Goal: Task Accomplishment & Management: Manage account settings

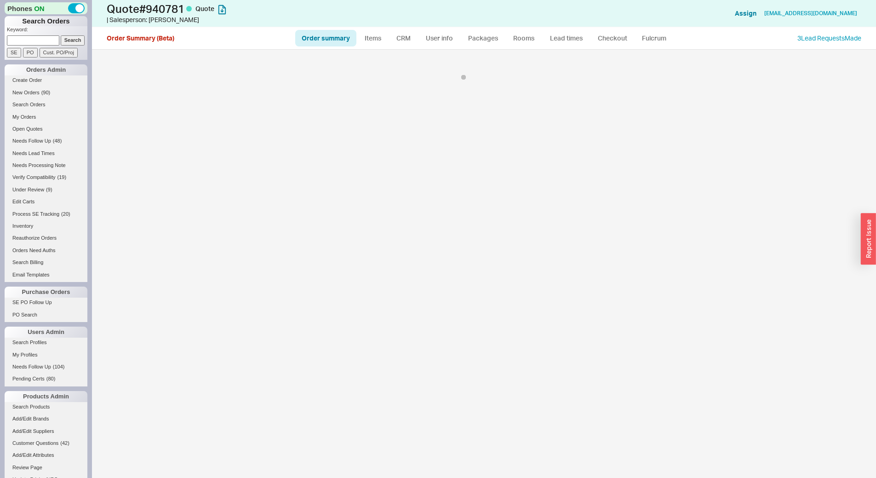
select select "*"
select select "LOW"
select select "3"
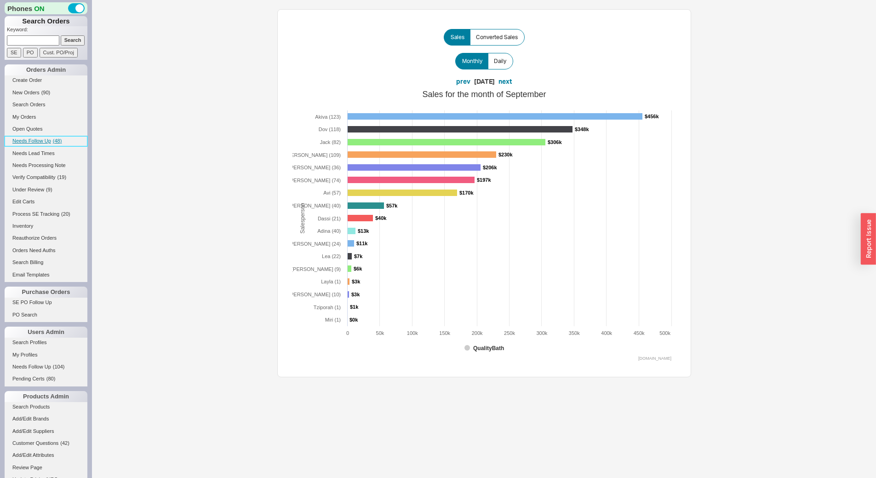
click at [39, 142] on span "Needs Follow Up" at bounding box center [31, 141] width 39 height 6
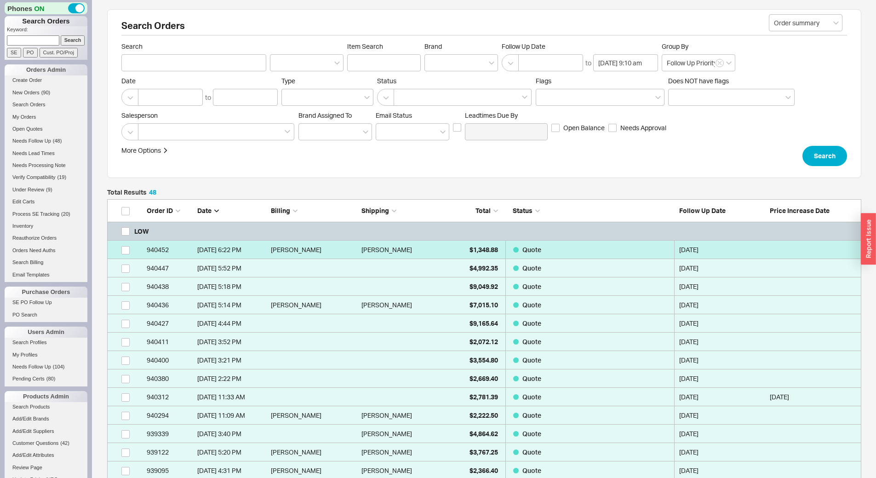
click at [452, 245] on link "940452 9/16/25 6:22 PM Cheryl Harmon-Meade Cheryl Harmon-Meade $1,348.88 Quote …" at bounding box center [484, 250] width 755 height 18
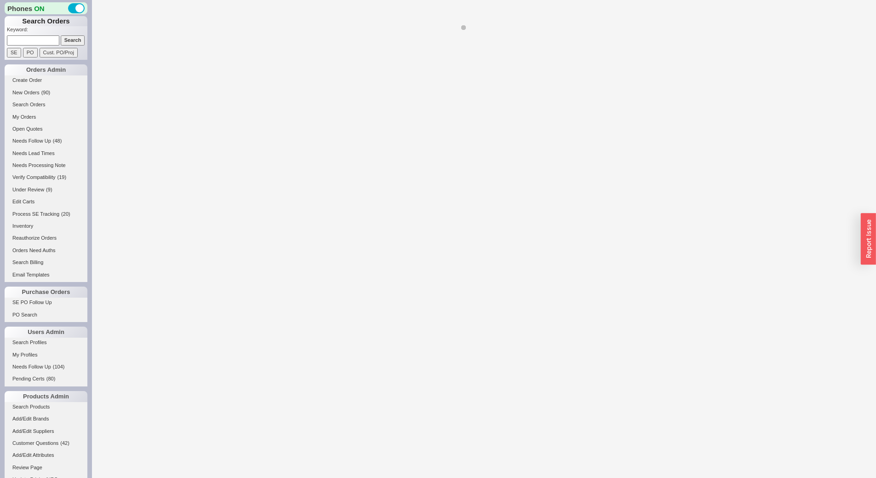
select select "*"
select select "LOW"
select select "3"
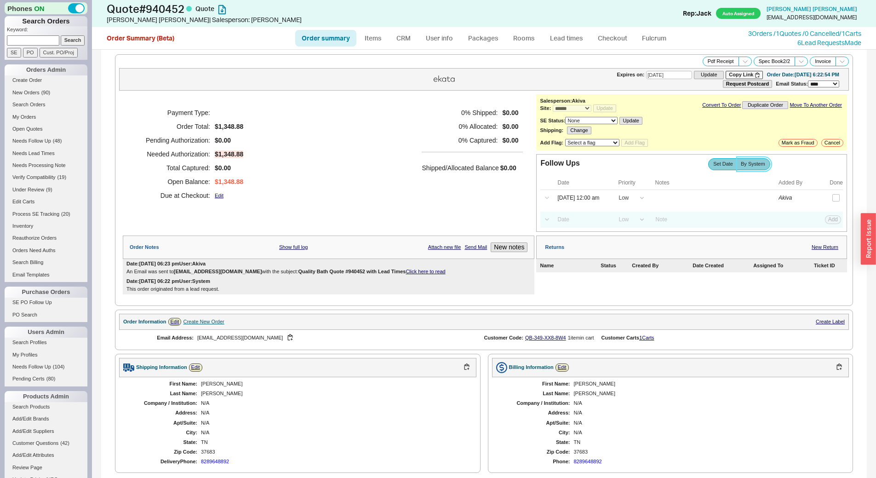
click at [742, 170] on label "By System" at bounding box center [754, 164] width 34 height 12
click at [0, 0] on input "By System" at bounding box center [0, 0] width 0 height 0
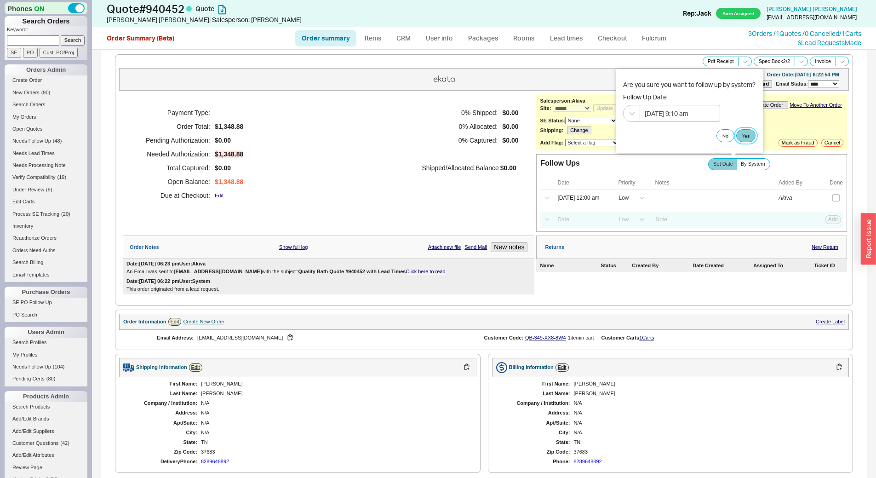
click at [750, 136] on button "Yes" at bounding box center [746, 135] width 19 height 13
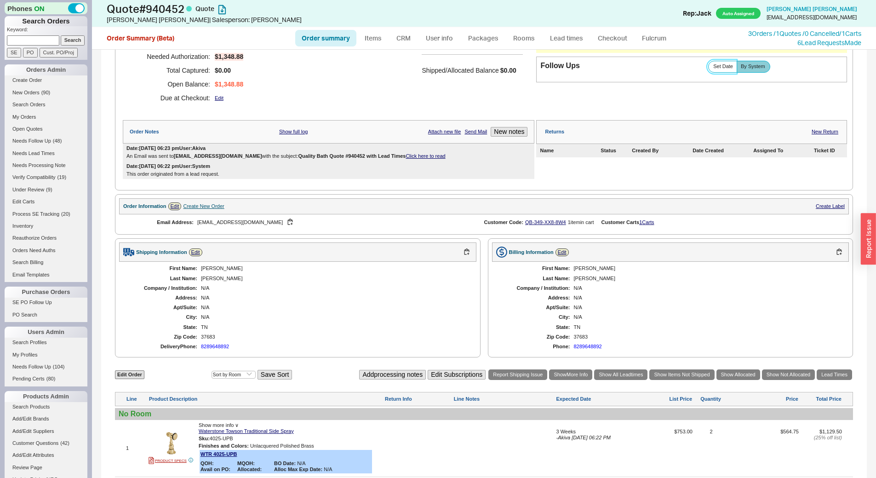
scroll to position [230, 0]
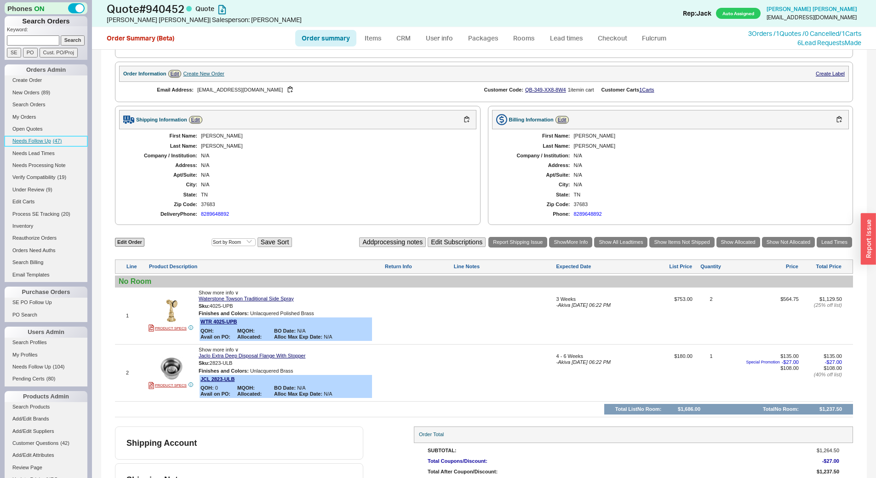
click at [59, 145] on link "Needs Follow Up ( 47 )" at bounding box center [46, 141] width 83 height 10
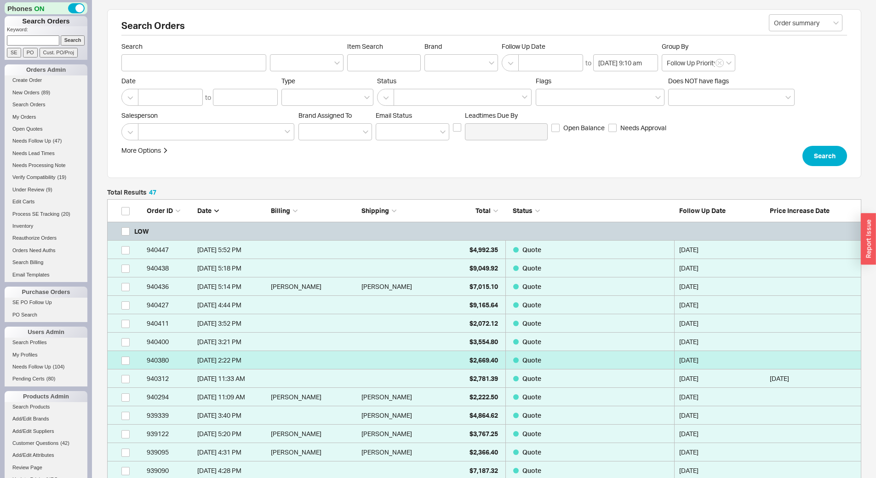
scroll to position [899, 748]
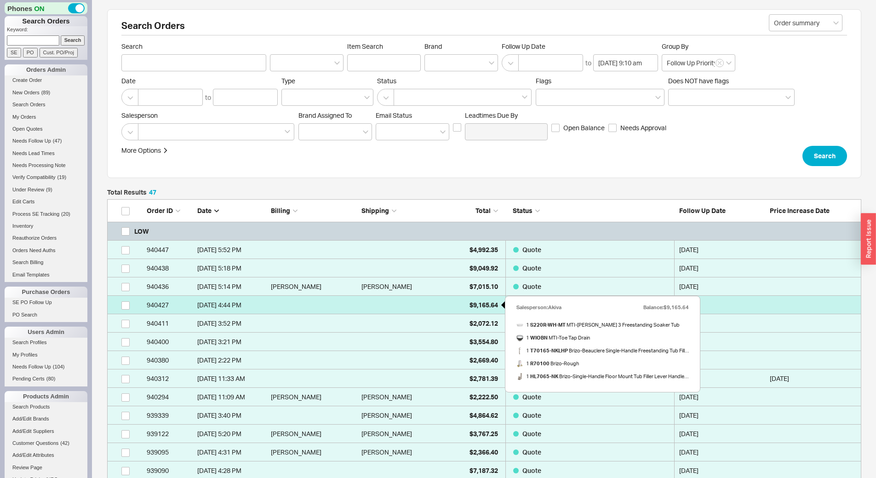
click at [465, 308] on div "$9,165.64" at bounding box center [475, 305] width 46 height 18
select select "*"
select select "LOW"
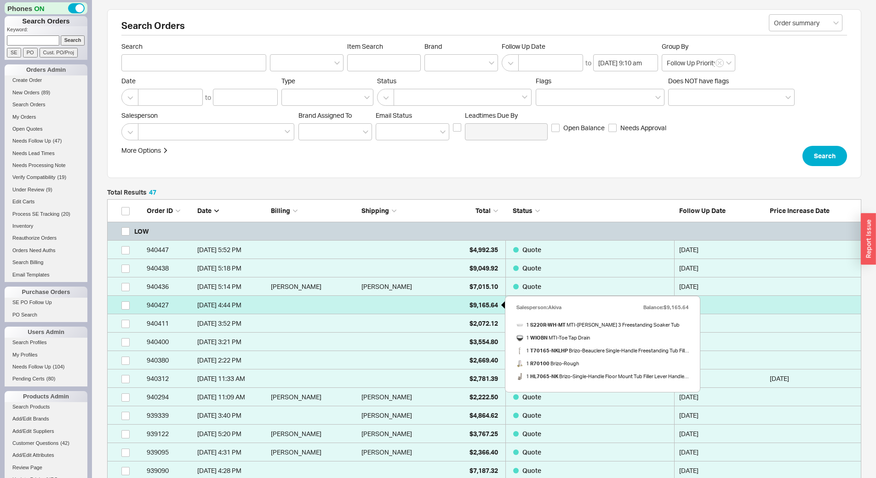
select select "3"
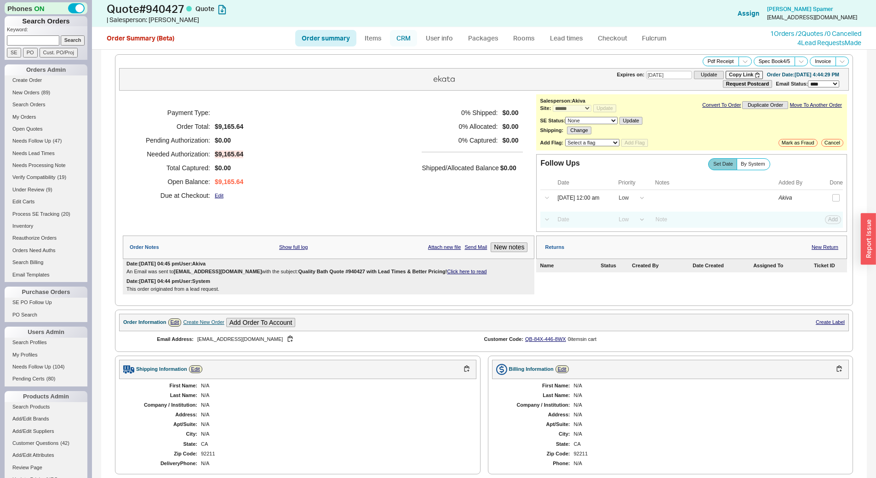
click at [403, 31] on link "CRM" at bounding box center [403, 38] width 27 height 17
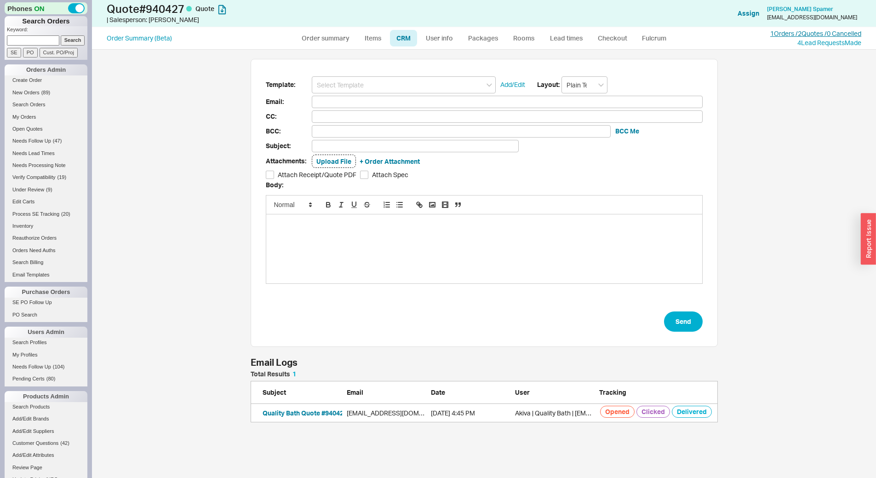
scroll to position [45, 461]
click at [773, 32] on link "1 Orders / 2 Quotes / 0 Cancelled" at bounding box center [816, 33] width 91 height 8
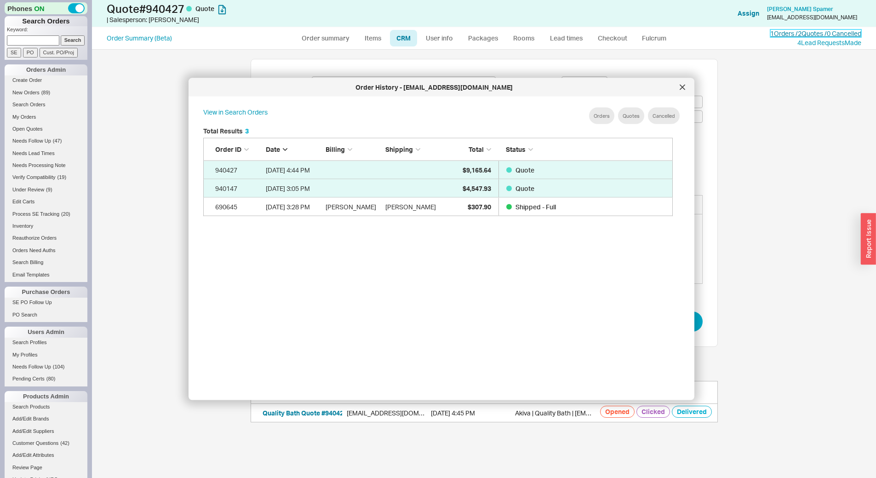
scroll to position [275, 478]
click at [687, 86] on div at bounding box center [682, 87] width 15 height 15
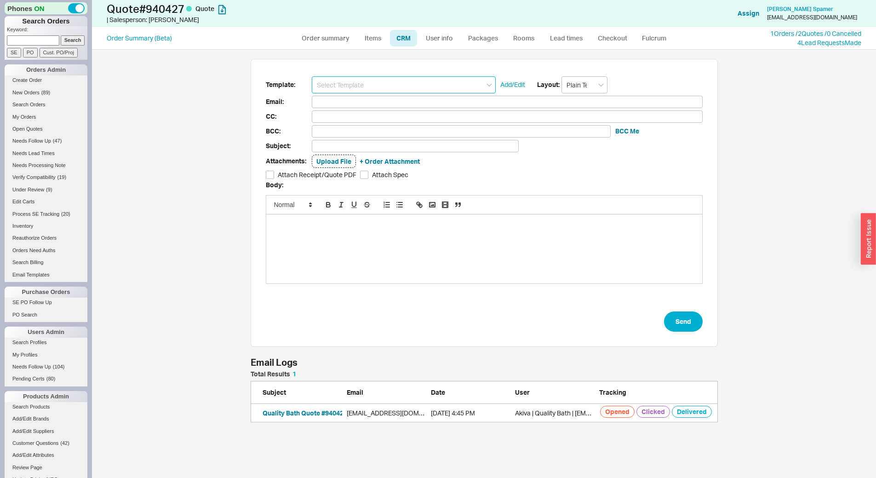
click at [371, 79] on input at bounding box center [404, 84] width 184 height 17
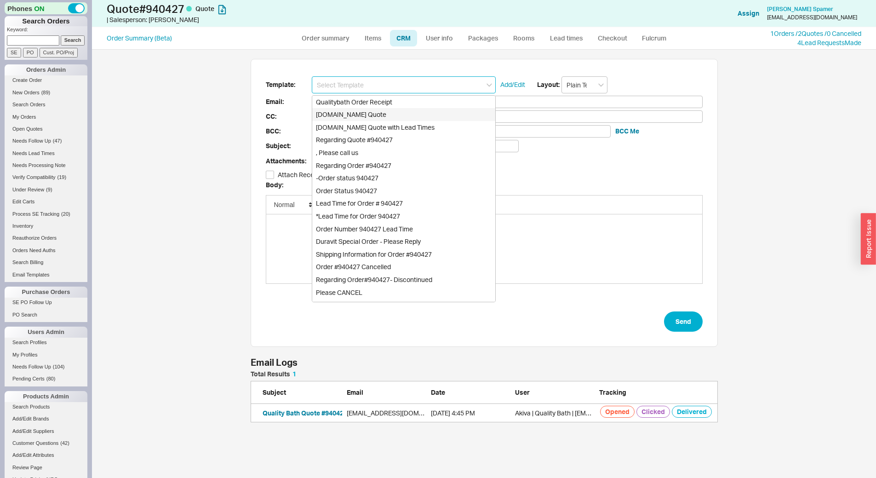
click at [380, 111] on div "[DOMAIN_NAME] Quote" at bounding box center [403, 114] width 183 height 13
type input "Receipt"
type input "caspamer@earthlink.net"
type input "Quality Bath Quote #940427"
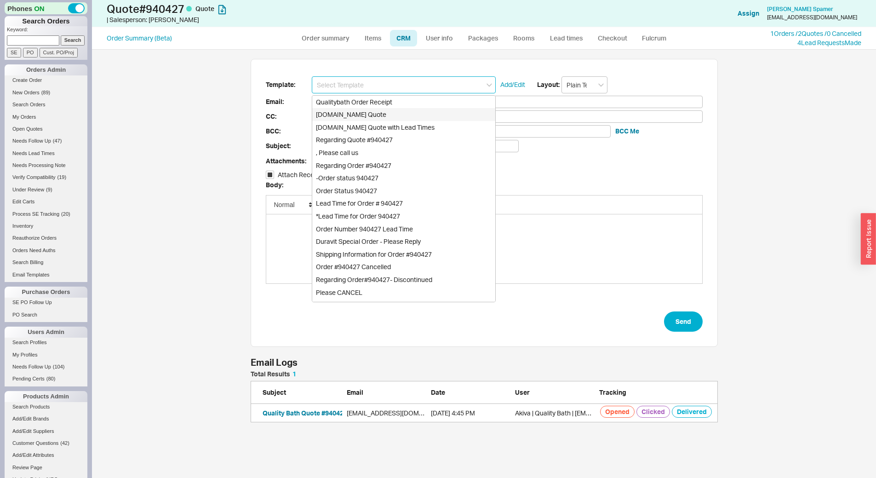
checkbox input "true"
type input "[DOMAIN_NAME] Quote"
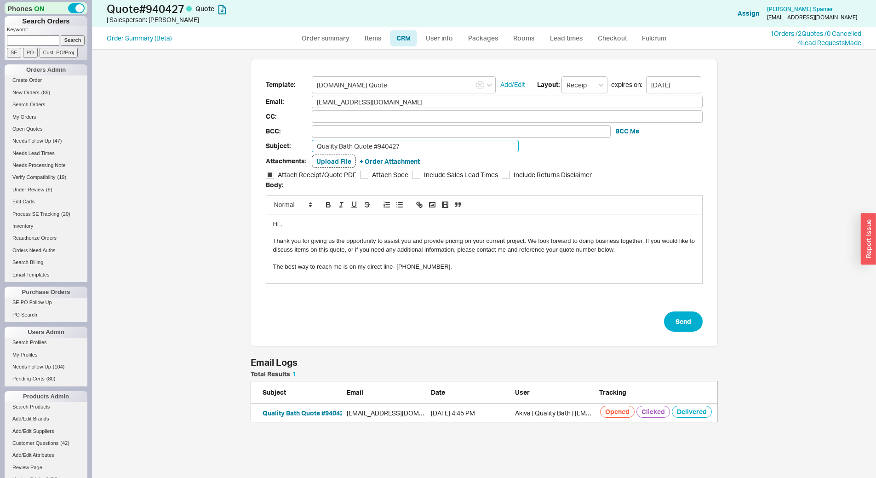
click at [397, 147] on input "Quality Bath Quote #940427" at bounding box center [415, 146] width 207 height 12
type input "Can we proceed?"
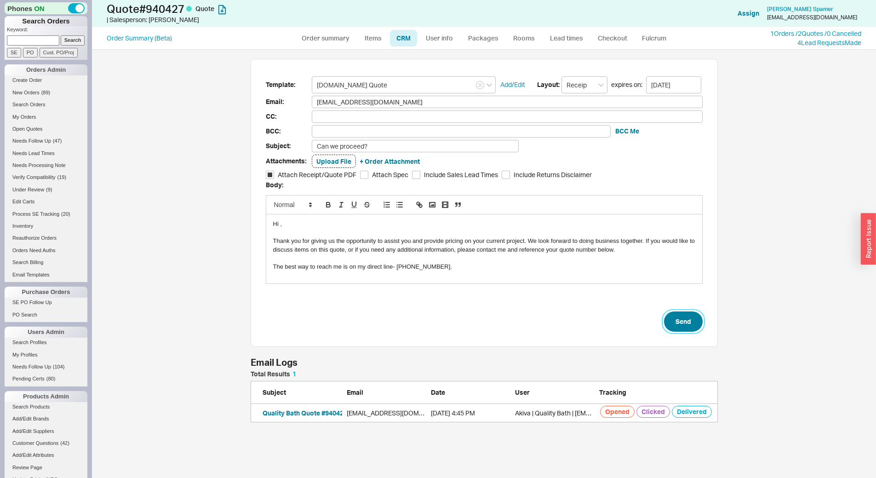
click at [686, 326] on button "Send" at bounding box center [683, 321] width 39 height 20
select select "*"
select select "LOW"
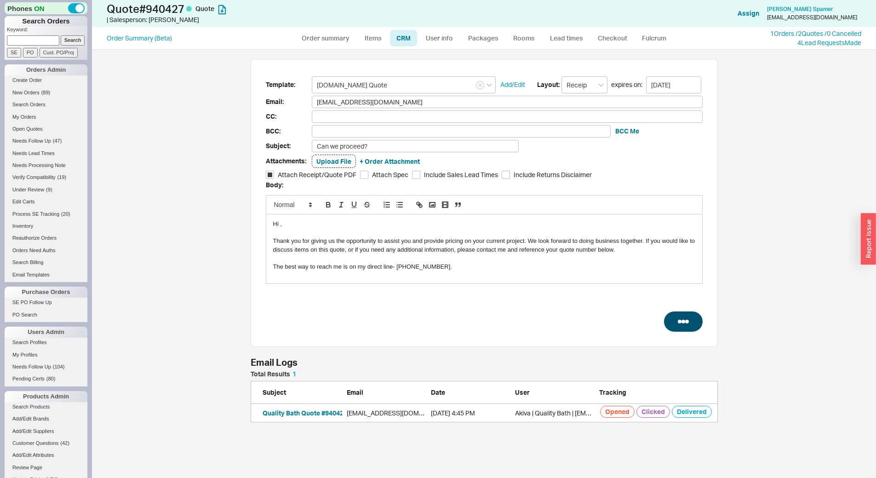
select select "3"
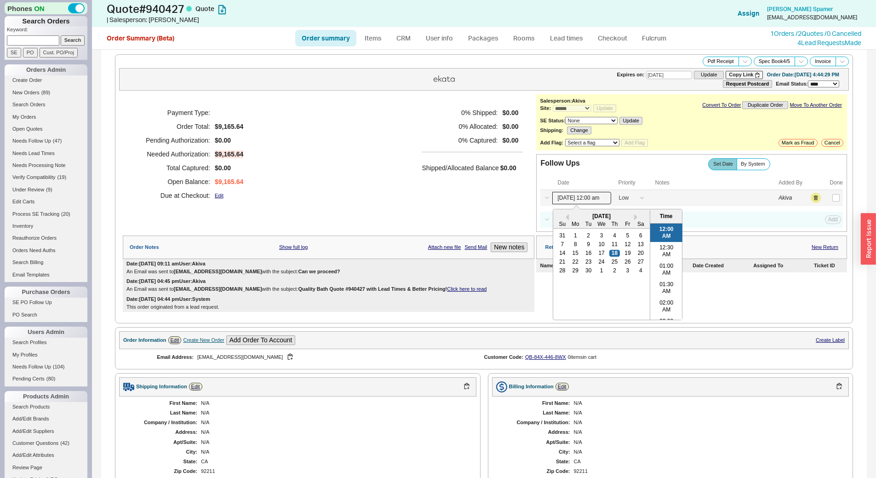
click at [581, 202] on input "09/18/25 12:00 am" at bounding box center [582, 198] width 59 height 12
click at [610, 262] on div "25" at bounding box center [615, 262] width 11 height 6
type input "09/25/25 12:00 am"
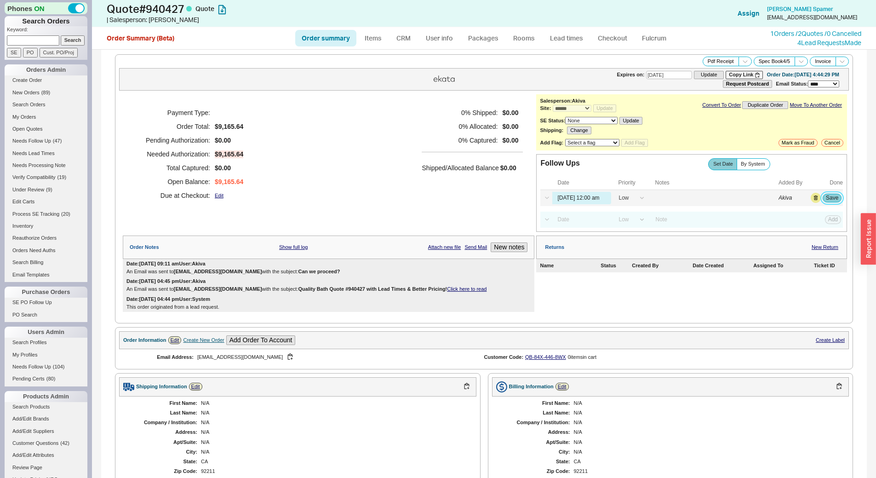
click at [827, 199] on button "Save" at bounding box center [832, 198] width 19 height 8
click at [59, 138] on span "( 47 )" at bounding box center [57, 141] width 9 height 6
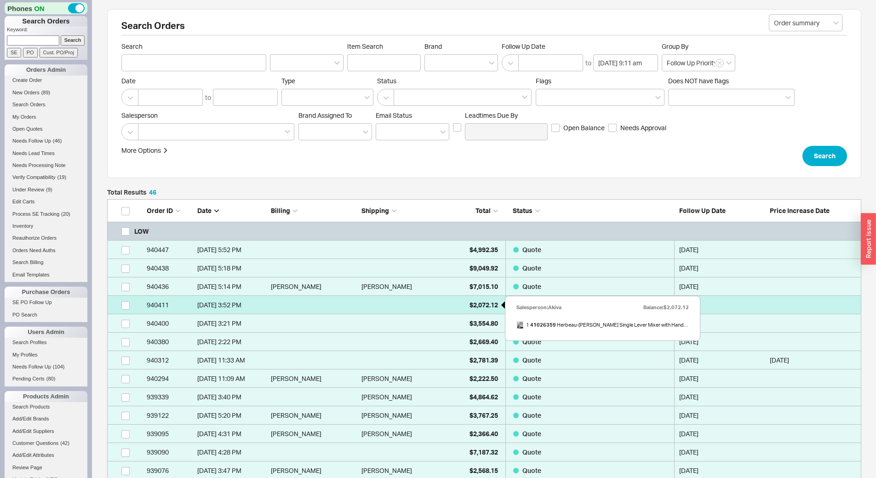
scroll to position [881, 748]
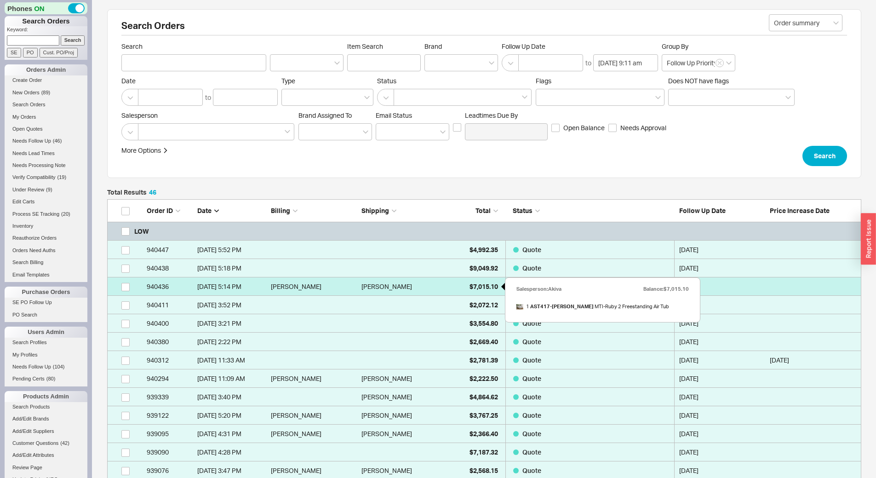
click at [459, 283] on div "$7,015.10" at bounding box center [475, 286] width 46 height 18
select select "*"
select select "LOW"
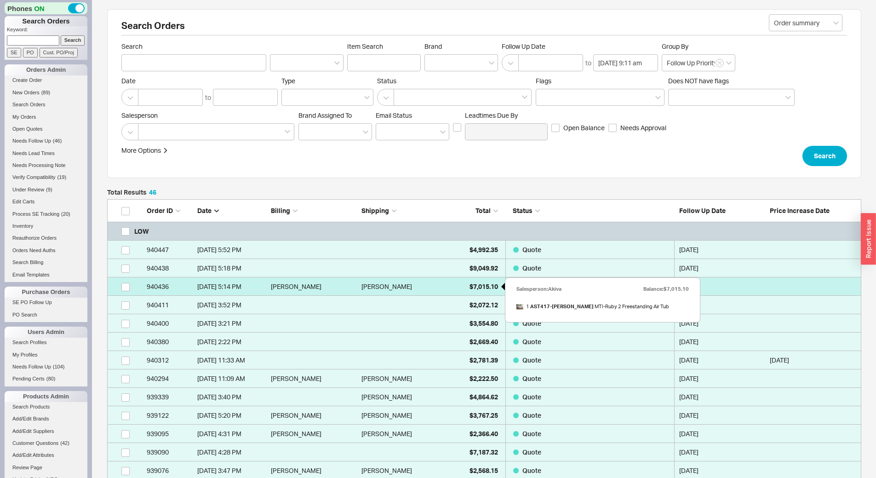
select select "3"
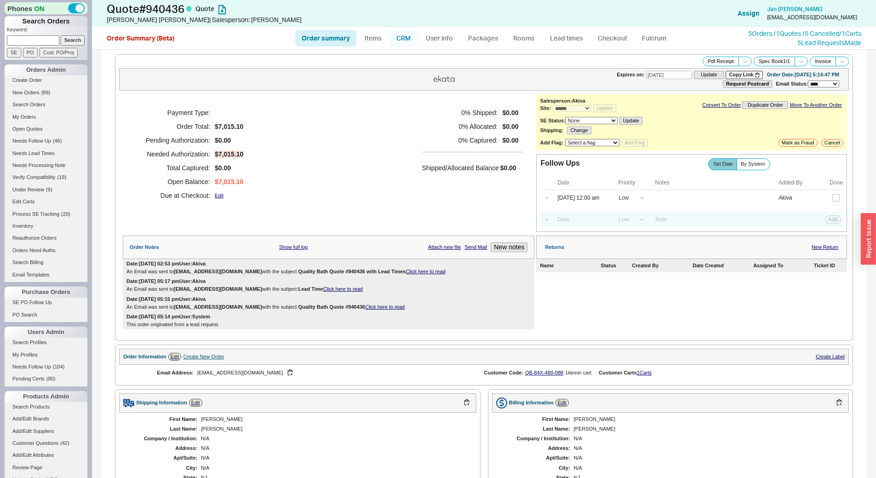
click at [399, 37] on link "CRM" at bounding box center [403, 38] width 27 height 17
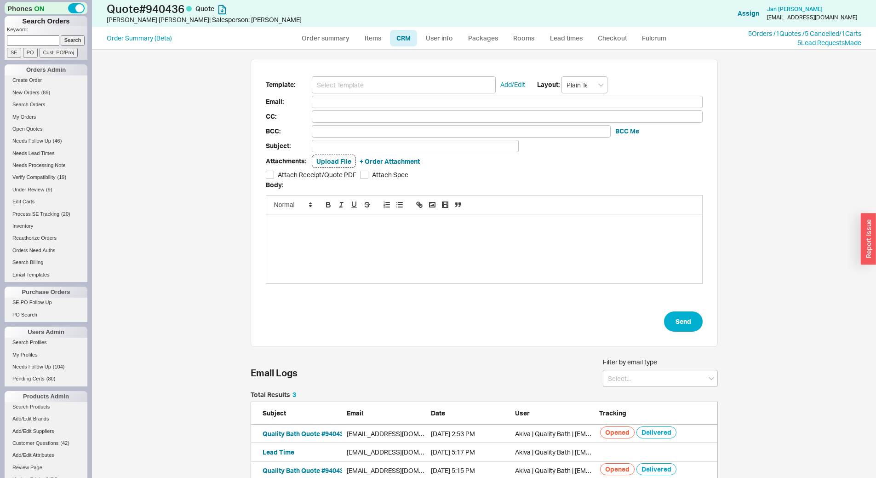
scroll to position [422, 771]
click at [342, 40] on link "Order summary" at bounding box center [325, 38] width 61 height 17
select select "*"
select select "LOW"
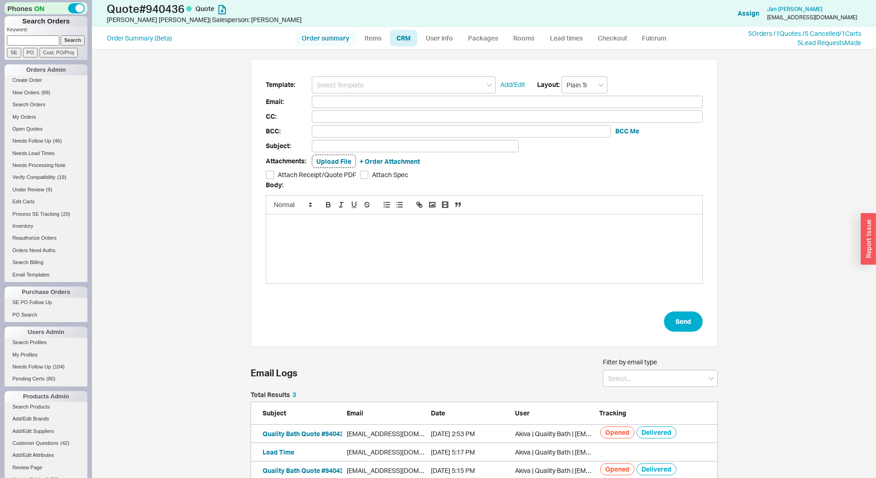
select select "LOW"
select select "3"
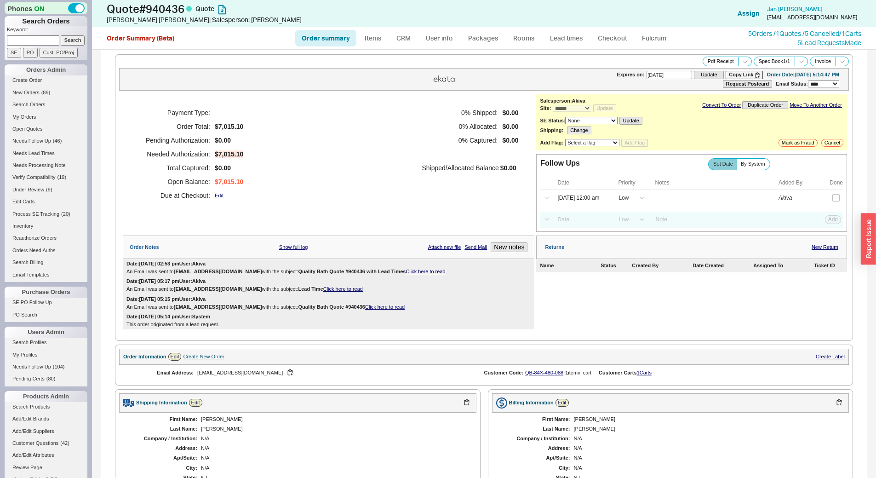
click at [755, 37] on div "5 Orders / 1 Quotes / 5 Cancelled / 1 Carts" at bounding box center [805, 33] width 113 height 9
click at [749, 29] on div "5 Orders / 1 Quotes / 5 Cancelled / 1 Carts" at bounding box center [805, 33] width 113 height 9
click at [749, 31] on link "5 Orders / 1 Quotes / 5 Cancelled" at bounding box center [794, 33] width 91 height 8
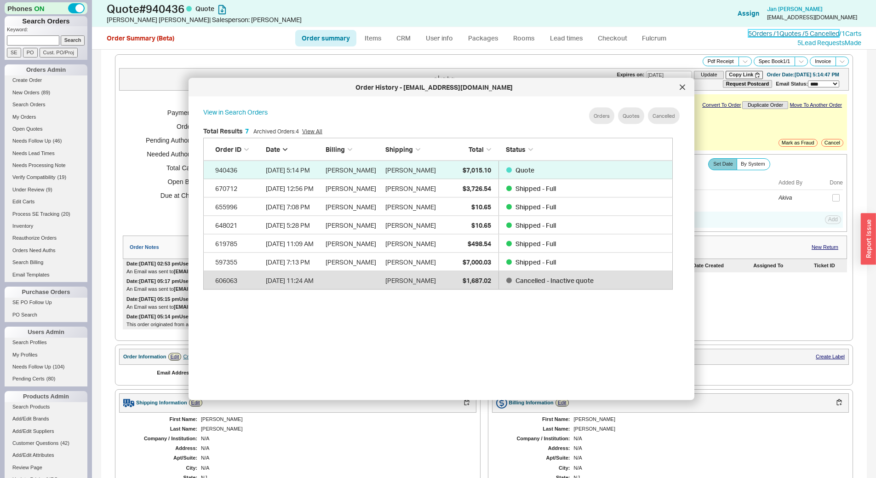
scroll to position [275, 478]
click at [680, 87] on icon at bounding box center [683, 88] width 6 height 6
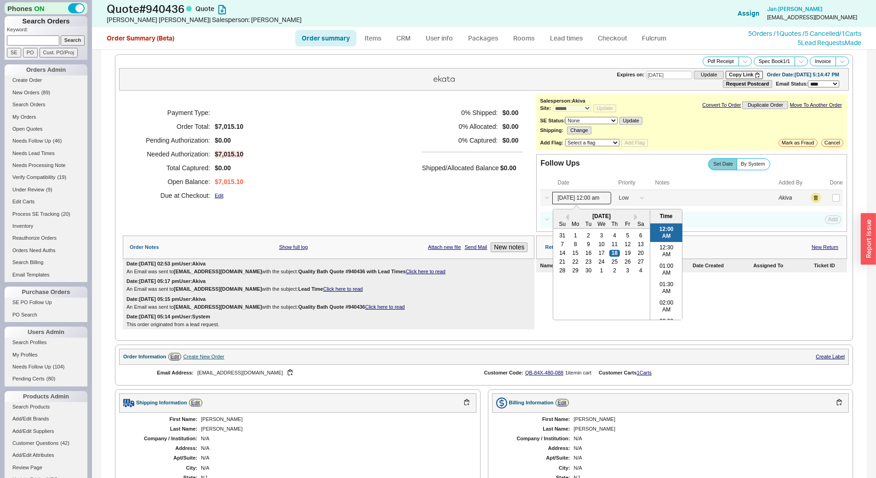
click at [587, 195] on input "09/18/25 12:00 am" at bounding box center [582, 198] width 59 height 12
click at [624, 253] on div "19" at bounding box center [627, 253] width 11 height 6
type input "09/19/25 12:00 am"
click at [824, 199] on button "Save" at bounding box center [832, 198] width 19 height 8
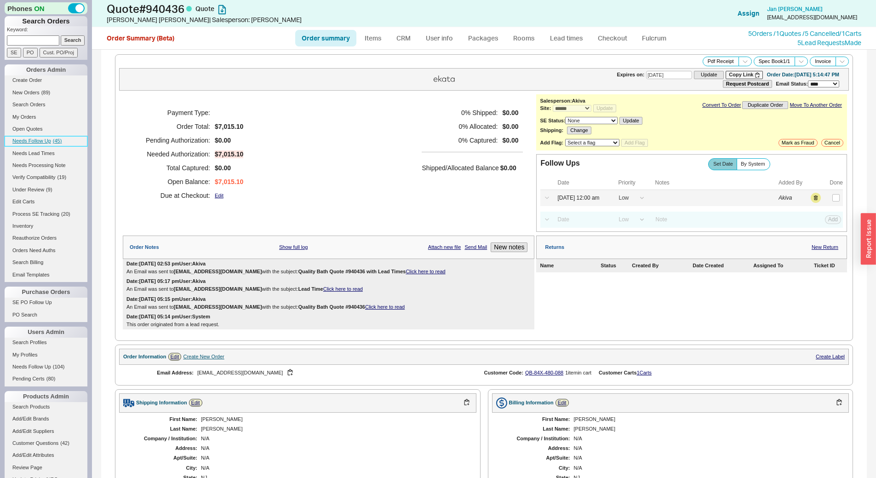
click at [58, 138] on link "Needs Follow Up ( 45 )" at bounding box center [46, 141] width 83 height 10
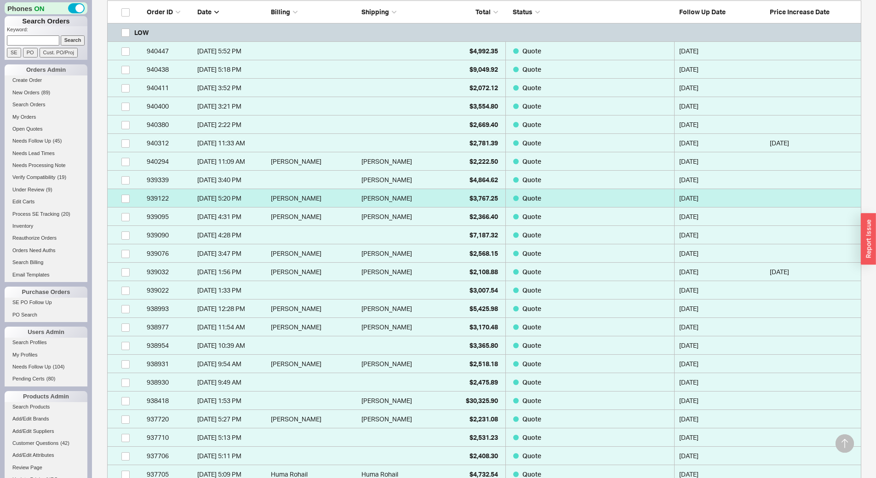
scroll to position [230, 0]
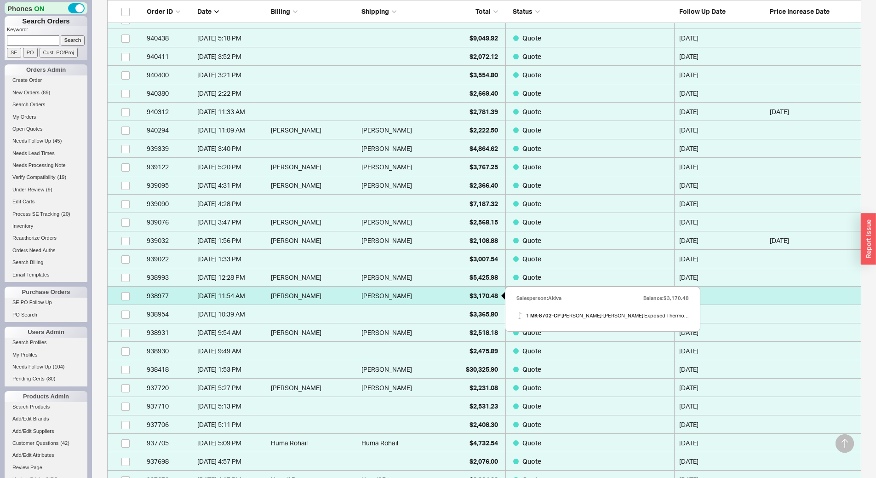
click at [473, 293] on span "$3,170.48" at bounding box center [484, 296] width 29 height 8
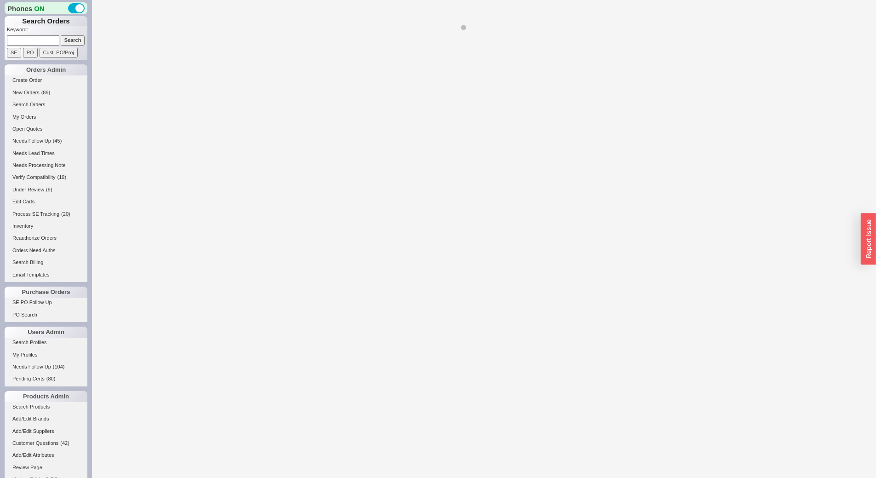
select select "*"
select select "LOW"
select select "3"
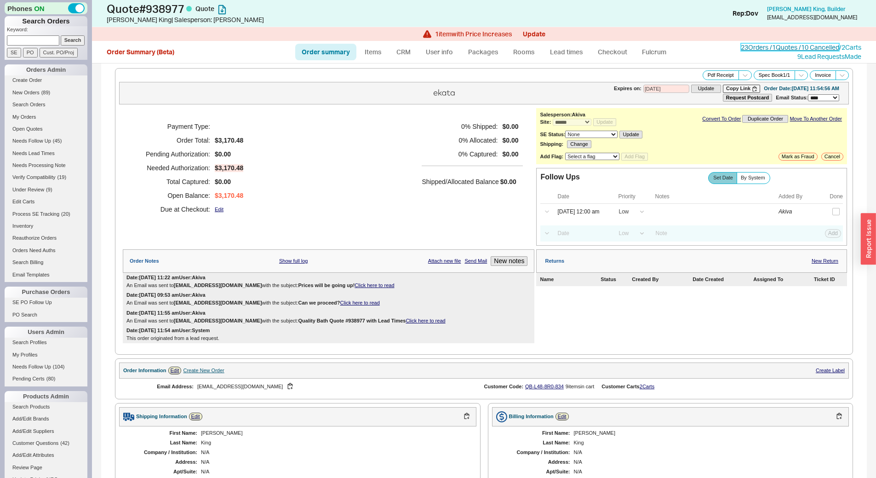
click at [741, 46] on link "23 Orders / 1 Quotes / 10 Cancelled" at bounding box center [790, 47] width 98 height 8
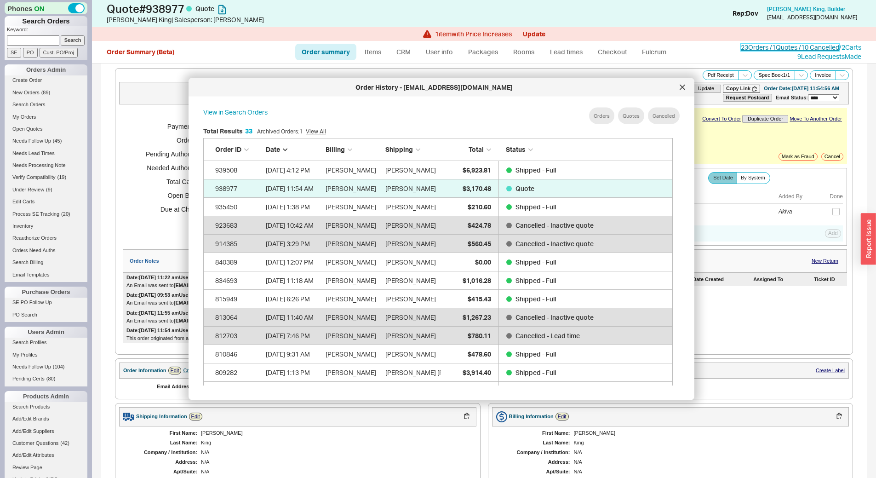
scroll to position [275, 478]
click at [690, 85] on div at bounding box center [682, 87] width 15 height 15
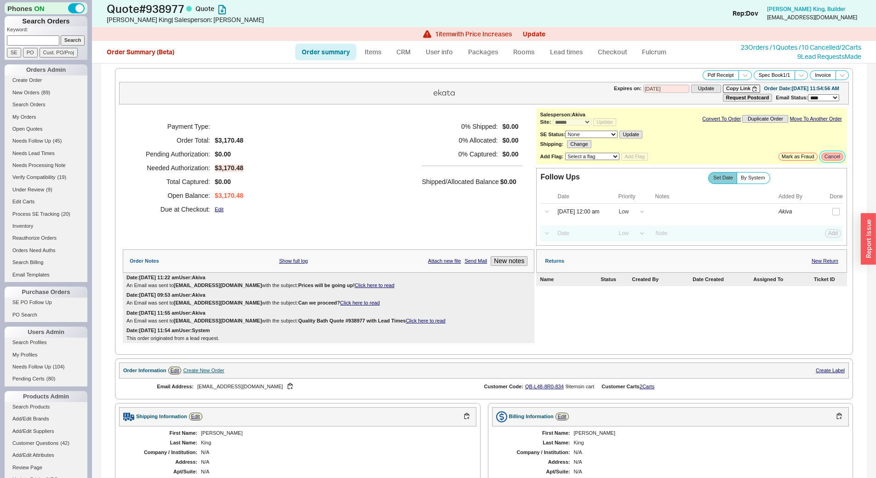
click at [822, 157] on button "Cancel" at bounding box center [833, 157] width 22 height 8
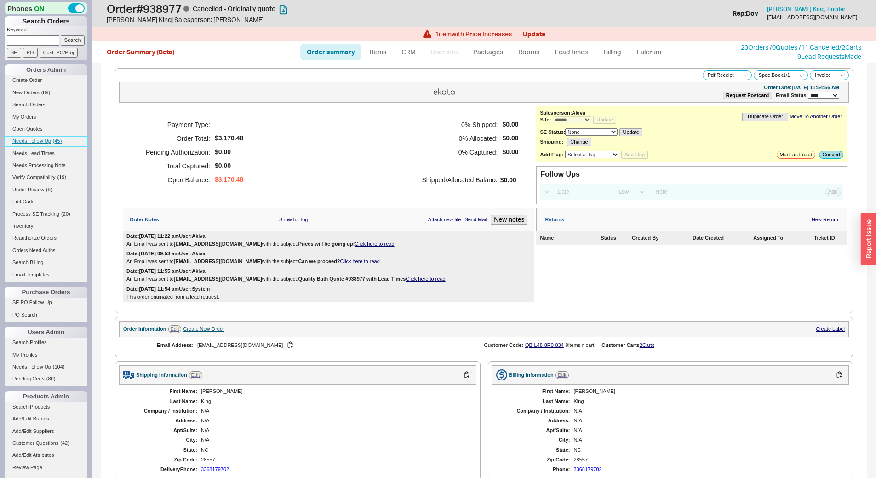
click at [38, 141] on span "Needs Follow Up" at bounding box center [31, 141] width 39 height 6
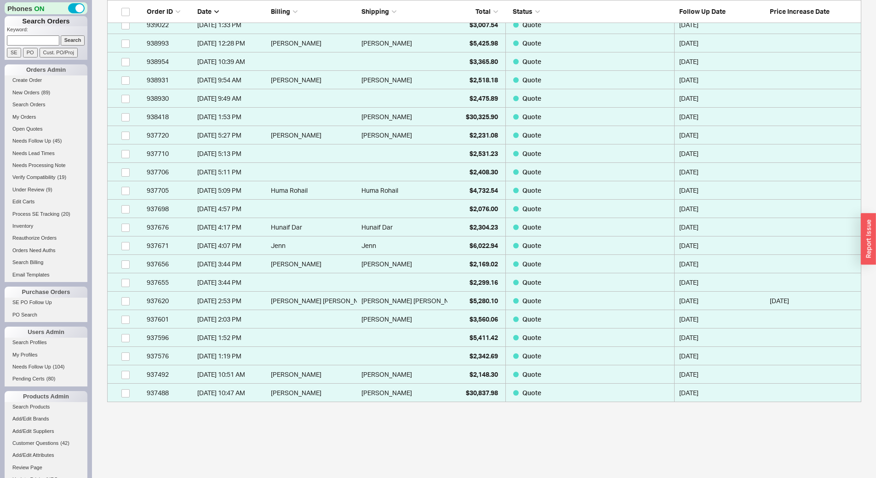
scroll to position [679, 0]
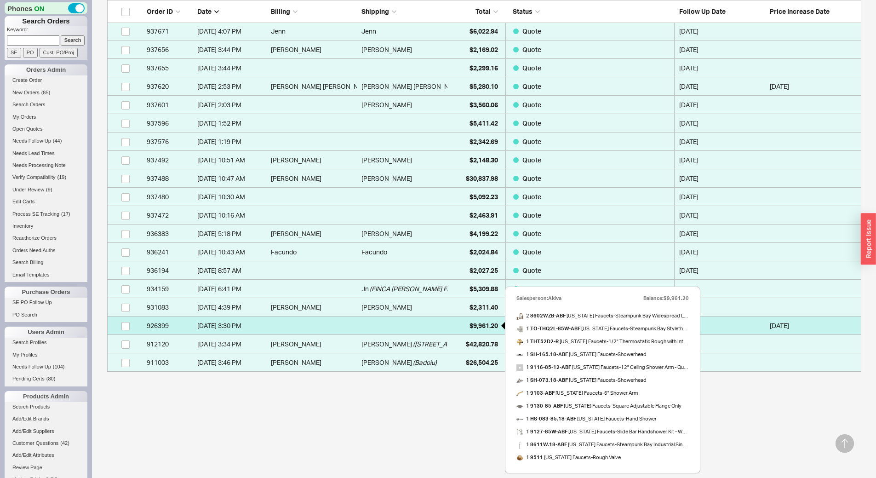
click at [483, 326] on span "$9,961.20" at bounding box center [484, 326] width 29 height 8
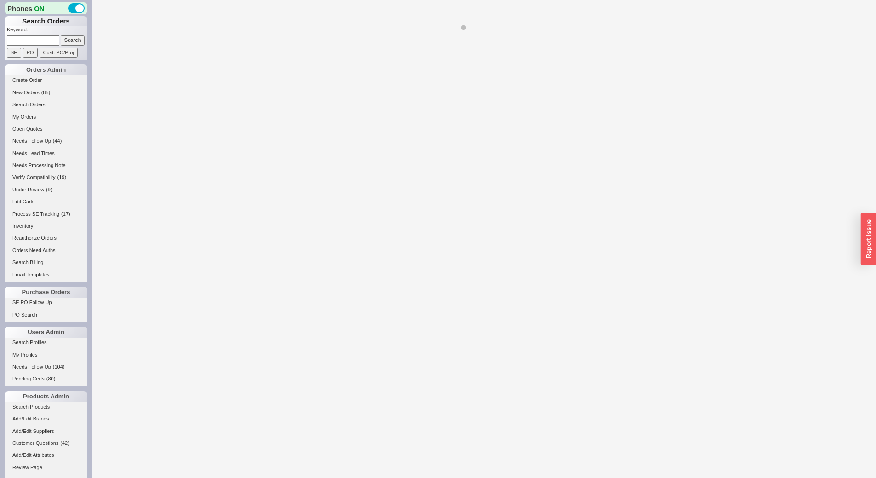
select select "*"
select select "LOW"
select select "3"
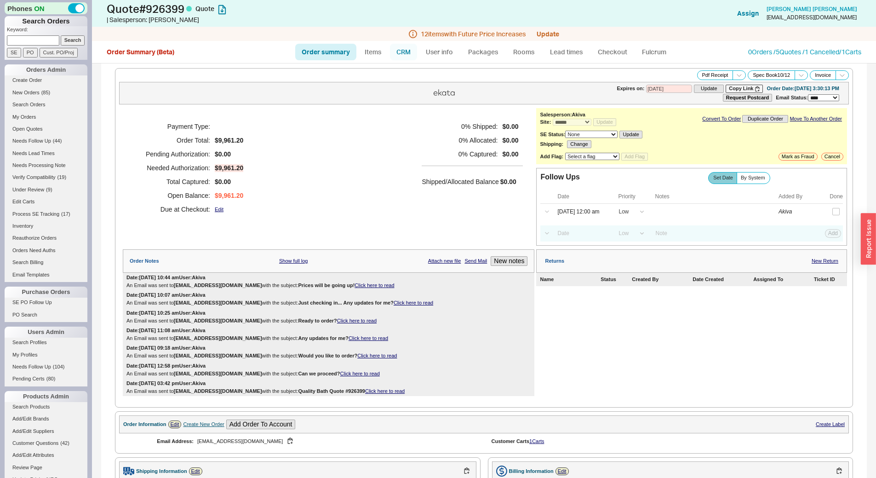
click at [409, 47] on link "CRM" at bounding box center [403, 52] width 27 height 17
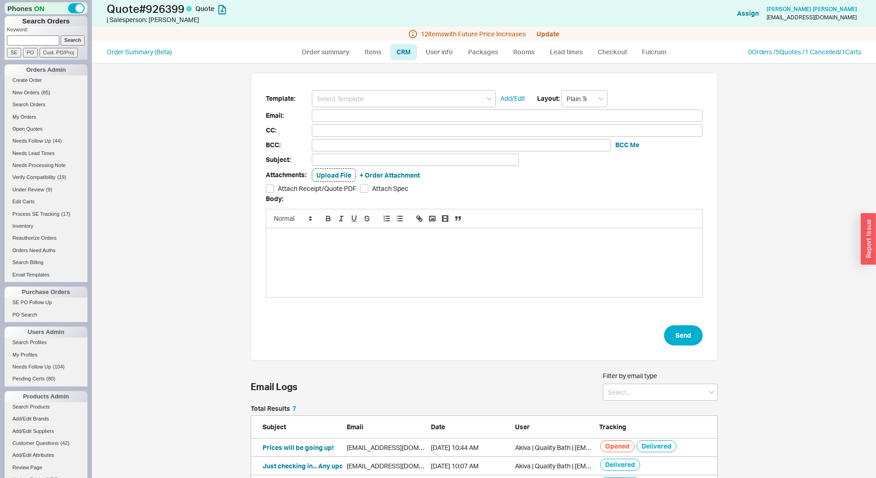
scroll to position [408, 771]
click at [339, 51] on link "Order summary" at bounding box center [325, 52] width 61 height 17
select select "*"
select select "LOW"
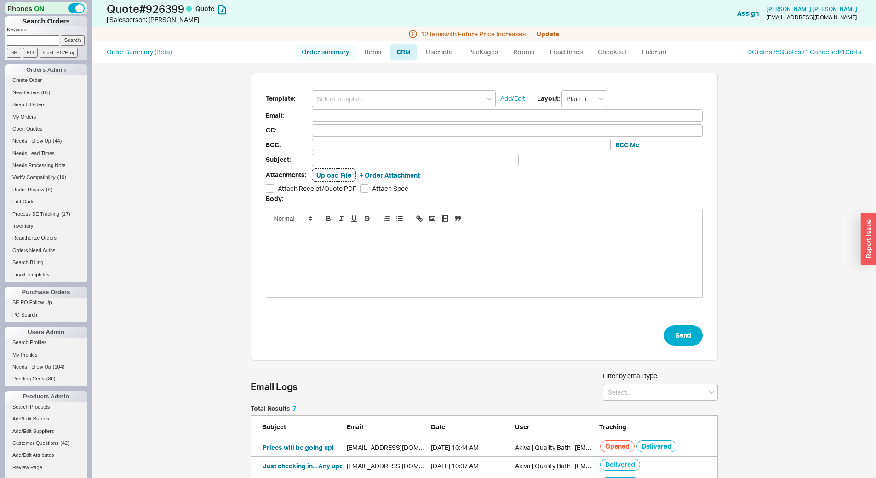
select select "LOW"
select select "3"
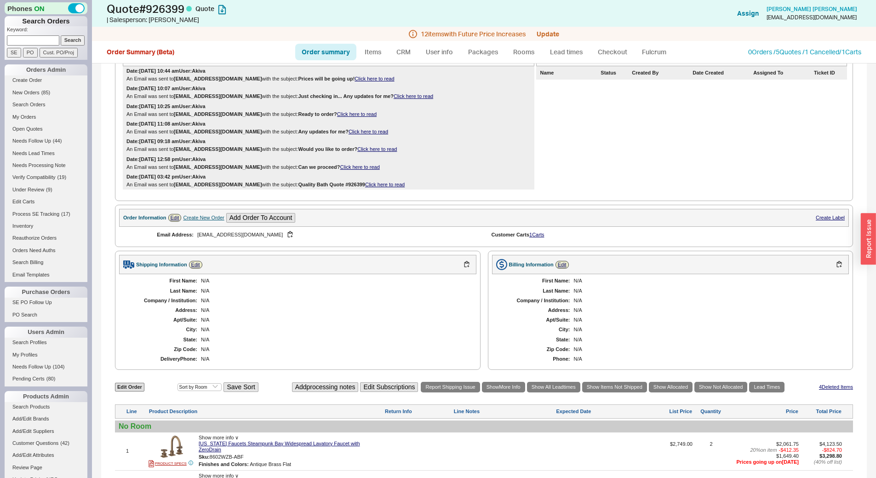
scroll to position [86, 0]
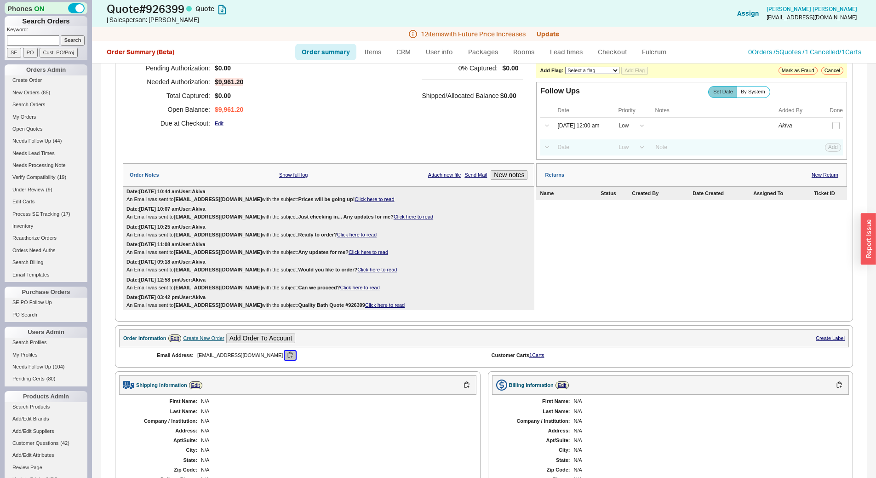
click at [285, 355] on button "button" at bounding box center [290, 355] width 11 height 9
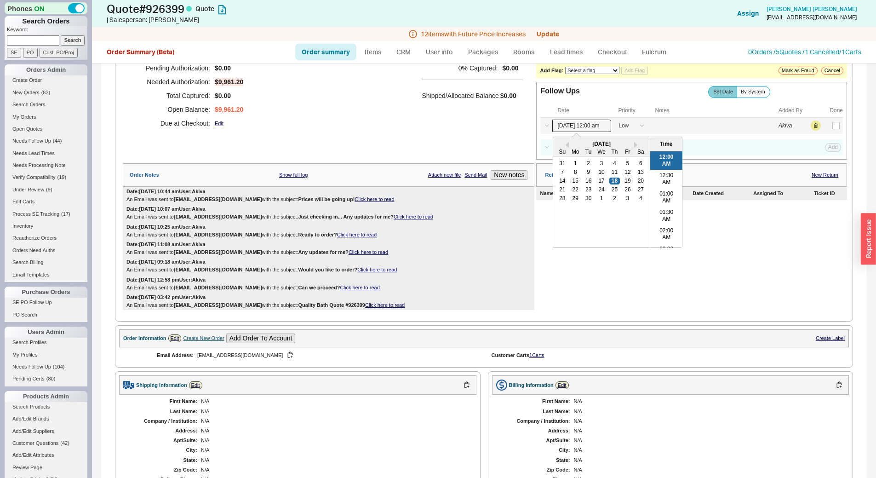
click at [590, 121] on input "09/18/25 12:00 am" at bounding box center [582, 126] width 59 height 12
click at [612, 187] on div "25" at bounding box center [615, 189] width 11 height 6
type input "09/25/25 12:00 am"
click at [830, 127] on button "Save" at bounding box center [832, 125] width 19 height 8
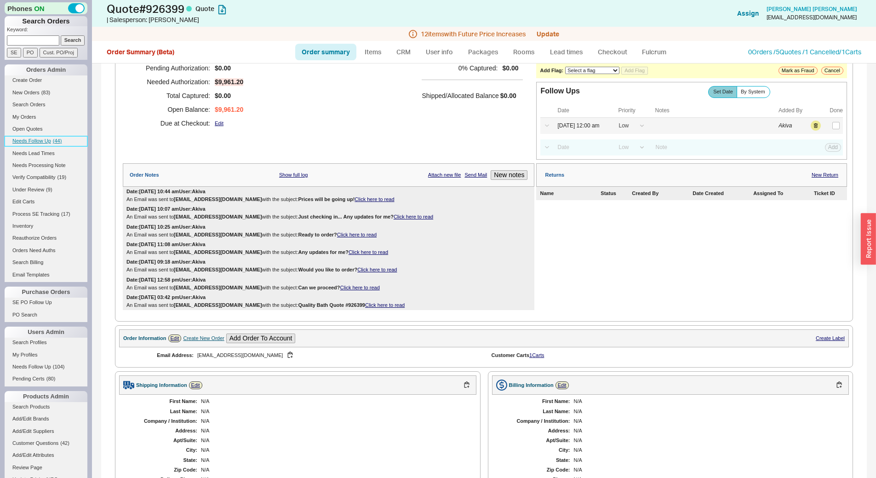
click at [59, 138] on span "( 44 )" at bounding box center [57, 141] width 9 height 6
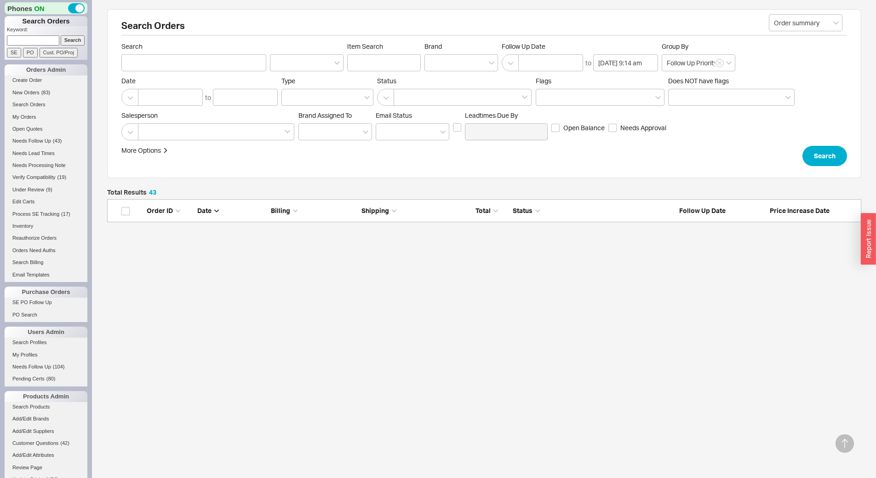
scroll to position [660, 0]
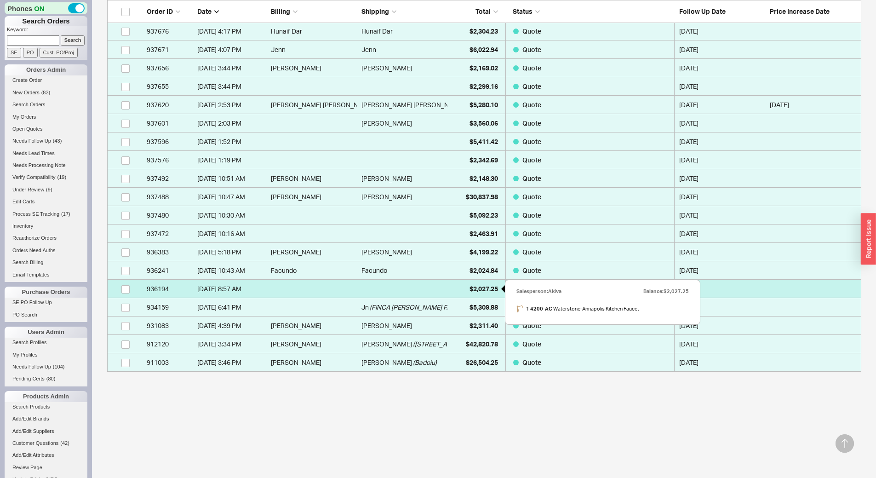
click at [473, 296] on div "$2,027.25" at bounding box center [475, 289] width 46 height 18
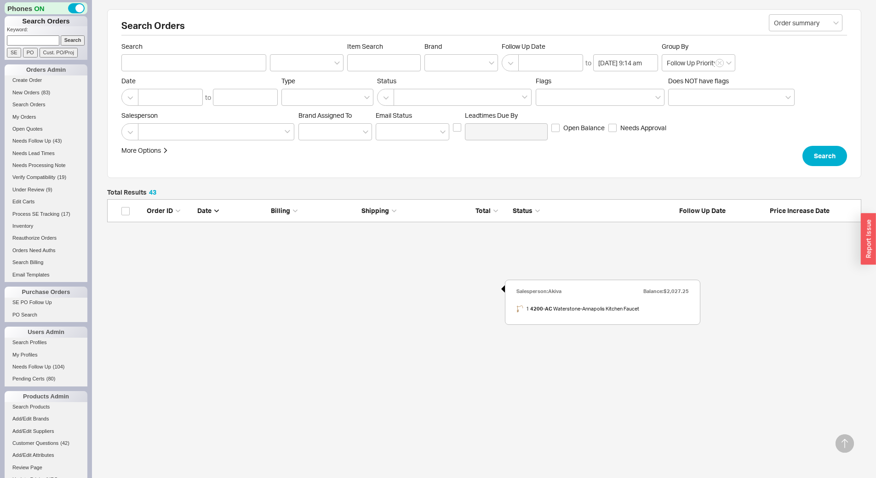
select select "*"
select select "LOW"
select select "3"
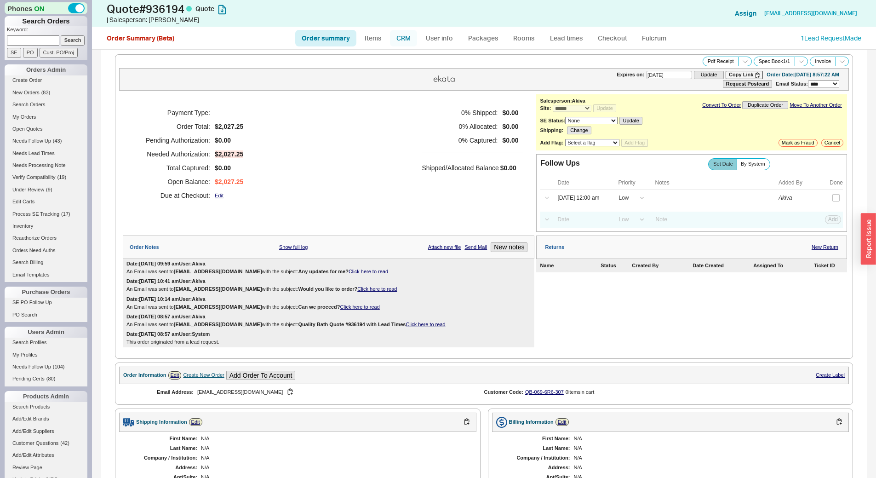
click at [407, 34] on link "CRM" at bounding box center [403, 38] width 27 height 17
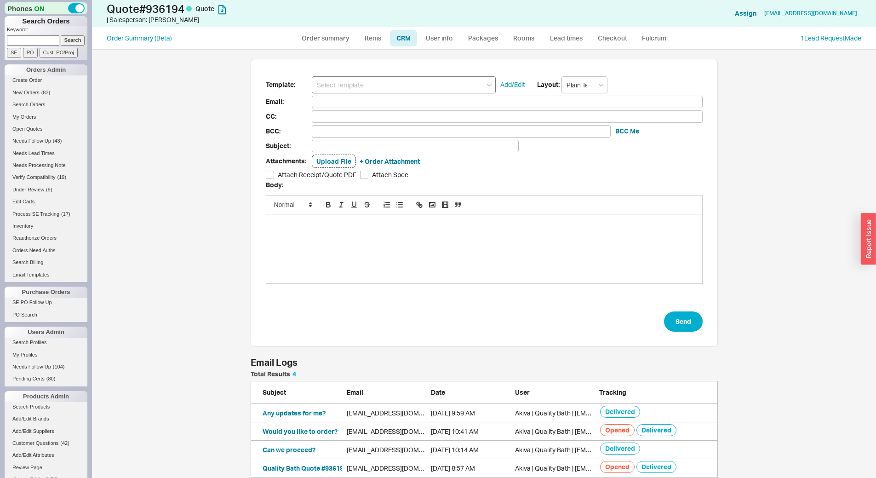
scroll to position [100, 461]
click at [402, 87] on input at bounding box center [404, 84] width 184 height 17
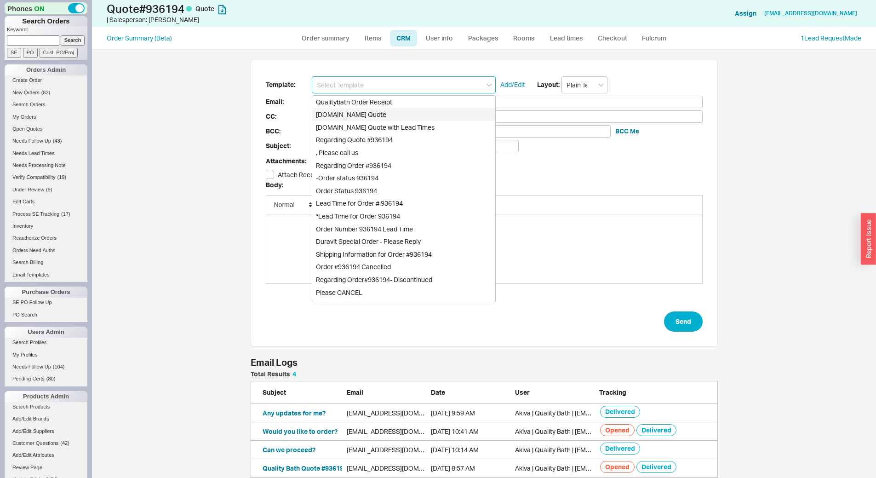
click at [408, 116] on div "[DOMAIN_NAME] Quote" at bounding box center [403, 114] width 183 height 13
type input "Receipt"
type input "arthurdpasternak@gmail.com"
type input "Quality Bath Quote #936194"
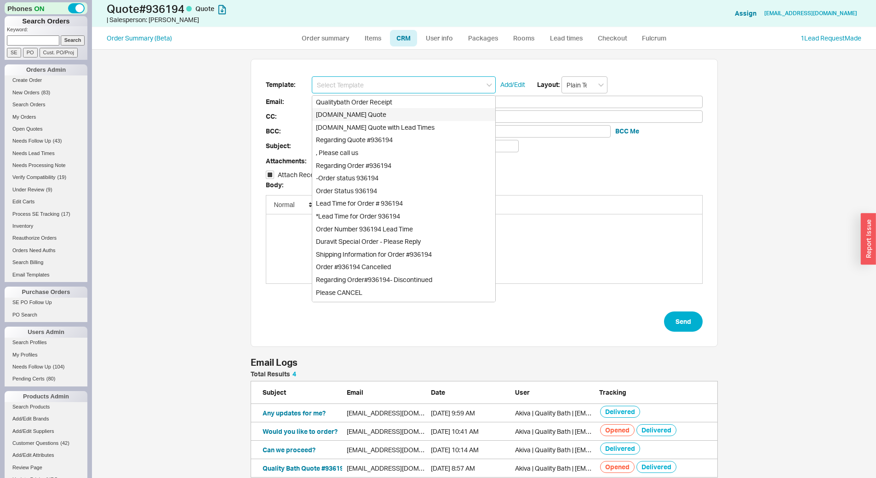
checkbox input "true"
type input "[DOMAIN_NAME] Quote"
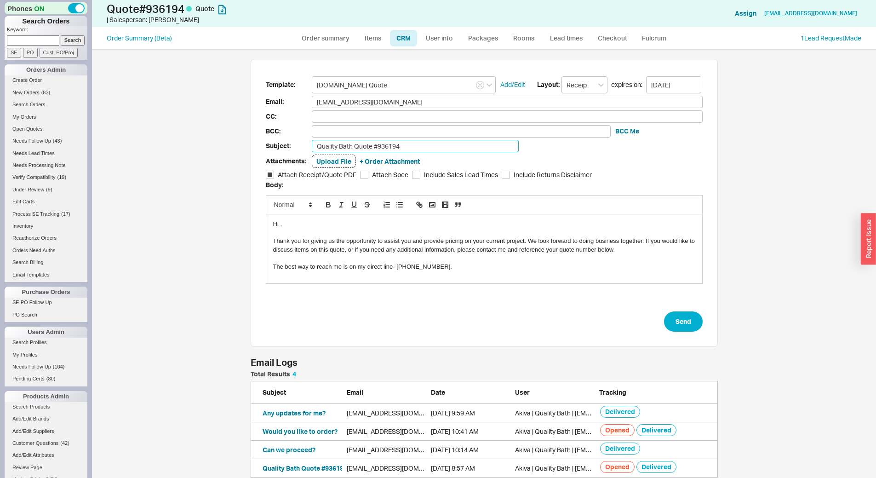
click at [408, 144] on input "Quality Bath Quote #936194" at bounding box center [415, 146] width 207 height 12
click at [422, 149] on input "Are you still in the market for the vanity?" at bounding box center [415, 146] width 207 height 12
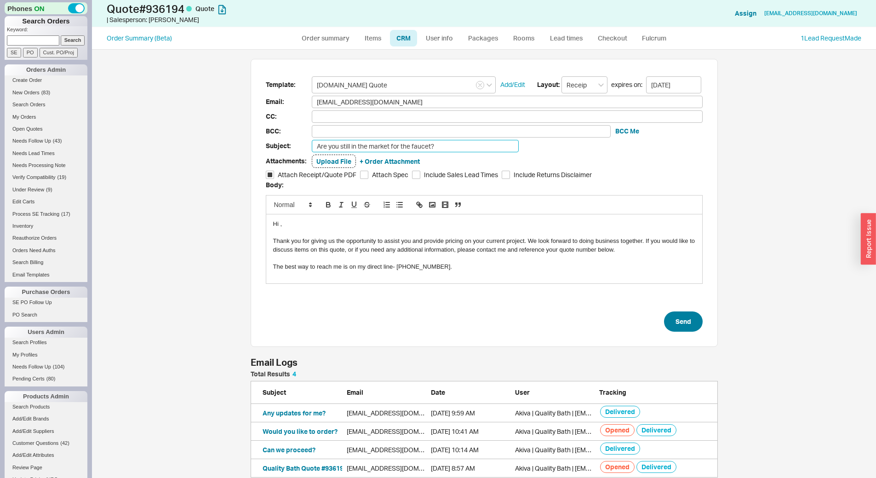
type input "Are you still in the market for the faucet?"
click at [678, 323] on button "Send" at bounding box center [683, 321] width 39 height 20
select select "*"
select select "LOW"
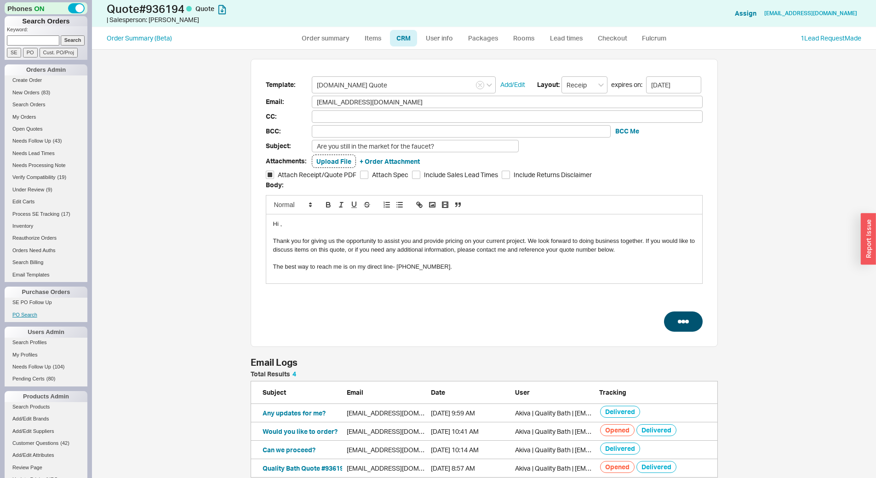
select select "LOW"
select select "3"
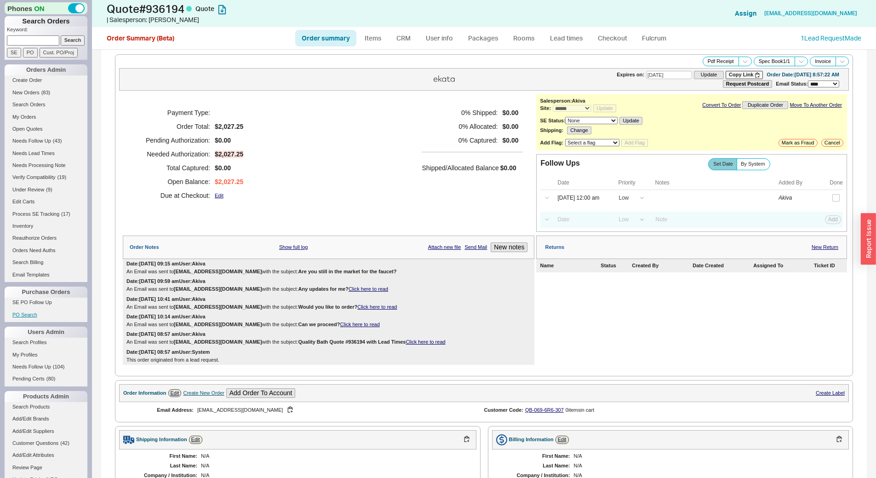
type input "[DATE]"
click at [833, 196] on input "checkbox" at bounding box center [836, 197] width 7 height 7
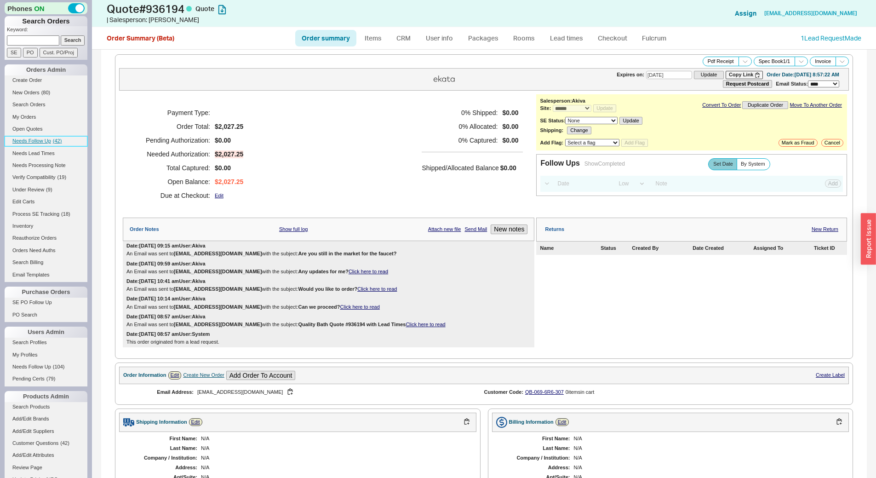
click at [49, 139] on span "Needs Follow Up" at bounding box center [31, 141] width 39 height 6
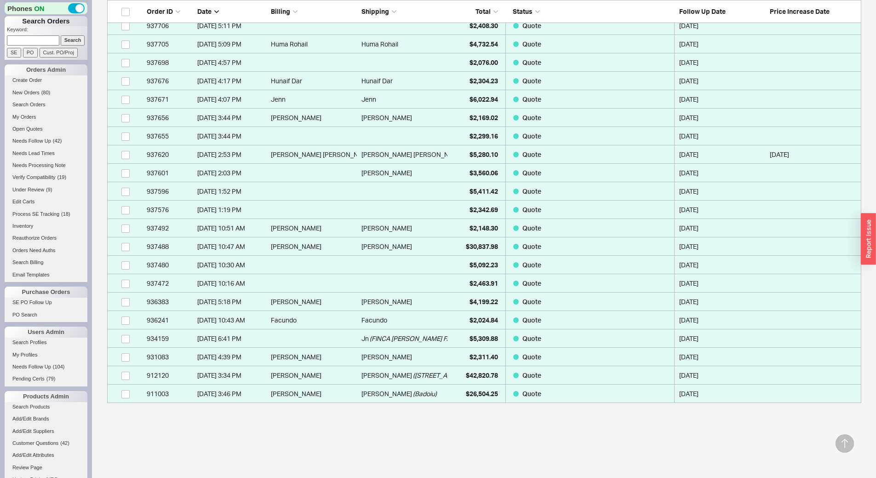
scroll to position [642, 0]
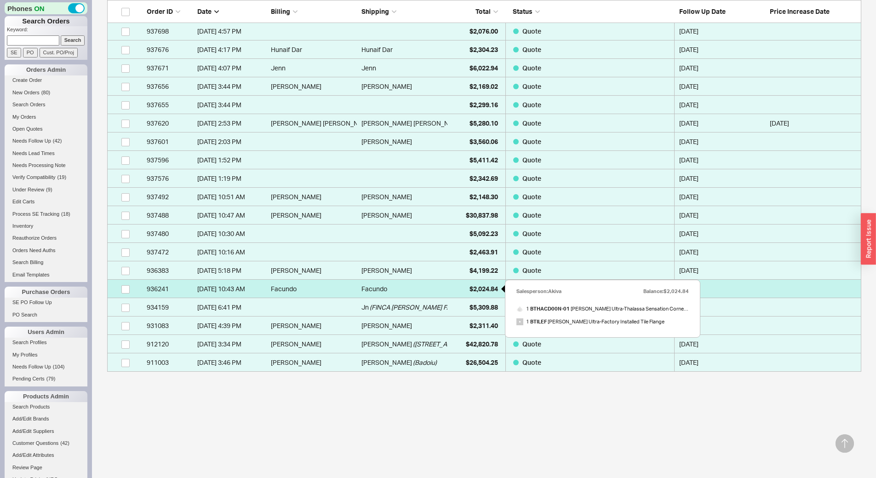
click at [465, 292] on div "$2,024.84" at bounding box center [475, 289] width 46 height 18
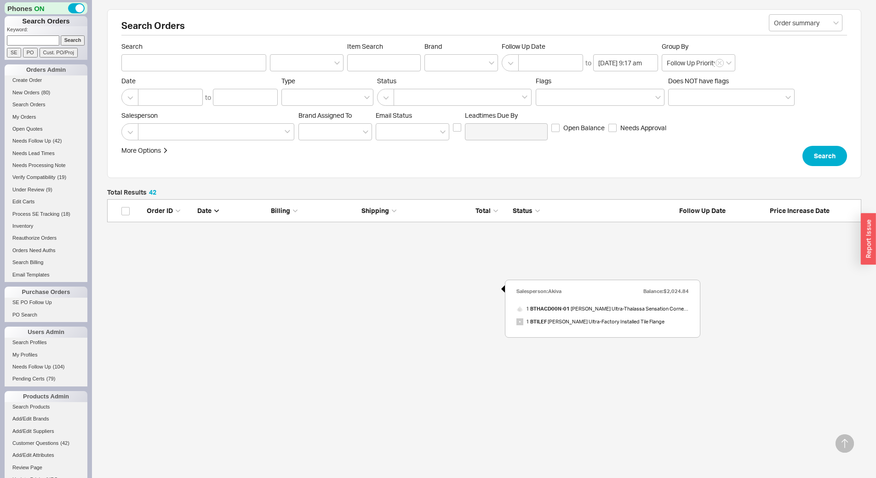
select select "*"
select select "LOW"
select select "3"
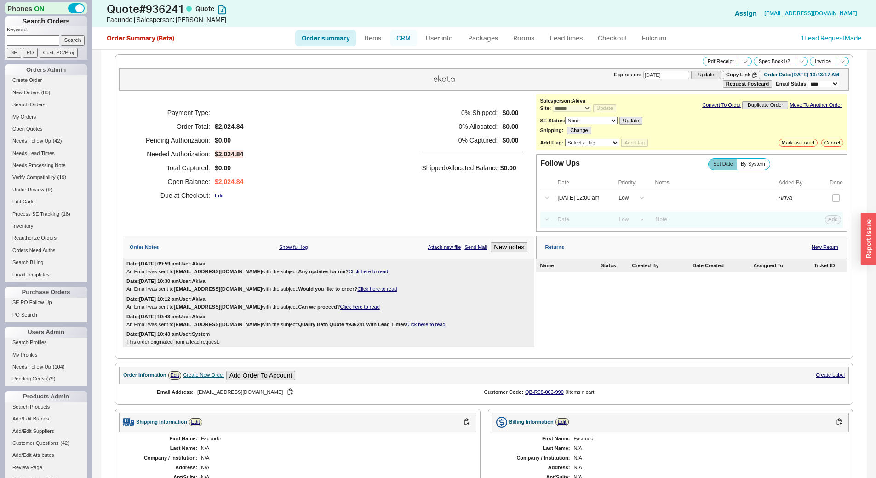
click at [395, 38] on link "CRM" at bounding box center [403, 38] width 27 height 17
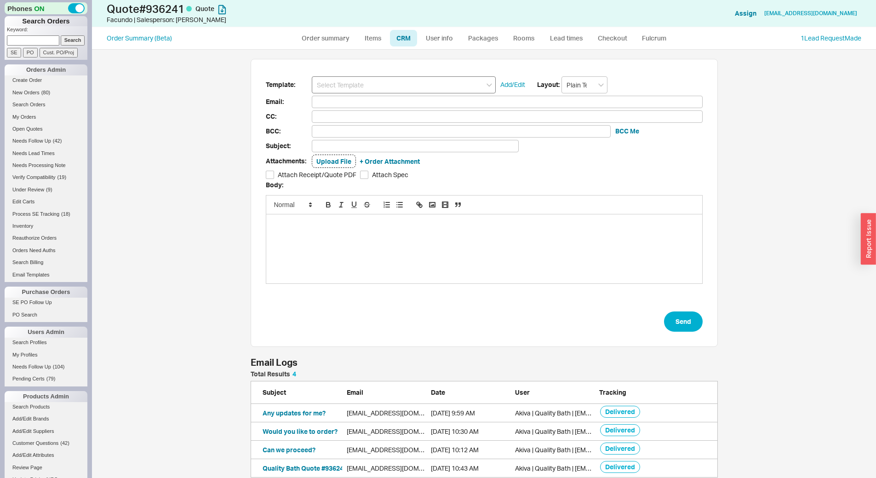
scroll to position [422, 771]
click at [379, 90] on input at bounding box center [404, 84] width 184 height 17
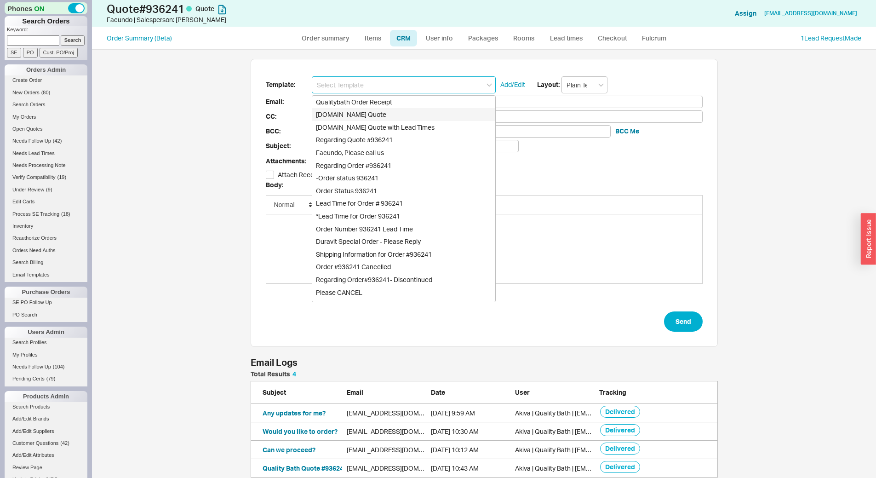
click at [380, 115] on div "[DOMAIN_NAME] Quote" at bounding box center [403, 114] width 183 height 13
type input "[DOMAIN_NAME] Quote"
type input "Receipt"
type input "facundo@gaunacode.com"
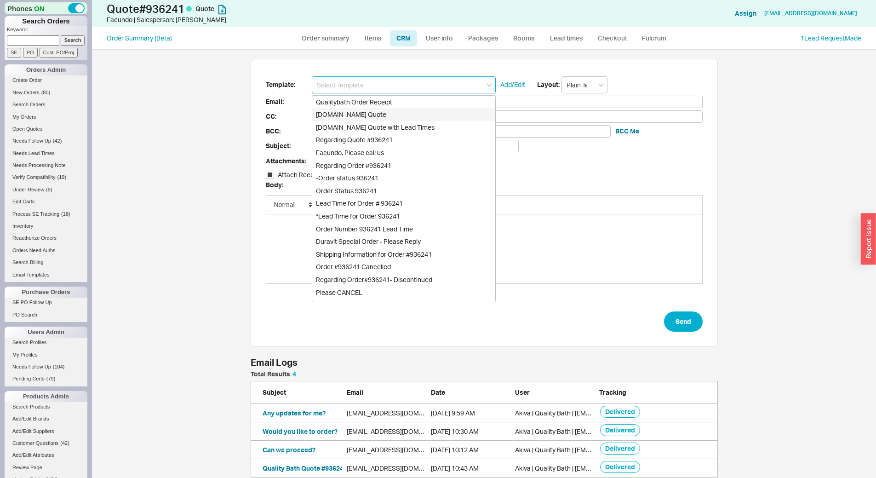
type input "Quality Bath Quote #936241"
checkbox input "true"
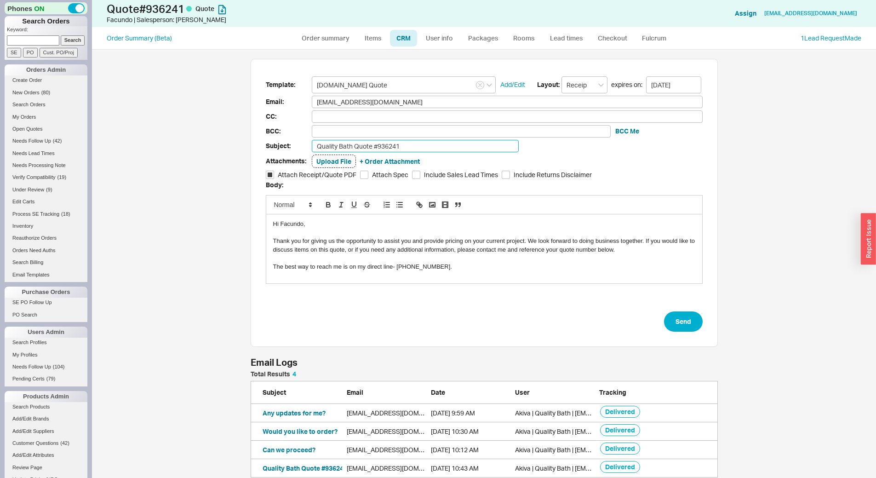
click at [412, 149] on input "Quality Bath Quote #936241" at bounding box center [415, 146] width 207 height 12
type input "Are you still in the market for the tub?"
click at [674, 326] on button "Send" at bounding box center [683, 321] width 39 height 20
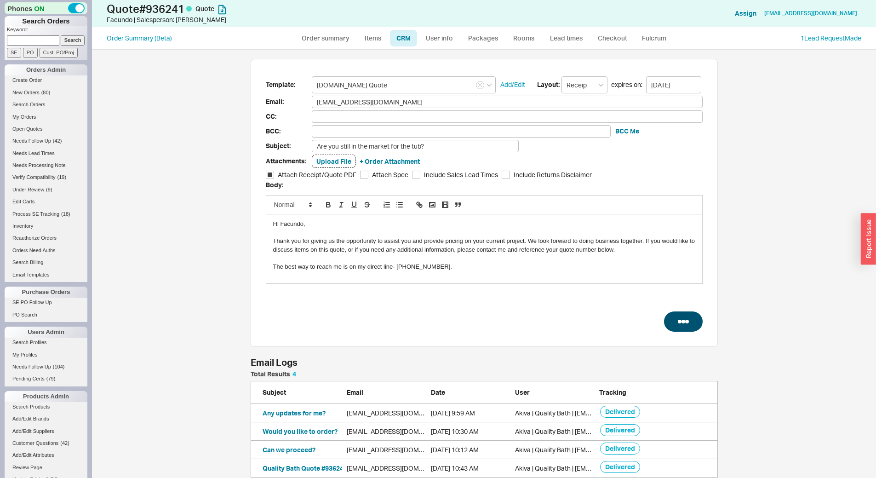
select select "*"
select select "LOW"
select select "3"
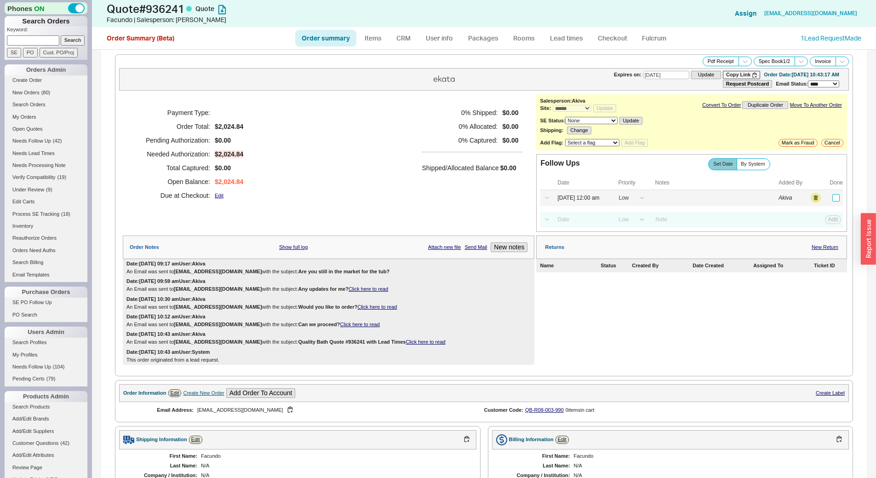
click at [833, 197] on input "checkbox" at bounding box center [836, 197] width 7 height 7
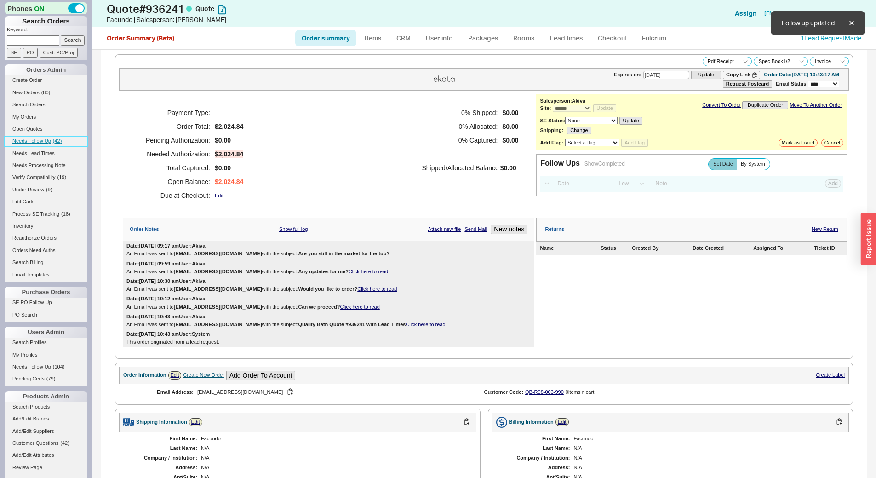
click at [26, 142] on span "Needs Follow Up" at bounding box center [31, 141] width 39 height 6
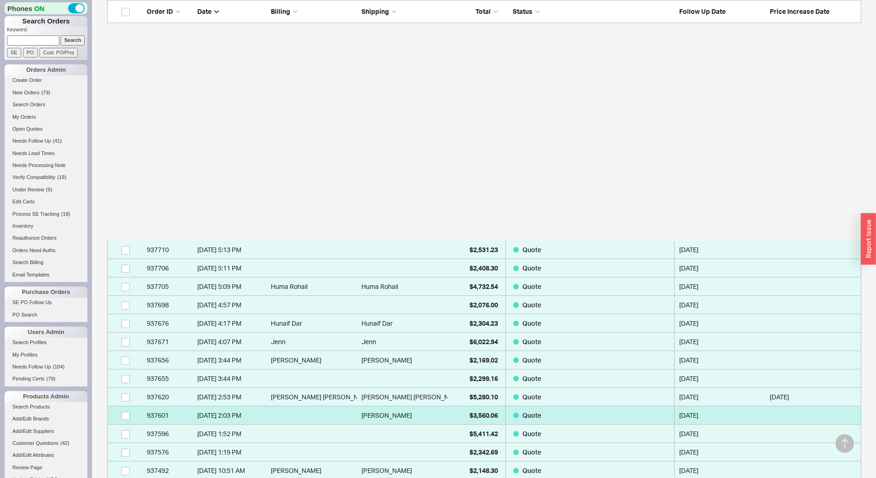
scroll to position [623, 0]
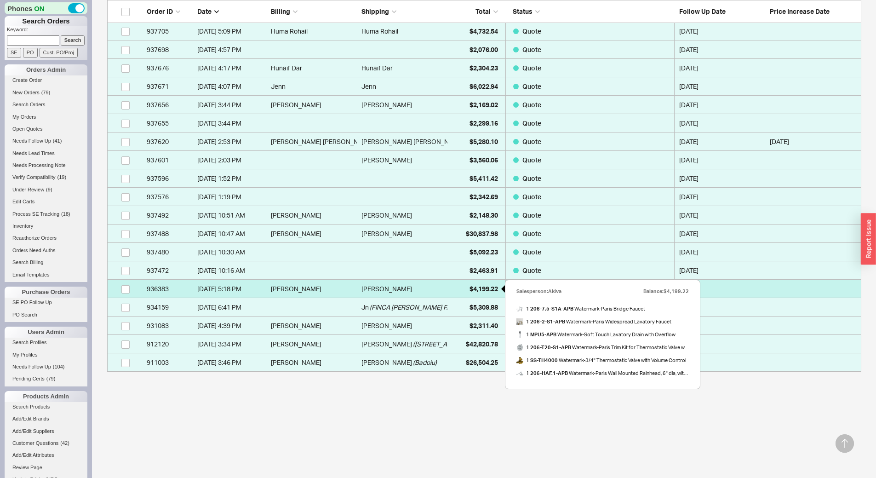
click at [461, 283] on div "$4,199.22" at bounding box center [475, 289] width 46 height 18
select select "*"
select select "LOW"
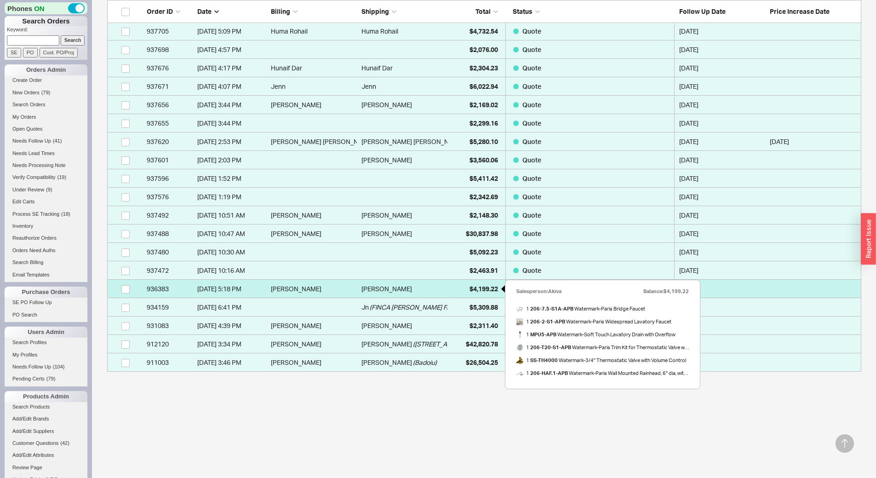
select select "3"
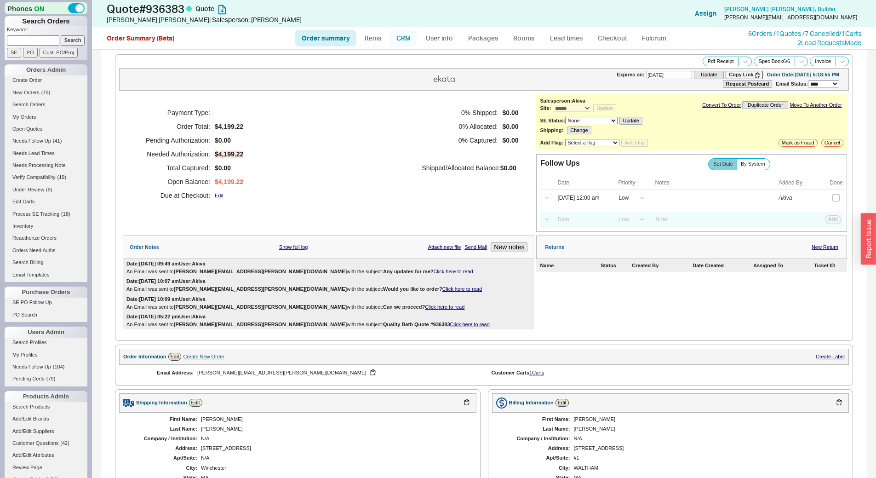
click at [406, 43] on link "CRM" at bounding box center [403, 38] width 27 height 17
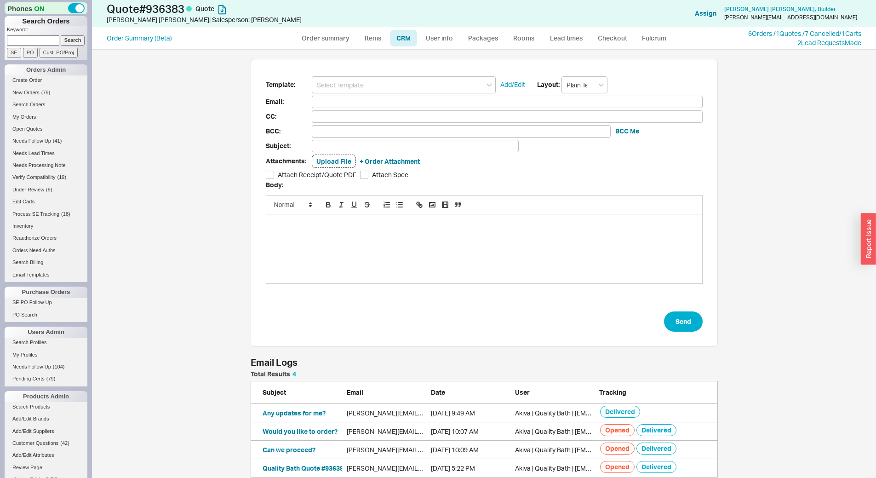
scroll to position [422, 771]
click at [329, 38] on link "Order summary" at bounding box center [325, 38] width 61 height 17
select select "*"
select select "LOW"
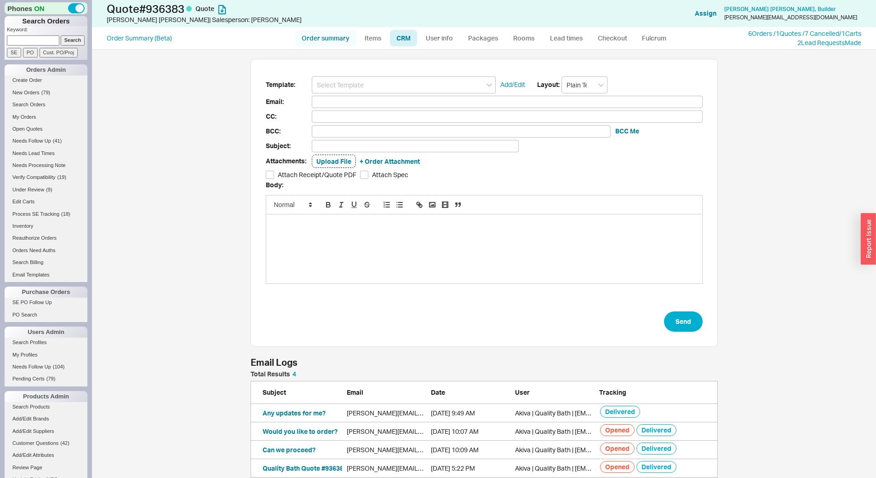
select select "LOW"
select select "3"
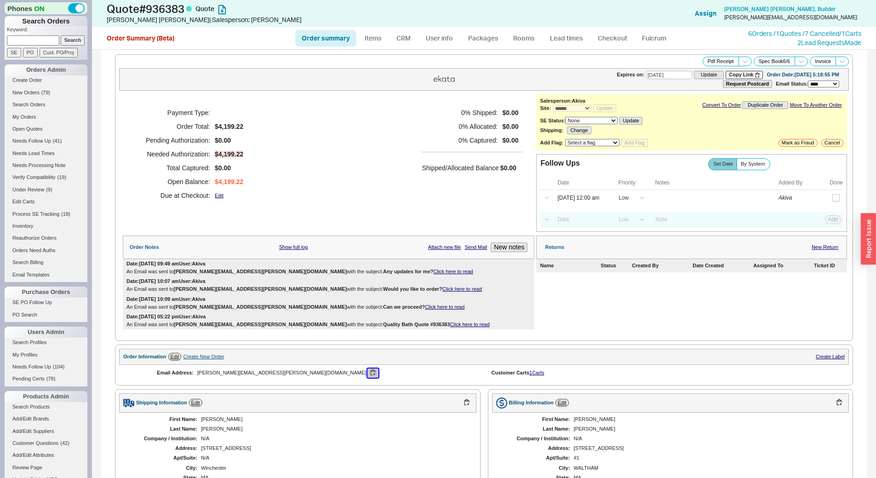
click at [368, 372] on button "button" at bounding box center [373, 373] width 11 height 9
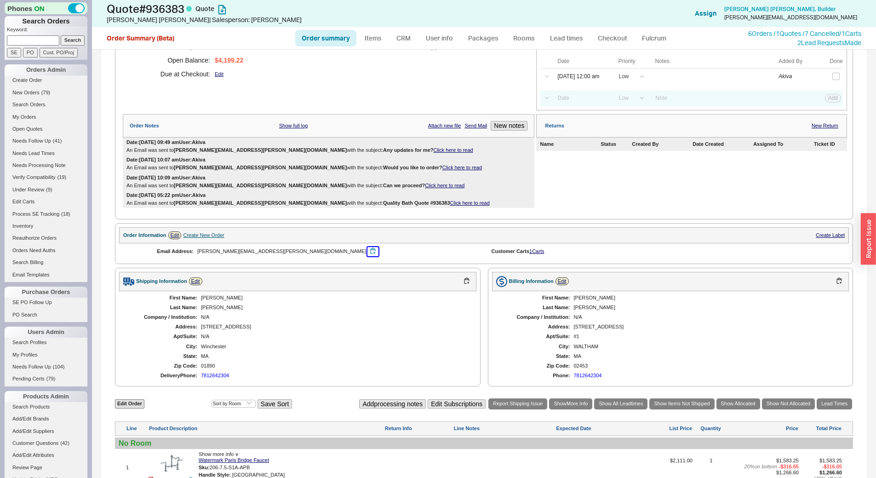
scroll to position [230, 0]
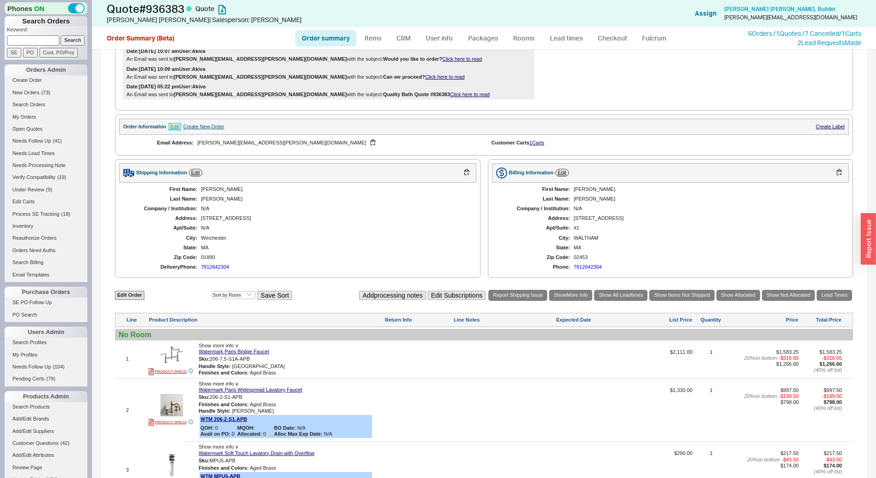
click at [176, 127] on link "Edit" at bounding box center [174, 127] width 13 height 8
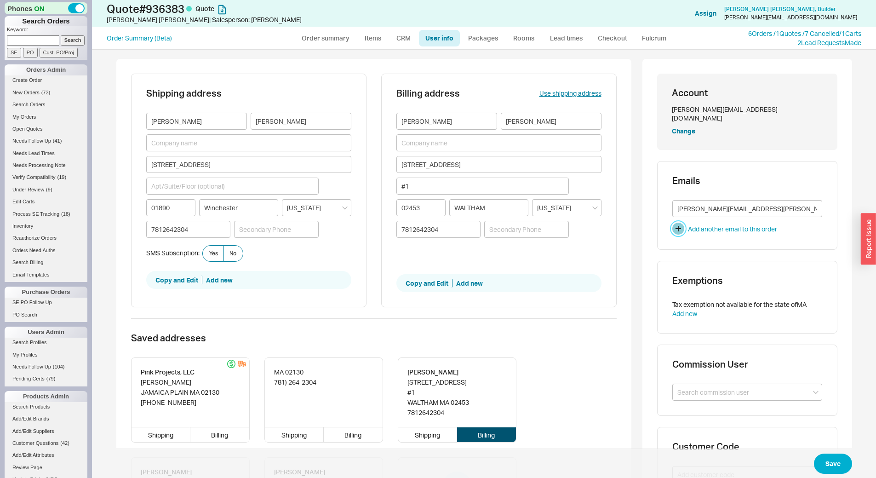
click at [679, 223] on button "button" at bounding box center [679, 229] width 12 height 12
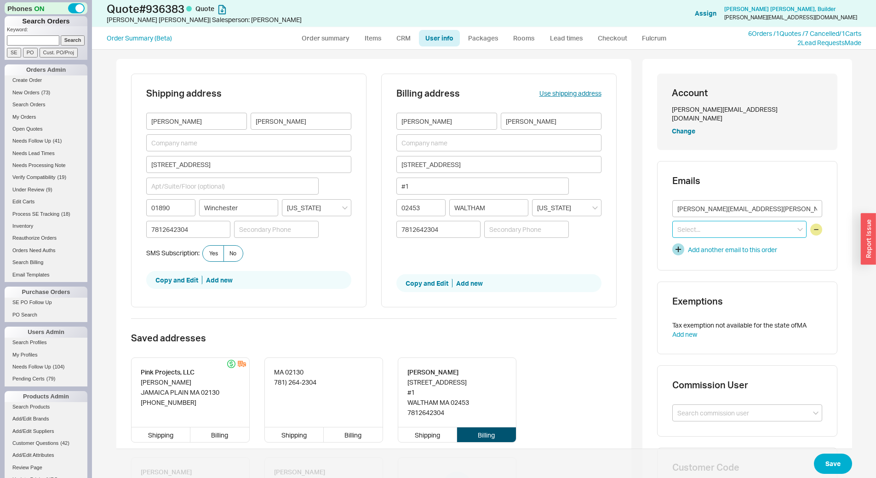
paste input "ryan@pinkproj.com"
type input "ryan@pinkproj.com"
click at [728, 244] on icon "create option ryan@pinkproj.com" at bounding box center [730, 252] width 105 height 17
click at [836, 461] on button "Save" at bounding box center [833, 464] width 38 height 20
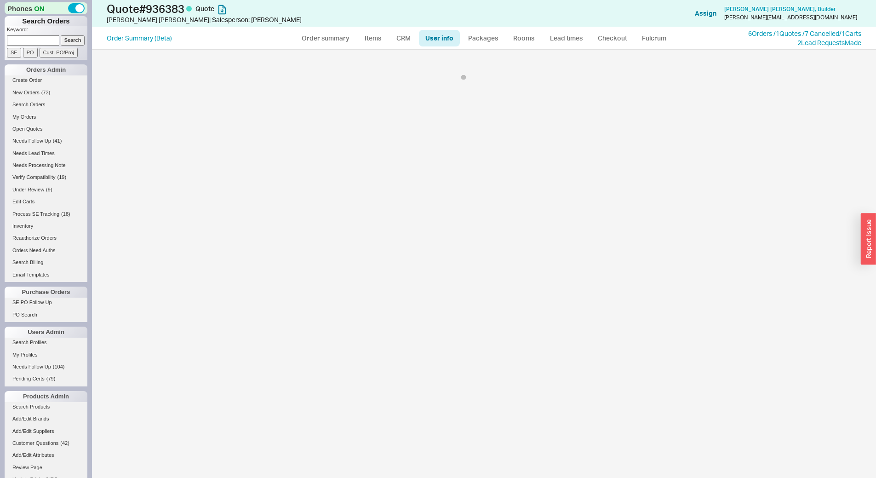
select select "*"
select select "LOW"
select select "3"
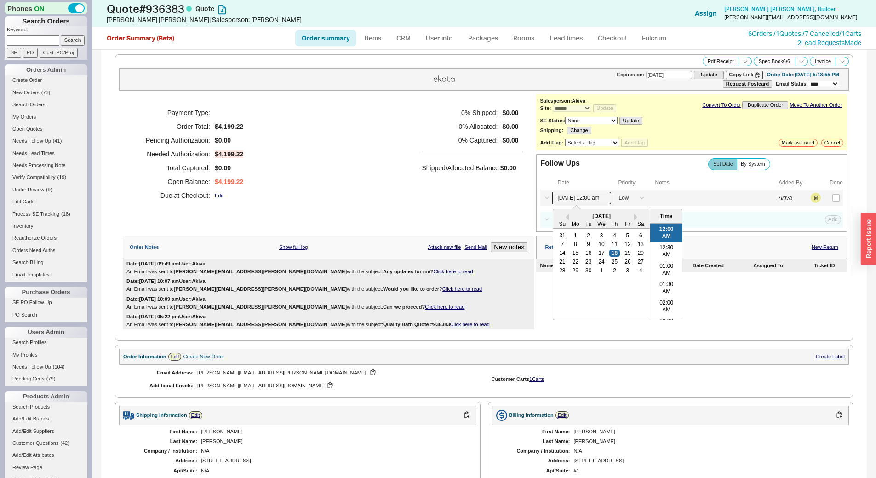
click at [587, 194] on input "09/18/25 12:00 am" at bounding box center [582, 198] width 59 height 12
click at [610, 264] on div "25" at bounding box center [615, 262] width 11 height 6
type input "09/25/25 12:00 am"
click at [830, 196] on button "Save" at bounding box center [832, 198] width 19 height 8
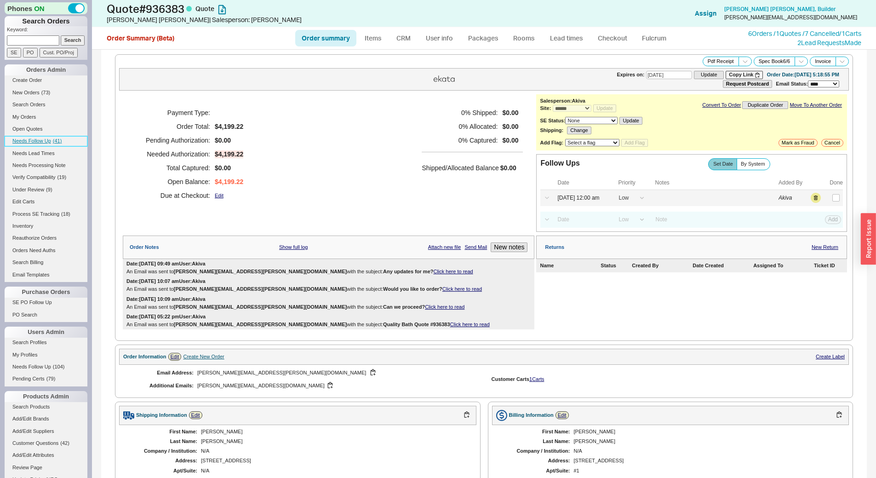
click at [65, 140] on link "Needs Follow Up ( 41 )" at bounding box center [46, 141] width 83 height 10
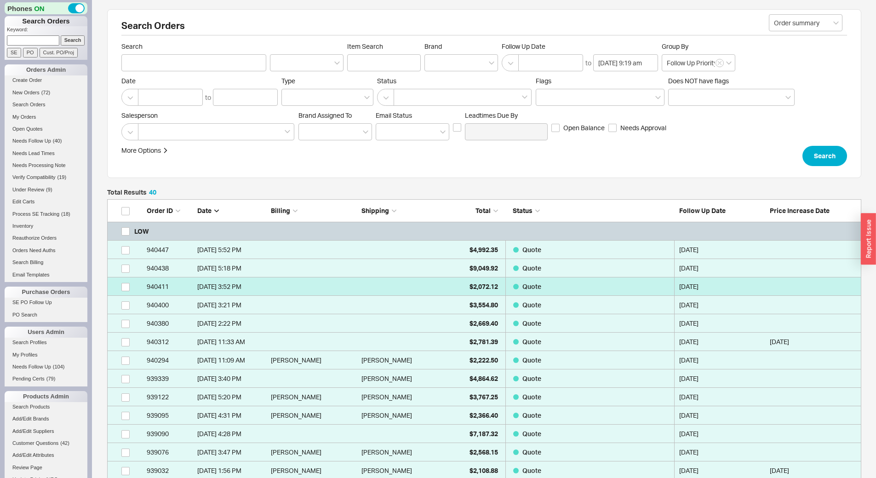
scroll to position [771, 748]
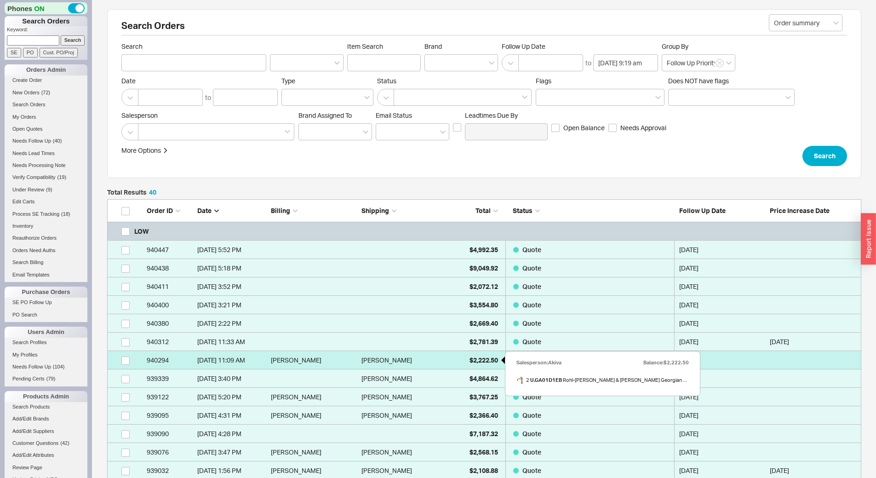
click at [473, 358] on span "$2,222.50" at bounding box center [484, 360] width 29 height 8
select select "*"
select select "LOW"
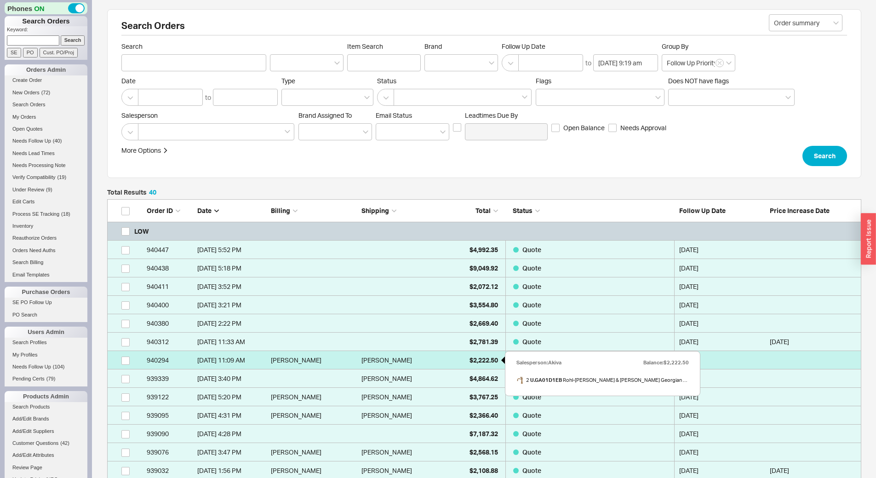
select select "3"
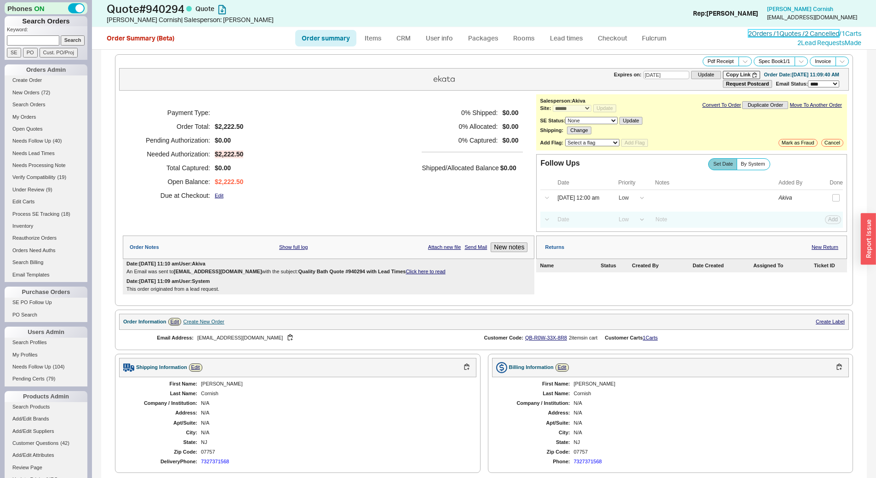
click at [754, 33] on link "2 Orders / 1 Quotes / 2 Cancelled" at bounding box center [794, 33] width 91 height 8
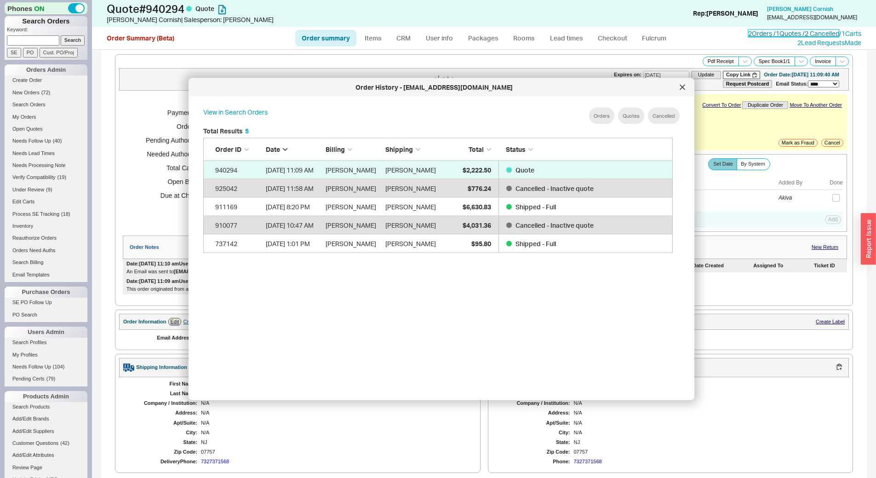
scroll to position [275, 478]
click at [688, 86] on div at bounding box center [682, 87] width 15 height 15
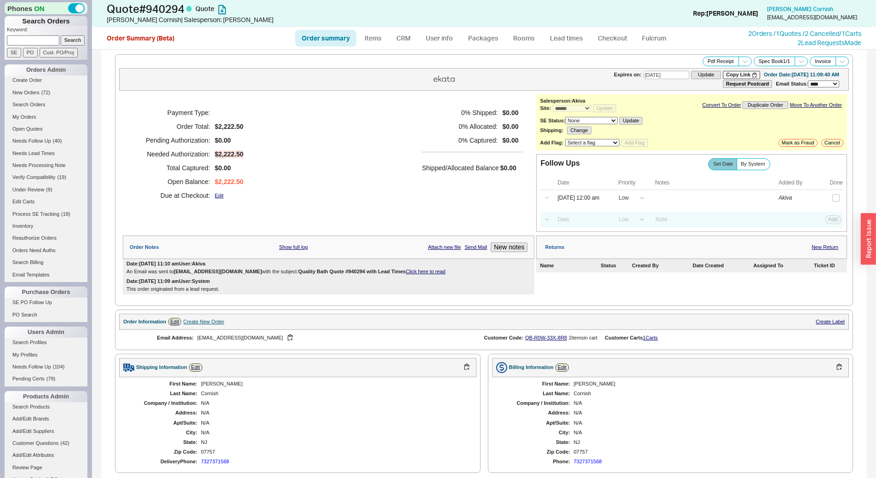
click at [251, 331] on div "Email Address: kdcbones@mac.com" at bounding box center [301, 338] width 365 height 16
click at [285, 335] on button "button" at bounding box center [290, 338] width 11 height 9
click at [412, 36] on link "CRM" at bounding box center [403, 38] width 27 height 17
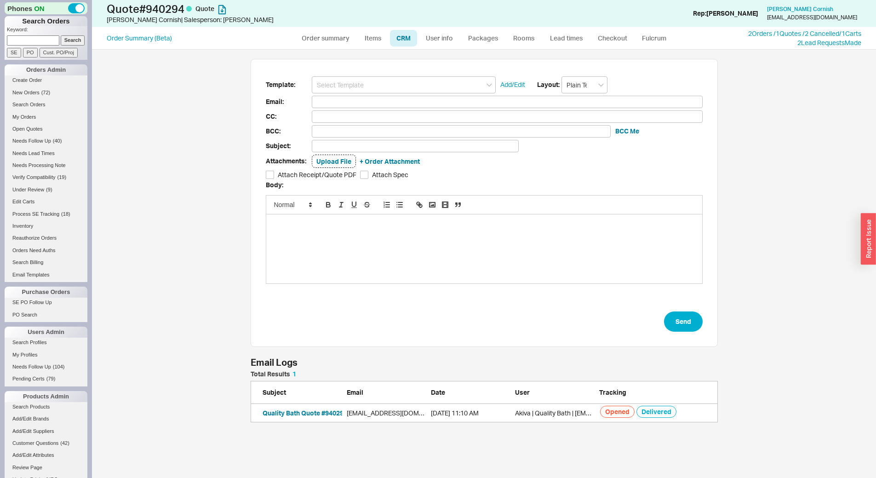
scroll to position [422, 778]
click at [399, 81] on input at bounding box center [404, 84] width 184 height 17
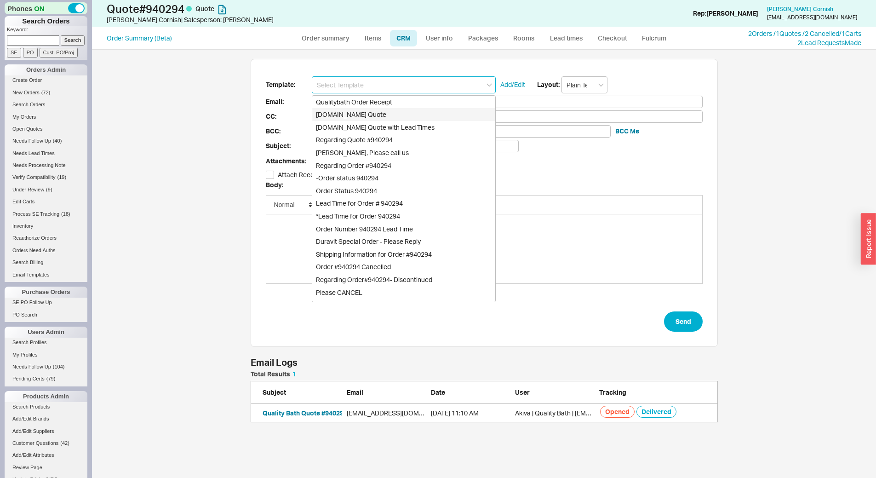
click at [403, 113] on div "[DOMAIN_NAME] Quote" at bounding box center [403, 114] width 183 height 13
type input "[DOMAIN_NAME] Quote"
type input "Receipt"
type input "kdcbones@mac.com"
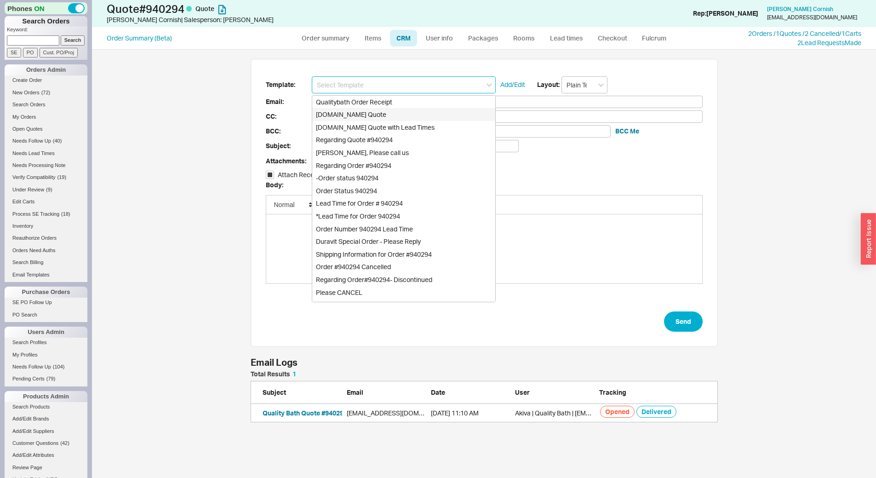
type input "Quality Bath Quote #940294"
checkbox input "true"
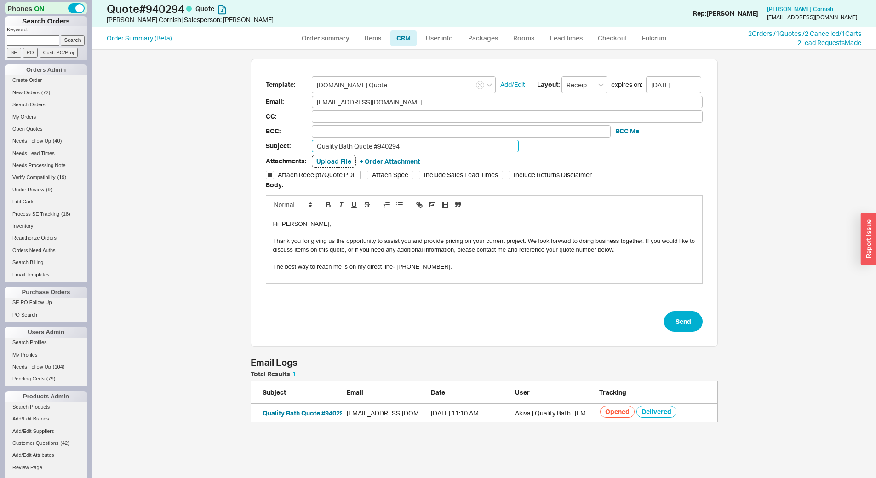
click at [413, 144] on input "Quality Bath Quote #940294" at bounding box center [415, 146] width 207 height 12
type input "Can we proceed?"
click at [697, 323] on button "Send" at bounding box center [683, 321] width 39 height 20
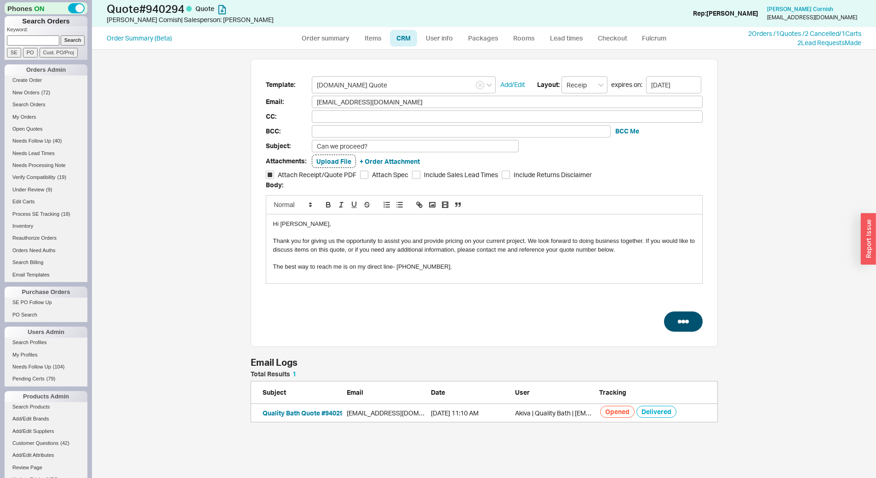
select select "*"
select select "LOW"
select select "3"
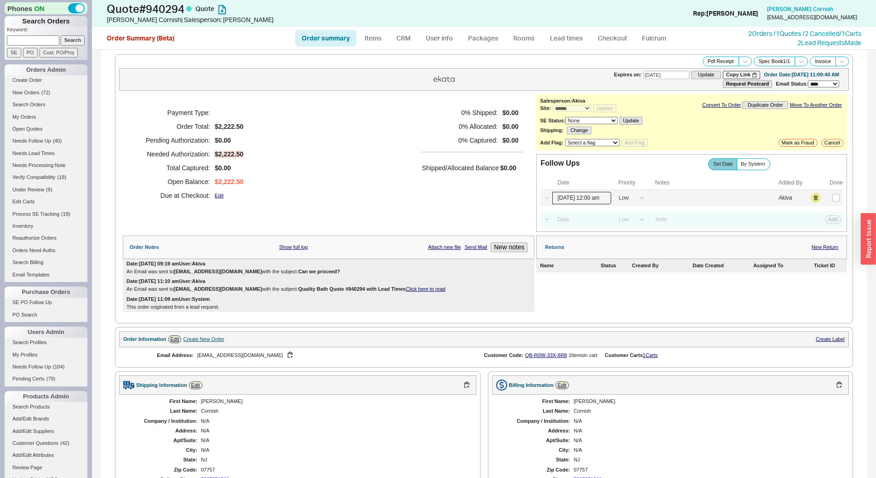
click at [576, 199] on input "09/18/25 12:00 am" at bounding box center [582, 198] width 59 height 12
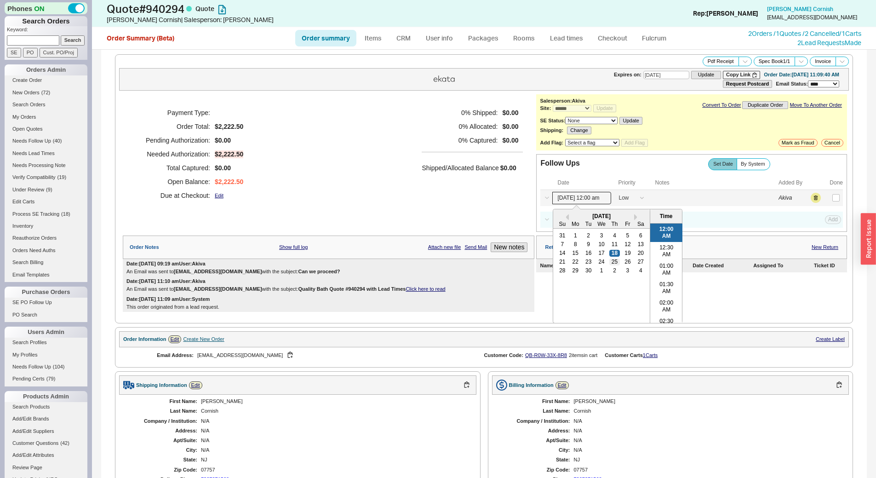
click at [613, 260] on div "25" at bounding box center [615, 262] width 11 height 6
type input "09/25/25 12:00 am"
click at [829, 196] on button "Save" at bounding box center [832, 198] width 19 height 8
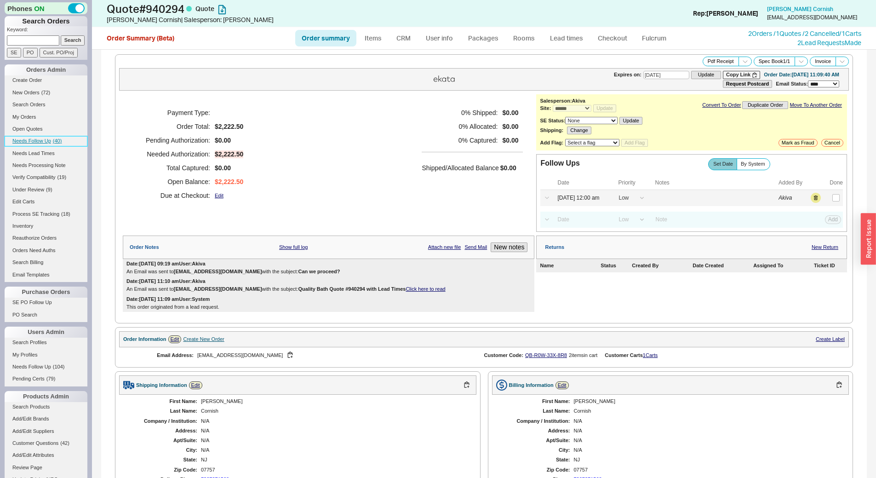
click at [71, 138] on link "Needs Follow Up ( 40 )" at bounding box center [46, 141] width 83 height 10
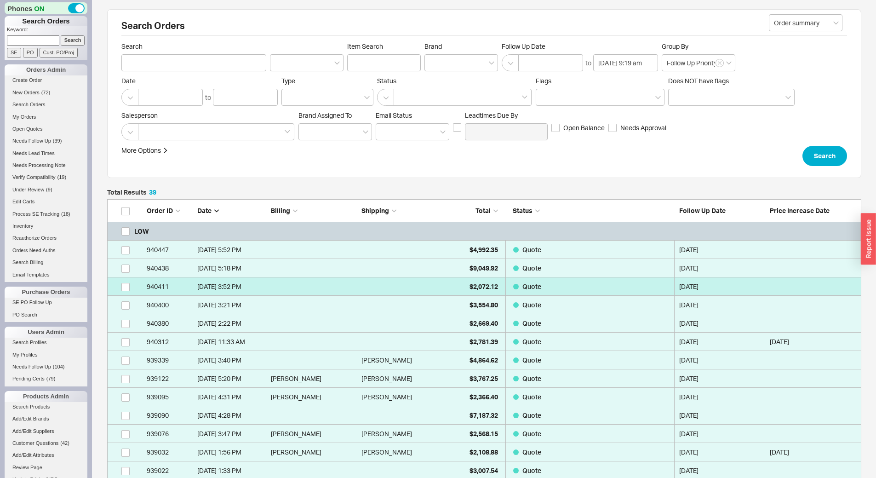
scroll to position [752, 748]
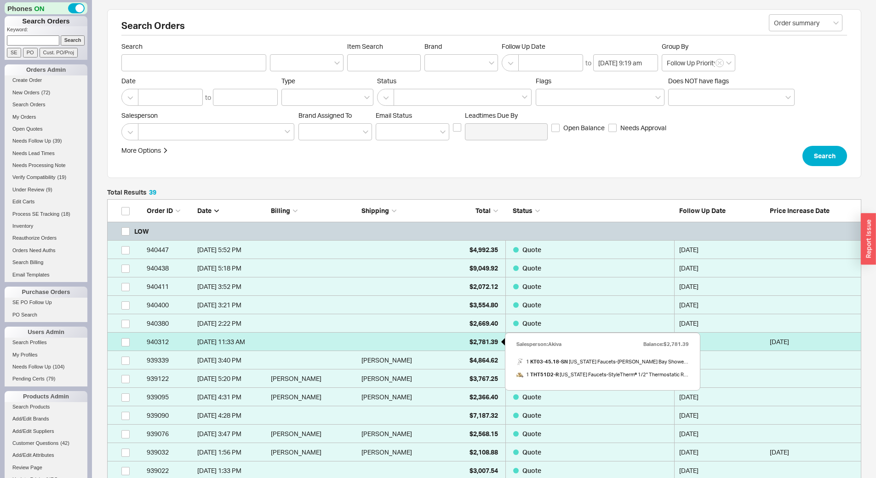
click at [487, 344] on span "$2,781.39" at bounding box center [484, 342] width 29 height 8
select select "*"
select select "LOW"
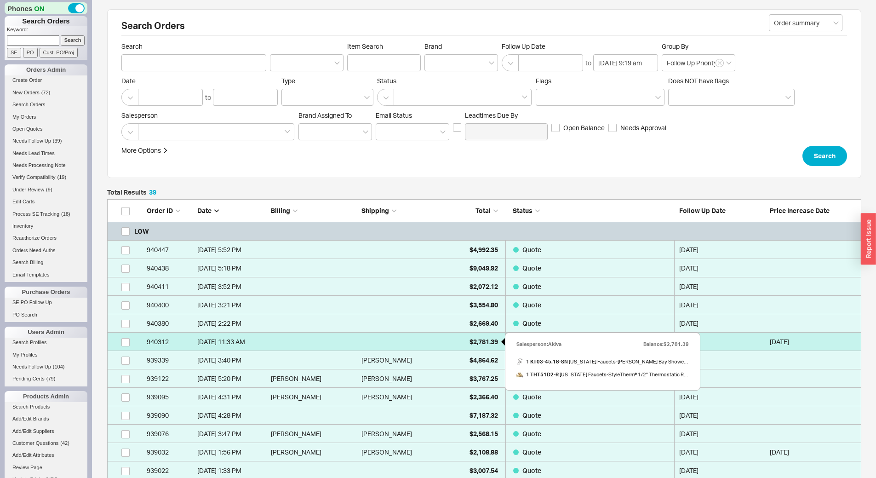
select select "3"
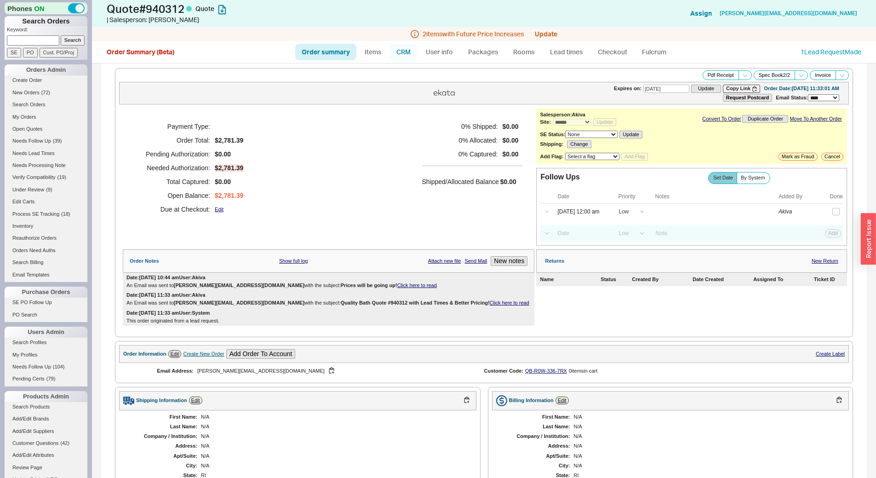
click at [412, 53] on link "CRM" at bounding box center [403, 52] width 27 height 17
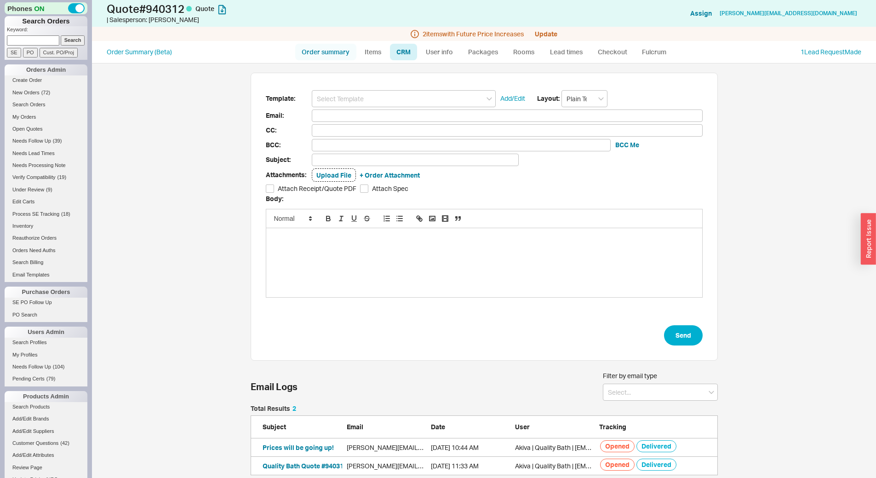
scroll to position [63, 461]
click at [330, 50] on link "Order summary" at bounding box center [325, 52] width 61 height 17
select select "*"
select select "LOW"
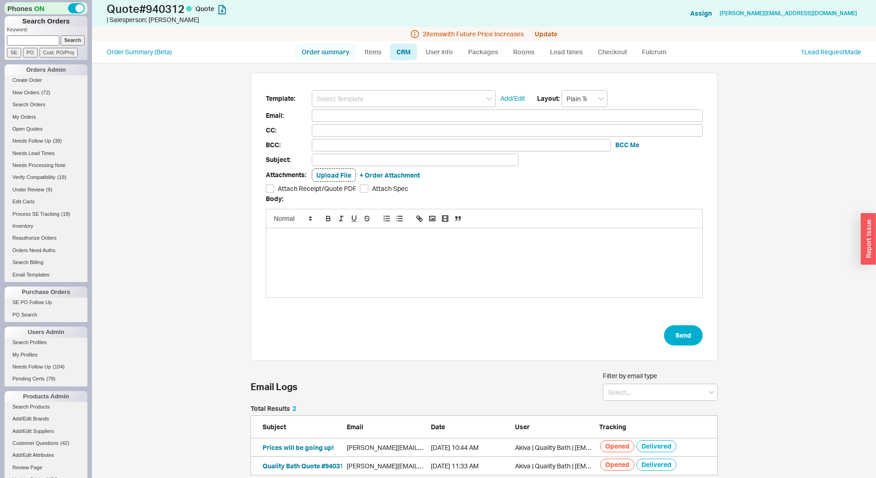
select select "LOW"
select select "3"
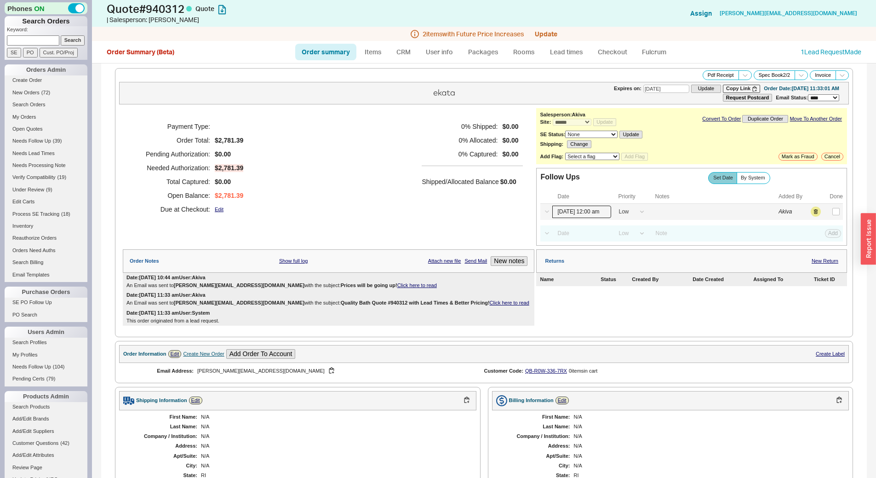
click at [576, 217] on input "[DATE] 12:00 am" at bounding box center [582, 212] width 59 height 12
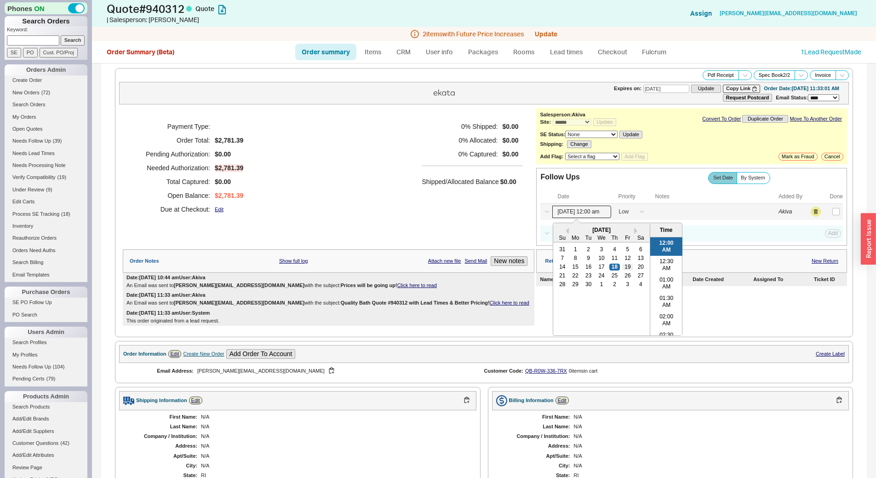
click at [628, 270] on div "19" at bounding box center [627, 267] width 11 height 6
type input "09/19/25 12:00 am"
click at [826, 211] on button "Save" at bounding box center [832, 211] width 19 height 8
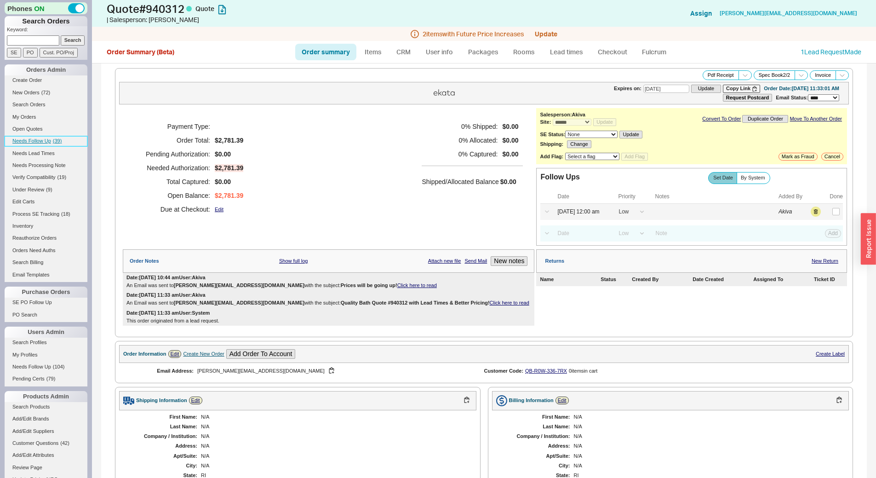
click at [57, 141] on span "( 39 )" at bounding box center [57, 141] width 9 height 6
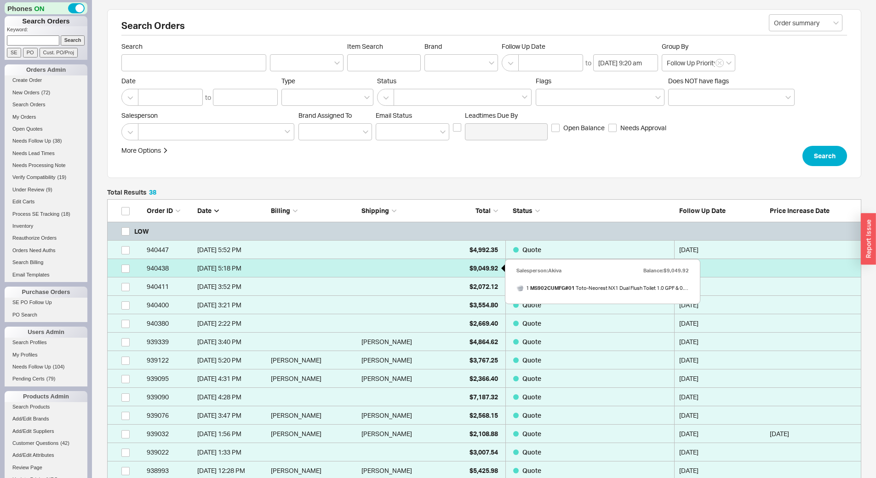
scroll to position [734, 748]
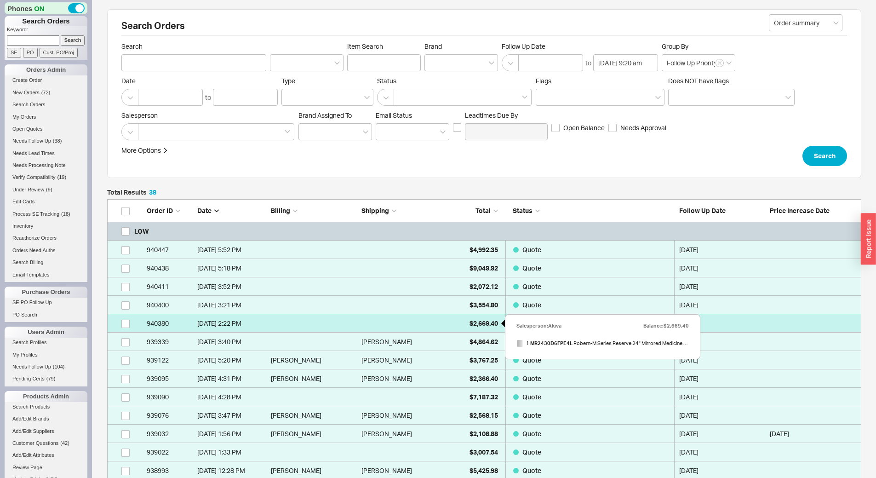
click at [467, 319] on div "$2,669.40" at bounding box center [475, 323] width 46 height 18
select select "*"
select select "LOW"
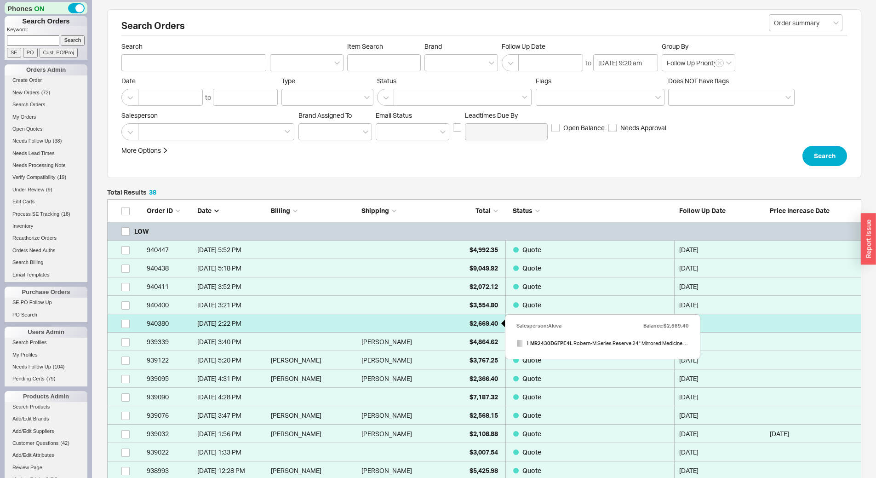
select select "3"
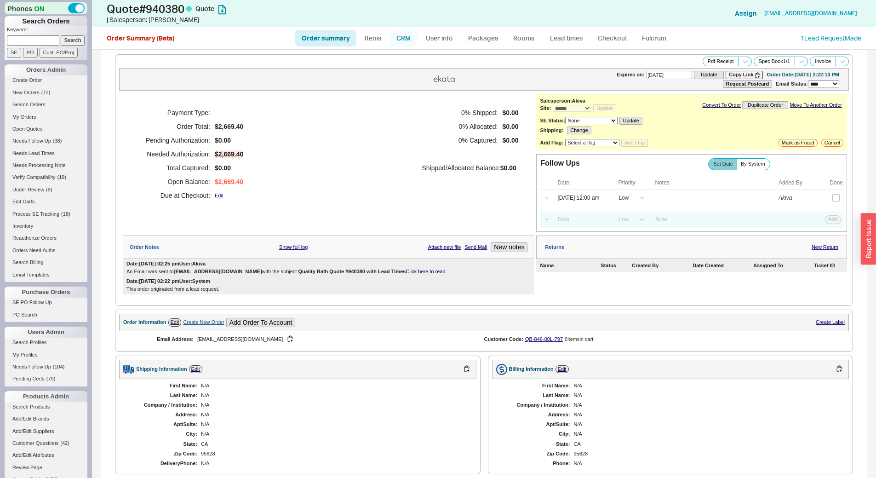
click at [402, 39] on link "CRM" at bounding box center [403, 38] width 27 height 17
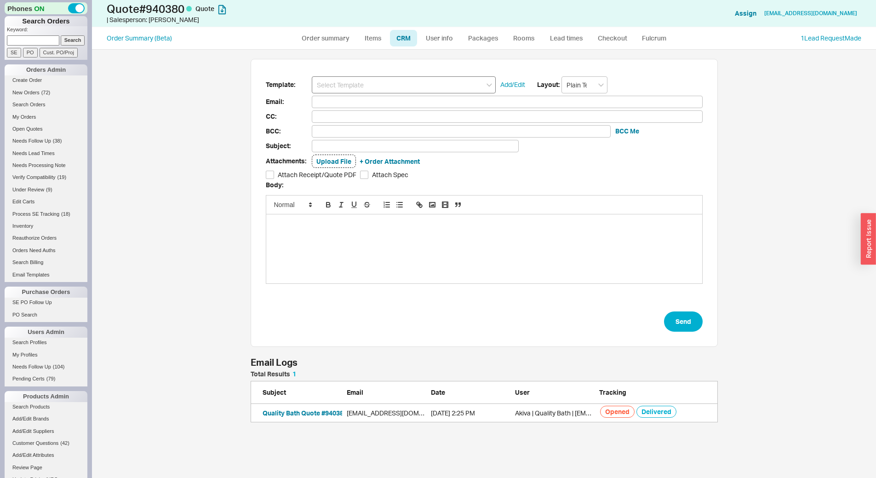
scroll to position [422, 778]
click at [387, 81] on input at bounding box center [404, 84] width 184 height 17
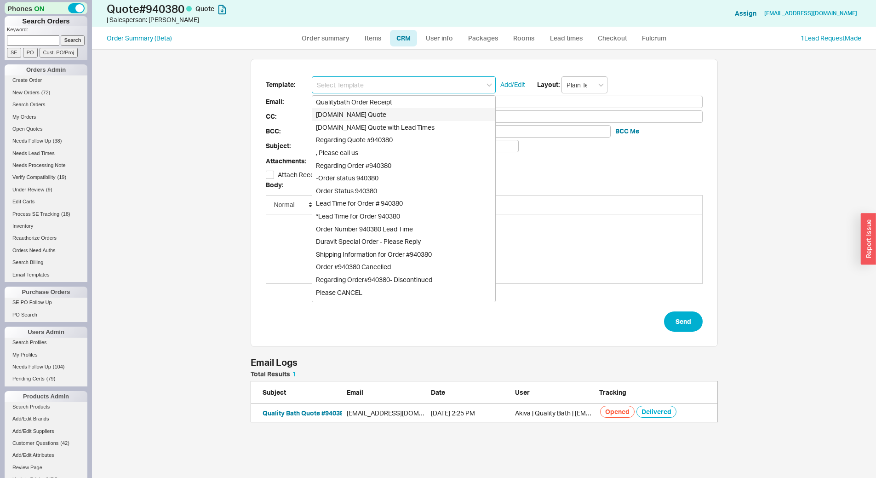
click at [390, 112] on div "[DOMAIN_NAME] Quote" at bounding box center [403, 114] width 183 height 13
type input "[DOMAIN_NAME] Quote"
type input "Receipt"
type input "rwmillerx@gmail.com"
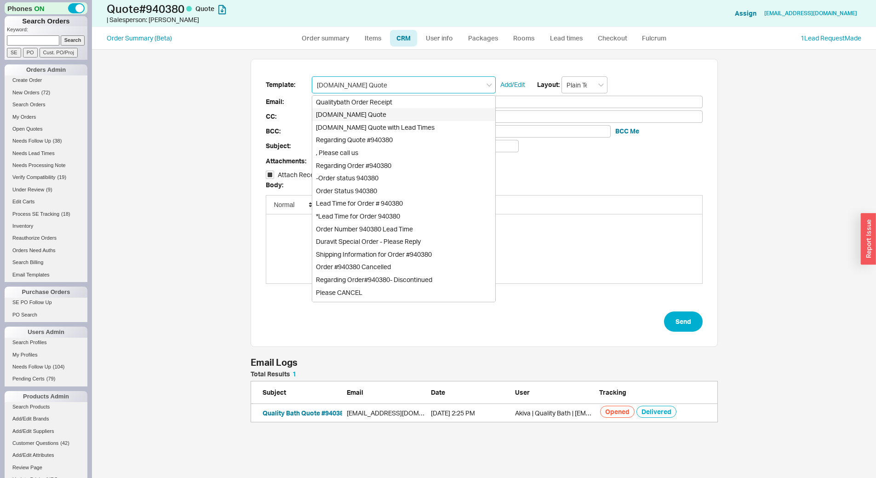
type input "Quality Bath Quote #940380"
checkbox input "true"
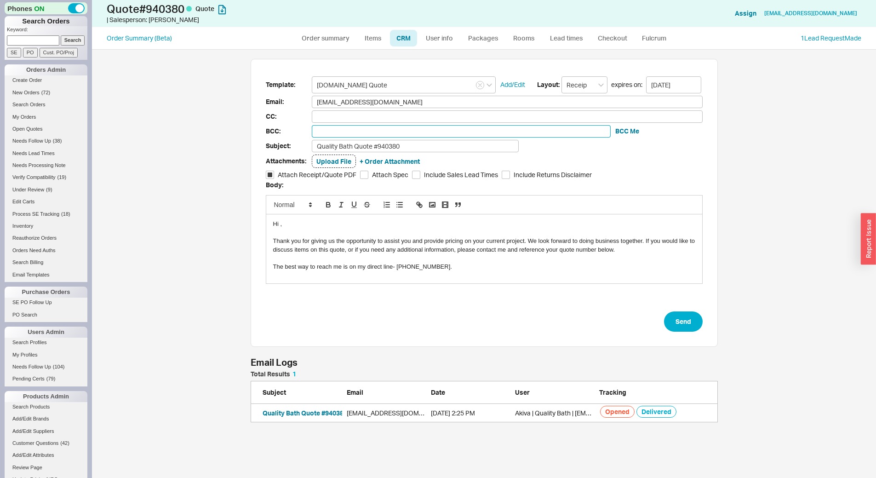
click at [396, 137] on input at bounding box center [461, 131] width 299 height 12
click at [403, 150] on input "Quality Bath Quote #940380" at bounding box center [415, 146] width 207 height 12
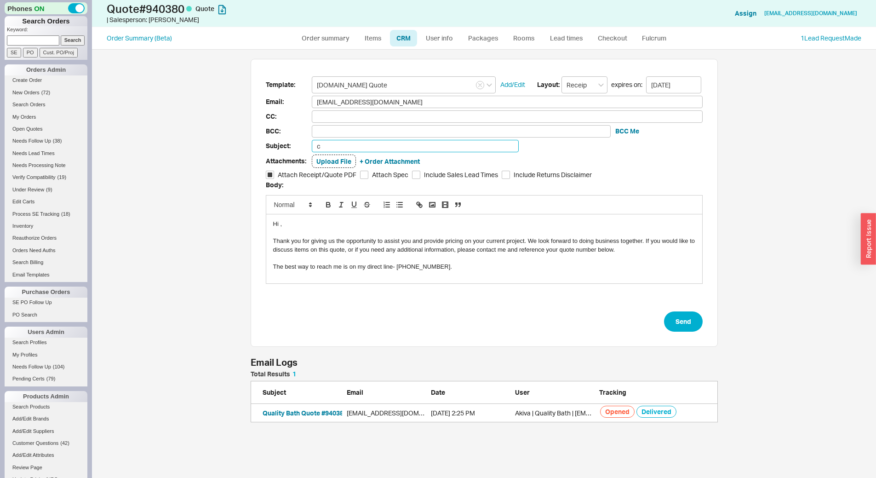
type input "Can we proceed?"
click at [687, 323] on button "Send" at bounding box center [683, 321] width 39 height 20
select select "*"
select select "LOW"
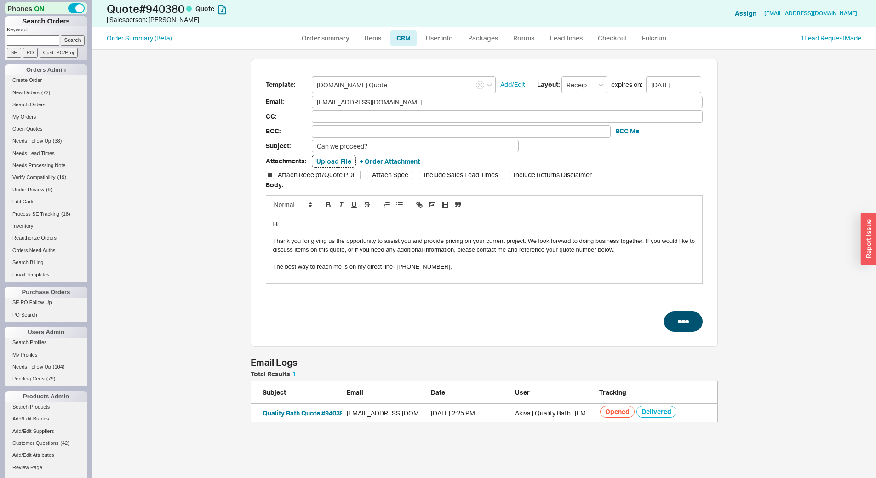
select select "LOW"
select select "3"
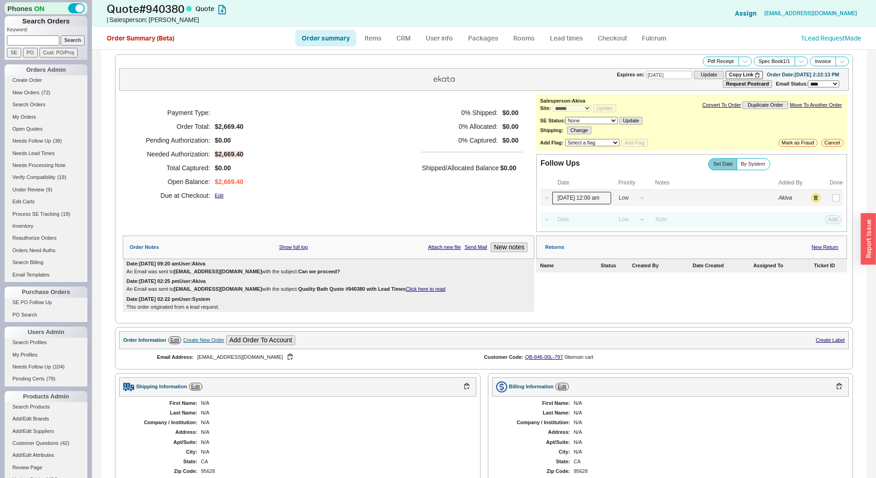
click at [579, 194] on input "[DATE] 12:00 am" at bounding box center [582, 198] width 59 height 12
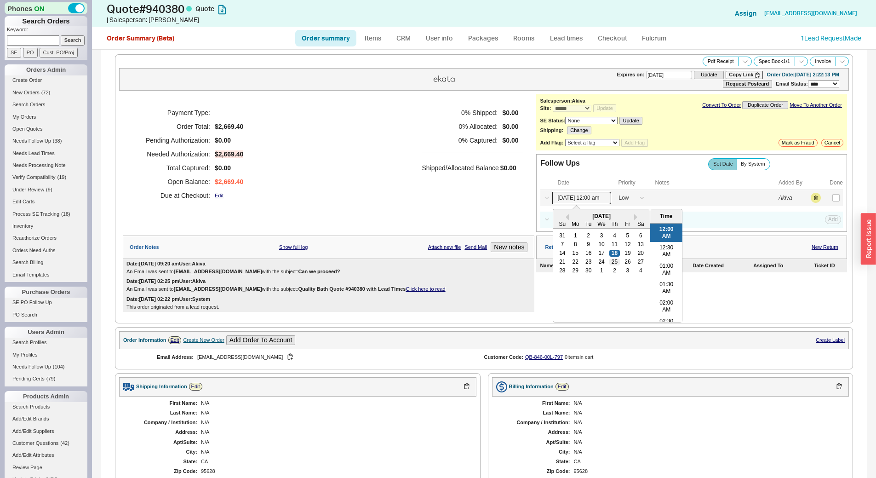
click at [612, 264] on div "25" at bounding box center [615, 262] width 11 height 6
type input "[DATE] 12:00 am"
click at [823, 197] on button "Save" at bounding box center [832, 198] width 19 height 8
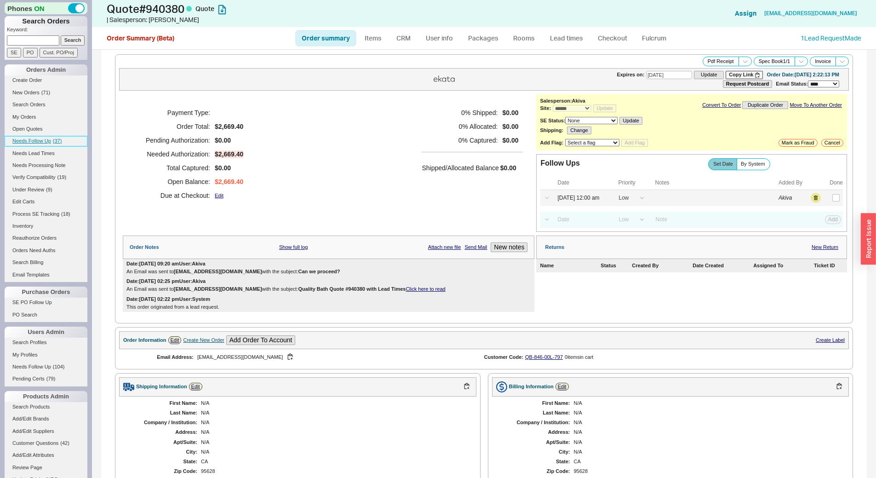
click at [55, 136] on link "Needs Follow Up ( 37 )" at bounding box center [46, 141] width 83 height 10
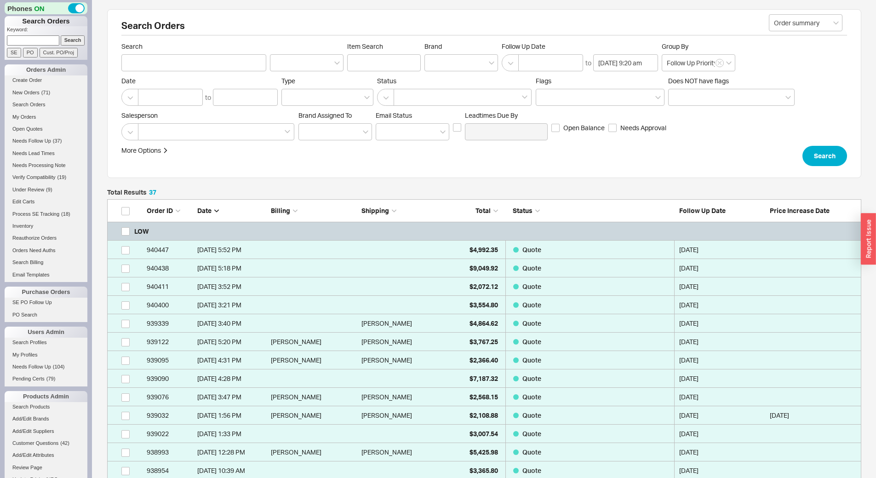
scroll to position [715, 748]
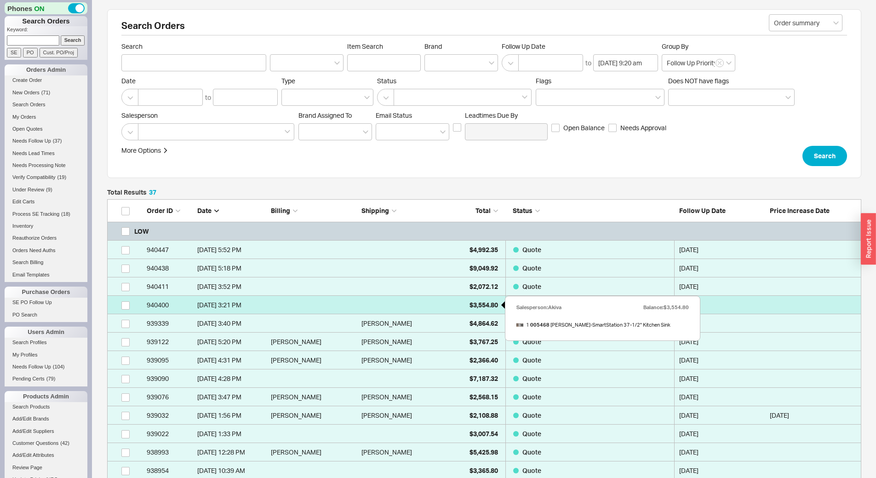
click at [461, 307] on div "$3,554.80" at bounding box center [475, 305] width 46 height 18
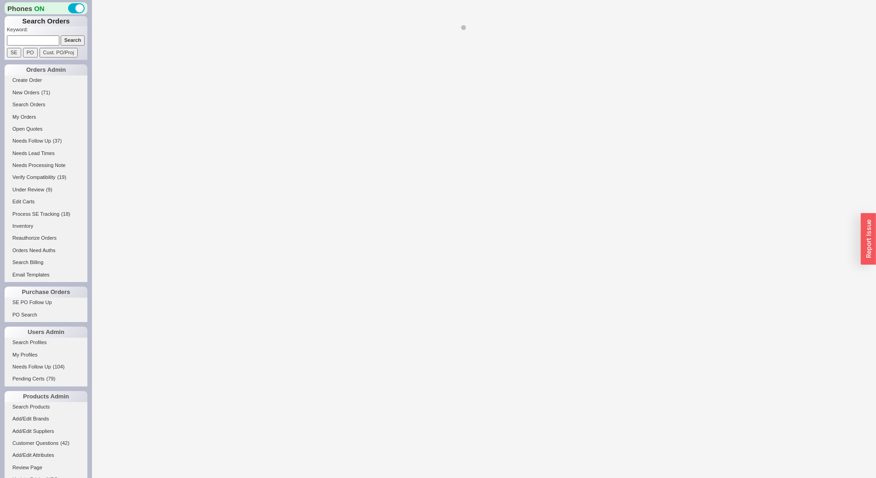
select select "*"
select select "LOW"
select select "3"
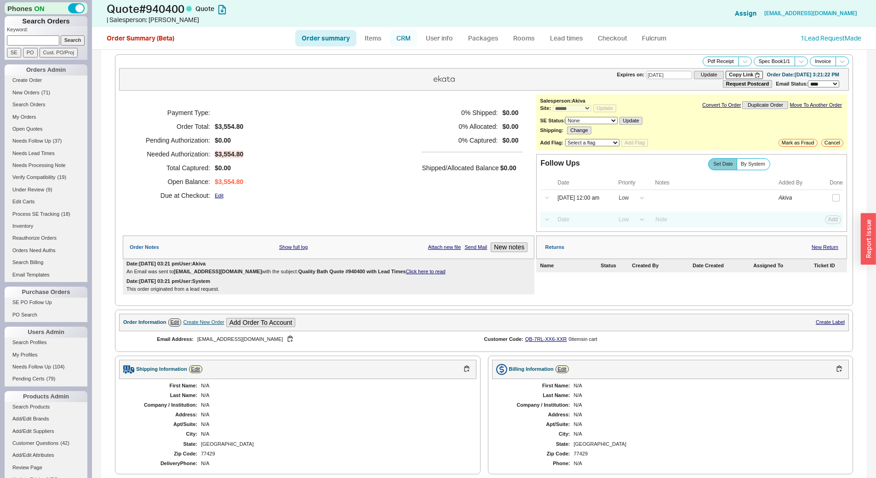
click at [409, 40] on link "CRM" at bounding box center [403, 38] width 27 height 17
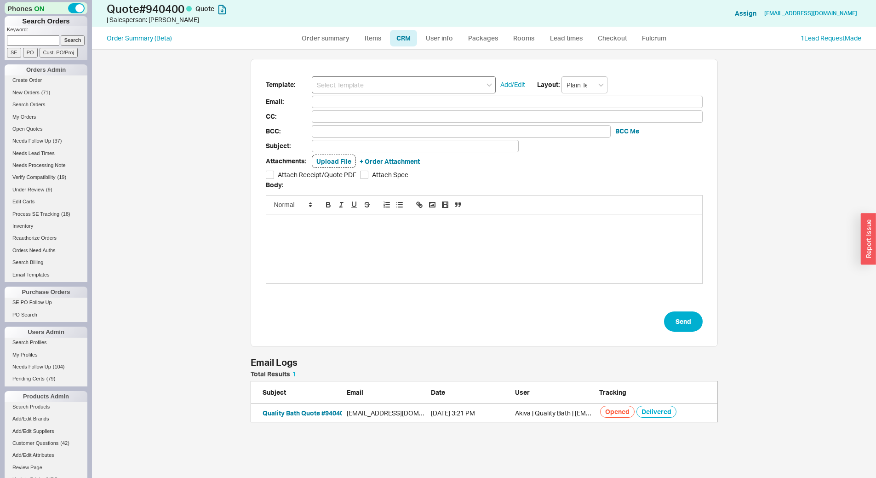
scroll to position [422, 778]
click at [410, 86] on input at bounding box center [404, 84] width 184 height 17
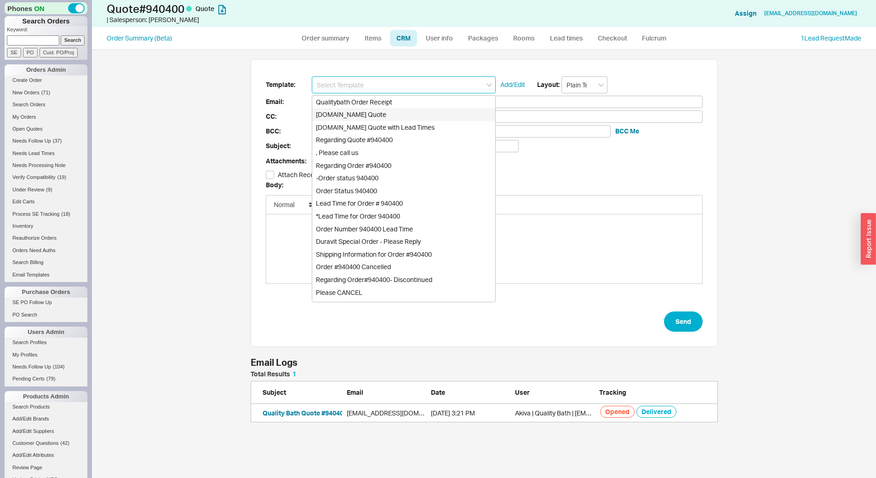
click at [417, 115] on div "Qualitybath.com Quote" at bounding box center [403, 114] width 183 height 13
type input "Qualitybath.com Quote"
type input "Receipt"
type input "vanessacstacey@gmail.com"
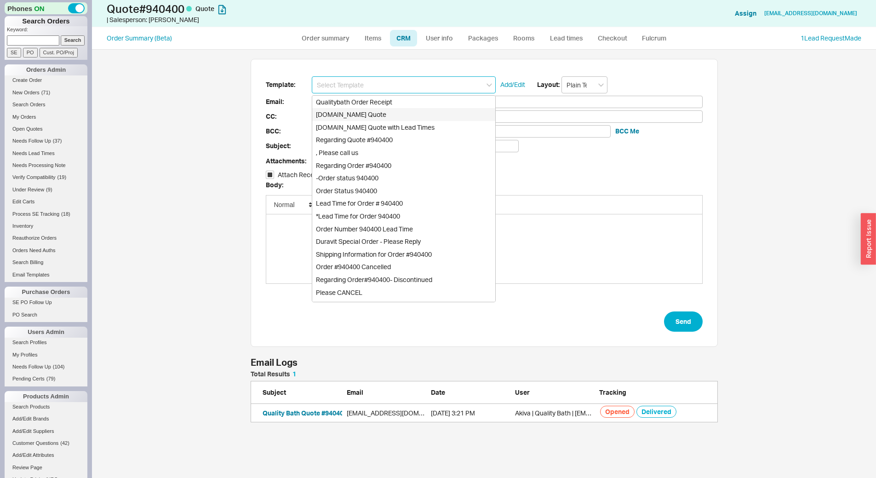
type input "Quality Bath Quote #940400"
checkbox input "true"
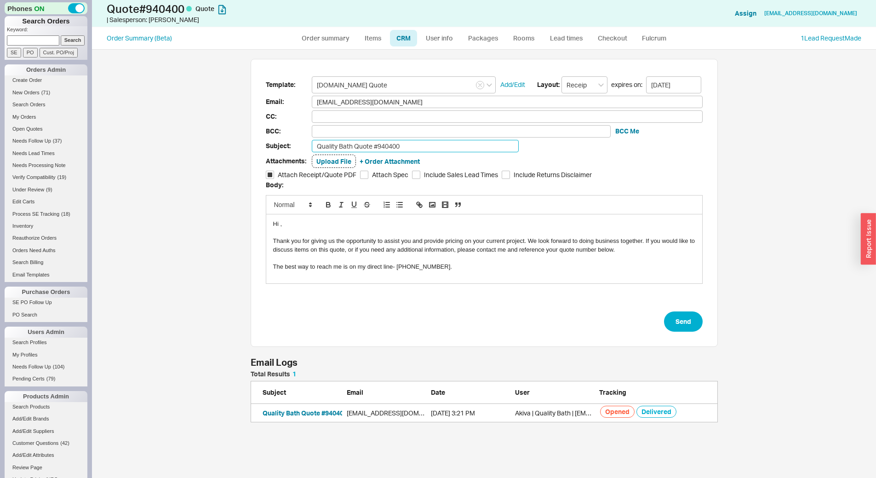
click at [432, 152] on input "Quality Bath Quote #940400" at bounding box center [415, 146] width 207 height 12
type input "Can we proceed?"
click at [690, 324] on button "Send" at bounding box center [683, 321] width 39 height 20
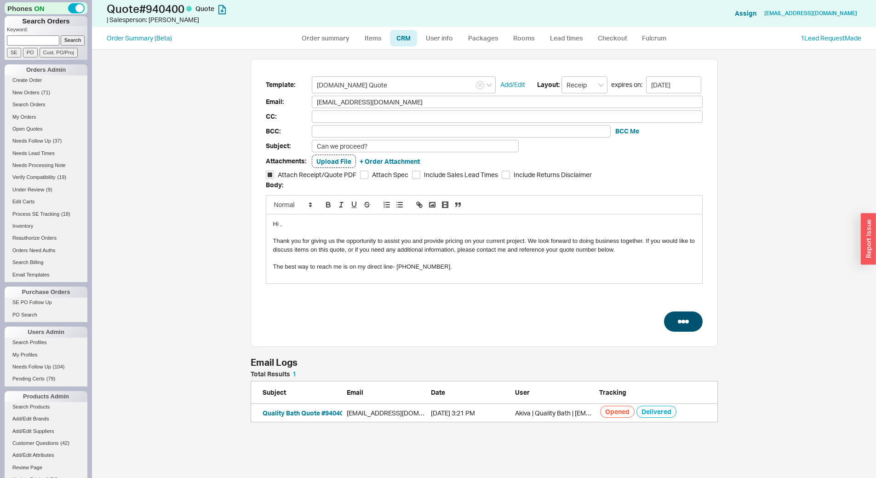
select select "*"
select select "LOW"
select select "3"
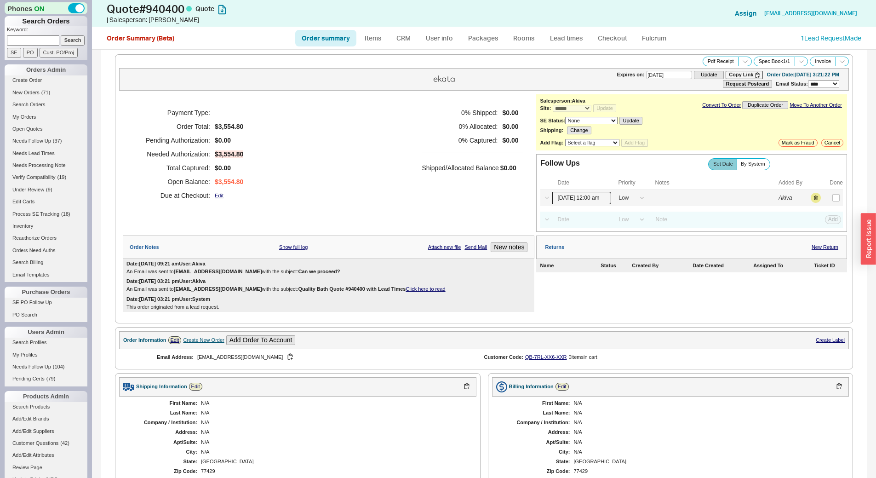
click at [574, 202] on input "09/18/25 12:00 am" at bounding box center [582, 198] width 59 height 12
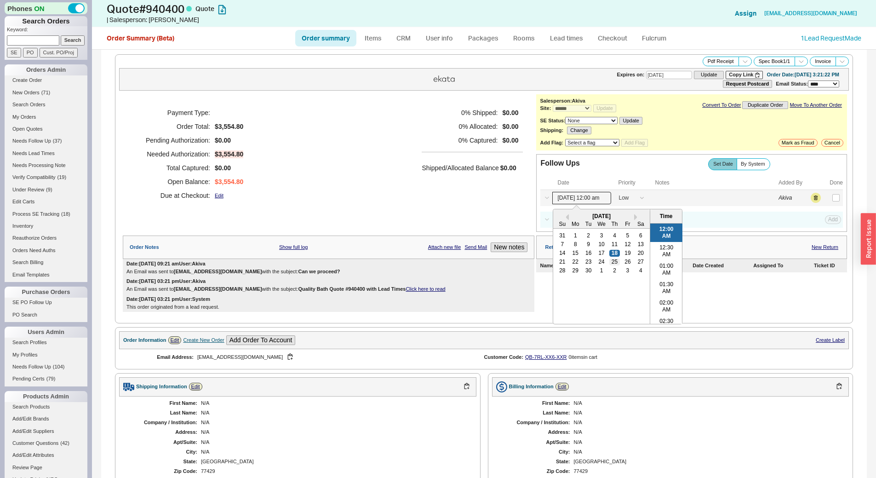
click at [610, 261] on div "25" at bounding box center [615, 262] width 11 height 6
type input "09/25/25 12:00 am"
click at [825, 193] on div "Select a Date Now One hour One day Two Days One Month 09/25/25 12:00 am Previou…" at bounding box center [692, 198] width 303 height 16
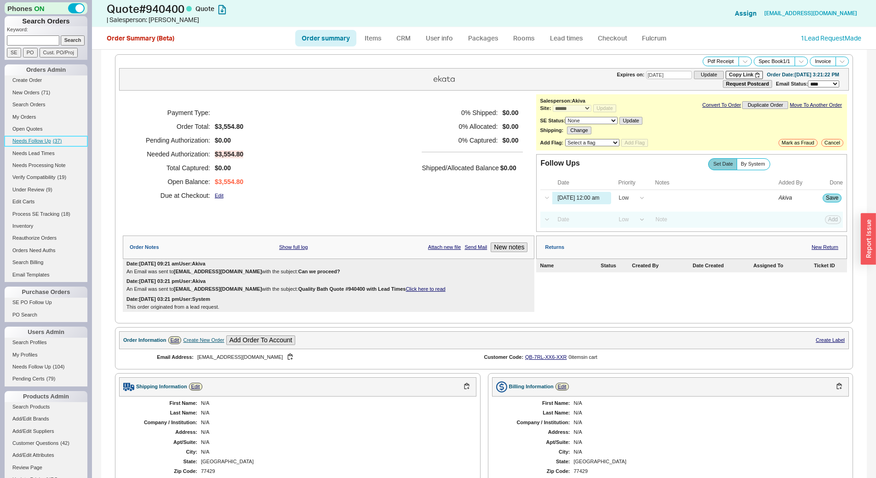
click at [55, 138] on span "( 37 )" at bounding box center [57, 141] width 9 height 6
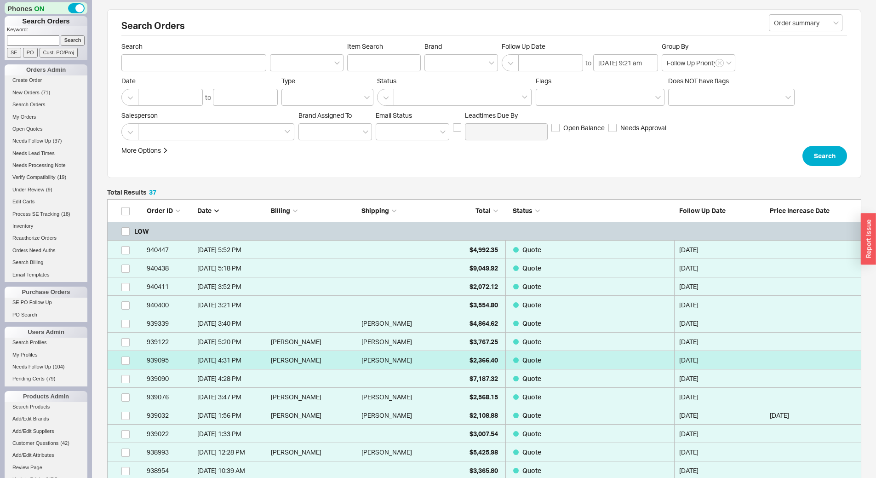
scroll to position [715, 748]
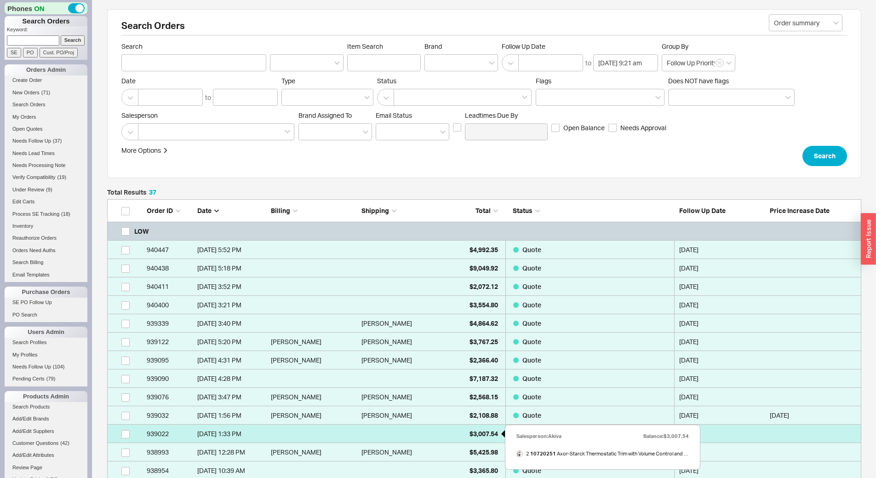
click at [478, 433] on span "$3,007.54" at bounding box center [484, 434] width 29 height 8
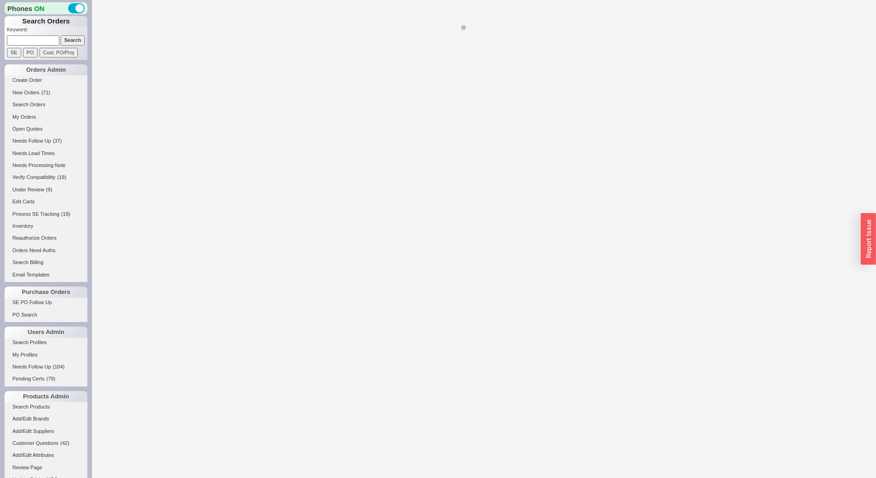
select select "*"
select select "LOW"
select select "3"
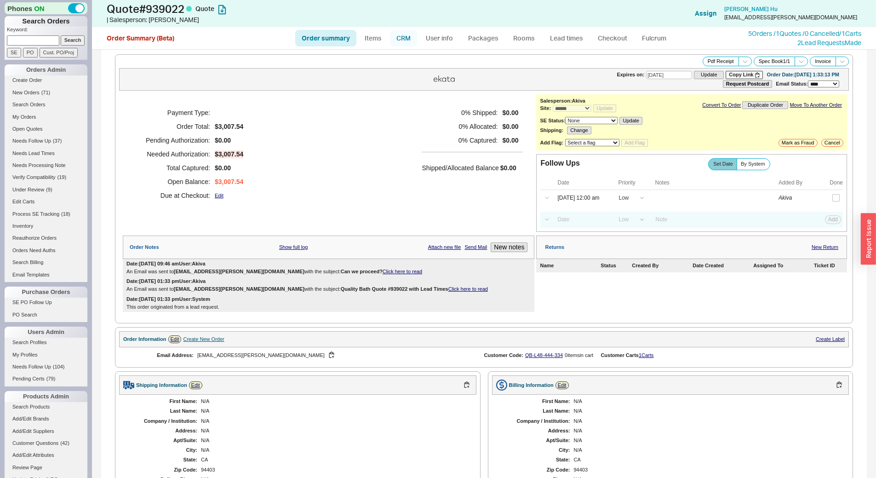
click at [398, 40] on link "CRM" at bounding box center [403, 38] width 27 height 17
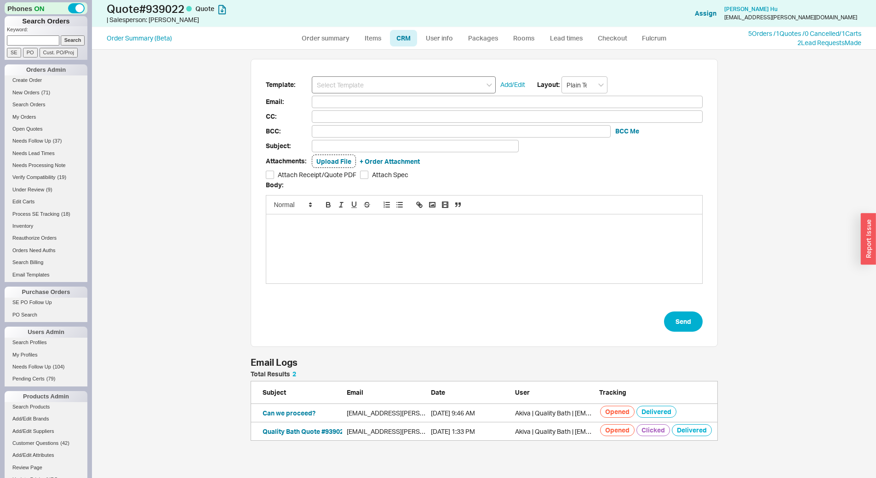
scroll to position [63, 461]
click at [392, 76] on input at bounding box center [404, 84] width 184 height 17
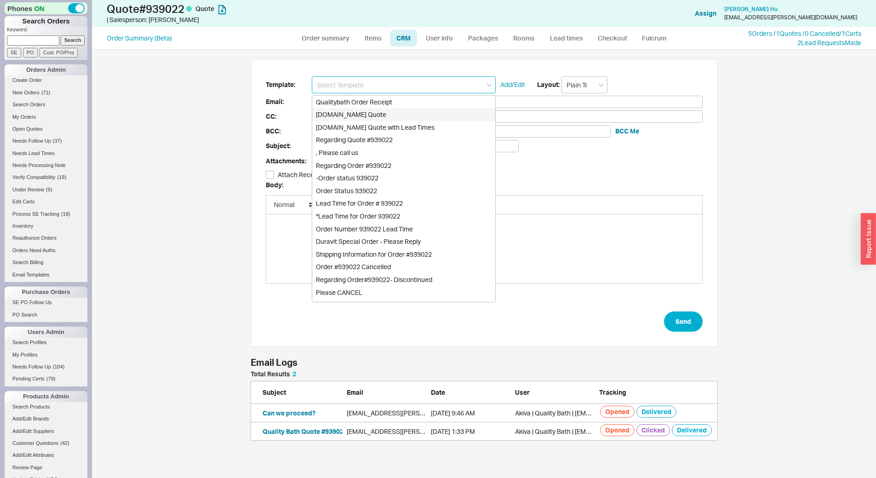
click at [400, 115] on div "Qualitybath.com Quote" at bounding box center [403, 114] width 183 height 13
type input "Receipt"
type input "hu.chris@gmail.com"
type input "Quality Bath Quote #939022"
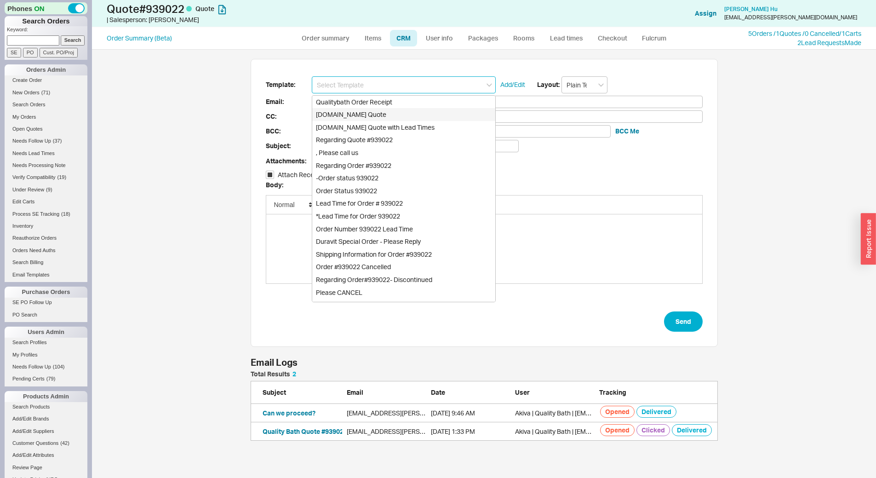
checkbox input "true"
type input "Qualitybath.com Quote"
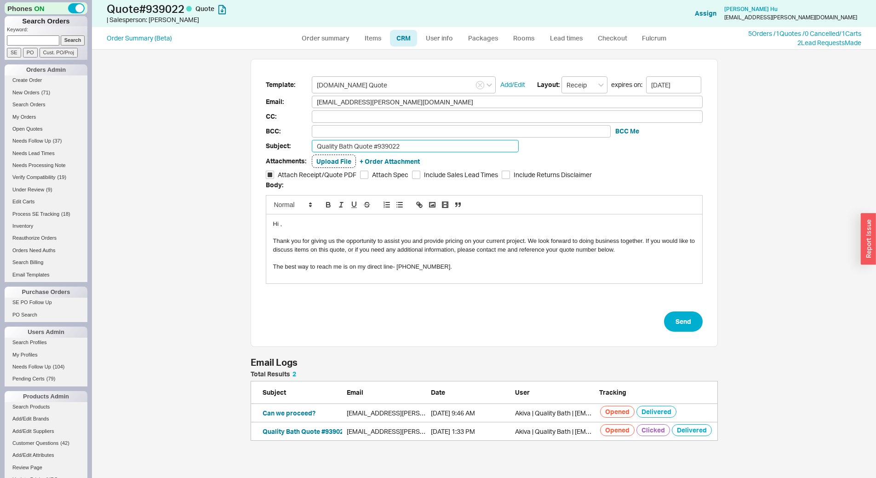
click at [403, 145] on input "Quality Bath Quote #939022" at bounding box center [415, 146] width 207 height 12
type input "Would you like to order?"
click at [690, 312] on button "Send" at bounding box center [683, 321] width 39 height 20
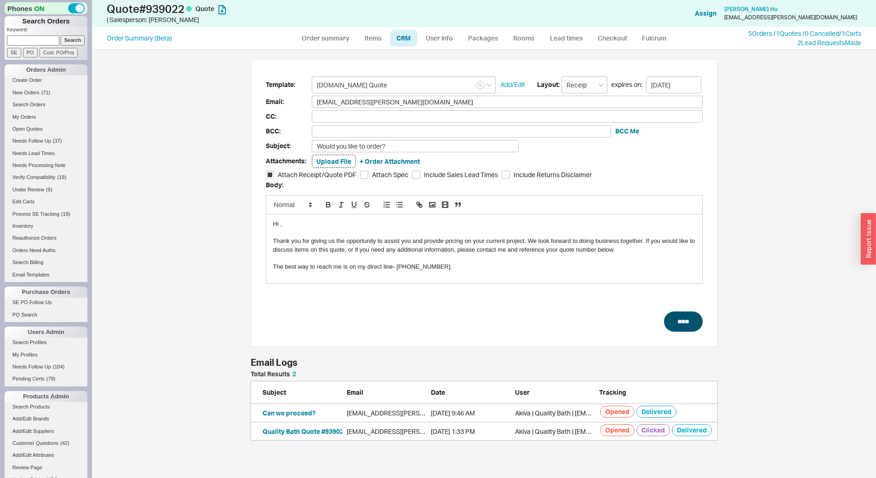
select select "*"
select select "LOW"
select select "3"
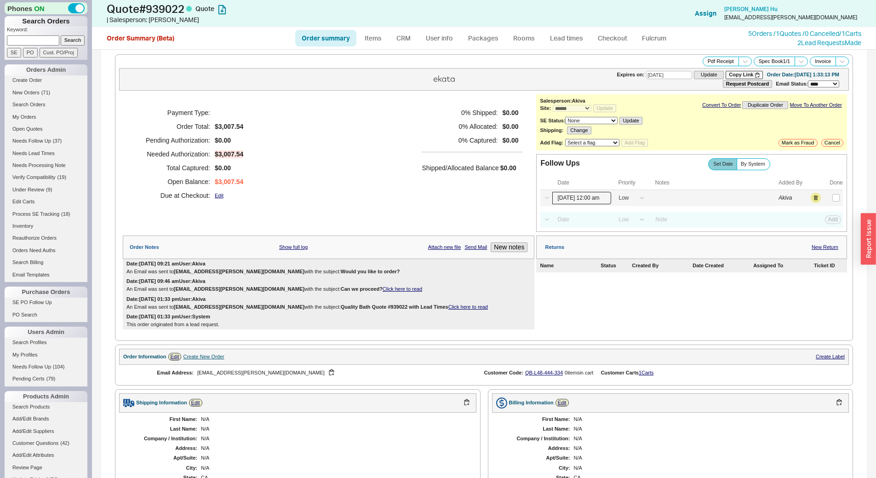
click at [588, 194] on input "09/18/25 12:00 am" at bounding box center [582, 198] width 59 height 12
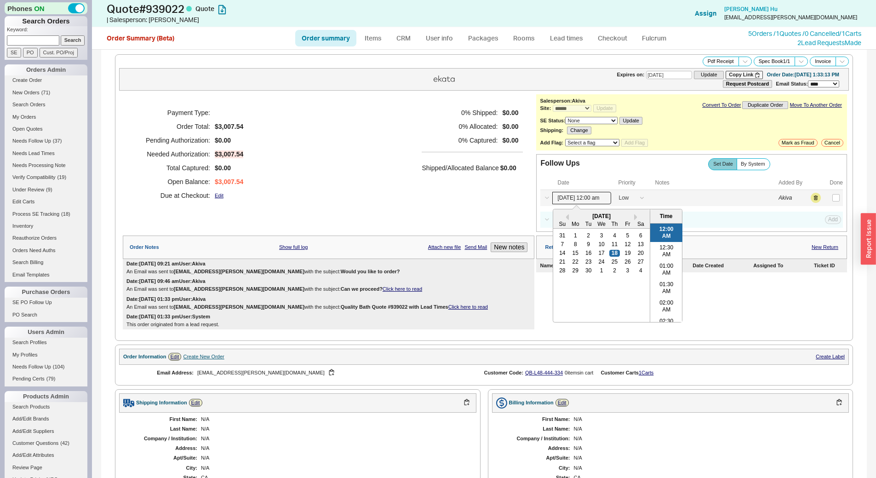
click at [613, 257] on div "14 15 16 17 18 19 20" at bounding box center [602, 253] width 92 height 9
click at [613, 260] on div "25" at bounding box center [615, 262] width 11 height 6
type input "09/25/25 12:00 am"
click at [824, 196] on button "Save" at bounding box center [832, 198] width 19 height 8
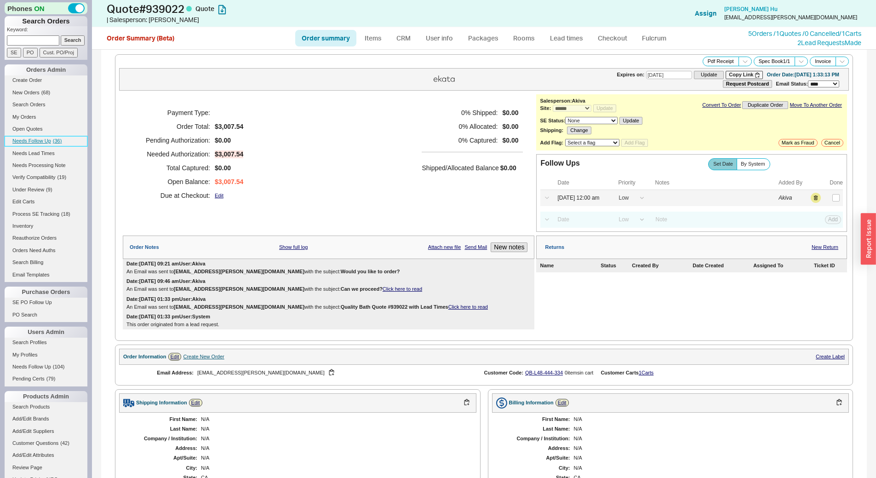
click at [65, 138] on link "Needs Follow Up ( 36 )" at bounding box center [46, 141] width 83 height 10
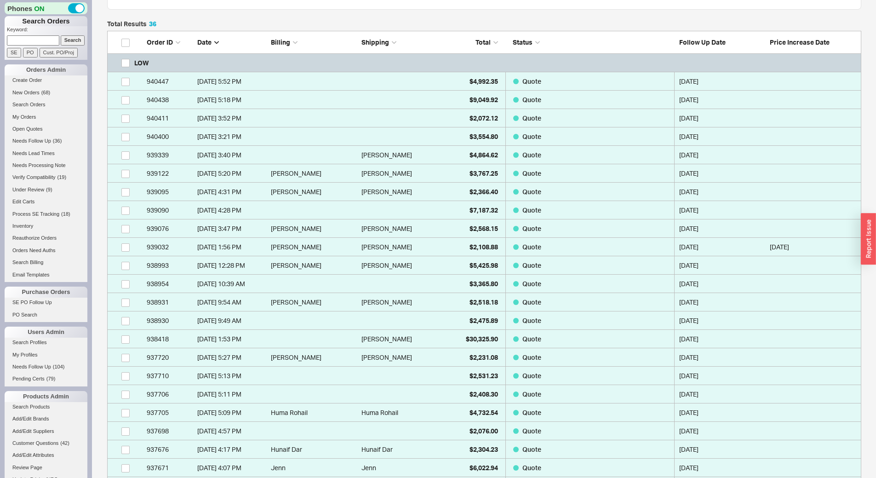
scroll to position [460, 0]
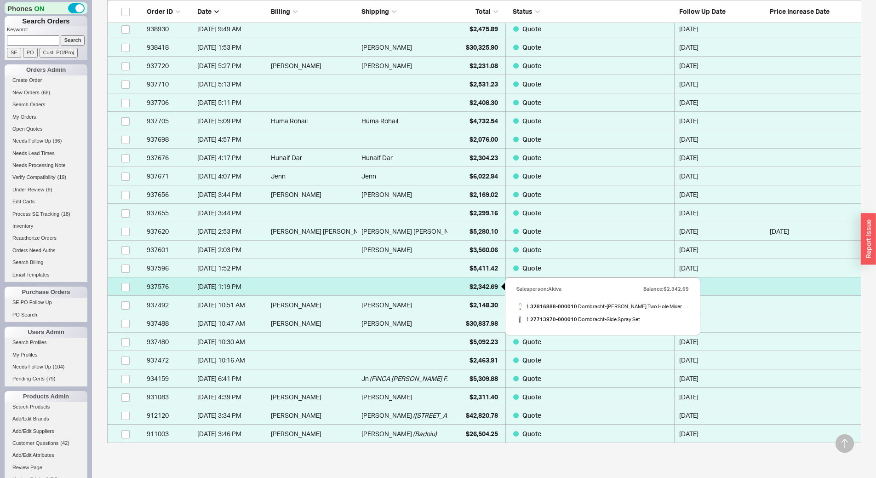
click at [465, 287] on div "$2,342.69" at bounding box center [475, 286] width 46 height 18
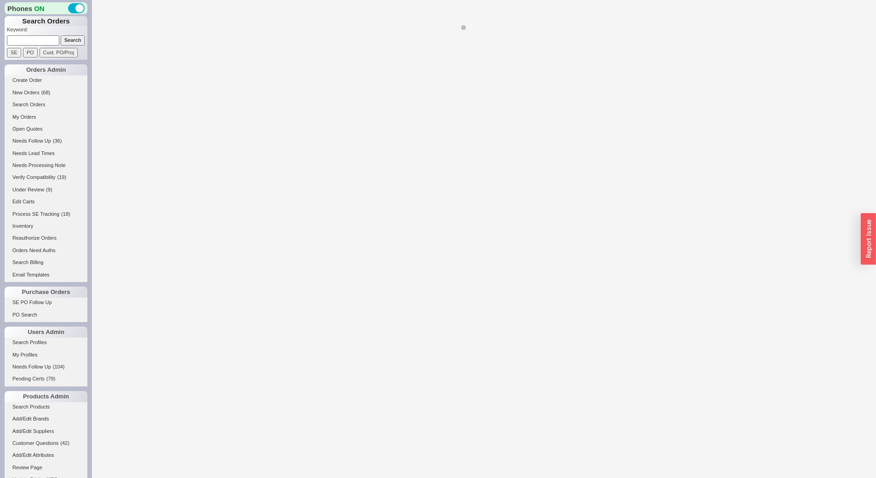
select select "*"
select select "LOW"
select select "3"
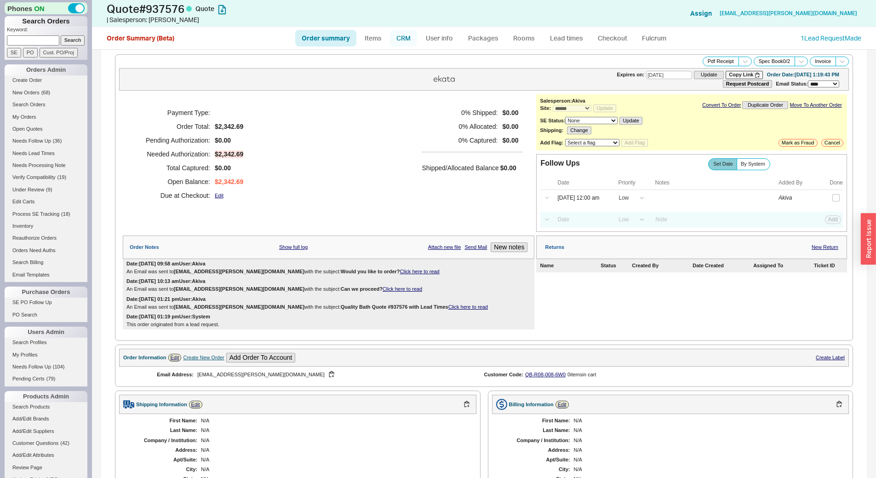
click at [404, 45] on link "CRM" at bounding box center [403, 38] width 27 height 17
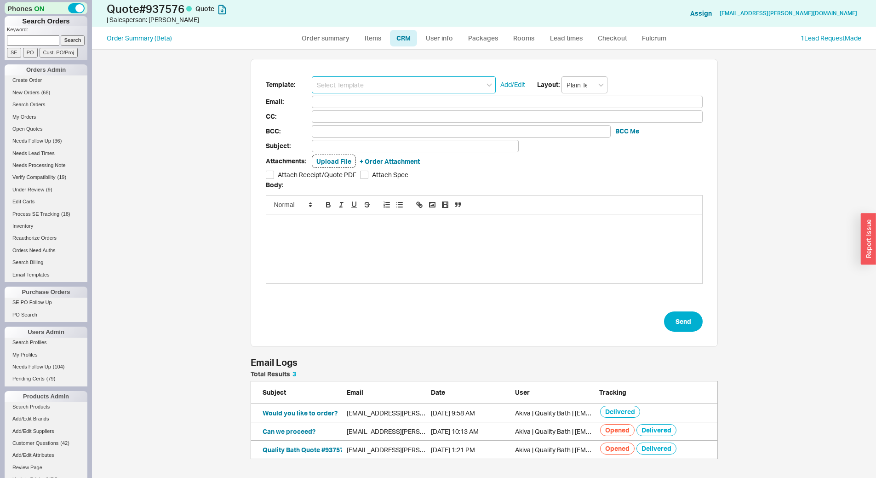
scroll to position [81, 461]
click at [406, 85] on input at bounding box center [404, 84] width 184 height 17
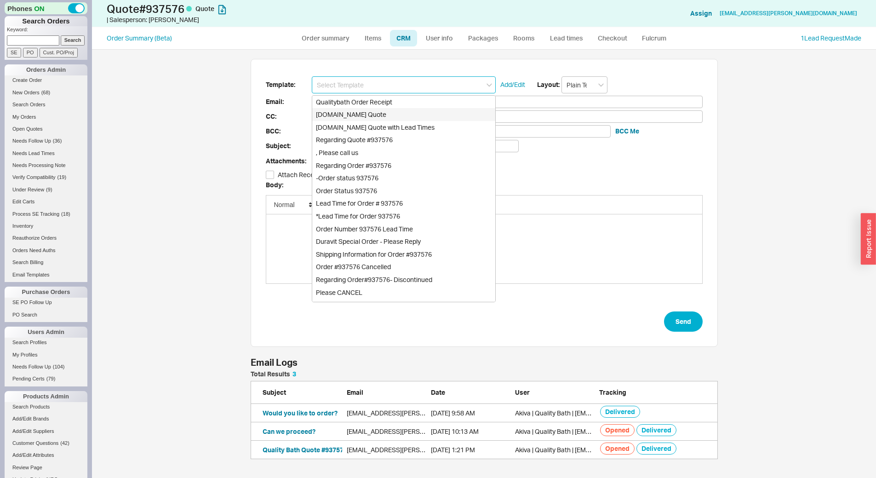
click at [403, 109] on div "Qualitybath.com Quote" at bounding box center [403, 114] width 183 height 13
type input "Receipt"
type input "spam.gurnani@gmail.com"
type input "Quality Bath Quote #937576"
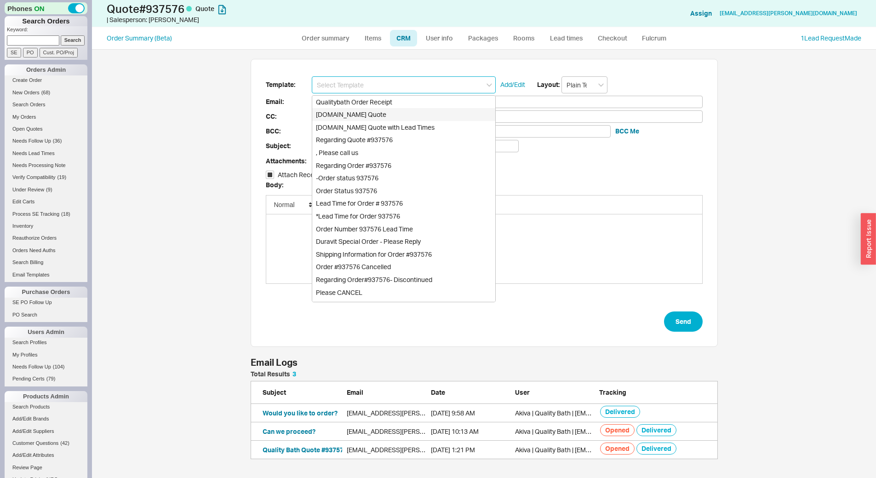
checkbox input "true"
type input "Qualitybath.com Quote"
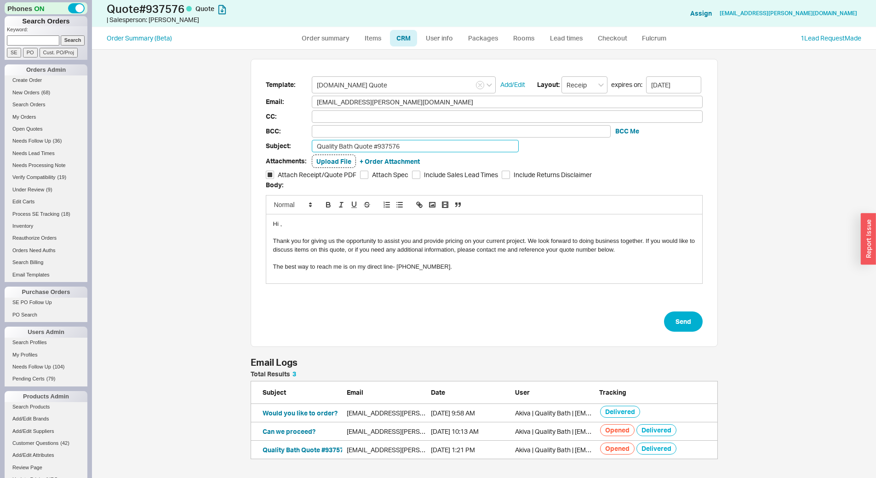
click at [415, 150] on input "Quality Bath Quote #937576" at bounding box center [415, 146] width 207 height 12
type input "Any updates for me?"
click at [673, 326] on button "Send" at bounding box center [683, 321] width 39 height 20
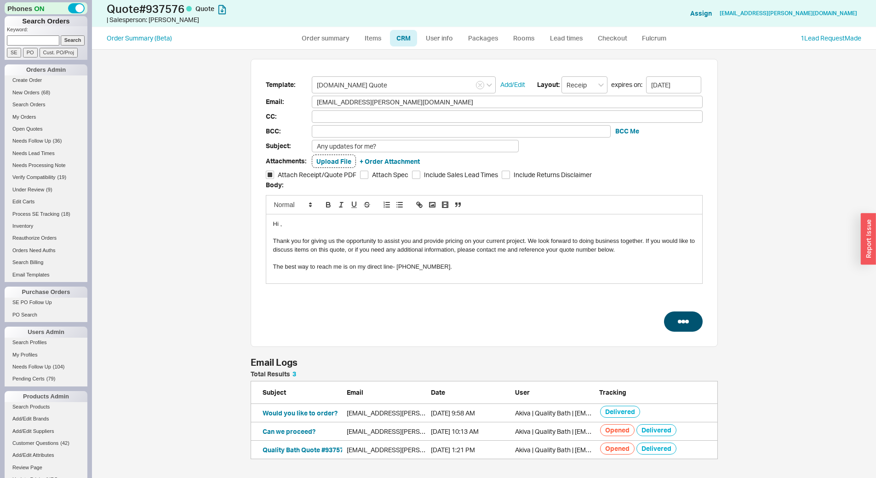
select select "*"
select select "LOW"
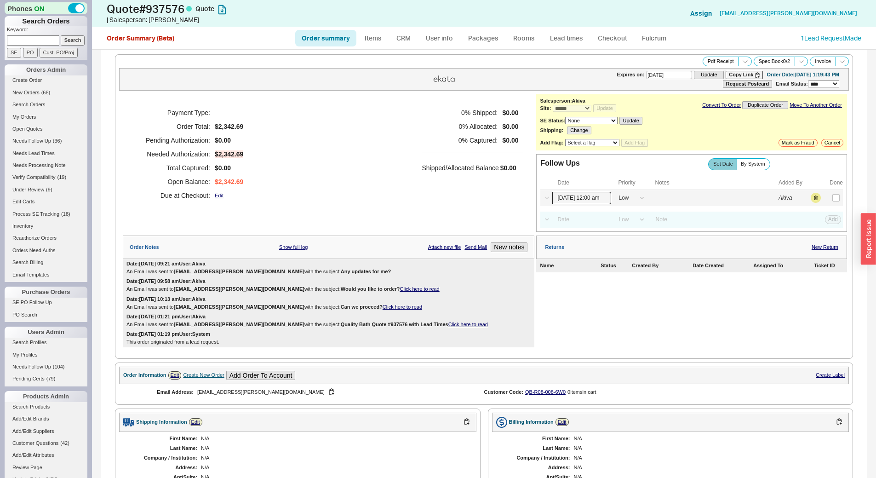
click at [577, 198] on input "09/18/25 12:00 am" at bounding box center [582, 198] width 59 height 12
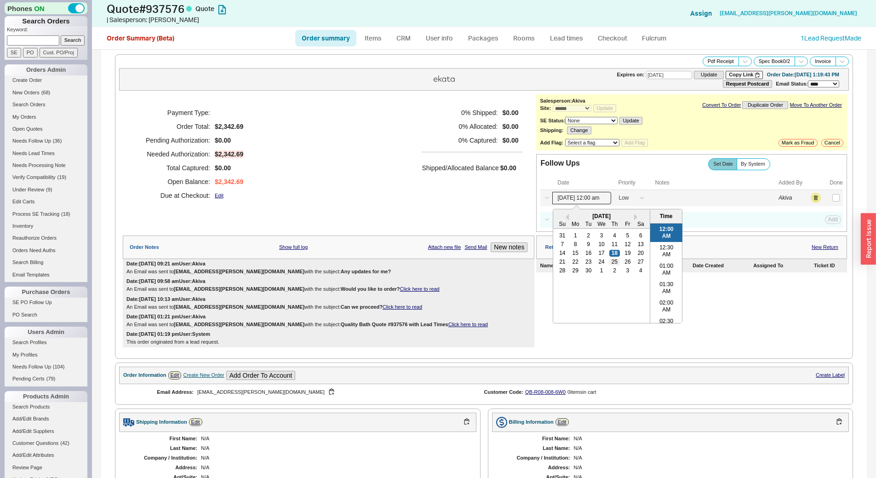
click at [610, 263] on div "25" at bounding box center [615, 262] width 11 height 6
click at [827, 201] on button "Save" at bounding box center [832, 198] width 19 height 8
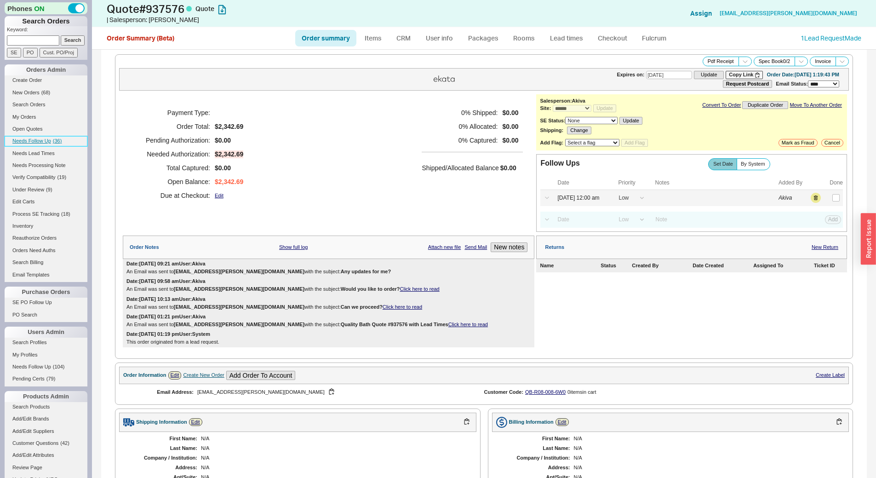
click at [63, 138] on link "Needs Follow Up ( 36 )" at bounding box center [46, 141] width 83 height 10
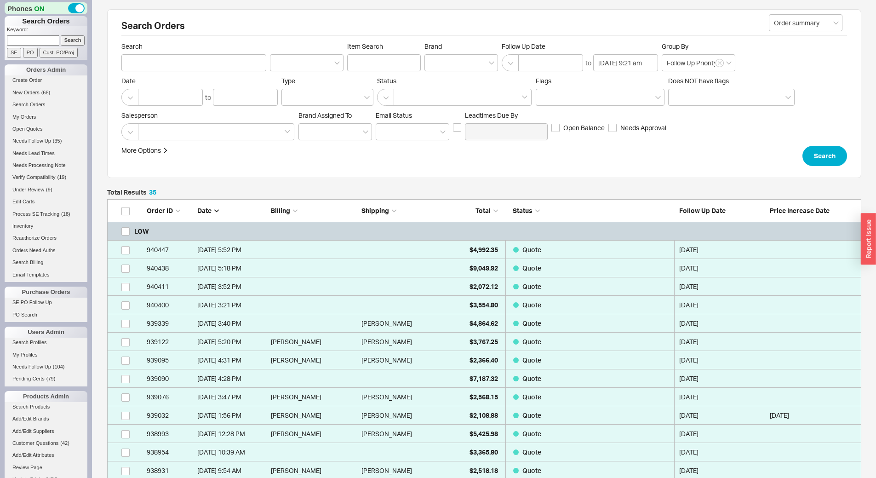
scroll to position [679, 748]
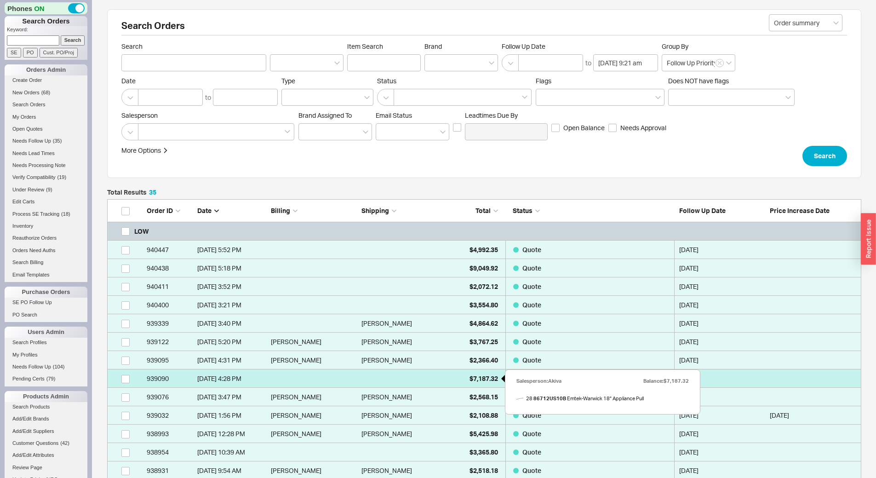
click at [468, 380] on div "$7,187.32" at bounding box center [475, 378] width 46 height 18
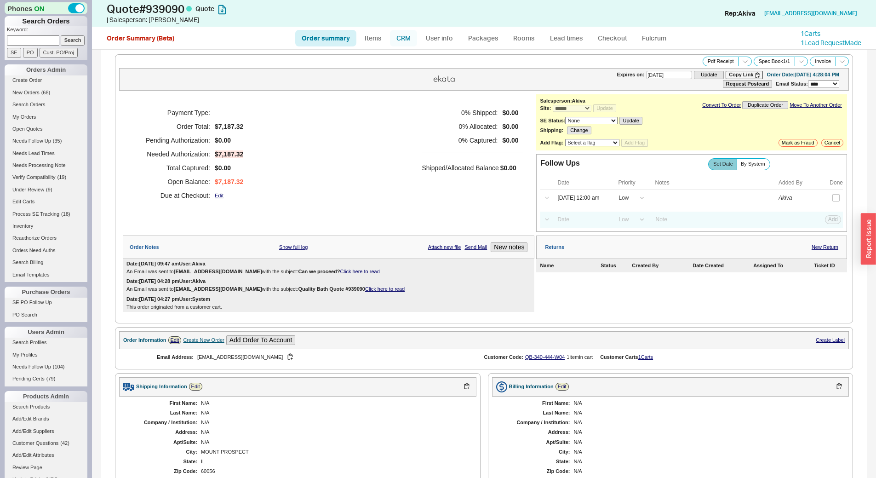
click at [411, 40] on link "CRM" at bounding box center [403, 38] width 27 height 17
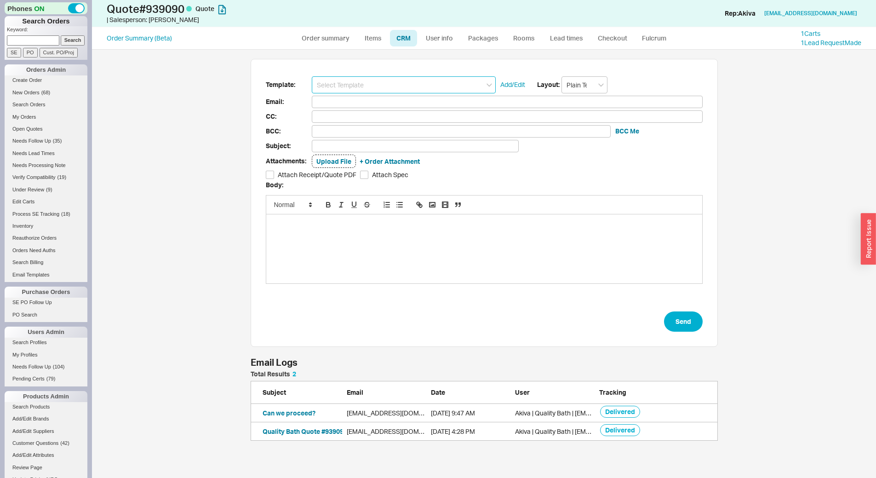
scroll to position [63, 461]
drag, startPoint x: 398, startPoint y: 75, endPoint x: 401, endPoint y: 86, distance: 11.6
click at [398, 81] on input at bounding box center [404, 84] width 184 height 17
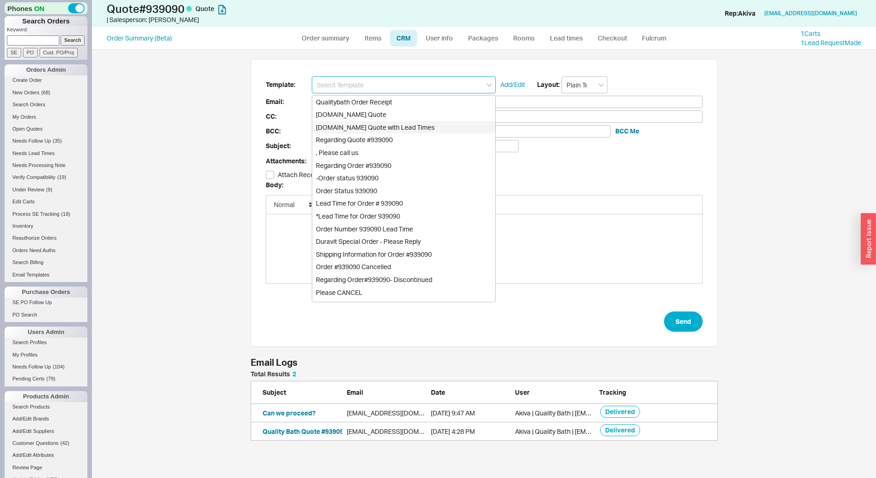
click at [411, 121] on div "Qualitybath.com Quote with Lead Times" at bounding box center [403, 127] width 183 height 13
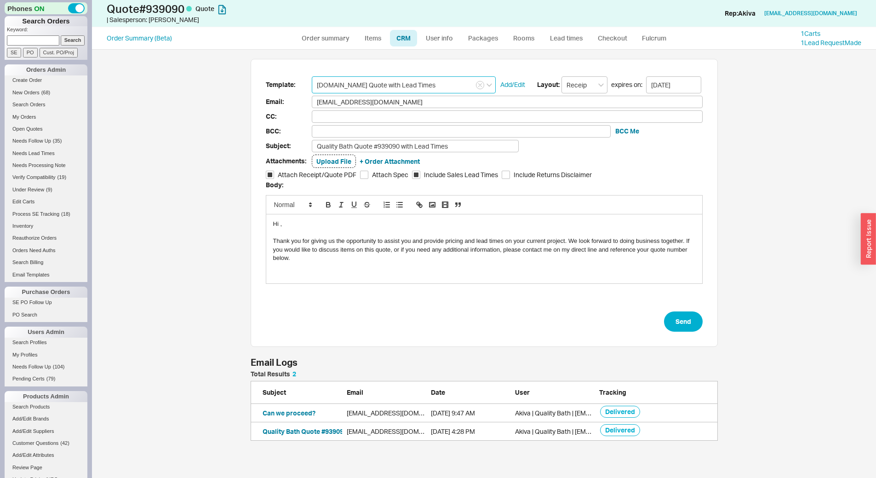
click at [421, 92] on input "Qualitybath.com Quote with Lead Times" at bounding box center [404, 84] width 184 height 17
click at [477, 82] on button "button" at bounding box center [480, 85] width 8 height 8
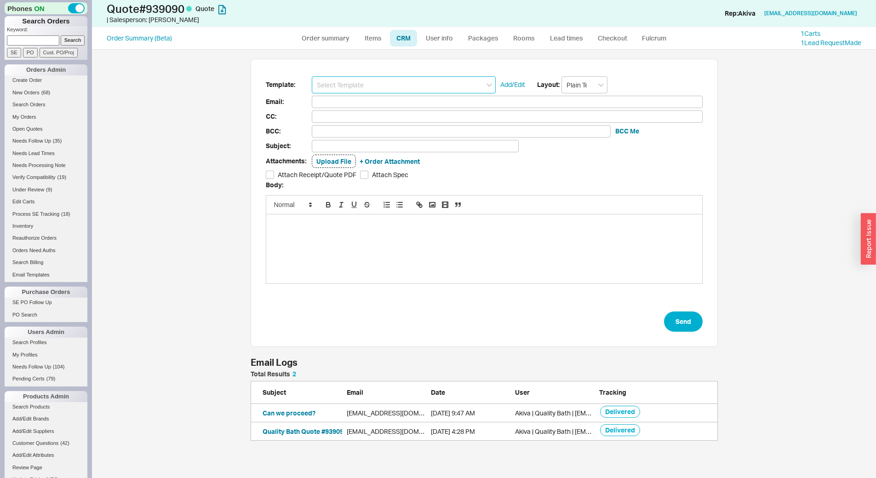
click at [456, 85] on input at bounding box center [404, 84] width 184 height 17
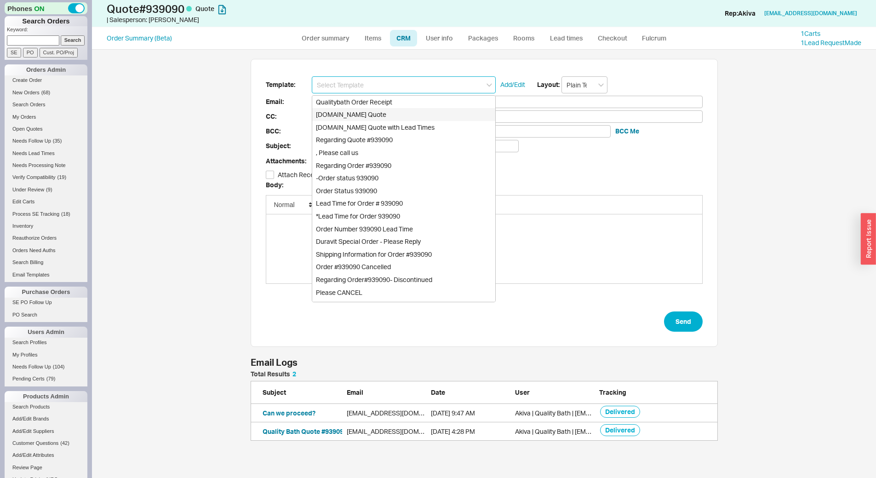
click at [438, 115] on div "Qualitybath.com Quote" at bounding box center [403, 114] width 183 height 13
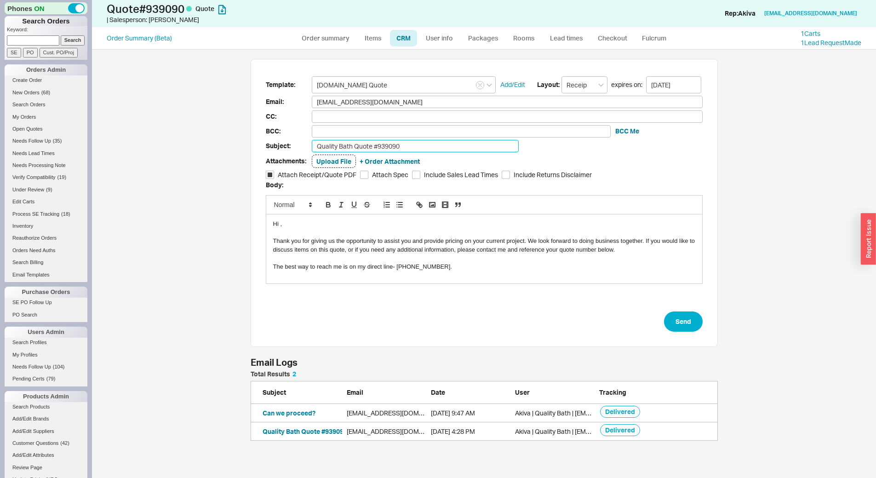
click at [414, 146] on input "Quality Bath Quote #939090" at bounding box center [415, 146] width 207 height 12
click at [669, 323] on button "Send" at bounding box center [683, 321] width 39 height 20
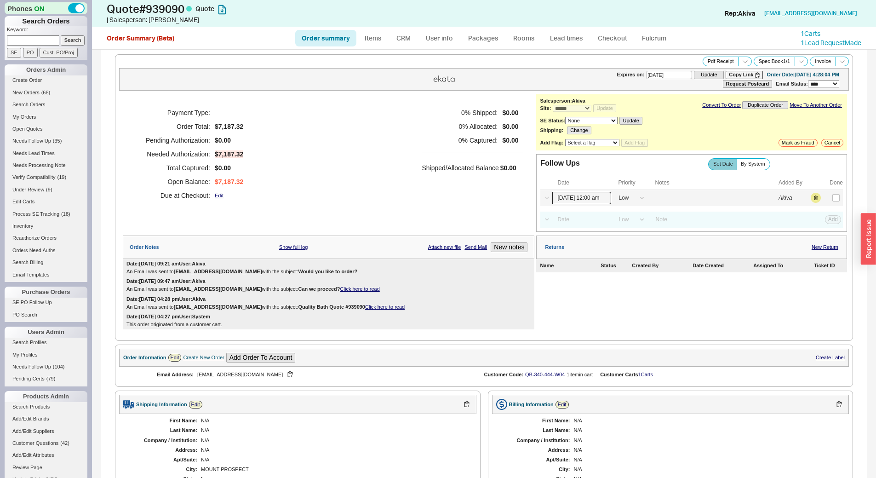
click at [574, 199] on input "09/18/25 12:00 am" at bounding box center [582, 198] width 59 height 12
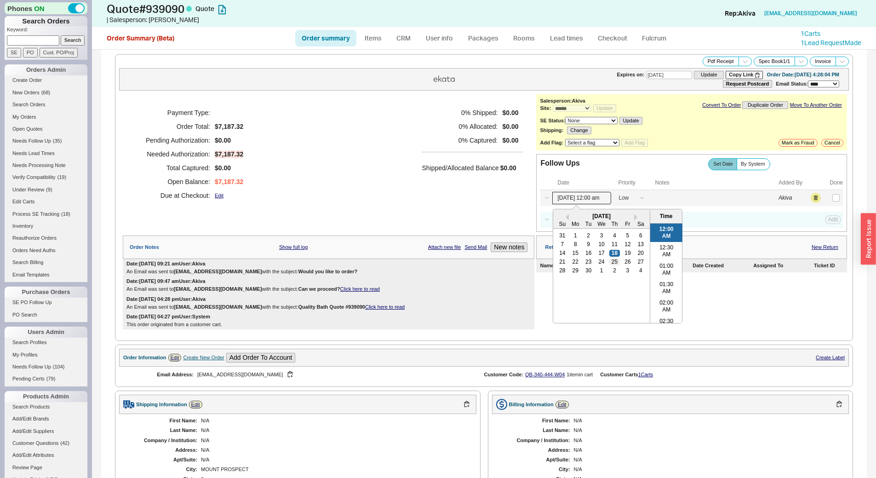
click at [612, 260] on div "25" at bounding box center [615, 262] width 11 height 6
click at [823, 200] on button "Save" at bounding box center [832, 198] width 19 height 8
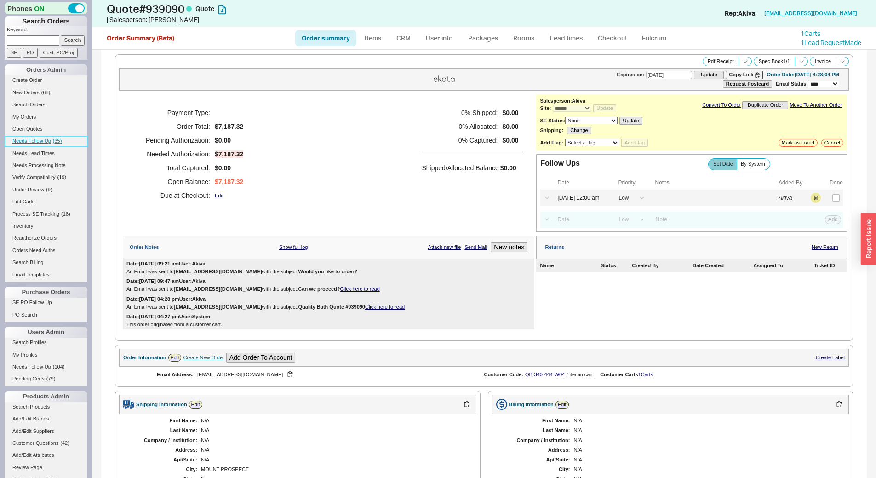
click at [48, 141] on span "Needs Follow Up" at bounding box center [31, 141] width 39 height 6
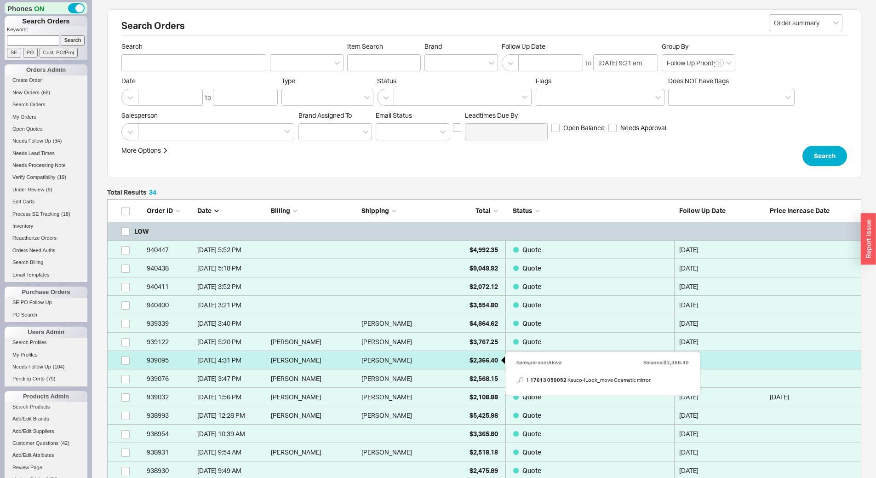
scroll to position [660, 748]
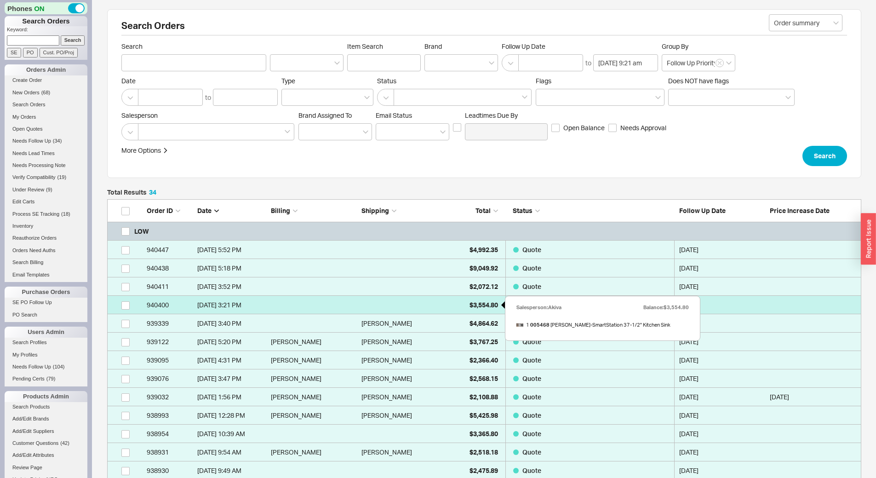
click at [472, 309] on div "$3,554.80" at bounding box center [475, 305] width 46 height 18
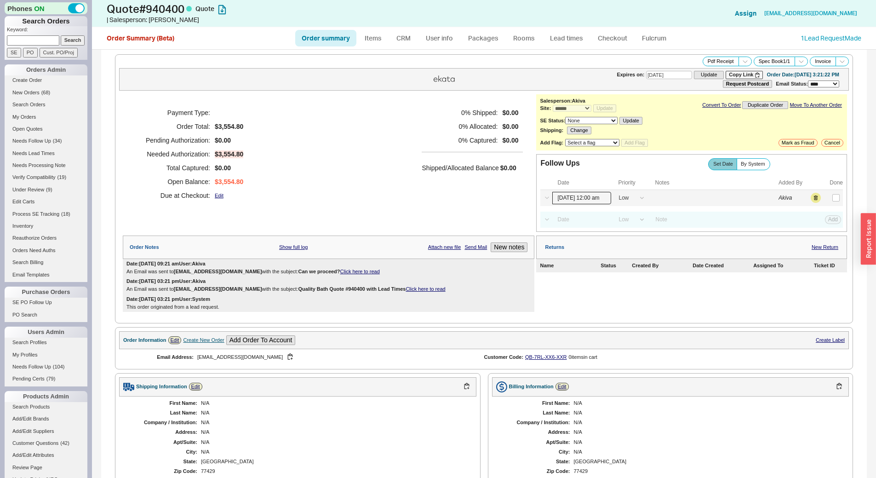
click at [573, 192] on input "09/18/25 12:00 am" at bounding box center [582, 198] width 59 height 12
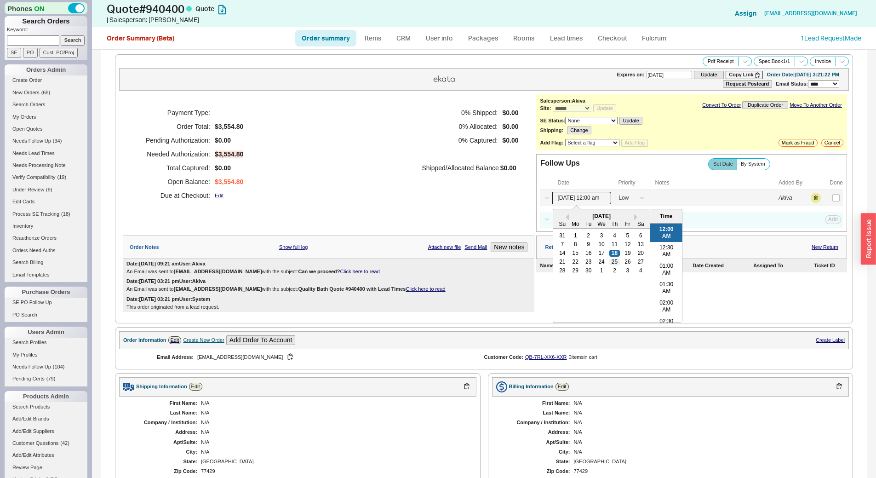
click at [612, 263] on div "25" at bounding box center [615, 262] width 11 height 6
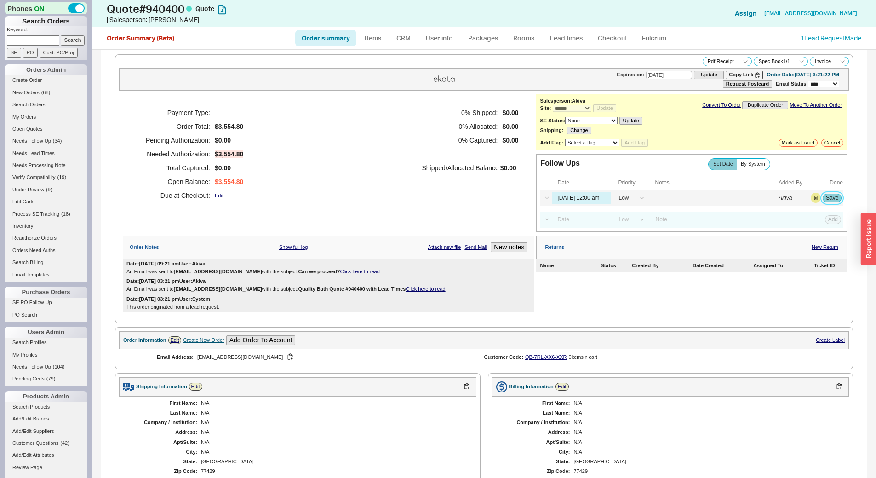
click at [830, 199] on button "Save" at bounding box center [832, 198] width 19 height 8
click at [40, 145] on link "Needs Follow Up ( 33 )" at bounding box center [46, 141] width 83 height 10
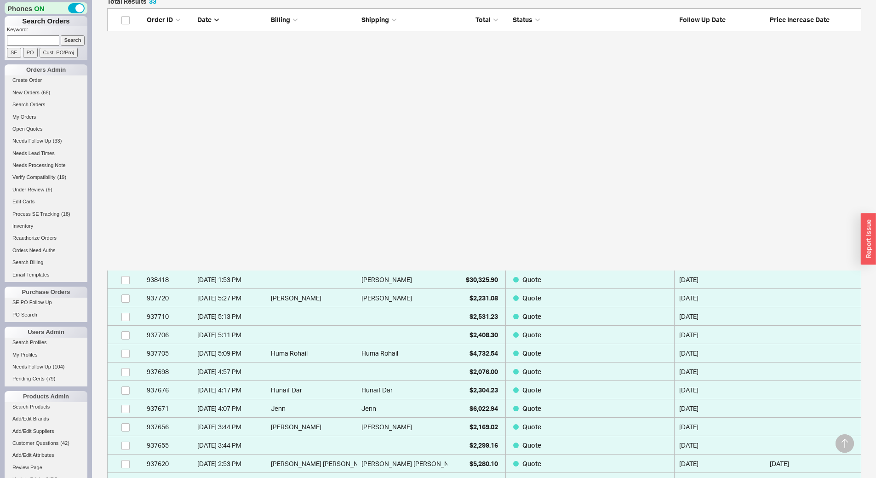
scroll to position [476, 0]
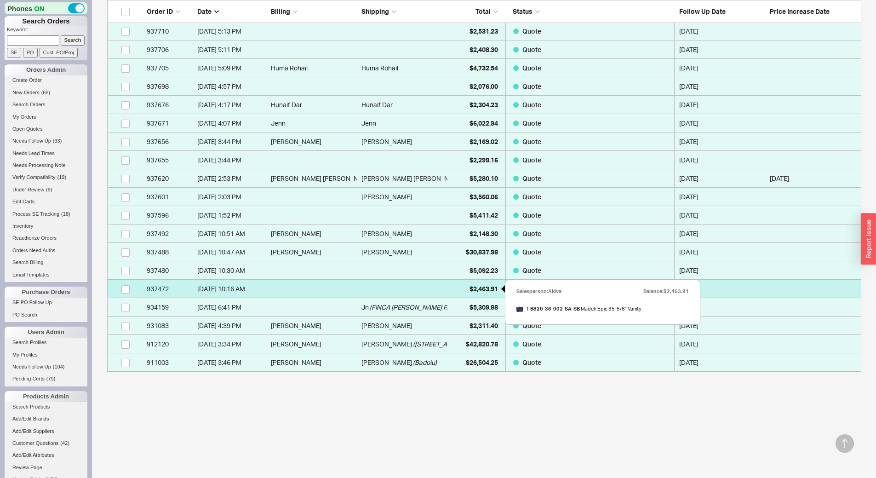
click at [463, 291] on div "$2,463.91" at bounding box center [475, 289] width 46 height 18
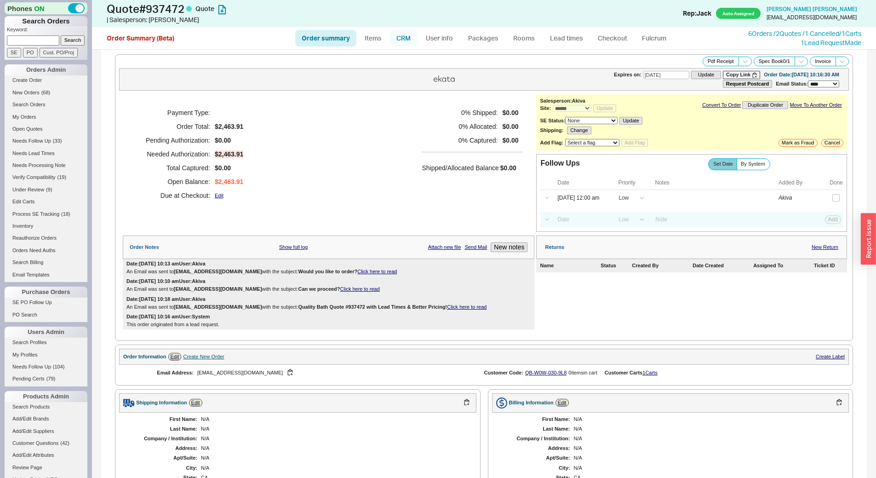
click at [409, 35] on link "CRM" at bounding box center [403, 38] width 27 height 17
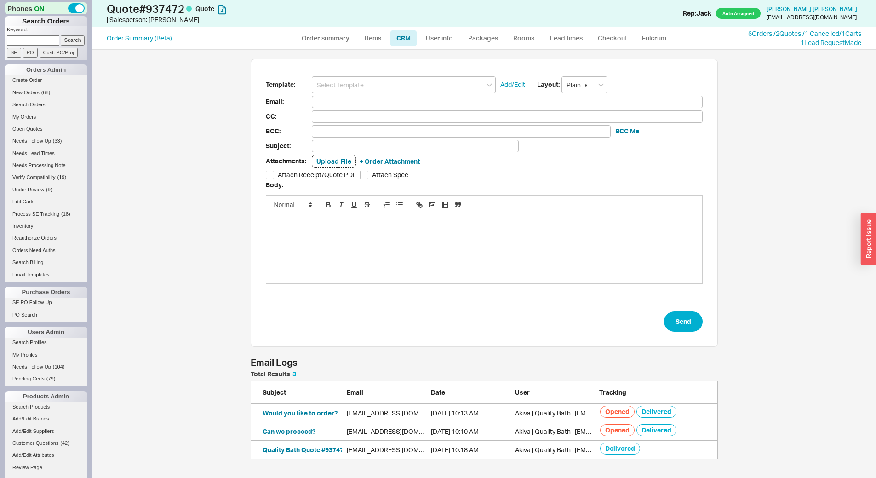
scroll to position [81, 461]
click at [423, 84] on input at bounding box center [404, 84] width 184 height 17
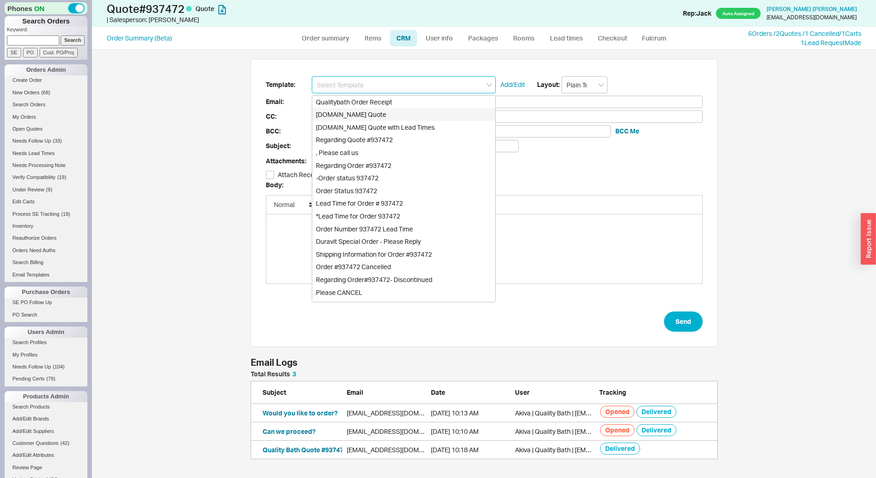
click at [420, 119] on div "Qualitybath.com Quote" at bounding box center [403, 114] width 183 height 13
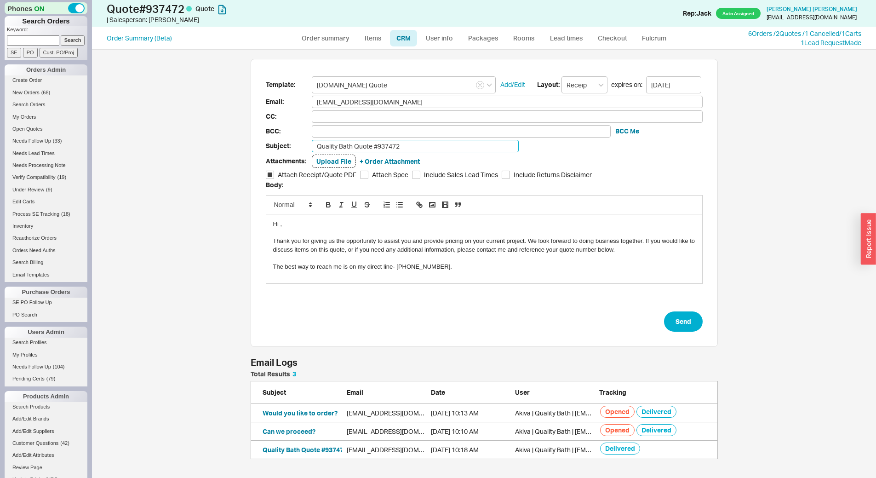
click at [412, 149] on input "Quality Bath Quote #937472" at bounding box center [415, 146] width 207 height 12
click at [680, 322] on button "Send" at bounding box center [683, 321] width 39 height 20
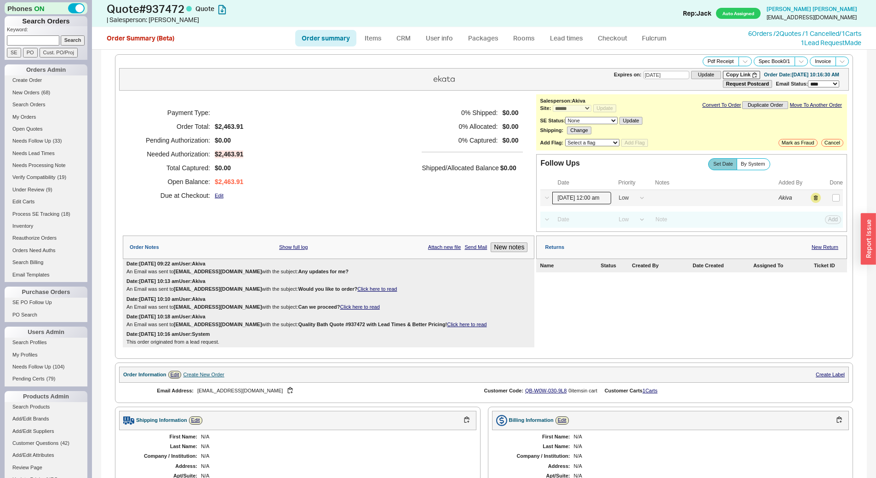
click at [576, 202] on input "09/18/25 12:00 am" at bounding box center [582, 198] width 59 height 12
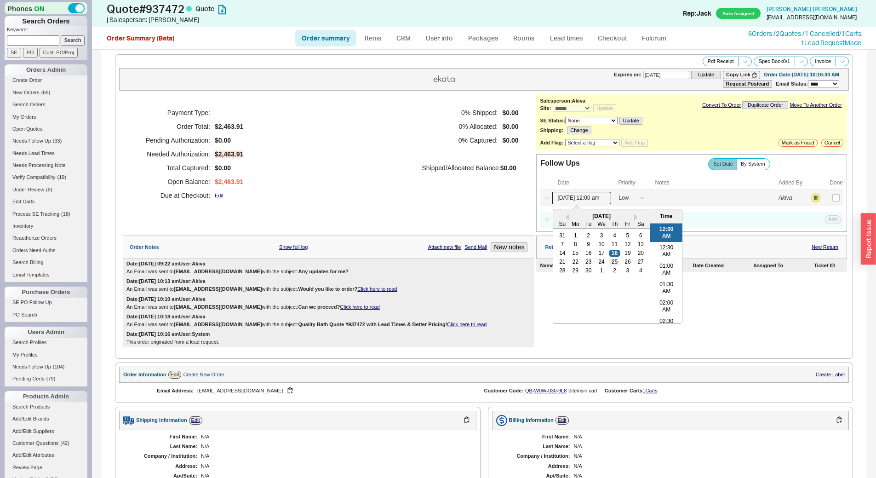
click at [611, 264] on div "25" at bounding box center [615, 262] width 11 height 6
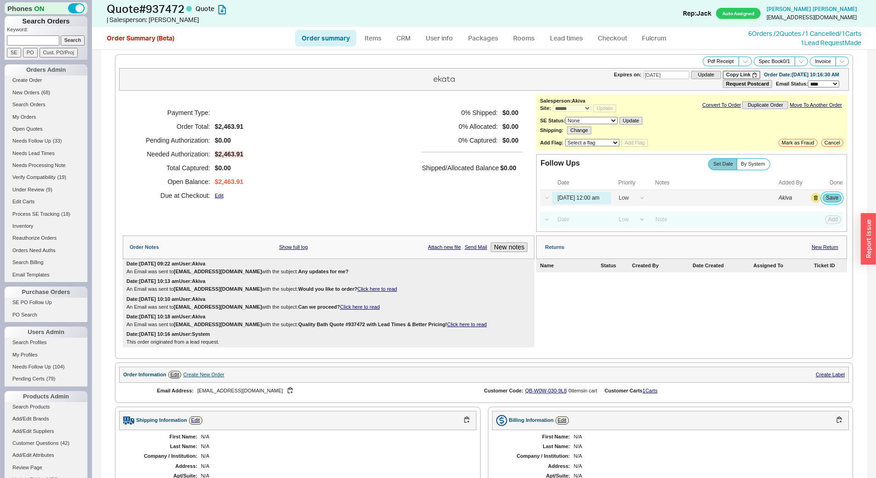
click at [823, 201] on button "Save" at bounding box center [832, 198] width 19 height 8
click at [54, 144] on link "Needs Follow Up ( 32 )" at bounding box center [46, 141] width 83 height 10
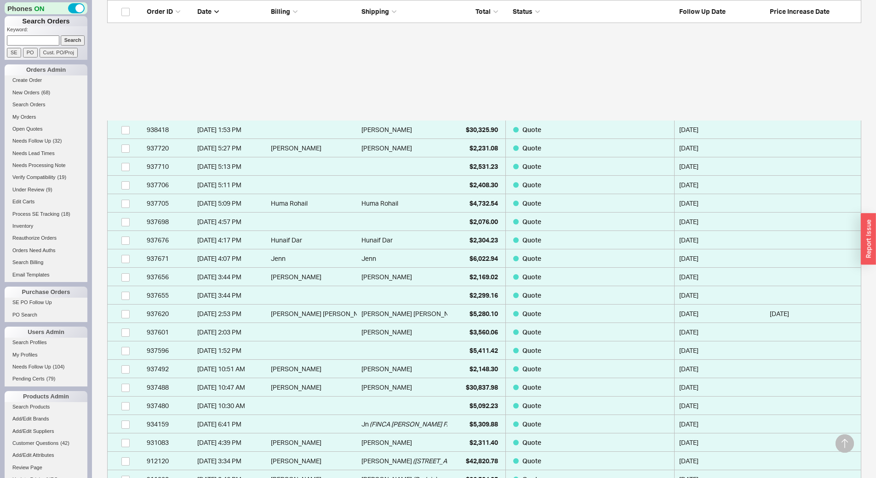
scroll to position [458, 0]
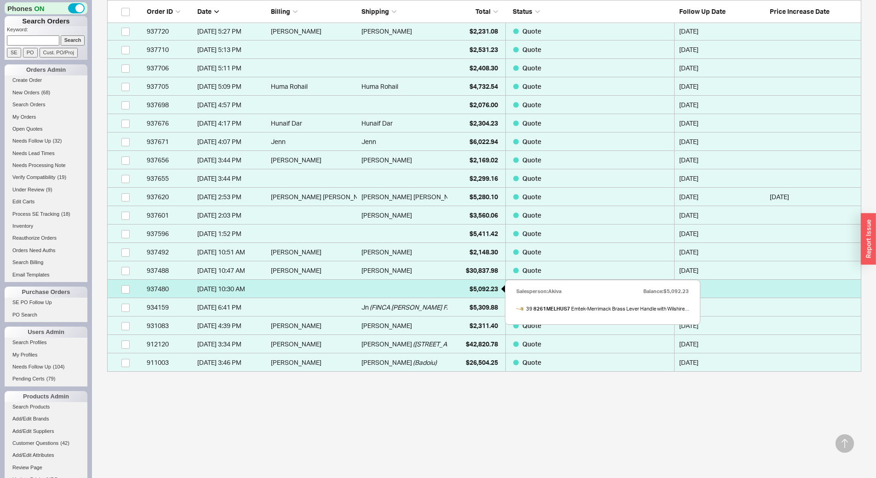
click at [487, 281] on div "$5,092.23" at bounding box center [475, 289] width 46 height 18
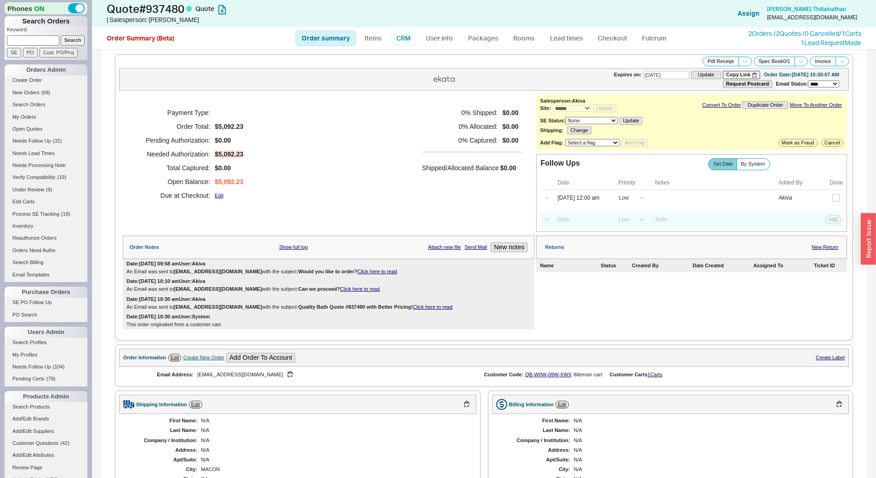
click at [402, 41] on link "CRM" at bounding box center [403, 38] width 27 height 17
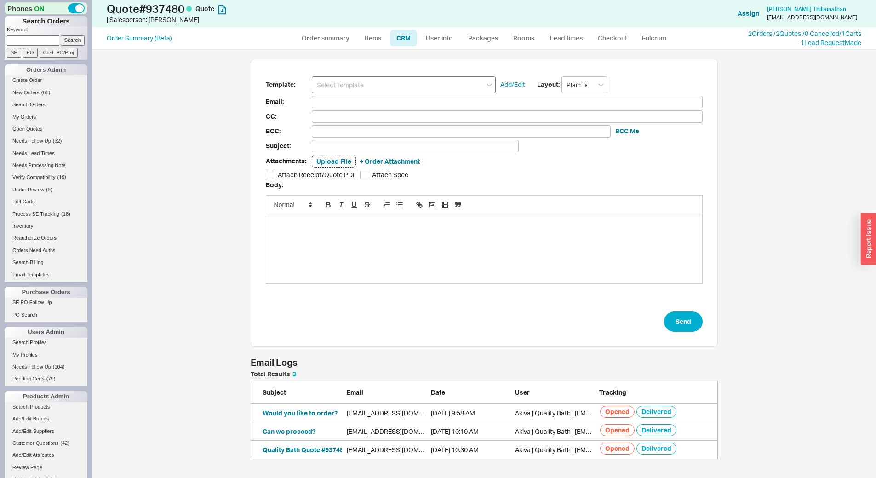
scroll to position [81, 461]
click at [396, 83] on input at bounding box center [404, 84] width 184 height 17
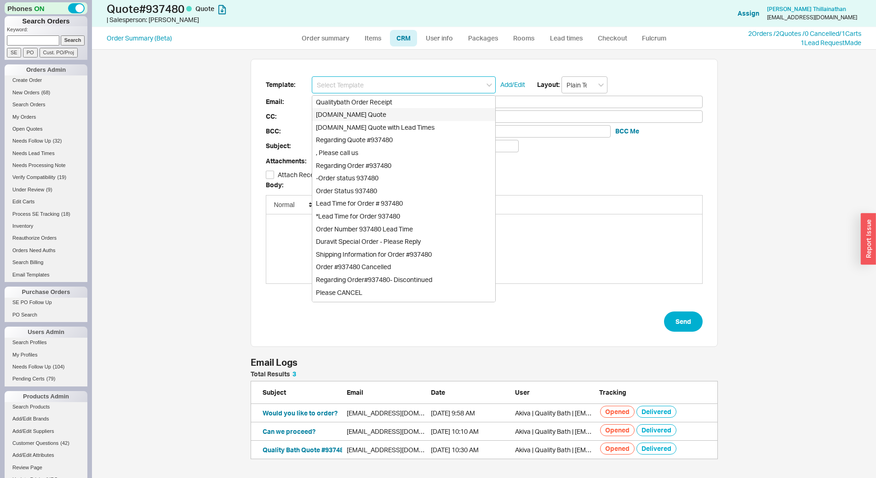
click at [401, 109] on div "Qualitybath.com Quote" at bounding box center [403, 114] width 183 height 13
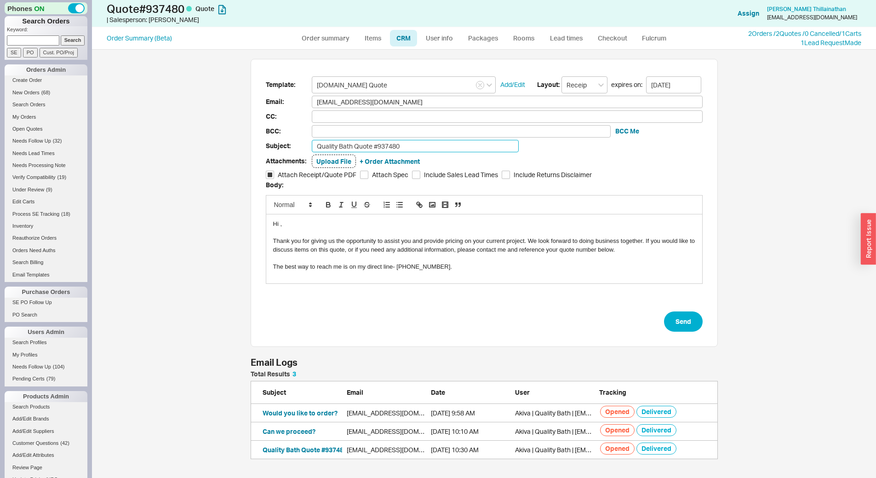
click at [411, 145] on input "Quality Bath Quote #937480" at bounding box center [415, 146] width 207 height 12
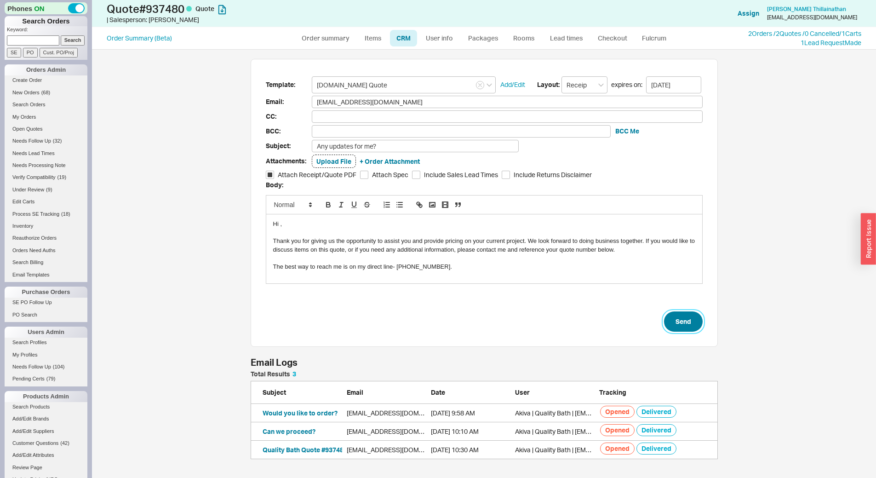
click at [686, 324] on button "Send" at bounding box center [683, 321] width 39 height 20
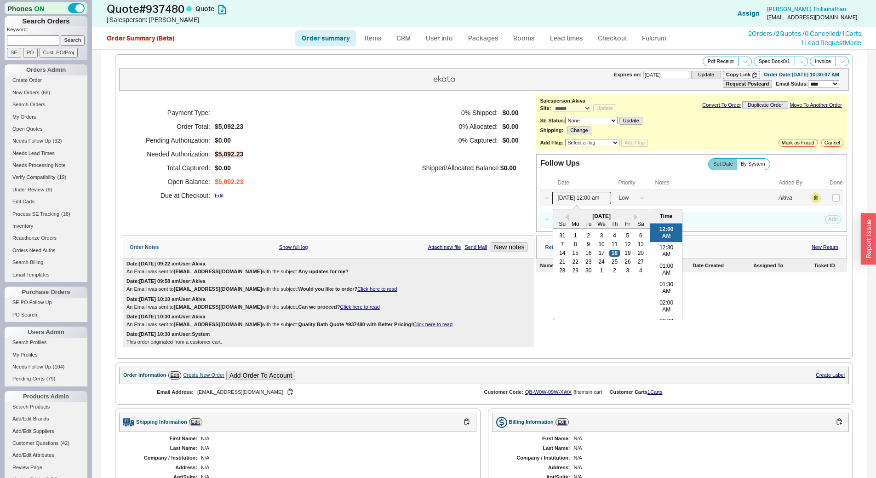
click at [595, 196] on input "09/18/25 12:00 am" at bounding box center [582, 198] width 59 height 12
click at [614, 260] on div "25" at bounding box center [615, 262] width 11 height 6
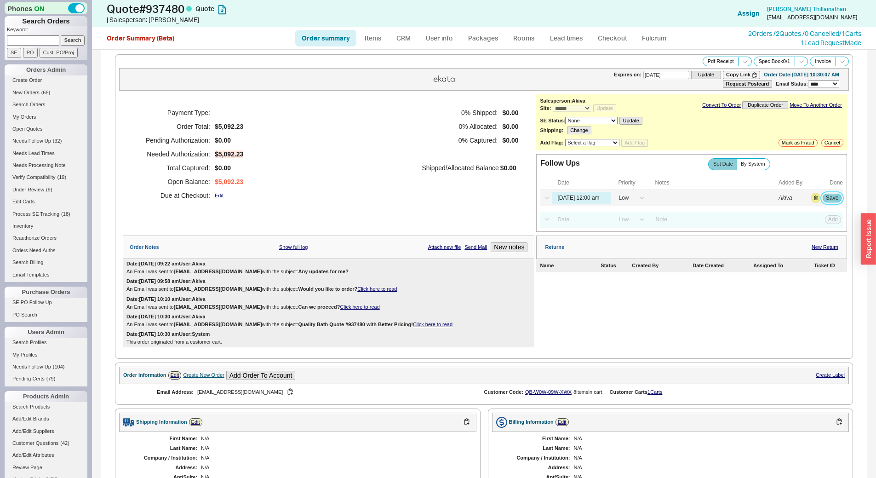
click at [824, 196] on button "Save" at bounding box center [832, 198] width 19 height 8
click at [60, 145] on link "Needs Follow Up ( 31 )" at bounding box center [46, 141] width 83 height 10
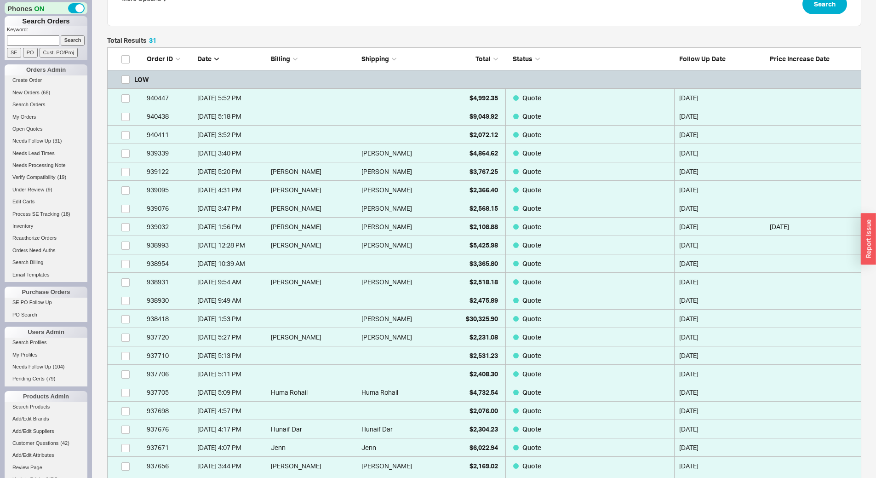
scroll to position [439, 0]
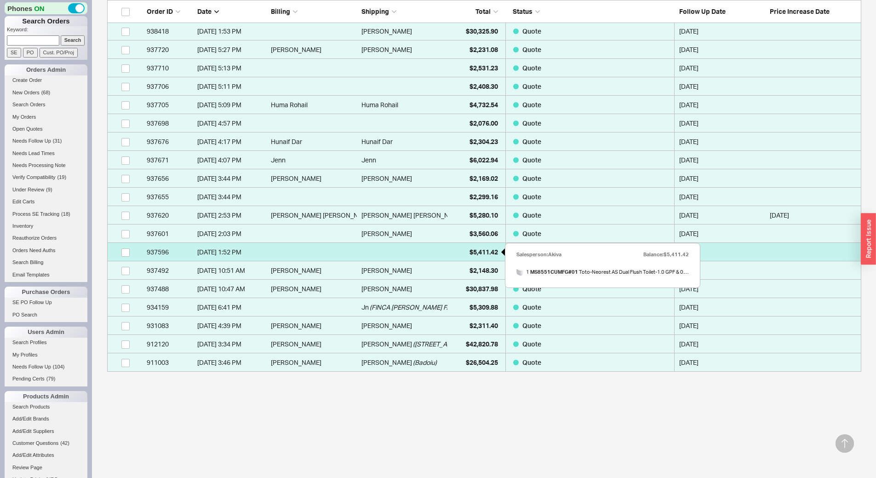
click at [470, 255] on span "$5,411.42" at bounding box center [484, 252] width 29 height 8
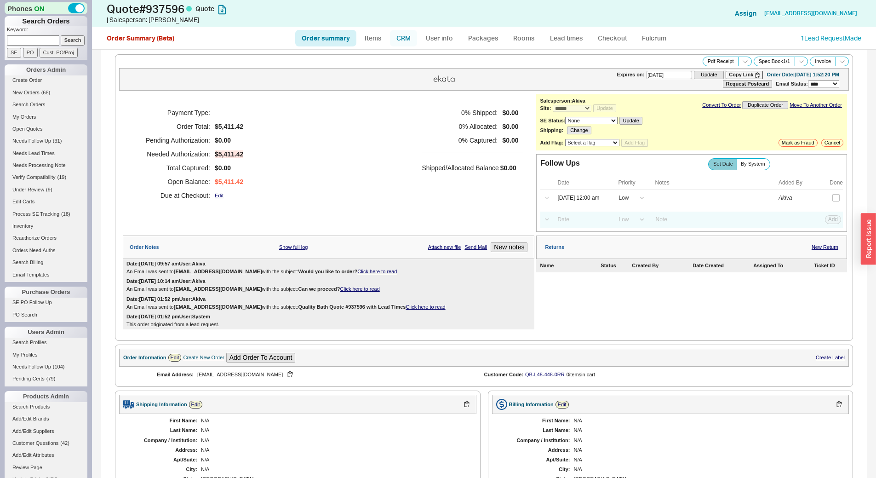
click at [404, 42] on link "CRM" at bounding box center [403, 38] width 27 height 17
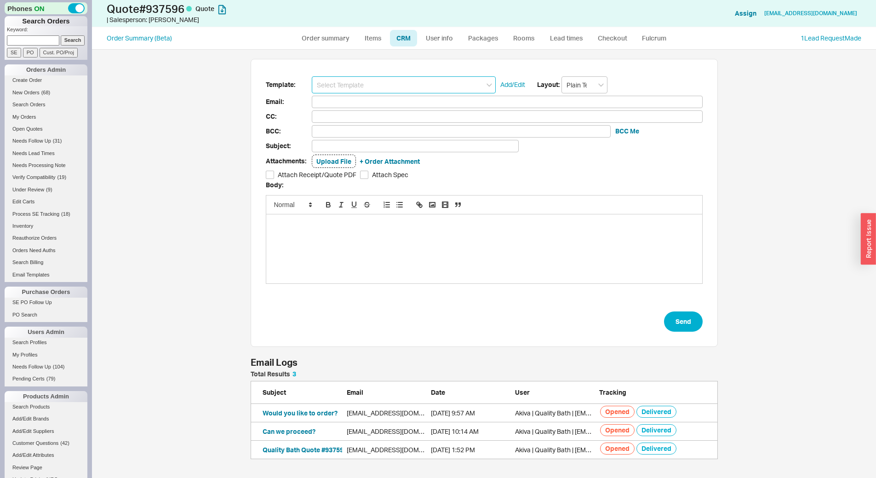
scroll to position [81, 461]
click at [398, 87] on input at bounding box center [404, 84] width 184 height 17
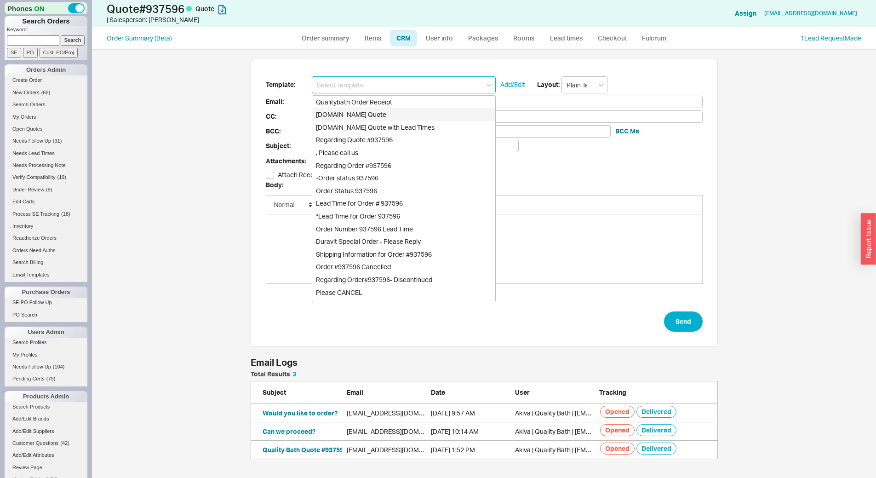
click at [401, 109] on div "Qualitybath.com Quote" at bounding box center [403, 114] width 183 height 13
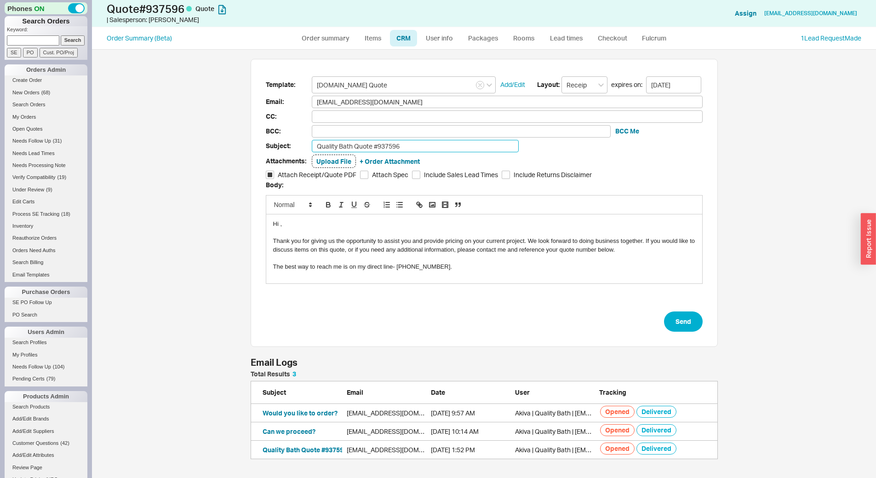
click at [410, 142] on input "Quality Bath Quote #937596" at bounding box center [415, 146] width 207 height 12
click at [679, 322] on button "Send" at bounding box center [683, 321] width 39 height 20
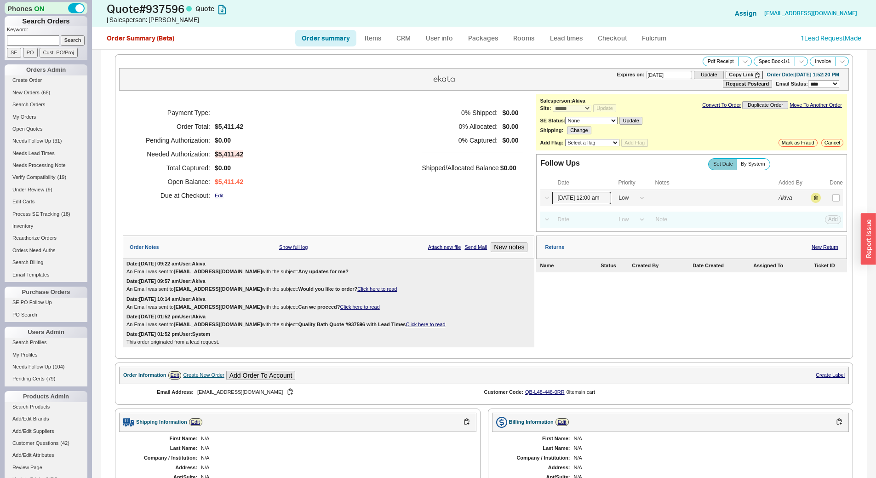
click at [579, 195] on input "09/18/25 12:00 am" at bounding box center [582, 198] width 59 height 12
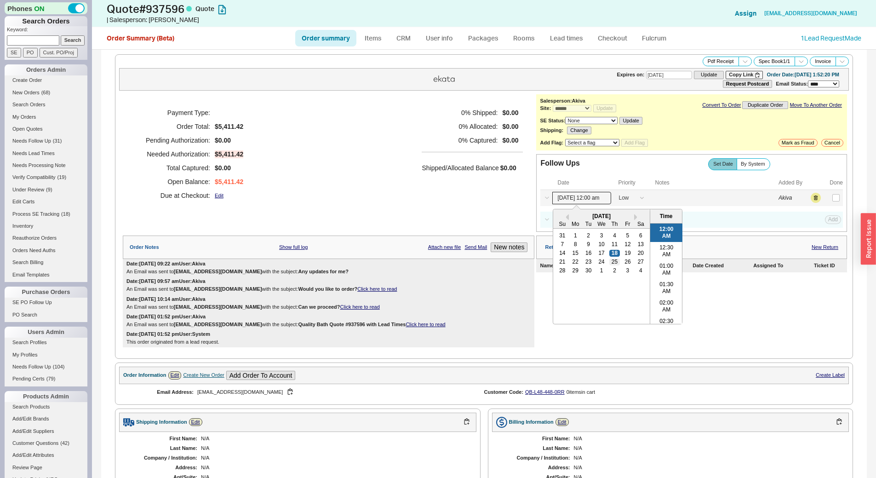
click at [610, 263] on div "25" at bounding box center [615, 262] width 11 height 6
click at [828, 200] on button "Save" at bounding box center [832, 198] width 19 height 8
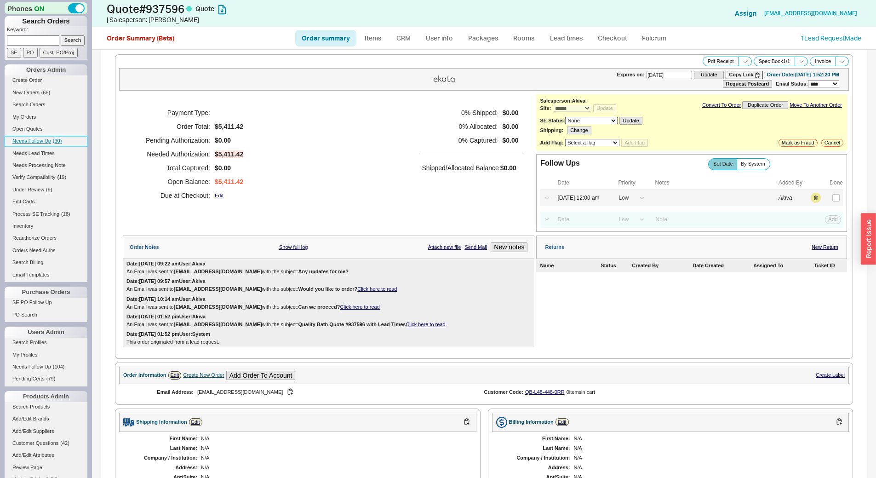
click at [68, 144] on link "Needs Follow Up ( 30 )" at bounding box center [46, 141] width 83 height 10
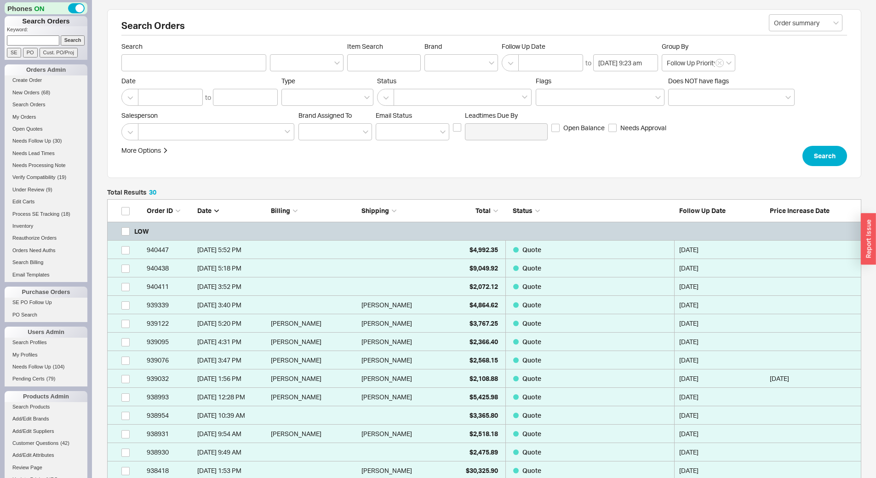
scroll to position [587, 748]
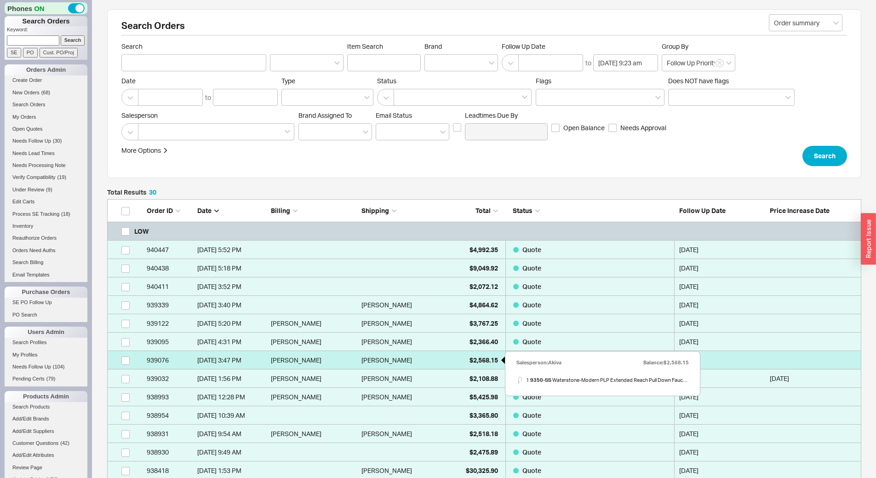
click at [456, 361] on div "$2,568.15" at bounding box center [475, 360] width 46 height 18
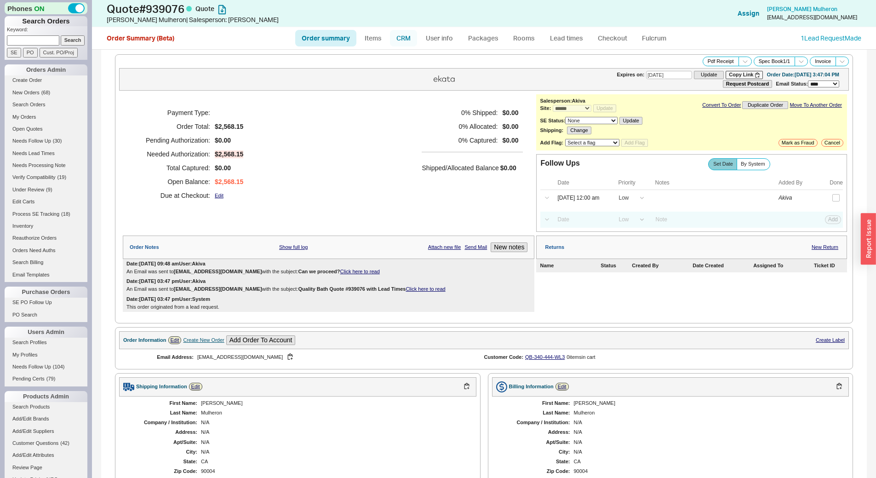
click at [400, 39] on link "CRM" at bounding box center [403, 38] width 27 height 17
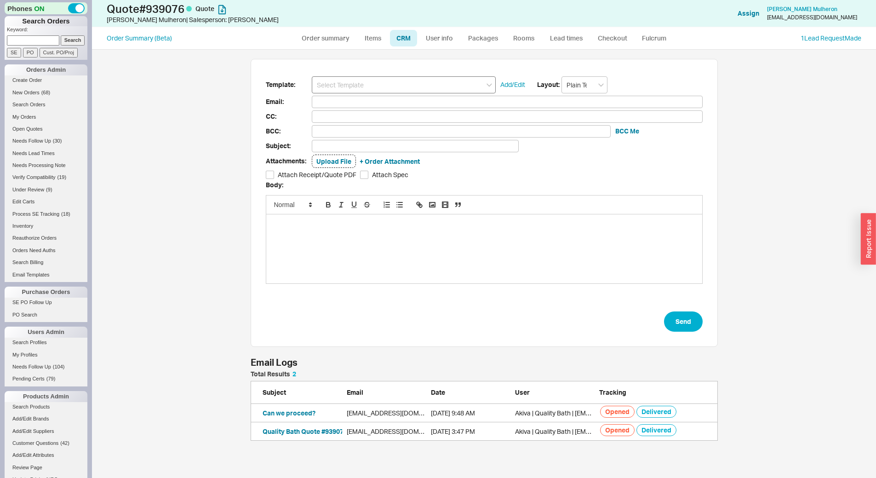
scroll to position [422, 778]
click at [394, 84] on input at bounding box center [404, 84] width 184 height 17
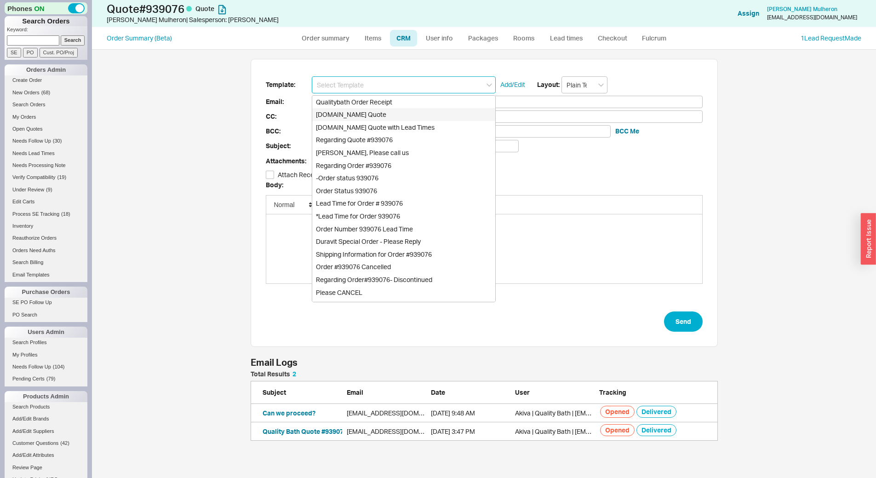
click at [393, 109] on div "Qualitybath.com Quote" at bounding box center [403, 114] width 183 height 13
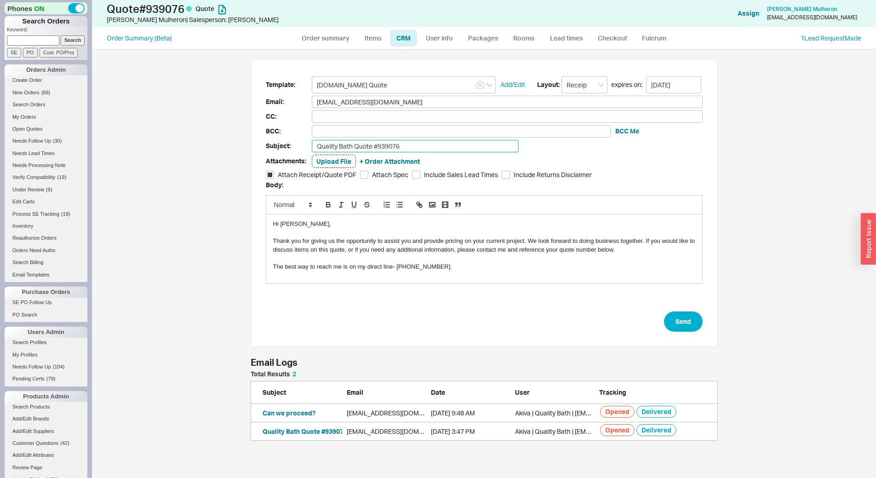
click at [404, 141] on input "Quality Bath Quote #939076" at bounding box center [415, 146] width 207 height 12
click at [664, 322] on button "Send" at bounding box center [683, 321] width 39 height 20
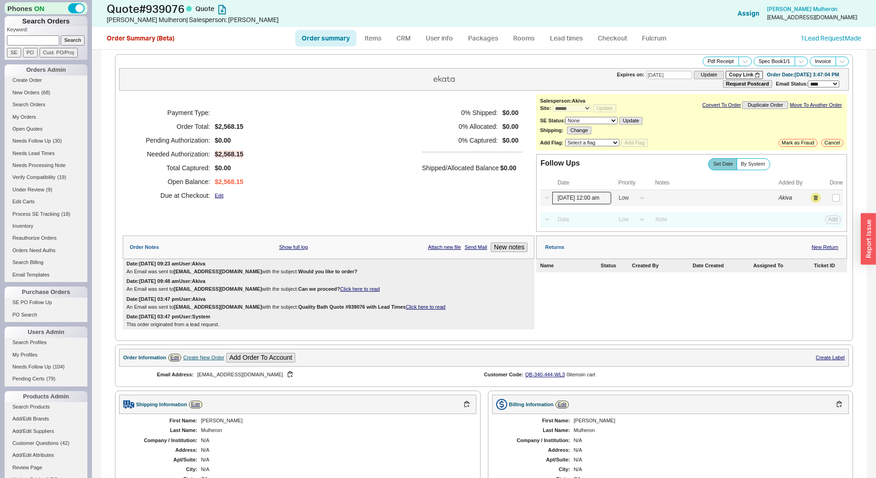
click at [578, 195] on input "09/18/25 12:00 am" at bounding box center [582, 198] width 59 height 12
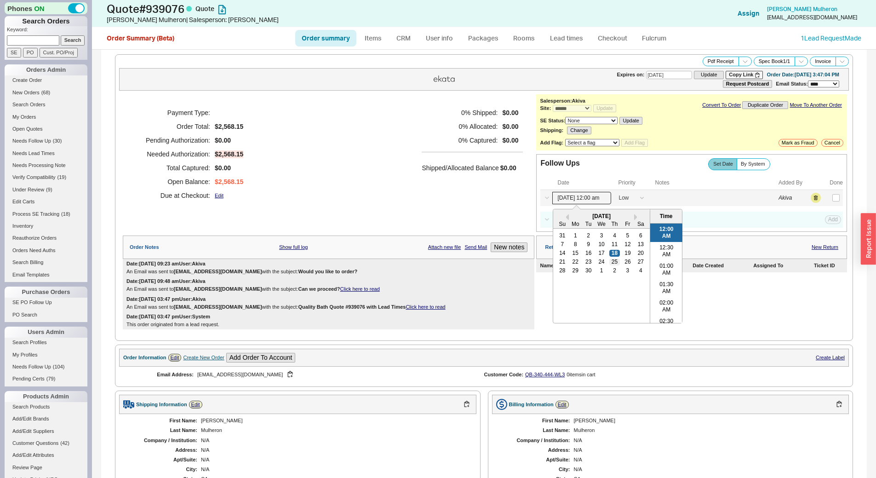
click at [612, 261] on div "25" at bounding box center [615, 262] width 11 height 6
click at [826, 198] on button "Save" at bounding box center [832, 198] width 19 height 8
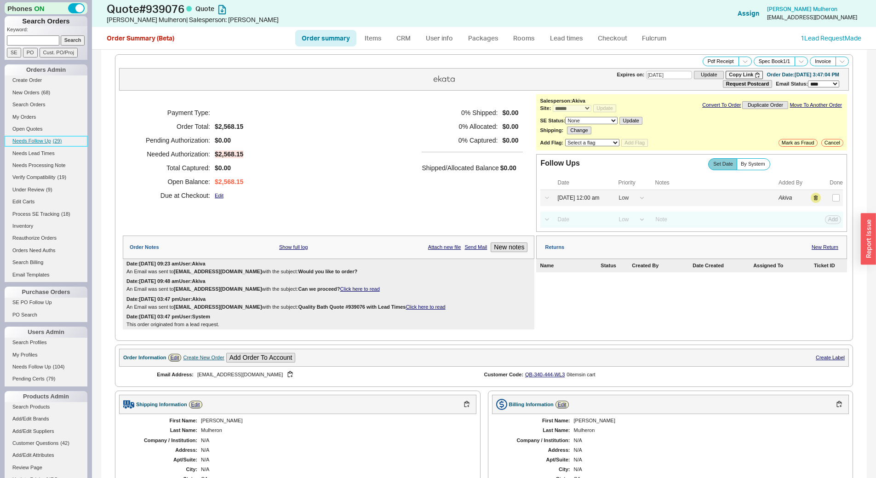
click at [56, 144] on link "Needs Follow Up ( 29 )" at bounding box center [46, 141] width 83 height 10
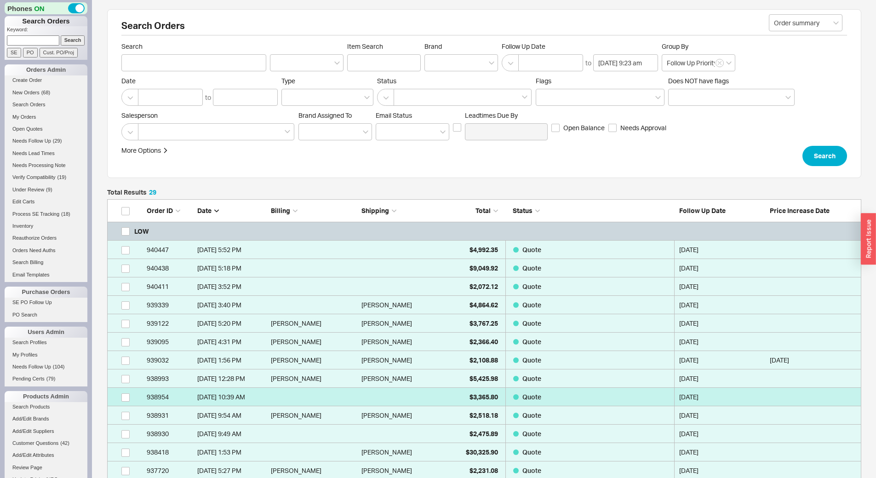
scroll to position [568, 748]
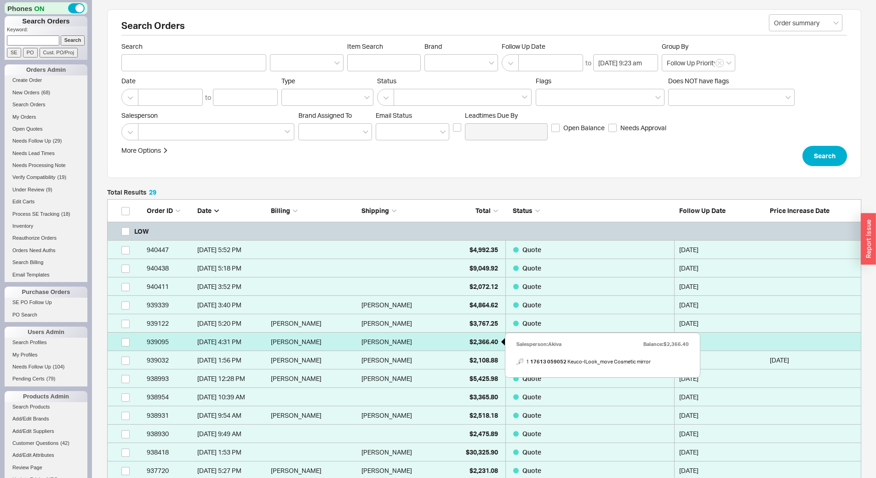
click at [475, 342] on span "$2,366.40" at bounding box center [484, 342] width 29 height 8
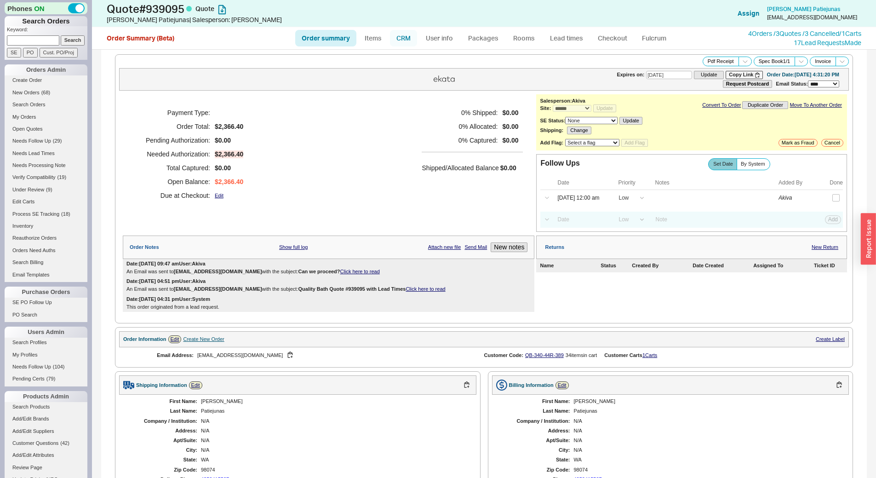
click at [411, 40] on link "CRM" at bounding box center [403, 38] width 27 height 17
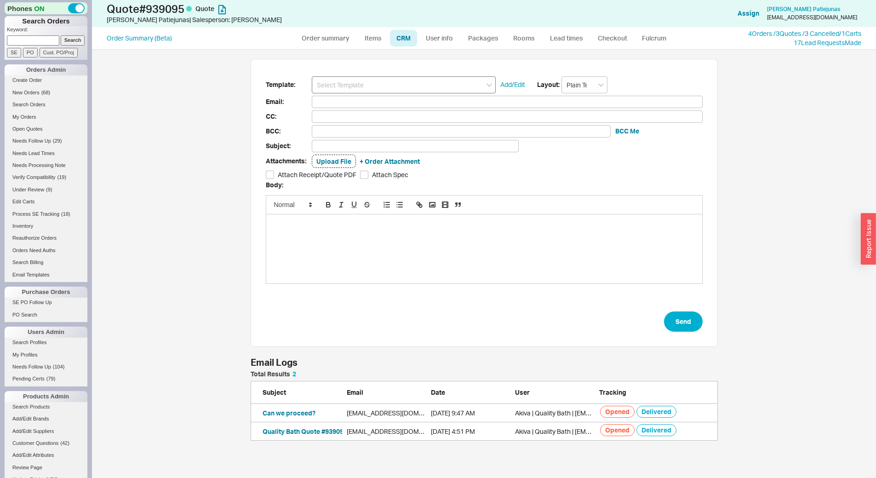
scroll to position [63, 461]
click at [401, 82] on input at bounding box center [404, 84] width 184 height 17
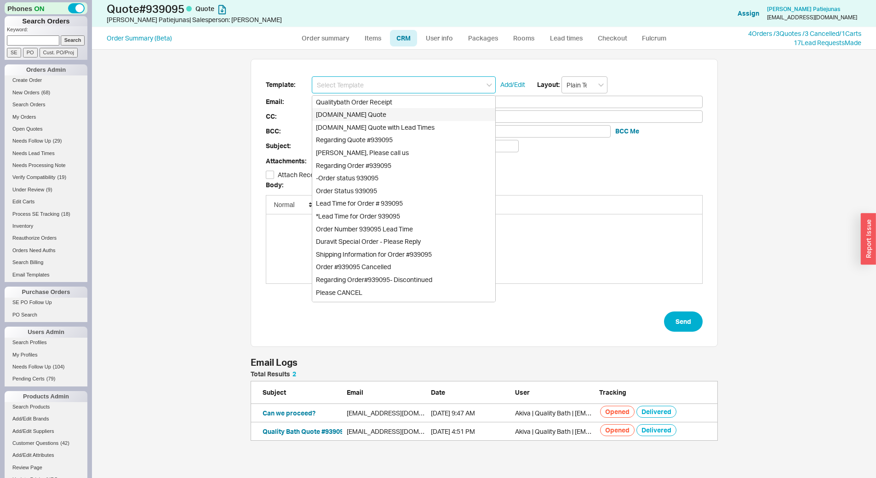
click at [405, 110] on div "Qualitybath.com Quote" at bounding box center [403, 114] width 183 height 13
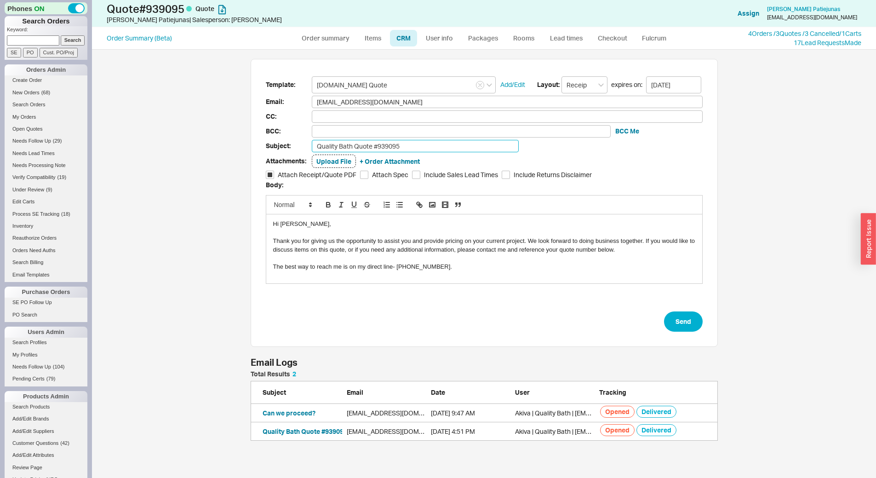
click at [413, 143] on input "Quality Bath Quote #939095" at bounding box center [415, 146] width 207 height 12
click at [411, 140] on input "Quality Bath Quote #w" at bounding box center [415, 146] width 207 height 12
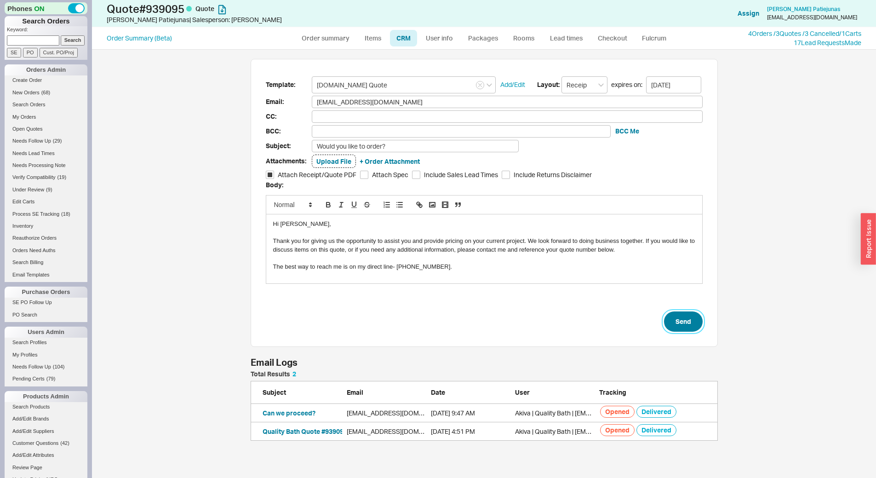
click at [693, 329] on button "Send" at bounding box center [683, 321] width 39 height 20
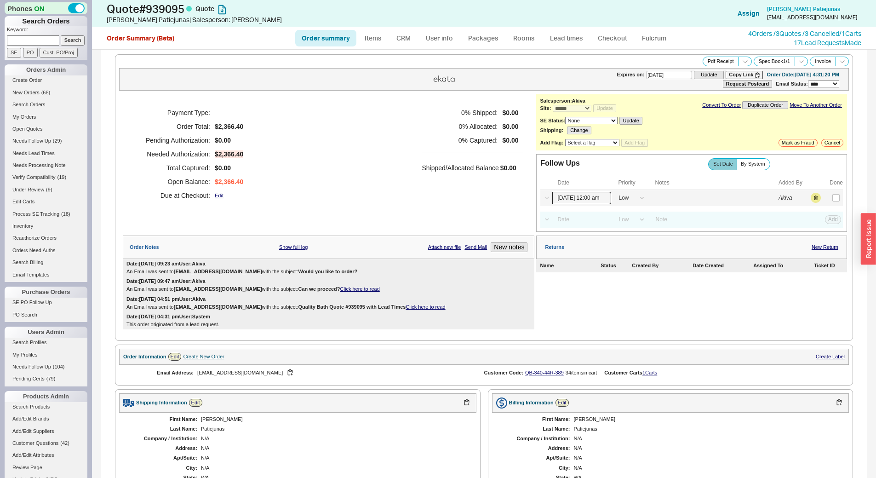
click at [570, 195] on input "09/18/25 12:00 am" at bounding box center [582, 198] width 59 height 12
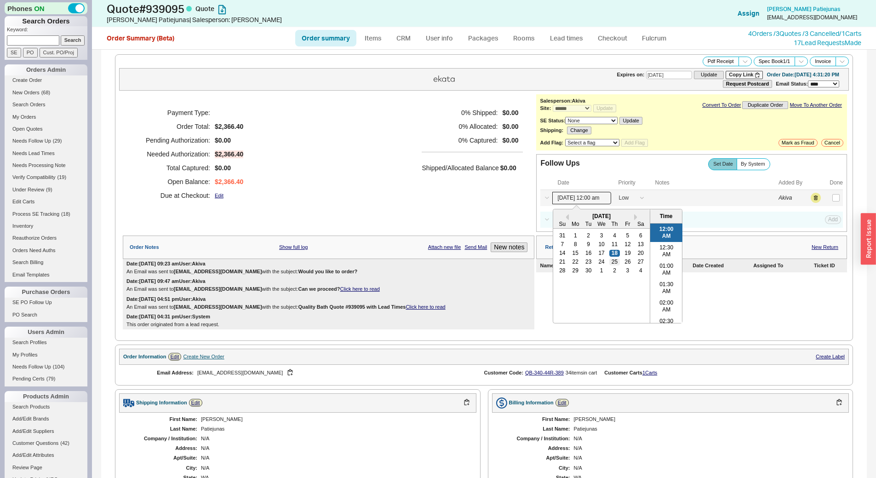
click at [613, 265] on div "25" at bounding box center [615, 262] width 11 height 6
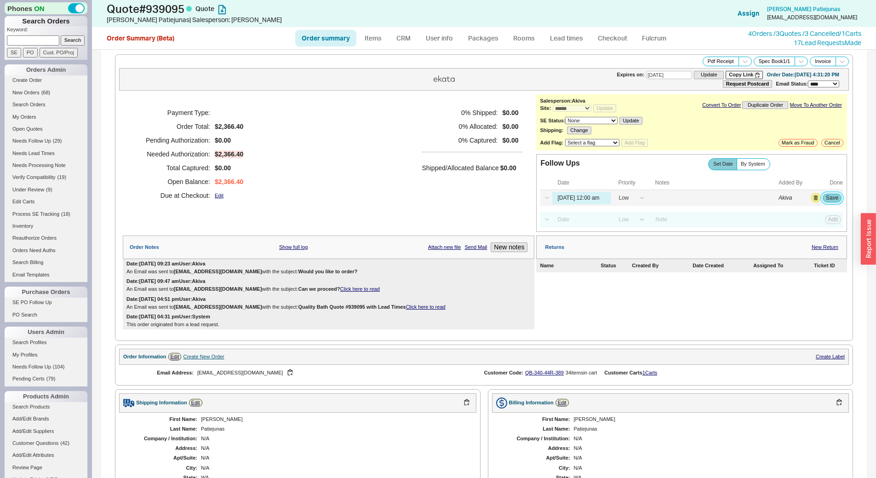
click at [824, 200] on button "Save" at bounding box center [832, 198] width 19 height 8
click at [70, 141] on link "Needs Follow Up ( 28 )" at bounding box center [46, 141] width 83 height 10
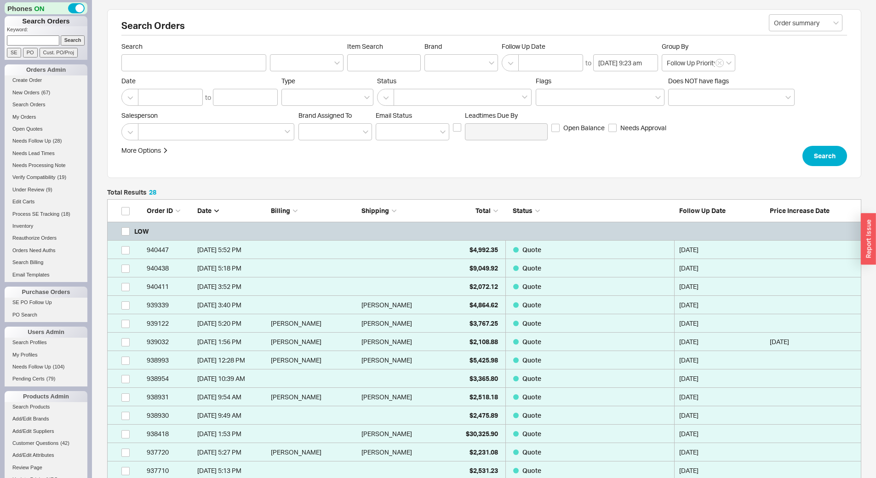
scroll to position [550, 748]
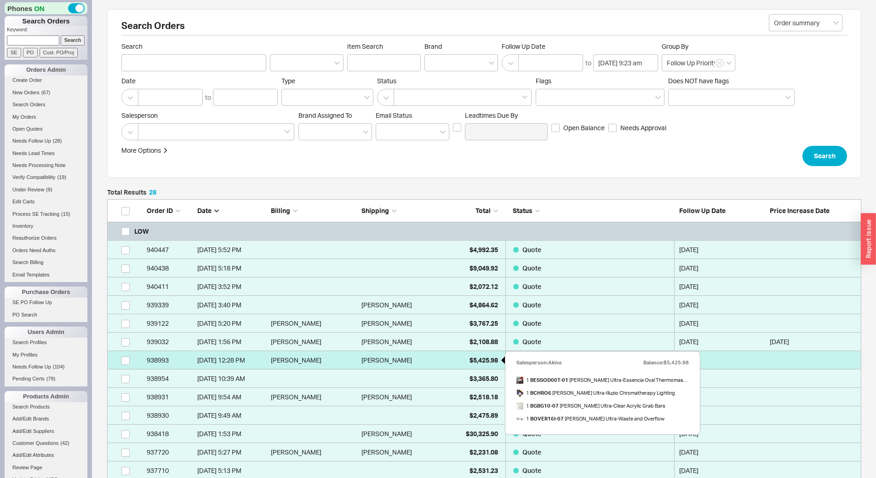
click at [476, 368] on div "$5,425.98" at bounding box center [475, 360] width 46 height 18
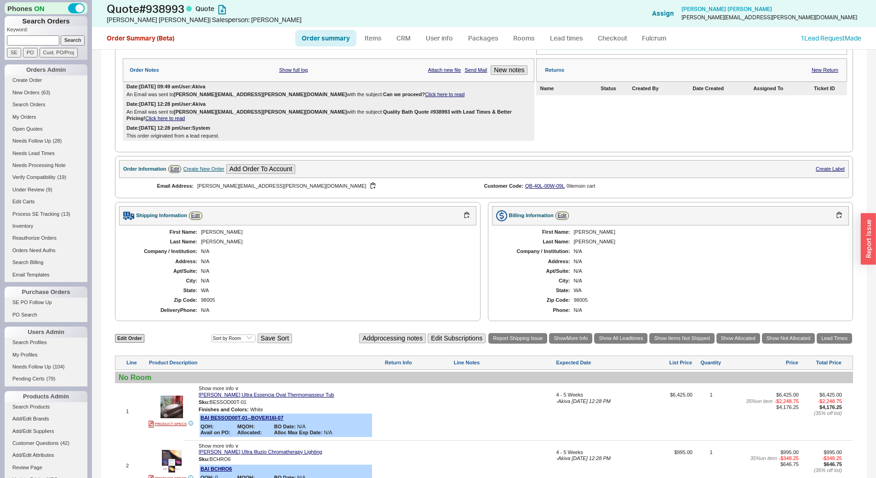
scroll to position [92, 0]
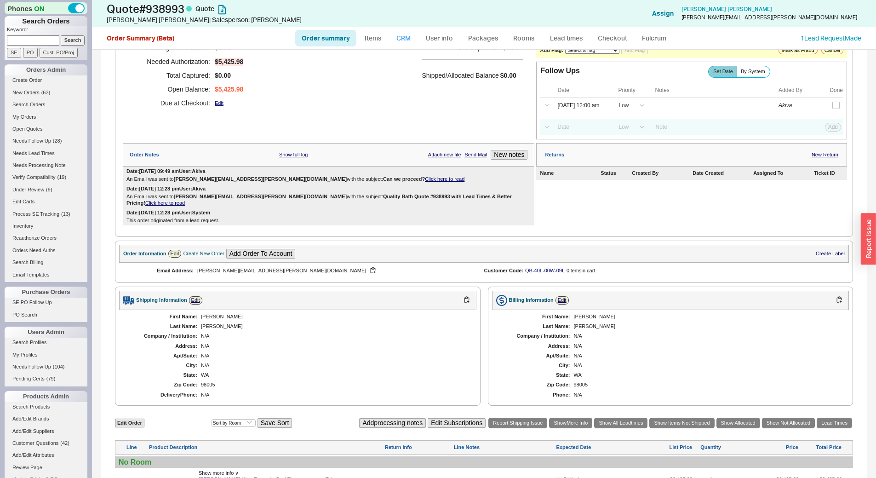
drag, startPoint x: 403, startPoint y: 42, endPoint x: 403, endPoint y: 46, distance: 4.6
click at [403, 42] on link "CRM" at bounding box center [403, 38] width 27 height 17
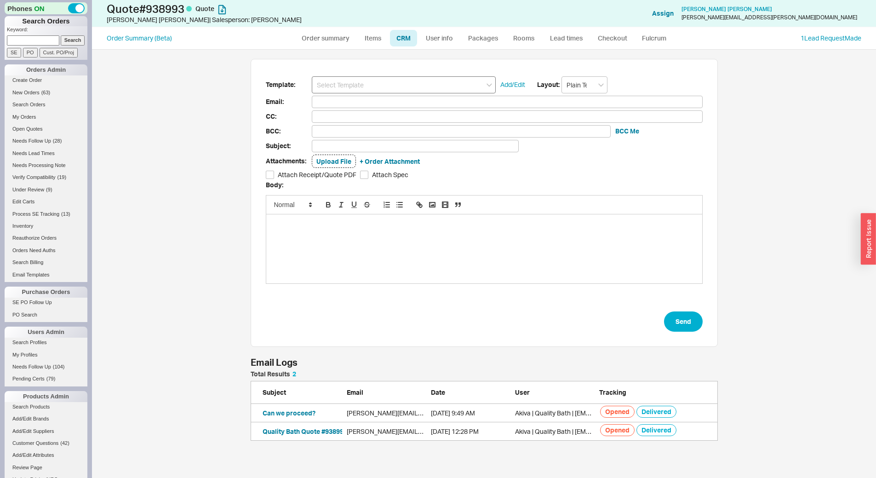
scroll to position [422, 778]
click at [388, 84] on input at bounding box center [404, 84] width 184 height 17
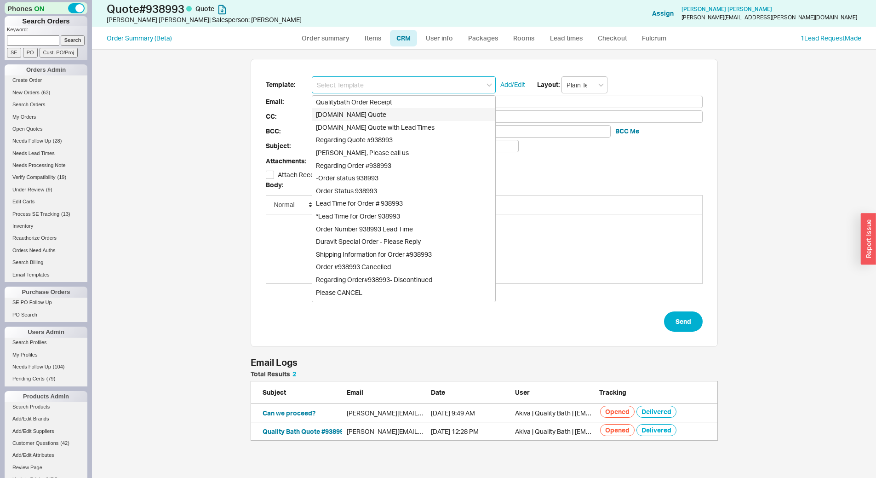
click at [390, 110] on div "Qualitybath.com Quote" at bounding box center [403, 114] width 183 height 13
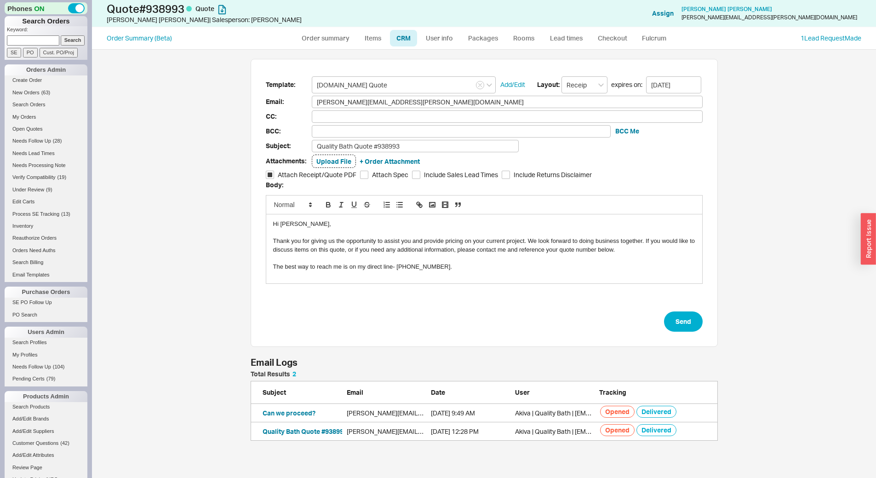
click at [397, 138] on form "Template: Qualitybath.com Quote Add/Edit Layout: Receipt expires on: 10/02/2025…" at bounding box center [484, 204] width 437 height 256
click at [401, 145] on input "Quality Bath Quote #938993" at bounding box center [415, 146] width 207 height 12
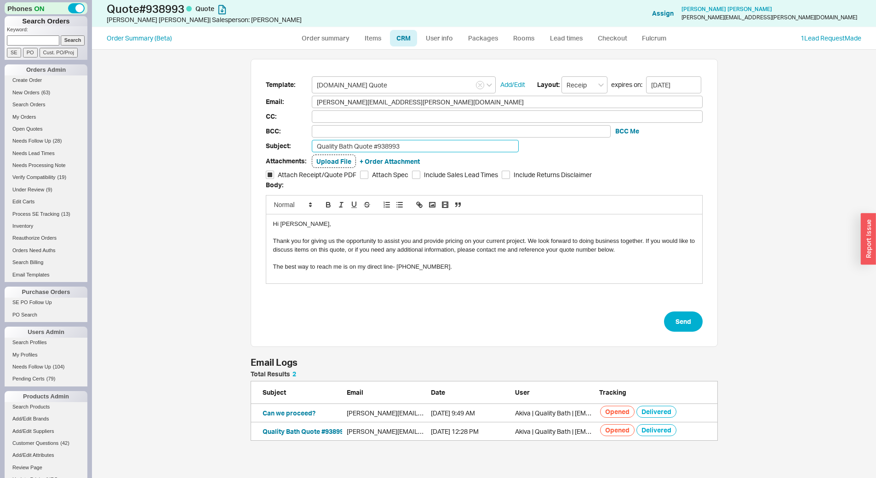
click at [401, 145] on input "Quality Bath Quote #938993" at bounding box center [415, 146] width 207 height 12
click at [701, 332] on form "Template: Qualitybath.com Quote Add/Edit Layout: Receipt expires on: 10/02/2025…" at bounding box center [484, 204] width 437 height 256
click at [694, 329] on button "Send" at bounding box center [683, 321] width 39 height 20
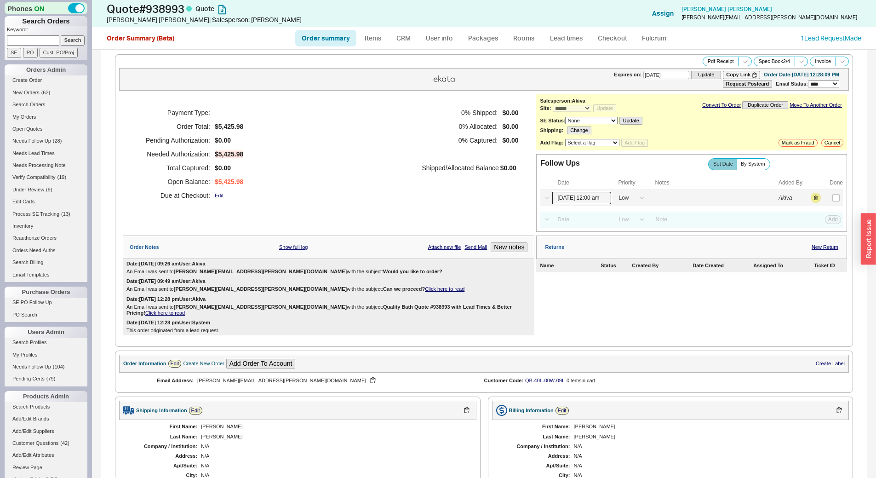
click at [576, 202] on input "09/18/25 12:00 am" at bounding box center [582, 198] width 59 height 12
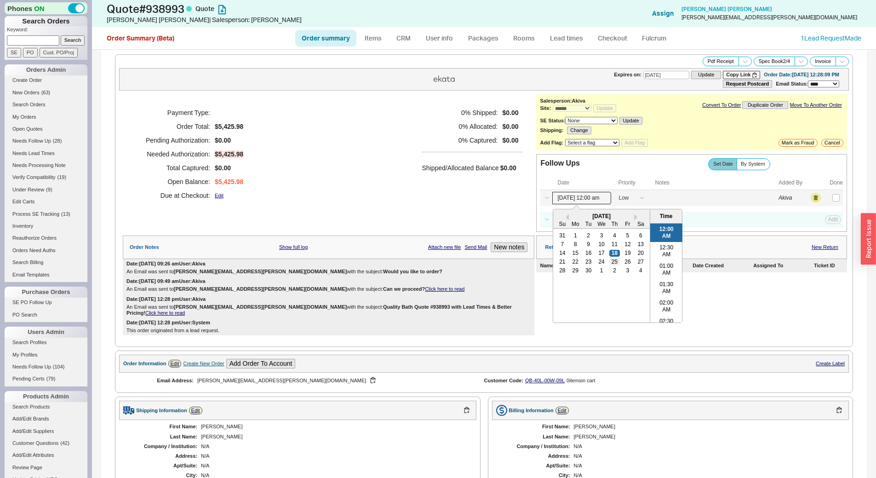
click at [610, 262] on div "25" at bounding box center [615, 262] width 11 height 6
click at [823, 195] on button "Save" at bounding box center [832, 198] width 19 height 8
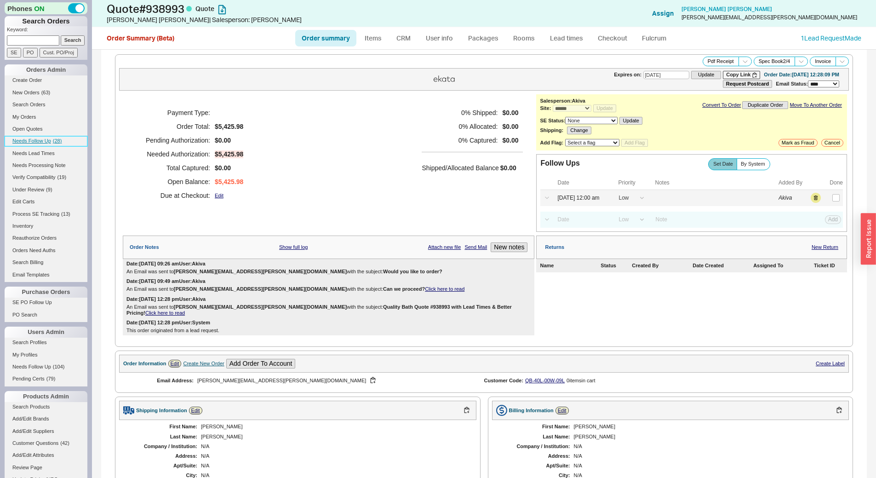
click at [59, 141] on span "( 28 )" at bounding box center [57, 141] width 9 height 6
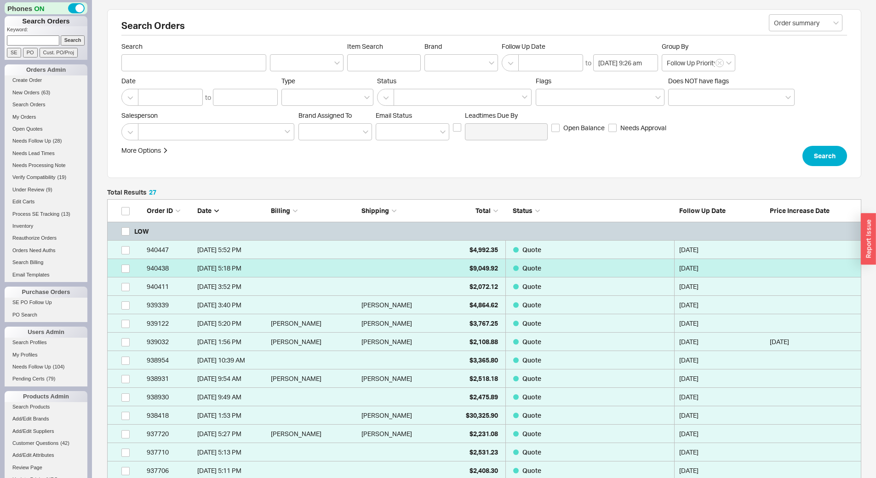
scroll to position [531, 748]
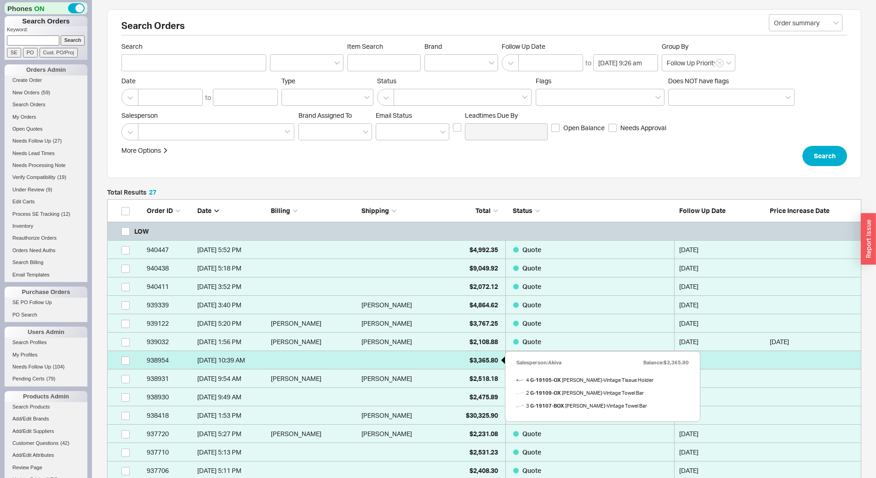
click at [470, 363] on span "$3,365.80" at bounding box center [484, 360] width 29 height 8
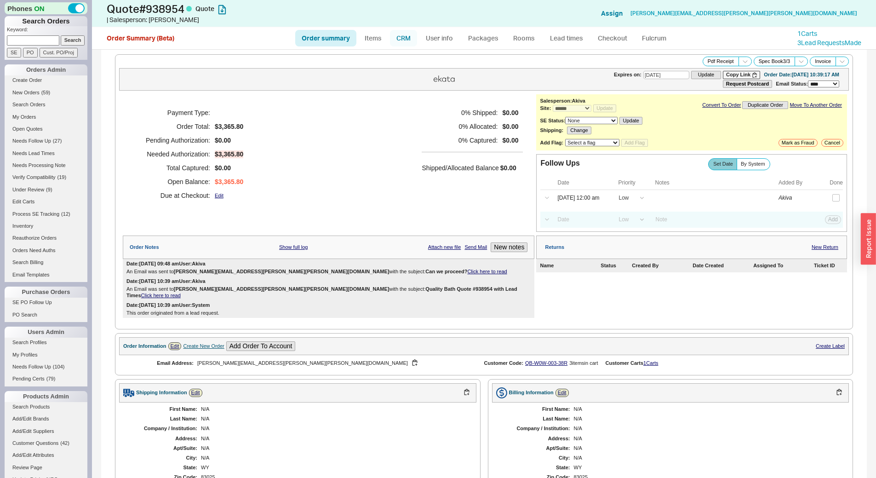
click at [400, 36] on link "CRM" at bounding box center [403, 38] width 27 height 17
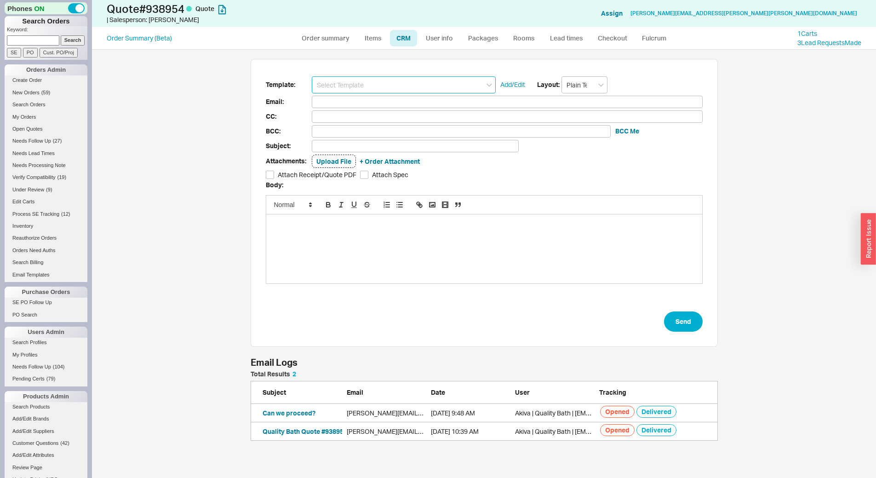
click at [399, 80] on input at bounding box center [404, 84] width 184 height 17
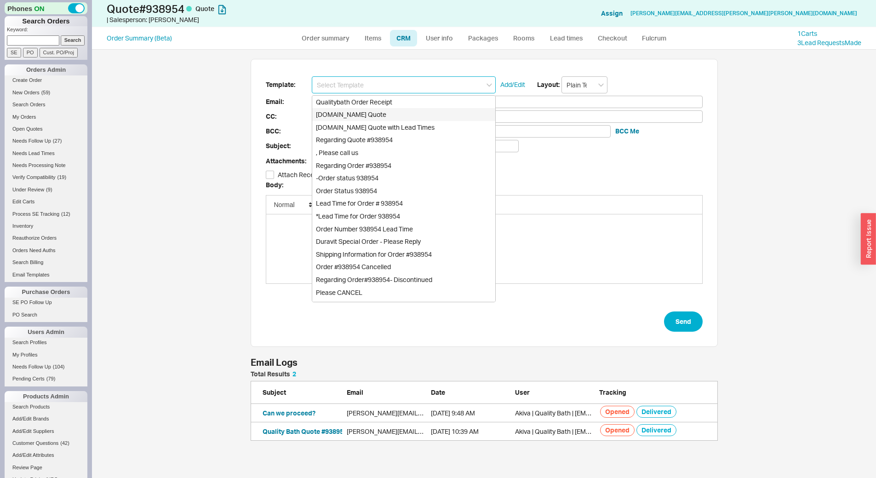
click at [402, 111] on div "Qualitybath.com Quote" at bounding box center [403, 114] width 183 height 13
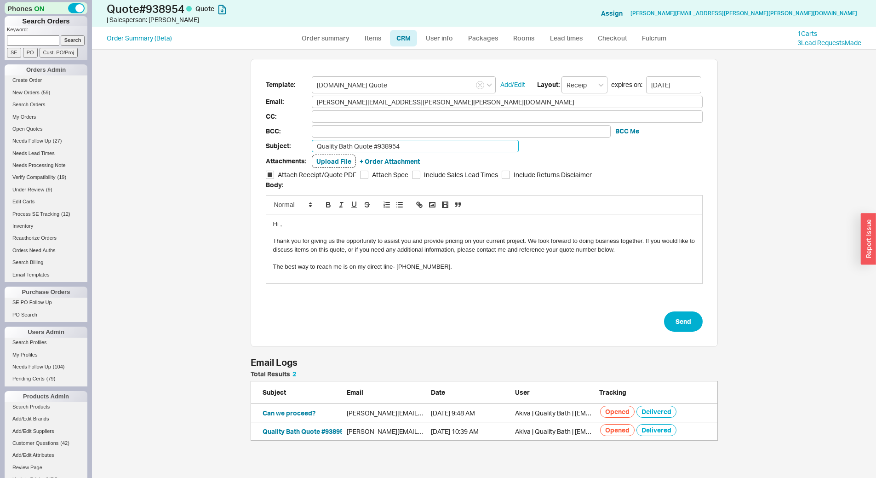
click at [408, 140] on input "Quality Bath Quote #938954" at bounding box center [415, 146] width 207 height 12
click at [681, 321] on button "Send" at bounding box center [683, 321] width 39 height 20
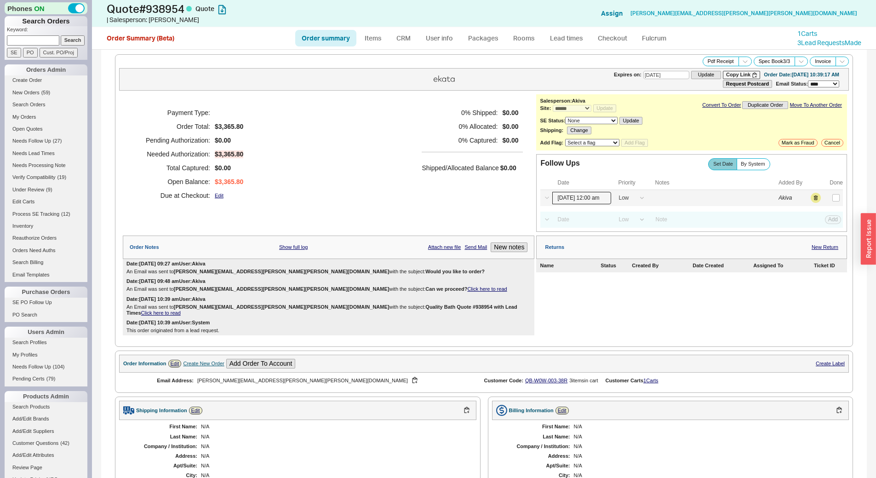
click at [596, 197] on input "09/18/25 12:00 am" at bounding box center [582, 198] width 59 height 12
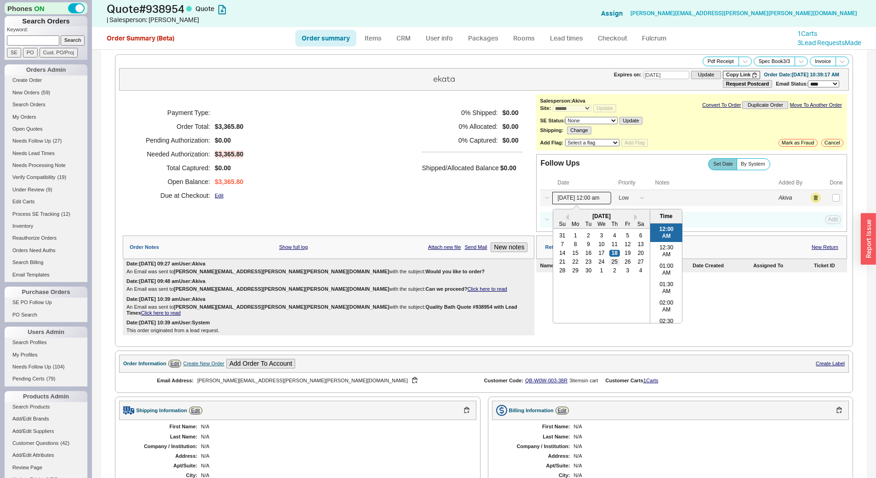
click at [610, 260] on div "25" at bounding box center [615, 262] width 11 height 6
click at [831, 196] on button "Save" at bounding box center [832, 198] width 19 height 8
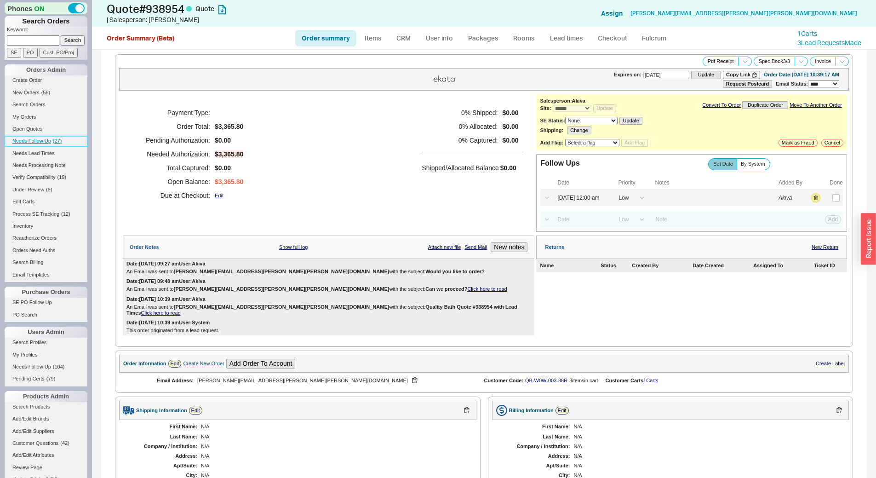
click at [50, 140] on span "Needs Follow Up" at bounding box center [31, 141] width 39 height 6
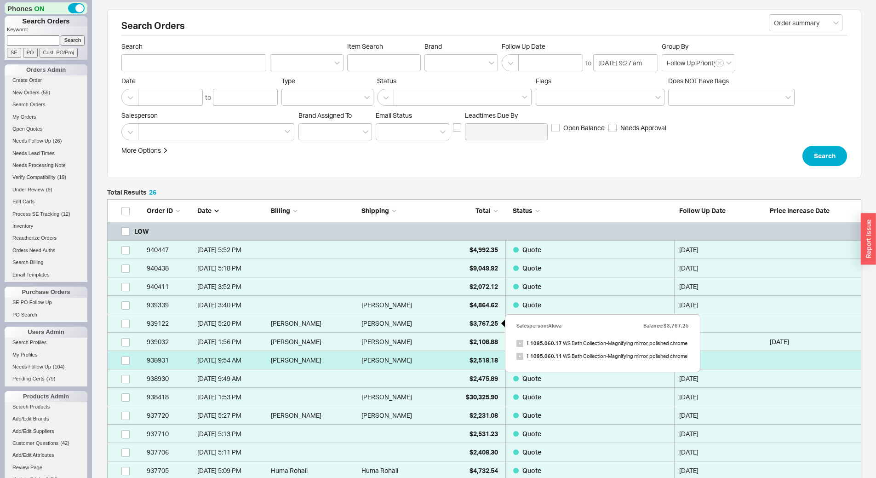
scroll to position [513, 748]
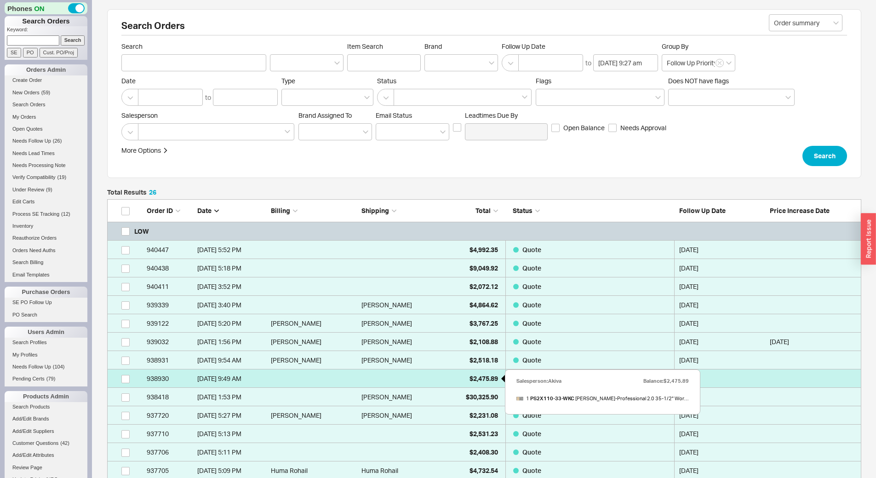
click at [467, 380] on div "$2,475.89" at bounding box center [475, 378] width 46 height 18
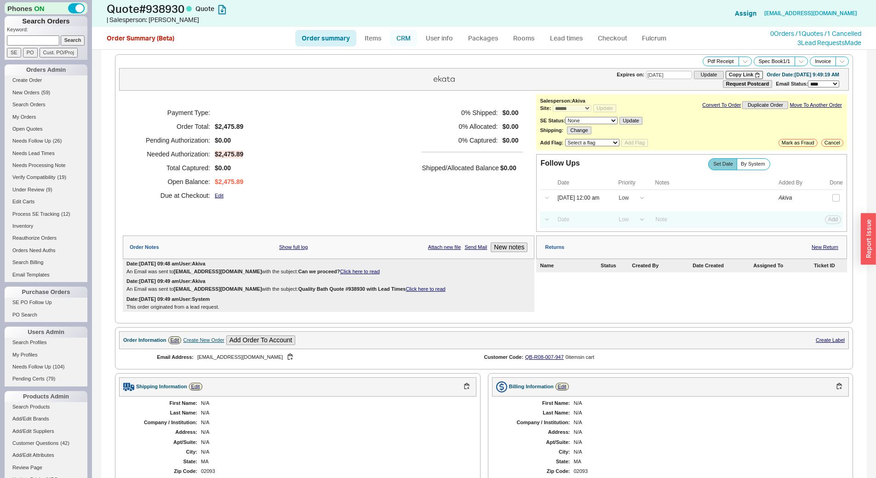
click at [398, 38] on link "CRM" at bounding box center [403, 38] width 27 height 17
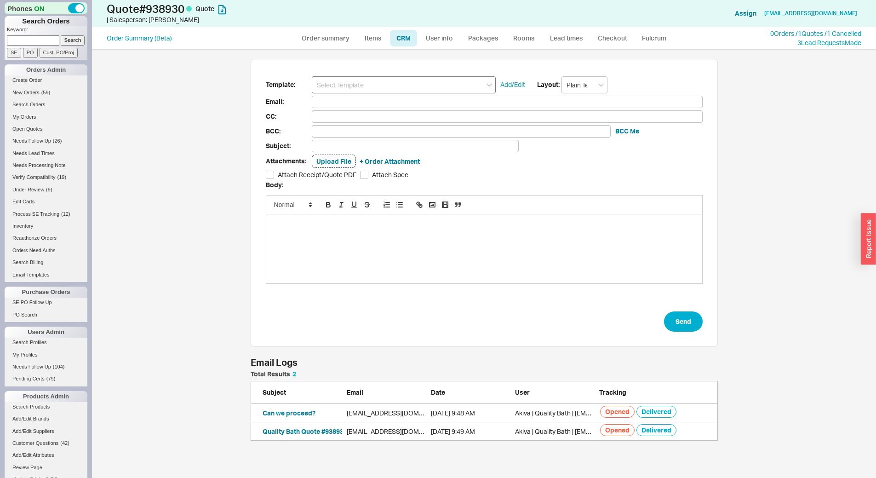
scroll to position [422, 778]
click at [386, 86] on input at bounding box center [404, 84] width 184 height 17
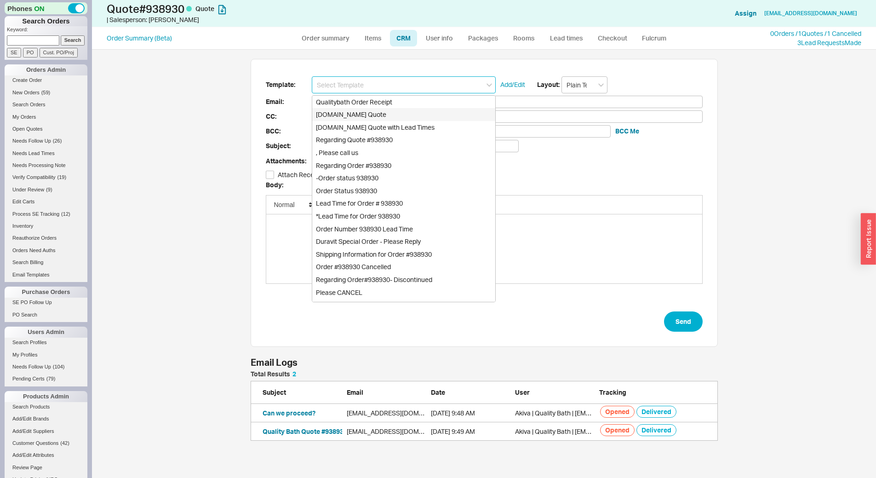
click at [395, 119] on div "Qualitybath.com Quote" at bounding box center [403, 114] width 183 height 13
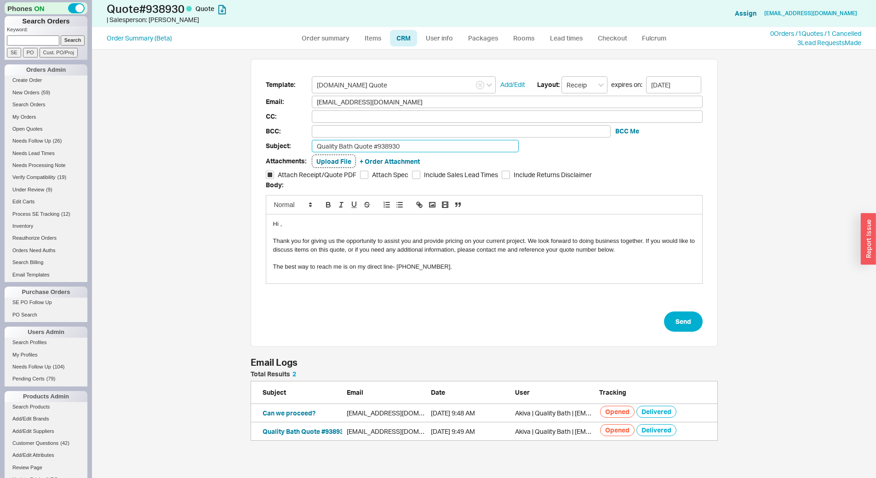
click at [401, 140] on input "Quality Bath Quote #938930" at bounding box center [415, 146] width 207 height 12
click at [670, 316] on button "Send" at bounding box center [683, 321] width 39 height 20
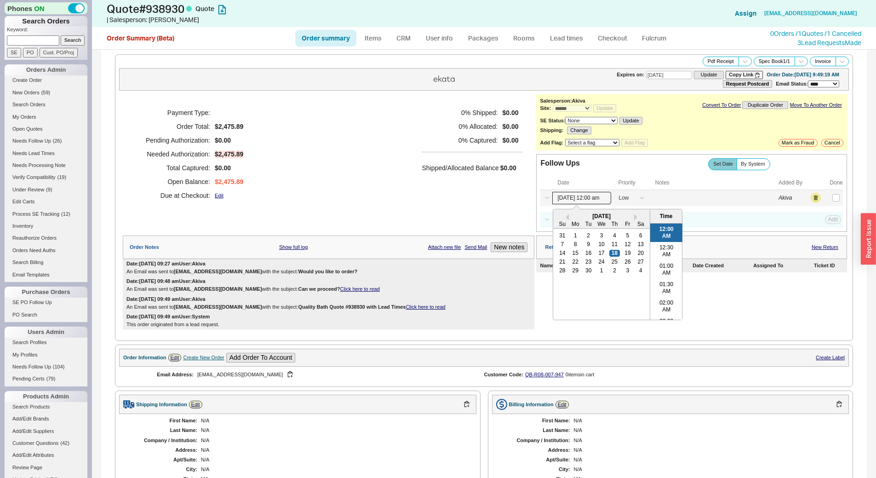
click at [572, 196] on input "09/18/25 12:00 am" at bounding box center [582, 198] width 59 height 12
click at [614, 264] on div "25" at bounding box center [615, 262] width 11 height 6
click at [829, 194] on button "Save" at bounding box center [832, 198] width 19 height 8
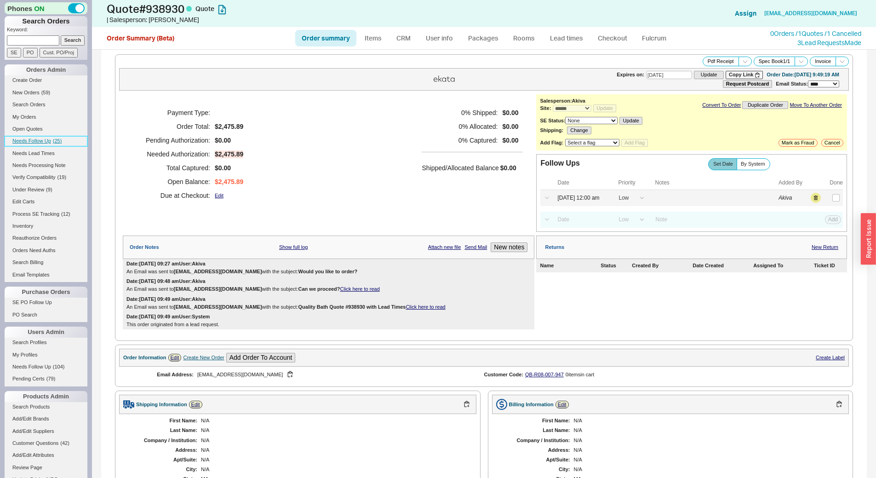
click at [72, 140] on link "Needs Follow Up ( 25 )" at bounding box center [46, 141] width 83 height 10
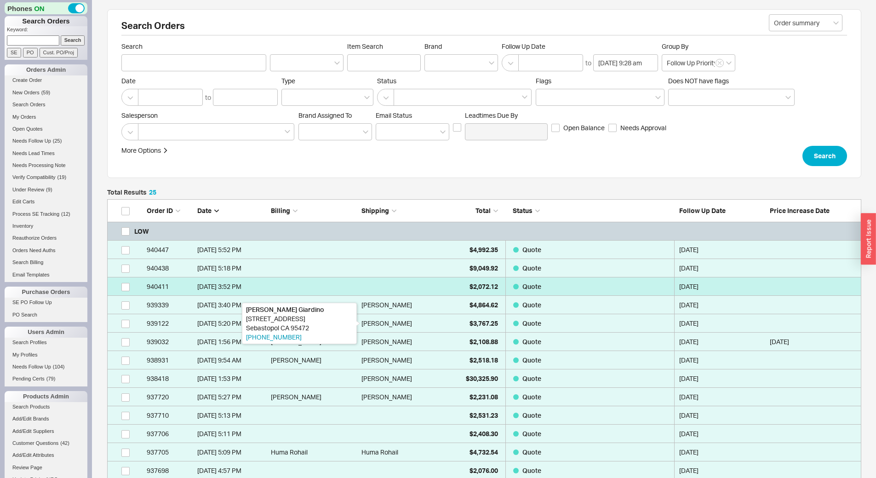
scroll to position [495, 748]
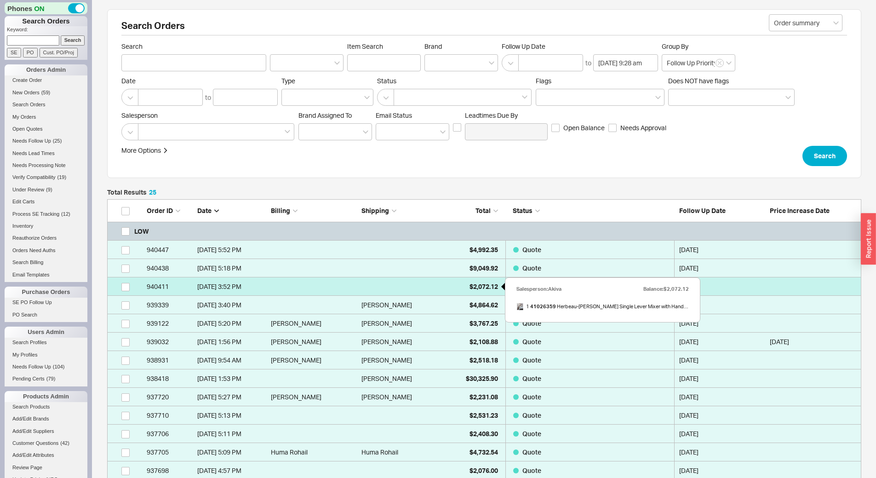
click at [470, 288] on span "$2,072.12" at bounding box center [484, 286] width 29 height 8
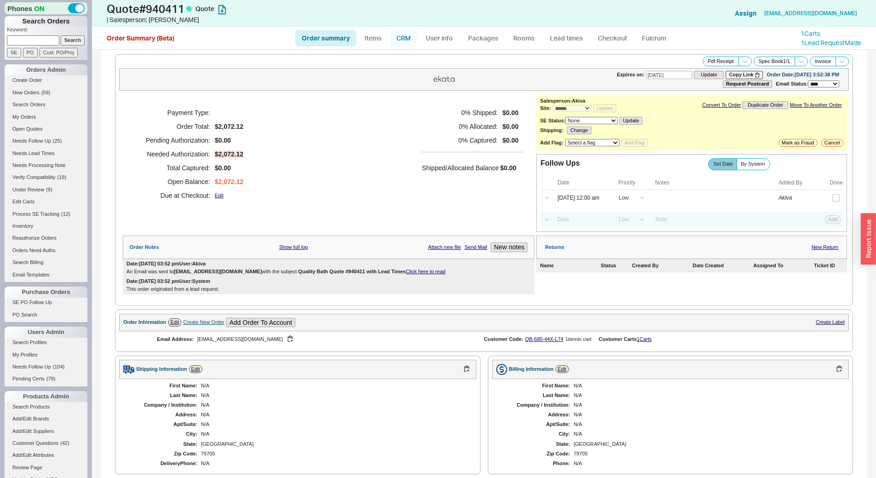
click at [412, 43] on link "CRM" at bounding box center [403, 38] width 27 height 17
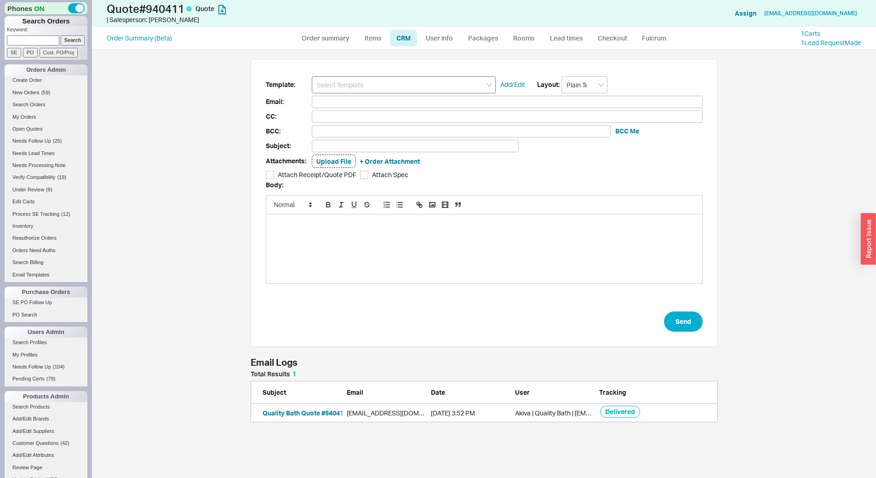
scroll to position [45, 461]
click at [403, 84] on input at bounding box center [404, 84] width 184 height 17
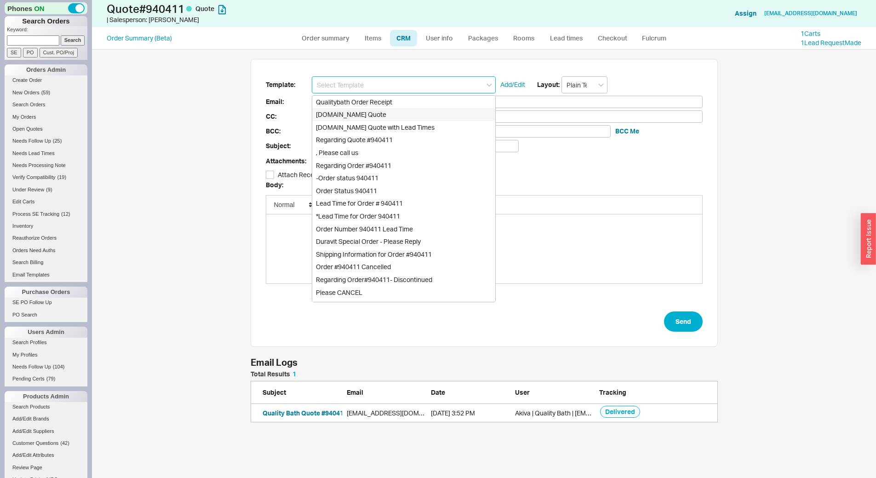
click at [400, 118] on div "Qualitybath.com Quote" at bounding box center [403, 114] width 183 height 13
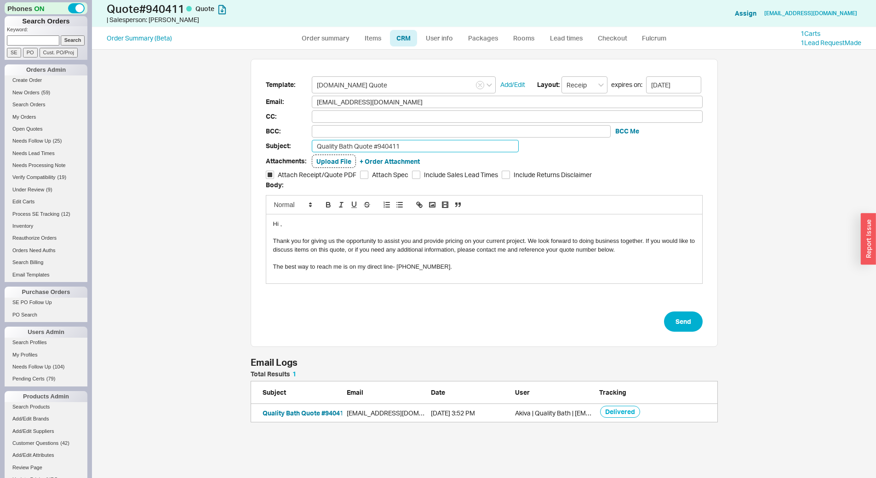
click at [410, 148] on input "Quality Bath Quote #940411" at bounding box center [415, 146] width 207 height 12
click at [697, 326] on button "Send" at bounding box center [683, 321] width 39 height 20
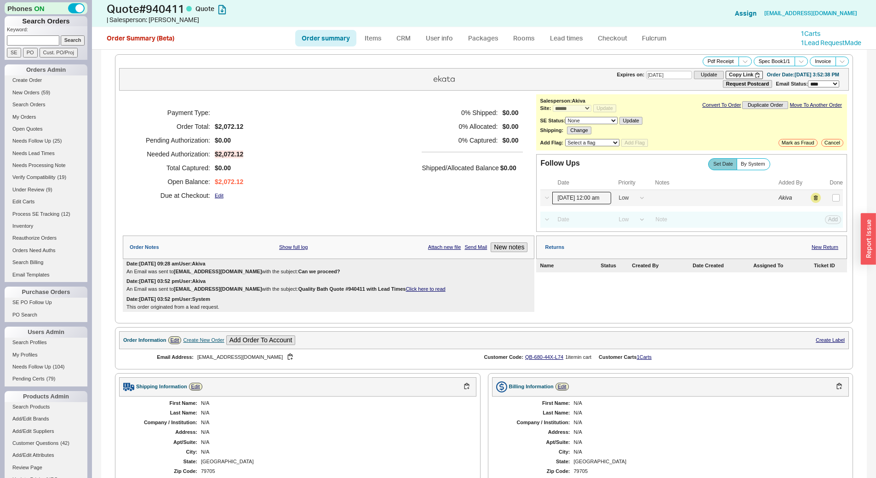
click at [568, 200] on input "09/18/25 12:00 am" at bounding box center [582, 198] width 59 height 12
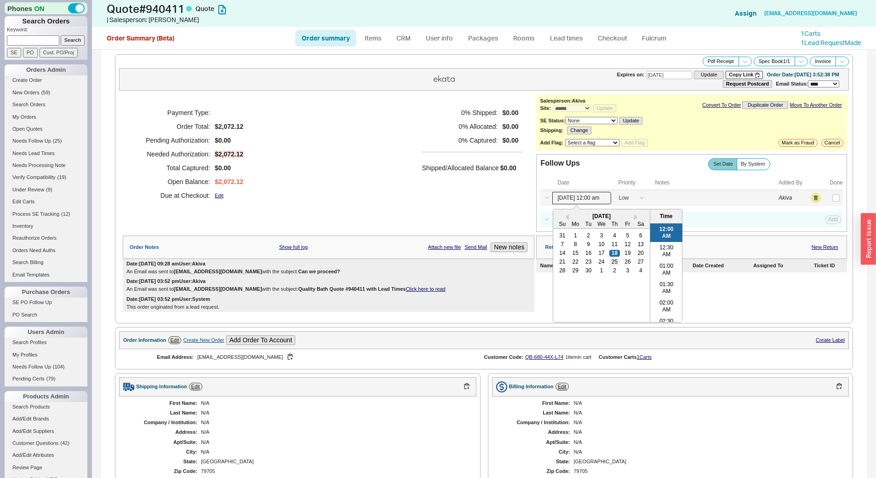
click at [612, 261] on div "25" at bounding box center [615, 262] width 11 height 6
click at [835, 200] on div "Select a Date Now One hour One day Two Days One Month 09/25/25 12:00 am Previou…" at bounding box center [692, 198] width 303 height 16
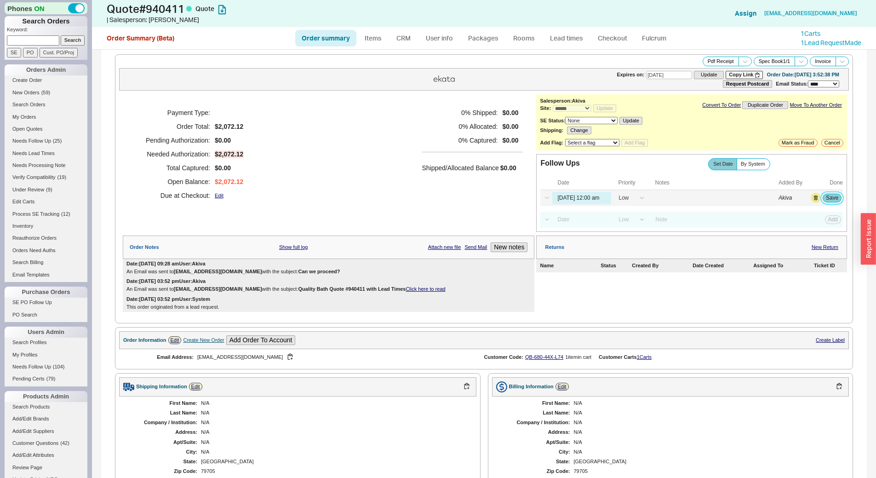
click at [830, 200] on button "Save" at bounding box center [832, 198] width 19 height 8
click at [60, 149] on link "Needs Lead Times" at bounding box center [46, 154] width 83 height 10
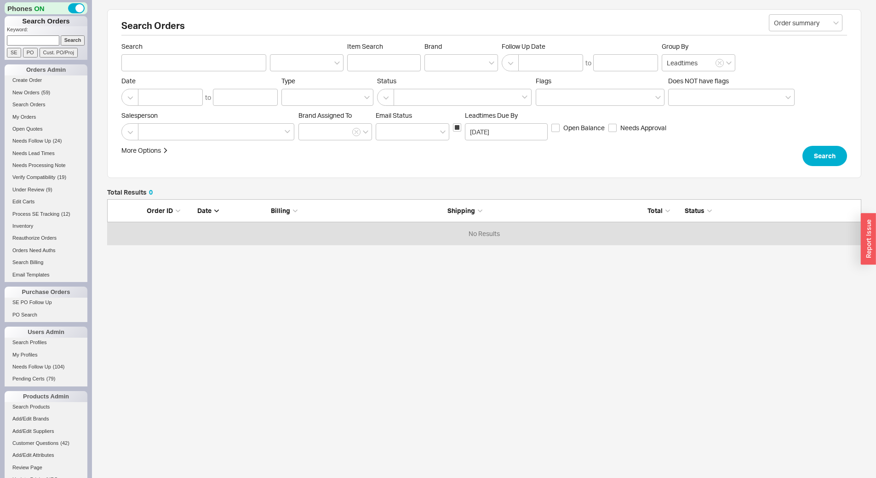
scroll to position [39, 748]
click at [60, 143] on span "( 24 )" at bounding box center [57, 141] width 9 height 6
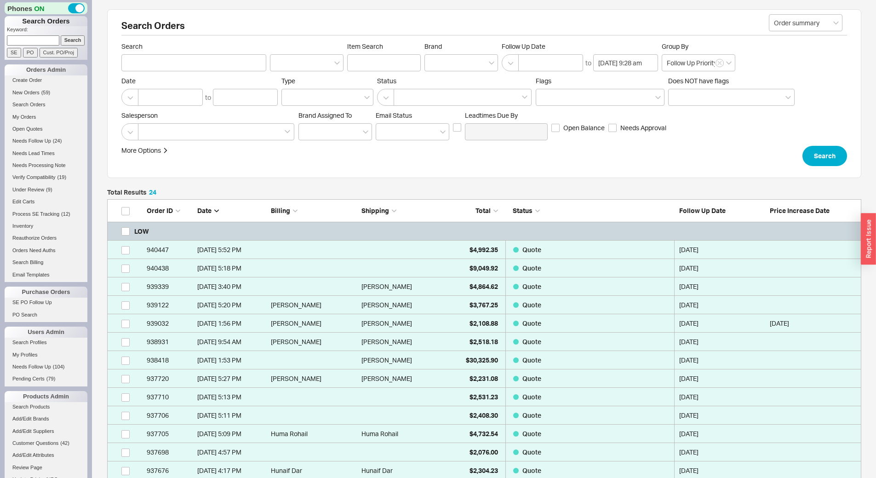
scroll to position [476, 748]
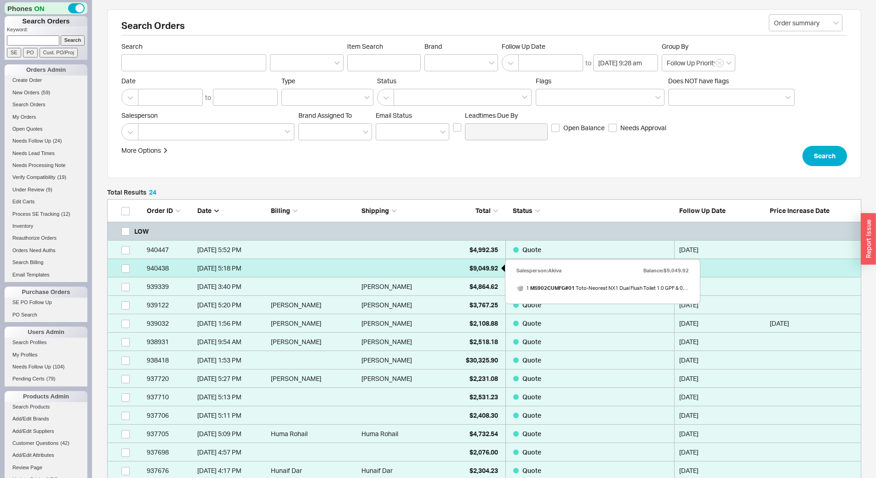
click at [455, 269] on div "$9,049.92" at bounding box center [475, 268] width 46 height 18
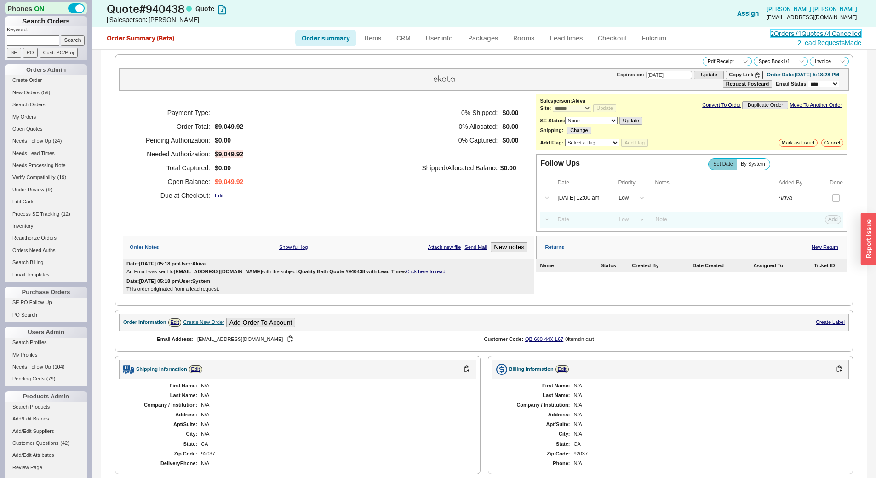
click at [774, 34] on link "2 Orders / 1 Quotes / 4 Cancelled" at bounding box center [816, 33] width 91 height 8
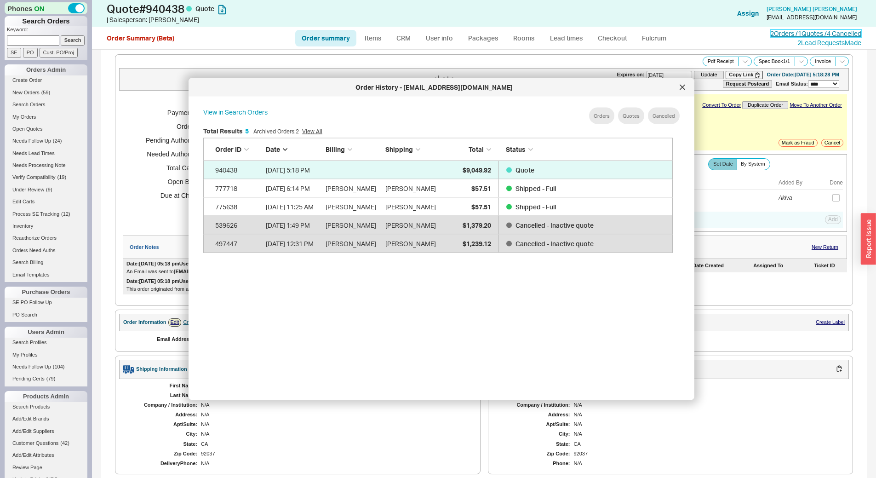
scroll to position [275, 478]
click at [679, 85] on div at bounding box center [682, 87] width 15 height 15
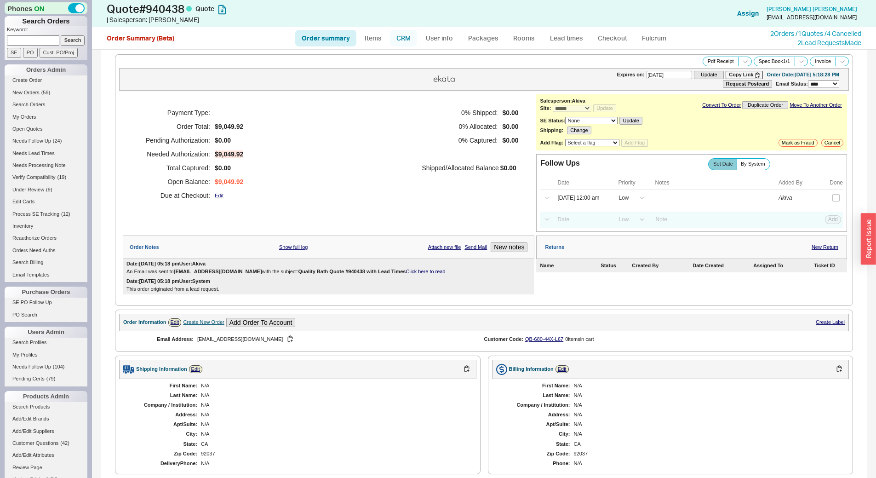
click at [400, 44] on link "CRM" at bounding box center [403, 38] width 27 height 17
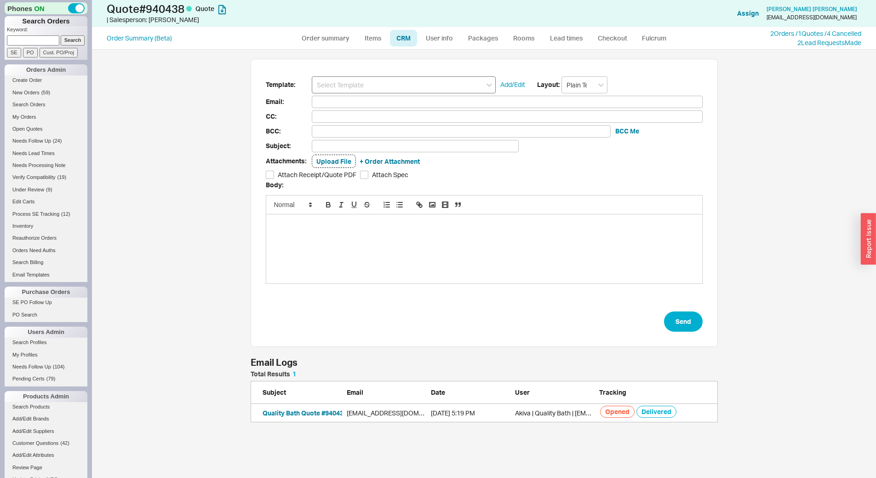
scroll to position [45, 461]
click at [388, 76] on input at bounding box center [404, 84] width 184 height 17
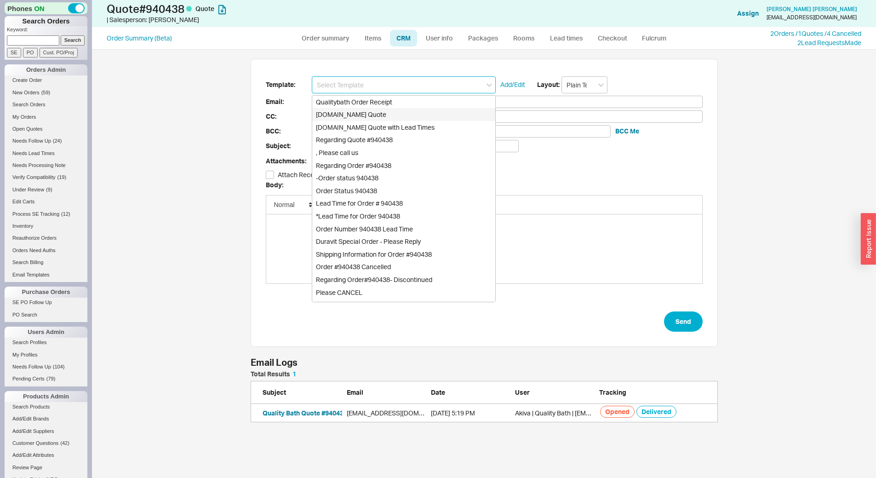
click at [394, 111] on div "Qualitybath.com Quote" at bounding box center [403, 114] width 183 height 13
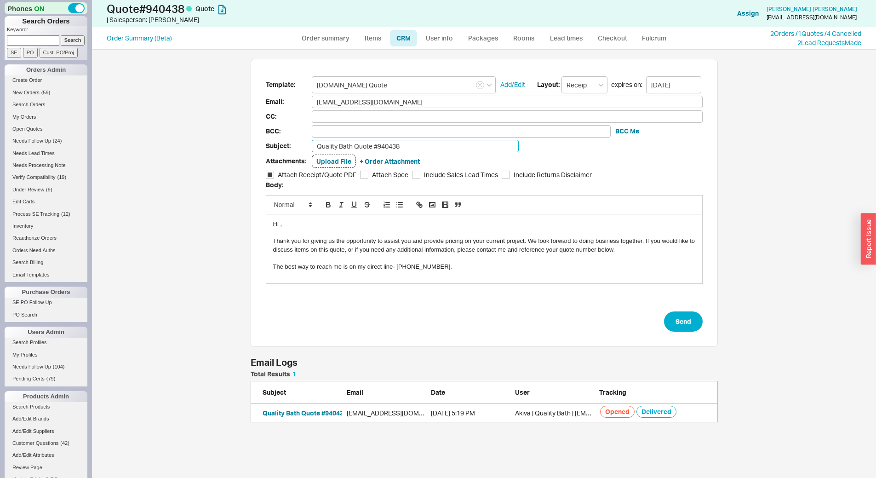
click at [402, 148] on input "Quality Bath Quote #940438" at bounding box center [415, 146] width 207 height 12
click at [691, 316] on button "Send" at bounding box center [683, 321] width 39 height 20
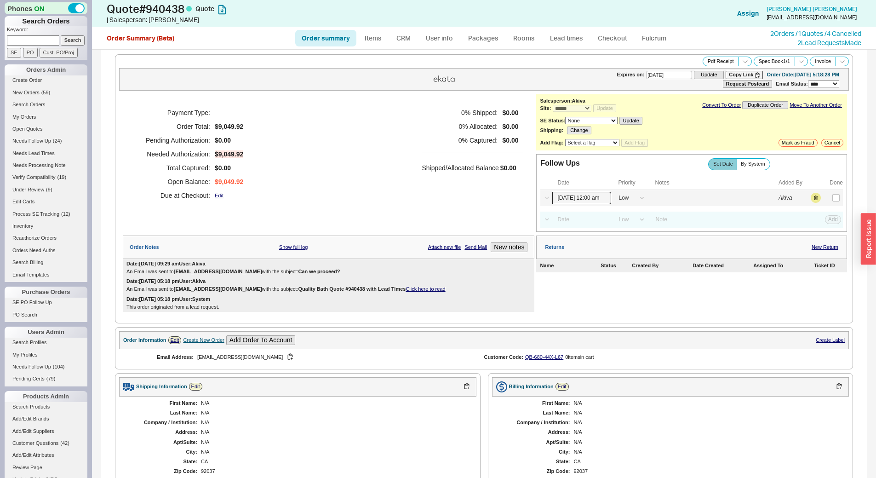
click at [570, 198] on input "09/18/25 12:00 am" at bounding box center [582, 198] width 59 height 12
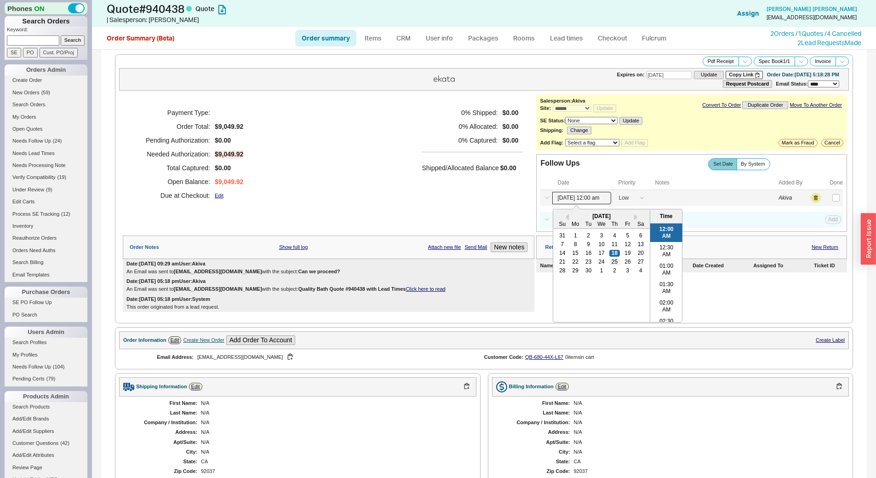
click at [611, 262] on div "25" at bounding box center [615, 262] width 11 height 6
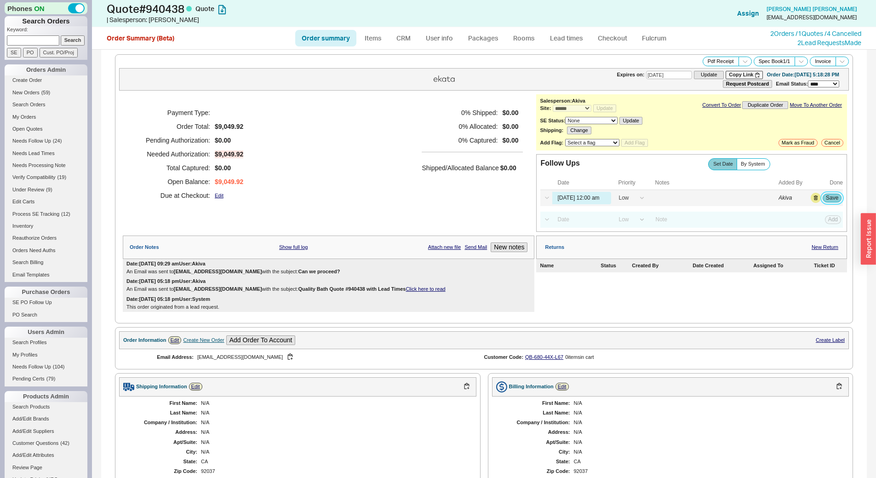
click at [823, 199] on button "Save" at bounding box center [832, 198] width 19 height 8
click at [57, 141] on span "( 24 )" at bounding box center [57, 141] width 9 height 6
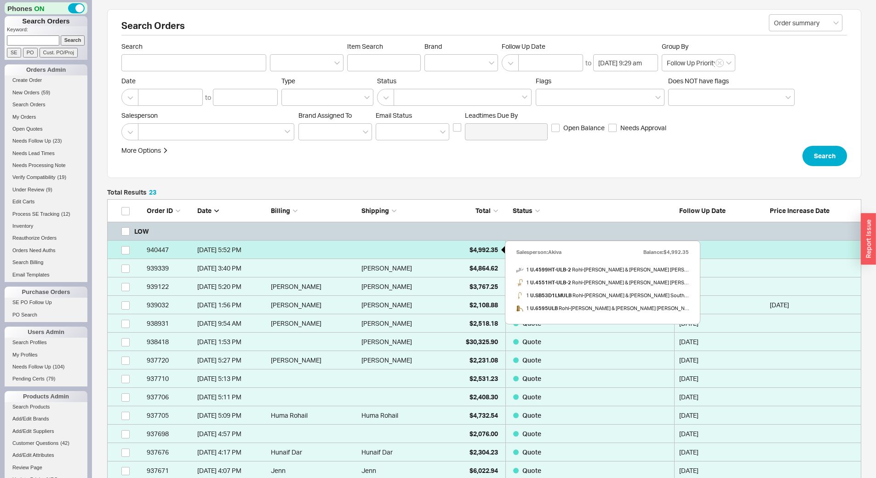
scroll to position [458, 748]
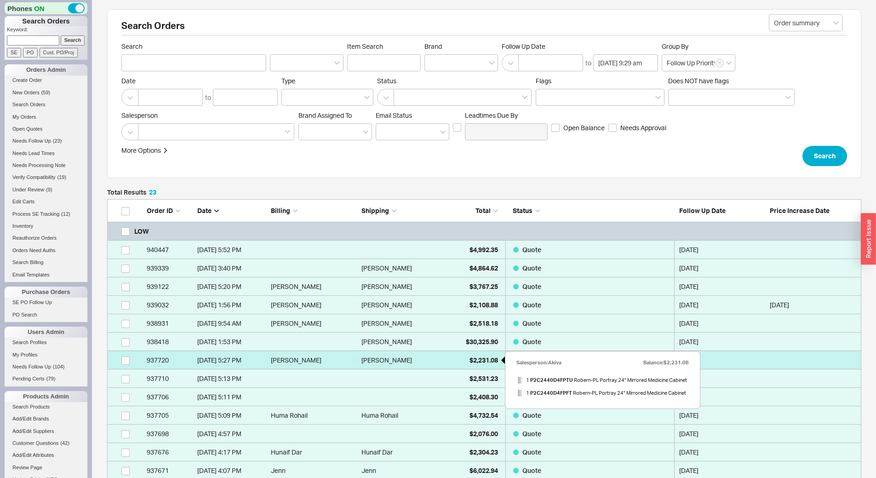
click at [483, 364] on div "$2,231.08" at bounding box center [475, 360] width 46 height 18
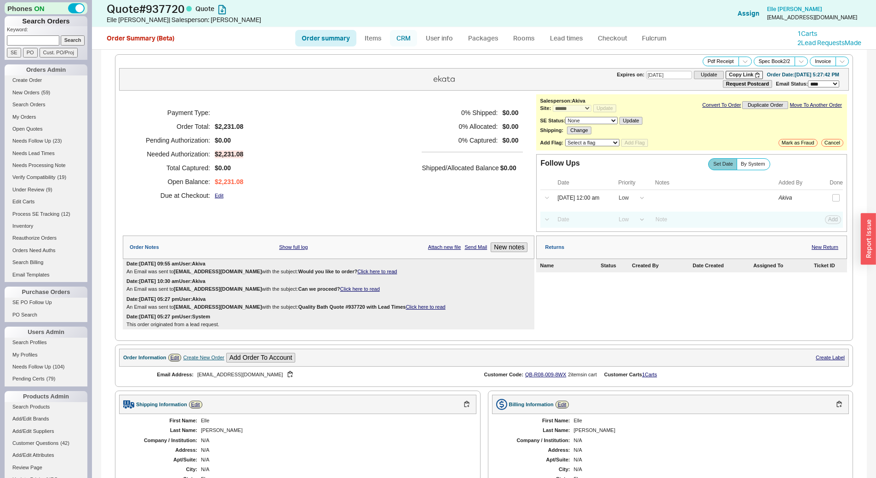
click at [416, 40] on link "CRM" at bounding box center [403, 38] width 27 height 17
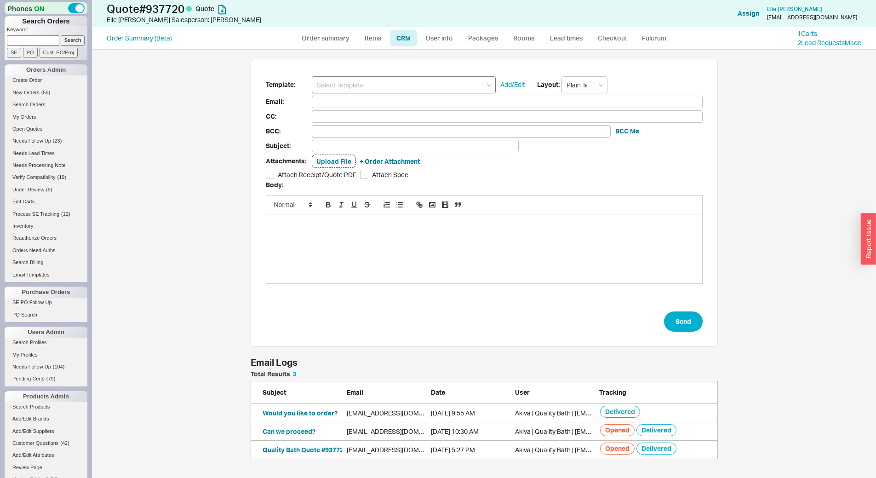
scroll to position [81, 461]
click at [407, 81] on input at bounding box center [404, 84] width 184 height 17
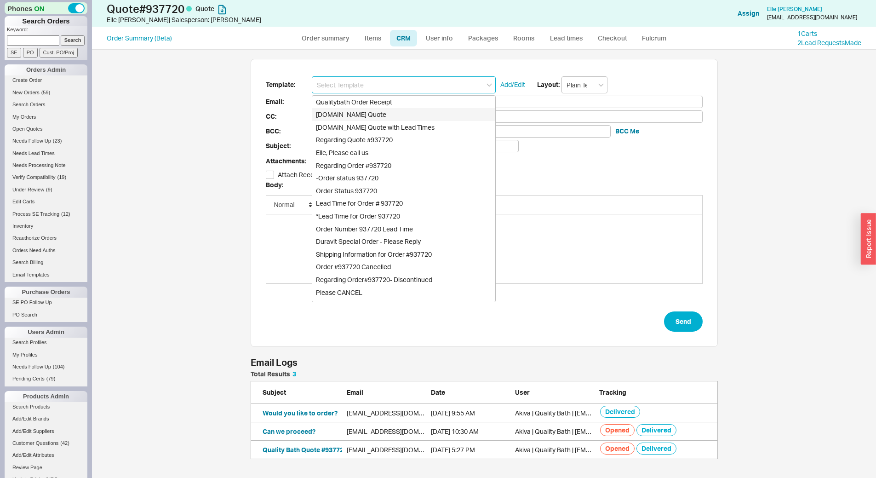
click at [409, 113] on div "Qualitybath.com Quote" at bounding box center [403, 114] width 183 height 13
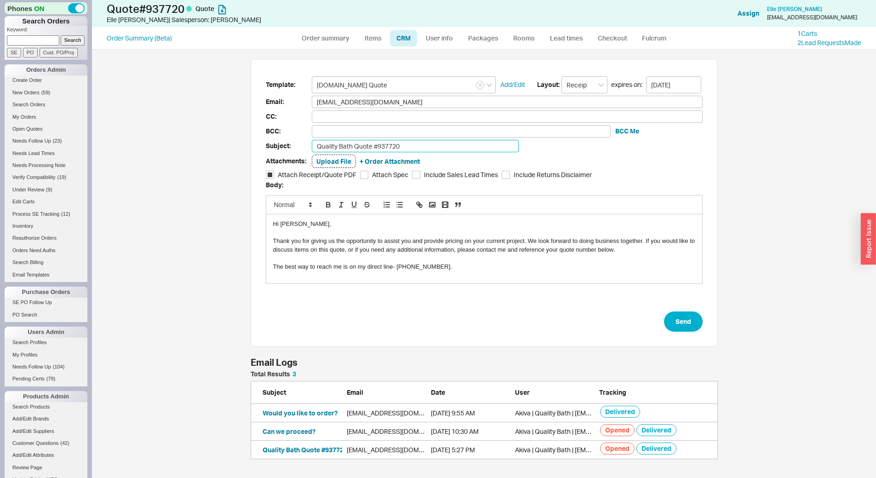
click at [418, 143] on input "Quality Bath Quote #937720" at bounding box center [415, 146] width 207 height 12
click at [680, 312] on button "Send" at bounding box center [683, 321] width 39 height 20
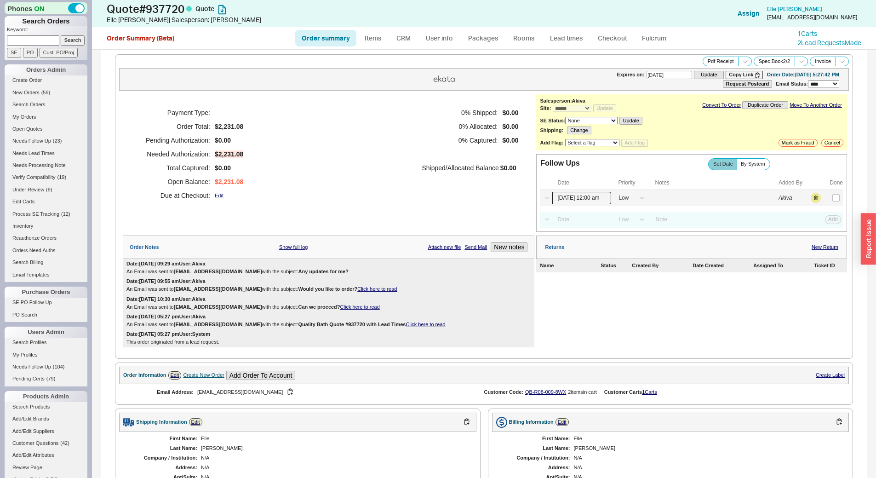
click at [575, 199] on input "09/18/25 12:00 am" at bounding box center [582, 198] width 59 height 12
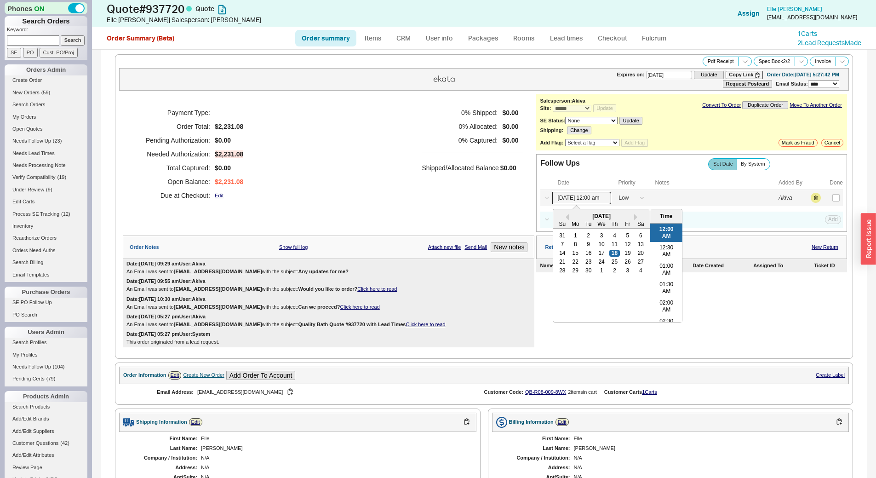
click at [610, 258] on div "21 22 23 24 25 26 27" at bounding box center [602, 262] width 92 height 9
click at [613, 262] on div "25" at bounding box center [615, 262] width 11 height 6
click at [822, 193] on div "Select a Date Now One hour One day Two Days One Month 09/25/25 12:00 am Previou…" at bounding box center [692, 198] width 303 height 16
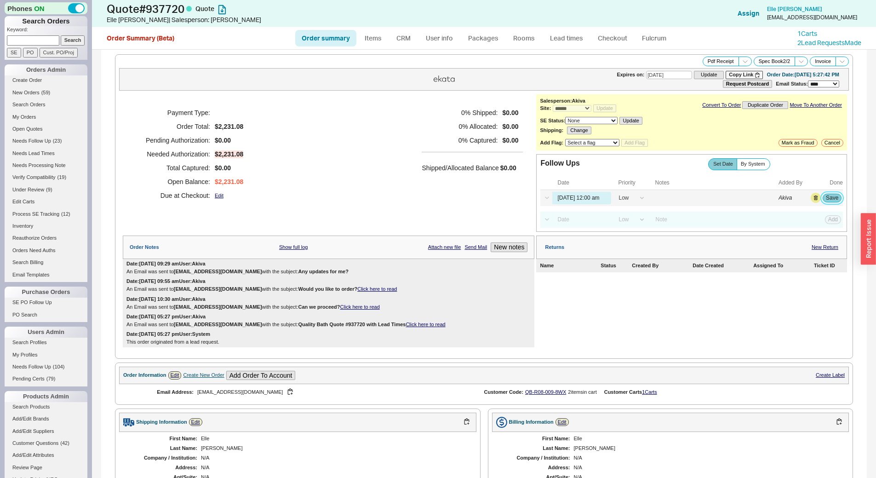
click at [823, 197] on button "Save" at bounding box center [832, 198] width 19 height 8
click at [63, 139] on link "Needs Follow Up ( 23 )" at bounding box center [46, 141] width 83 height 10
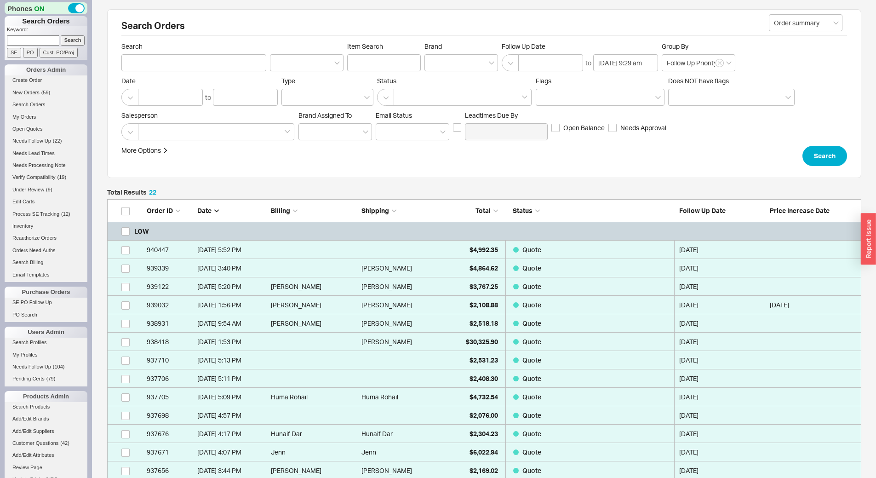
scroll to position [439, 748]
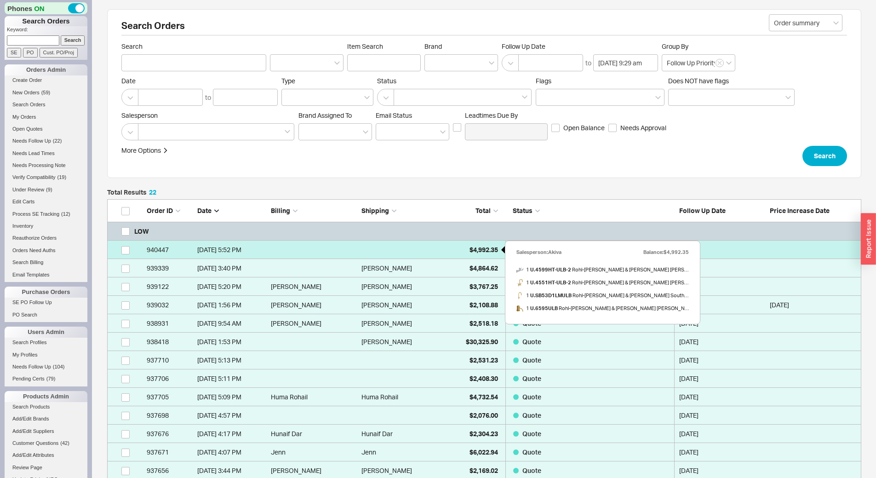
click at [467, 250] on div "$4,992.35" at bounding box center [475, 250] width 46 height 18
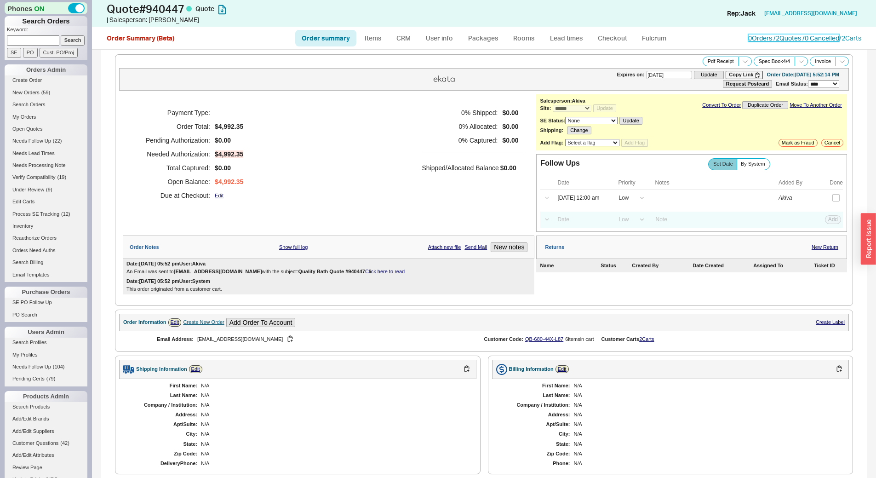
click at [780, 41] on link "0 Orders / 2 Quotes / 0 Cancelled" at bounding box center [794, 38] width 91 height 8
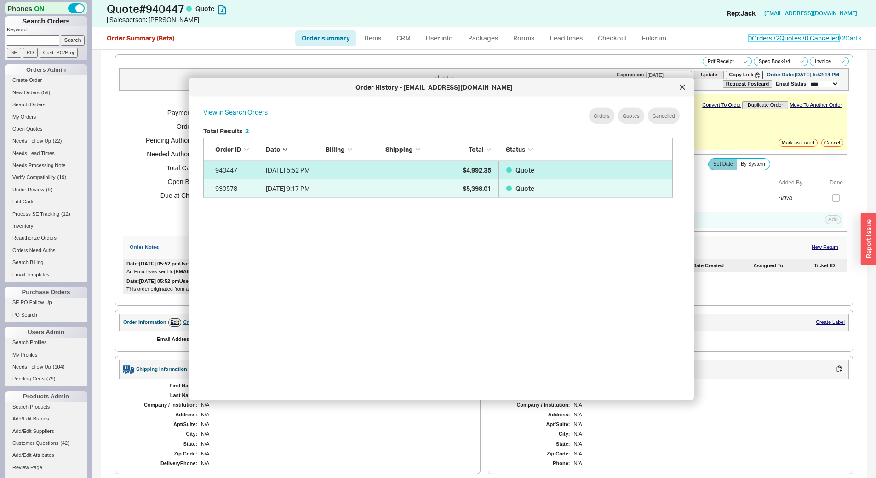
scroll to position [275, 478]
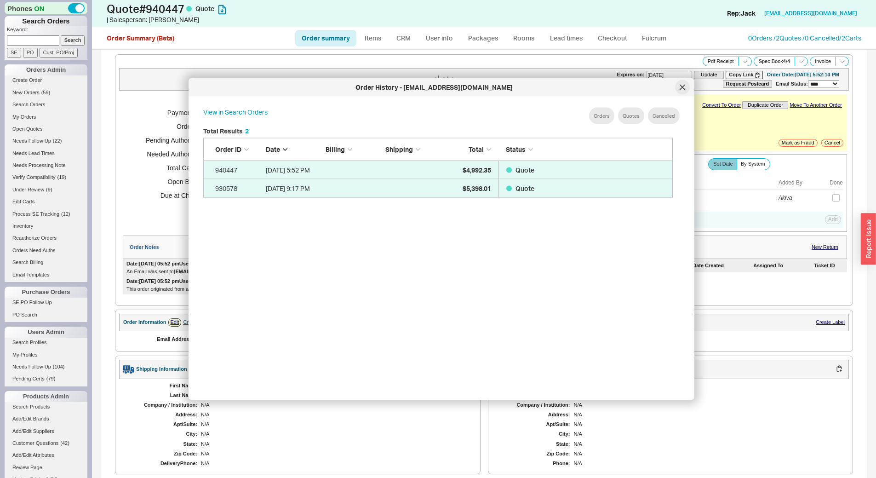
click at [679, 86] on div at bounding box center [682, 87] width 15 height 15
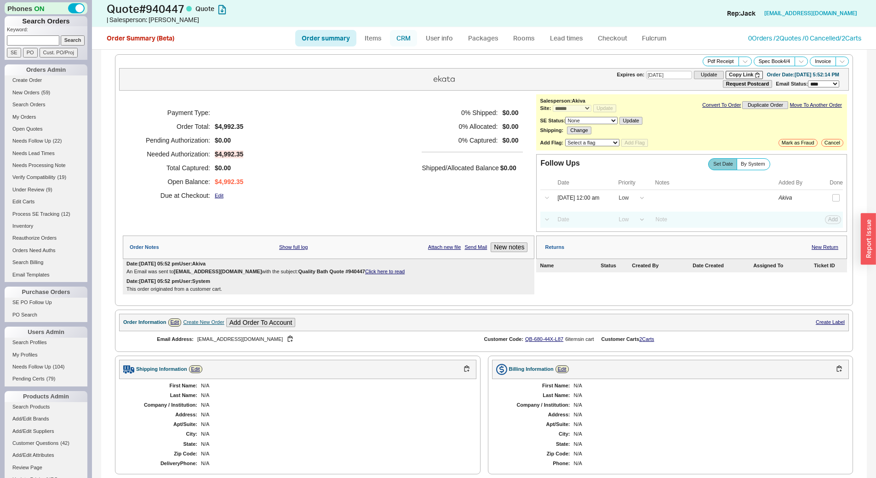
click at [400, 34] on link "CRM" at bounding box center [403, 38] width 27 height 17
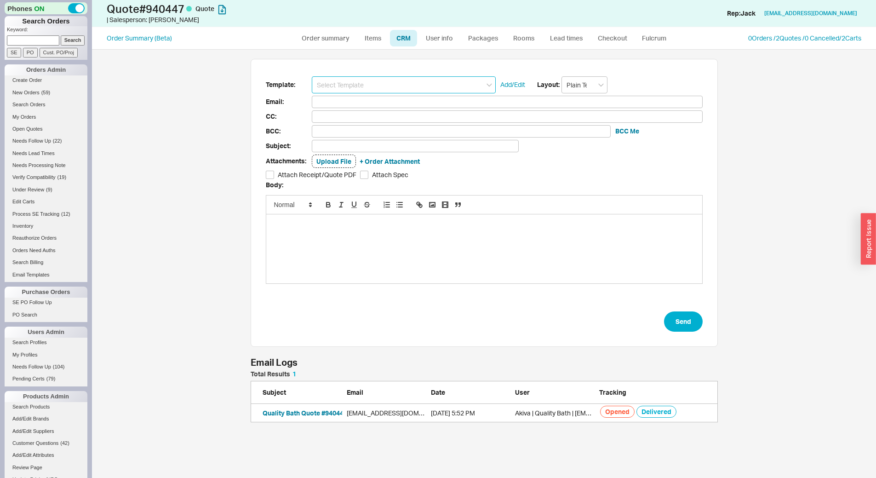
scroll to position [45, 461]
click at [365, 90] on input at bounding box center [404, 84] width 184 height 17
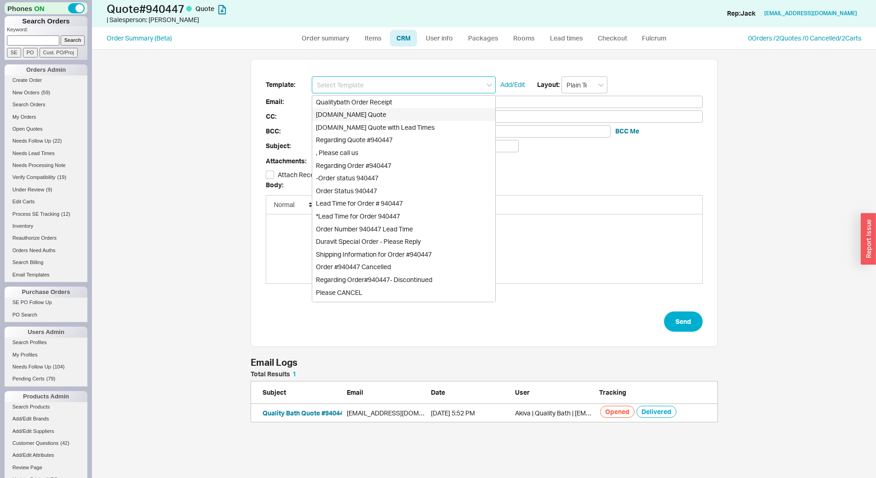
click at [366, 112] on div "Qualitybath.com Quote" at bounding box center [403, 114] width 183 height 13
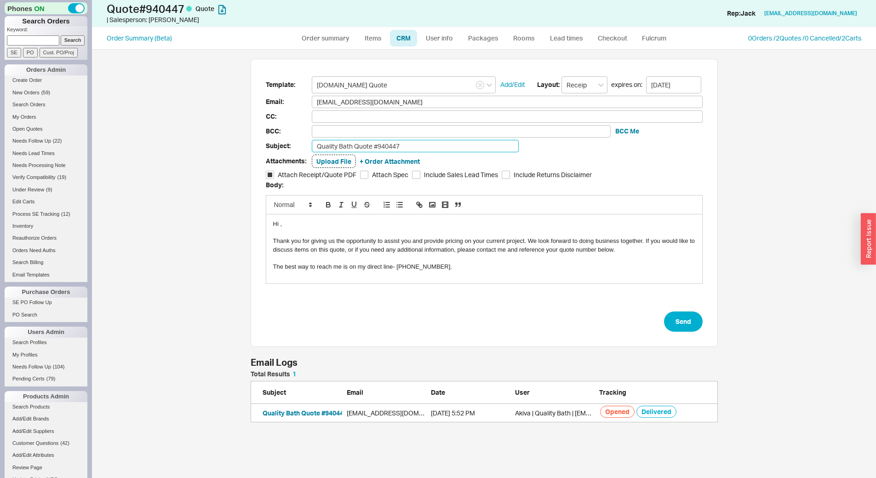
click at [385, 148] on input "Quality Bath Quote #940447" at bounding box center [415, 146] width 207 height 12
click at [668, 326] on button "Send" at bounding box center [683, 321] width 39 height 20
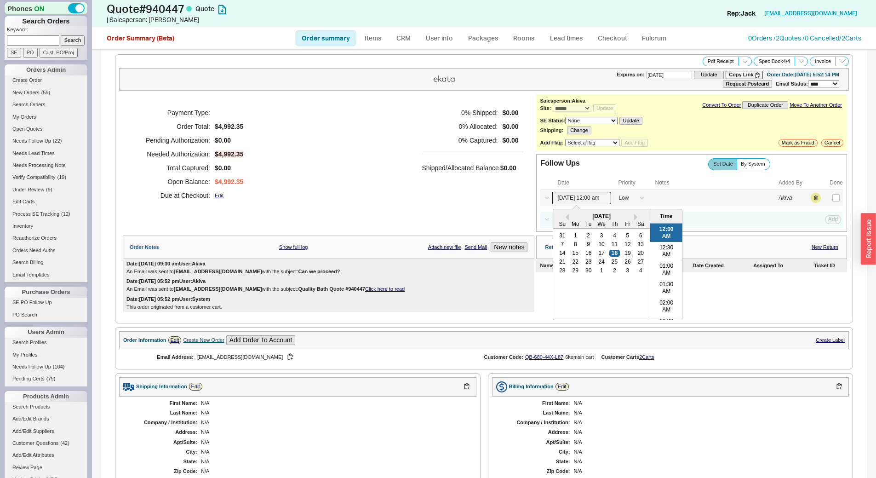
click at [574, 199] on input "09/18/25 12:00 am" at bounding box center [582, 198] width 59 height 12
click at [610, 264] on div "25" at bounding box center [615, 262] width 11 height 6
click at [823, 197] on button "Save" at bounding box center [832, 198] width 19 height 8
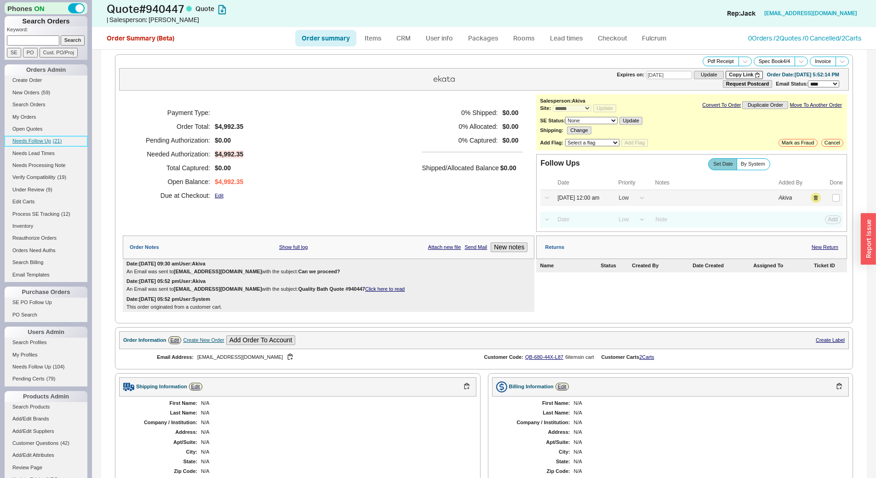
click at [74, 137] on link "Needs Follow Up ( 21 )" at bounding box center [46, 141] width 83 height 10
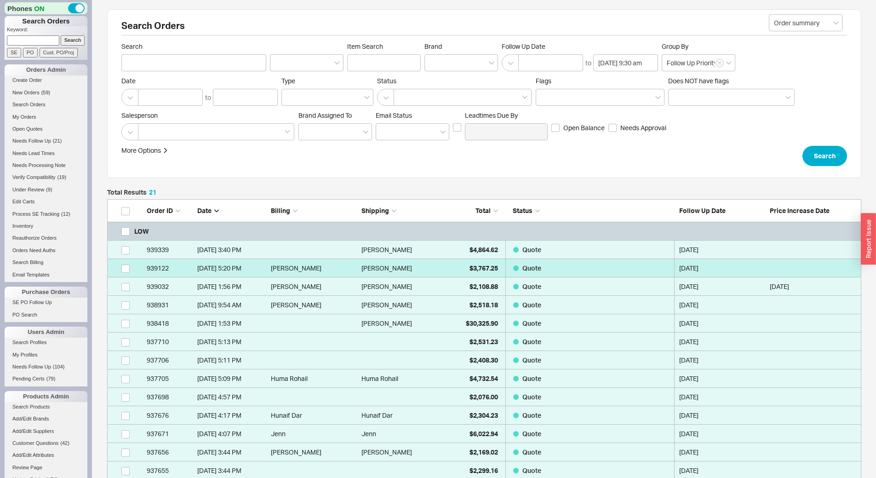
scroll to position [421, 748]
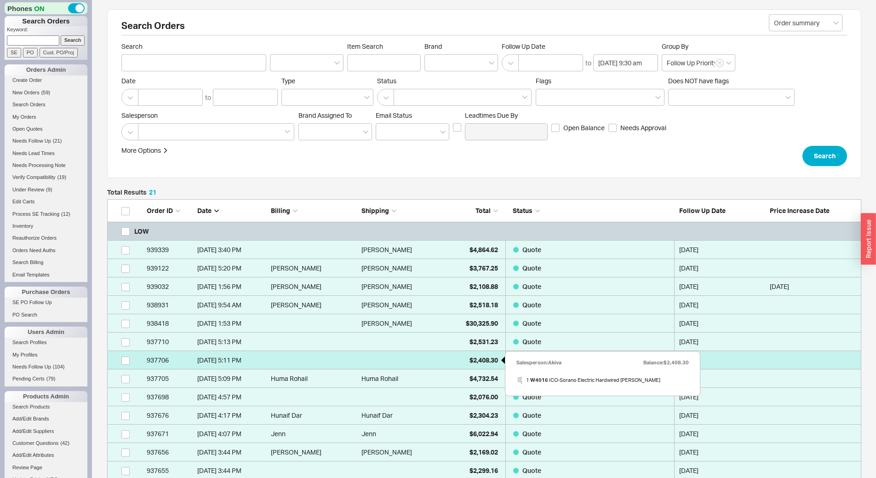
click at [483, 361] on span "$2,408.30" at bounding box center [484, 360] width 29 height 8
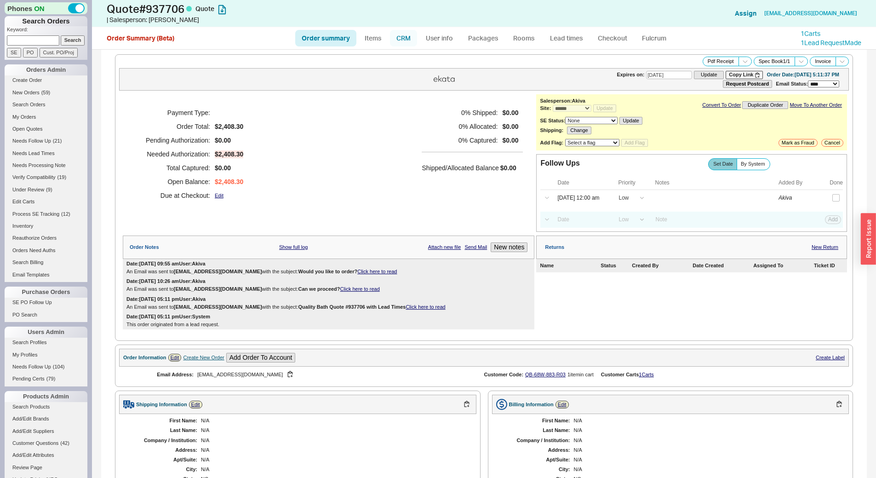
click at [401, 37] on link "CRM" at bounding box center [403, 38] width 27 height 17
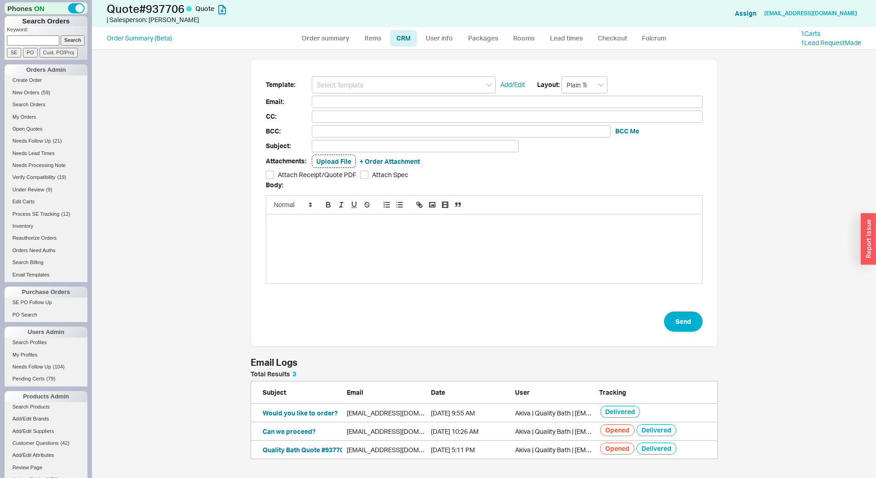
click at [393, 84] on input at bounding box center [404, 84] width 184 height 17
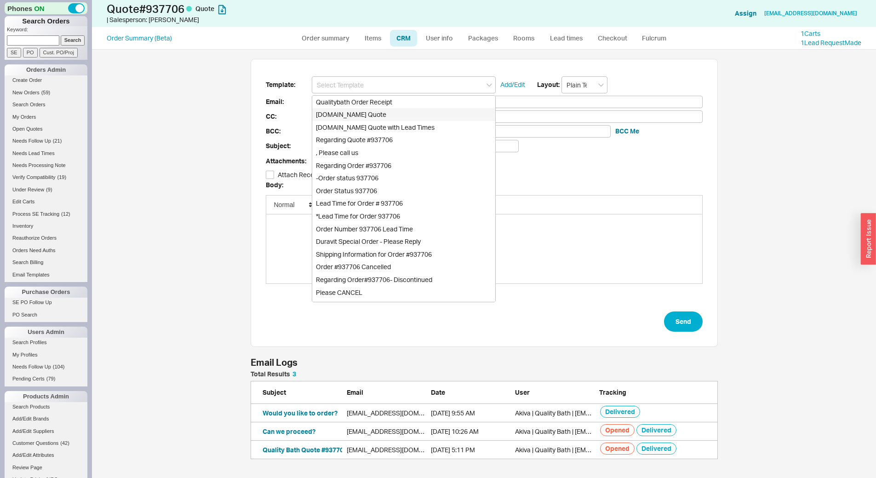
click at [390, 112] on div "Qualitybath.com Quote" at bounding box center [403, 114] width 183 height 13
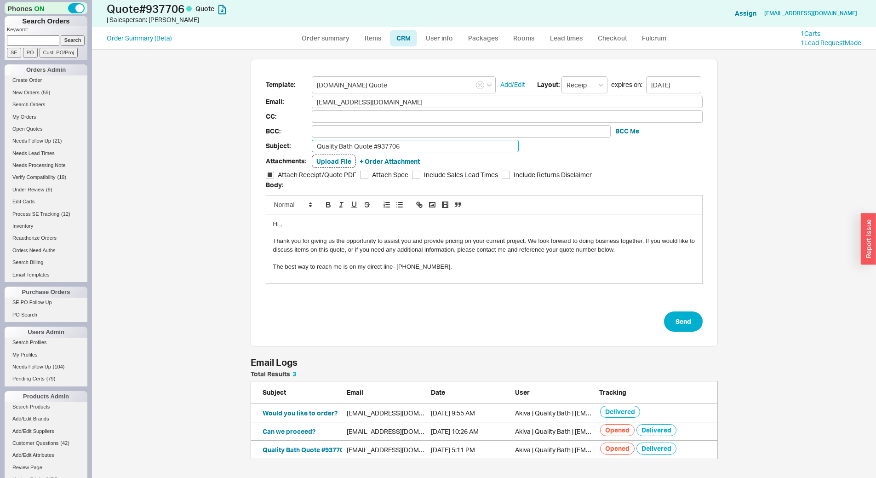
click at [403, 143] on input "Quality Bath Quote #937706" at bounding box center [415, 146] width 207 height 12
click at [693, 315] on button "Send" at bounding box center [683, 321] width 39 height 20
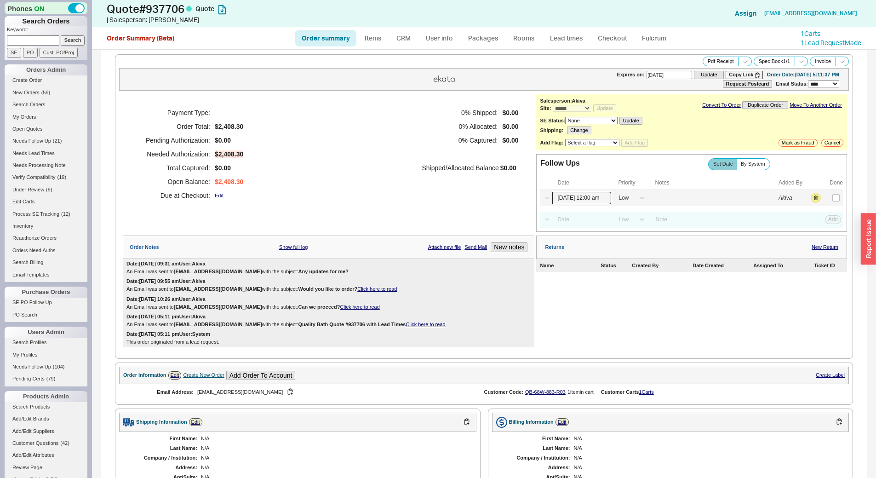
click at [584, 200] on input "09/18/25 12:00 am" at bounding box center [582, 198] width 59 height 12
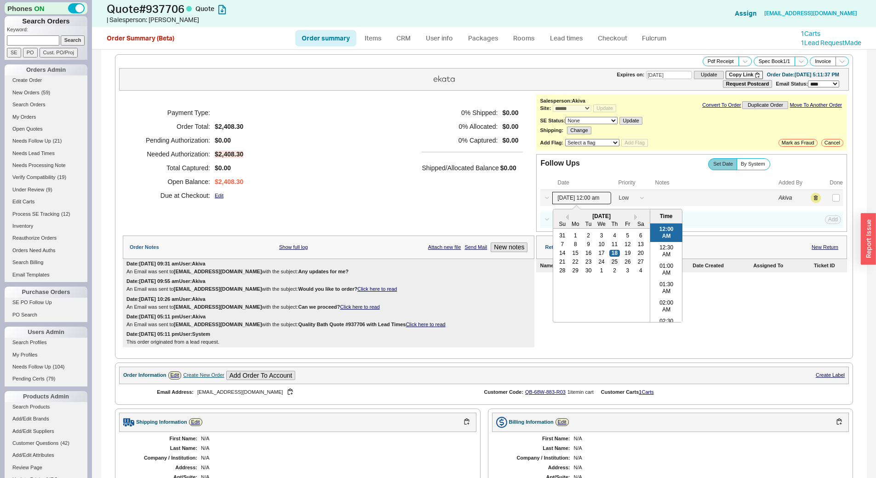
click at [610, 264] on div "25" at bounding box center [615, 262] width 11 height 6
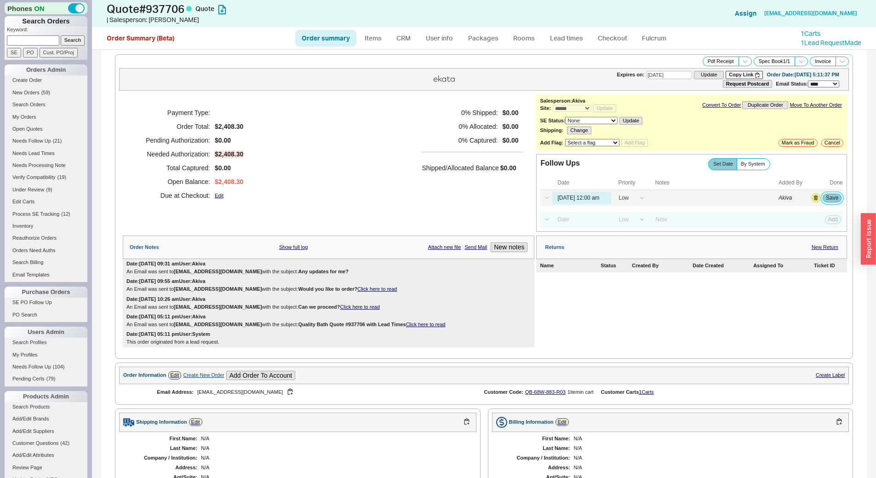
click at [824, 201] on button "Save" at bounding box center [832, 198] width 19 height 8
click at [61, 142] on span "( 20 )" at bounding box center [57, 141] width 9 height 6
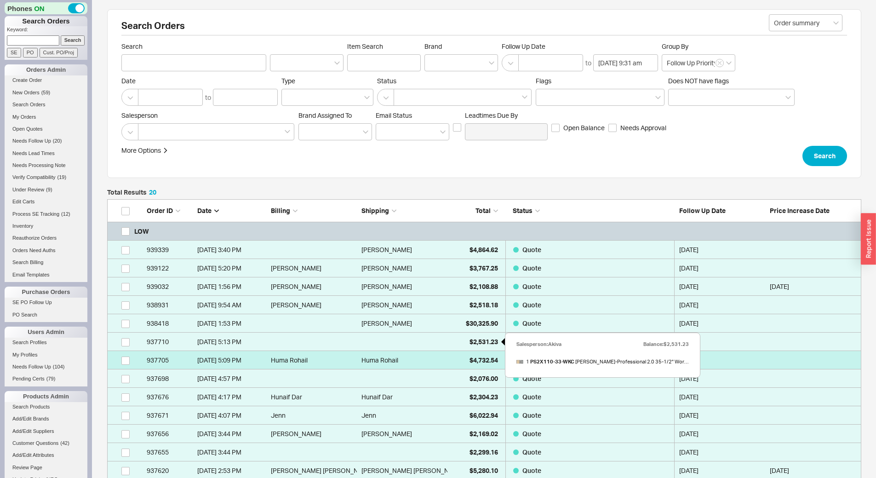
scroll to position [403, 748]
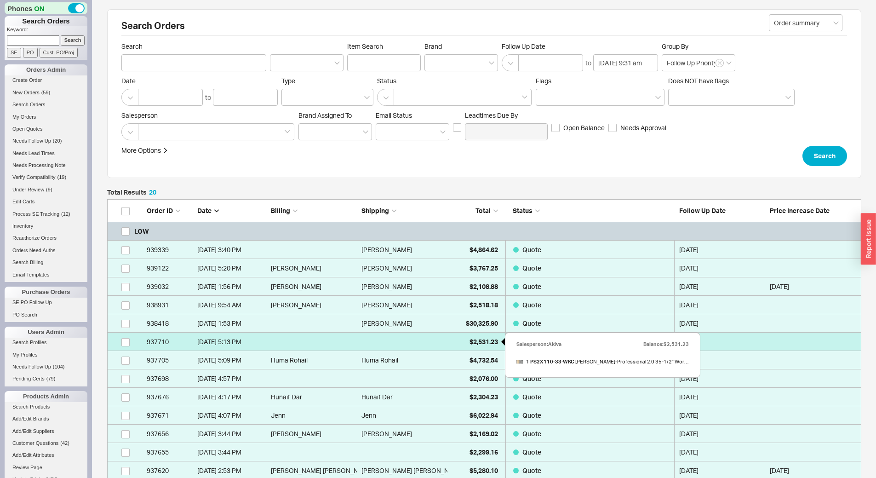
click at [462, 339] on div "$2,531.23" at bounding box center [475, 342] width 46 height 18
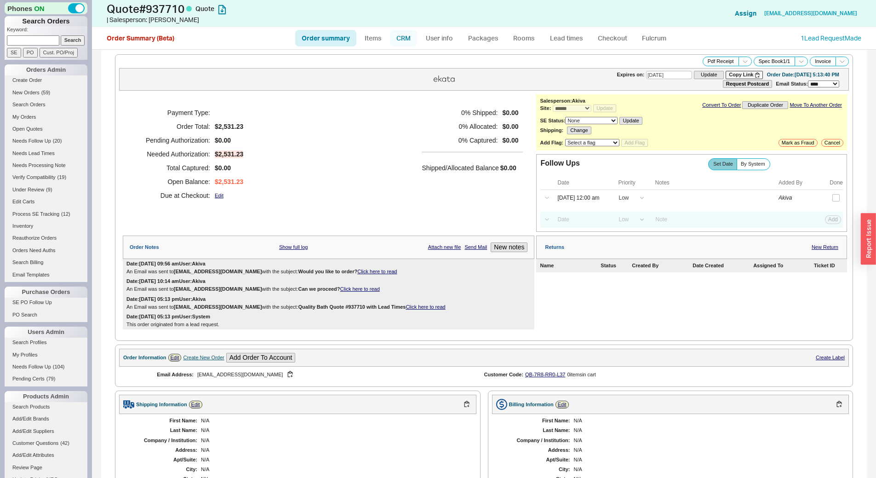
click at [405, 42] on link "CRM" at bounding box center [403, 38] width 27 height 17
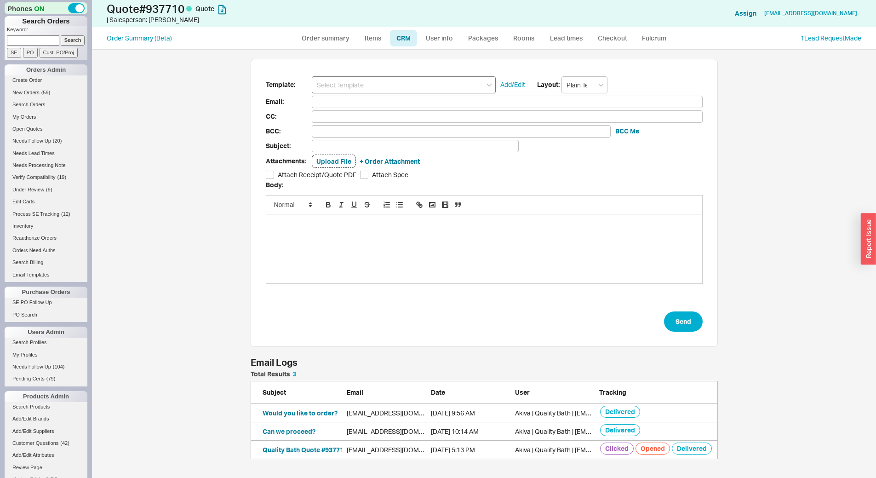
scroll to position [422, 778]
click at [389, 79] on input at bounding box center [404, 84] width 184 height 17
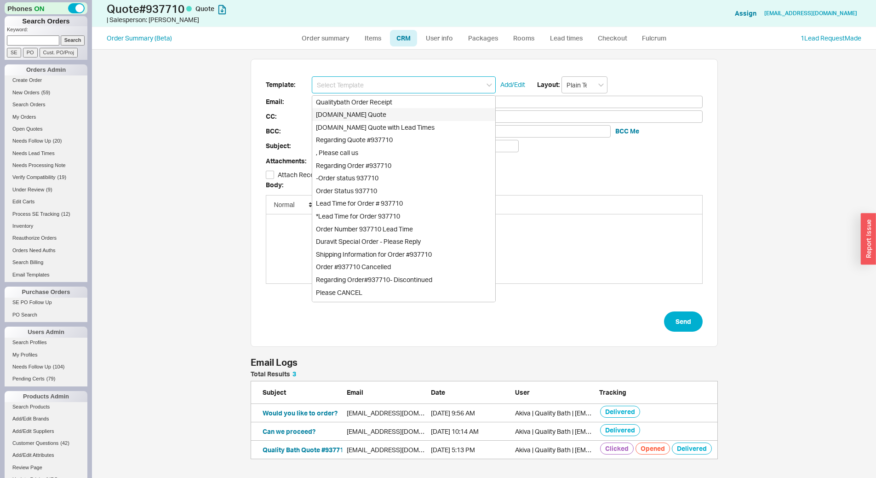
click at [388, 109] on div "Qualitybath.com Quote" at bounding box center [403, 114] width 183 height 13
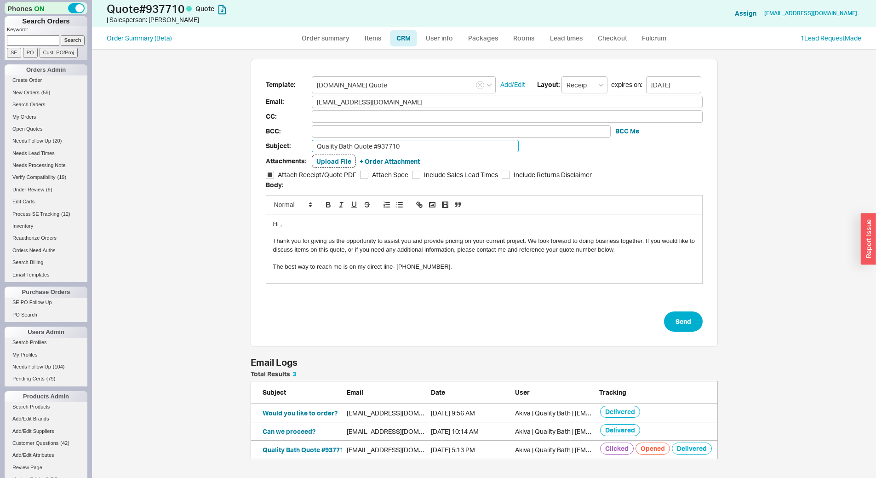
click at [406, 144] on input "Quality Bath Quote #937710" at bounding box center [415, 146] width 207 height 12
click at [684, 322] on button "Send" at bounding box center [683, 321] width 39 height 20
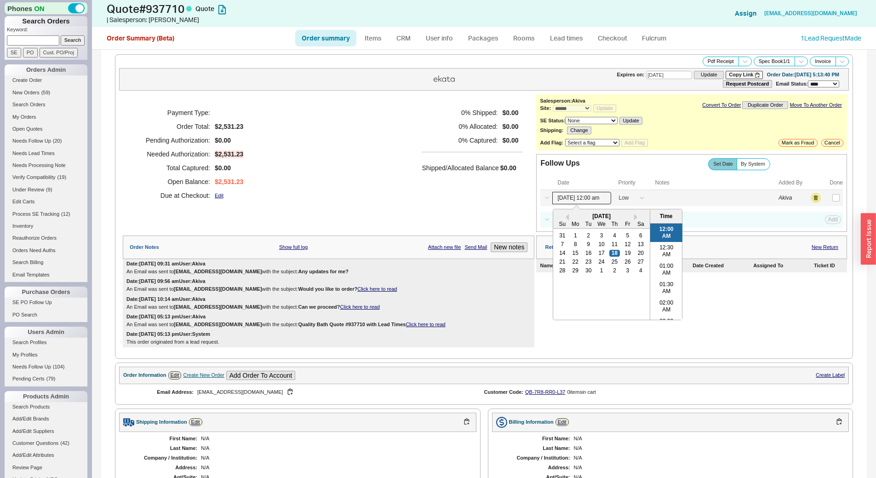
click at [596, 197] on input "09/18/25 12:00 am" at bounding box center [582, 198] width 59 height 12
click at [612, 263] on div "25" at bounding box center [615, 262] width 11 height 6
click at [828, 202] on button "Save" at bounding box center [832, 198] width 19 height 8
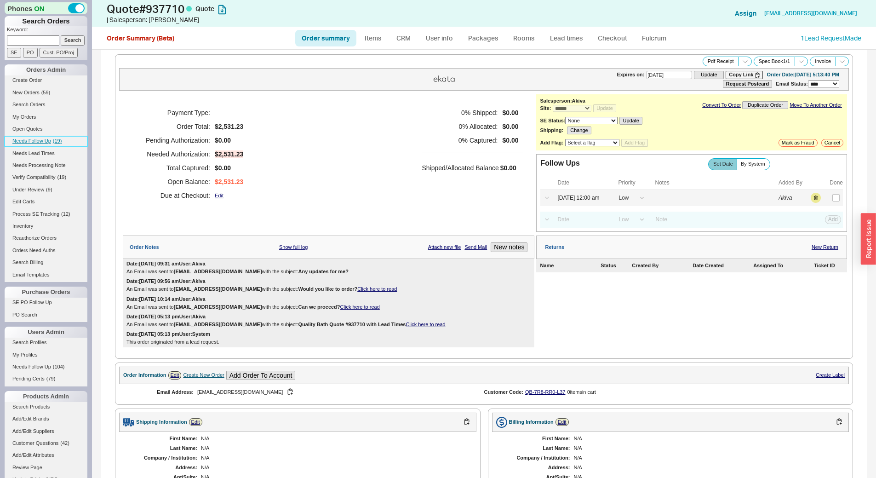
click at [15, 139] on span "Needs Follow Up" at bounding box center [31, 141] width 39 height 6
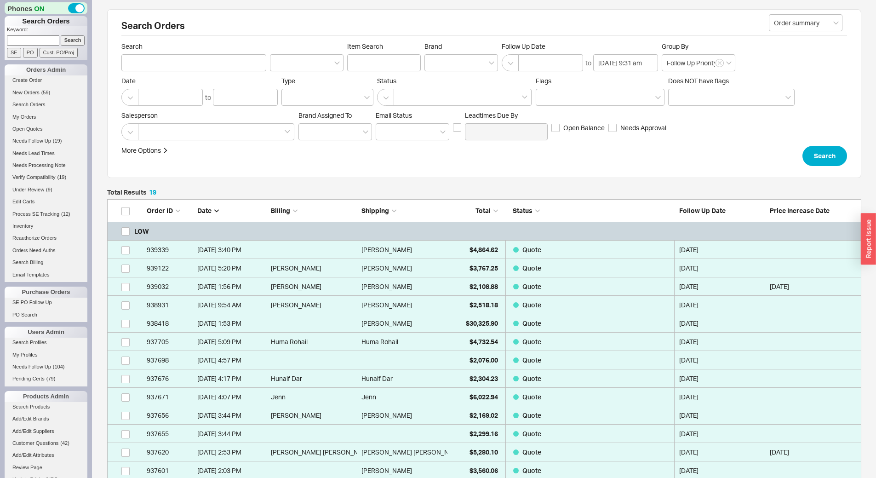
scroll to position [384, 748]
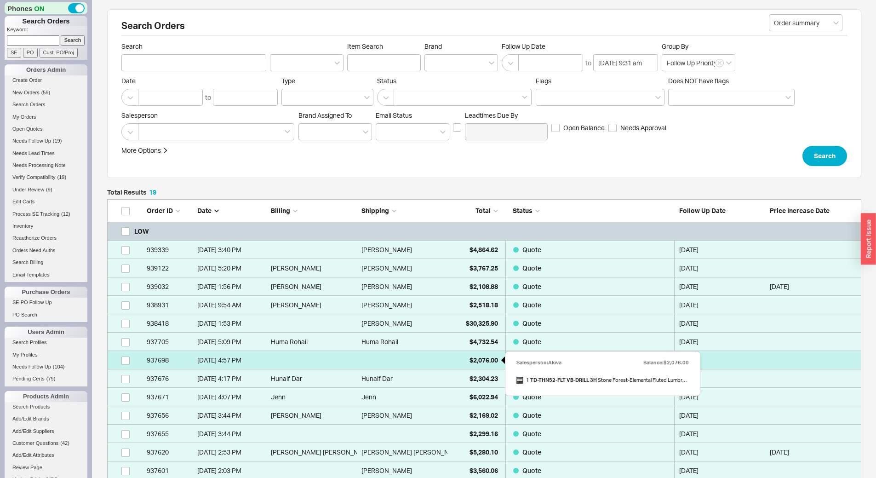
click at [481, 354] on div "$2,076.00" at bounding box center [475, 360] width 46 height 18
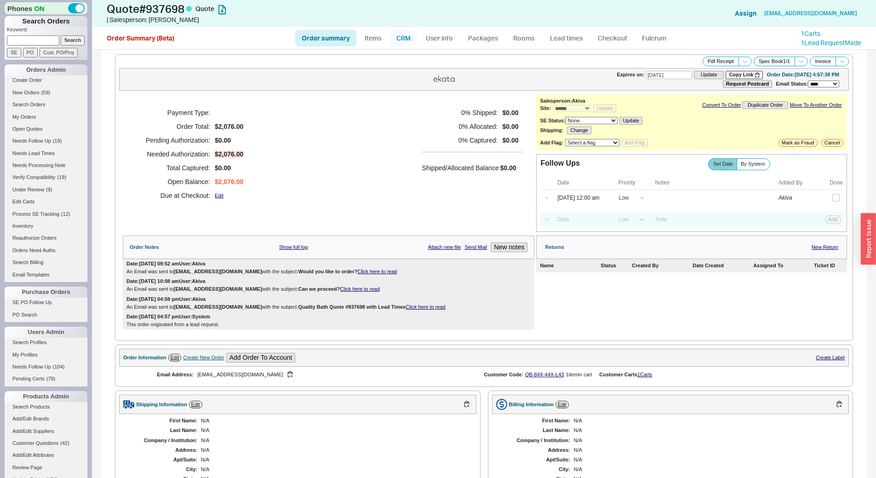
click at [398, 44] on link "CRM" at bounding box center [403, 38] width 27 height 17
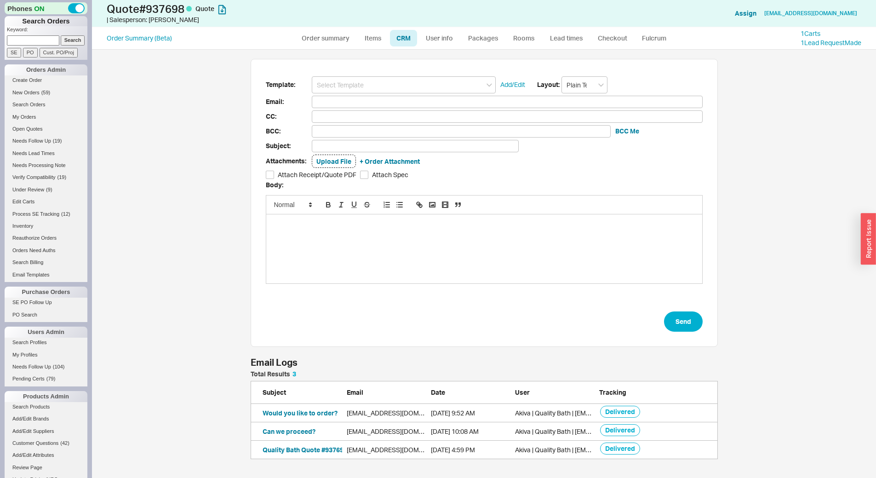
scroll to position [422, 778]
click at [395, 81] on input at bounding box center [404, 84] width 184 height 17
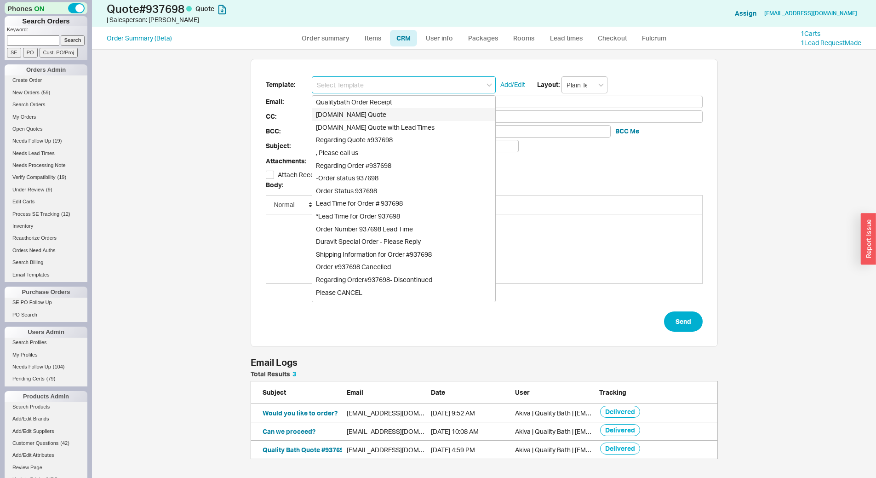
click at [397, 115] on div "Qualitybath.com Quote" at bounding box center [403, 114] width 183 height 13
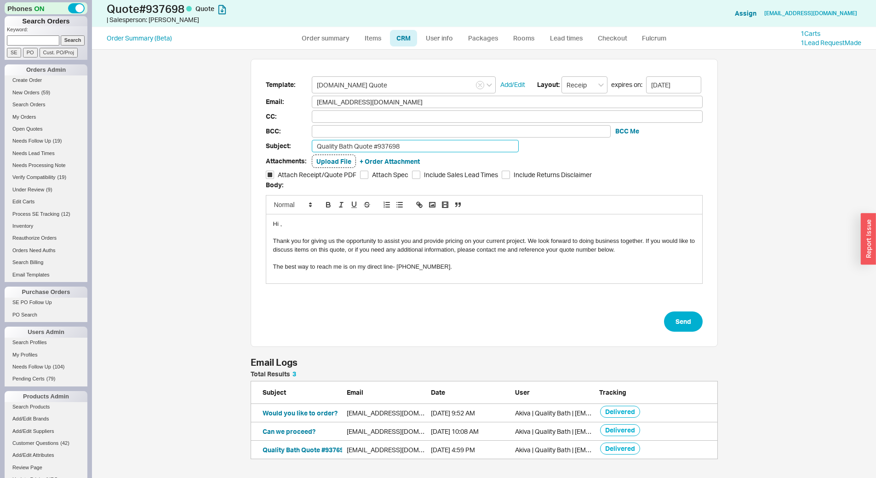
click at [411, 149] on input "Quality Bath Quote #937698" at bounding box center [415, 146] width 207 height 12
click at [689, 328] on button "Send" at bounding box center [683, 321] width 39 height 20
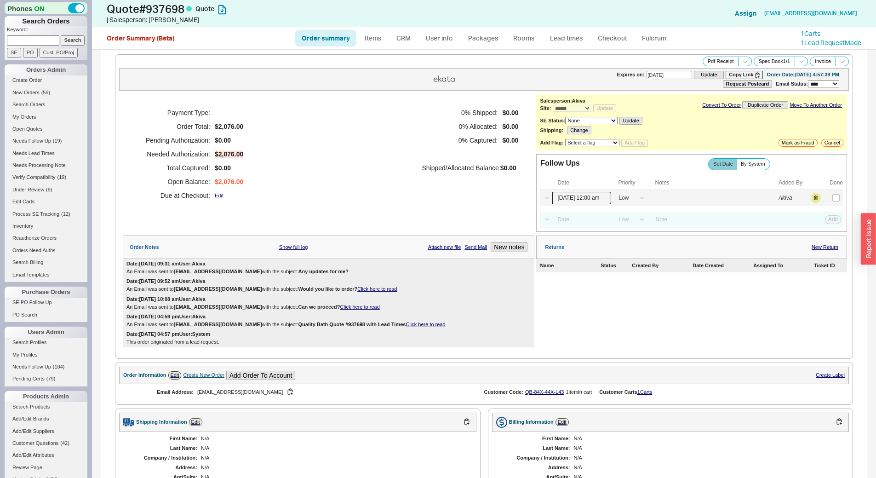
click at [579, 197] on input "09/18/25 12:00 am" at bounding box center [582, 198] width 59 height 12
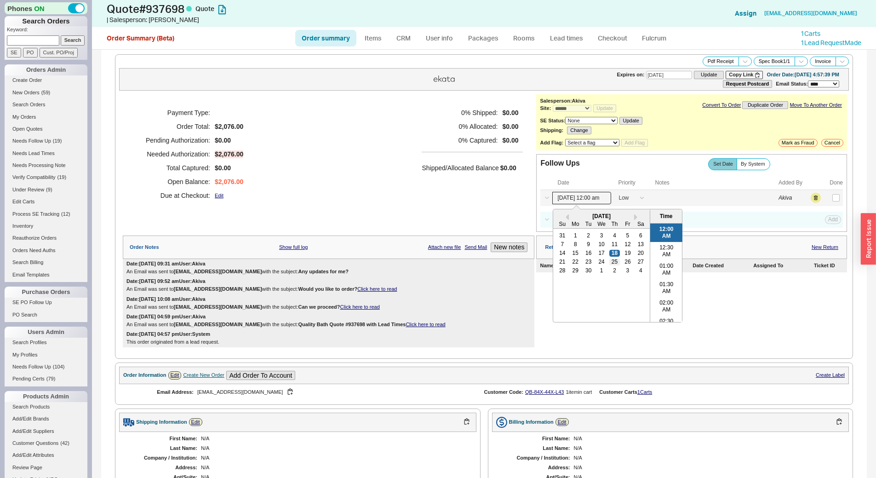
click at [612, 261] on div "25" at bounding box center [615, 262] width 11 height 6
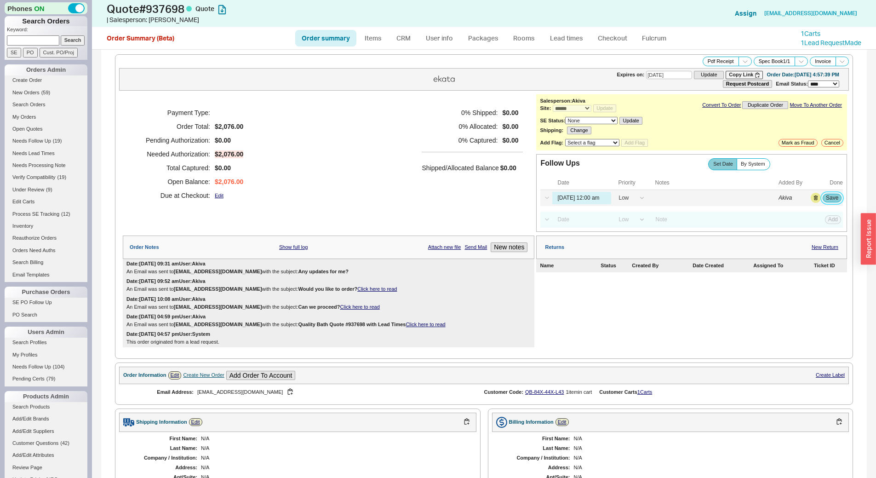
click at [828, 197] on button "Save" at bounding box center [832, 198] width 19 height 8
click at [47, 142] on span "Needs Follow Up" at bounding box center [31, 141] width 39 height 6
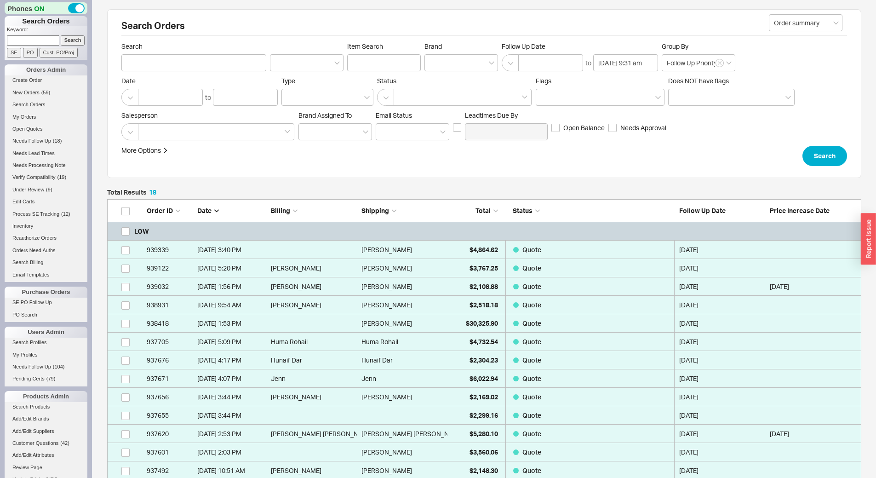
scroll to position [366, 748]
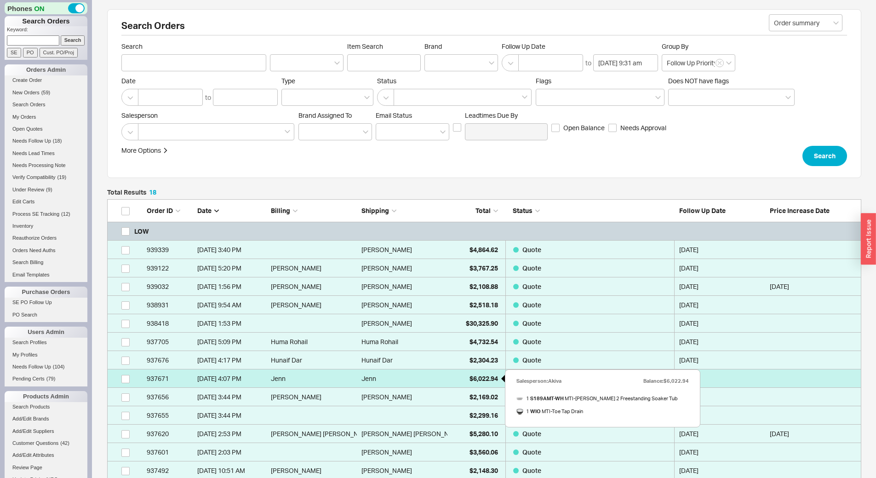
click at [463, 380] on div "$6,022.94" at bounding box center [475, 378] width 46 height 18
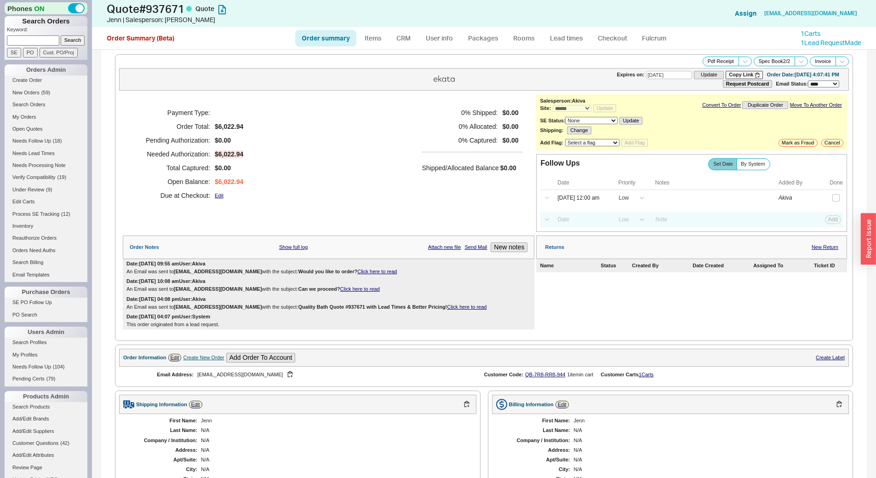
click at [403, 46] on ul "Order summary Items CRM User info Packages Rooms Lead times Checkout Fulcrum" at bounding box center [485, 38] width 386 height 22
click at [403, 42] on link "CRM" at bounding box center [403, 38] width 27 height 17
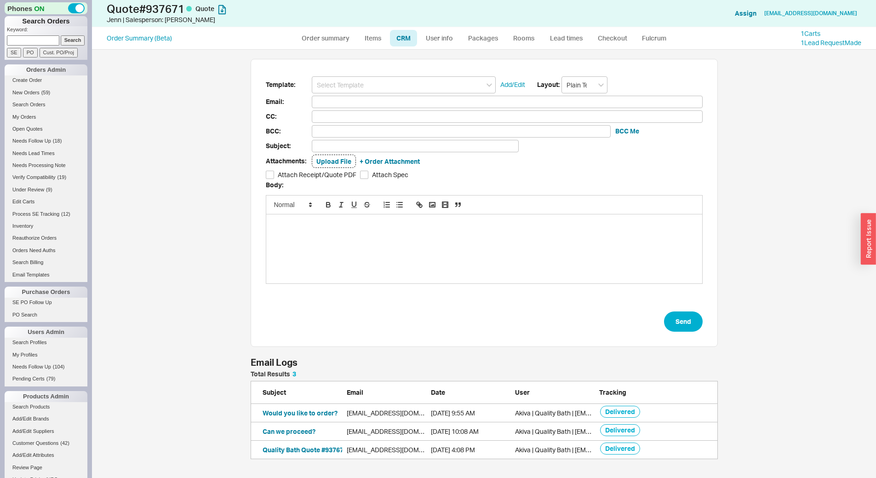
scroll to position [422, 778]
click at [387, 83] on input at bounding box center [404, 84] width 184 height 17
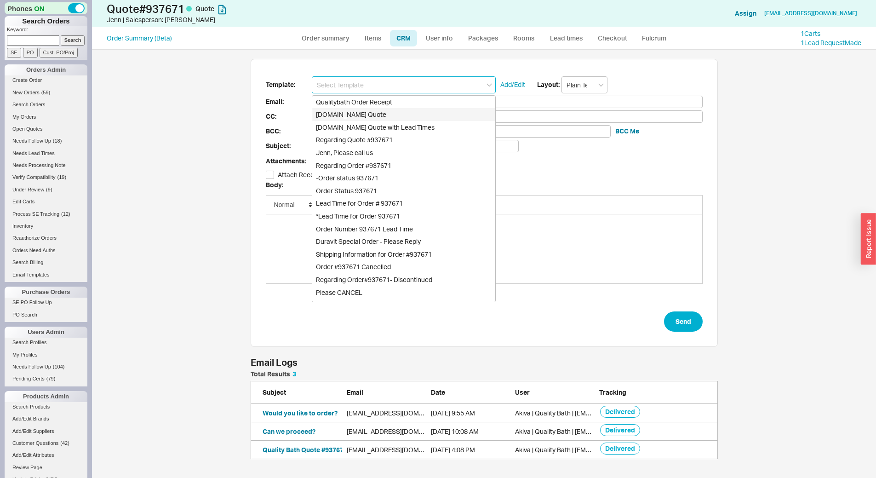
click at [392, 115] on div "Qualitybath.com Quote" at bounding box center [403, 114] width 183 height 13
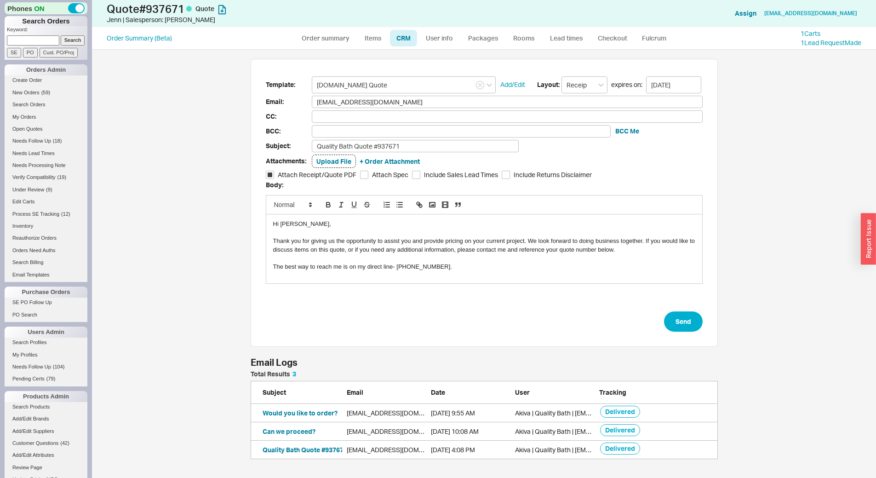
click at [399, 153] on form "Template: Qualitybath.com Quote Add/Edit Layout: Receipt expires on: 10/02/2025…" at bounding box center [484, 204] width 437 height 256
click at [400, 147] on input "Quality Bath Quote #937671" at bounding box center [415, 146] width 207 height 12
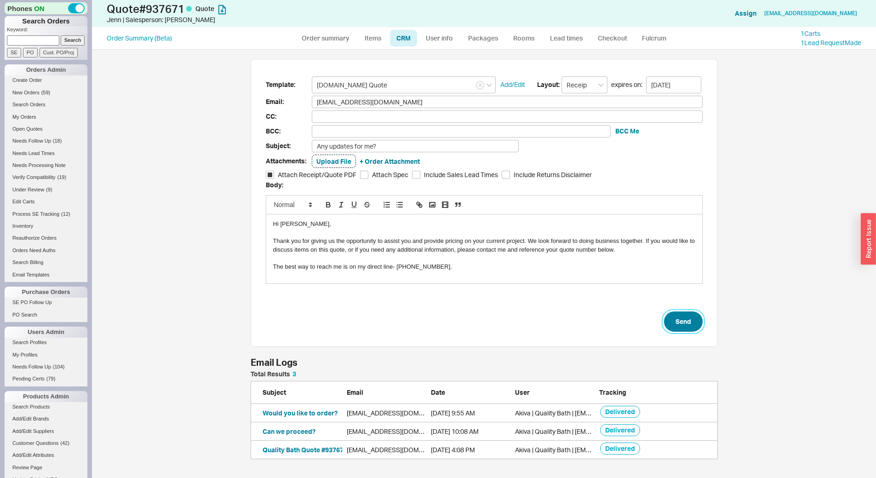
click at [672, 320] on button "Send" at bounding box center [683, 321] width 39 height 20
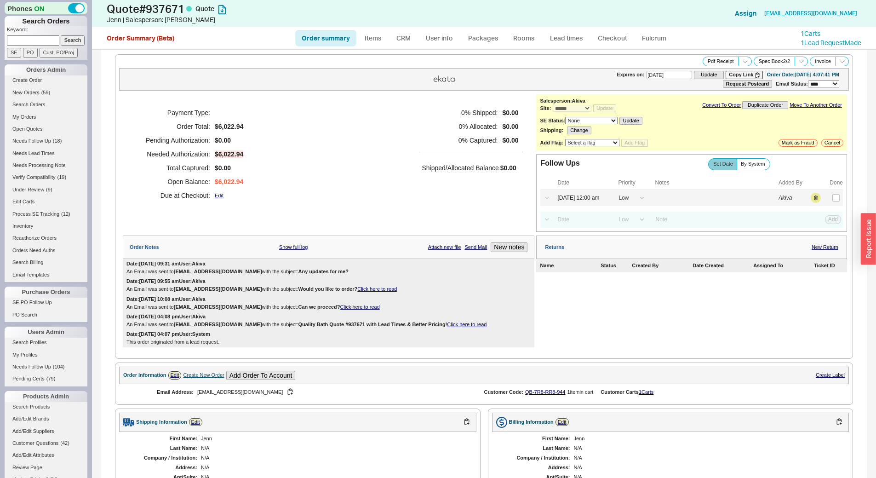
click at [571, 191] on div "Select a Date Now One hour One day Two Days One Month 09/18/25 12:00 am High Me…" at bounding box center [692, 198] width 303 height 16
click at [574, 195] on input "09/18/25 12:00 am" at bounding box center [582, 198] width 59 height 12
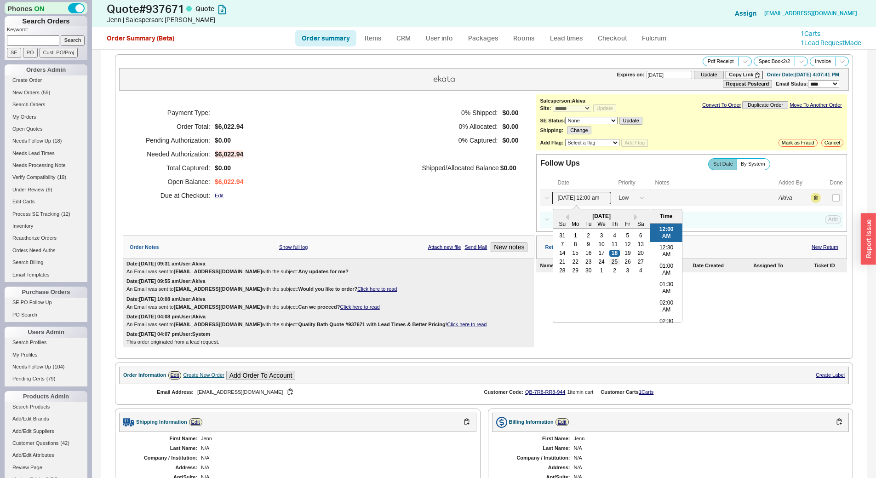
click at [615, 261] on div "25" at bounding box center [615, 262] width 11 height 6
click at [823, 198] on button "Save" at bounding box center [832, 198] width 19 height 8
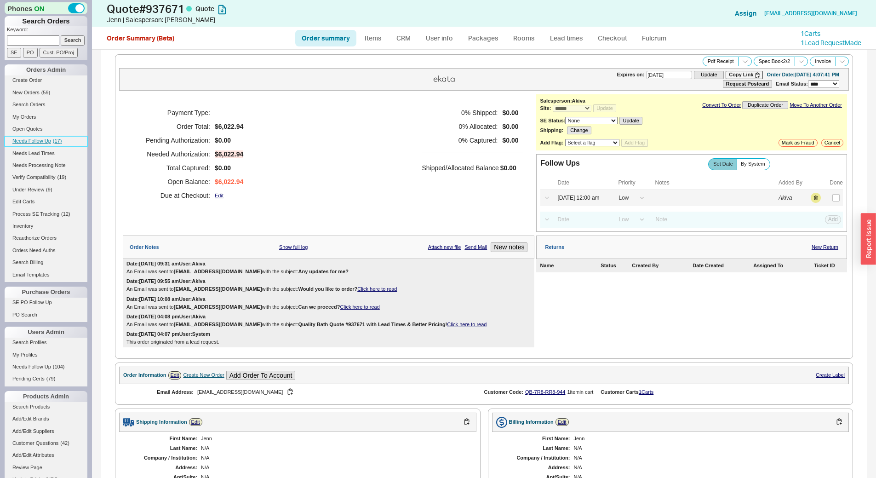
click at [64, 142] on link "Needs Follow Up ( 17 )" at bounding box center [46, 141] width 83 height 10
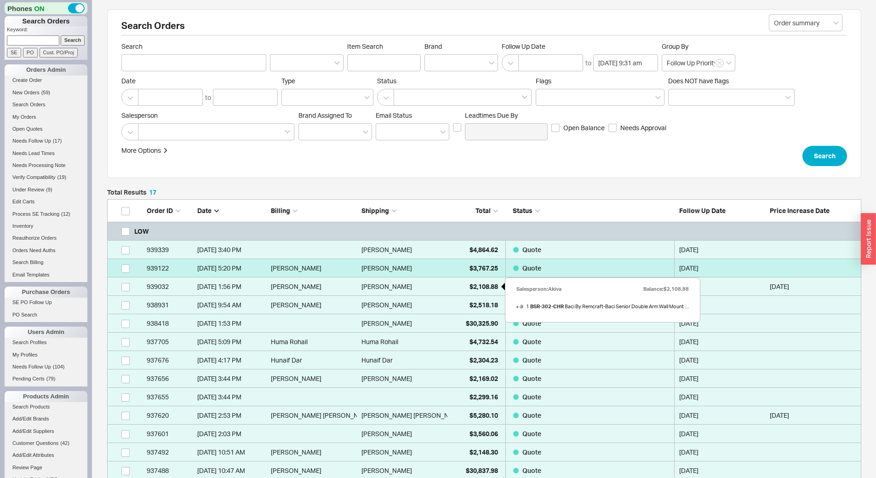
scroll to position [347, 748]
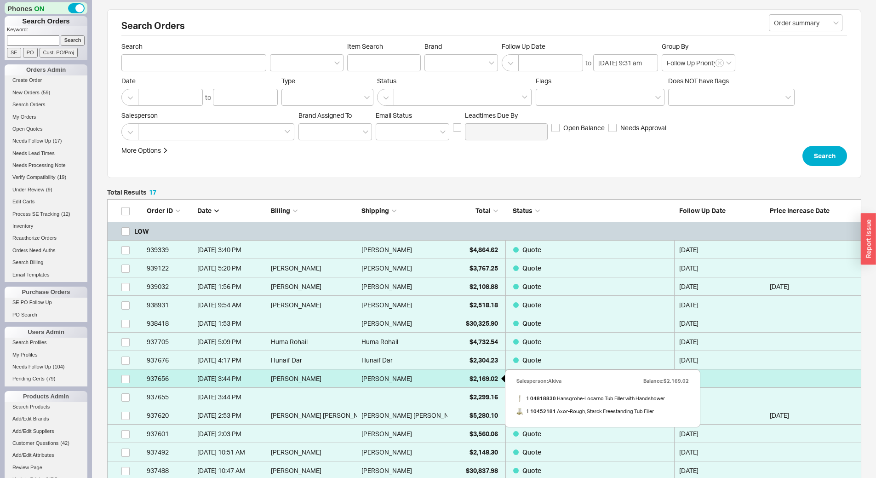
click at [479, 382] on span "$2,169.02" at bounding box center [484, 379] width 29 height 8
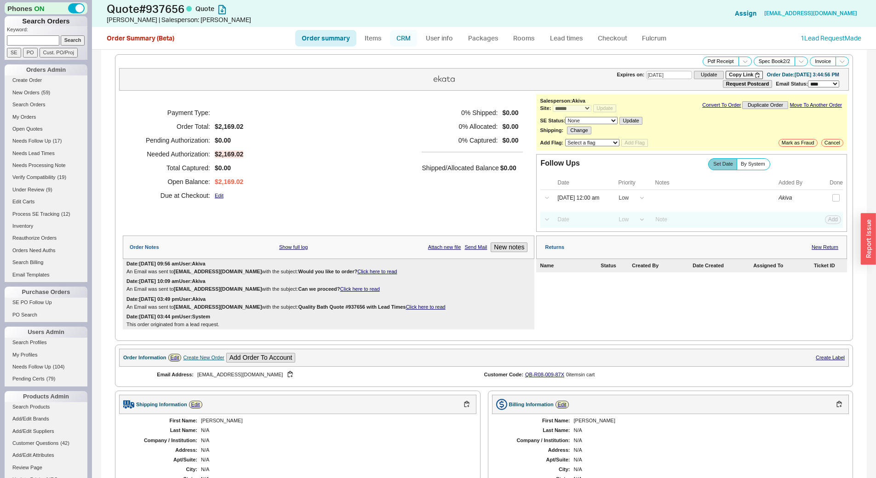
click at [406, 43] on link "CRM" at bounding box center [403, 38] width 27 height 17
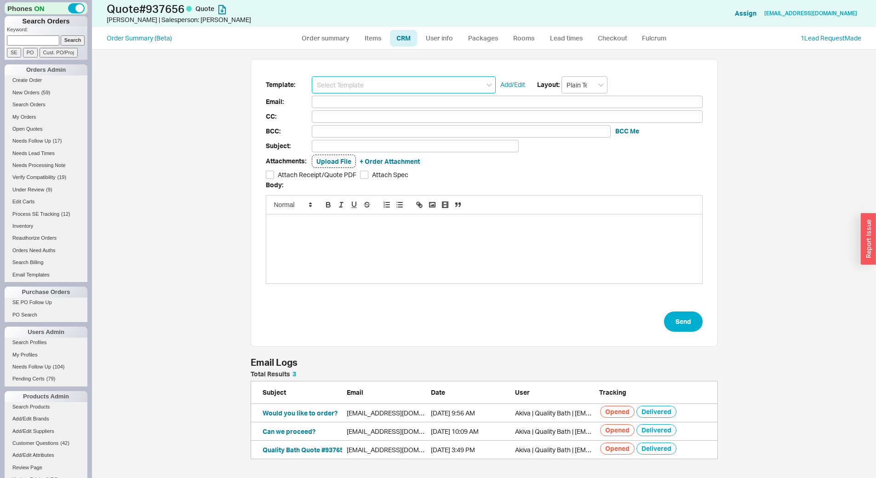
scroll to position [81, 461]
click at [390, 86] on input at bounding box center [404, 84] width 184 height 17
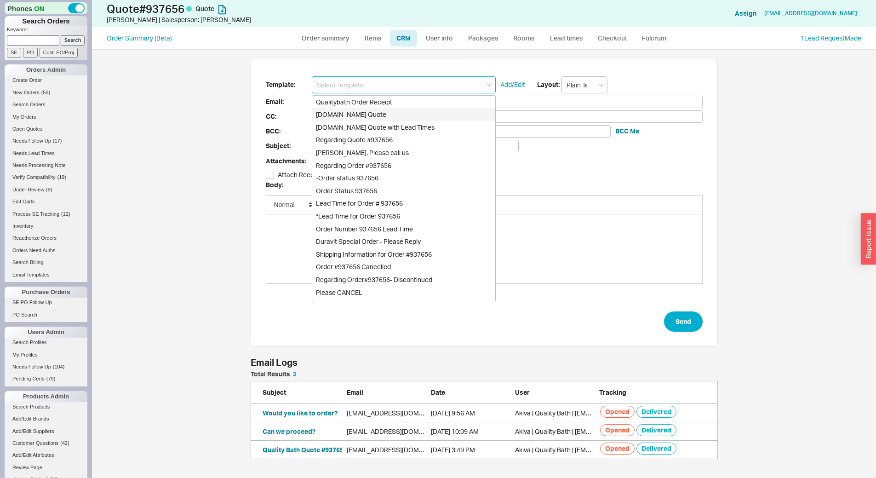
click at [389, 114] on div "Qualitybath.com Quote" at bounding box center [403, 114] width 183 height 13
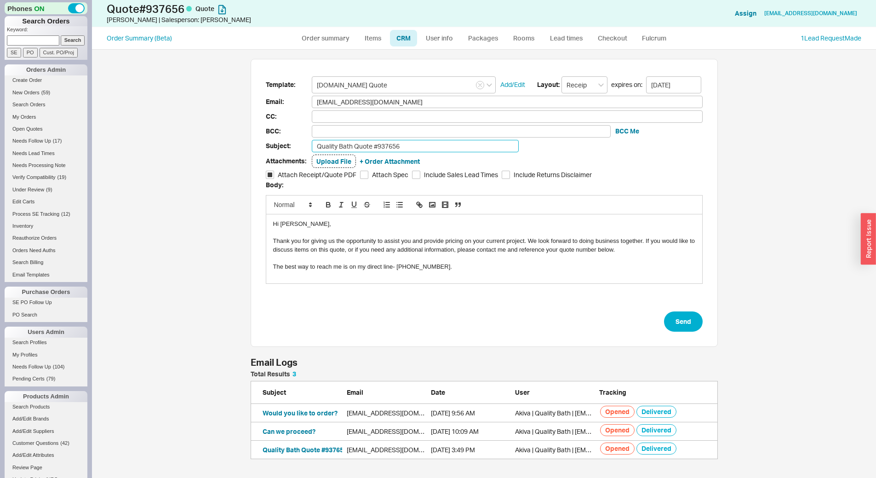
click at [403, 148] on input "Quality Bath Quote #937656" at bounding box center [415, 146] width 207 height 12
click at [673, 316] on button "Send" at bounding box center [683, 321] width 39 height 20
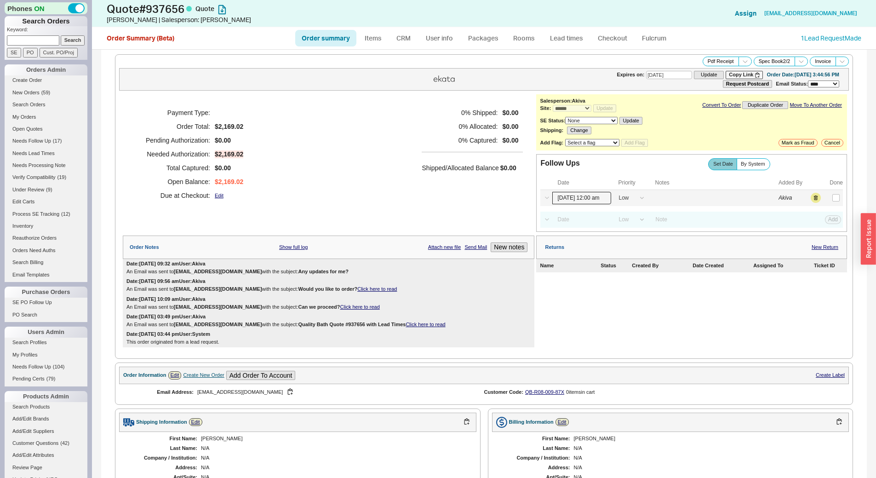
click at [578, 200] on input "09/18/25 12:00 am" at bounding box center [582, 198] width 59 height 12
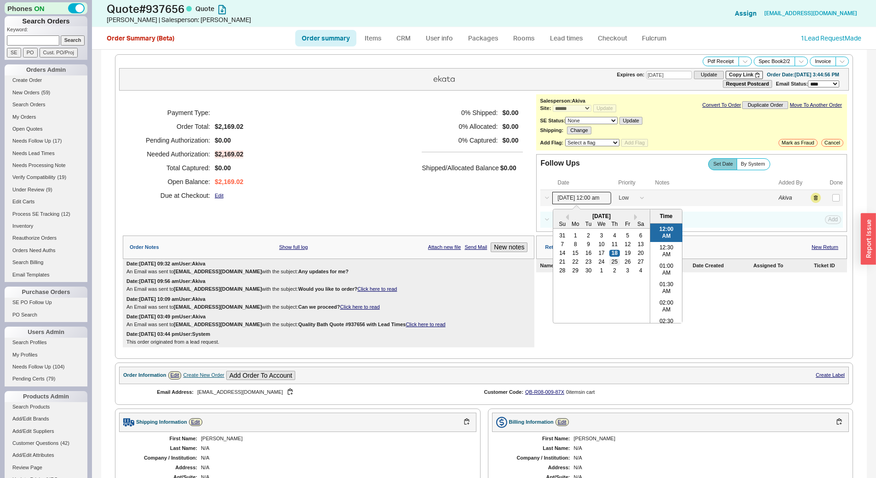
click at [611, 264] on div "25" at bounding box center [615, 262] width 11 height 6
click at [824, 198] on button "Save" at bounding box center [832, 198] width 19 height 8
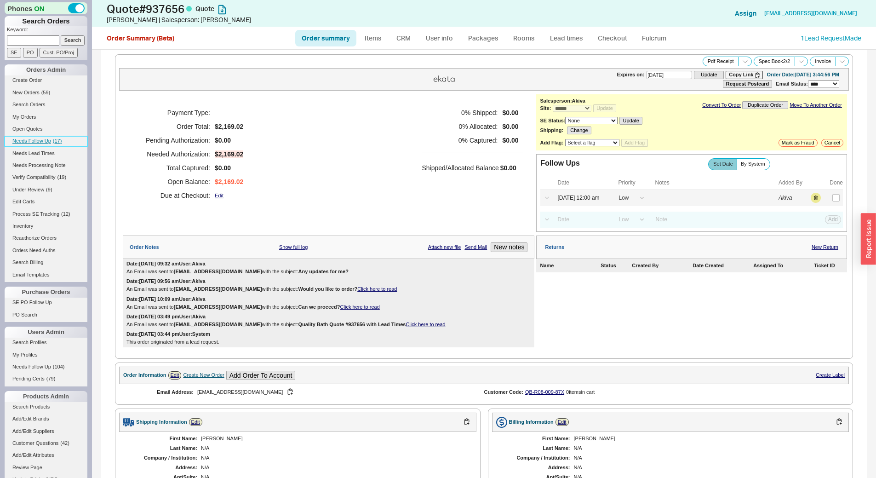
click at [66, 144] on link "Needs Follow Up ( 17 )" at bounding box center [46, 141] width 83 height 10
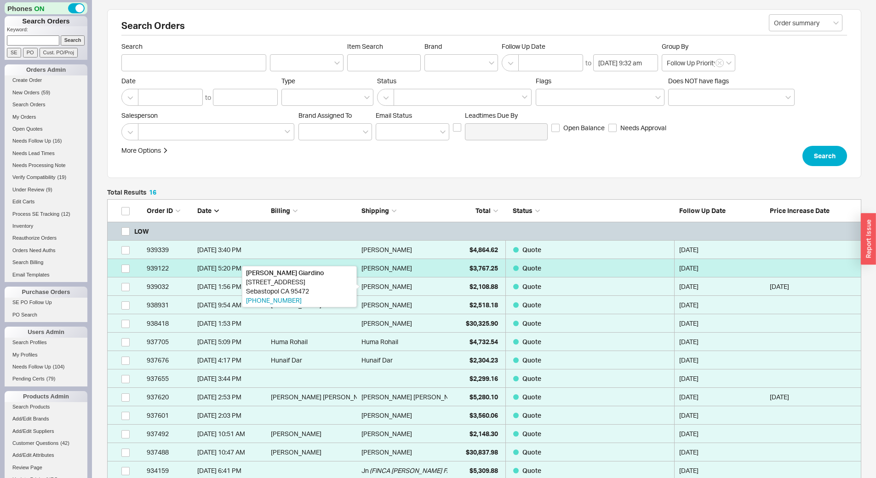
scroll to position [329, 748]
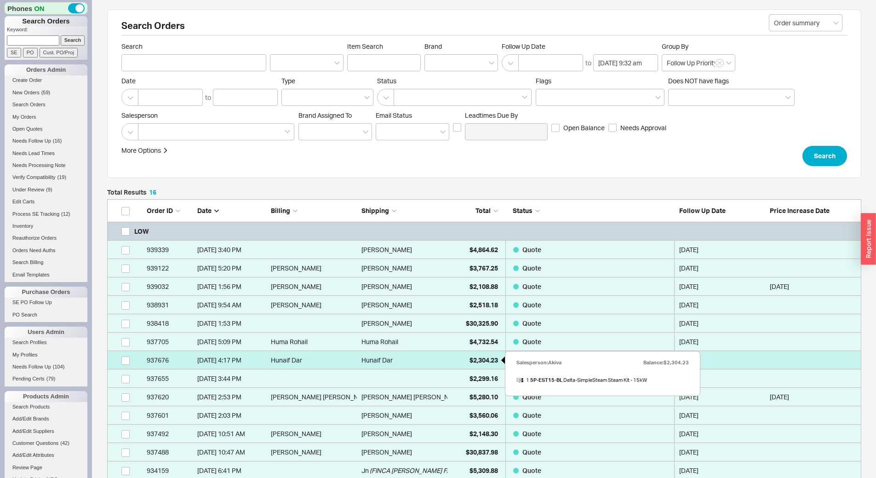
click at [464, 362] on div "$2,304.23" at bounding box center [475, 360] width 46 height 18
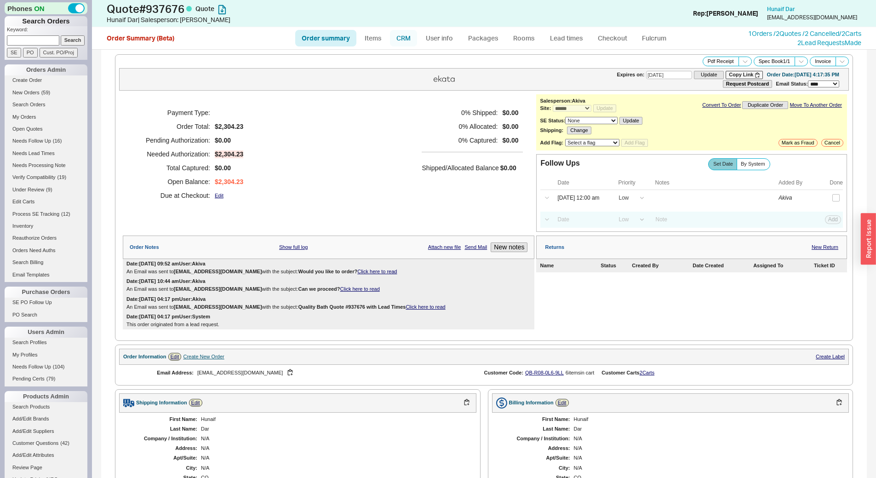
click at [409, 33] on link "CRM" at bounding box center [403, 38] width 27 height 17
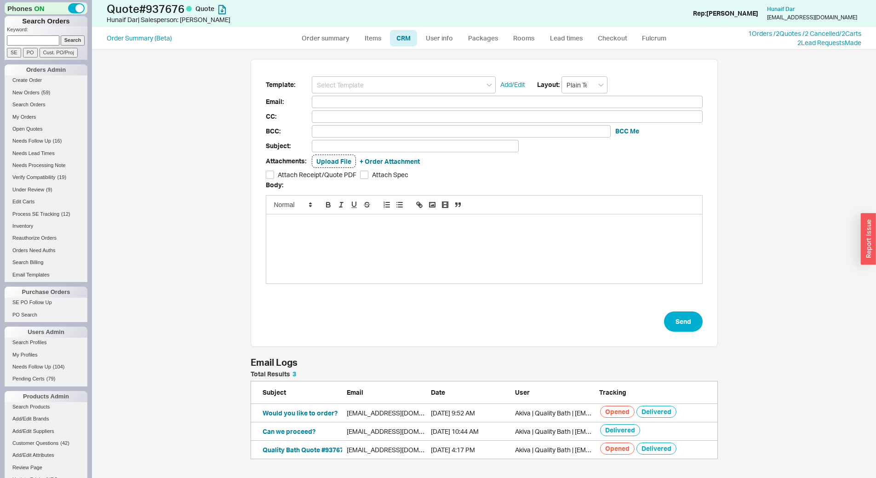
scroll to position [422, 778]
click at [384, 82] on input at bounding box center [404, 84] width 184 height 17
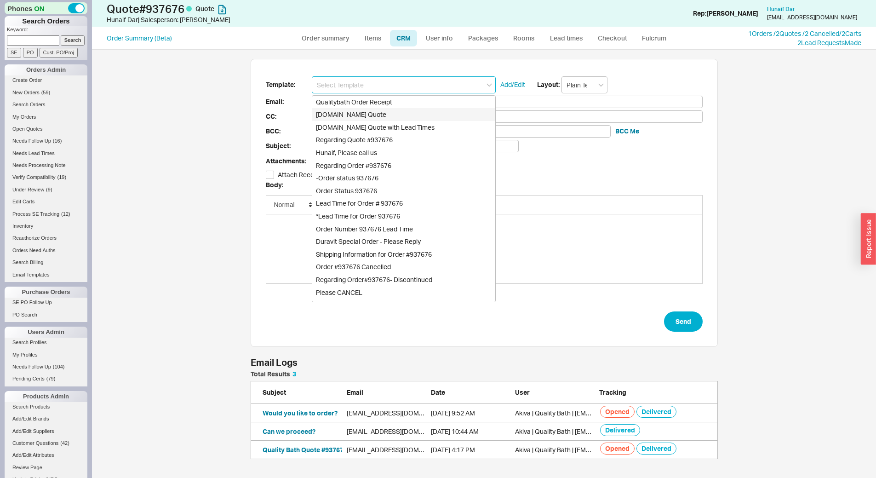
click at [384, 114] on div "Qualitybath.com Quote" at bounding box center [403, 114] width 183 height 13
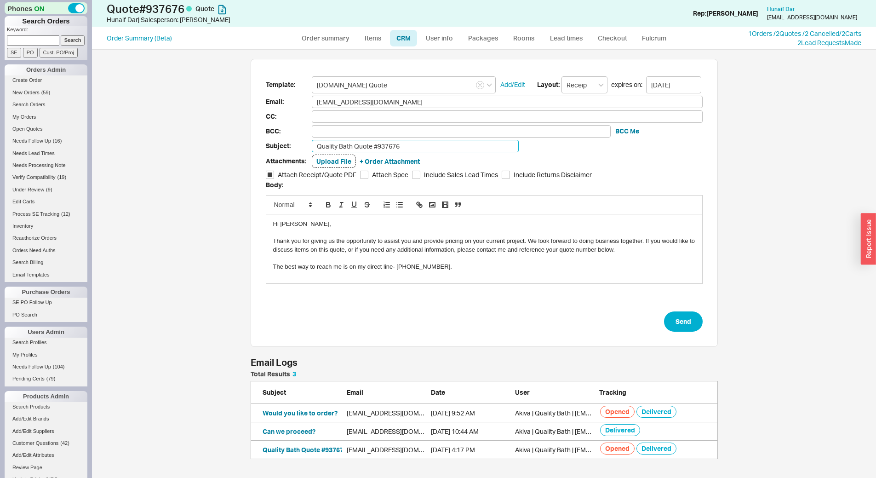
click at [405, 149] on input "Quality Bath Quote #937676" at bounding box center [415, 146] width 207 height 12
click at [685, 323] on button "Send" at bounding box center [683, 321] width 39 height 20
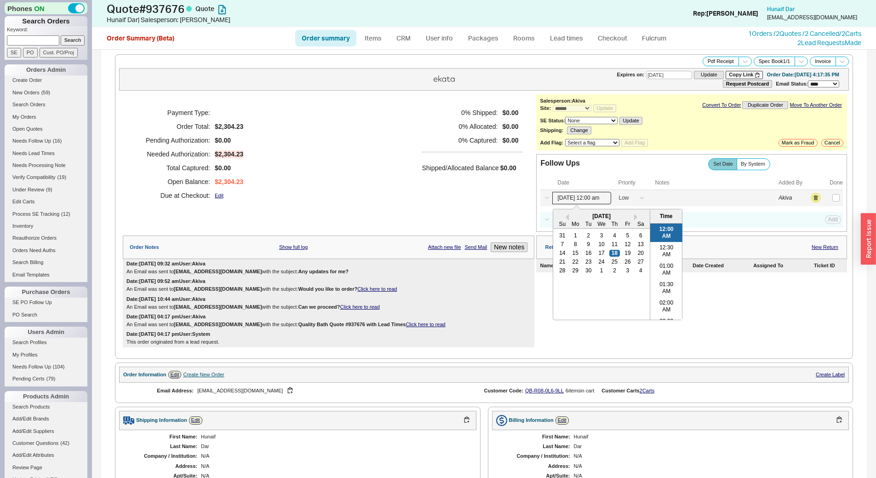
click at [599, 196] on input "09/18/25 12:00 am" at bounding box center [582, 198] width 59 height 12
click at [616, 260] on div "25" at bounding box center [615, 262] width 11 height 6
click at [824, 201] on button "Save" at bounding box center [832, 198] width 19 height 8
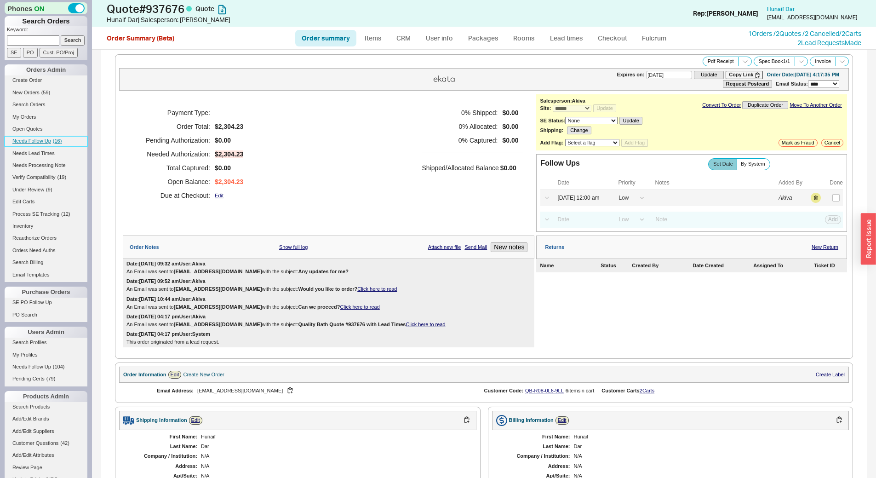
click at [61, 140] on span "( 16 )" at bounding box center [57, 141] width 9 height 6
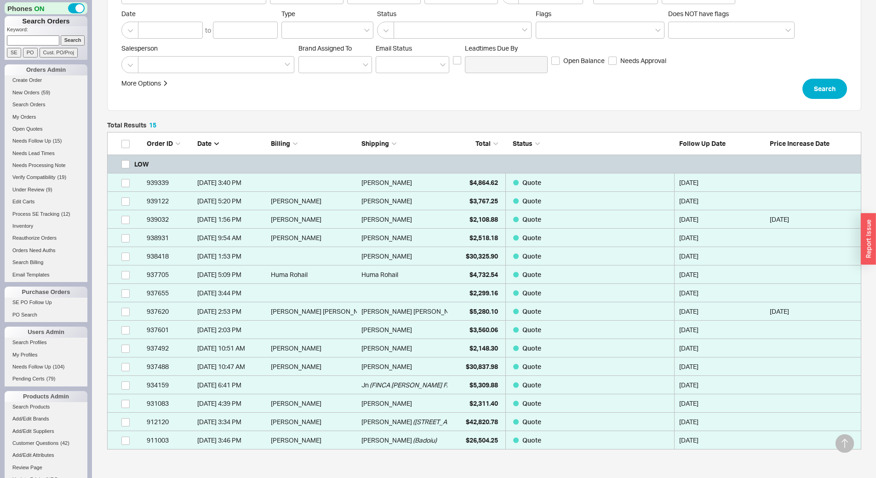
scroll to position [145, 0]
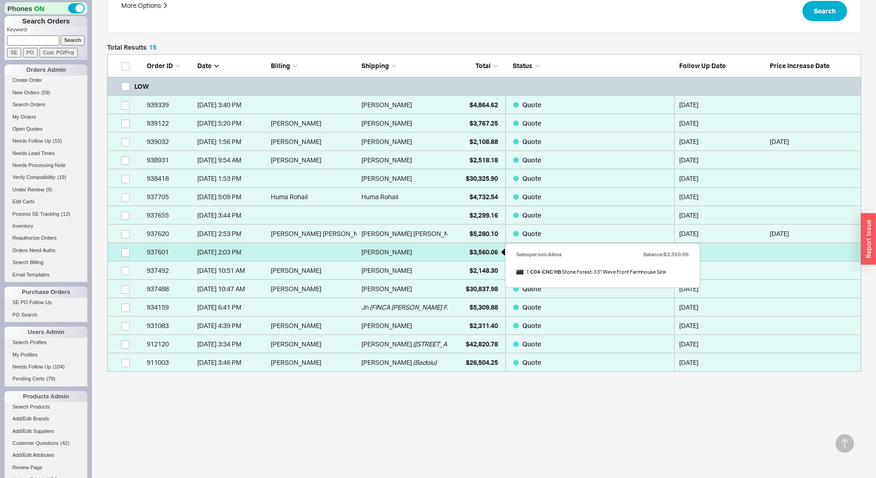
click at [461, 249] on div "$3,560.06" at bounding box center [475, 252] width 46 height 18
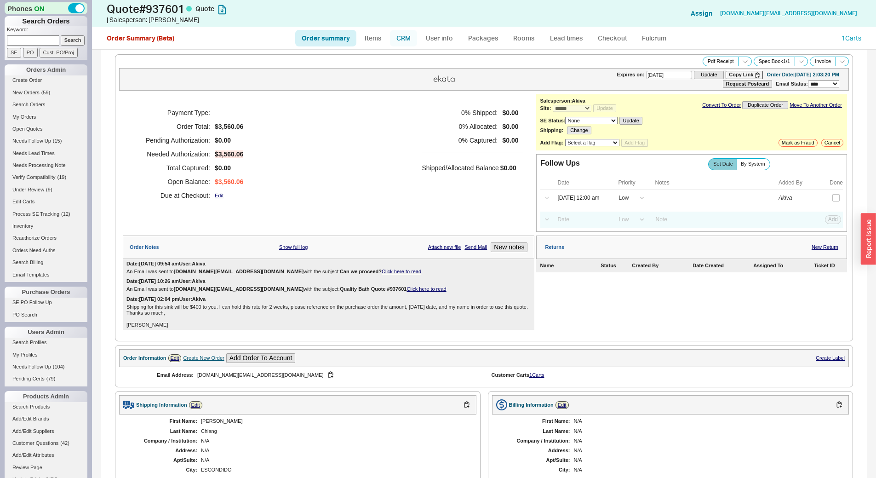
click at [409, 38] on link "CRM" at bounding box center [403, 38] width 27 height 17
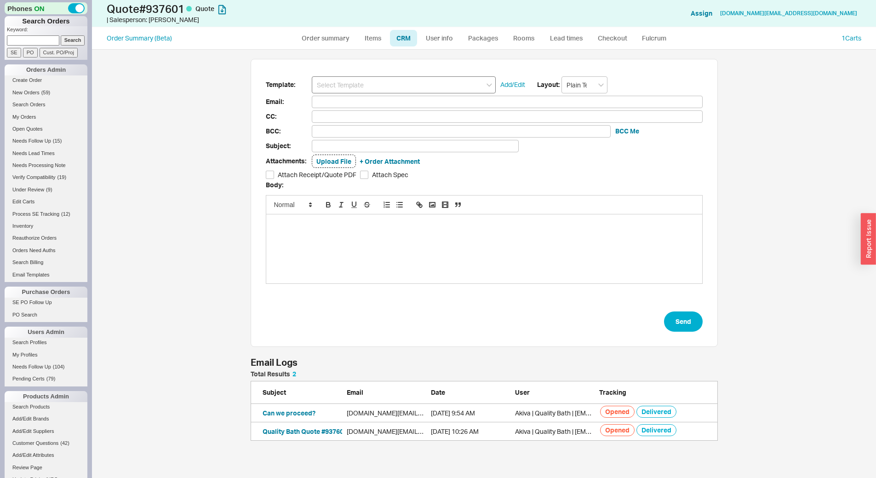
scroll to position [63, 461]
click at [396, 84] on input at bounding box center [404, 84] width 184 height 17
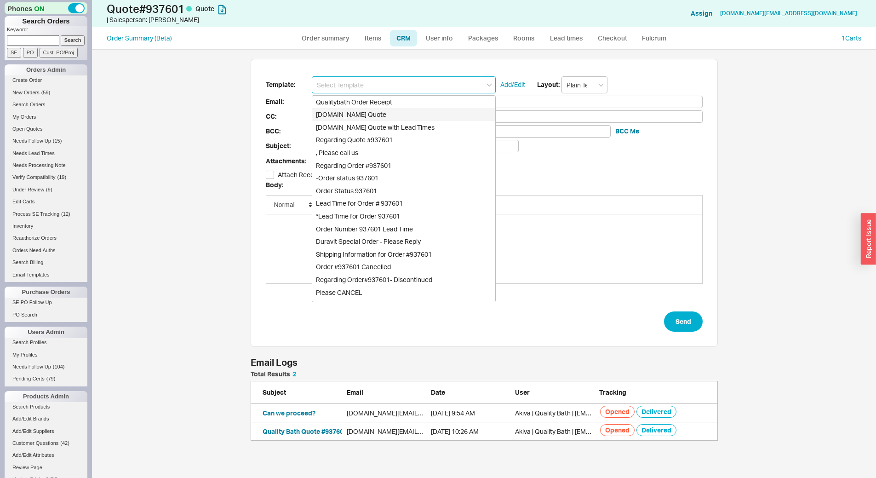
click at [390, 118] on div "Qualitybath.com Quote" at bounding box center [403, 114] width 183 height 13
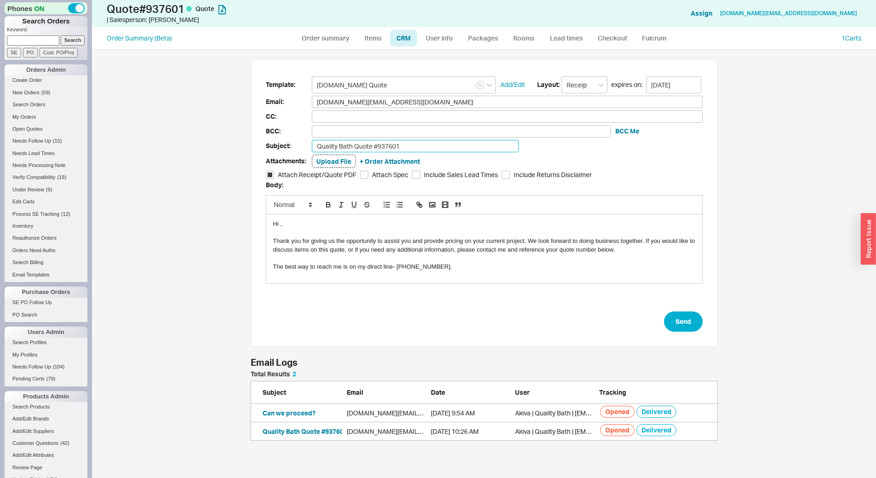
click at [399, 151] on input "Quality Bath Quote #937601" at bounding box center [415, 146] width 207 height 12
click at [656, 314] on form "Template: Qualitybath.com Quote Add/Edit Layout: Receipt expires on: 10/02/2025…" at bounding box center [484, 204] width 437 height 256
click at [674, 318] on button "Send" at bounding box center [683, 321] width 39 height 20
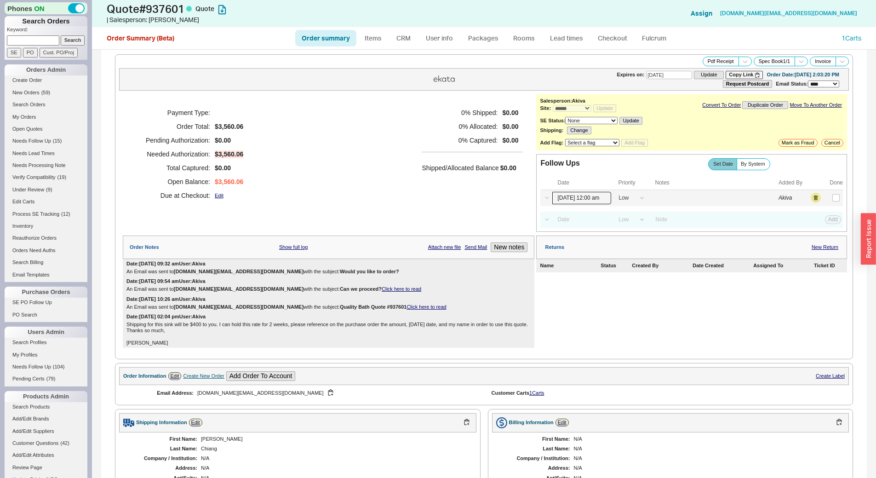
click at [565, 198] on input "09/18/25 12:00 am" at bounding box center [582, 198] width 59 height 12
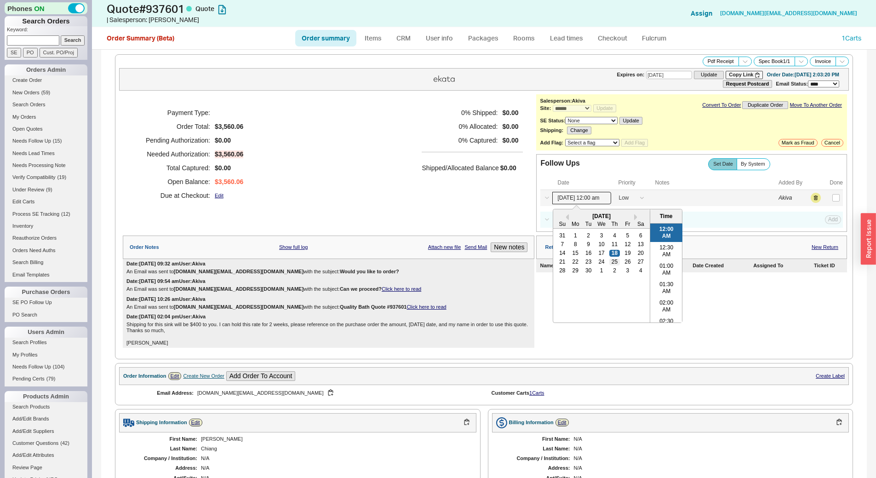
click at [610, 264] on div "25" at bounding box center [615, 262] width 11 height 6
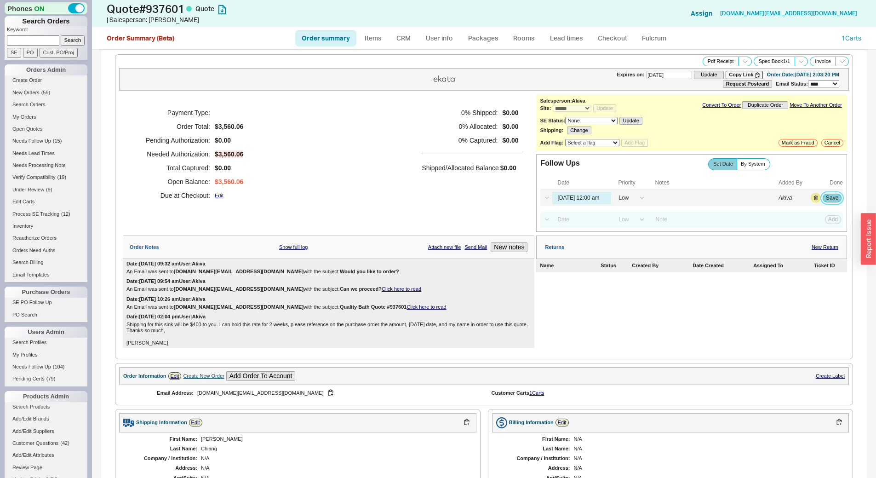
click at [826, 198] on button "Save" at bounding box center [832, 198] width 19 height 8
click at [45, 144] on link "Needs Follow Up ( 14 )" at bounding box center [46, 141] width 83 height 10
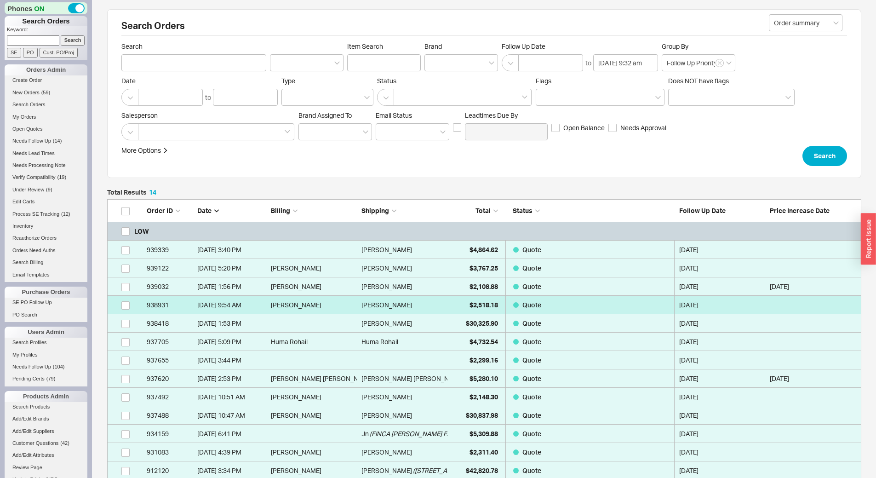
scroll to position [292, 748]
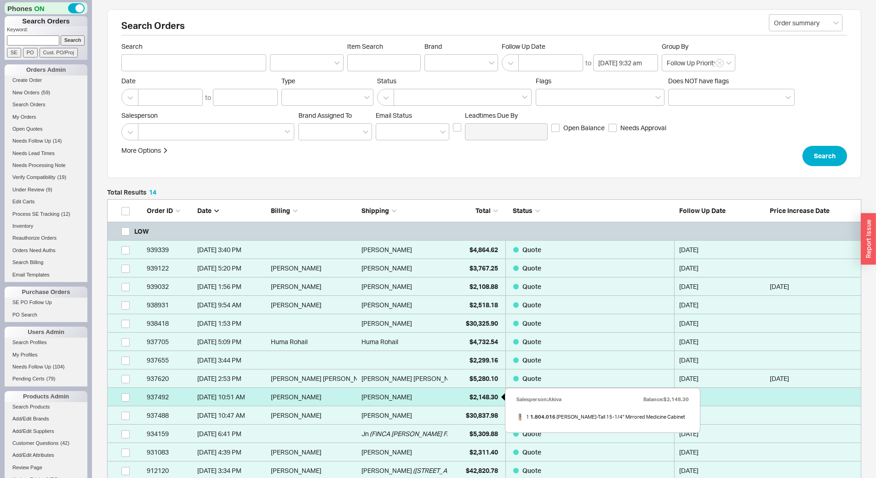
click at [476, 395] on span "$2,148.30" at bounding box center [484, 397] width 29 height 8
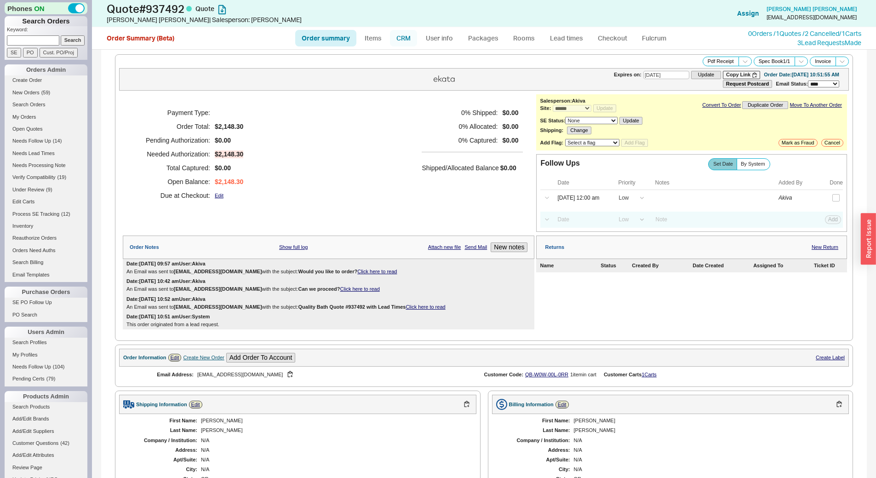
click at [403, 42] on link "CRM" at bounding box center [403, 38] width 27 height 17
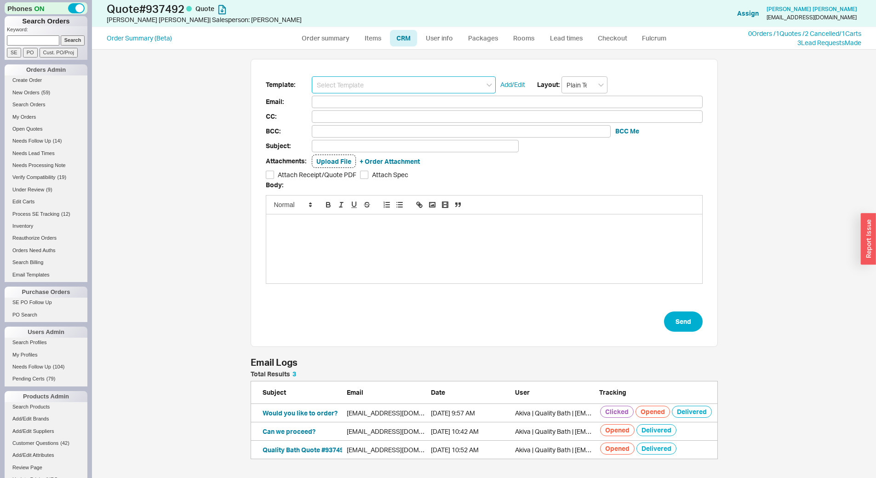
scroll to position [81, 461]
click at [389, 80] on input at bounding box center [404, 84] width 184 height 17
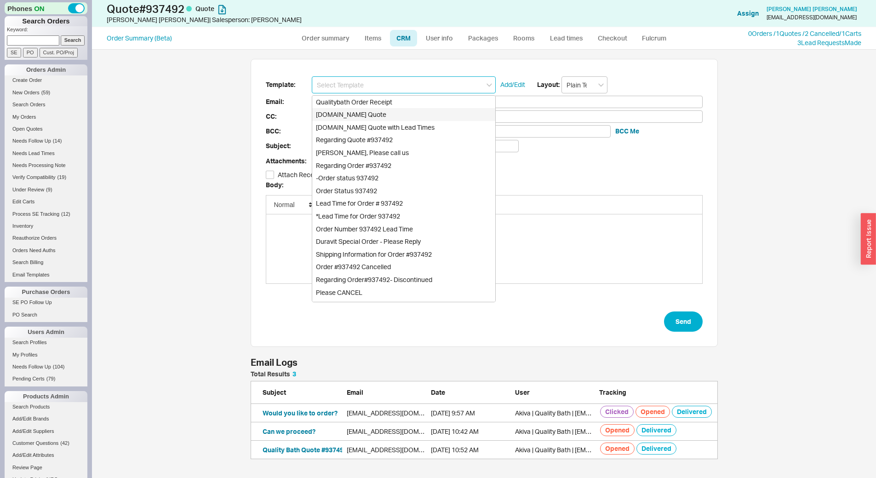
click at [392, 110] on div "Qualitybath.com Quote" at bounding box center [403, 114] width 183 height 13
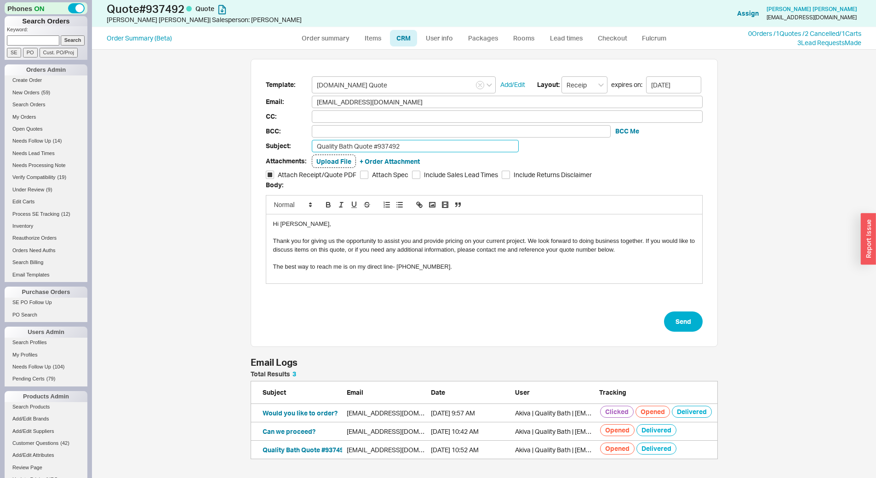
click at [403, 146] on input "Quality Bath Quote #937492" at bounding box center [415, 146] width 207 height 12
click at [679, 323] on button "Send" at bounding box center [683, 321] width 39 height 20
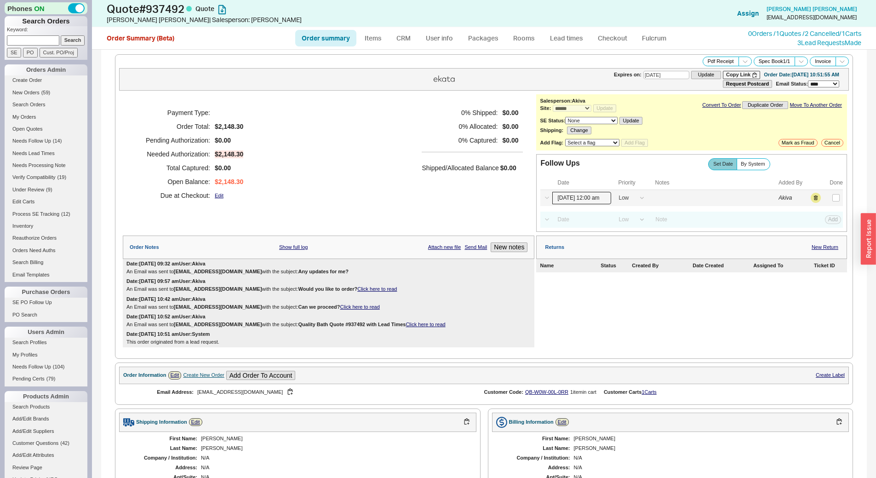
click at [576, 195] on input "09/18/25 12:00 am" at bounding box center [582, 198] width 59 height 12
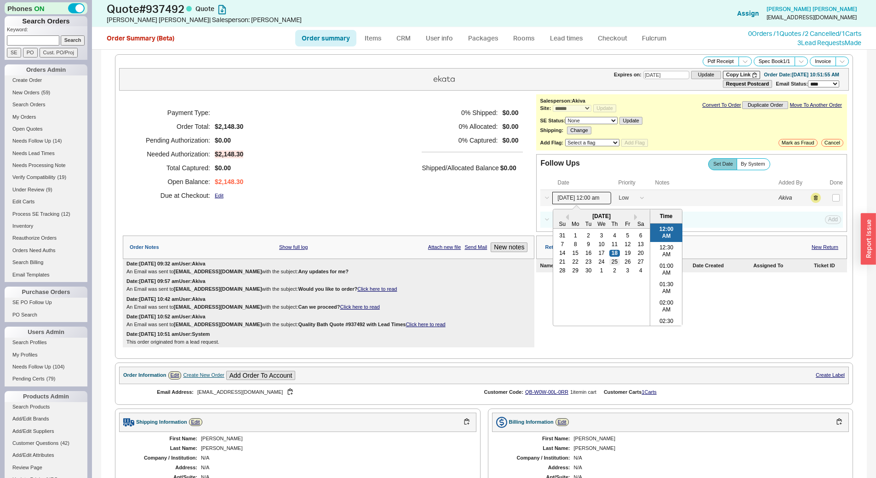
click at [612, 263] on div "25" at bounding box center [615, 262] width 11 height 6
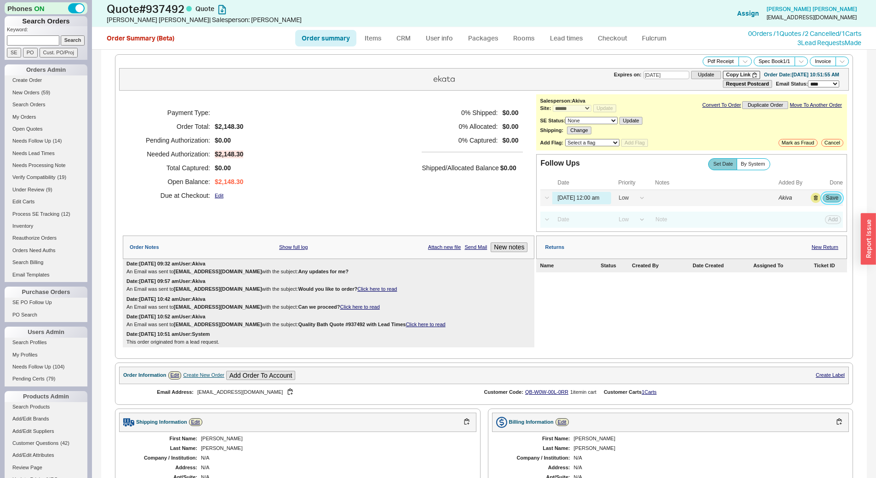
click at [824, 196] on button "Save" at bounding box center [832, 198] width 19 height 8
click at [60, 141] on span "( 13 )" at bounding box center [57, 141] width 9 height 6
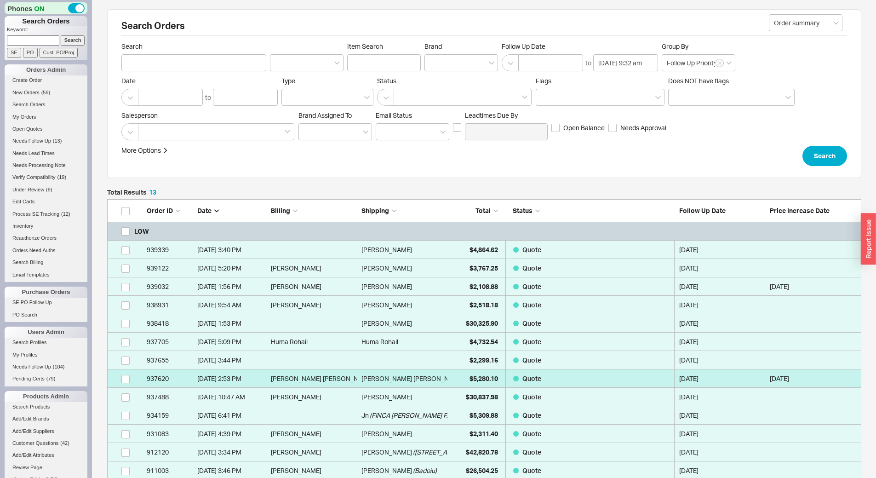
scroll to position [274, 748]
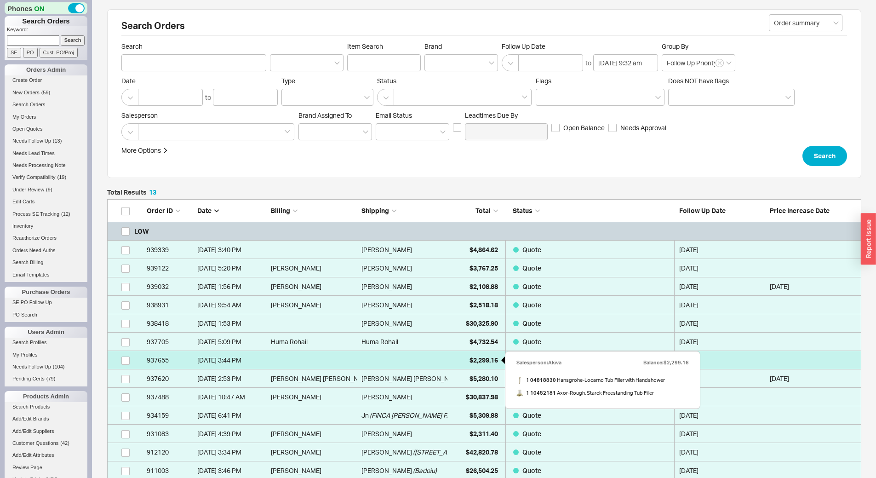
click at [466, 363] on div "$2,299.16" at bounding box center [475, 360] width 46 height 18
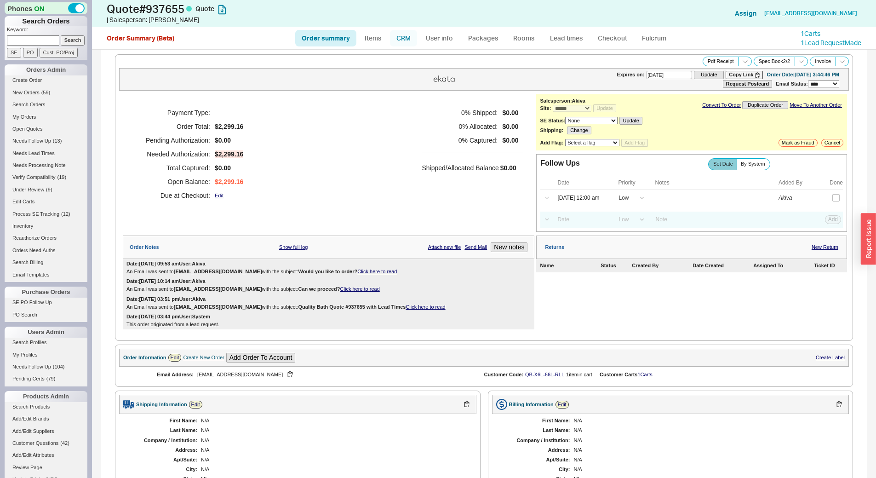
click at [404, 45] on link "CRM" at bounding box center [403, 38] width 27 height 17
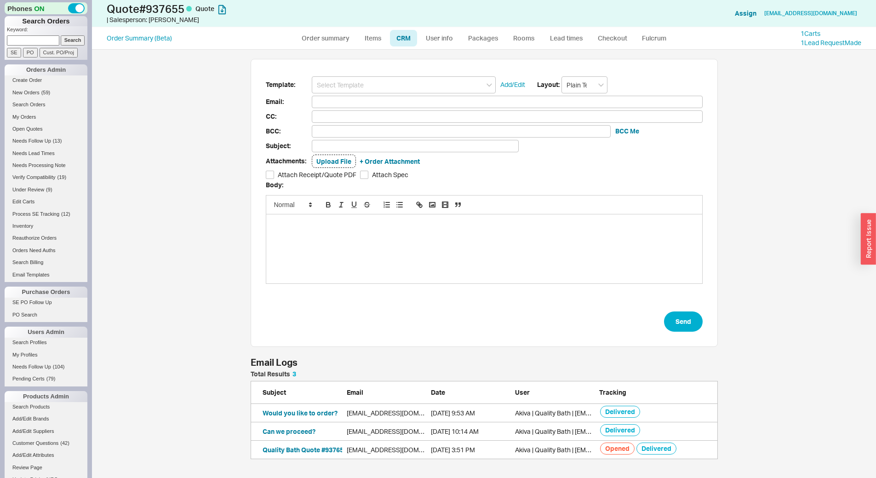
scroll to position [422, 778]
click at [395, 83] on input at bounding box center [404, 84] width 184 height 17
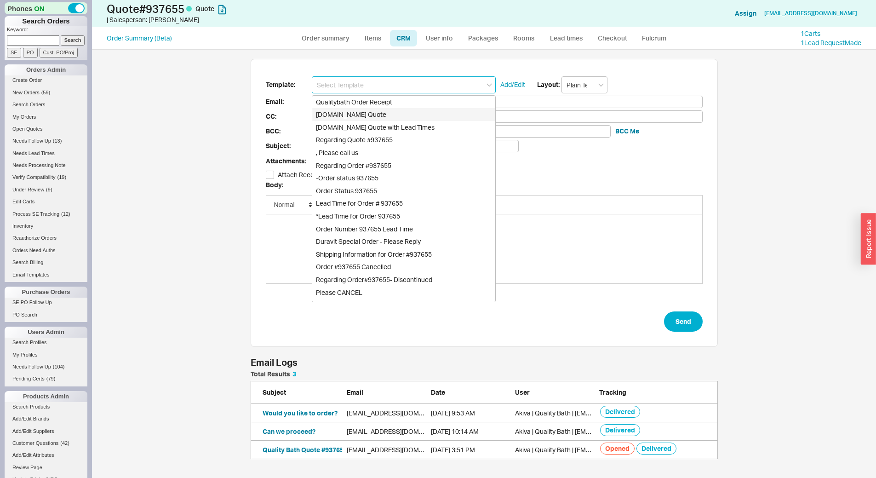
click at [392, 112] on div "Qualitybath.com Quote" at bounding box center [403, 114] width 183 height 13
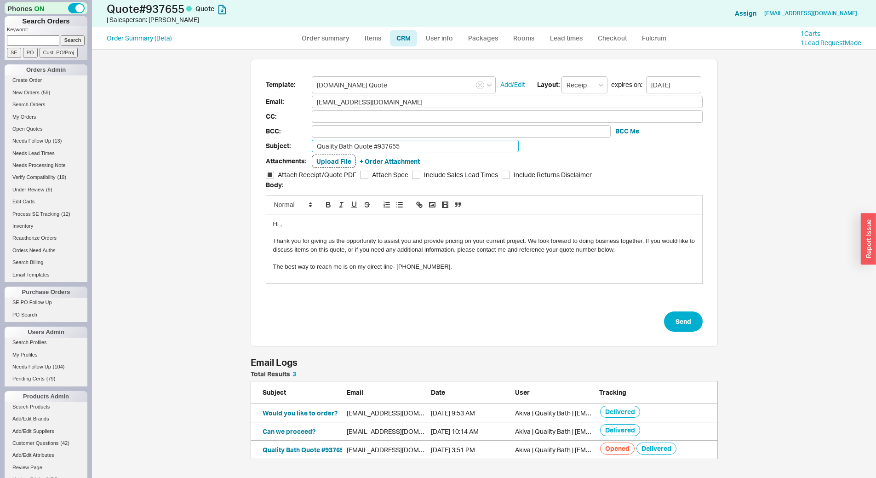
click at [398, 146] on input "Quality Bath Quote #937655" at bounding box center [415, 146] width 207 height 12
click at [691, 317] on button "Send" at bounding box center [683, 321] width 39 height 20
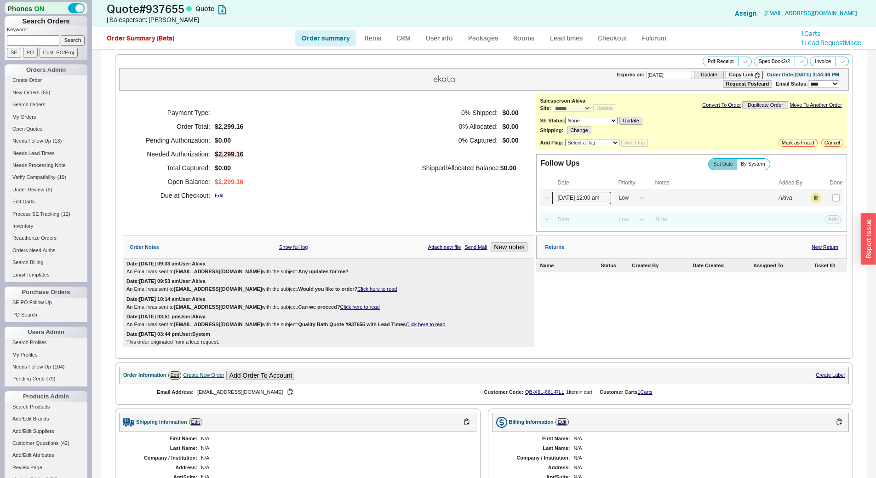
click at [571, 198] on input "09/18/25 12:00 am" at bounding box center [582, 198] width 59 height 12
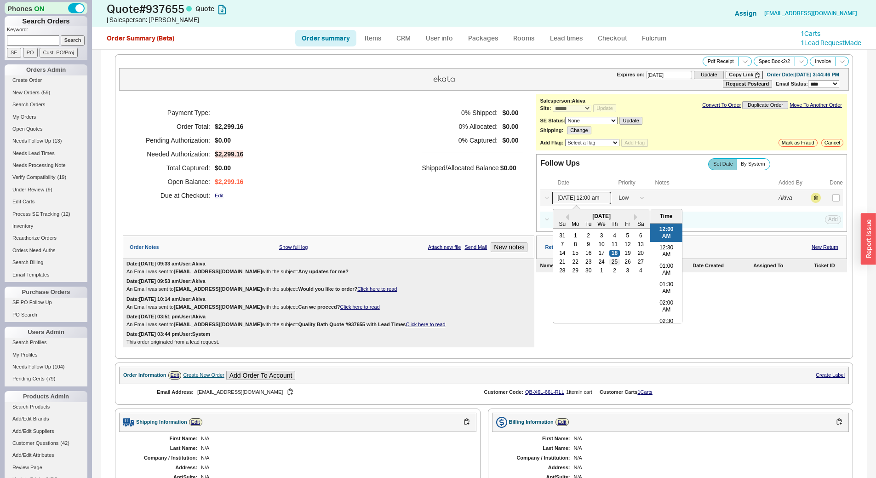
click at [613, 265] on div "25" at bounding box center [615, 262] width 11 height 6
click at [824, 198] on button "Save" at bounding box center [832, 198] width 19 height 8
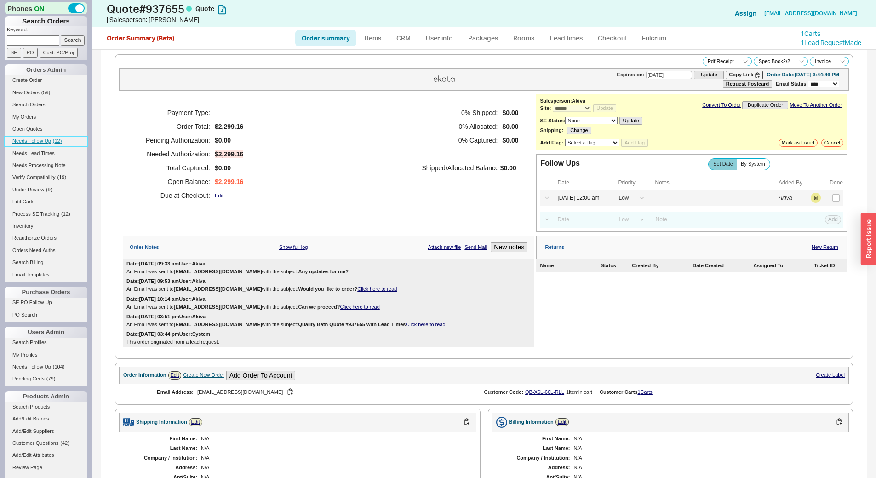
click at [55, 138] on span "( 12 )" at bounding box center [57, 141] width 9 height 6
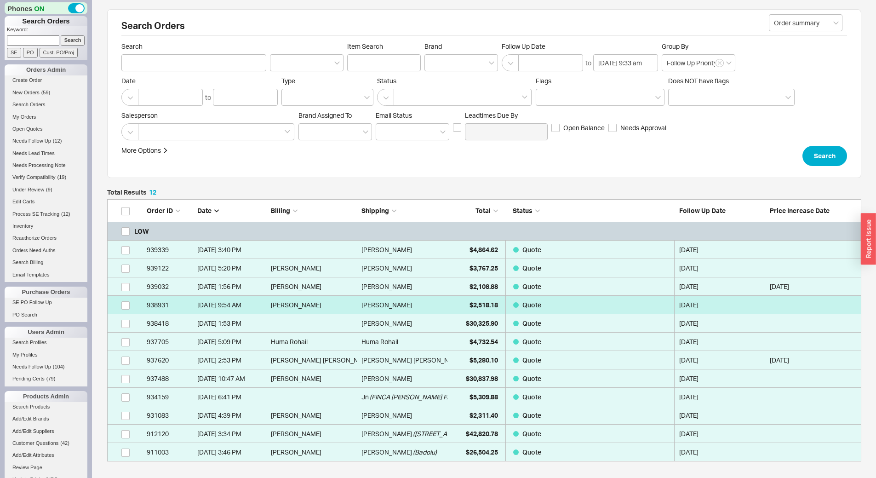
scroll to position [255, 748]
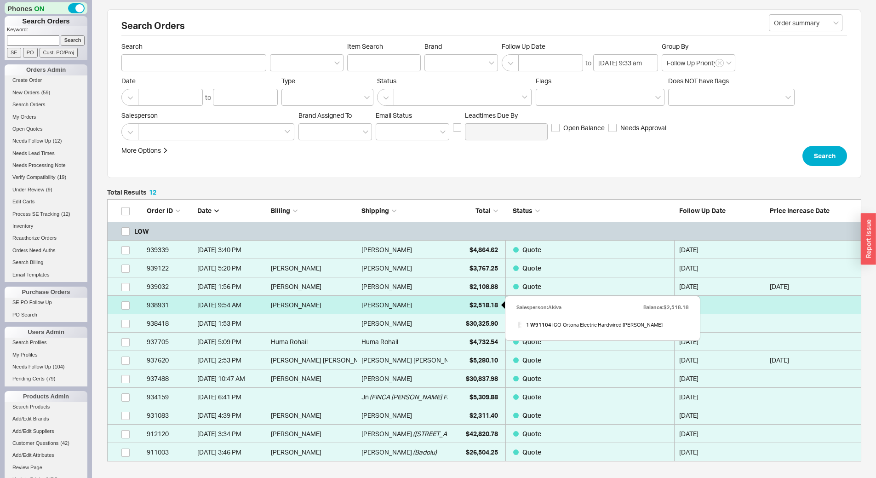
click at [458, 308] on div "$2,518.18" at bounding box center [475, 305] width 46 height 18
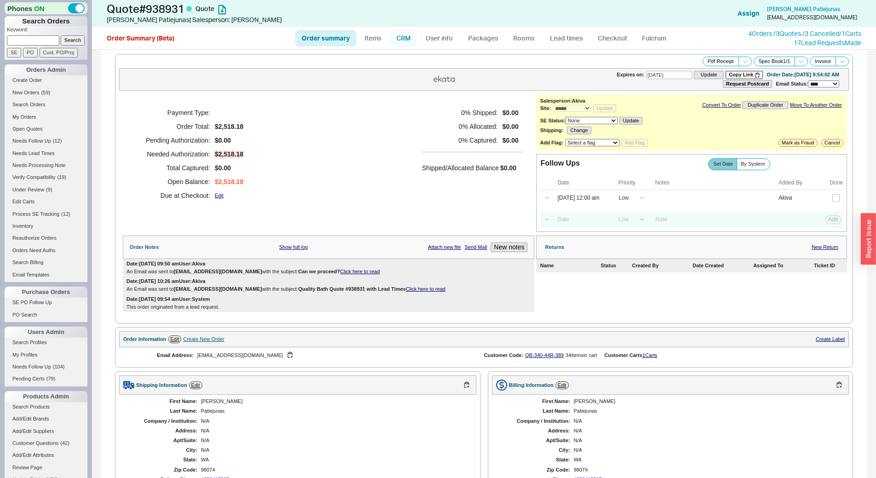
click at [401, 46] on link "CRM" at bounding box center [403, 38] width 27 height 17
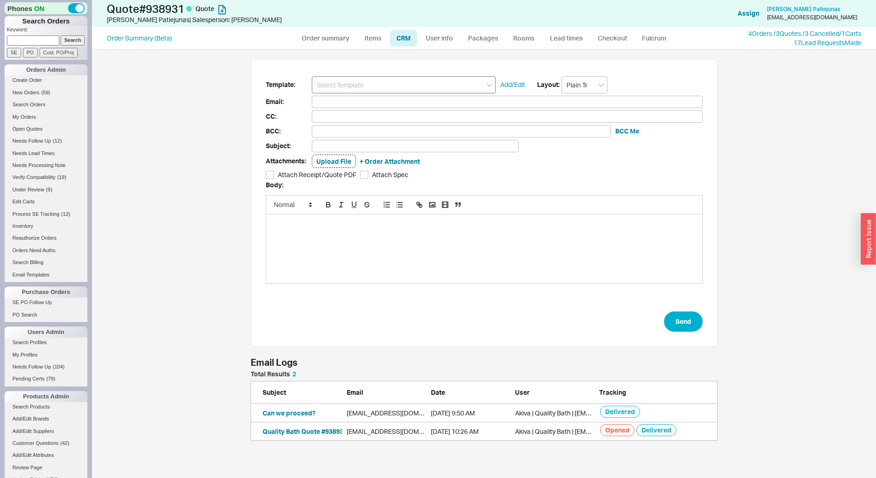
scroll to position [63, 461]
click at [394, 84] on input at bounding box center [404, 84] width 184 height 17
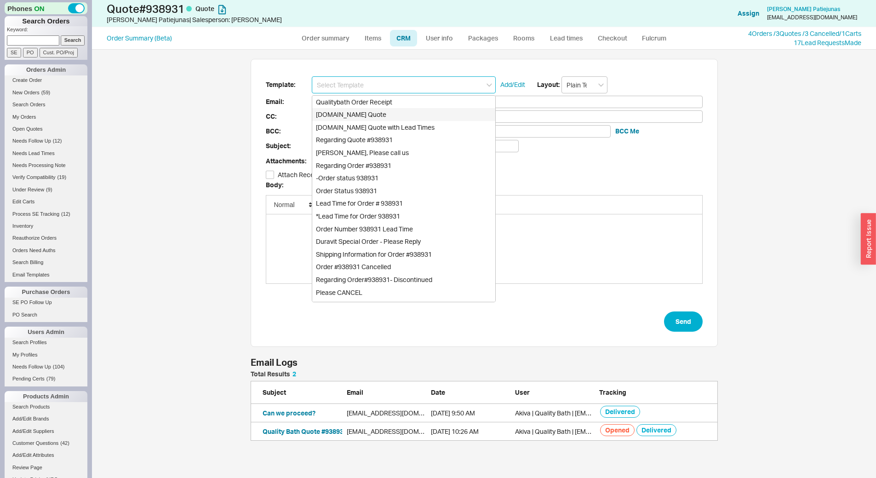
click at [400, 120] on div "Qualitybath.com Quote" at bounding box center [403, 114] width 183 height 13
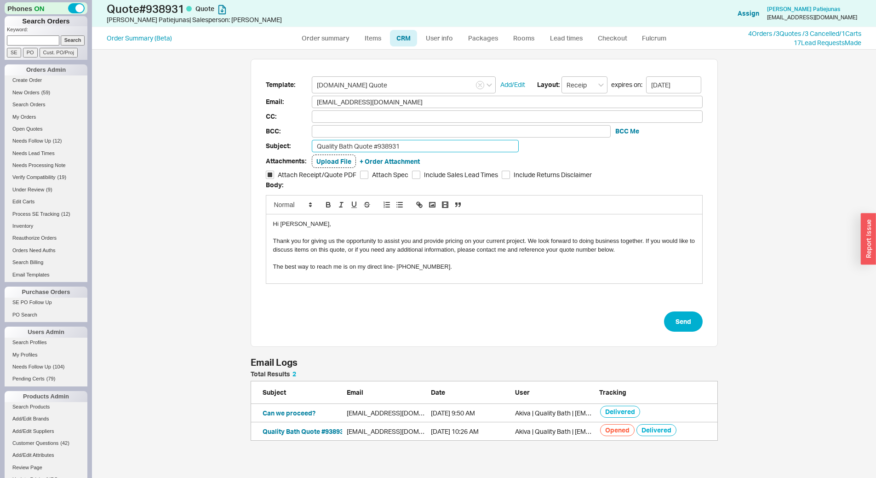
click at [409, 149] on input "Quality Bath Quote #938931" at bounding box center [415, 146] width 207 height 12
click at [669, 321] on button "Send" at bounding box center [683, 321] width 39 height 20
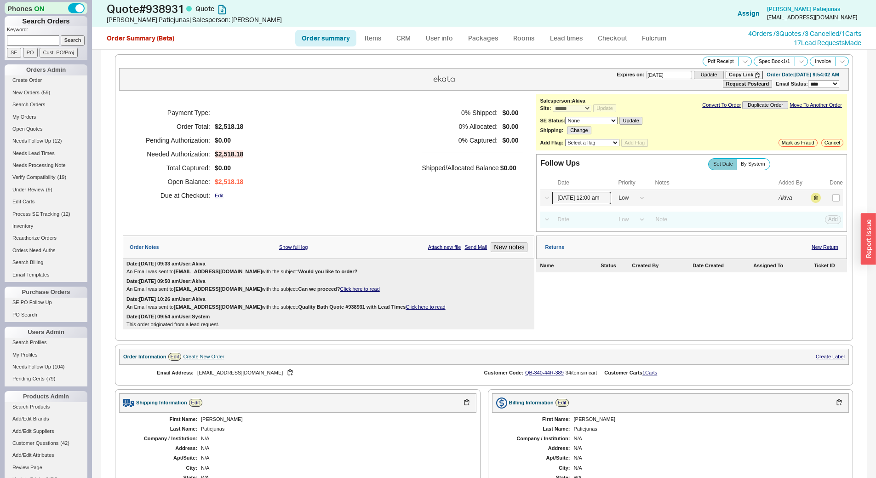
click at [585, 200] on input "09/18/25 12:00 am" at bounding box center [582, 198] width 59 height 12
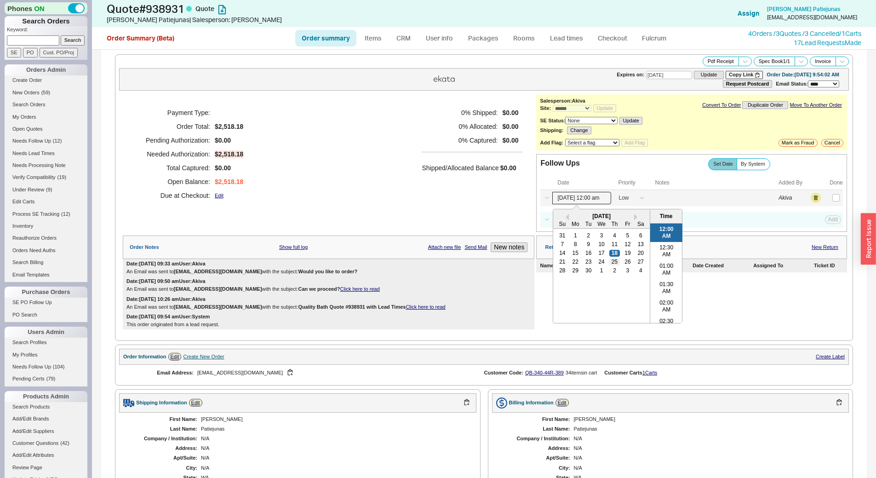
click at [613, 261] on div "25" at bounding box center [615, 262] width 11 height 6
click at [828, 197] on button "Save" at bounding box center [832, 198] width 19 height 8
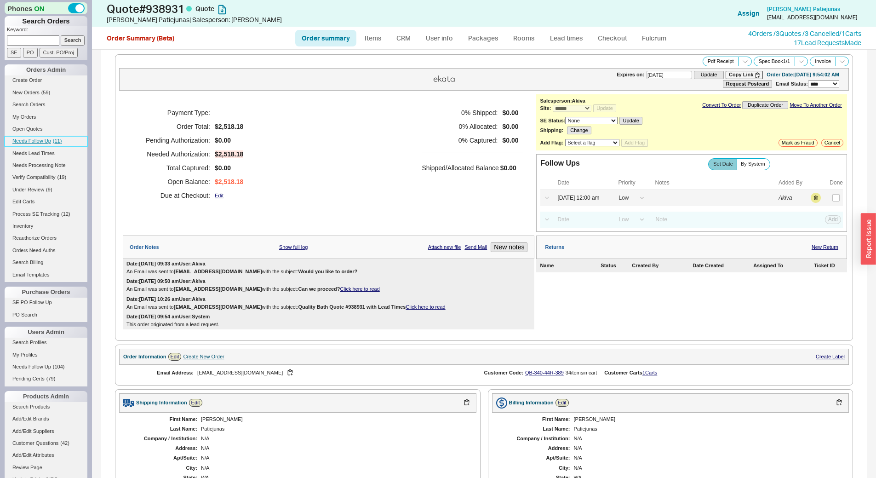
click at [41, 139] on span "Needs Follow Up" at bounding box center [31, 141] width 39 height 6
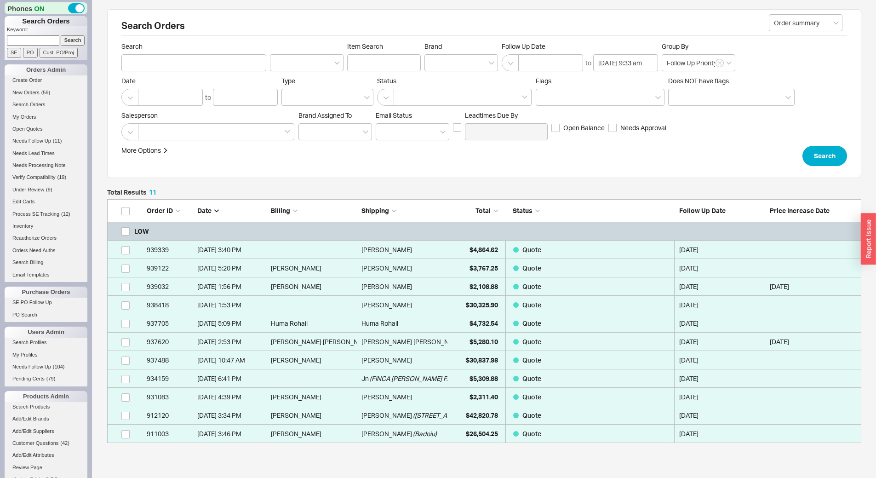
scroll to position [237, 748]
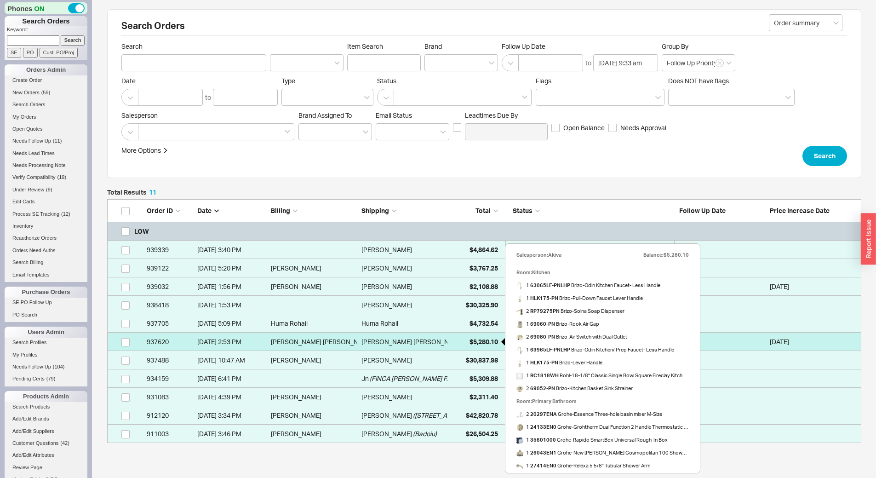
click at [470, 343] on span "$5,280.10" at bounding box center [484, 342] width 29 height 8
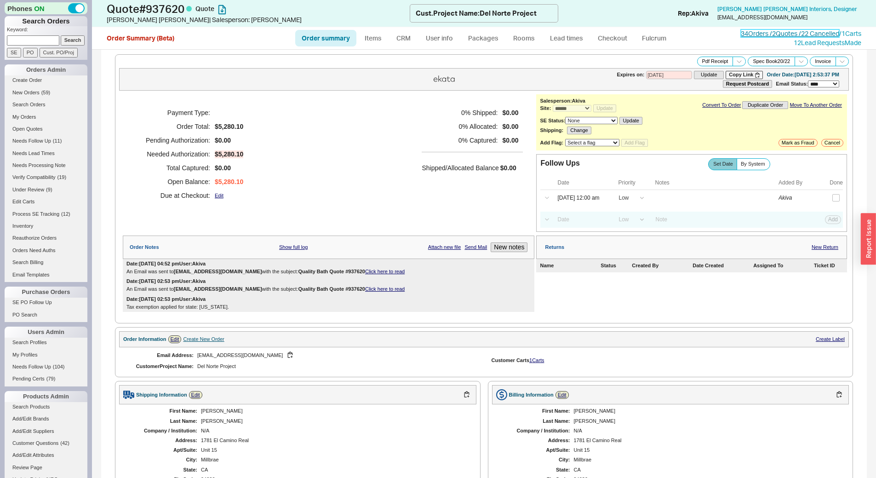
click at [776, 30] on link "34 Orders / 2 Quotes / 22 Cancelled" at bounding box center [790, 33] width 98 height 8
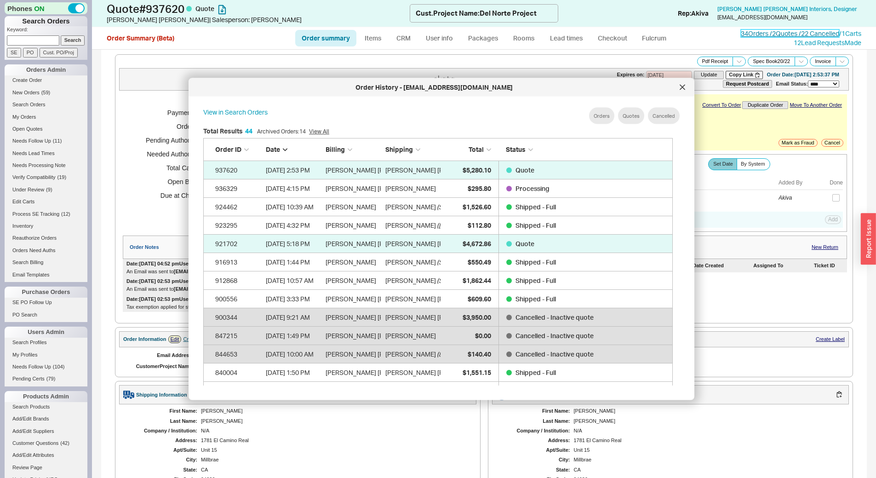
scroll to position [275, 478]
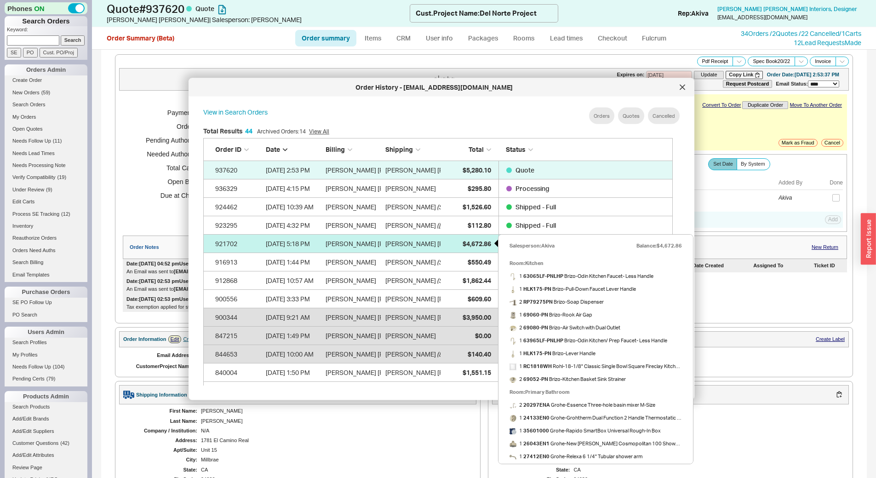
click at [470, 244] on span "$4,672.86" at bounding box center [477, 243] width 29 height 8
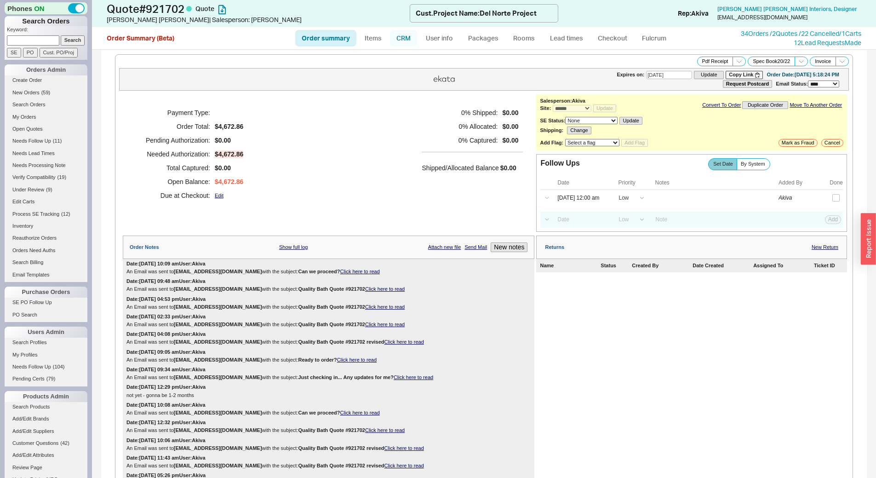
click at [397, 42] on link "CRM" at bounding box center [403, 38] width 27 height 17
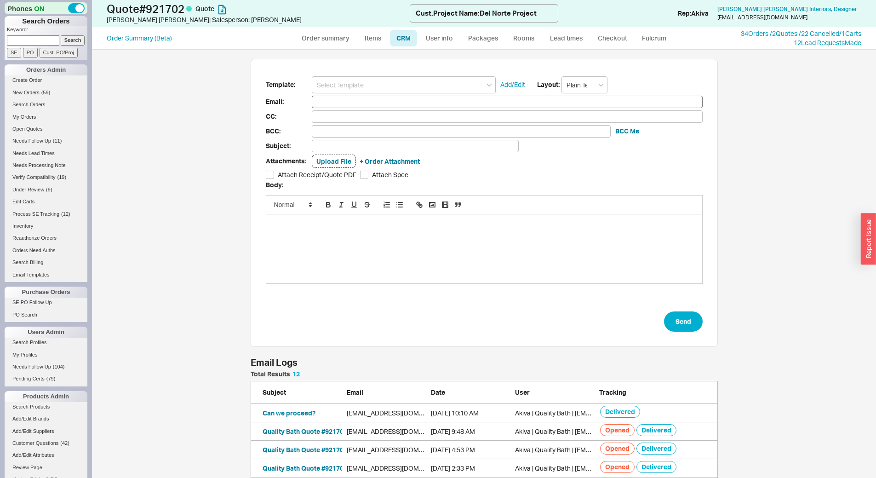
scroll to position [247, 461]
click at [342, 40] on link "Order summary" at bounding box center [325, 38] width 61 height 17
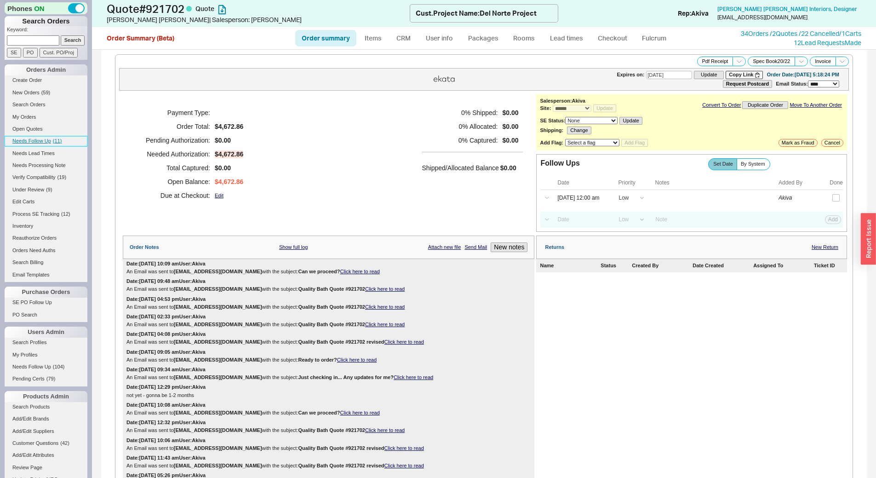
click at [47, 141] on span "Needs Follow Up" at bounding box center [31, 141] width 39 height 6
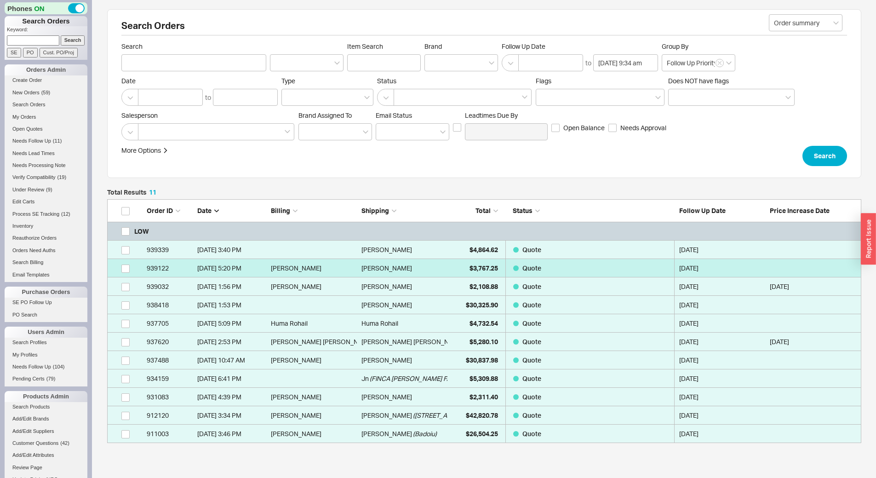
scroll to position [237, 748]
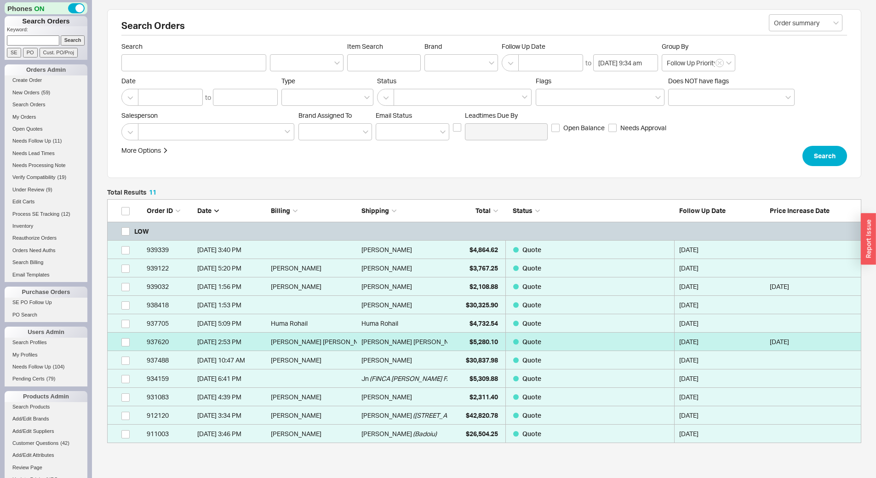
click at [448, 342] on link "937620 9/2/25 2:53 PM Amy Corinne Amy Corinne ( Del Norte Project ) $5,280.10 Q…" at bounding box center [484, 342] width 755 height 18
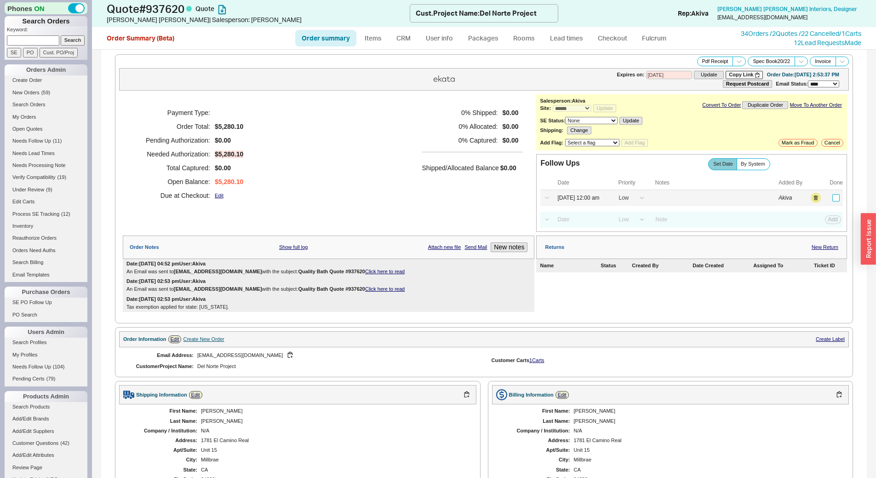
click at [833, 198] on input "checkbox" at bounding box center [836, 197] width 7 height 7
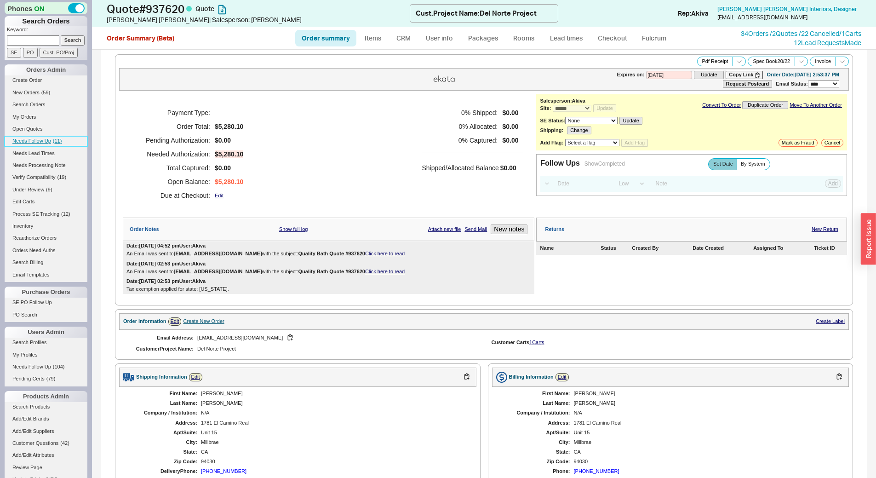
click at [52, 145] on link "Needs Follow Up ( 11 )" at bounding box center [46, 141] width 83 height 10
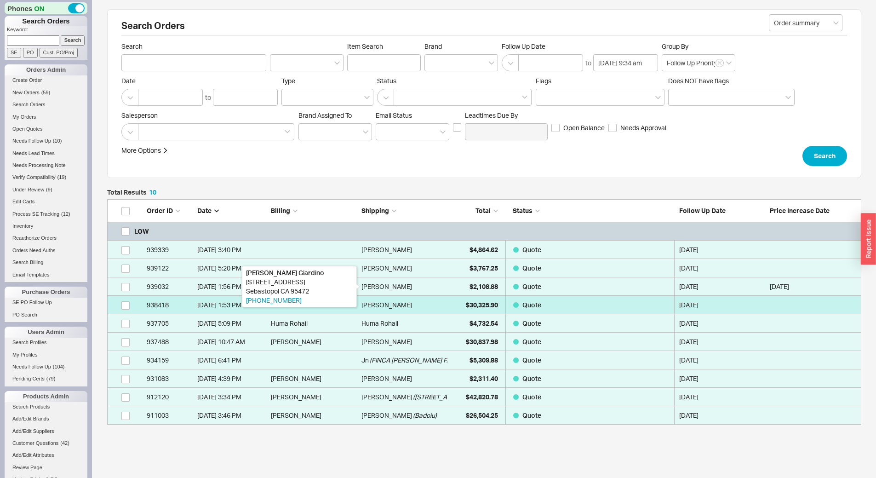
scroll to position [219, 748]
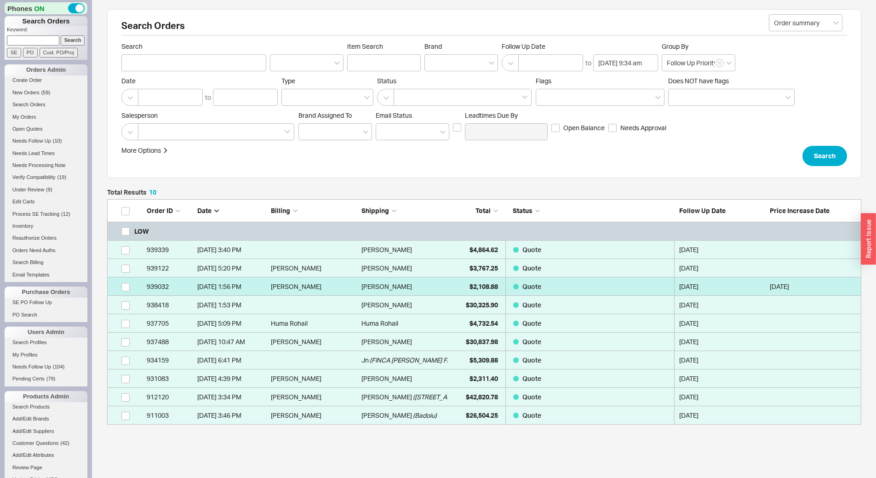
click at [447, 287] on div "Nicholas Giardino" at bounding box center [405, 286] width 86 height 18
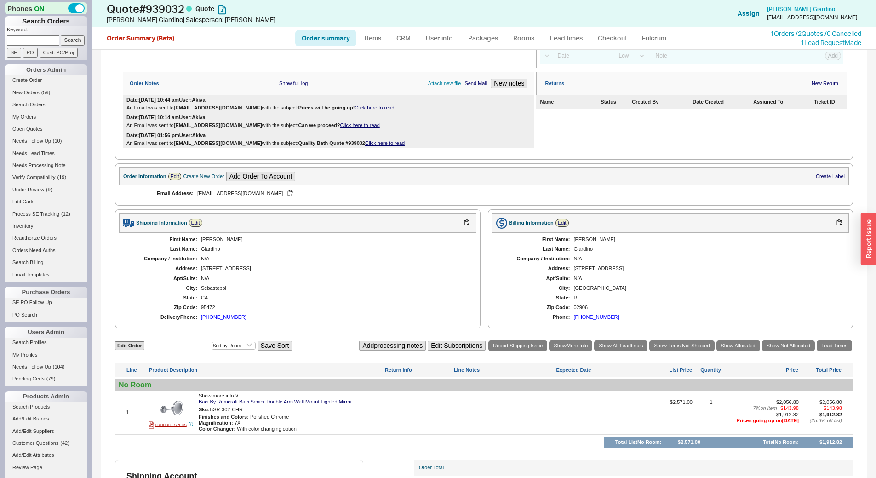
scroll to position [240, 0]
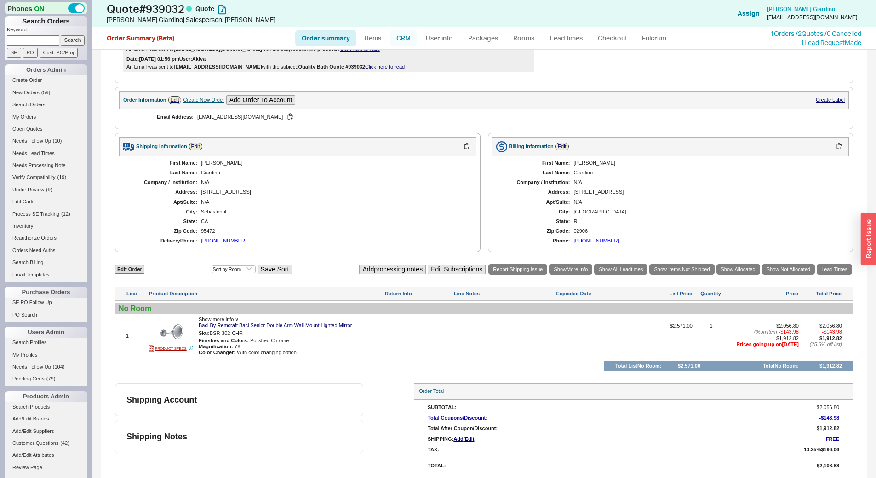
click at [404, 43] on link "CRM" at bounding box center [403, 38] width 27 height 17
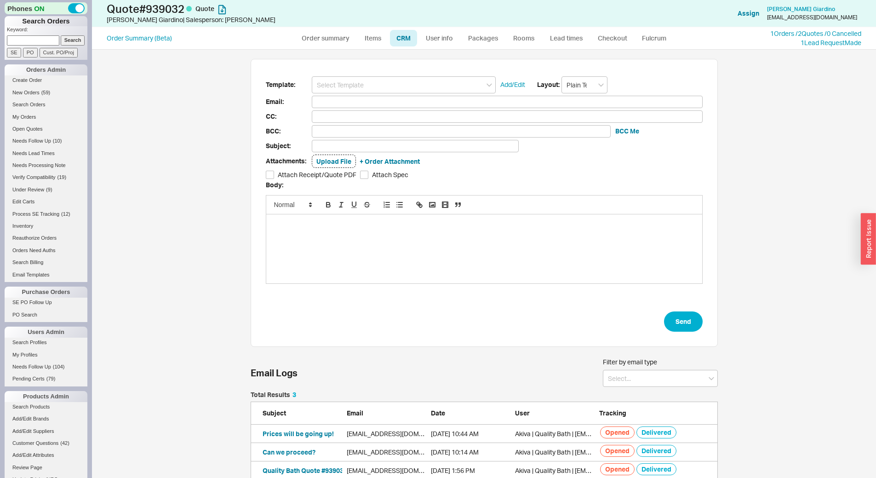
scroll to position [81, 461]
click at [338, 44] on link "Order summary" at bounding box center [325, 38] width 61 height 17
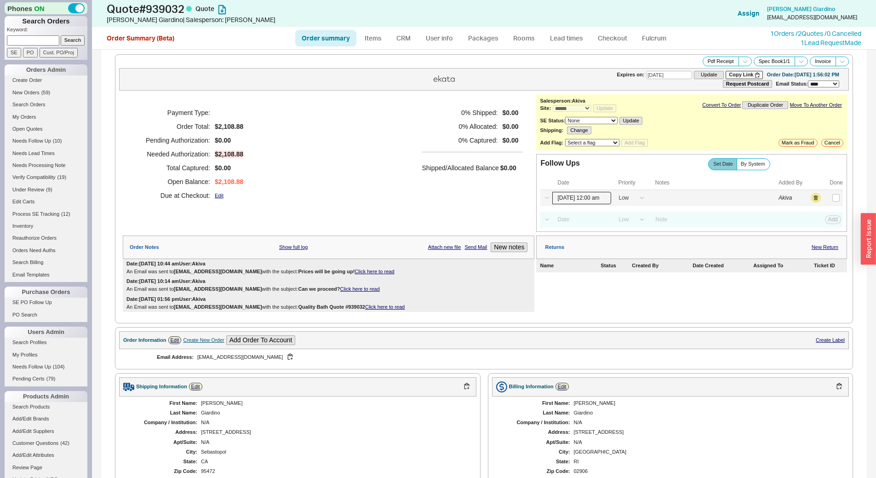
click at [576, 196] on input "09/18/25 12:00 am" at bounding box center [582, 198] width 59 height 12
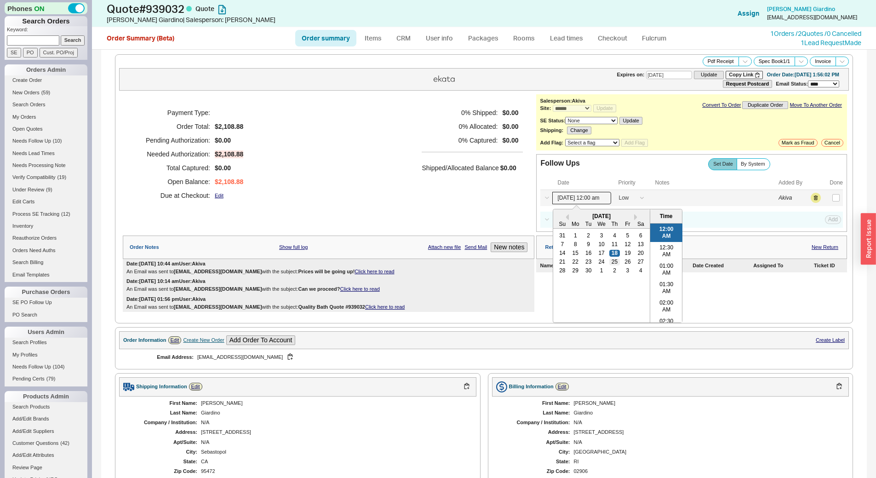
click at [614, 259] on div "25" at bounding box center [615, 262] width 11 height 6
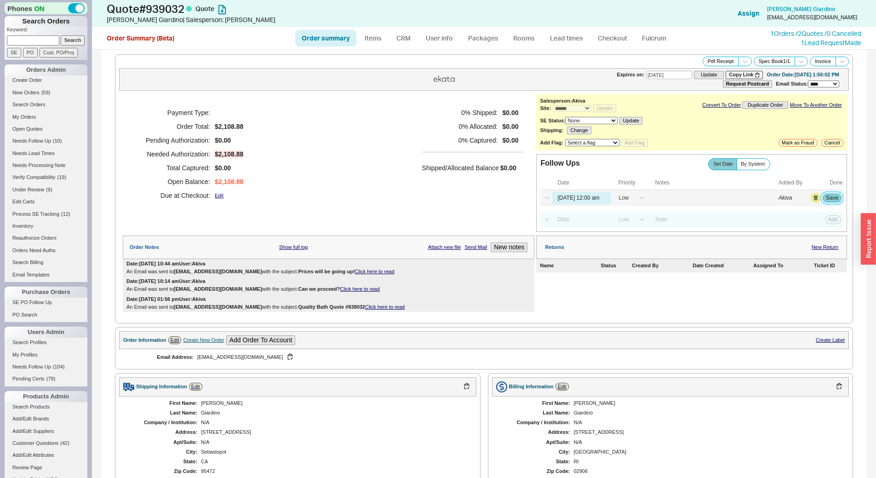
click at [832, 200] on button "Save" at bounding box center [832, 198] width 19 height 8
click at [46, 142] on span "Needs Follow Up" at bounding box center [31, 141] width 39 height 6
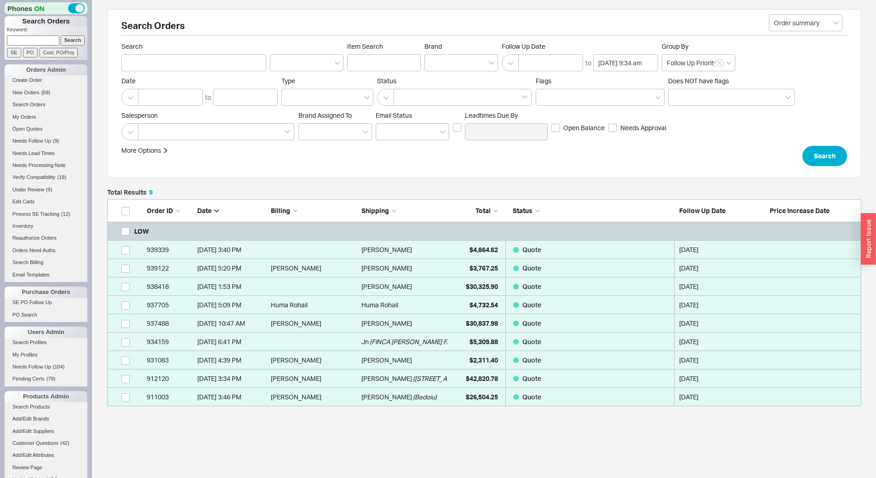
scroll to position [200, 748]
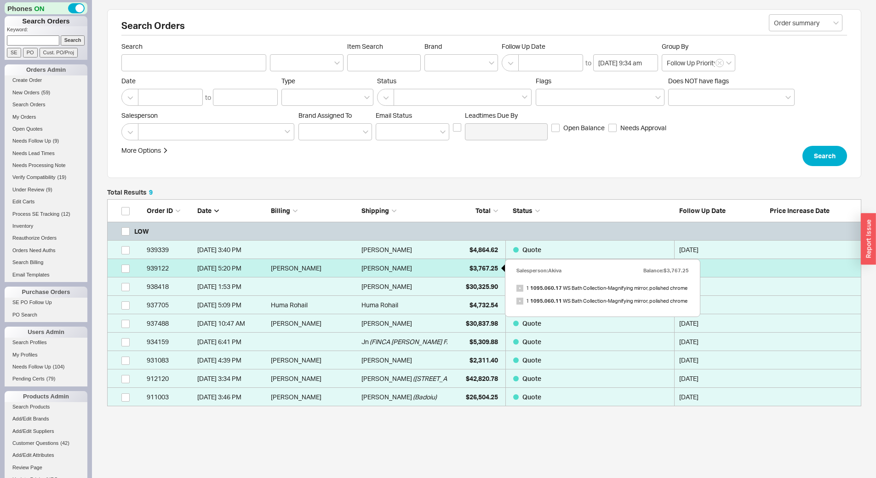
click at [456, 263] on div "$3,767.25" at bounding box center [475, 268] width 46 height 18
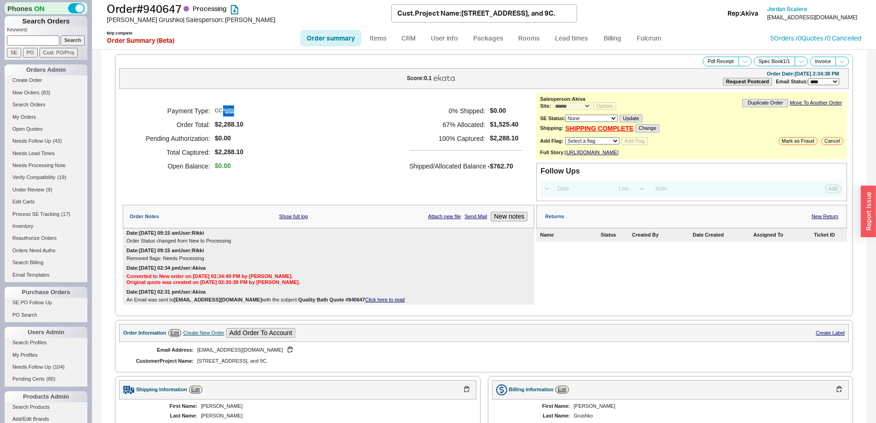
select select "*"
select select "LOW"
select select "3"
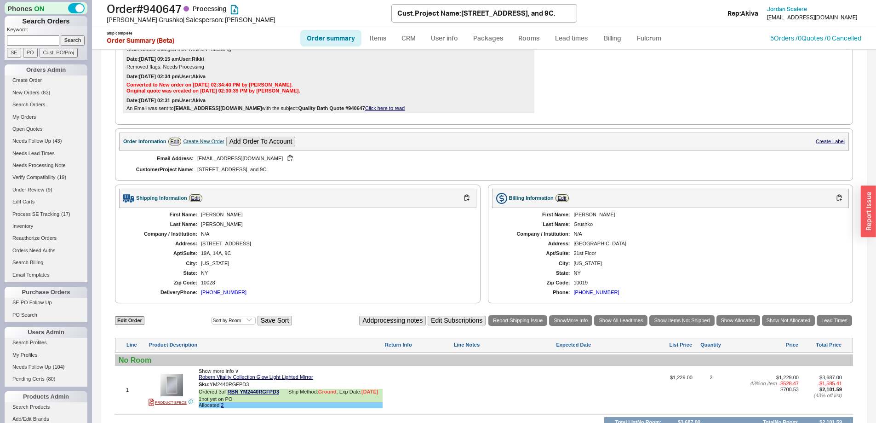
scroll to position [309, 0]
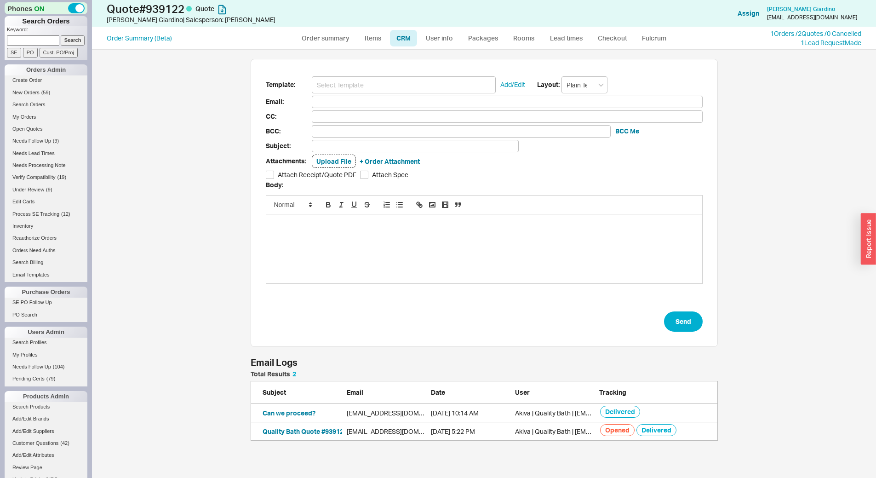
scroll to position [422, 778]
click at [403, 78] on input at bounding box center [404, 84] width 184 height 17
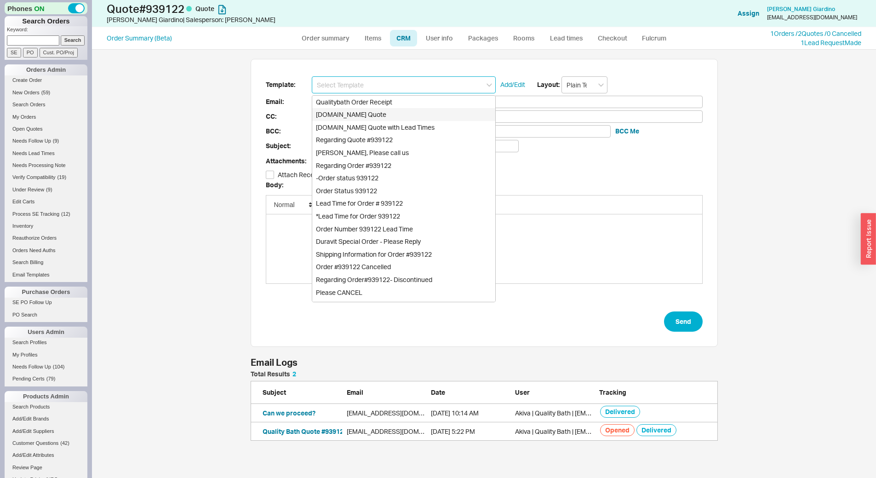
click at [407, 112] on div "[DOMAIN_NAME] Quote" at bounding box center [403, 114] width 183 height 13
type input "Receipt"
type input "[EMAIL_ADDRESS][DOMAIN_NAME]"
type input "Quality Bath Quote #939122"
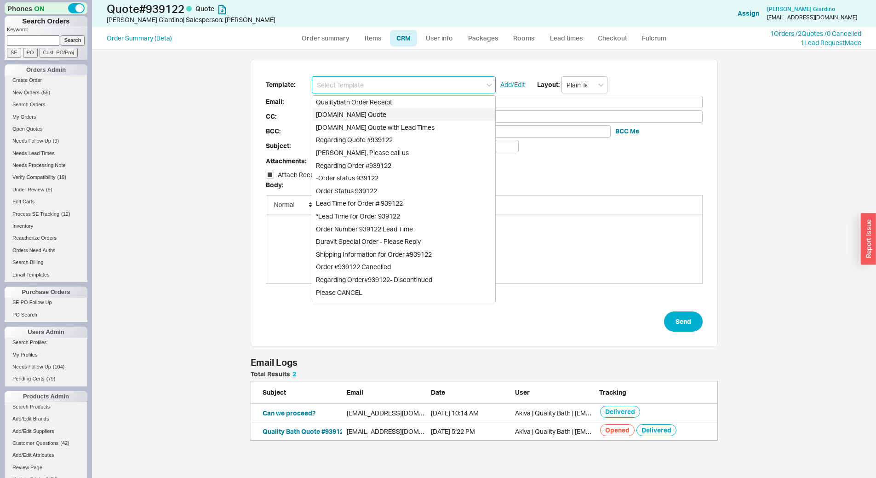
checkbox input "true"
type input "[DOMAIN_NAME] Quote"
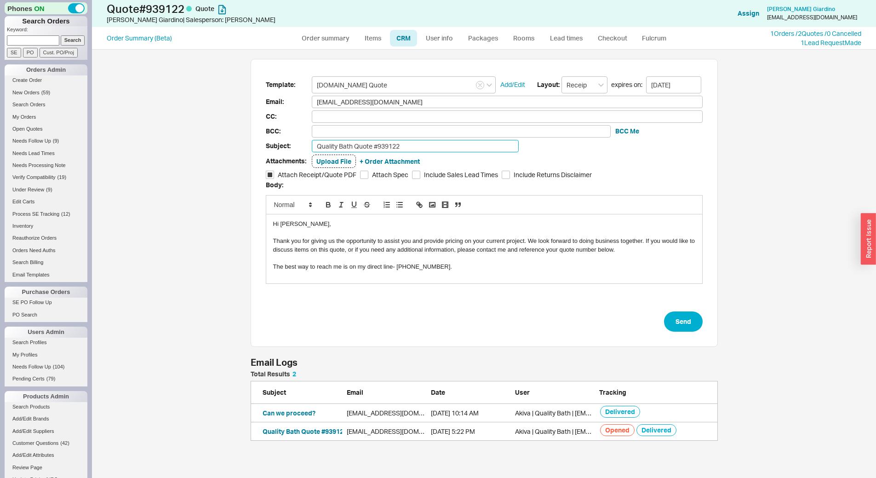
click at [416, 143] on input "Quality Bath Quote #939122" at bounding box center [415, 146] width 207 height 12
type input "Would you like to order?"
click at [696, 321] on button "Send" at bounding box center [683, 321] width 39 height 20
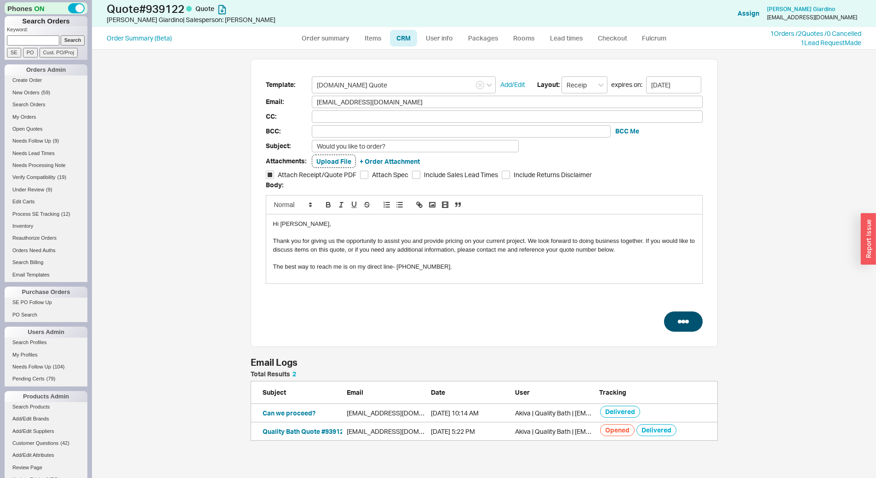
select select "*"
select select "LOW"
select select "3"
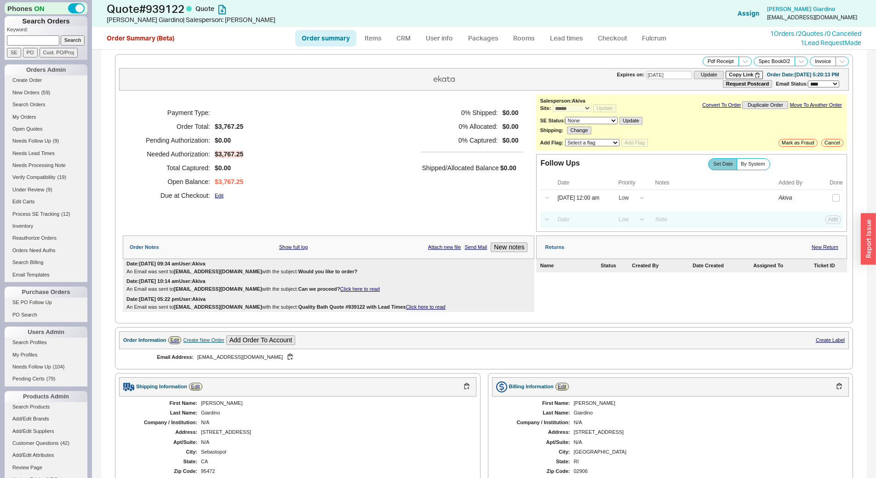
type input "[DATE]"
click at [596, 196] on input "09/18/25 12:00 am" at bounding box center [582, 198] width 59 height 12
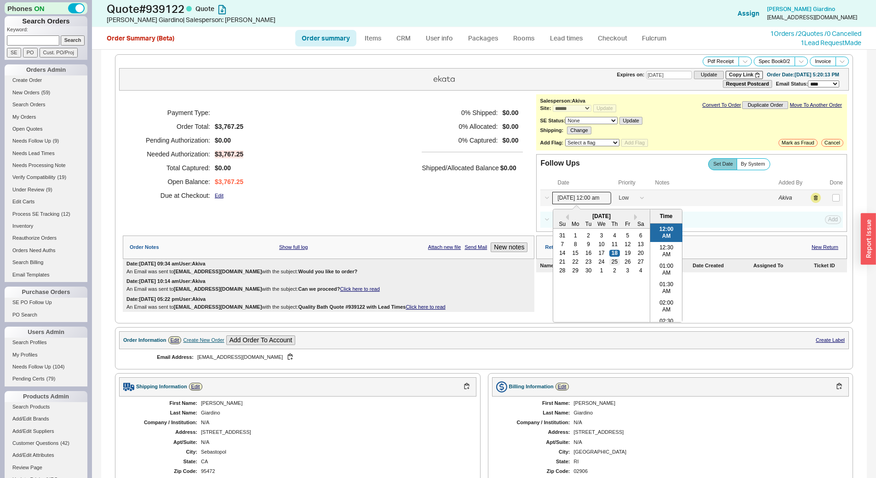
click at [612, 261] on div "25" at bounding box center [615, 262] width 11 height 6
type input "09/25/25 12:00 am"
click at [831, 201] on button "Save" at bounding box center [832, 198] width 19 height 8
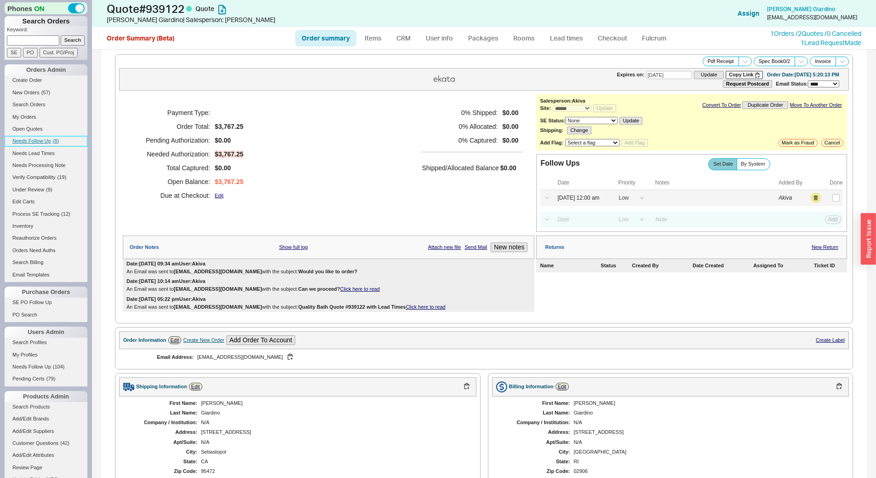
click at [64, 140] on link "Needs Follow Up ( 8 )" at bounding box center [46, 141] width 83 height 10
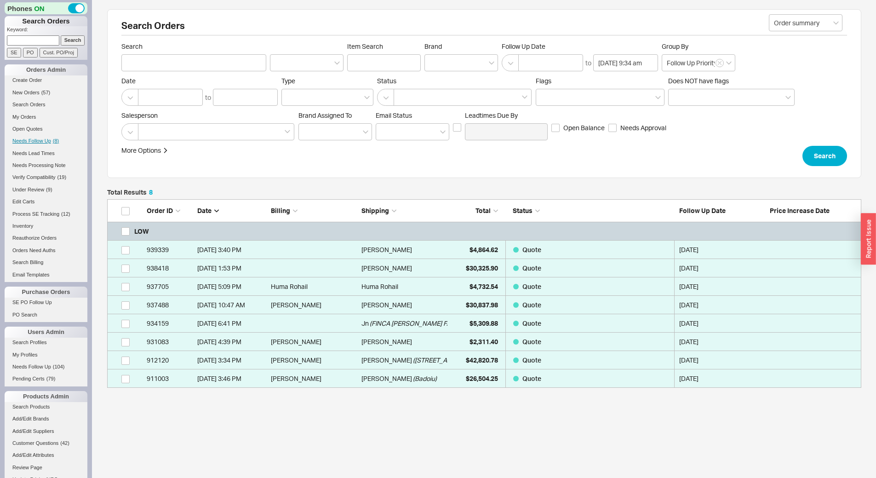
scroll to position [182, 748]
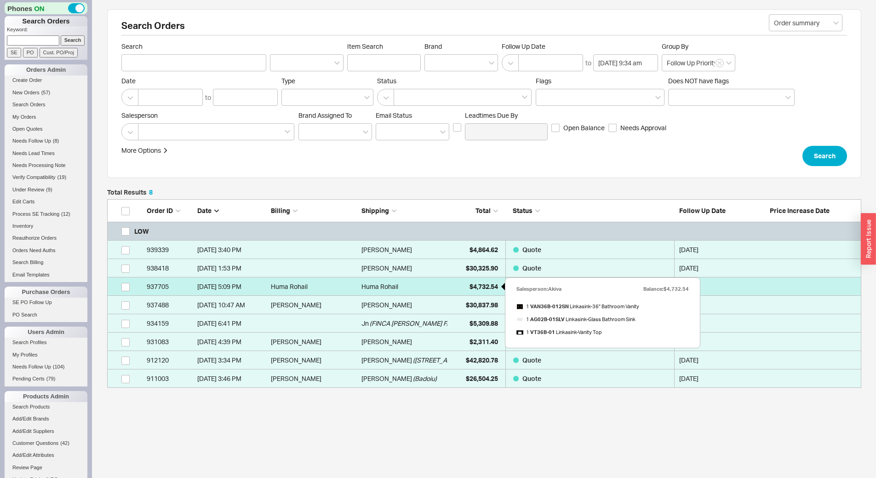
click at [455, 281] on div "$4,732.54" at bounding box center [475, 286] width 46 height 18
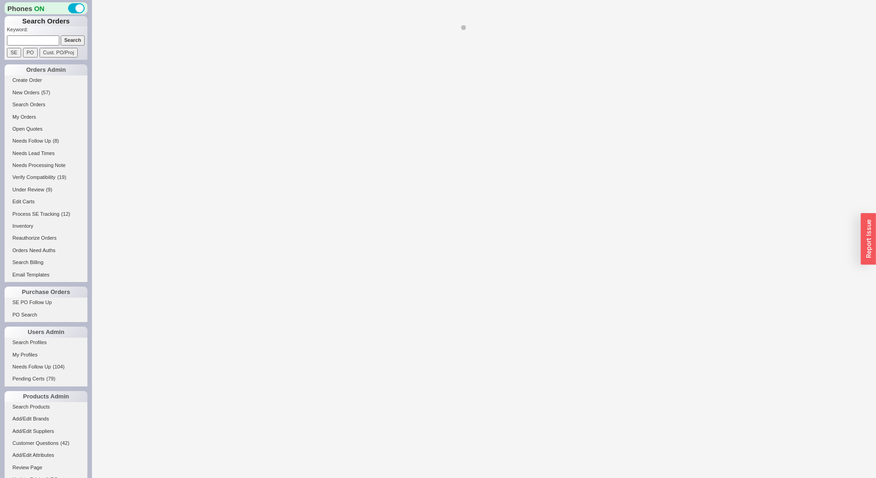
select select "*"
select select "LOW"
select select "3"
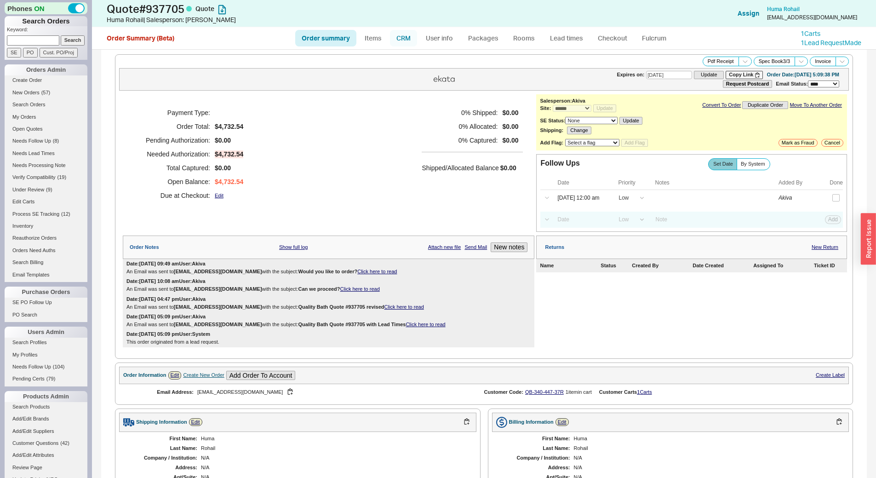
click at [409, 43] on link "CRM" at bounding box center [403, 38] width 27 height 17
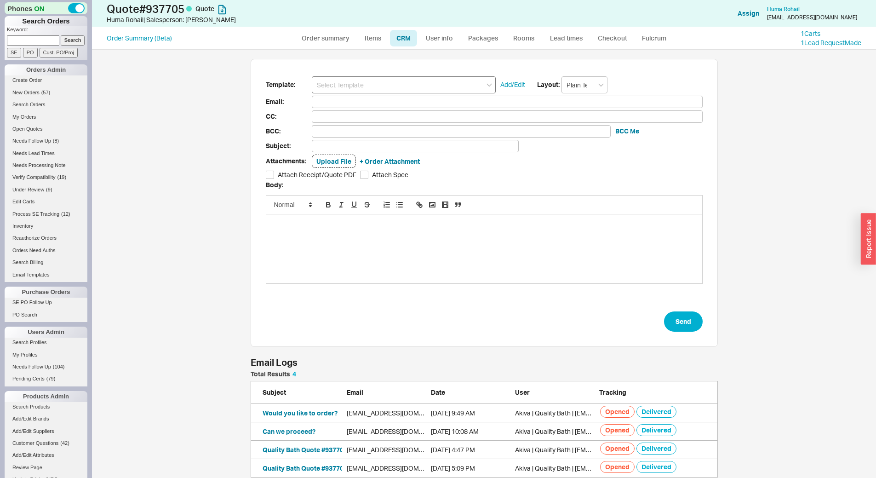
scroll to position [422, 771]
click at [398, 85] on input at bounding box center [404, 84] width 184 height 17
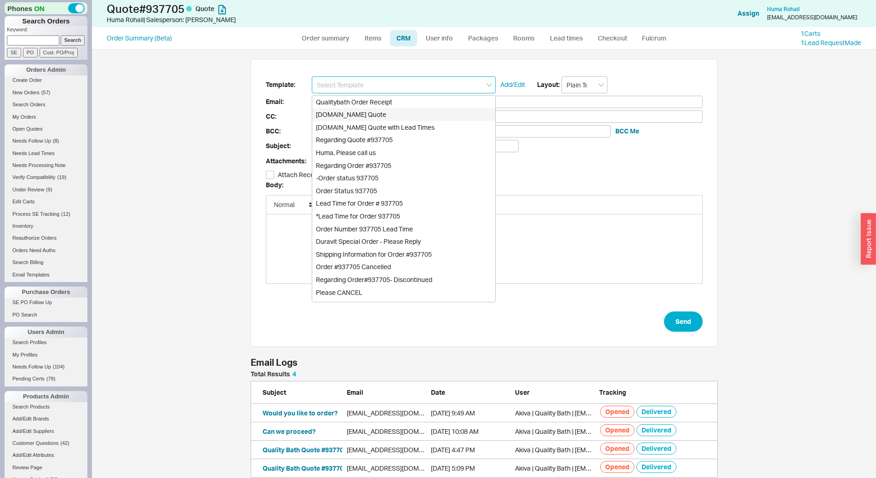
click at [403, 109] on div "[DOMAIN_NAME] Quote" at bounding box center [403, 114] width 183 height 13
type input "[DOMAIN_NAME] Quote"
type input "Receipt"
type input "hrohail@yahoo.com"
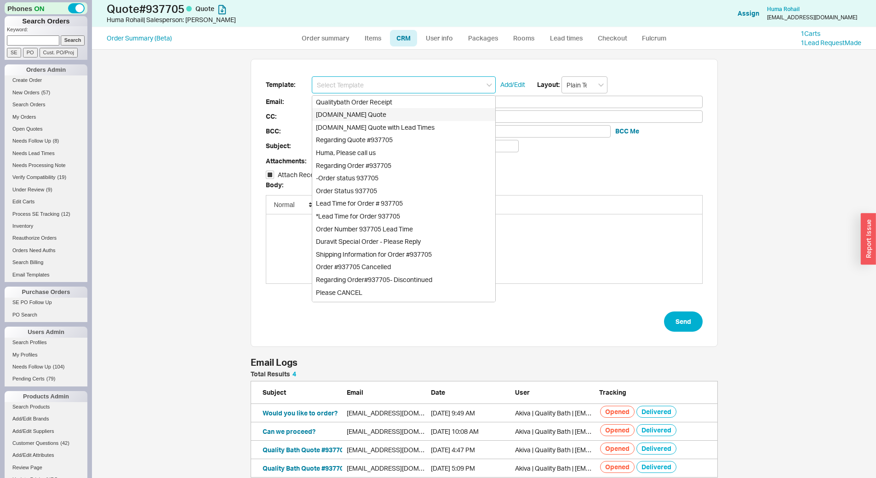
type input "Quality Bath Quote #937705"
checkbox input "true"
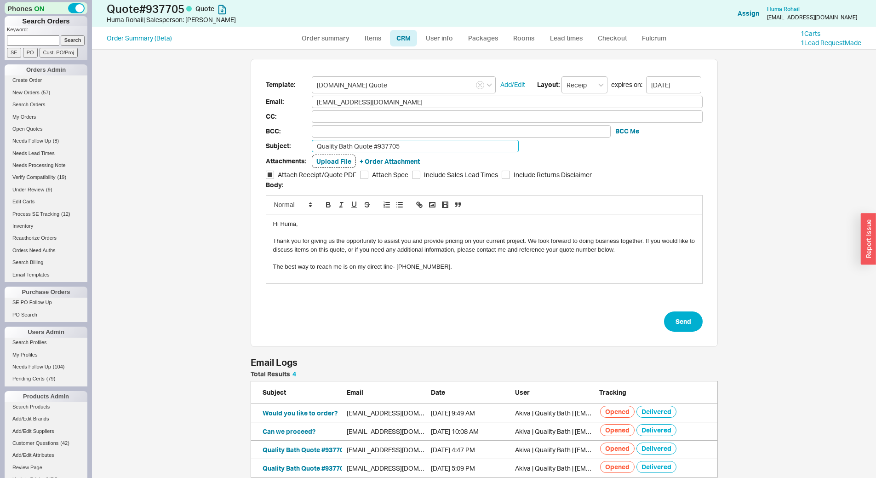
click at [416, 140] on input "Quality Bath Quote #937705" at bounding box center [415, 146] width 207 height 12
type input "Any updates for me?"
click at [660, 320] on form "Template: Qualitybath.com Quote Add/Edit Layout: Receipt expires on: 10/02/2025…" at bounding box center [484, 204] width 437 height 256
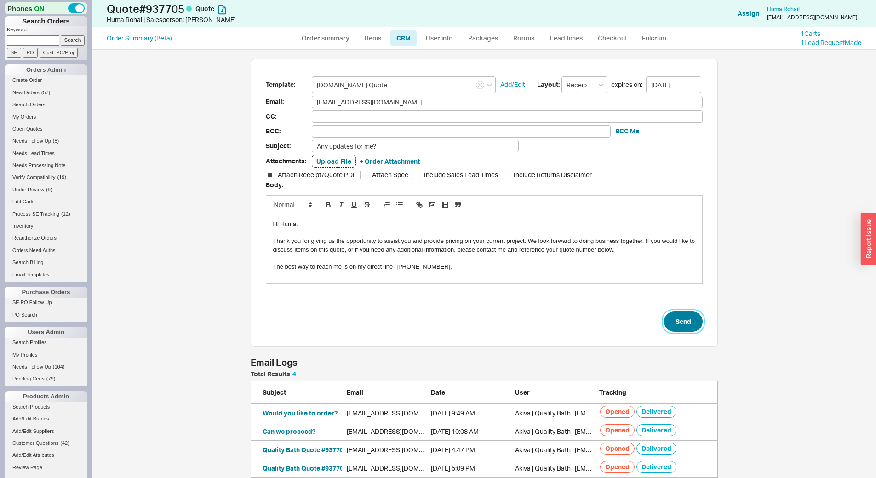
click at [664, 321] on button "Send" at bounding box center [683, 321] width 39 height 20
select select "*"
select select "LOW"
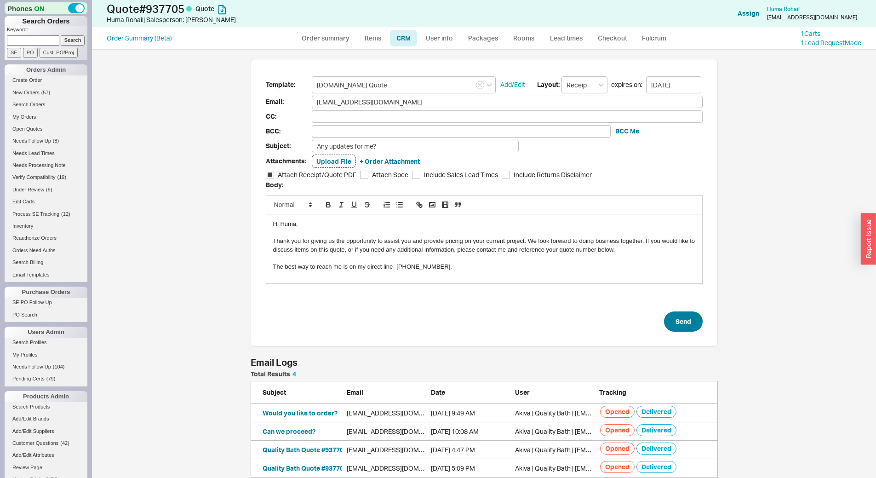
select select "3"
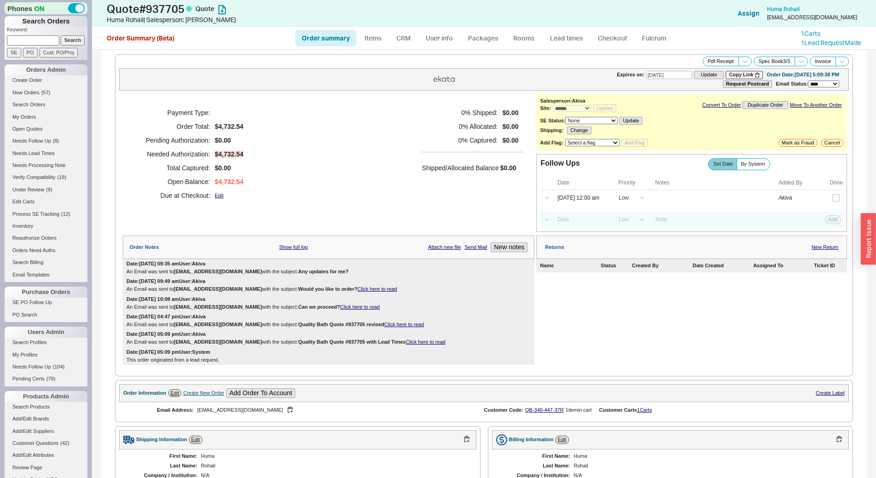
type input "[DATE]"
click at [595, 202] on input "09/18/25 12:00 am" at bounding box center [582, 198] width 59 height 12
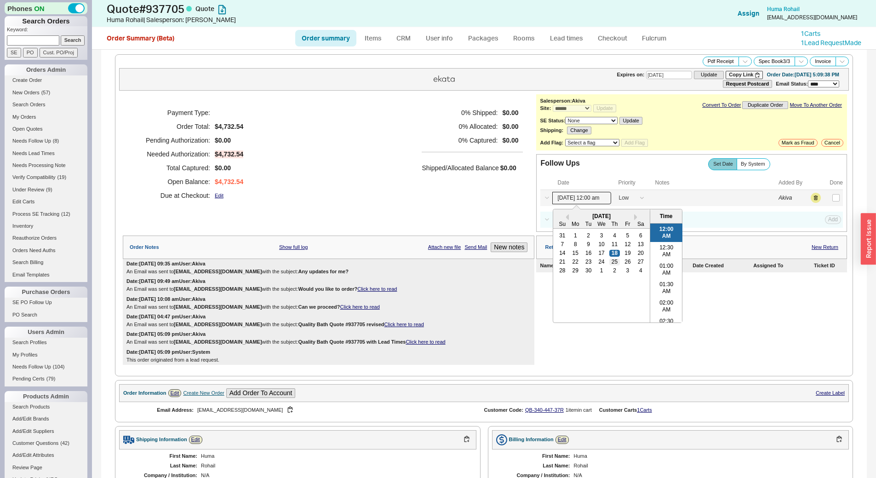
click at [615, 263] on div "25" at bounding box center [615, 262] width 11 height 6
type input "09/25/25 12:00 am"
click at [823, 199] on button "Save" at bounding box center [832, 198] width 19 height 8
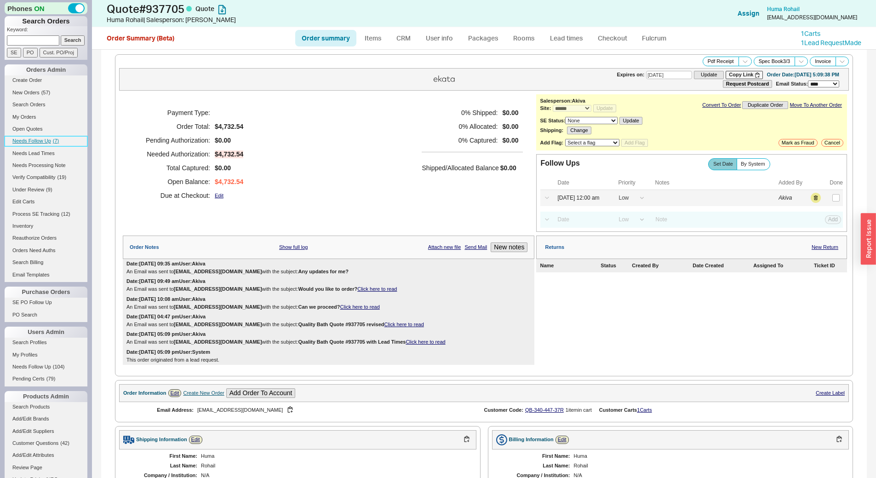
click at [47, 143] on span "Needs Follow Up" at bounding box center [31, 141] width 39 height 6
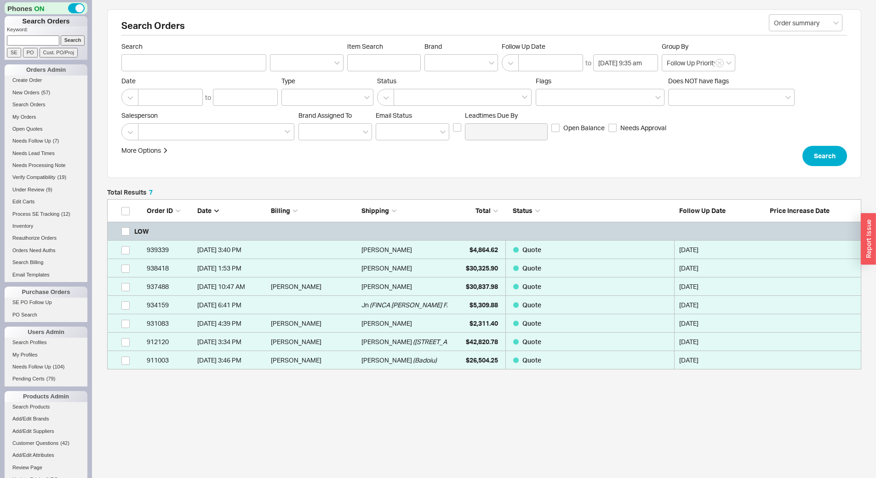
scroll to position [163, 748]
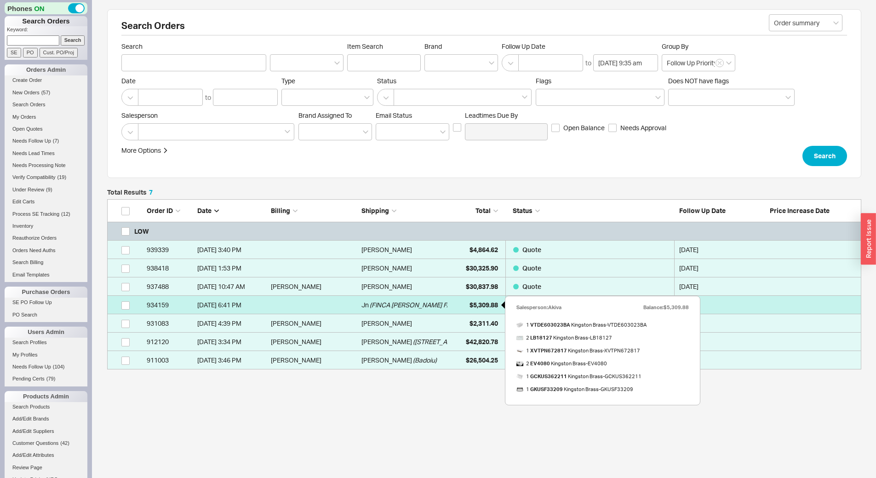
click at [456, 301] on div "$5,309.88" at bounding box center [475, 305] width 46 height 18
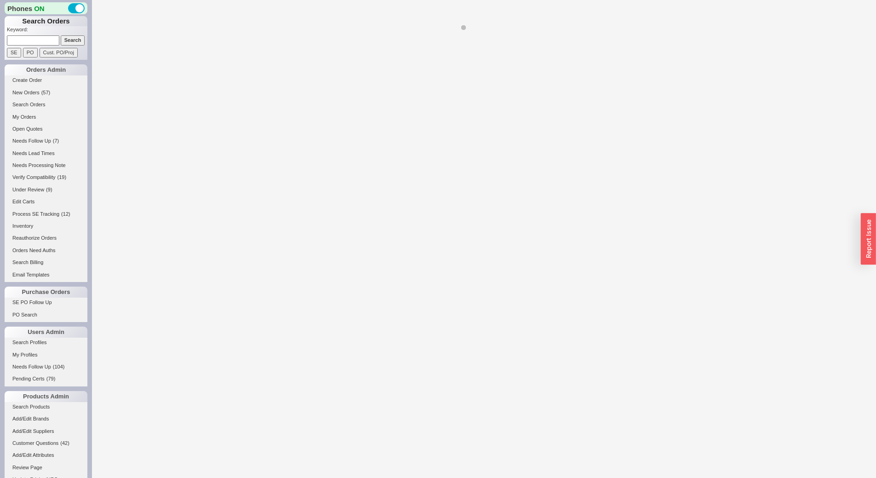
select select "*"
select select "LOW"
select select "3"
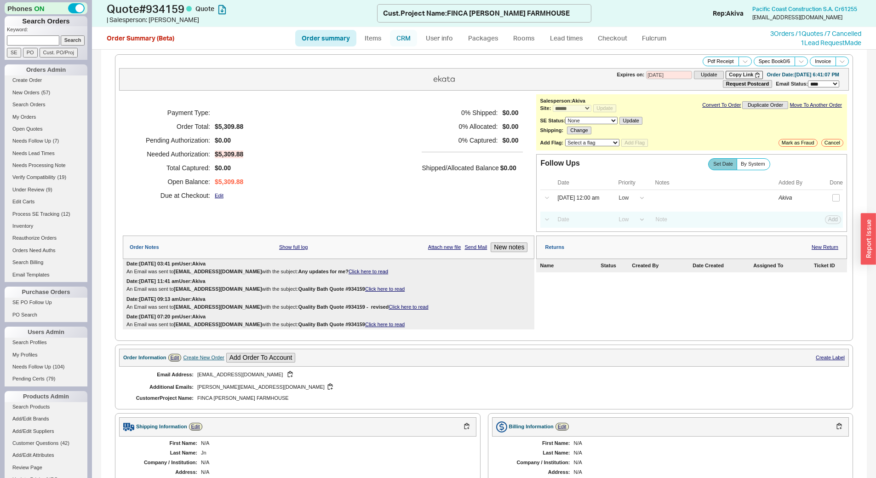
click at [405, 38] on link "CRM" at bounding box center [403, 38] width 27 height 17
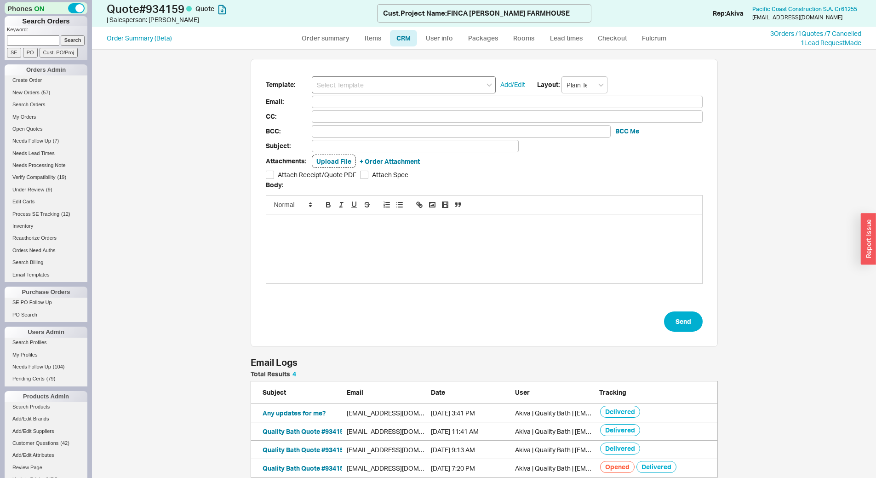
scroll to position [100, 461]
click at [407, 86] on input at bounding box center [404, 84] width 184 height 17
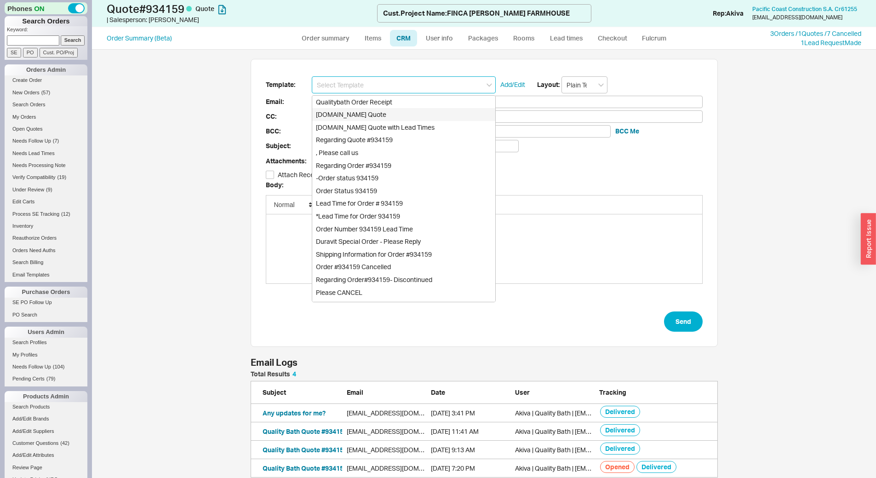
click at [409, 119] on div "[DOMAIN_NAME] Quote" at bounding box center [403, 114] width 183 height 13
type input "Receipt"
type input "jcneeds@pcc-cr.com"
type input "allan@pcc-cr.com"
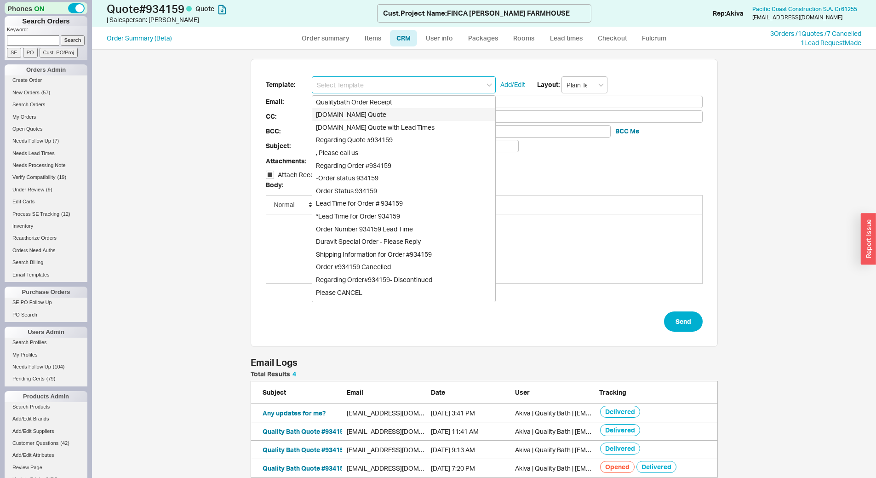
type input "allan@pcc-cr.com"
type input "Quality Bath Quote #934159"
checkbox input "true"
type input "[DOMAIN_NAME] Quote"
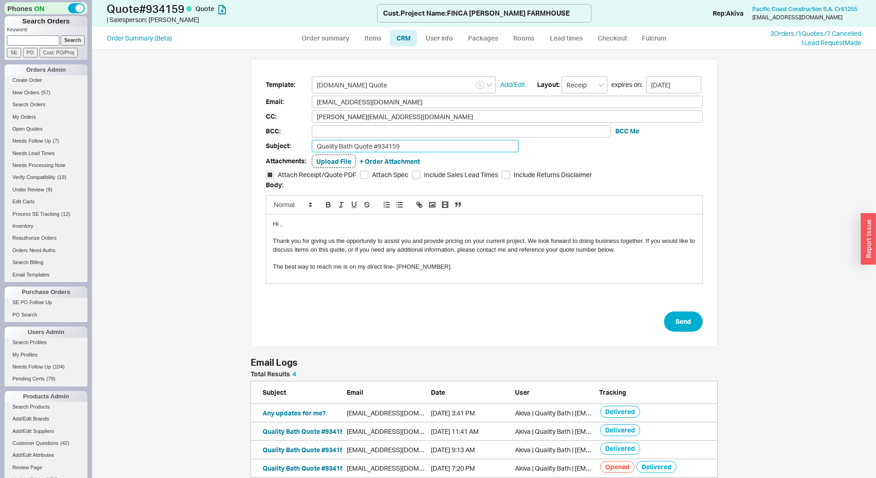
click at [405, 149] on input "Quality Bath Quote #934159" at bounding box center [415, 146] width 207 height 12
type input "Should I cancel this quote?"
click at [685, 315] on button "Send" at bounding box center [683, 321] width 39 height 20
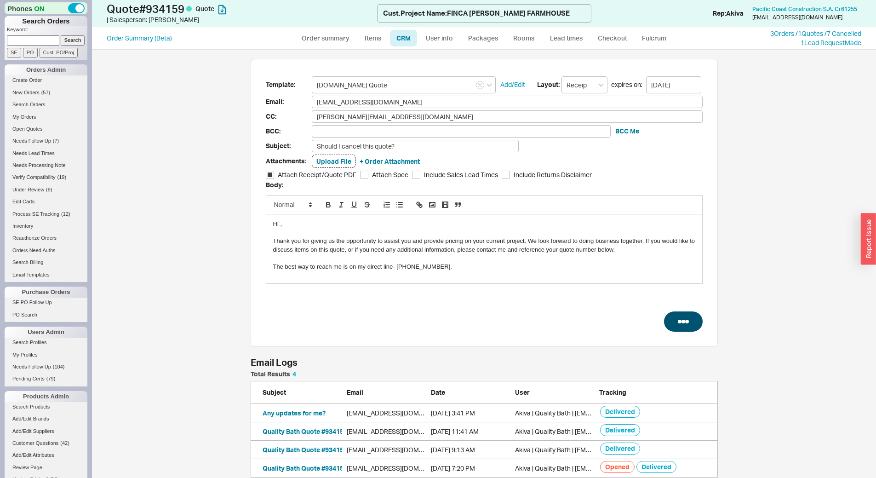
select select "*"
select select "LOW"
select select "3"
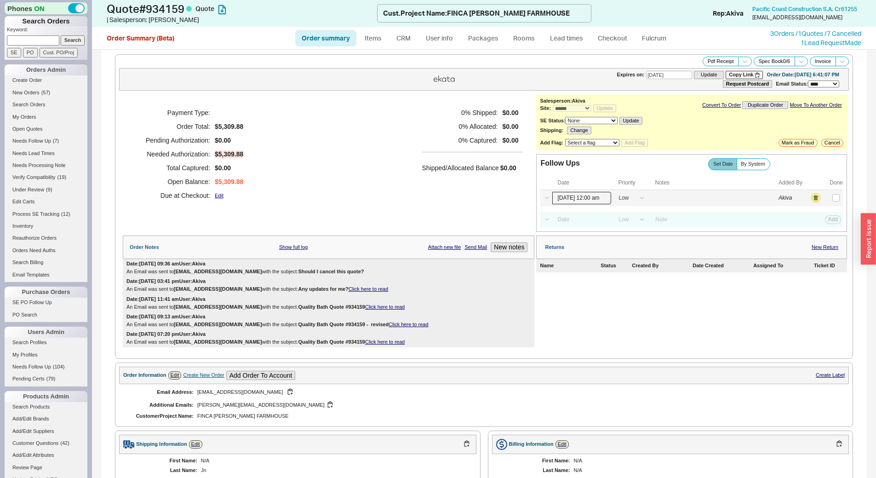
click at [591, 202] on input "09/18/25 12:00 am" at bounding box center [582, 198] width 59 height 12
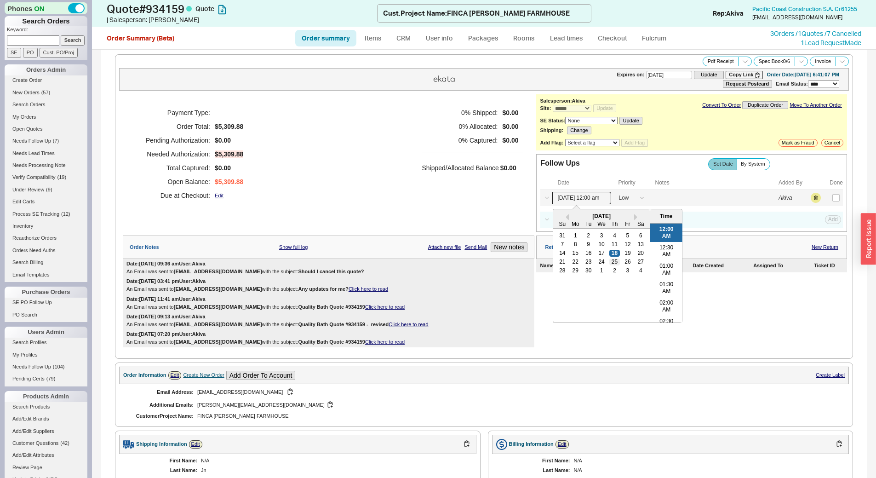
click at [612, 261] on div "25" at bounding box center [615, 262] width 11 height 6
type input "09/25/25 12:00 am"
click at [824, 199] on button "Save" at bounding box center [832, 198] width 19 height 8
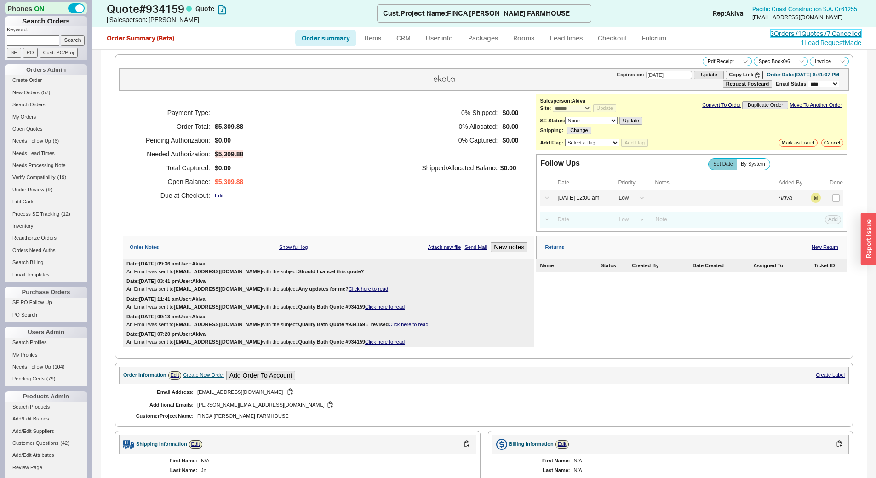
click at [777, 35] on link "3 Orders / 1 Quotes / 7 Cancelled" at bounding box center [816, 33] width 91 height 8
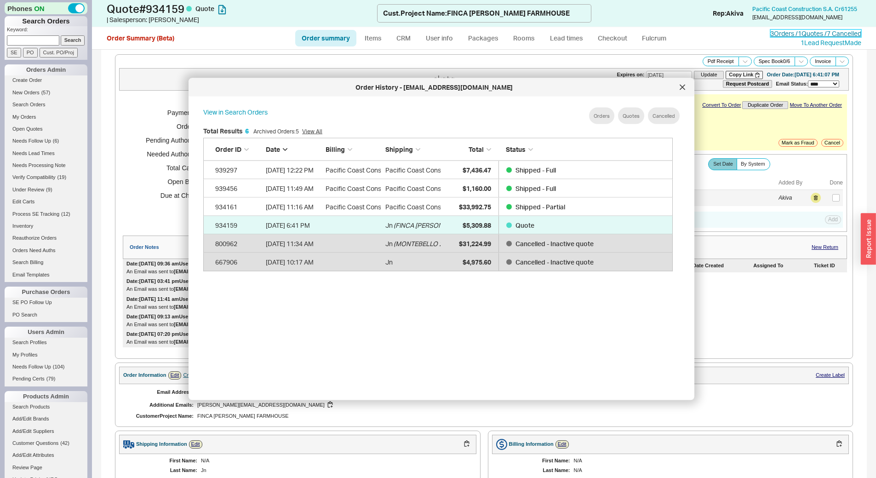
scroll to position [275, 478]
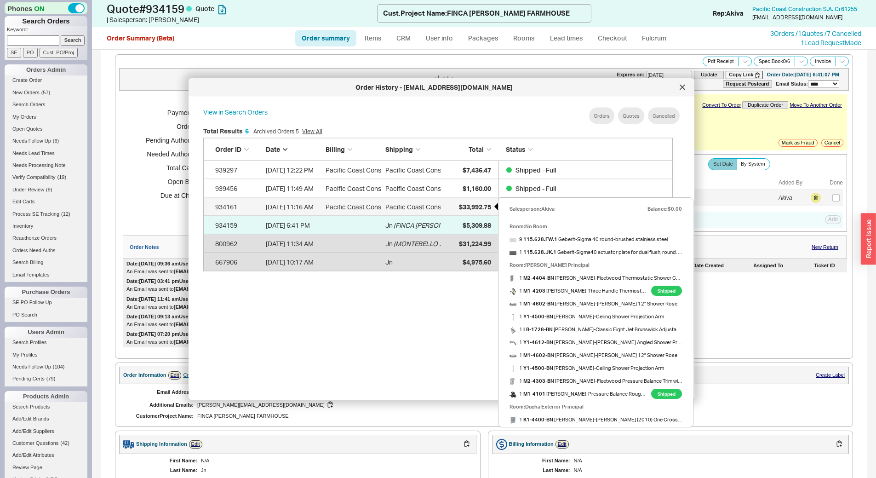
click at [473, 199] on div "$33,992.75" at bounding box center [468, 206] width 46 height 18
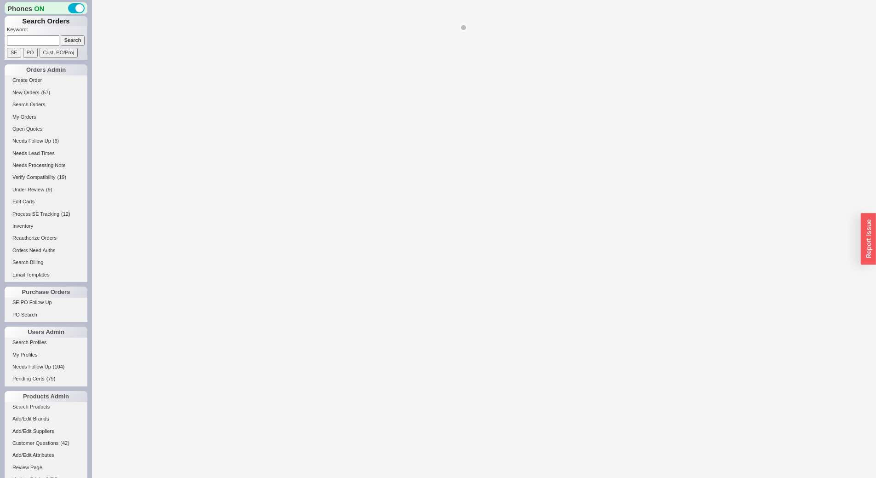
select select "*"
select select "LOW"
select select "3"
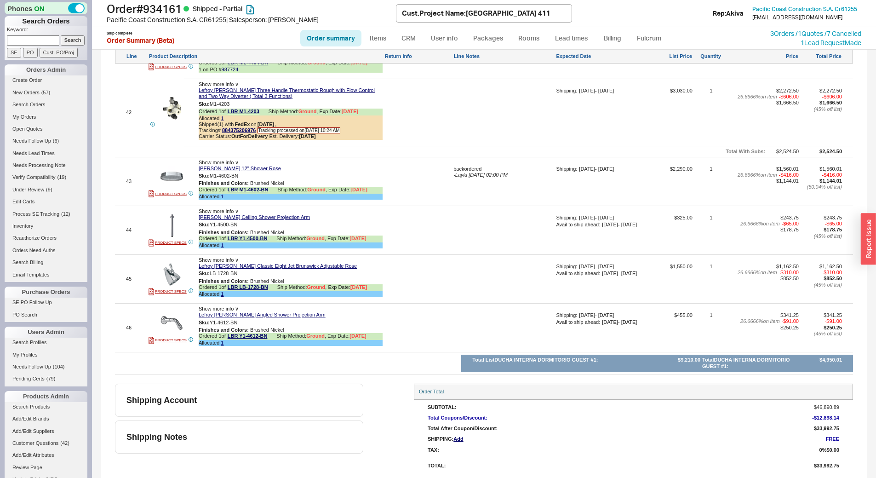
scroll to position [3269, 0]
select select "*"
select select "LOW"
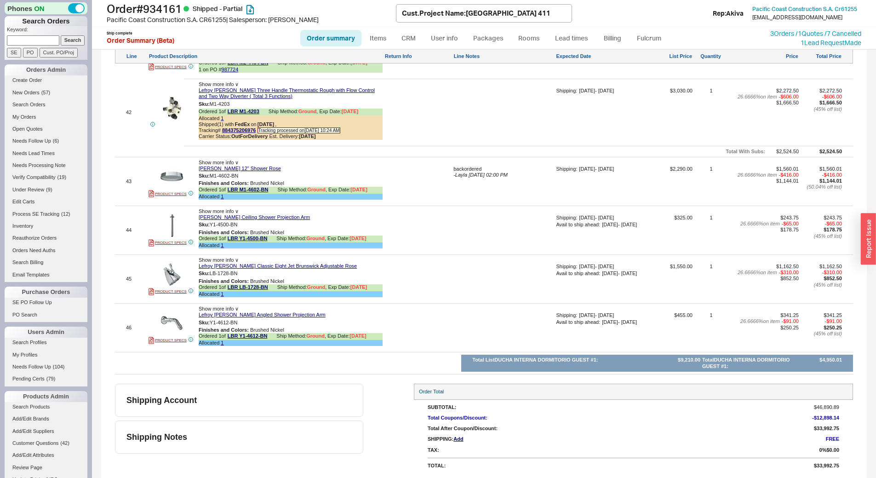
select select "3"
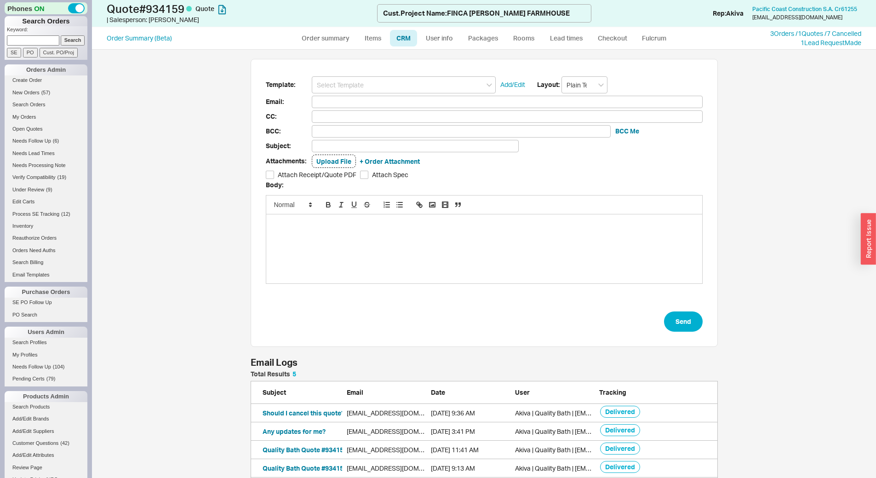
scroll to position [118, 461]
select select "*"
select select "LOW"
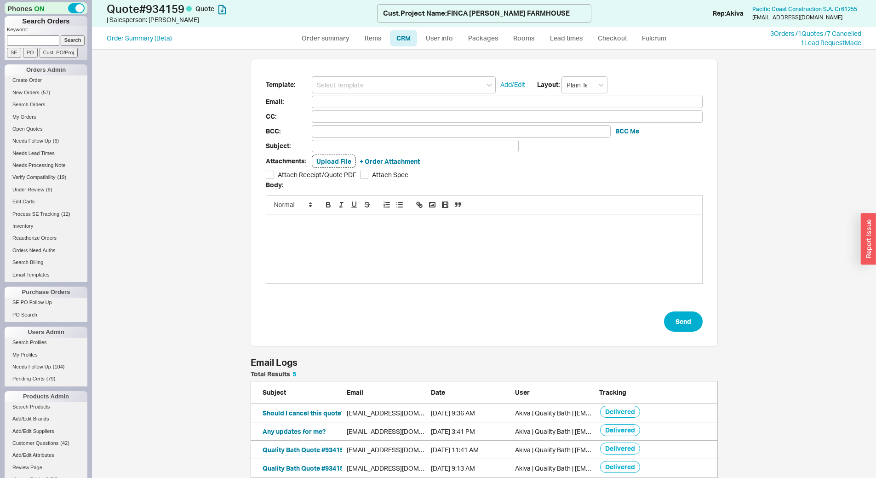
select select "3"
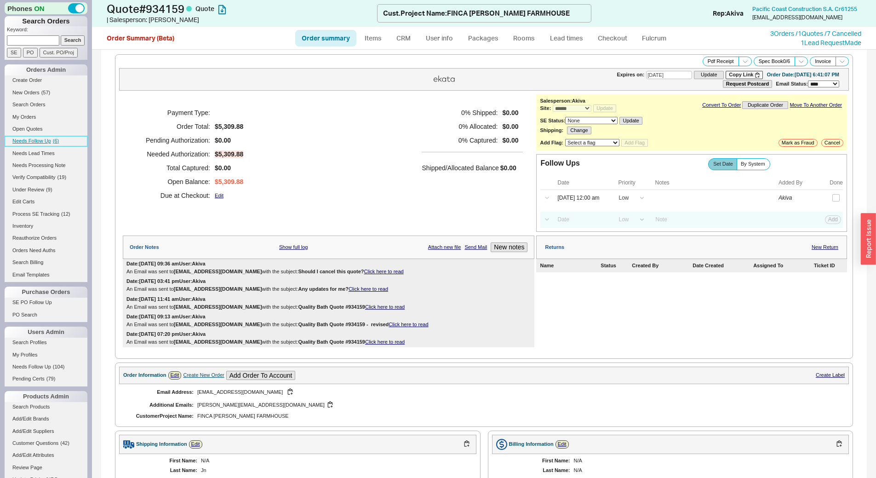
click at [62, 141] on link "Needs Follow Up ( 6 )" at bounding box center [46, 141] width 83 height 10
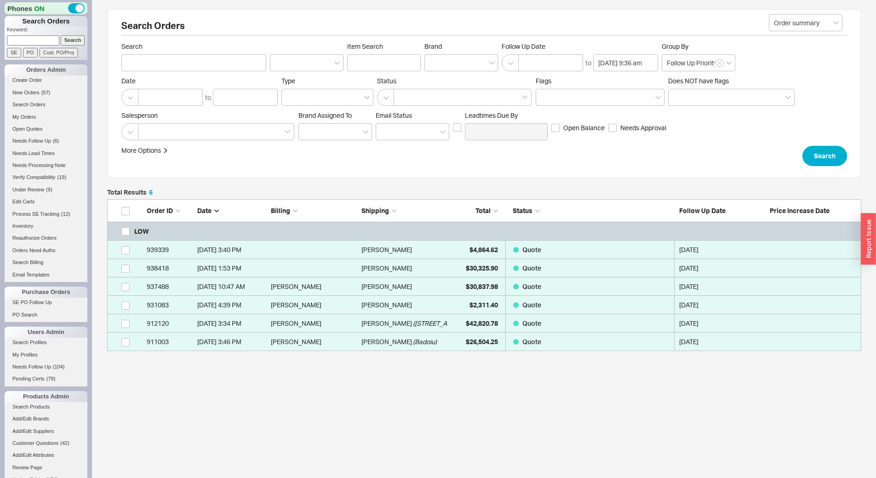
scroll to position [145, 748]
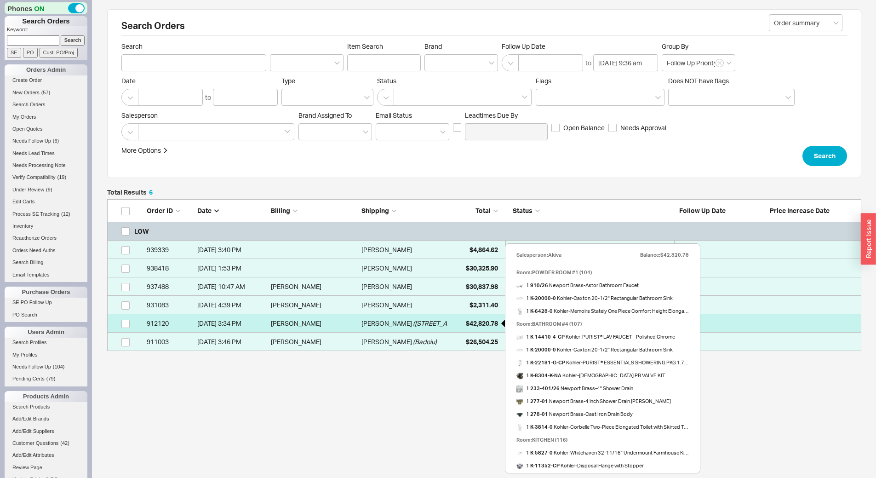
click at [467, 320] on span "$42,820.78" at bounding box center [482, 323] width 32 height 8
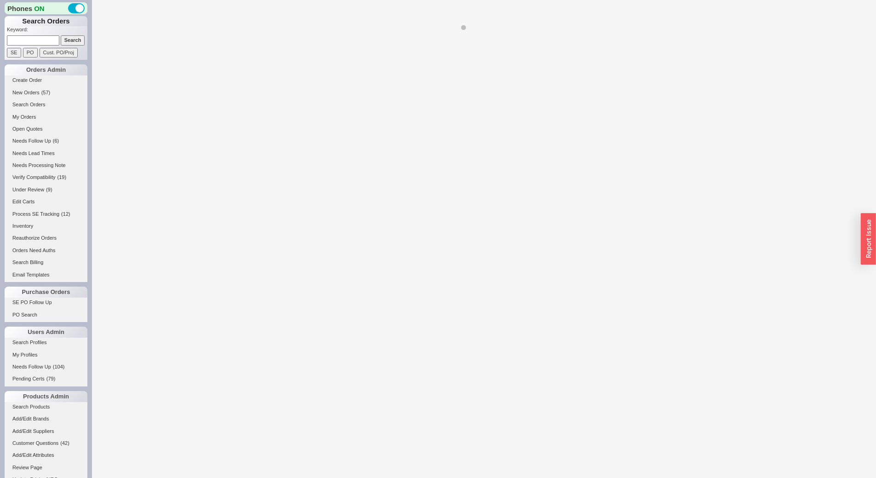
select select "*"
select select "LOW"
select select "3"
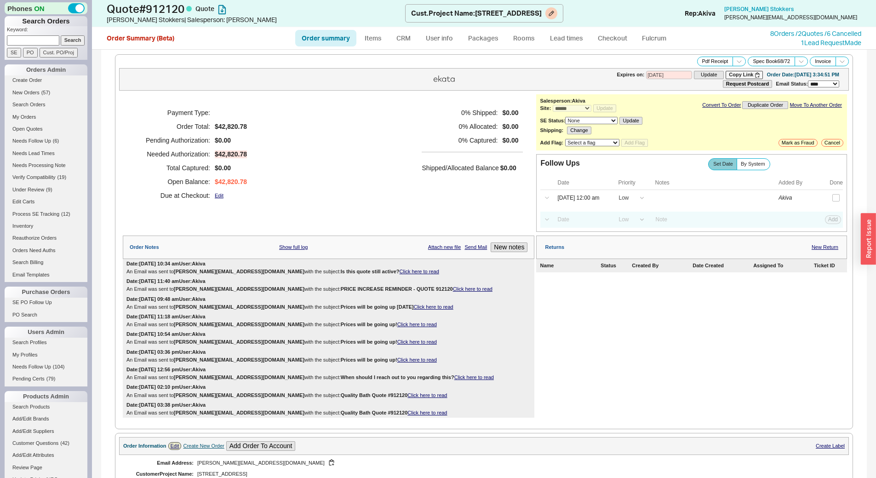
drag, startPoint x: 475, startPoint y: 10, endPoint x: 542, endPoint y: 11, distance: 66.7
click at [542, 11] on div "Cust. Project Name : 496 First Neck Lane" at bounding box center [484, 13] width 158 height 18
copy div "496 First Neck Lane"
click at [35, 42] on input at bounding box center [33, 40] width 52 height 10
type input "938954"
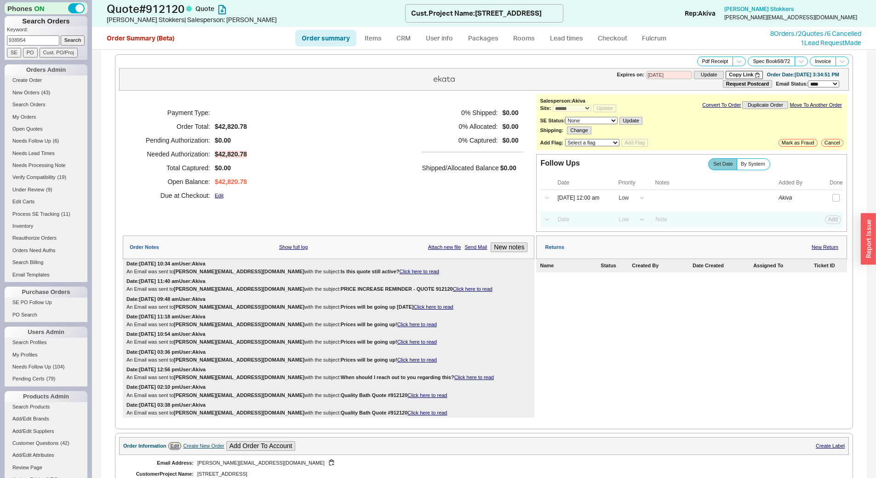
click at [61, 35] on input "Search" at bounding box center [73, 40] width 24 height 10
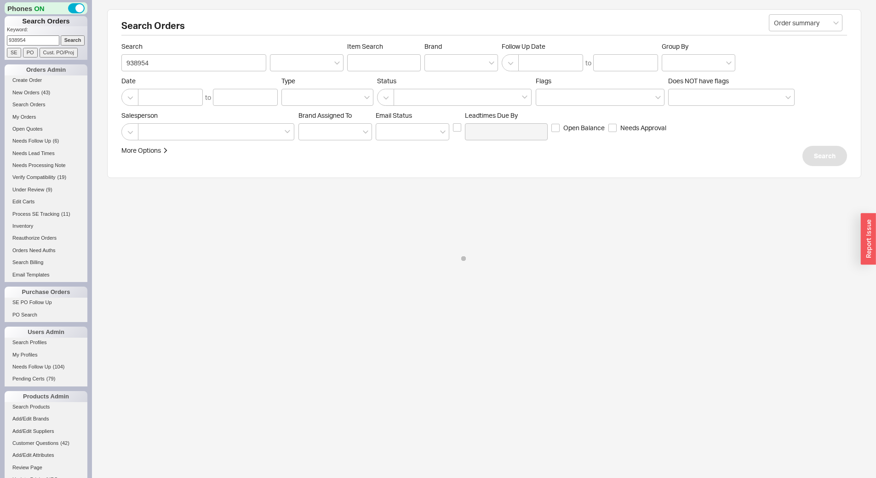
select select "*"
select select "LOW"
select select "3"
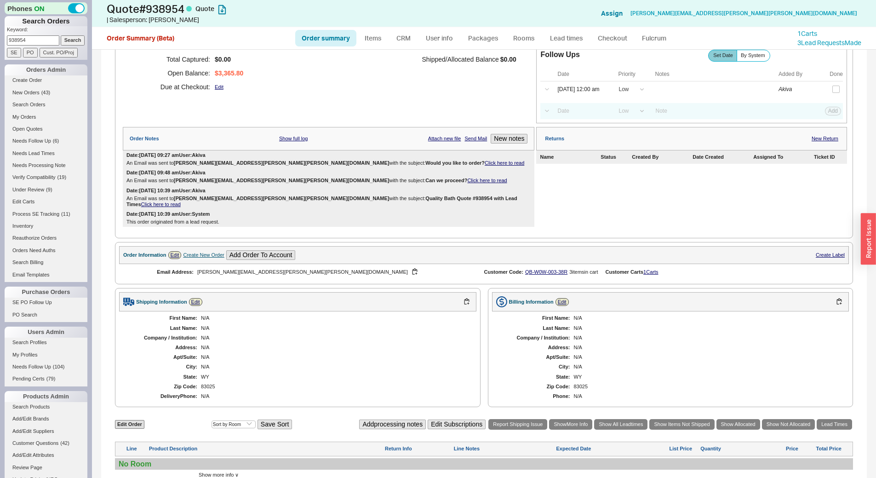
scroll to position [17, 0]
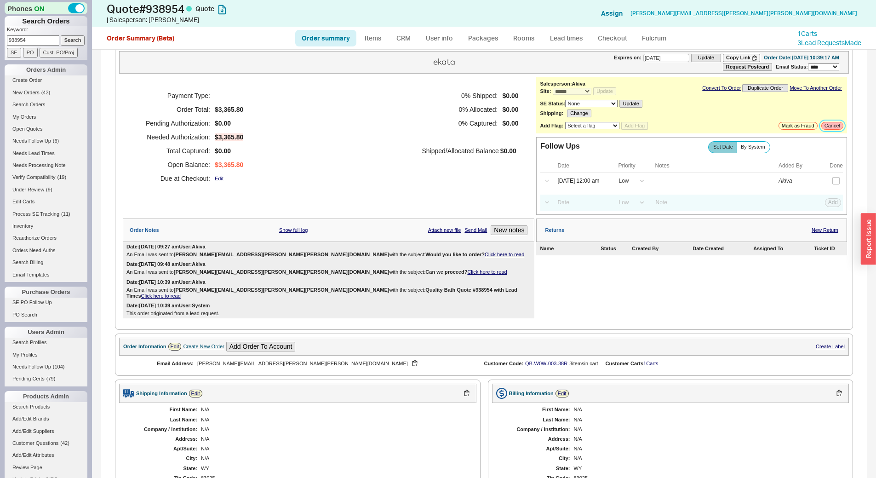
click at [831, 125] on button "Cancel" at bounding box center [833, 126] width 22 height 8
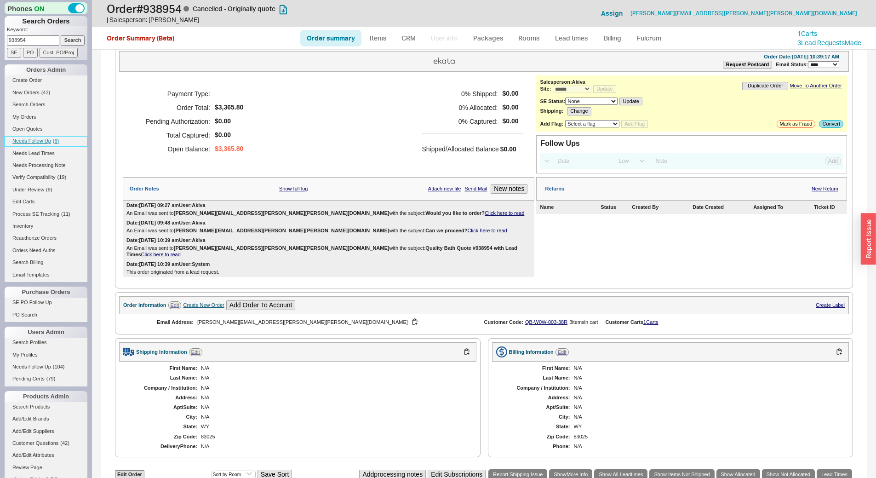
click at [42, 136] on link "Needs Follow Up ( 6 )" at bounding box center [46, 141] width 83 height 10
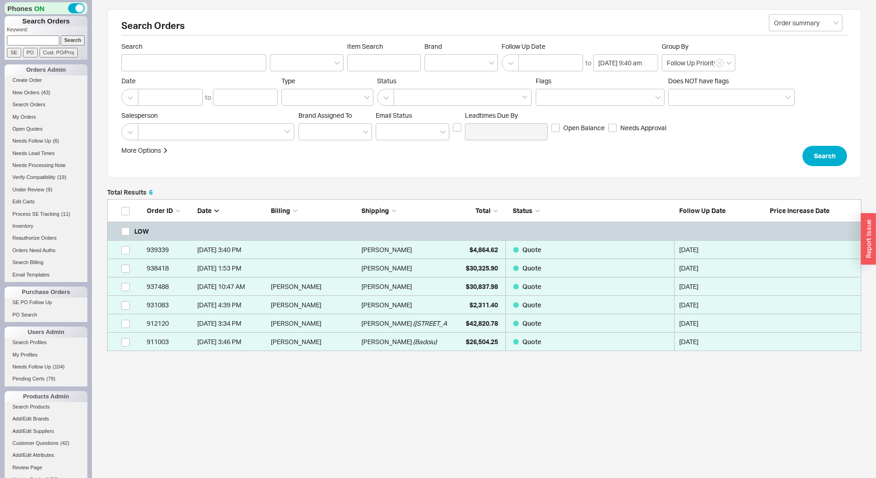
scroll to position [145, 748]
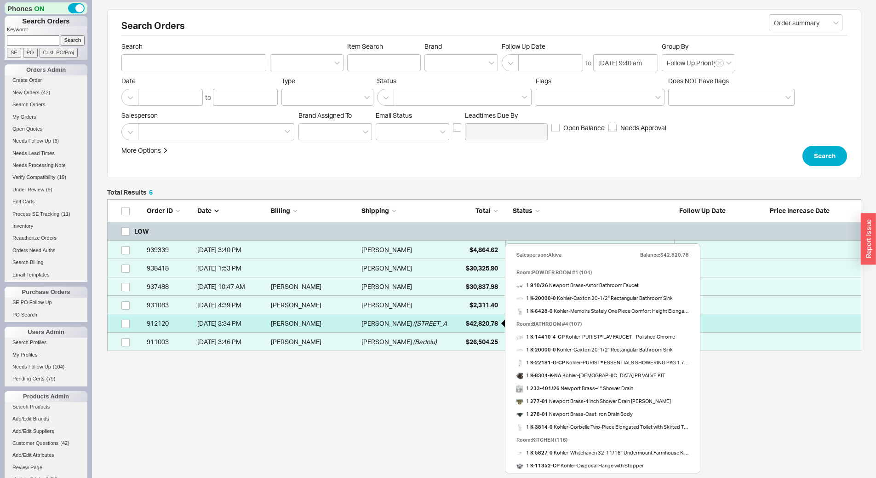
click at [468, 324] on span "$42,820.78" at bounding box center [482, 323] width 32 height 8
select select "*"
select select "LOW"
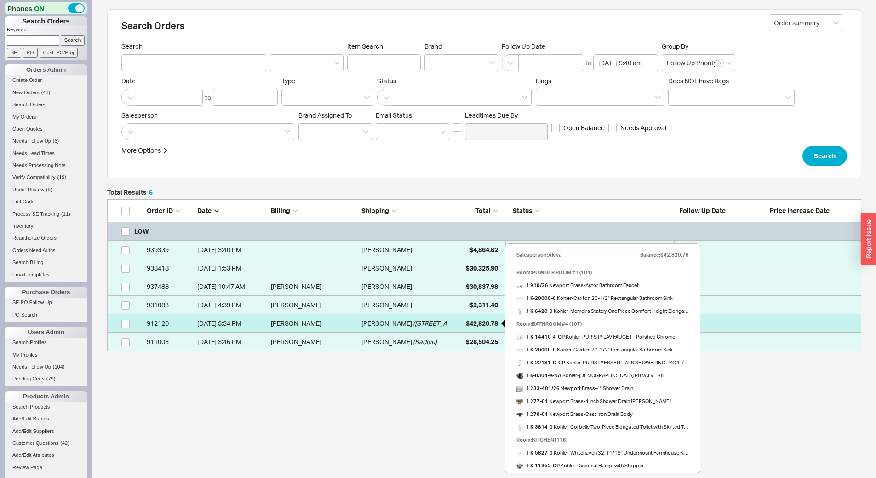
select select "3"
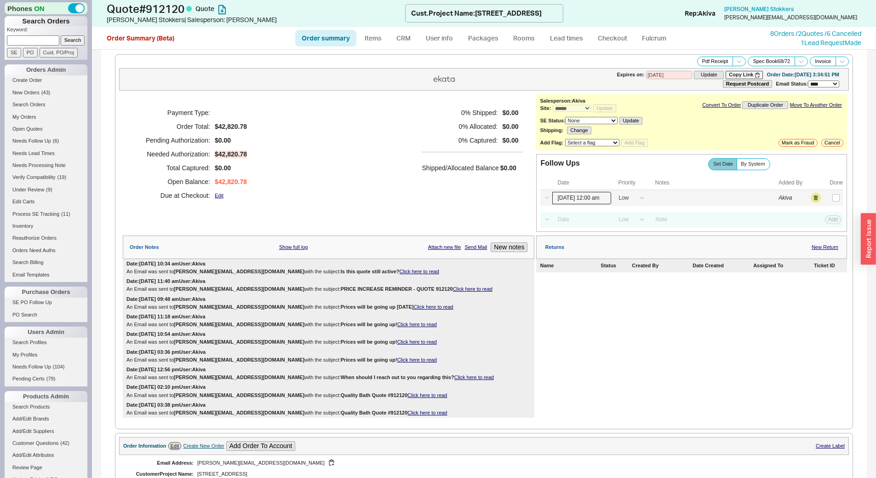
click at [585, 195] on input "09/18/25 12:00 am" at bounding box center [582, 198] width 59 height 12
click at [635, 216] on button "Next month" at bounding box center [640, 217] width 11 height 6
click at [636, 254] on div "18" at bounding box center [641, 253] width 11 height 6
type input "10/18/25 12:00 am"
click at [823, 194] on button "Save" at bounding box center [832, 198] width 19 height 8
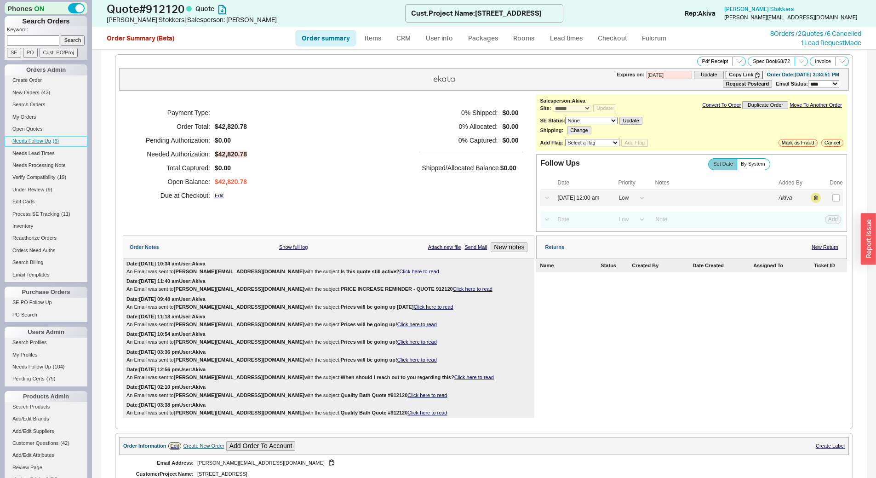
click at [38, 138] on span "Needs Follow Up" at bounding box center [31, 141] width 39 height 6
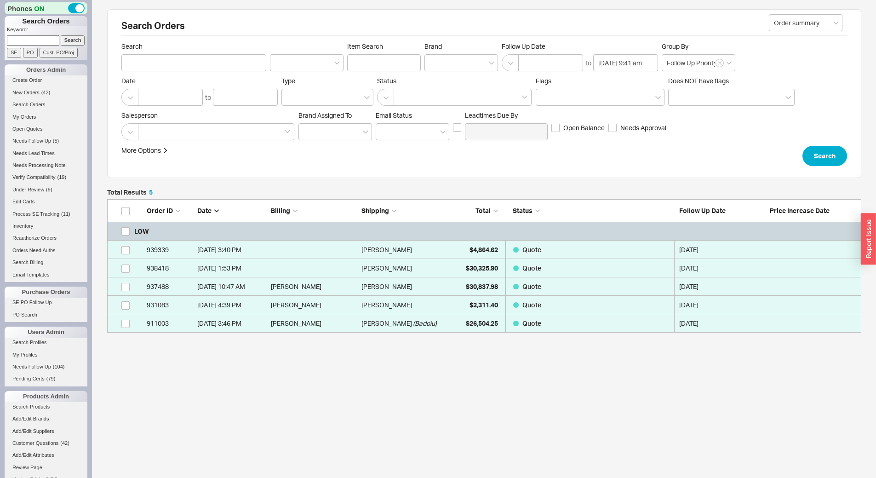
scroll to position [127, 748]
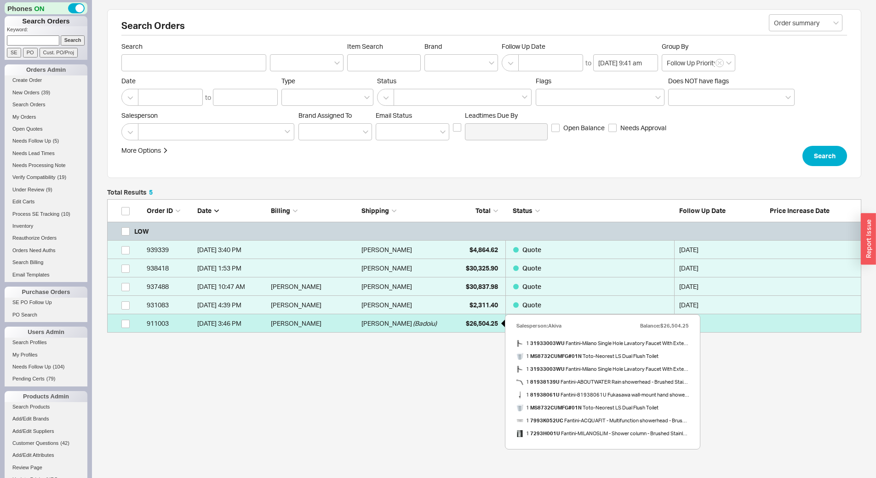
click at [459, 326] on div "$26,504.25" at bounding box center [475, 323] width 46 height 18
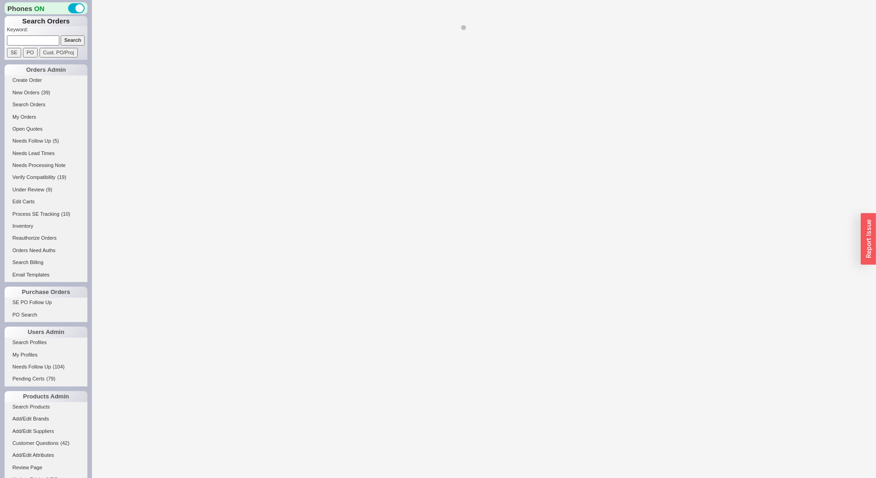
select select "*"
select select "LOW"
select select "3"
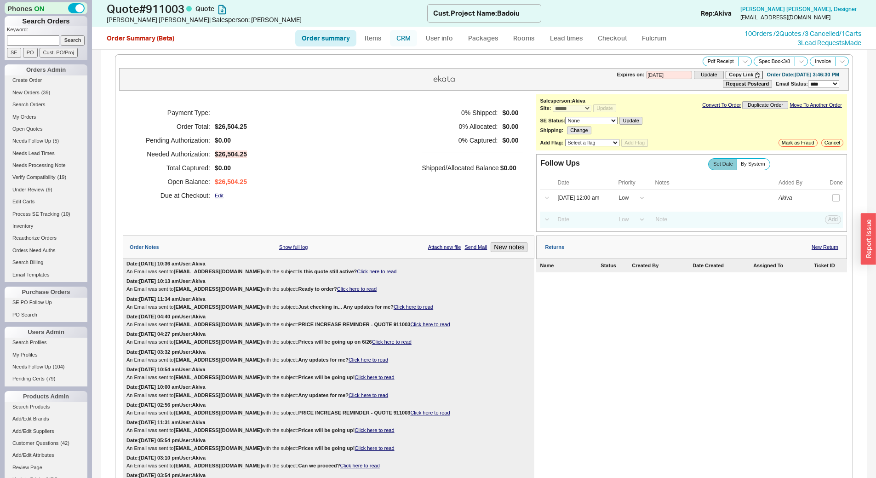
click at [405, 36] on link "CRM" at bounding box center [403, 38] width 27 height 17
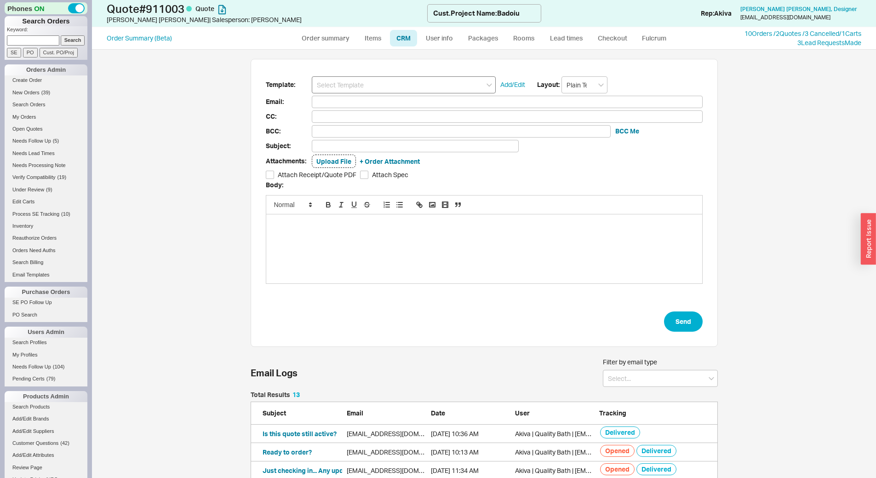
scroll to position [265, 461]
click at [373, 86] on input at bounding box center [404, 84] width 184 height 17
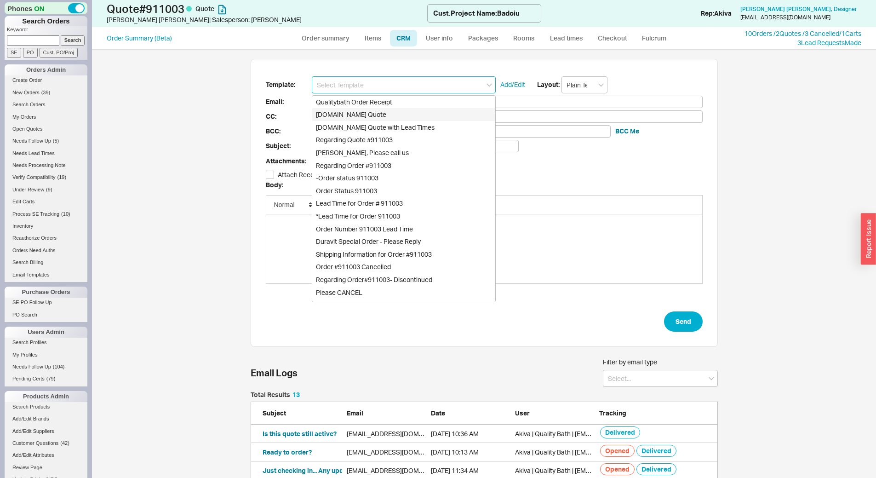
click at [384, 119] on div "[DOMAIN_NAME] Quote" at bounding box center [403, 114] width 183 height 13
type input "Receipt"
type input "info@jromanogroup.net"
type input "Quality Bath Quote #911003"
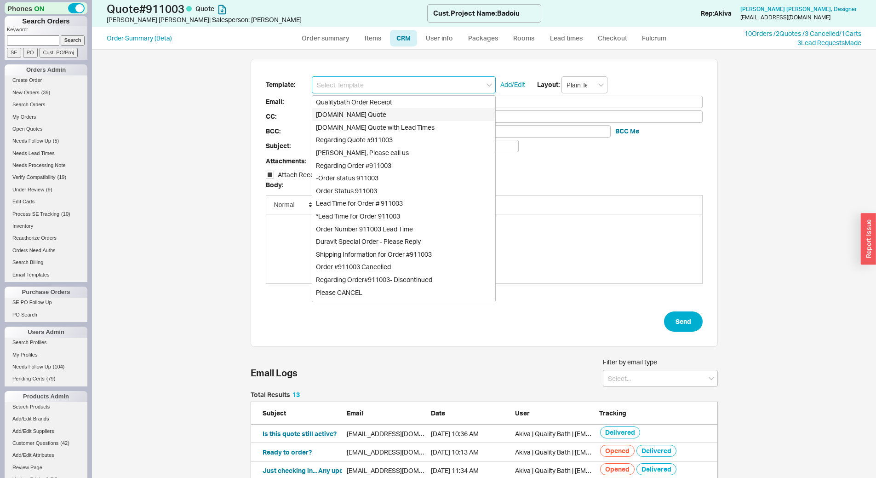
checkbox input "true"
type input "[DOMAIN_NAME] Quote"
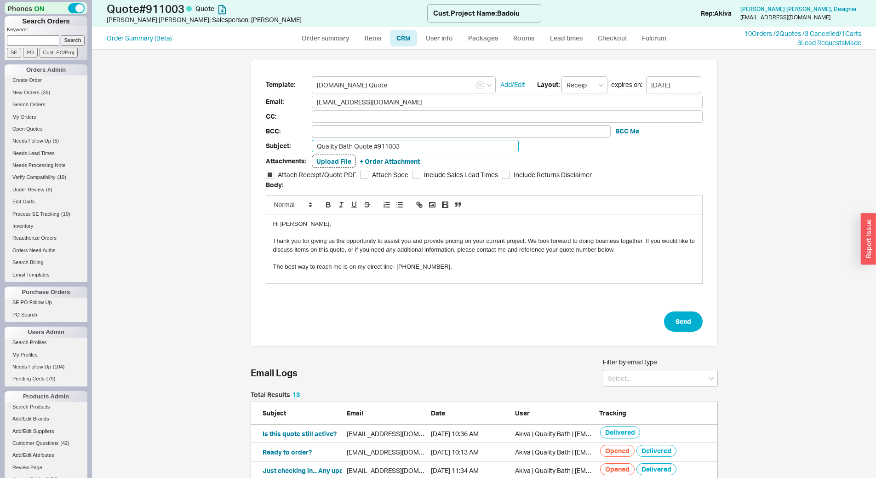
click at [399, 149] on input "Quality Bath Quote #911003" at bounding box center [415, 146] width 207 height 12
type input "Just checking in... Any updates for me?"
click at [682, 310] on form "Template: Qualitybath.com Quote Add/Edit Layout: Receipt expires on: 10/02/2025…" at bounding box center [484, 204] width 437 height 256
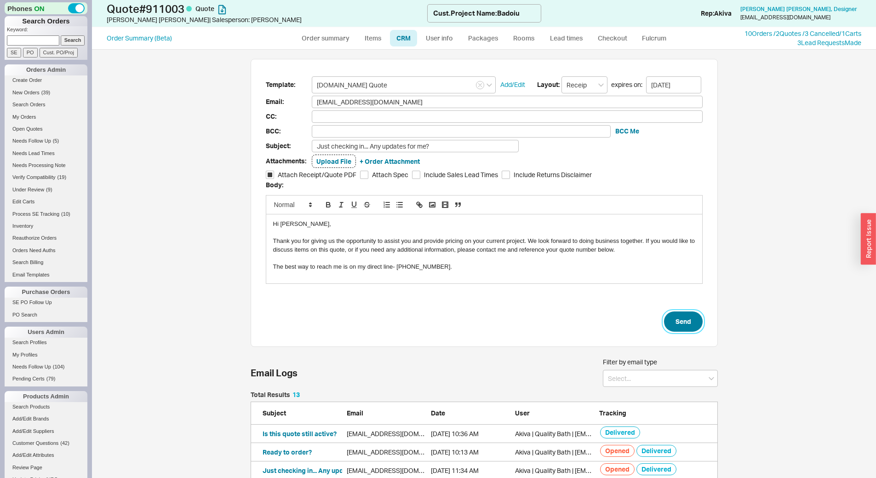
click at [685, 314] on button "Send" at bounding box center [683, 321] width 39 height 20
select select "*"
select select "LOW"
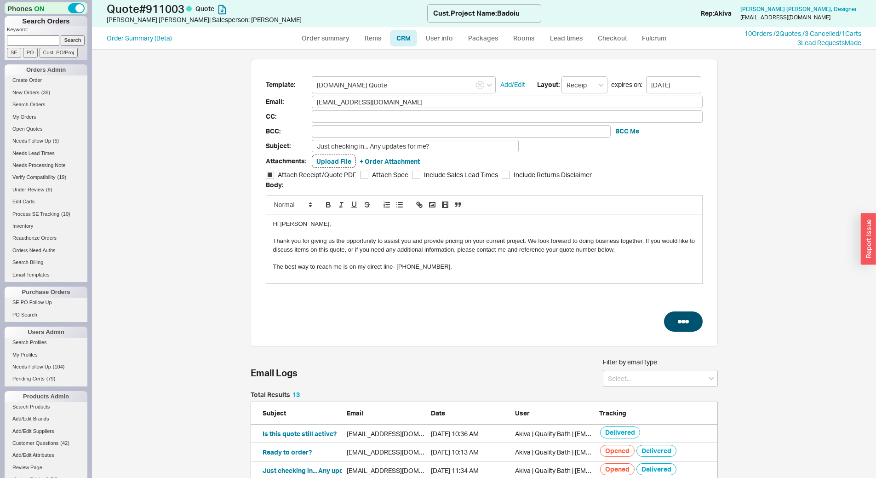
select select "3"
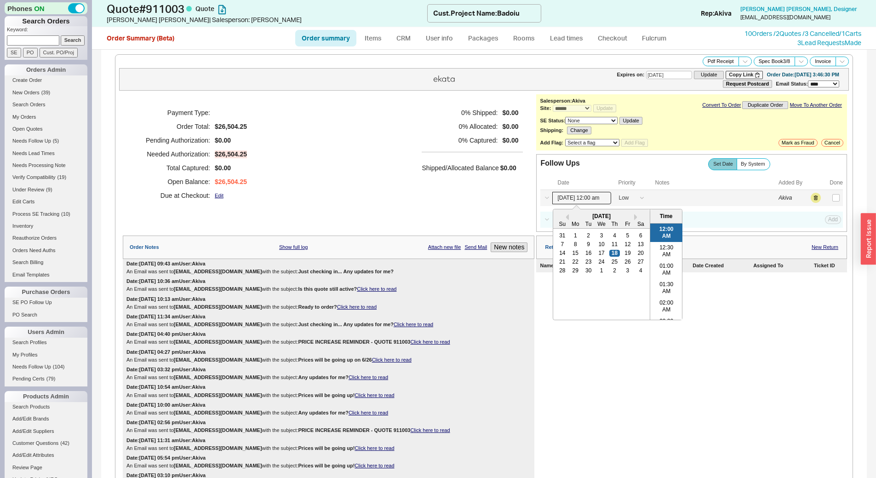
click at [585, 197] on input "09/18/25 12:00 am" at bounding box center [582, 198] width 59 height 12
click at [635, 219] on button "Next month" at bounding box center [640, 217] width 11 height 6
click at [639, 256] on div "18" at bounding box center [641, 253] width 11 height 6
type input "10/18/25 12:00 am"
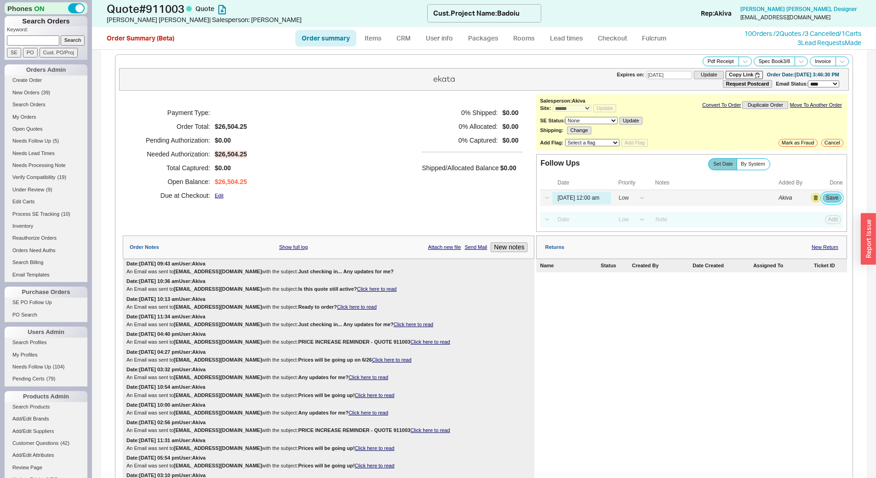
click at [830, 195] on button "Save" at bounding box center [832, 198] width 19 height 8
click at [21, 136] on li "Open Quotes" at bounding box center [46, 130] width 83 height 12
click at [33, 144] on link "Needs Follow Up ( 4 )" at bounding box center [46, 141] width 83 height 10
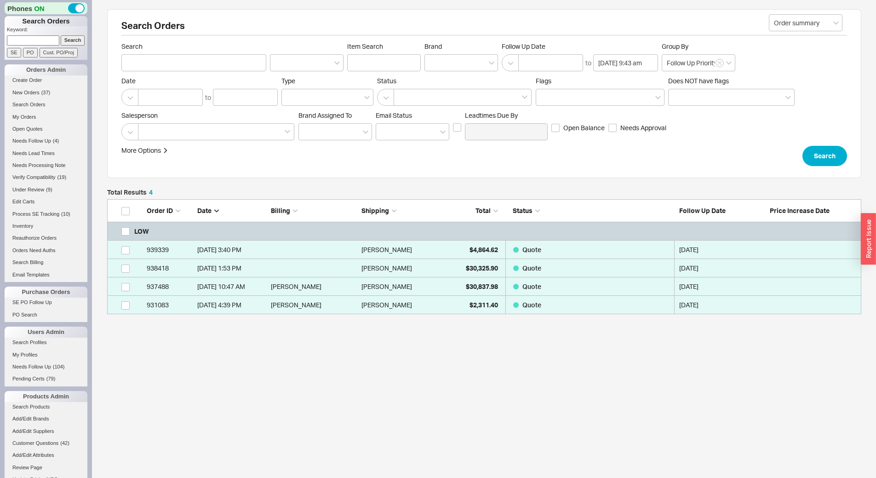
scroll to position [108, 748]
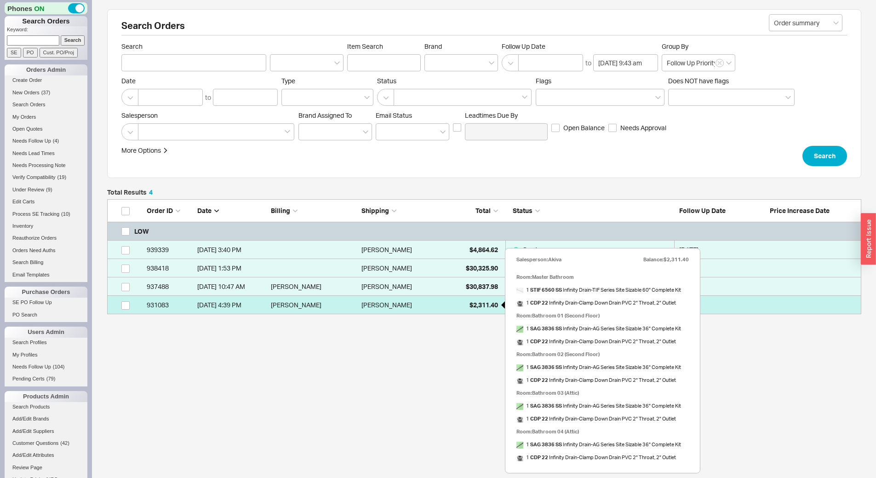
click at [475, 304] on span "$2,311.40" at bounding box center [484, 305] width 29 height 8
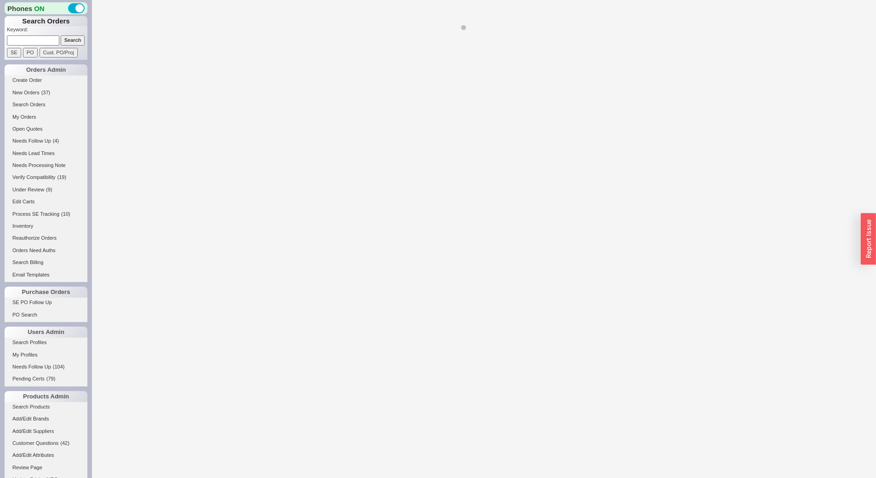
select select "*"
select select "LOW"
select select "3"
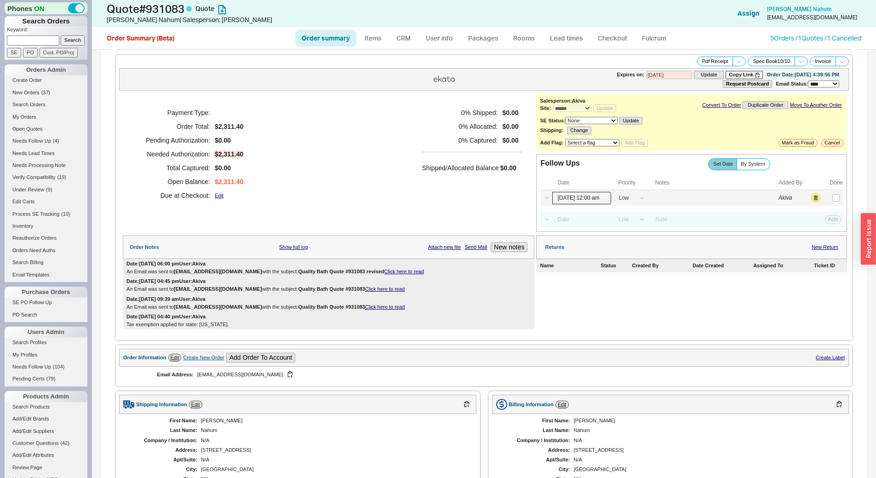
click at [592, 196] on input "09/18/25 12:00 am" at bounding box center [582, 198] width 59 height 12
click at [635, 217] on button "Next month" at bounding box center [640, 217] width 11 height 6
click at [637, 253] on div "18" at bounding box center [641, 253] width 11 height 6
type input "10/18/25 12:00 am"
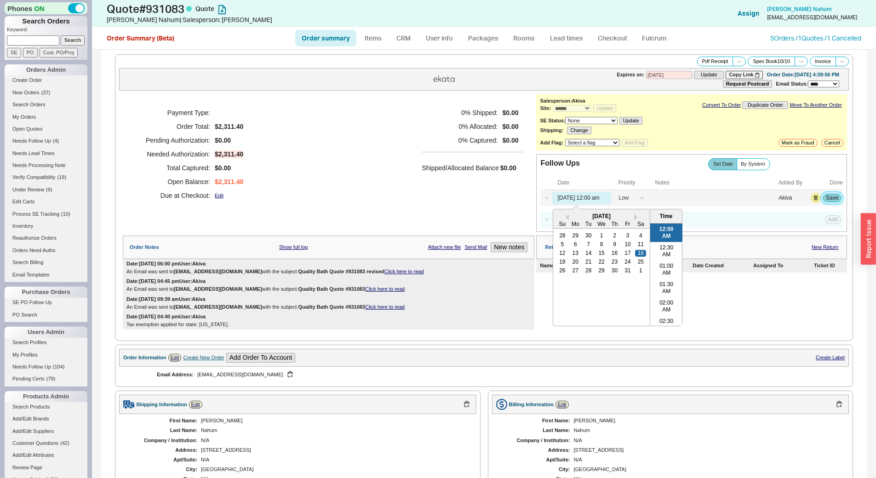
click at [825, 196] on button "Save" at bounding box center [832, 198] width 19 height 8
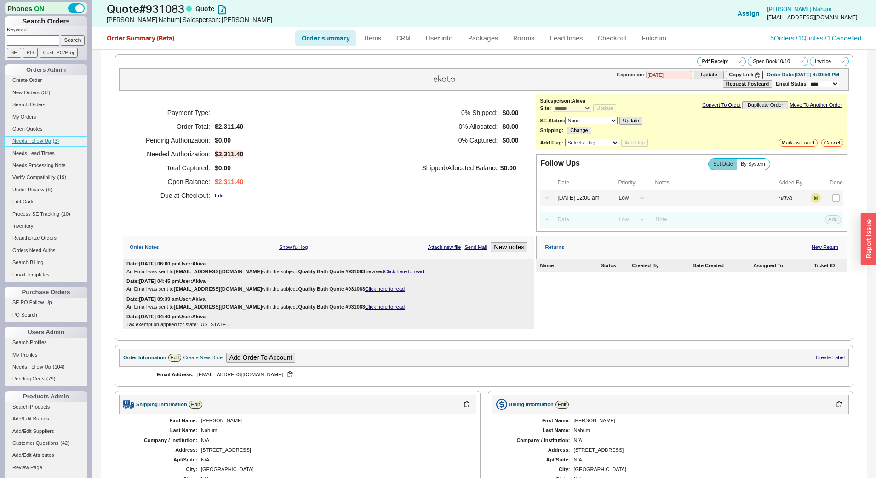
click at [44, 139] on span "Needs Follow Up" at bounding box center [31, 141] width 39 height 6
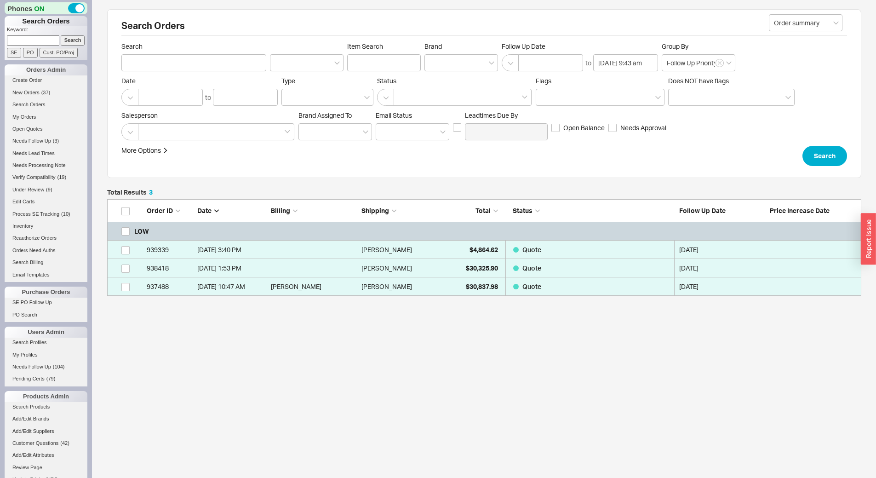
scroll to position [90, 748]
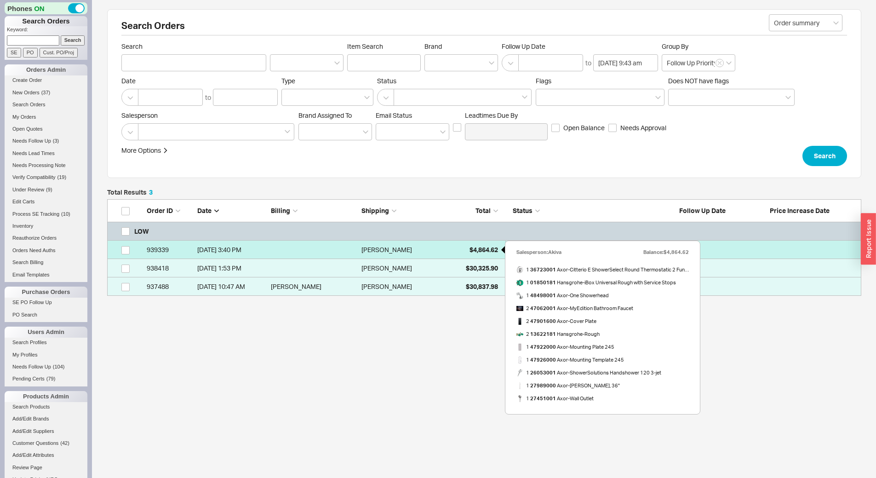
click at [464, 245] on div "$4,864.62" at bounding box center [475, 250] width 46 height 18
select select "*"
select select "LOW"
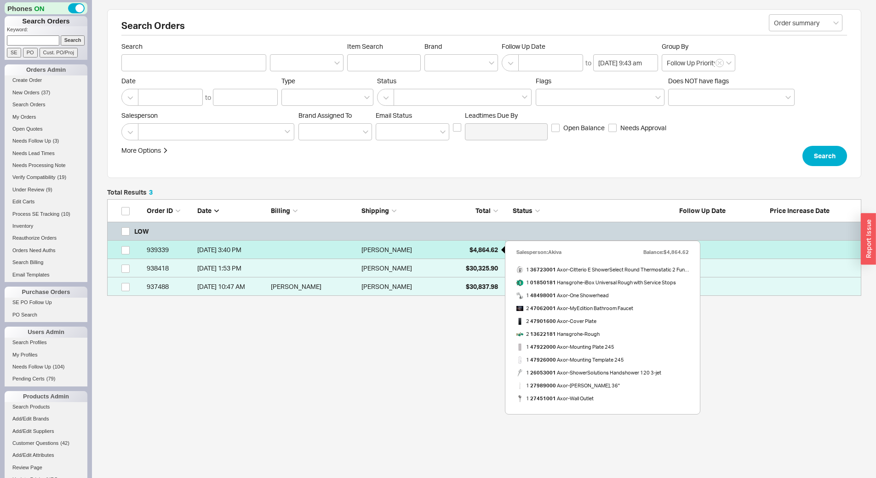
select select "3"
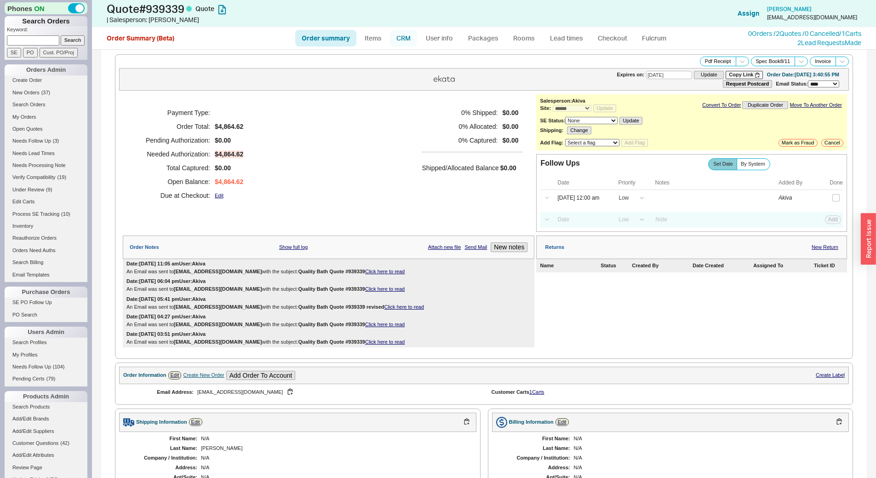
click at [392, 41] on link "CRM" at bounding box center [403, 38] width 27 height 17
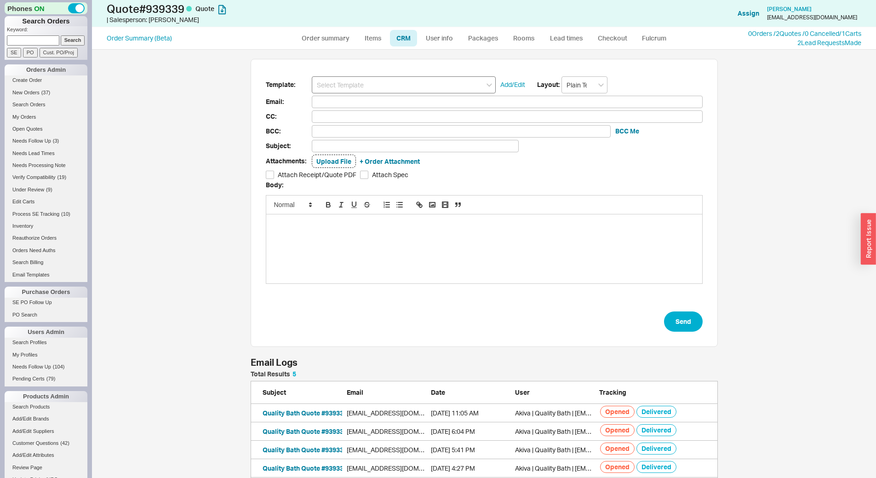
scroll to position [118, 461]
click at [379, 78] on input at bounding box center [404, 84] width 184 height 17
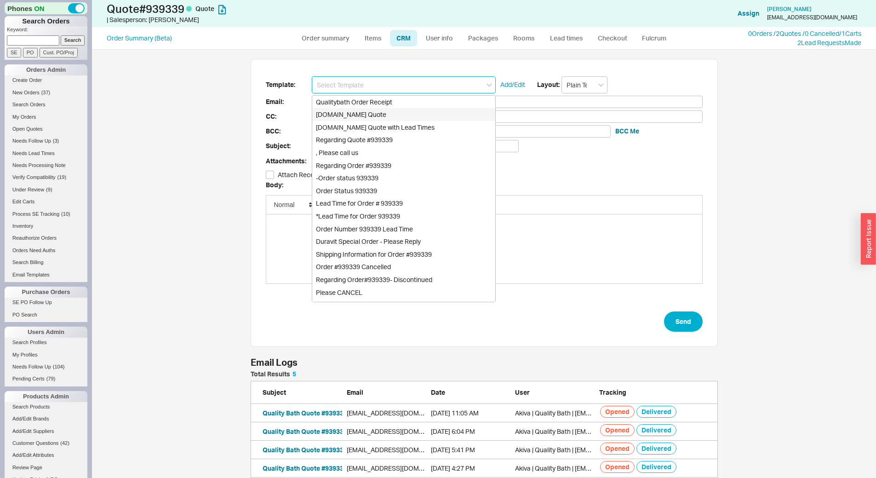
click at [373, 115] on div "[DOMAIN_NAME] Quote" at bounding box center [403, 114] width 183 height 13
type input "Receipt"
type input "ktencer1@me.com"
type input "Quality Bath Quote #939339"
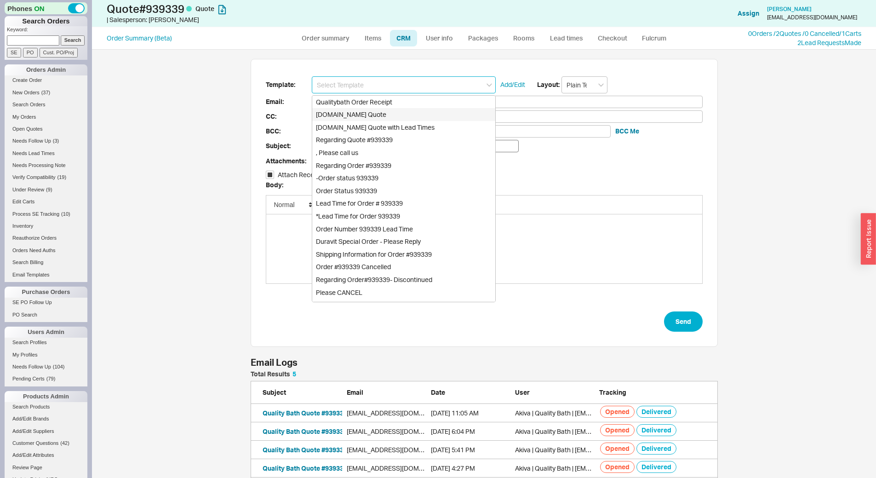
checkbox input "true"
type input "[DOMAIN_NAME] Quote"
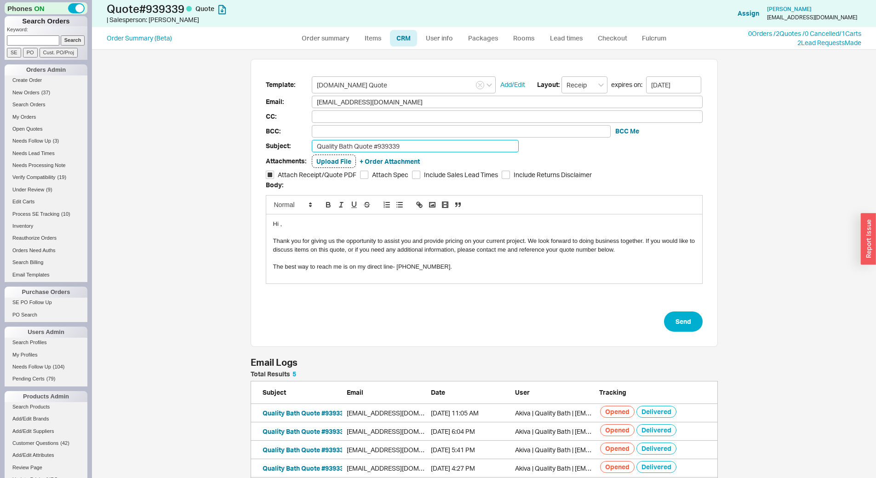
click at [398, 146] on input "Quality Bath Quote #939339" at bounding box center [415, 146] width 207 height 12
type input "Ready to order?"
click at [662, 310] on form "Template: Qualitybath.com Quote Add/Edit Layout: Receipt expires on: 10/02/2025…" at bounding box center [484, 204] width 437 height 256
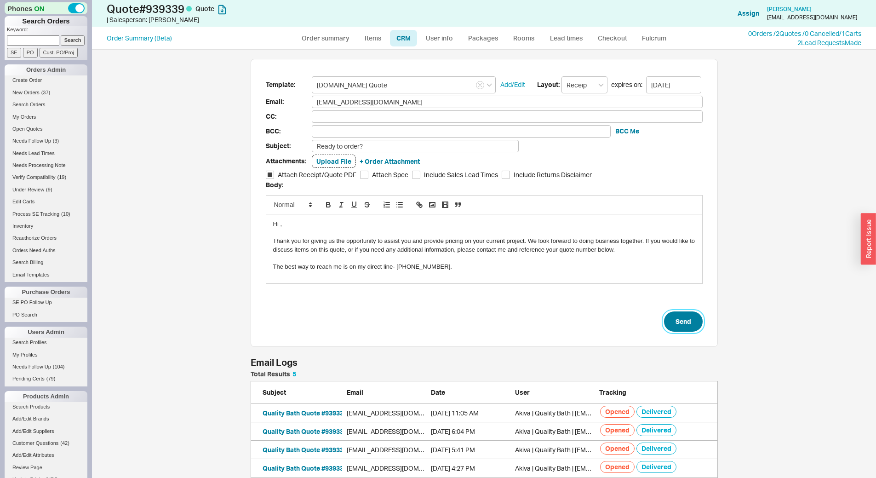
click at [671, 314] on button "Send" at bounding box center [683, 321] width 39 height 20
select select "*"
select select "LOW"
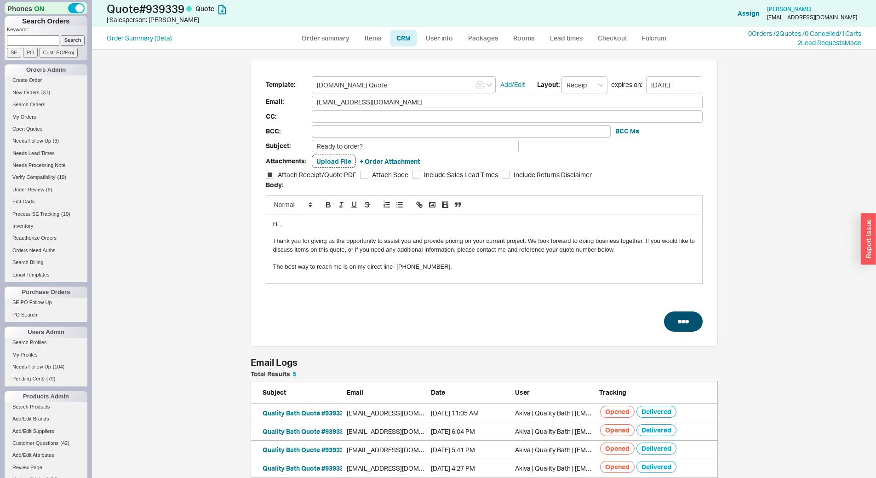
select select "3"
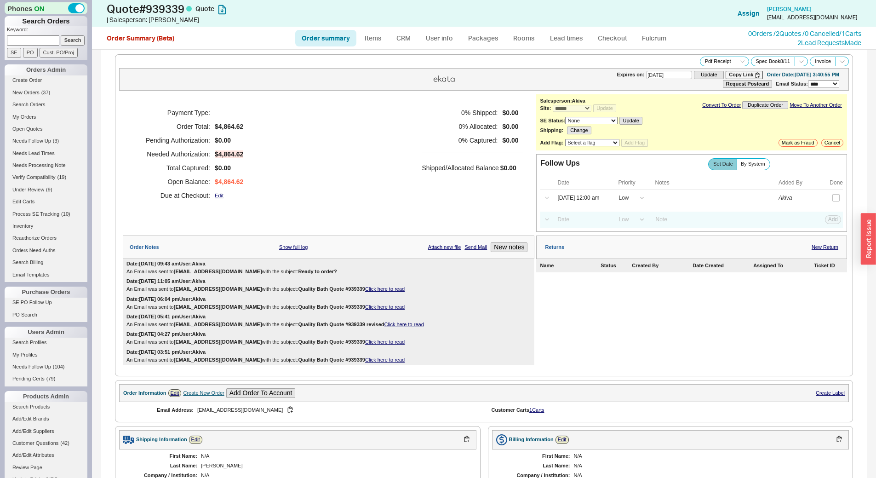
type input "[DATE]"
click at [585, 199] on input "09/15/25 12:00 am" at bounding box center [582, 198] width 59 height 12
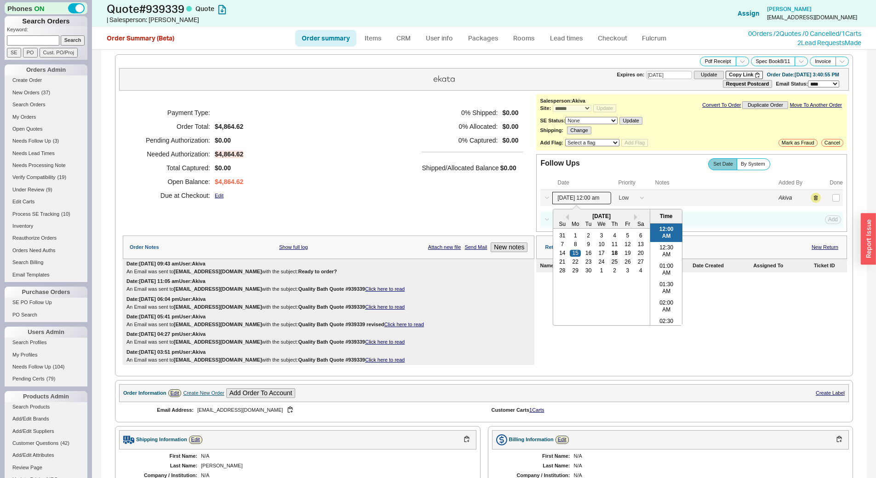
click at [614, 263] on div "25" at bounding box center [615, 262] width 11 height 6
type input "[DATE] 12:00 am"
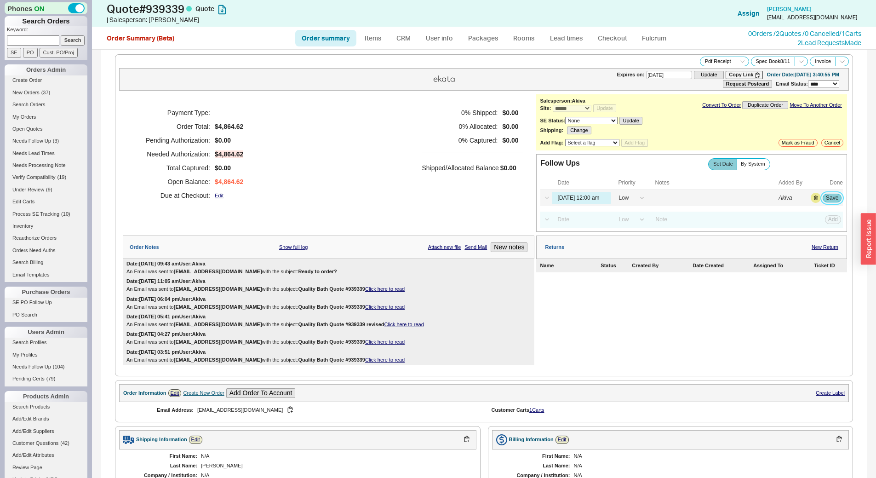
click at [823, 196] on button "Save" at bounding box center [832, 198] width 19 height 8
click at [54, 142] on span "( 2 )" at bounding box center [56, 141] width 6 height 6
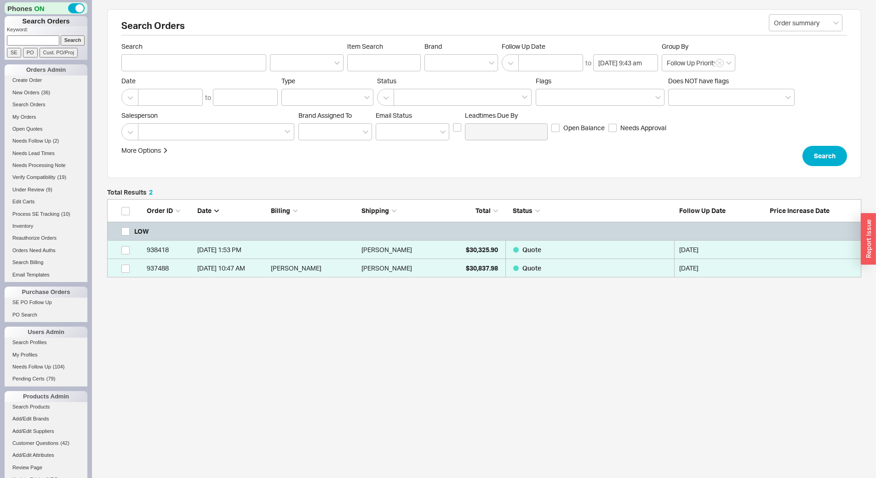
scroll to position [71, 748]
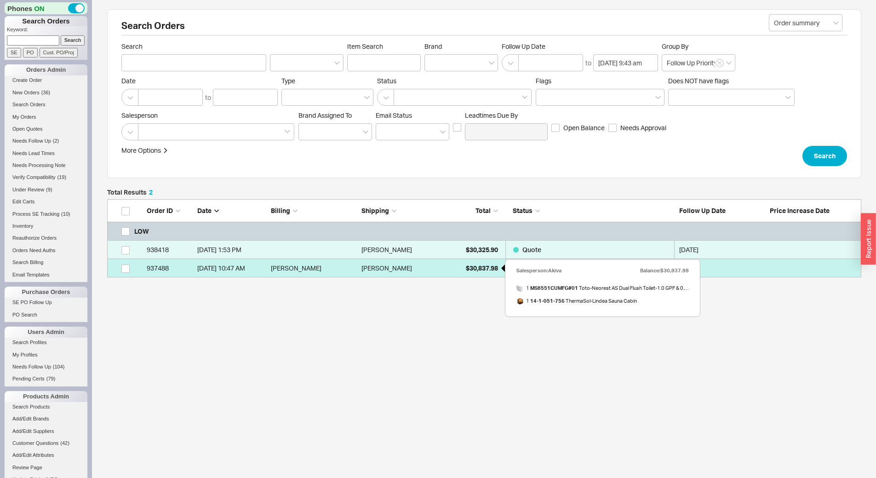
click at [480, 270] on span "$30,837.98" at bounding box center [482, 268] width 32 height 8
select select "*"
select select "LOW"
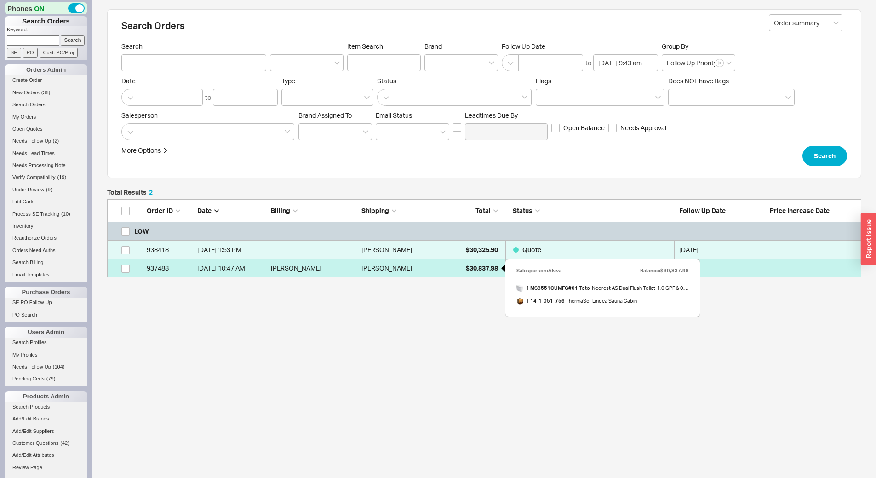
select select "3"
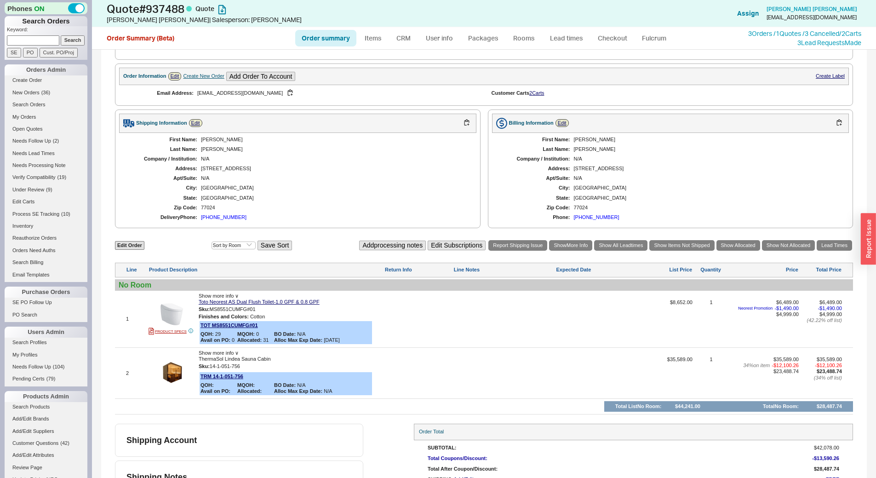
scroll to position [17, 0]
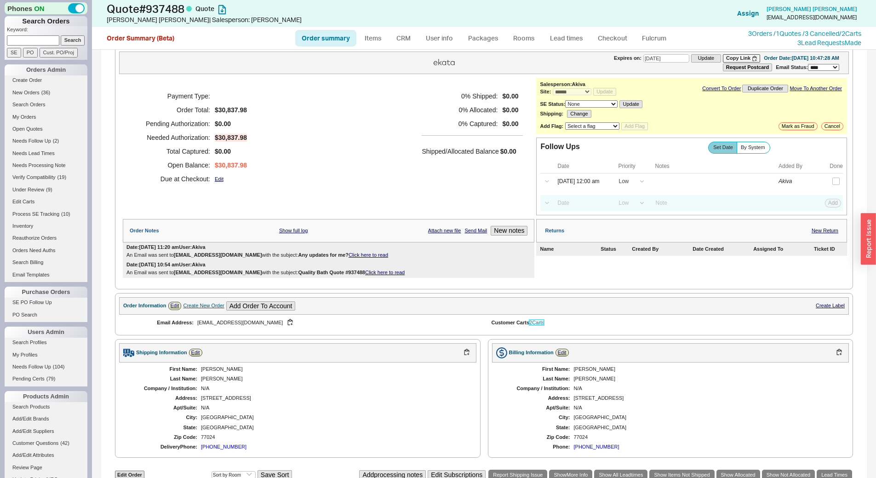
click at [537, 323] on link "2 Carts" at bounding box center [537, 323] width 15 height 6
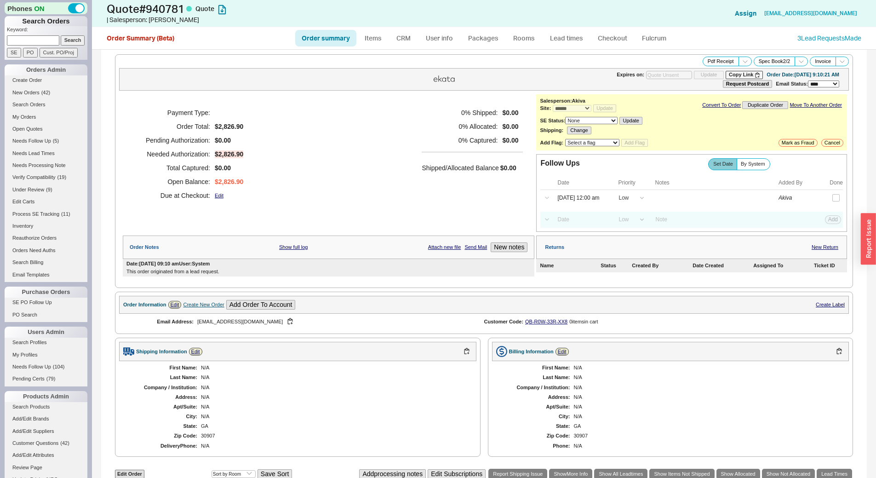
select select "*"
select select "LOW"
select select "3"
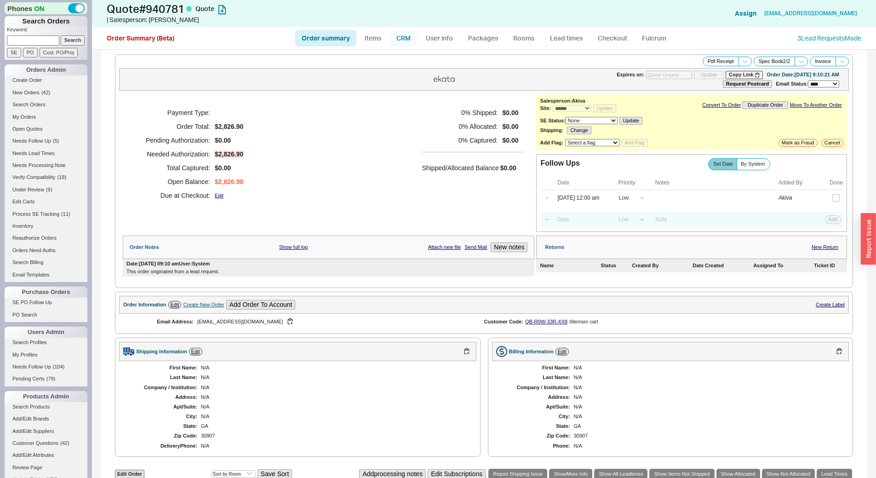
click at [411, 37] on link "CRM" at bounding box center [403, 38] width 27 height 17
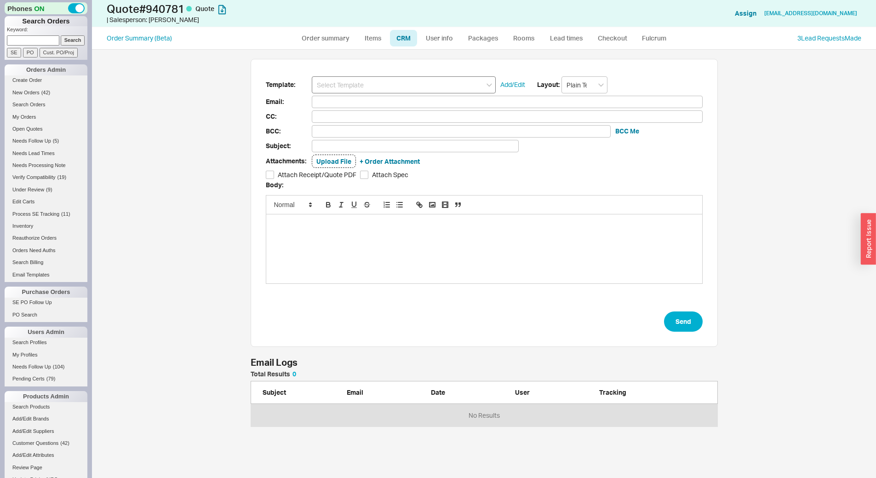
scroll to position [49, 461]
click at [405, 81] on input at bounding box center [404, 84] width 184 height 17
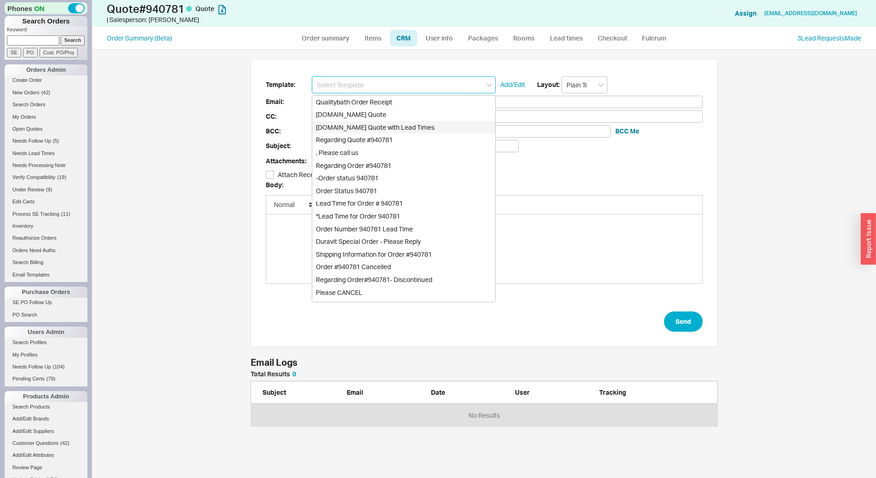
click at [426, 125] on div "[DOMAIN_NAME] Quote with Lead Times" at bounding box center [403, 127] width 183 height 13
type input "Receipt"
type input "[EMAIL_ADDRESS][DOMAIN_NAME]"
type input "Quality Bath Quote #940781 with Lead Times"
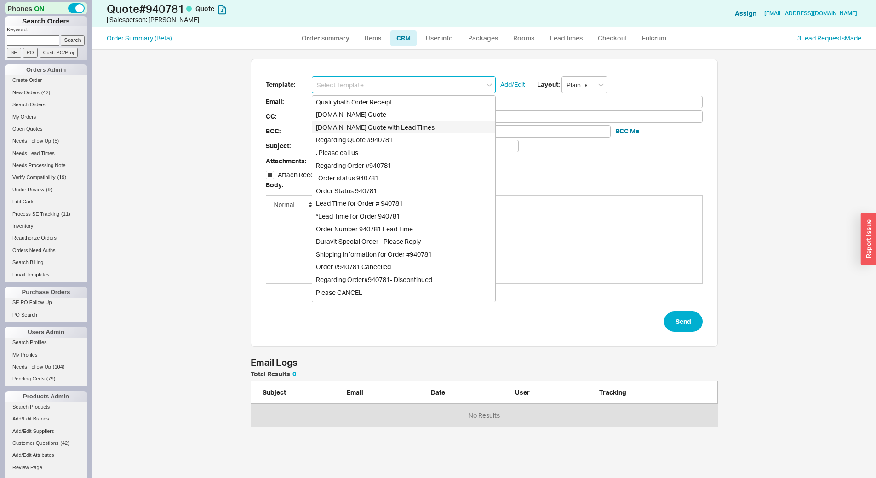
checkbox input "true"
type input "[DOMAIN_NAME] Quote with Lead Times"
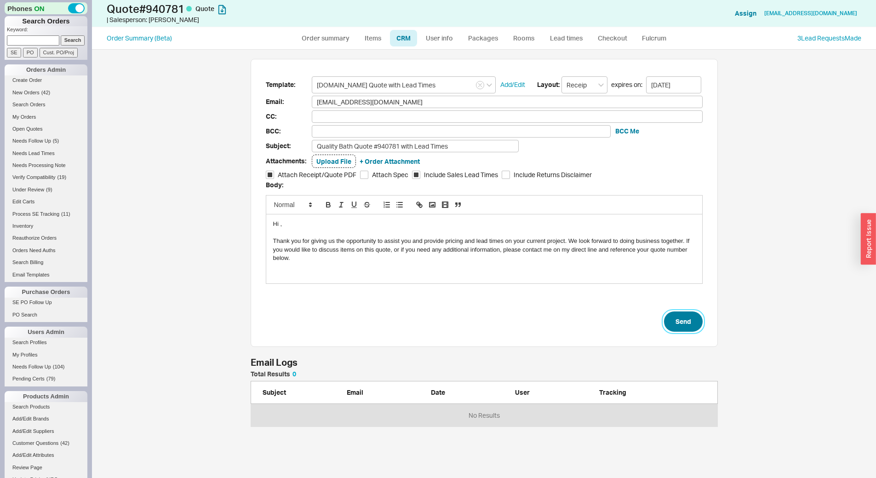
click at [668, 315] on button "Send" at bounding box center [683, 321] width 39 height 20
select select "*"
select select "LOW"
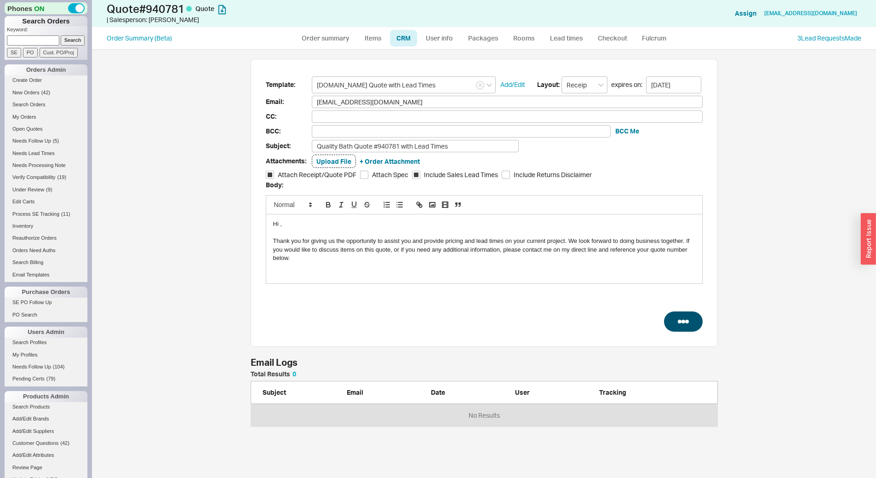
select select "3"
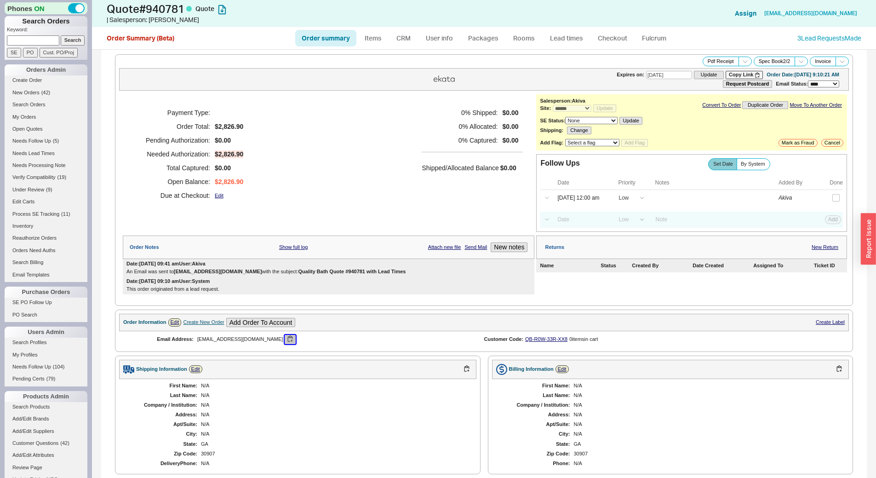
click at [285, 341] on button "button" at bounding box center [290, 339] width 11 height 9
click at [341, 39] on link "Order summary" at bounding box center [325, 38] width 61 height 17
select select "*"
select select "LOW"
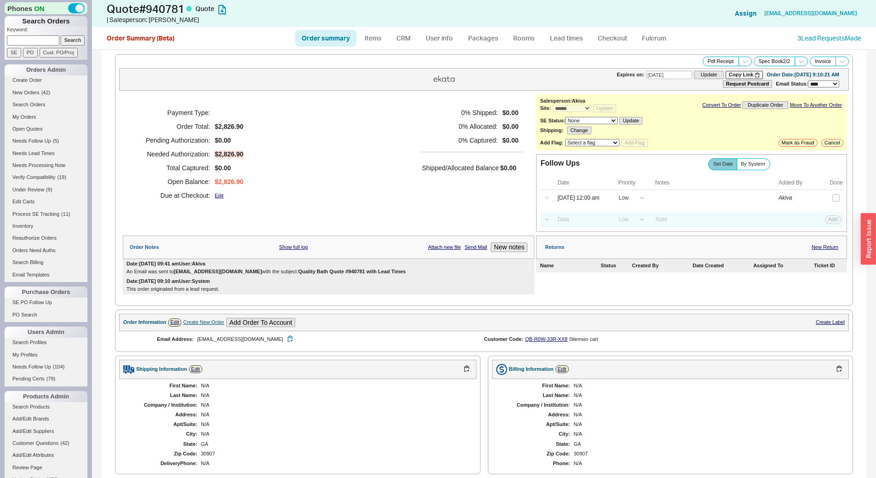
select select "LOW"
select select "3"
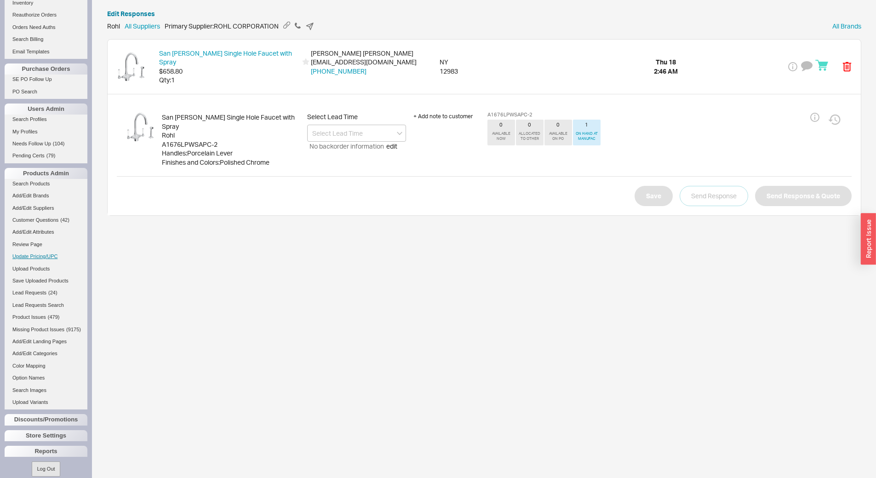
scroll to position [241, 0]
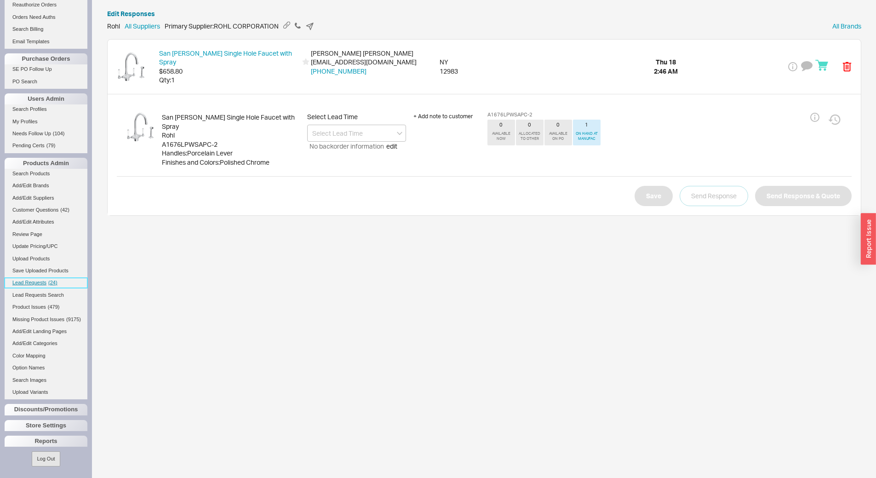
click at [54, 280] on span "( 24 )" at bounding box center [52, 283] width 9 height 6
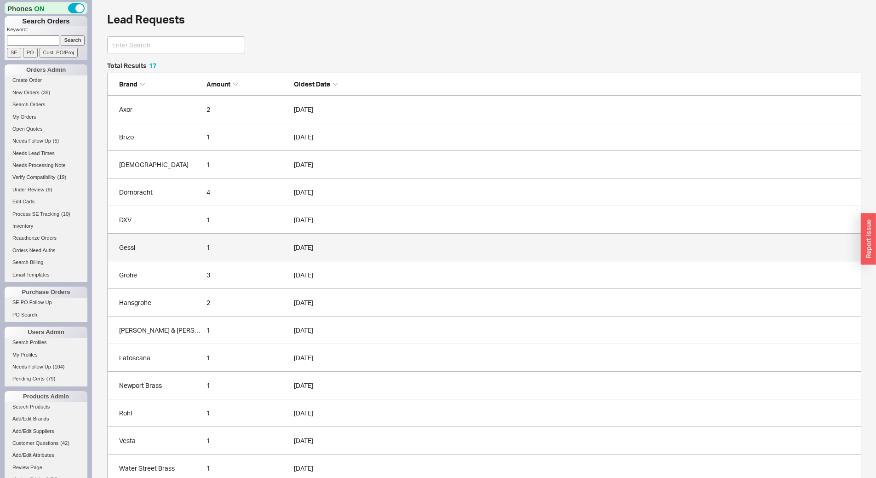
click at [179, 243] on div "Gessi" at bounding box center [160, 247] width 83 height 9
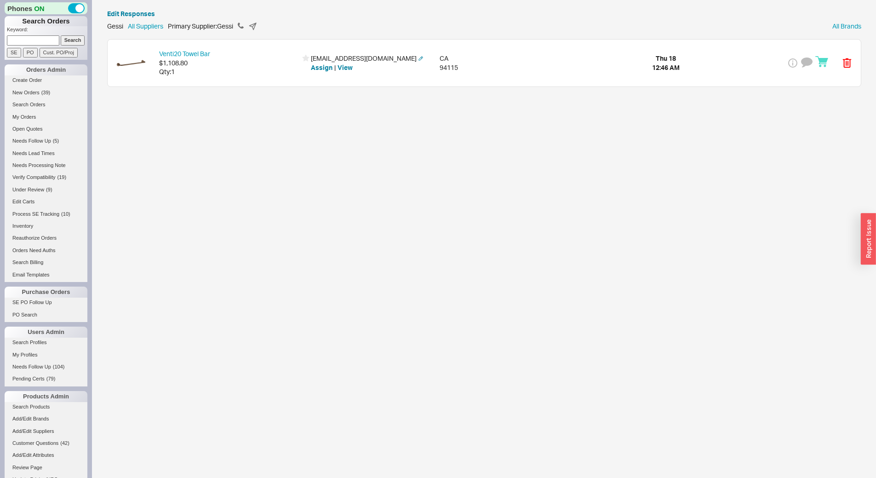
click at [210, 81] on div "Venti20 Towel Bar $1,108.80 Qty: 1 in2ition13@hotmail.com Assign | View CA 9411…" at bounding box center [485, 63] width 754 height 47
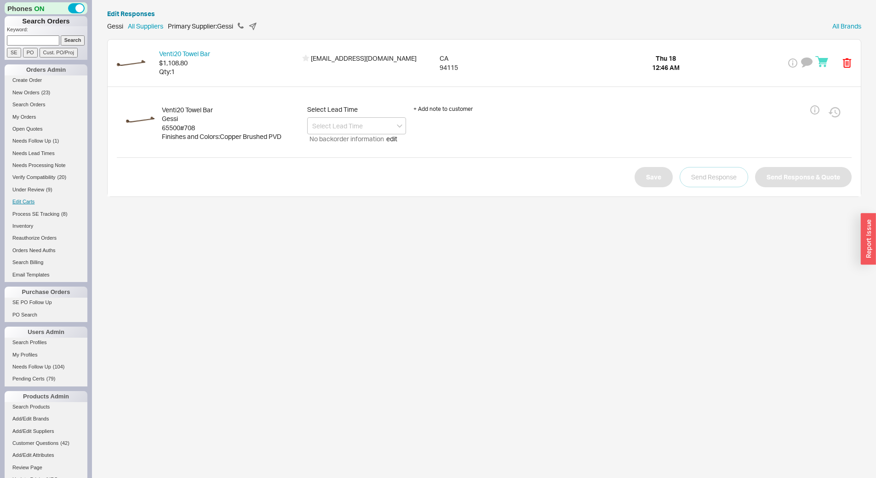
scroll to position [241, 0]
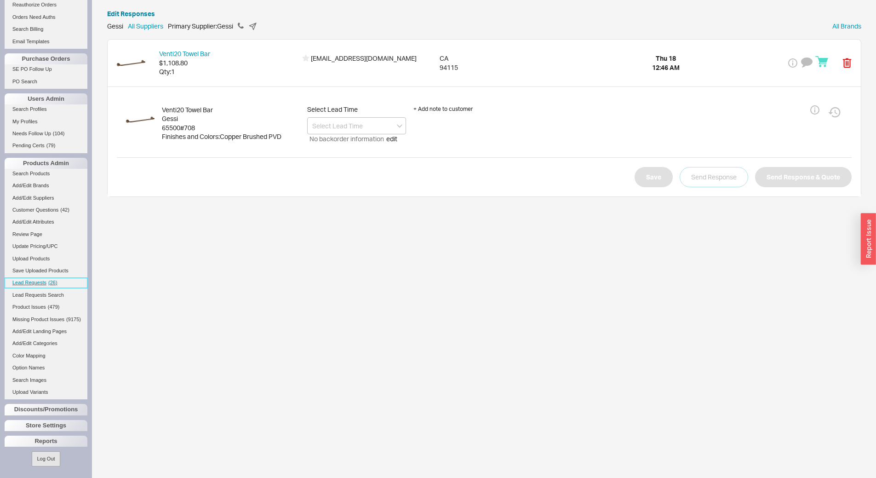
click at [37, 280] on span "Lead Requests" at bounding box center [29, 283] width 34 height 6
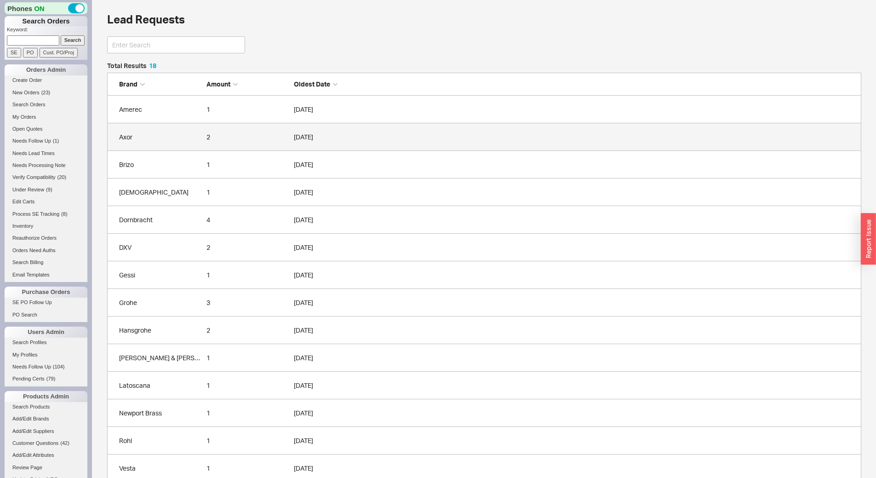
scroll to position [523, 748]
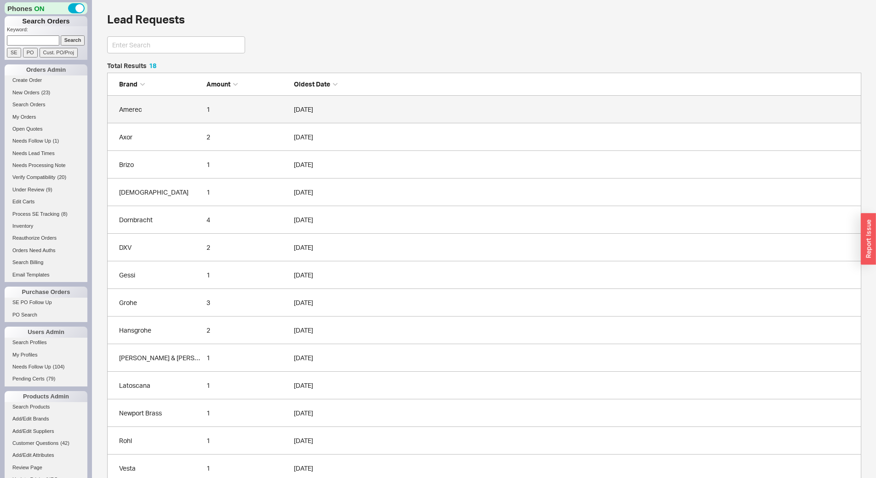
click at [167, 115] on link "Amerec 1 09/18/2025" at bounding box center [484, 110] width 755 height 28
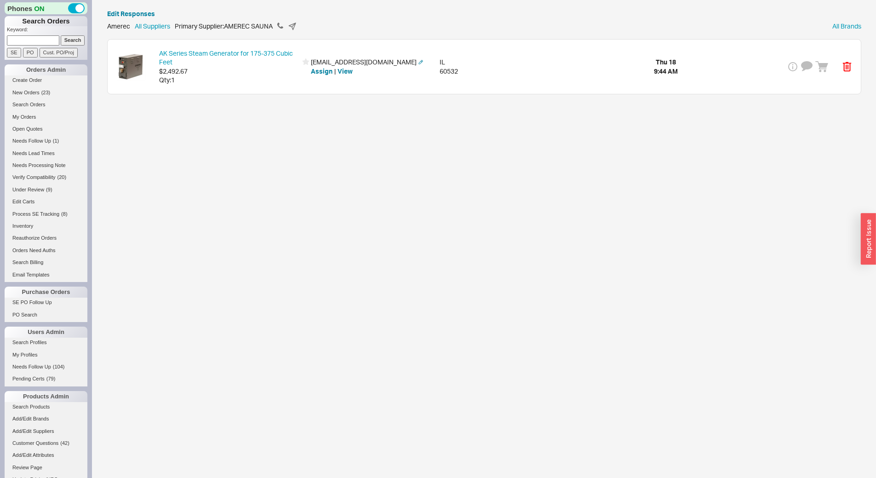
click at [218, 83] on div "Qty: 1" at bounding box center [228, 79] width 138 height 9
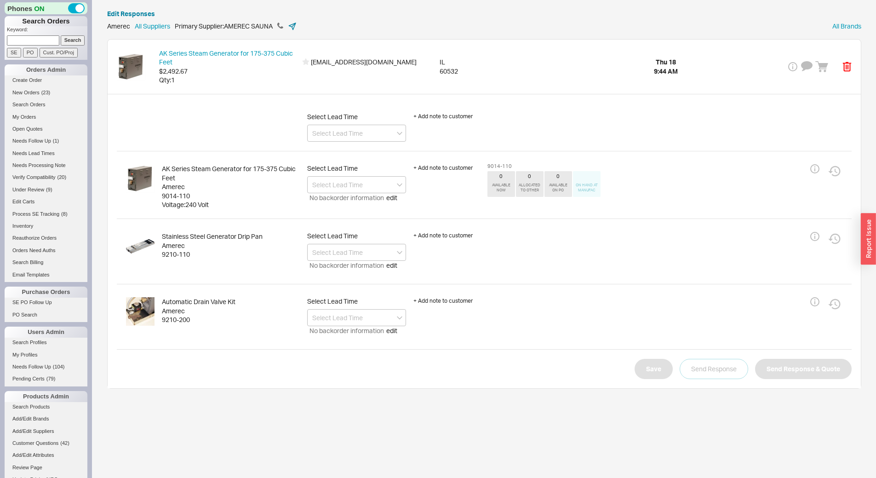
click at [292, 26] on icon at bounding box center [292, 26] width 9 height 9
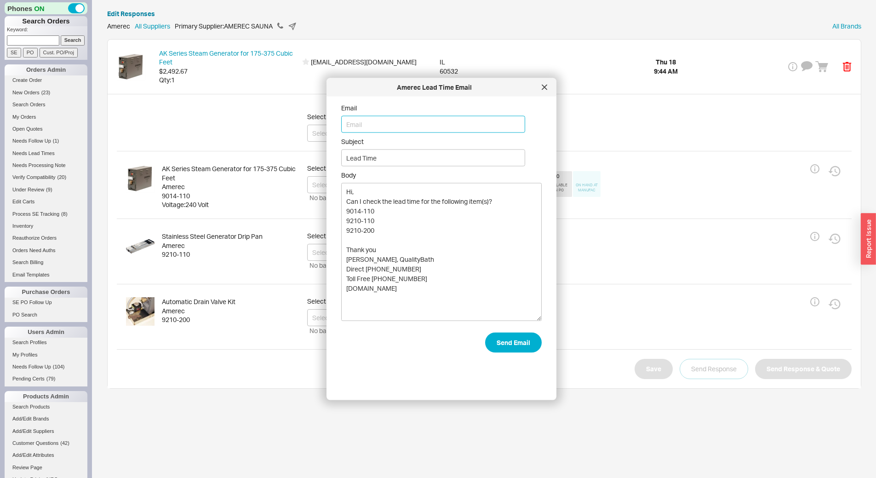
click at [389, 120] on input "Email" at bounding box center [433, 124] width 184 height 17
type input "risto.sivula@sauna360.com"
click at [493, 337] on button "Send Email" at bounding box center [513, 343] width 57 height 20
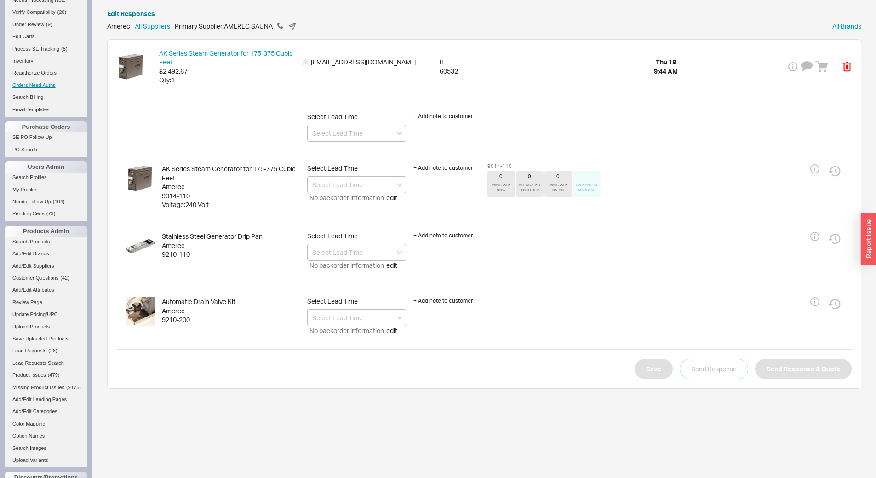
scroll to position [241, 0]
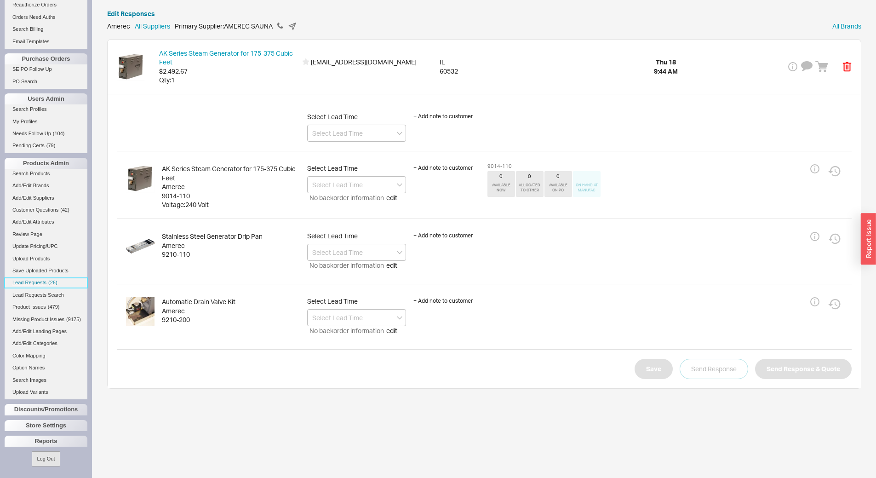
click at [52, 280] on link "Lead Requests ( 26 )" at bounding box center [46, 283] width 83 height 10
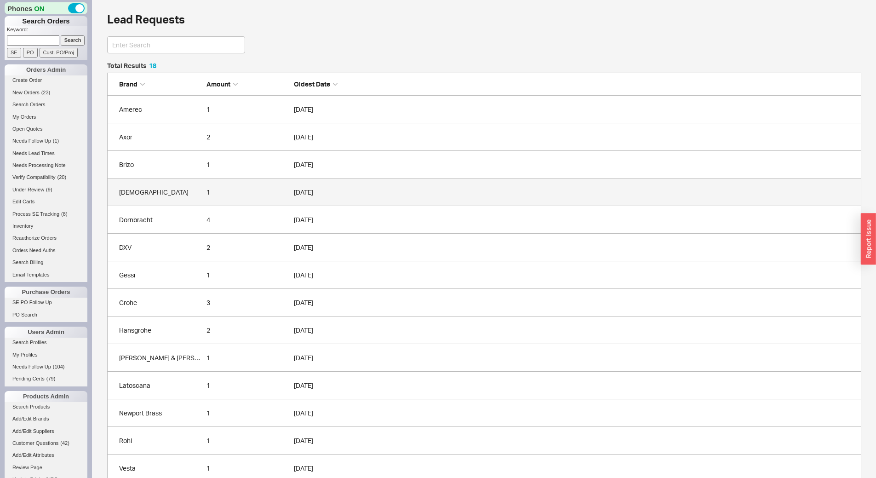
scroll to position [523, 748]
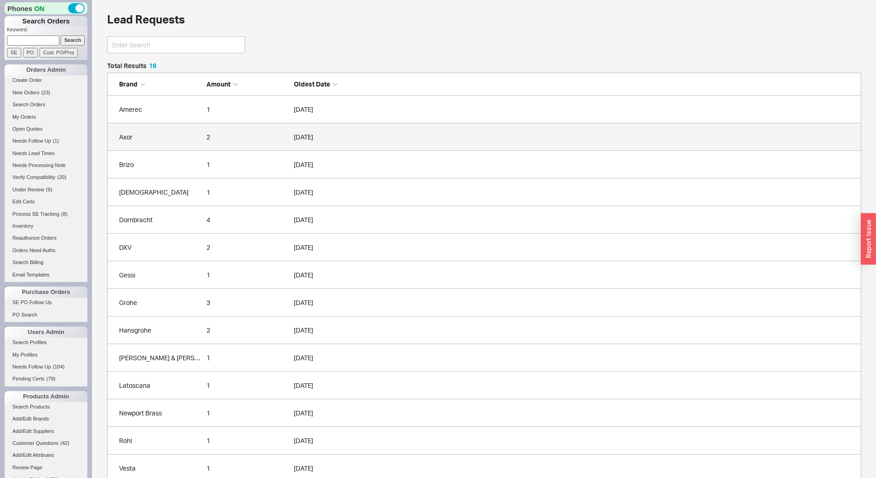
click at [183, 136] on div "Axor" at bounding box center [160, 137] width 83 height 9
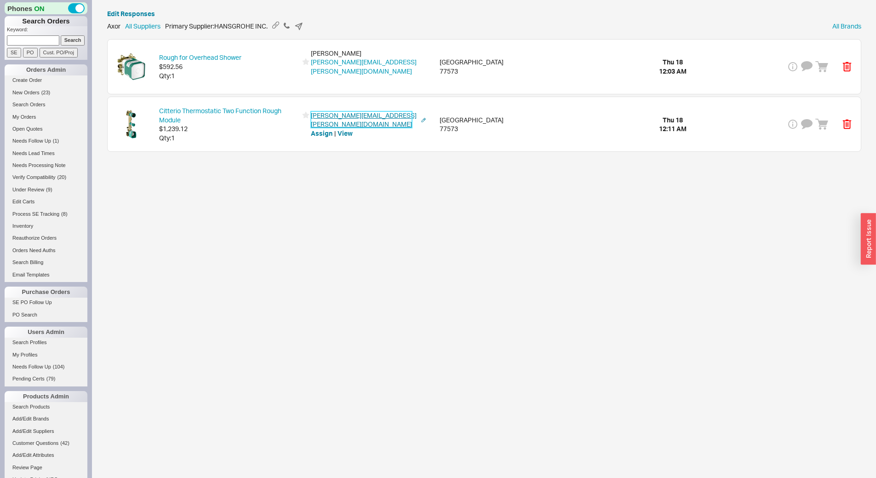
click at [363, 111] on link "vicki.funk@comcast.net" at bounding box center [364, 119] width 106 height 17
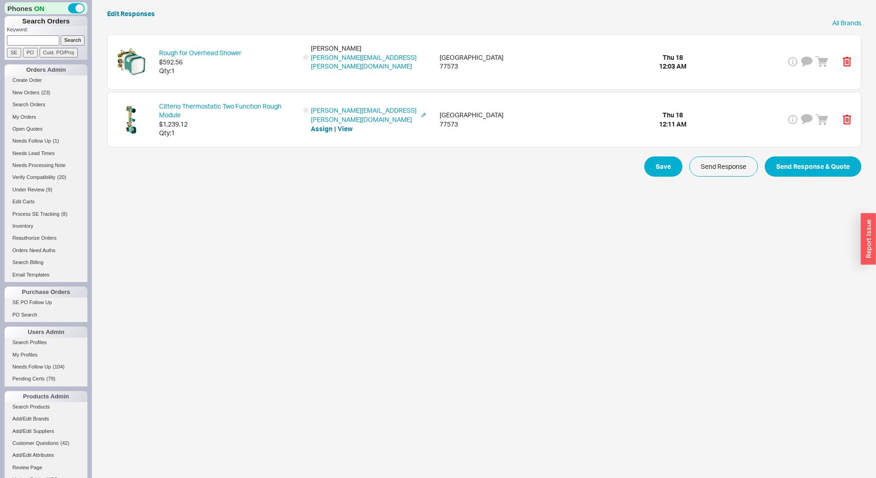
click at [247, 128] on div "Qty: 1" at bounding box center [228, 132] width 138 height 9
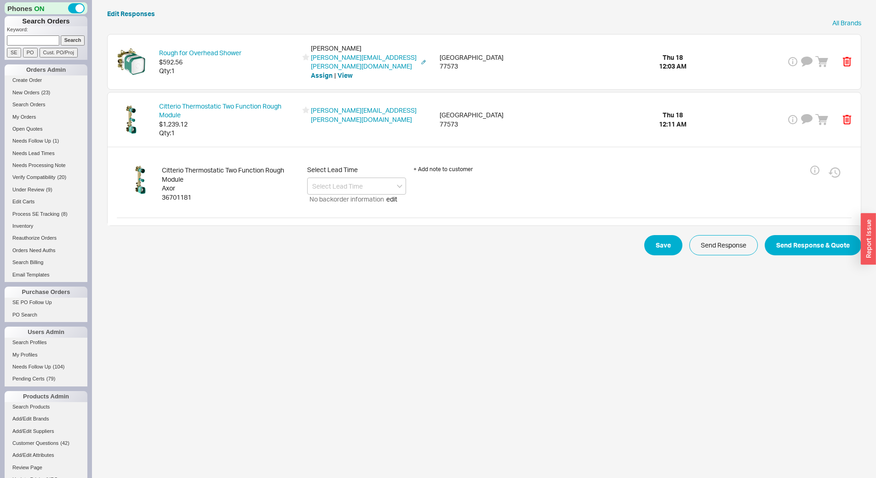
click at [241, 68] on div "Qty: 1" at bounding box center [228, 70] width 138 height 9
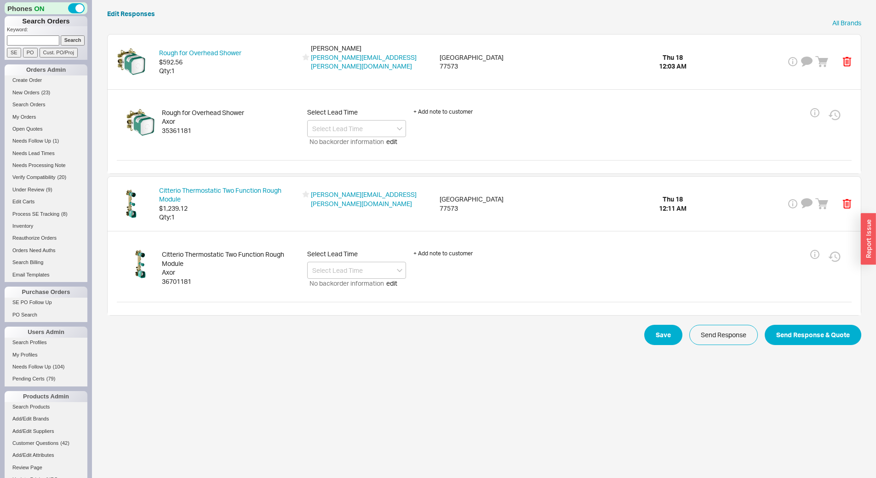
click at [179, 126] on div "35361181" at bounding box center [231, 130] width 138 height 9
copy div "35361181"
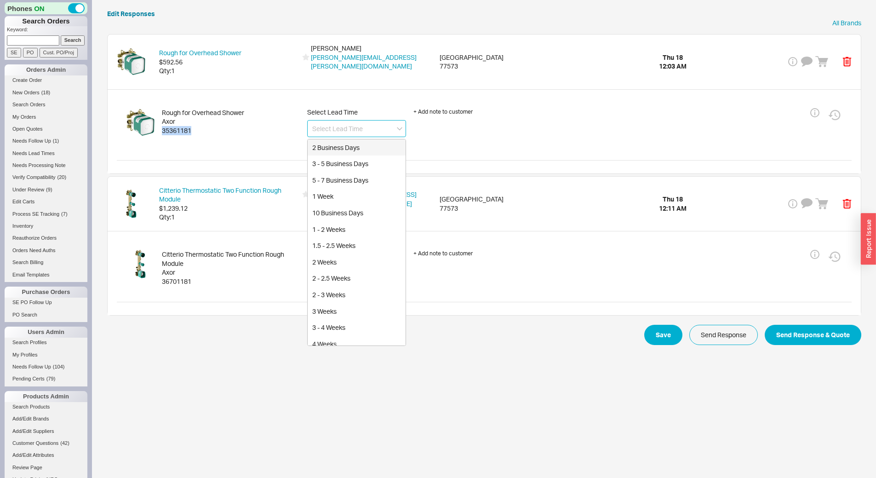
click at [368, 120] on input at bounding box center [356, 128] width 99 height 17
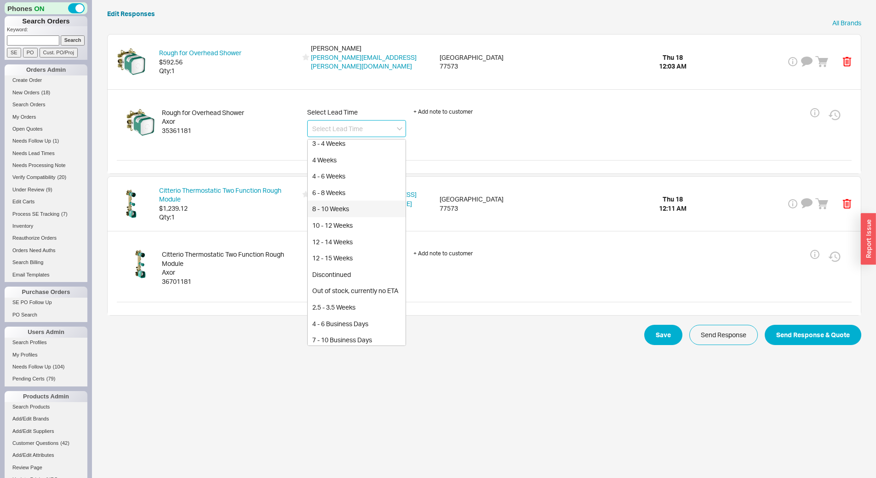
click at [353, 201] on div "8 - 10 Weeks" at bounding box center [357, 209] width 98 height 17
type input "8 - 10 Weeks"
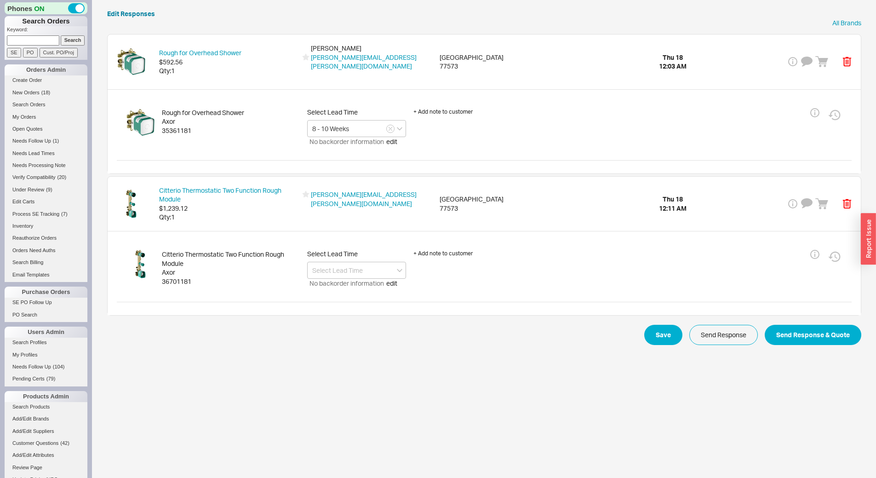
click at [186, 268] on div "Axor" at bounding box center [231, 272] width 138 height 9
click at [184, 277] on div "36701181" at bounding box center [231, 281] width 138 height 9
copy div "36701181"
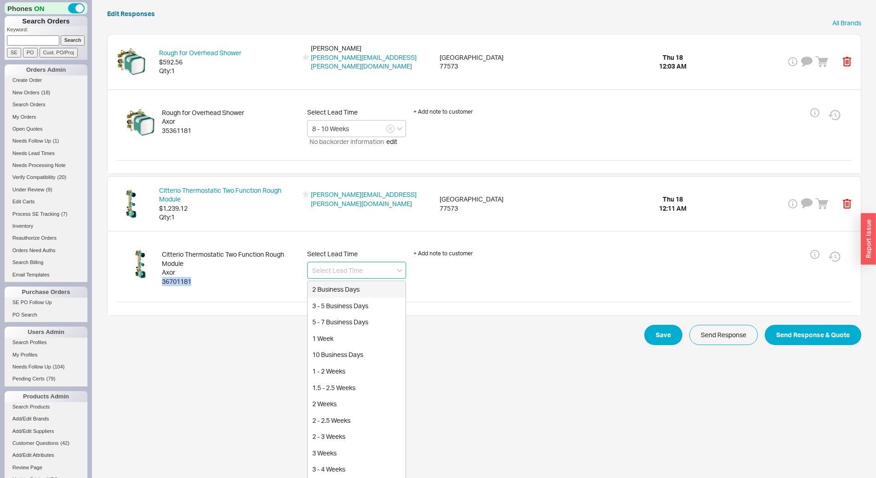
click at [347, 262] on input at bounding box center [356, 270] width 99 height 17
click at [353, 428] on div "2 - 3 Weeks" at bounding box center [357, 436] width 98 height 17
type input "2 - 3 Weeks"
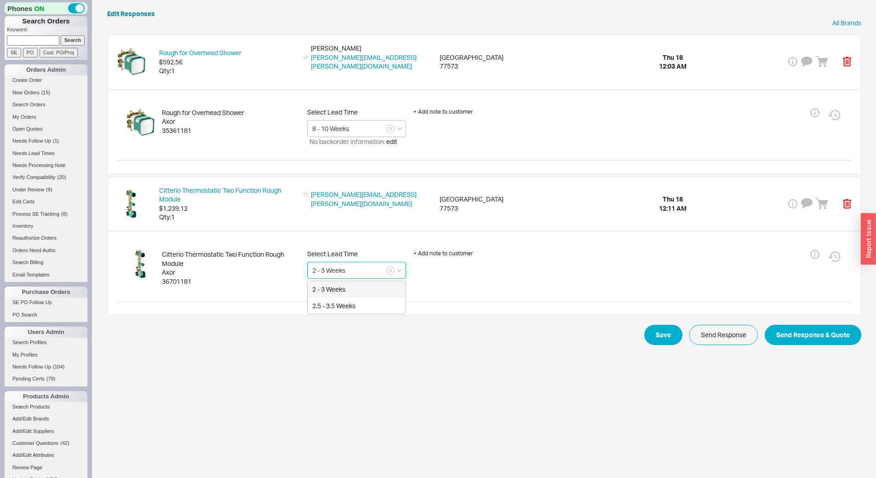
click at [371, 281] on div "2 - 3 Weeks" at bounding box center [357, 289] width 98 height 17
click at [814, 329] on button "Send Response & Quote" at bounding box center [813, 335] width 97 height 20
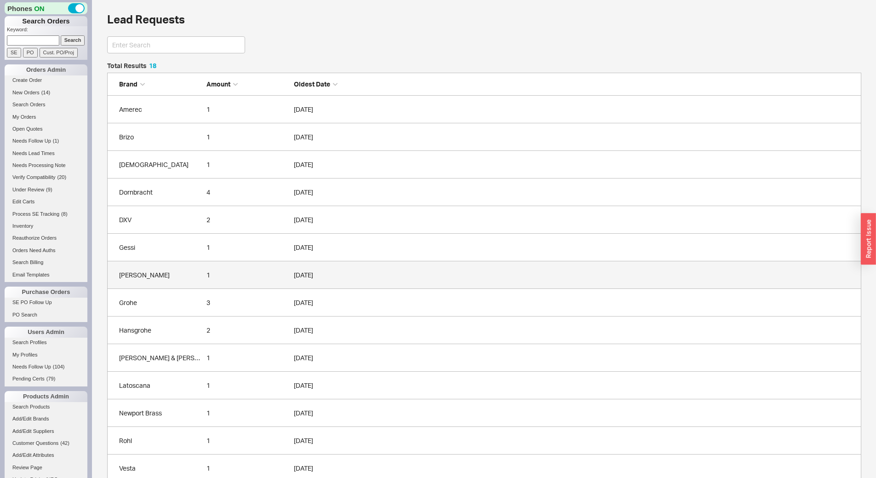
click at [184, 275] on div "Graff" at bounding box center [160, 275] width 83 height 9
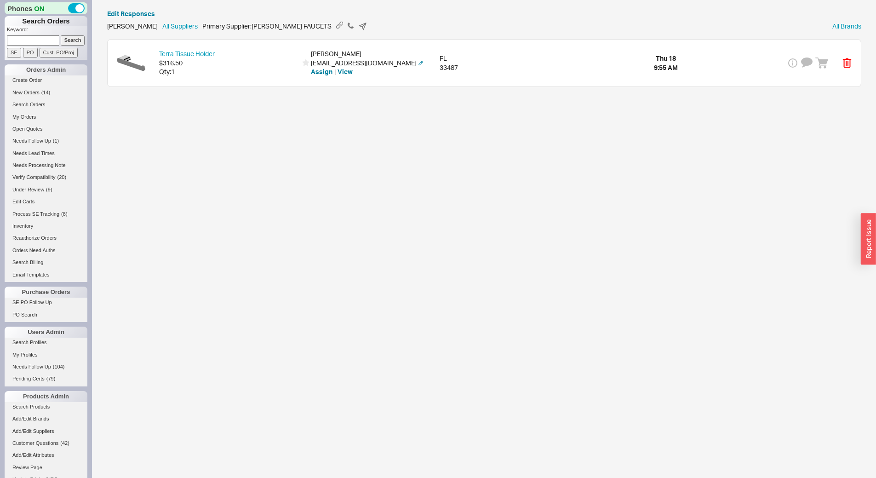
click at [208, 81] on div "Terra Tissue Holder $316.50 Qty: 1 Jeannie Sterling jsterling@jhnormanconstruct…" at bounding box center [485, 63] width 754 height 47
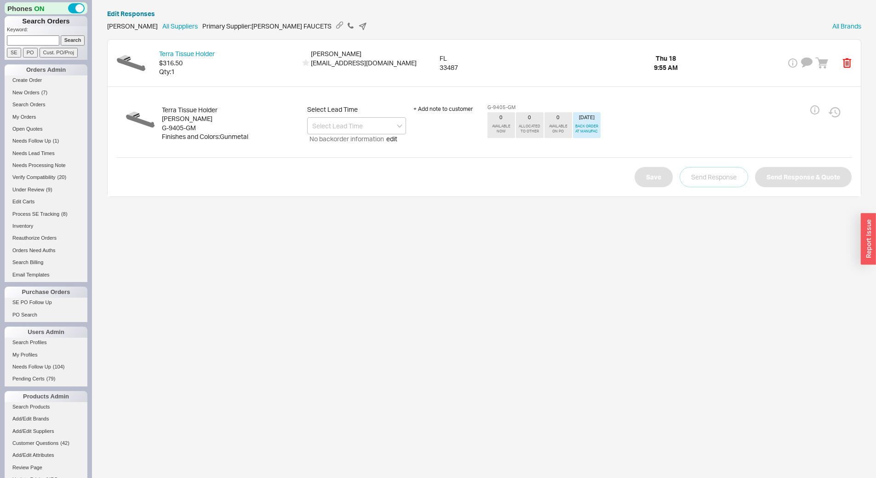
click at [173, 124] on div "G-9405-GM" at bounding box center [231, 127] width 138 height 9
copy div "G-9405-GM"
click at [335, 129] on input at bounding box center [356, 125] width 99 height 17
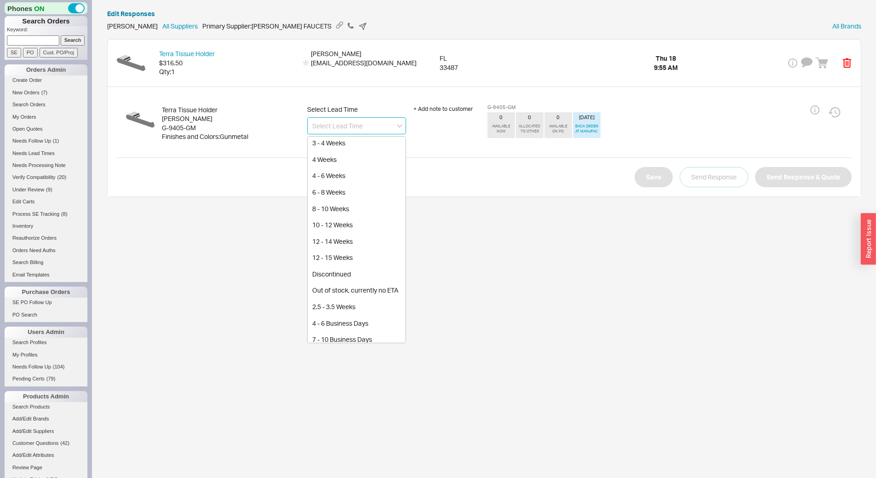
scroll to position [261, 0]
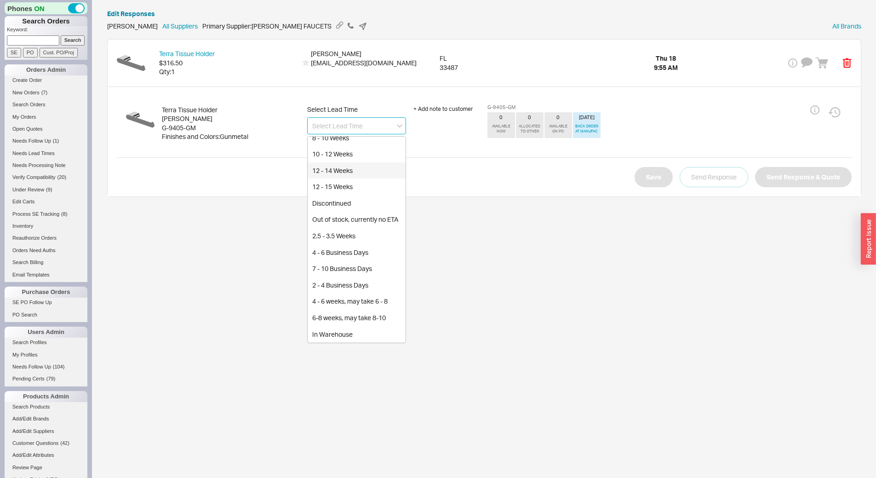
click at [350, 166] on div "12 - 14 Weeks" at bounding box center [357, 170] width 98 height 17
type input "12 - 14 Weeks"
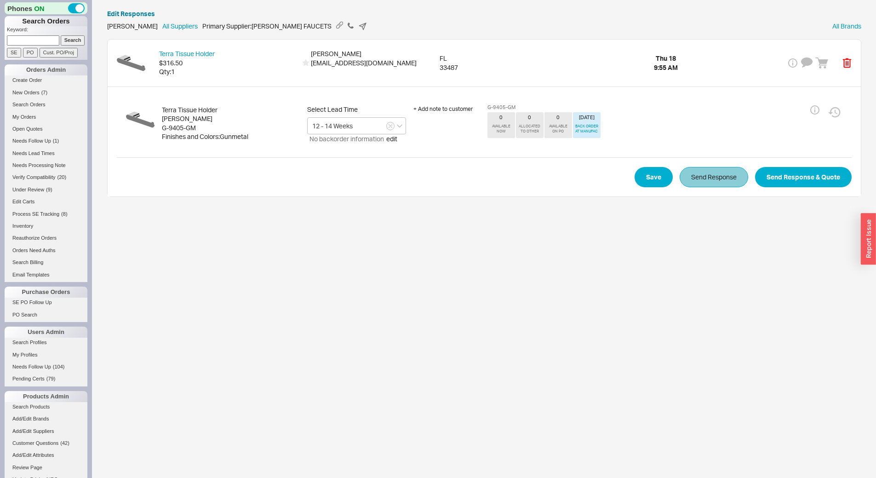
drag, startPoint x: 707, startPoint y: 166, endPoint x: 698, endPoint y: 173, distance: 12.1
click at [706, 166] on div "Terra Tissue Holder Graff G-9405-GM Finishes and Colors : Gunmetal Select Lead …" at bounding box center [485, 141] width 754 height 110
click at [695, 180] on button "Send Response" at bounding box center [714, 177] width 69 height 20
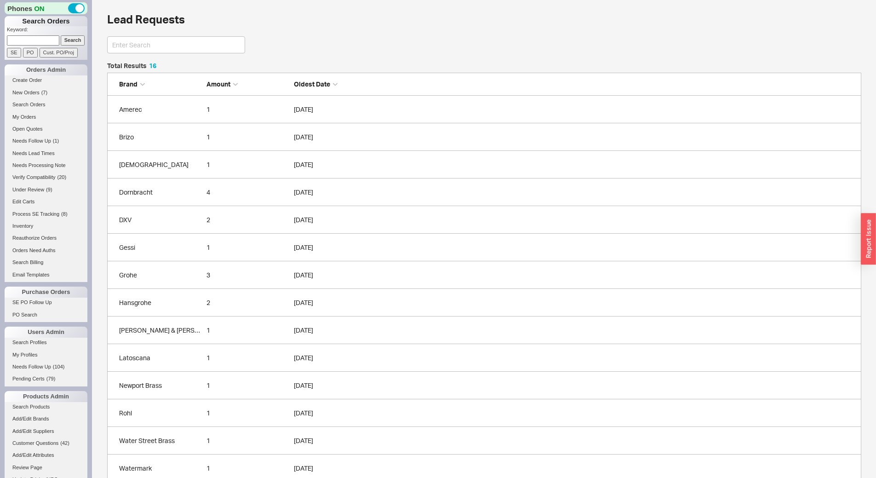
scroll to position [468, 748]
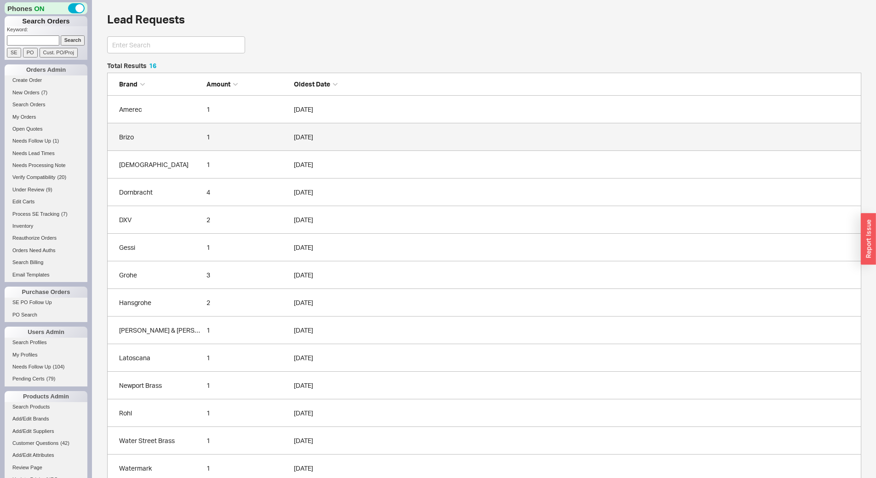
click at [170, 134] on div "Brizo" at bounding box center [160, 137] width 83 height 9
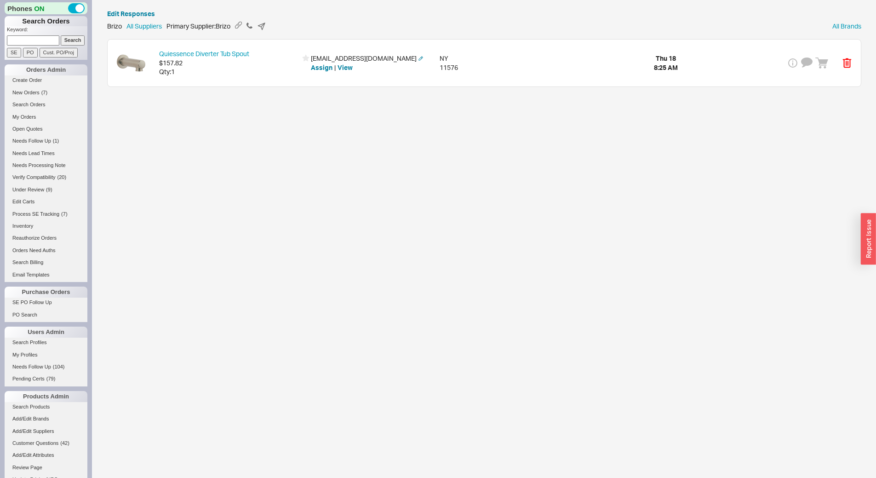
click at [225, 77] on div "Quiessence Diverter Tub Spout $157.82 Qty: 1 barbadler@aol.com Assign | View NY…" at bounding box center [485, 63] width 754 height 47
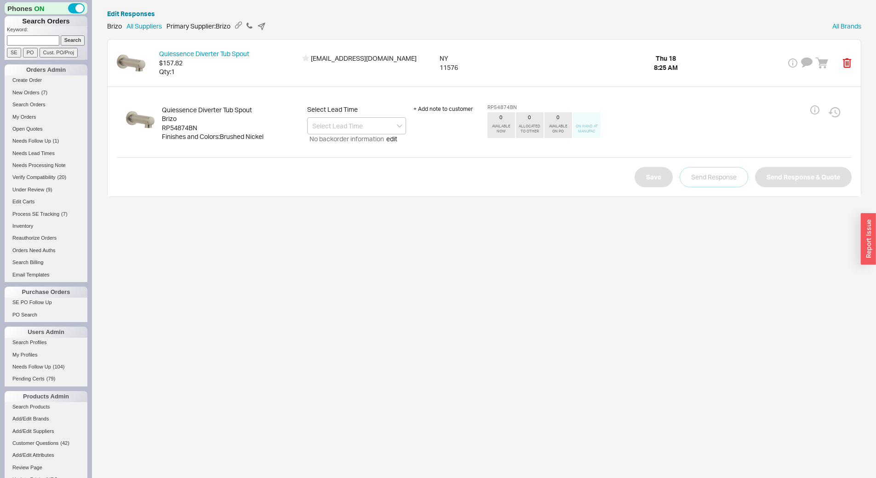
click at [190, 124] on div "RP54874BN" at bounding box center [231, 127] width 138 height 9
copy div "RP54874BN"
drag, startPoint x: 367, startPoint y: 120, endPoint x: 365, endPoint y: 125, distance: 5.8
click at [367, 120] on input at bounding box center [356, 125] width 99 height 17
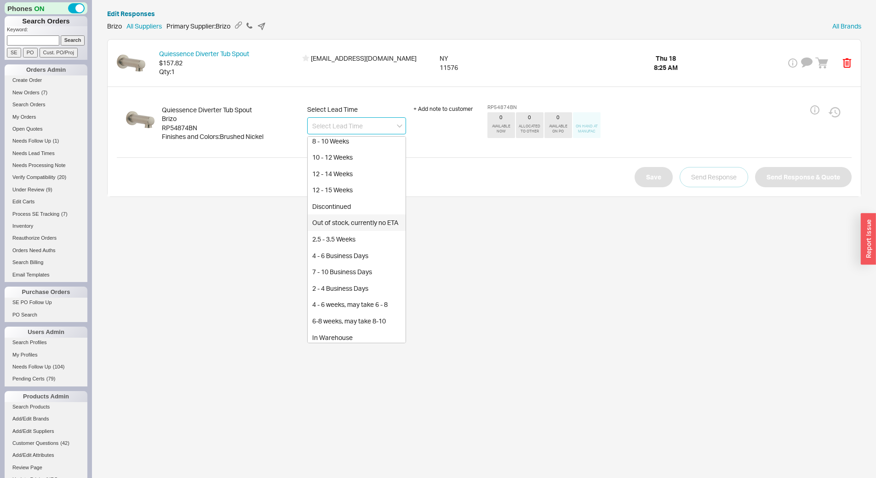
scroll to position [261, 0]
click at [378, 299] on div "4 - 6 weeks, may take 6 - 8" at bounding box center [357, 301] width 98 height 17
type input "4 - 6 weeks, may take 6 - 8"
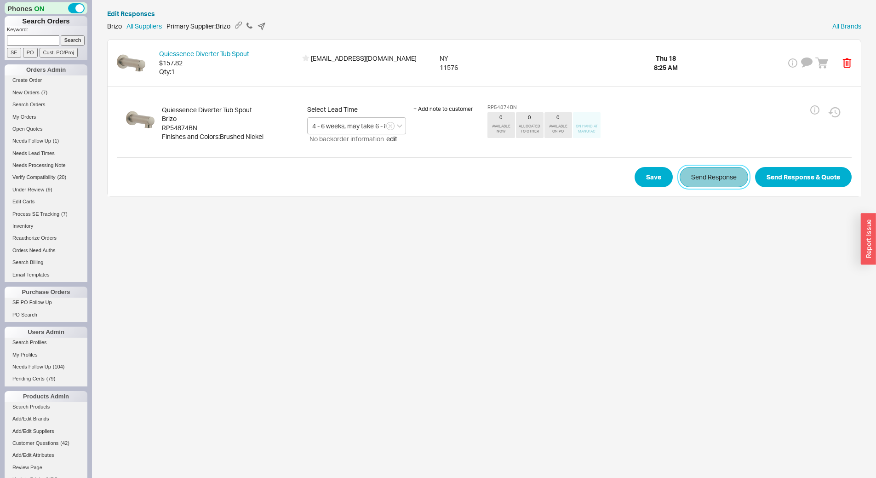
click at [695, 183] on button "Send Response" at bounding box center [714, 177] width 69 height 20
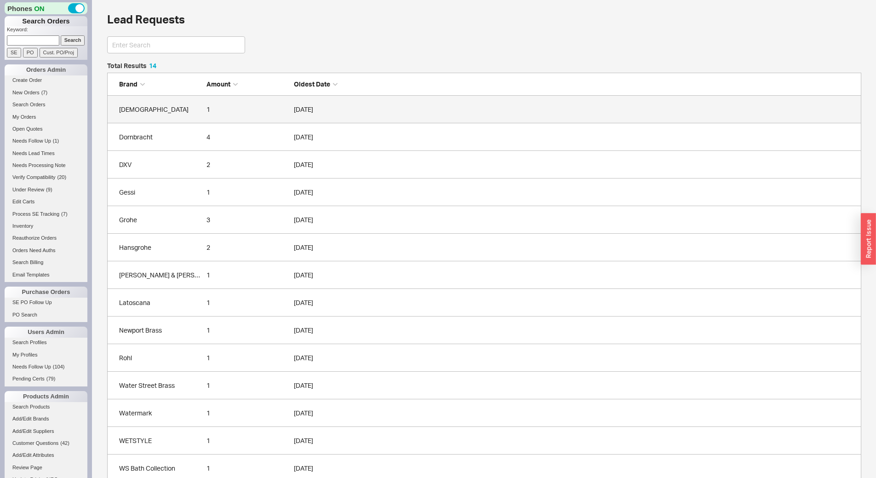
scroll to position [413, 748]
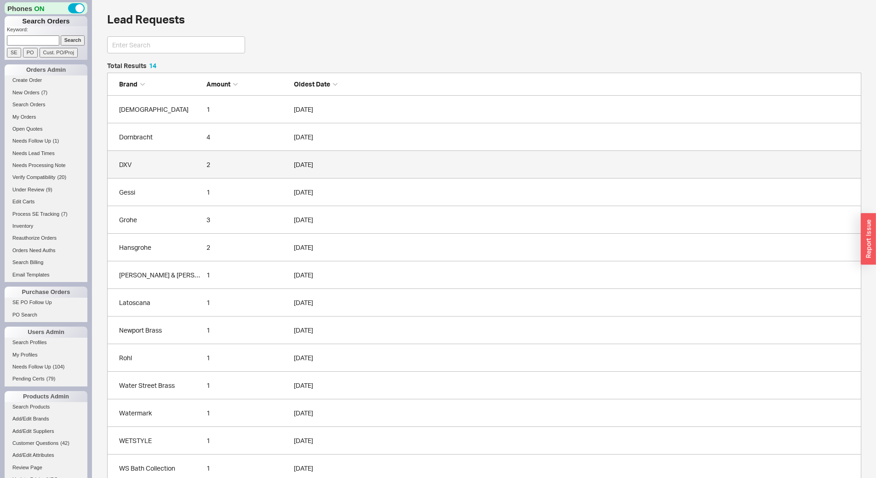
click at [171, 158] on link "DXV 2 09/17/2025" at bounding box center [484, 165] width 755 height 28
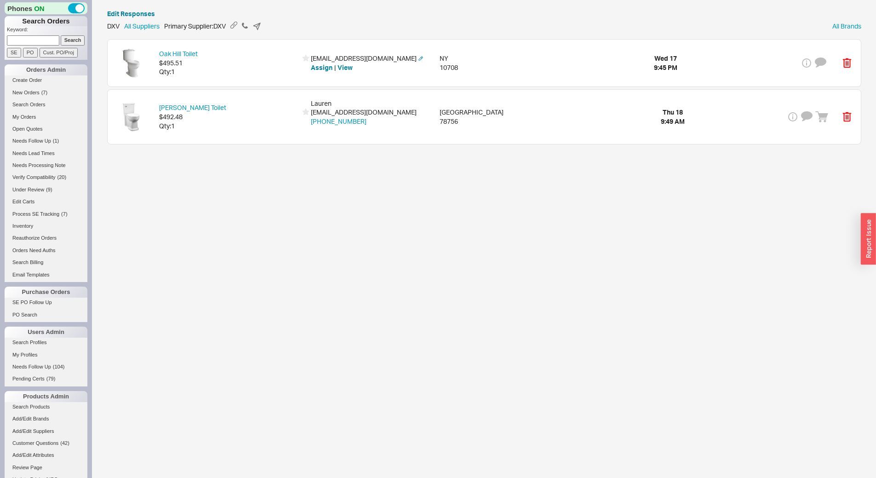
click at [226, 75] on div "Qty: 1" at bounding box center [228, 71] width 138 height 9
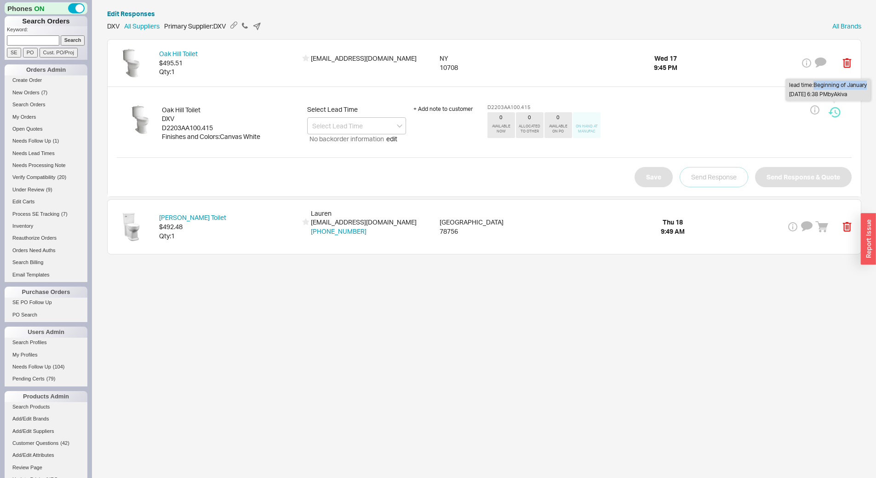
drag, startPoint x: 814, startPoint y: 83, endPoint x: 869, endPoint y: 86, distance: 54.4
click at [869, 86] on div "lead time: Beginning of January Tue Aug 19 6:38 PM by Akiva" at bounding box center [828, 90] width 85 height 22
copy div "Beginning of January"
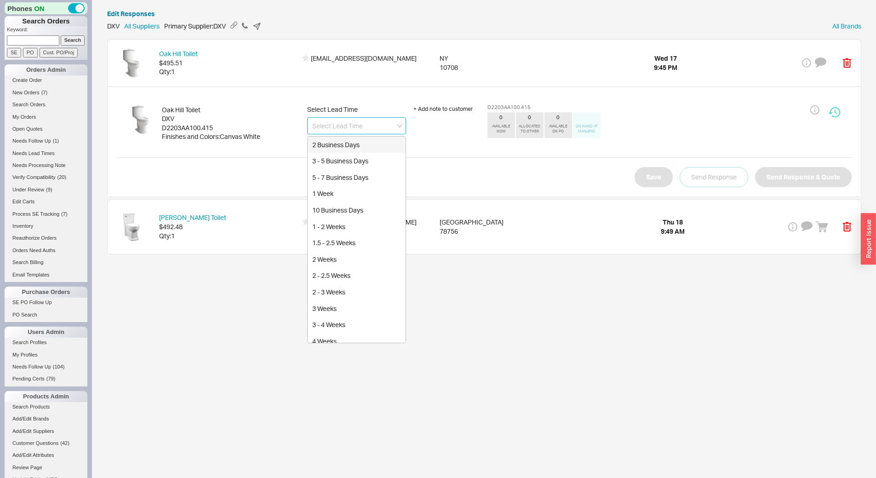
paste input "Beginning of January"
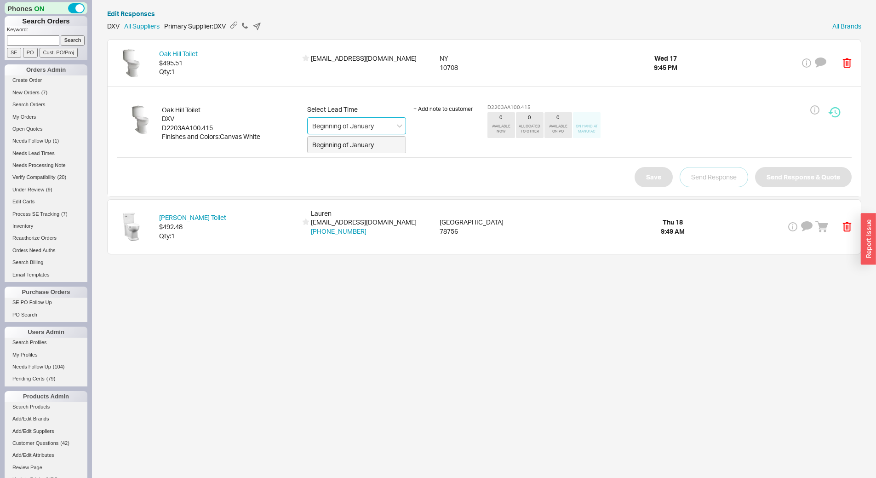
click at [368, 149] on div "Beginning of January" at bounding box center [357, 145] width 98 height 17
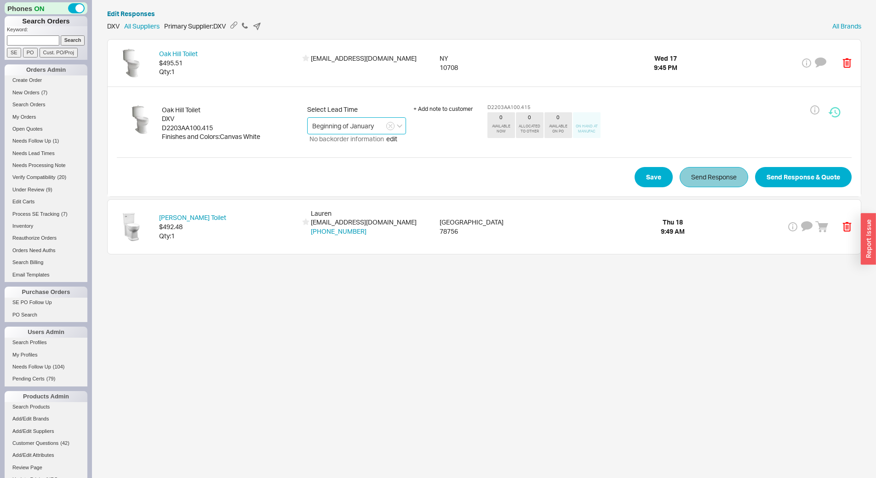
type input "Beginning of January"
click at [717, 181] on button "Send Response" at bounding box center [714, 177] width 69 height 20
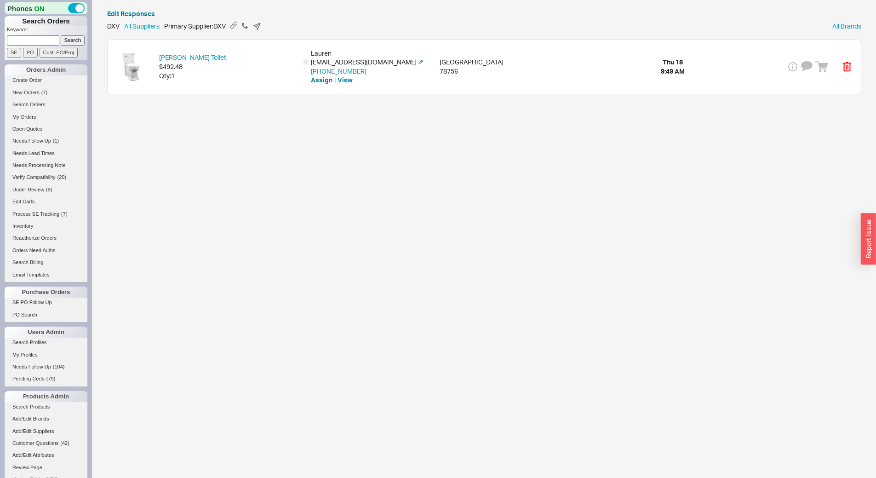
click at [563, 82] on div "Fitzgerald Toilet $492.48 Qty: 1 Lauren lindconstructionatx@gmail.com 203-215-2…" at bounding box center [485, 67] width 754 height 54
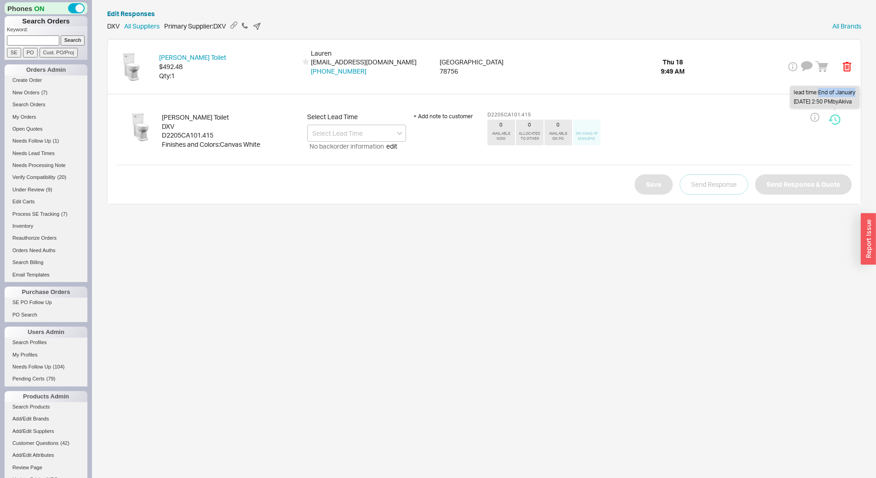
drag, startPoint x: 817, startPoint y: 92, endPoint x: 861, endPoint y: 94, distance: 44.2
click at [856, 94] on div "lead time: End of January" at bounding box center [825, 92] width 62 height 9
copy div ": End of January"
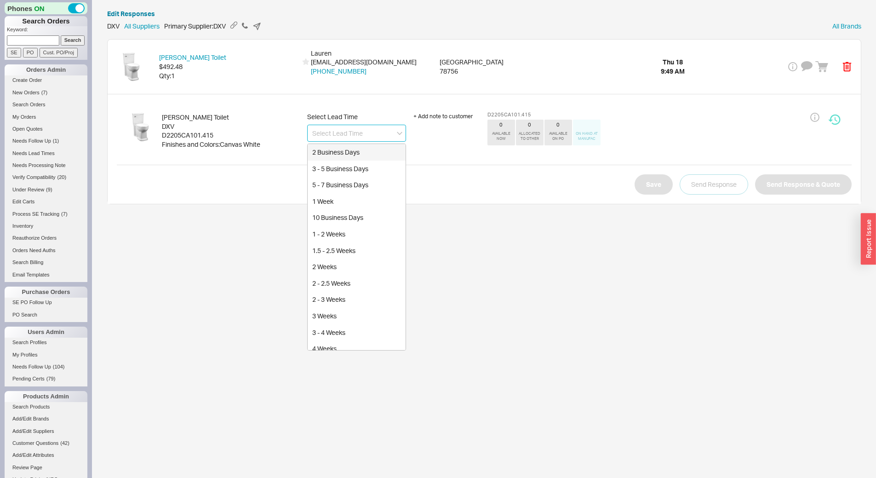
paste input ": End of January"
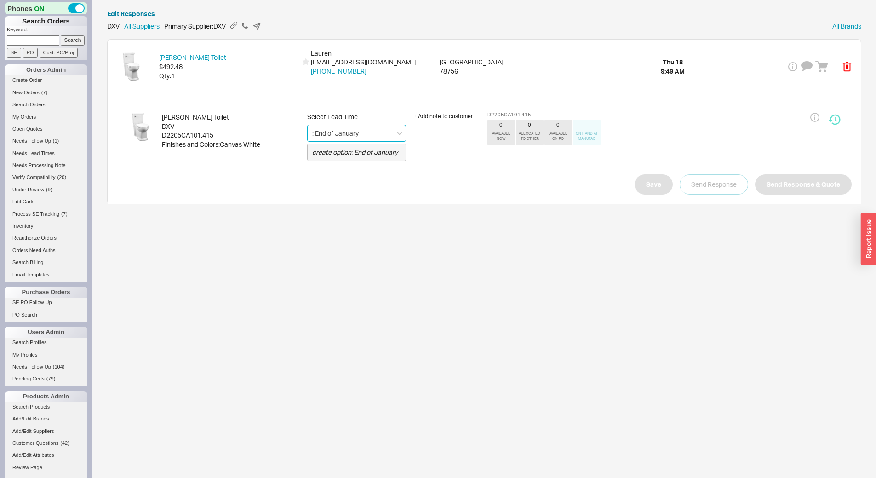
click at [316, 132] on input ": End of January" at bounding box center [356, 133] width 99 height 17
click at [330, 150] on div "End of January" at bounding box center [357, 152] width 98 height 17
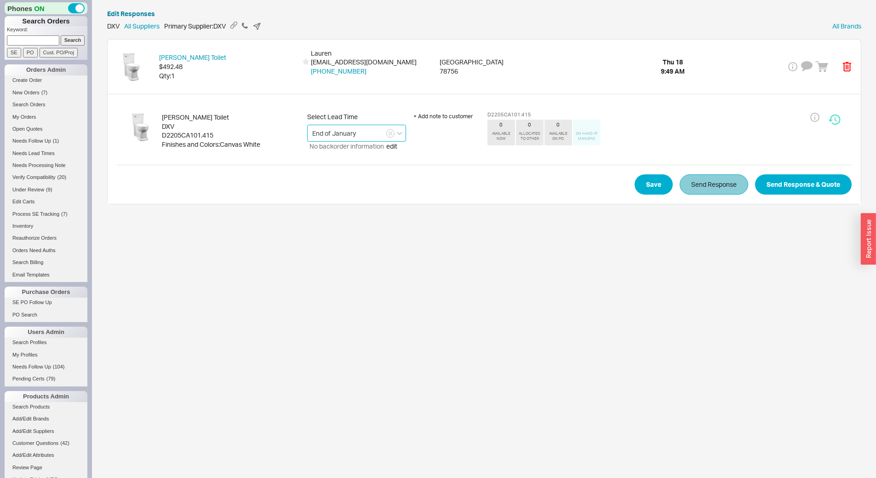
type input "End of January"
click at [711, 192] on button "Send Response" at bounding box center [714, 184] width 69 height 20
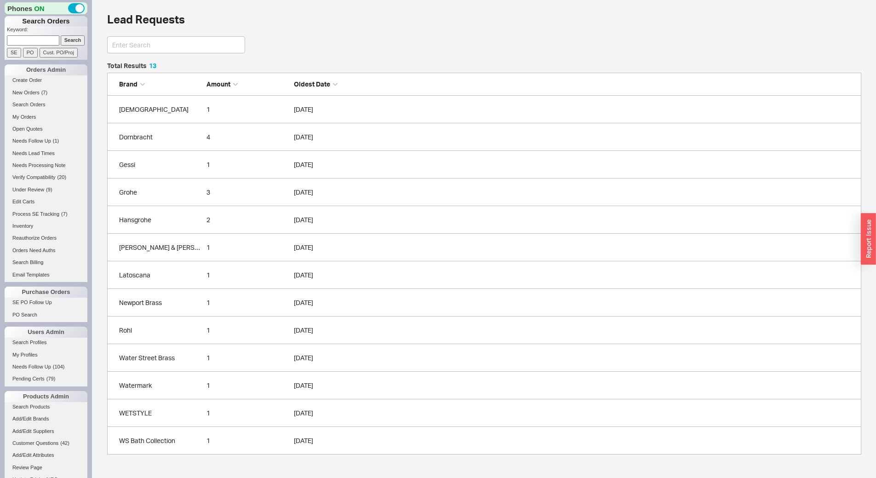
scroll to position [385, 748]
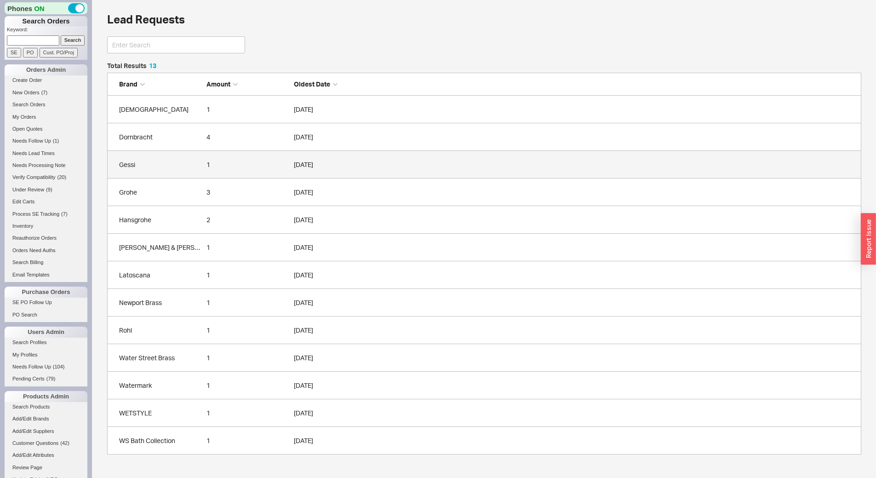
click at [159, 169] on div "Gessi" at bounding box center [160, 164] width 83 height 9
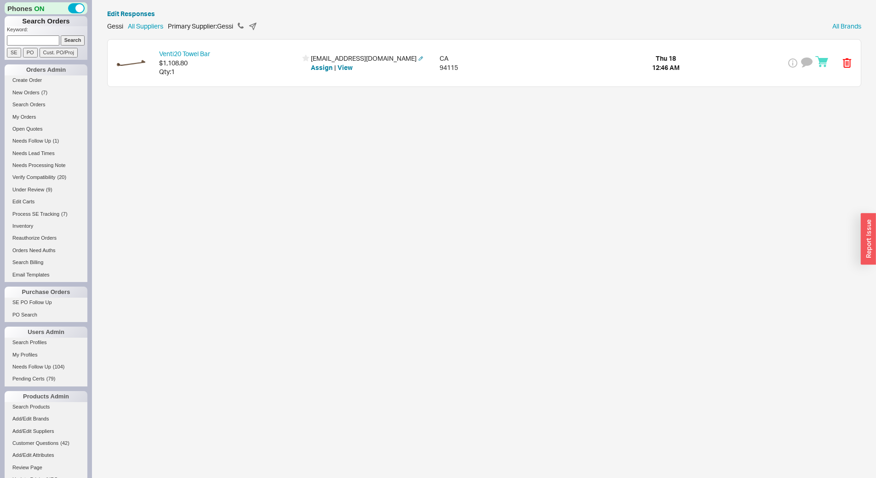
click at [207, 86] on div "Venti20 Towel Bar $1,108.80 Qty: 1 in2ition13@hotmail.com Assign | View CA 9411…" at bounding box center [485, 63] width 754 height 47
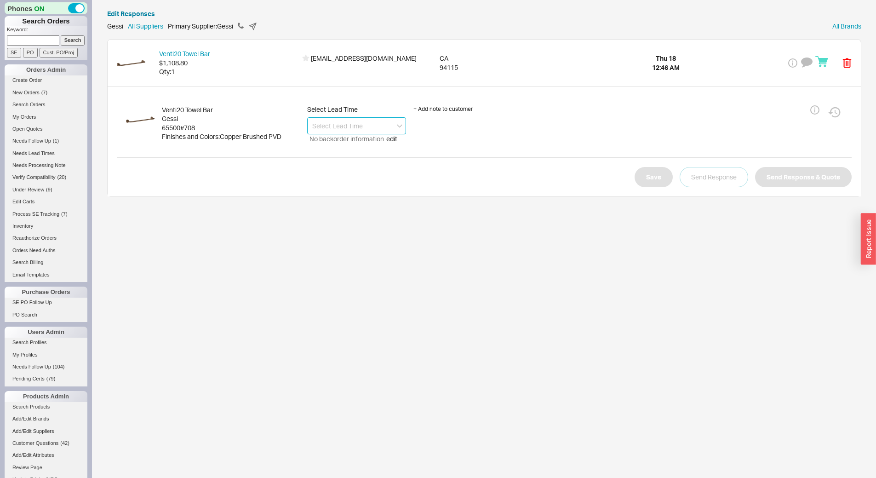
click at [352, 125] on input at bounding box center [356, 125] width 99 height 17
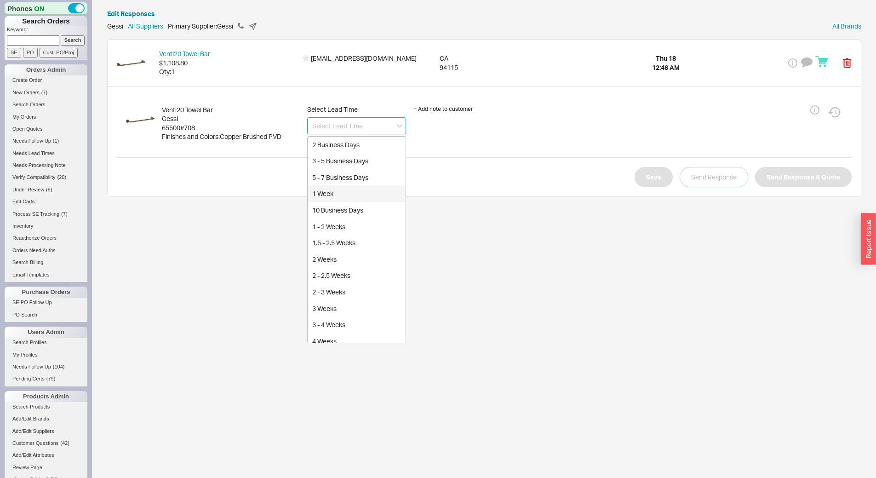
scroll to position [138, 0]
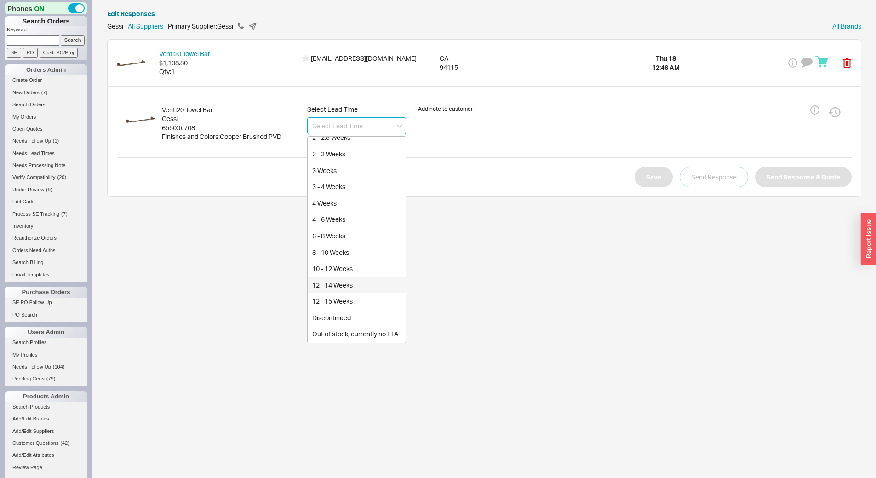
click at [362, 278] on div "12 - 14 Weeks" at bounding box center [357, 285] width 98 height 17
type input "12 - 14 Weeks"
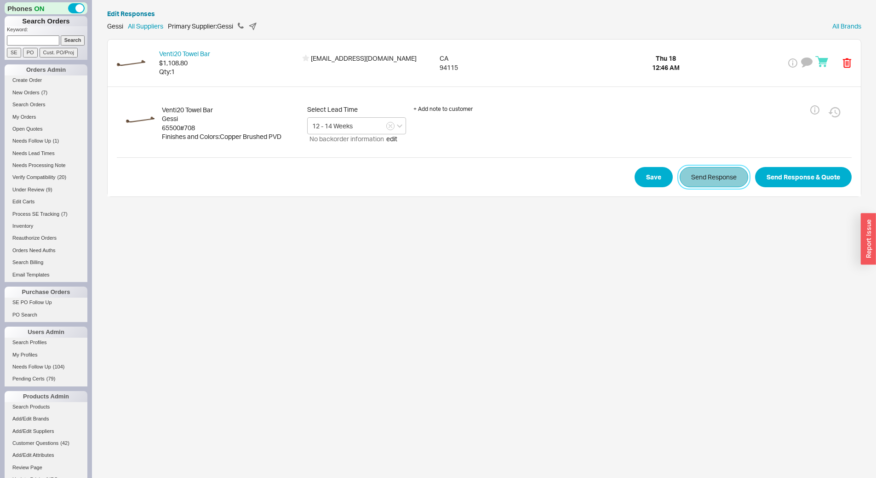
click at [713, 177] on button "Send Response" at bounding box center [714, 177] width 69 height 20
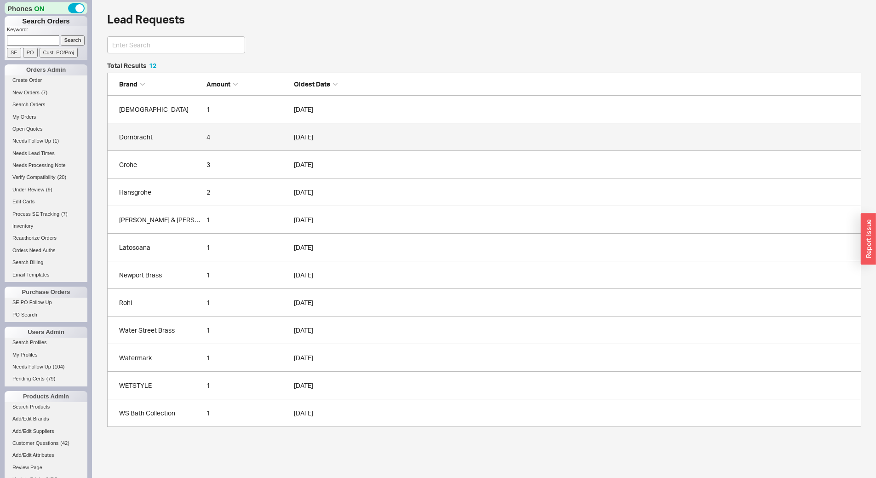
scroll to position [357, 748]
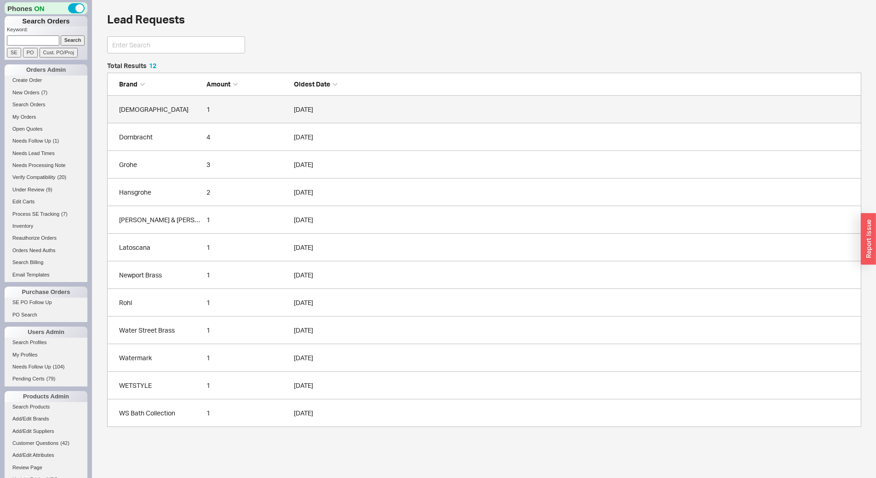
click at [185, 112] on div "Dainolite" at bounding box center [160, 109] width 83 height 9
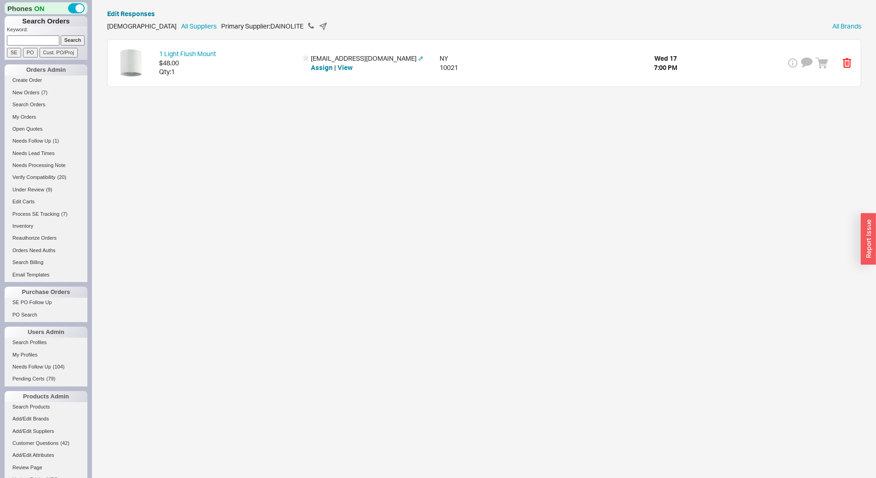
click at [228, 81] on div "1 Light Flush Mount $48.00 Qty: 1 halfmanhalfbiscuit@mail.com Assign | View NY …" at bounding box center [485, 63] width 754 height 47
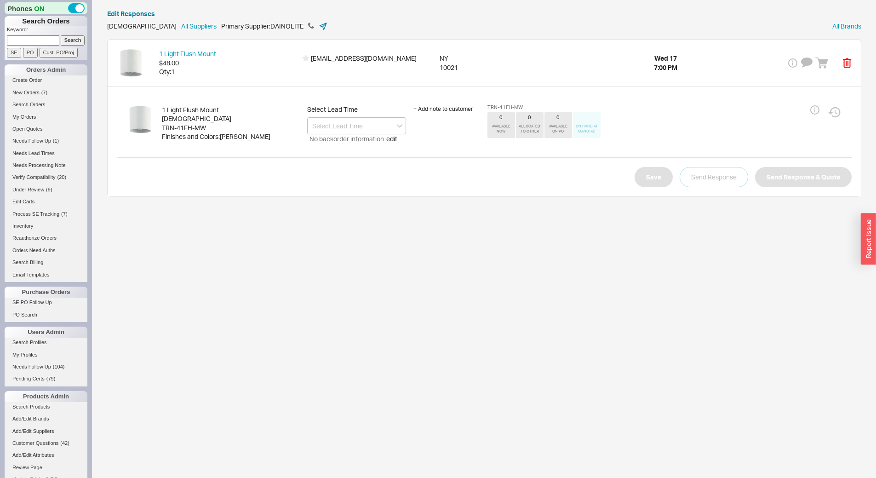
click at [319, 26] on icon at bounding box center [323, 26] width 9 height 9
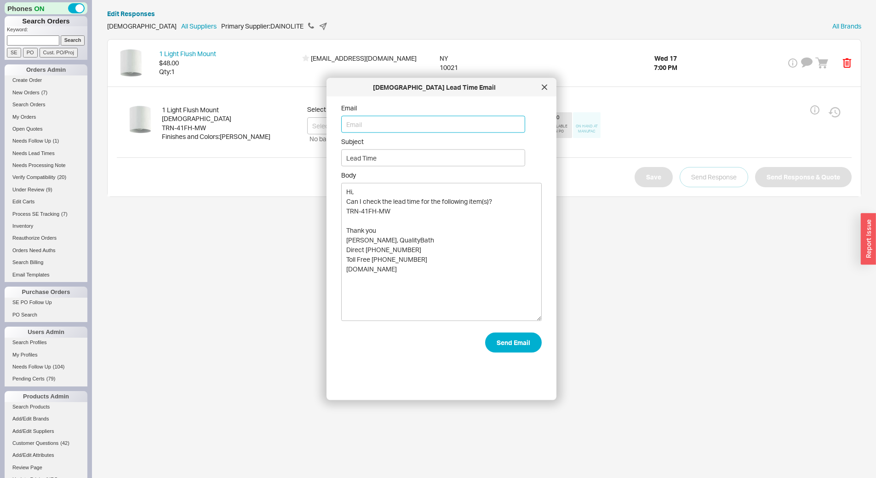
click at [373, 121] on input "Email" at bounding box center [433, 124] width 184 height 17
type input "silvana@dainolite.ca"
click at [522, 341] on button "Send Email" at bounding box center [513, 343] width 57 height 20
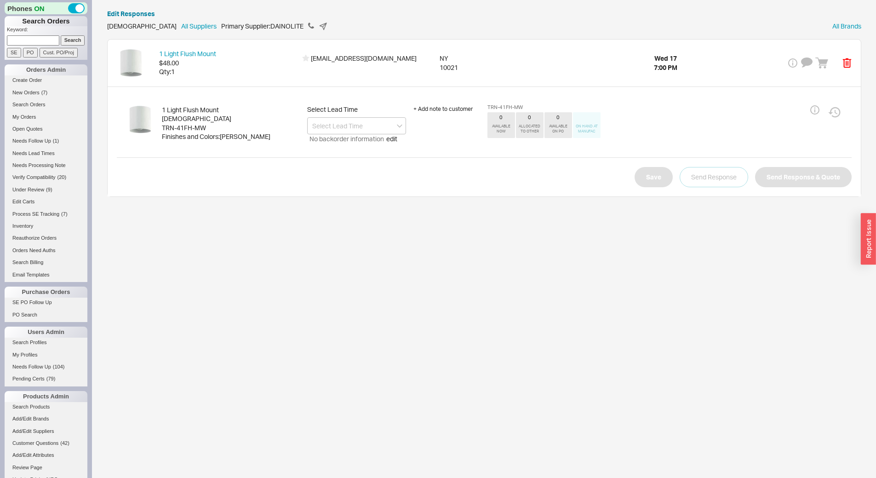
scroll to position [230, 0]
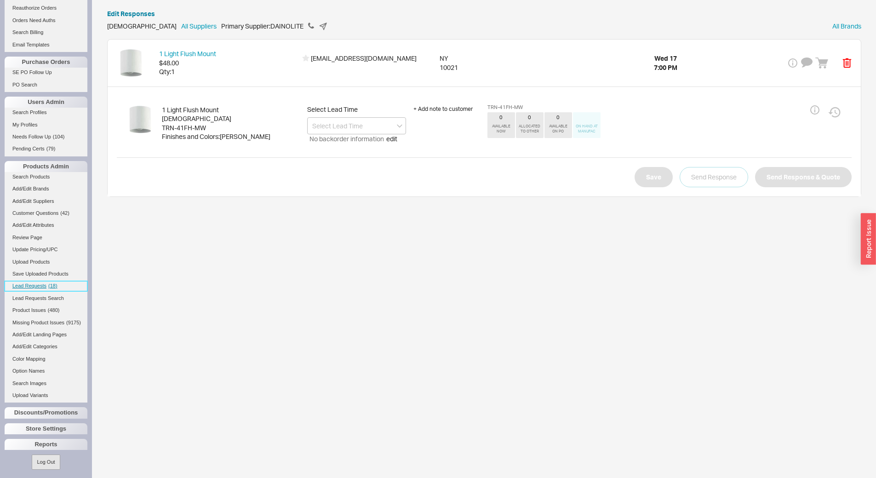
click at [35, 282] on link "Lead Requests ( 18 )" at bounding box center [46, 286] width 83 height 10
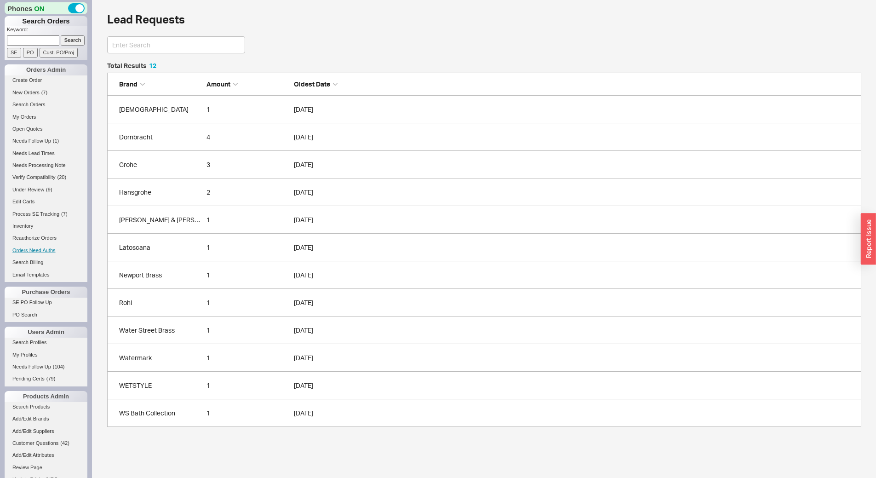
scroll to position [357, 748]
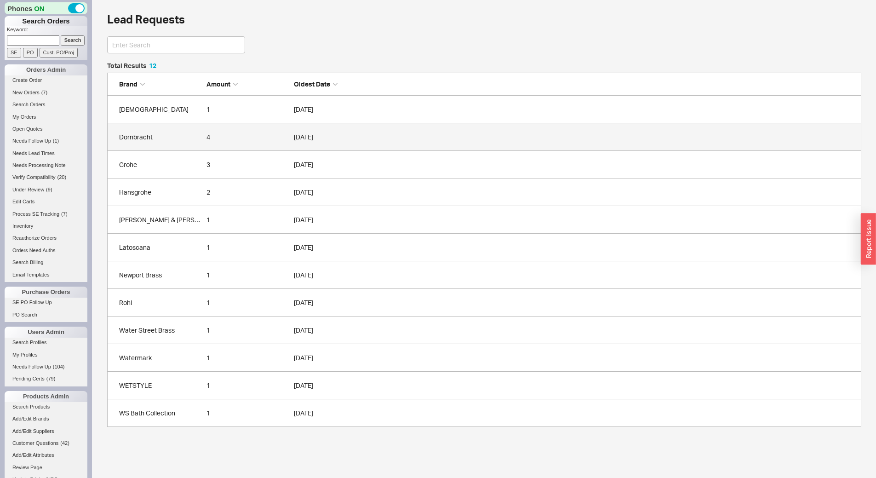
click at [164, 146] on link "Dornbracht 4 09/17/2025" at bounding box center [484, 137] width 755 height 28
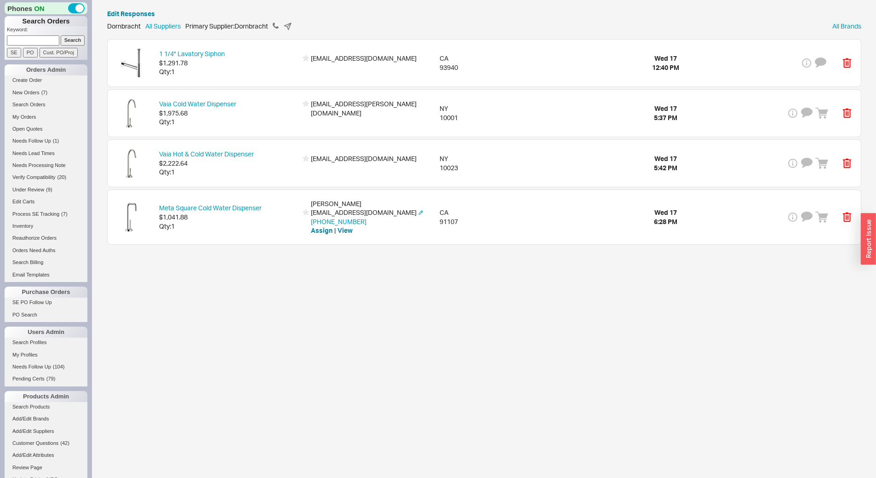
click at [240, 228] on div "Qty: 1" at bounding box center [228, 226] width 138 height 9
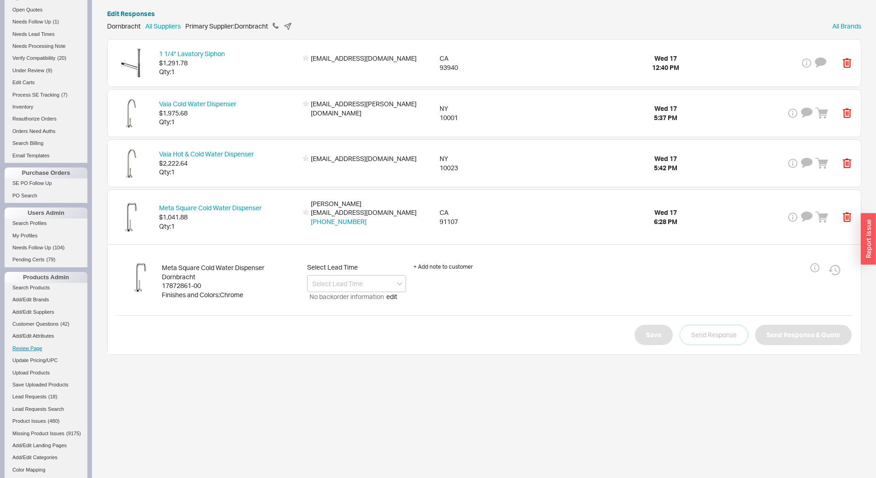
scroll to position [241, 0]
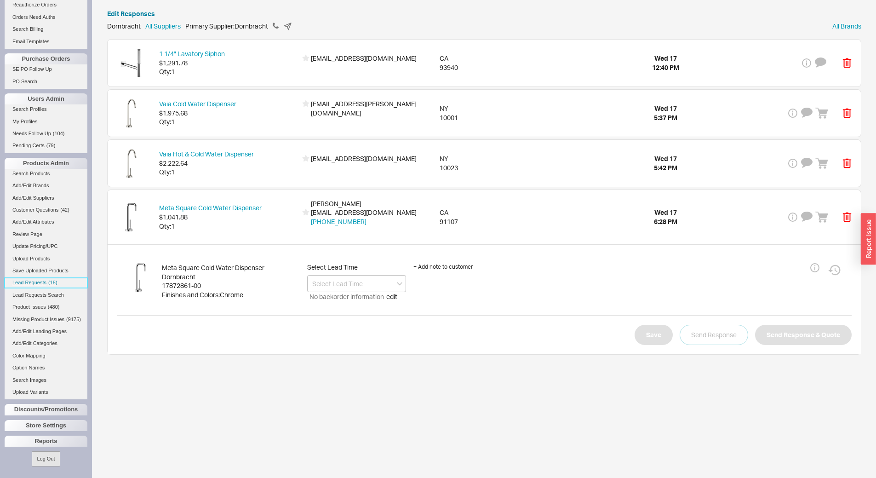
click at [37, 279] on link "Lead Requests ( 18 )" at bounding box center [46, 283] width 83 height 10
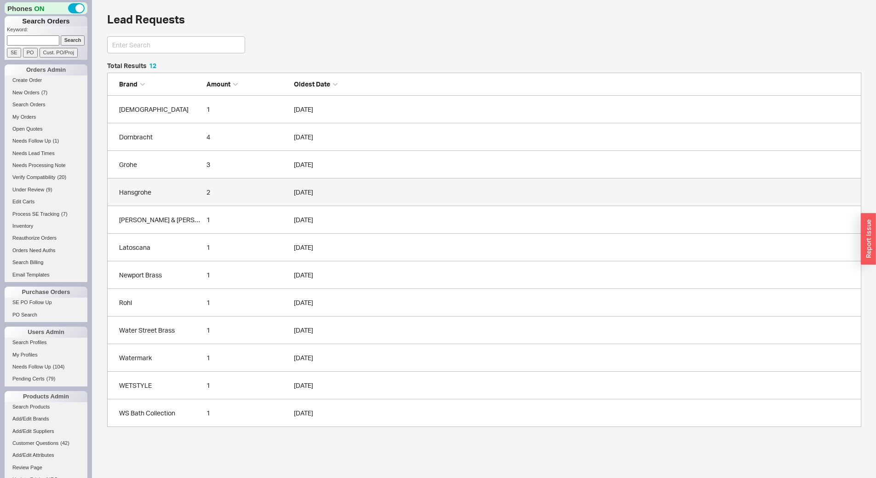
scroll to position [357, 748]
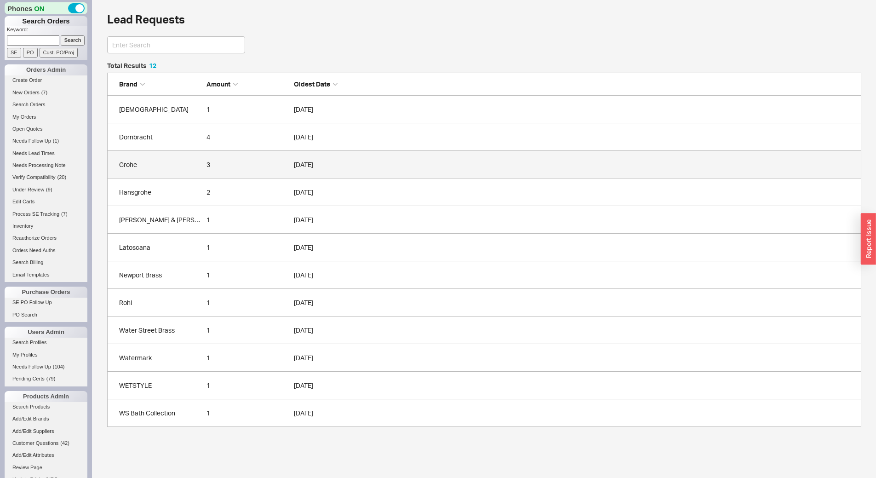
click at [162, 167] on div "Grohe" at bounding box center [160, 164] width 83 height 9
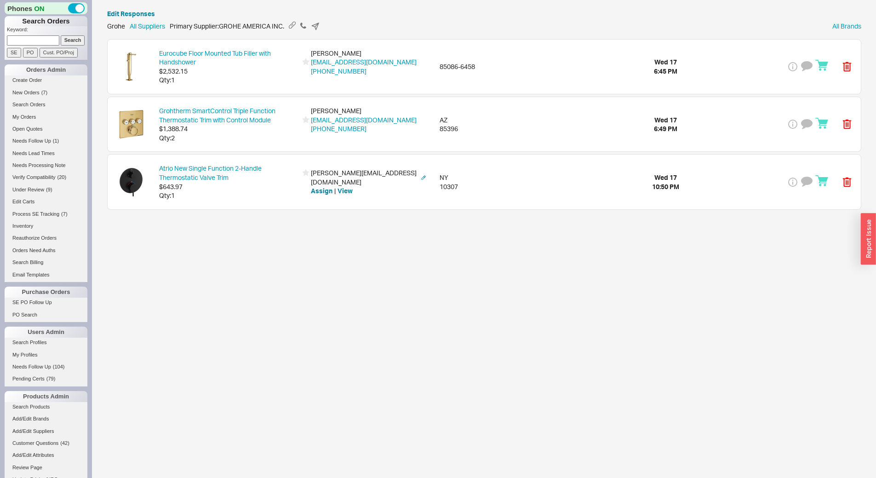
click at [242, 189] on span "$643.97" at bounding box center [228, 186] width 138 height 9
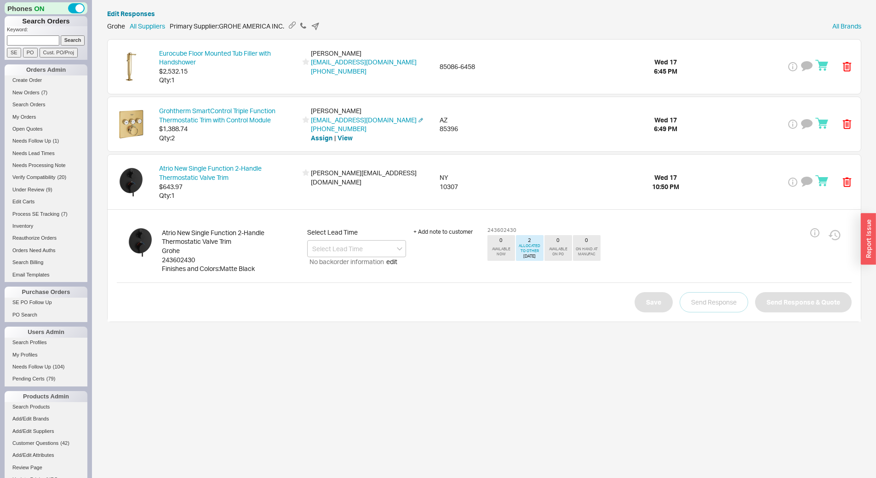
click at [569, 113] on div "Grohtherm SmartControl Triple Function Thermostatic Trim with Control Module $1…" at bounding box center [485, 124] width 754 height 54
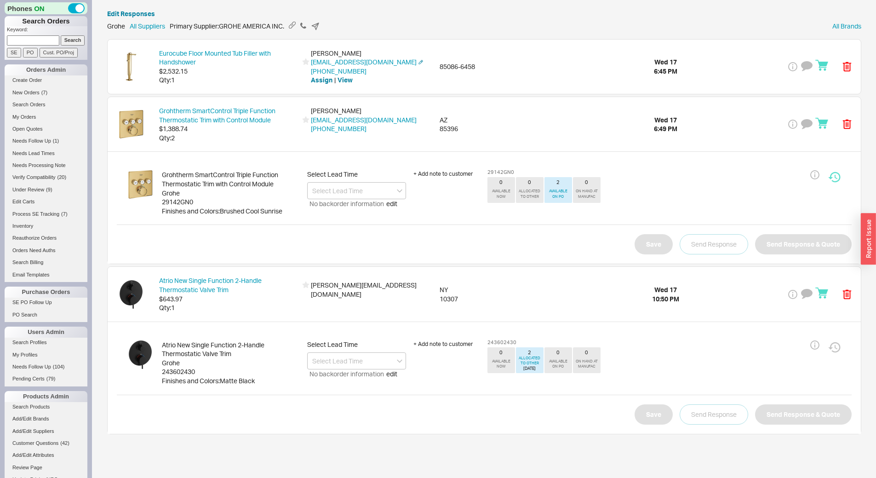
click at [569, 73] on div "Eurocube Floor Mounted Tub Filler with Handshower $2,532.15 Qty: 1 michael mccu…" at bounding box center [485, 67] width 754 height 54
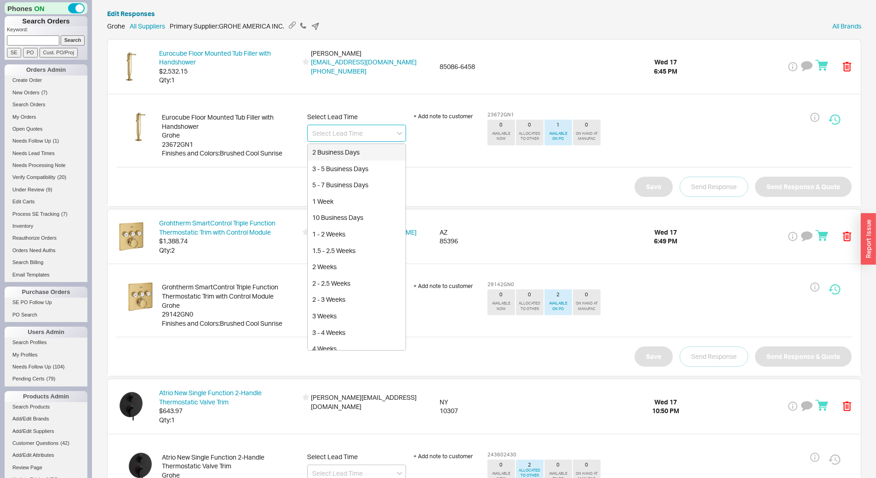
click at [368, 131] on input at bounding box center [356, 133] width 99 height 17
click at [393, 63] on link "Michael2mccullough84@gmail.com" at bounding box center [364, 62] width 106 height 8
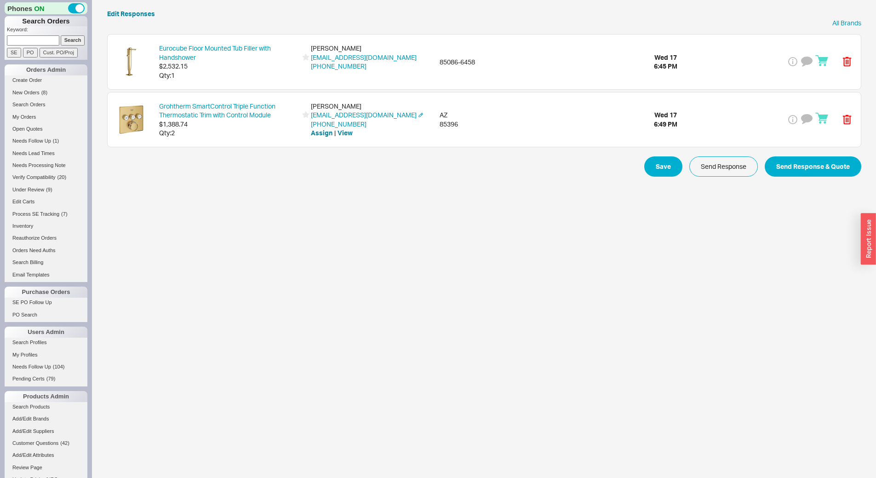
click at [265, 142] on div "Grohtherm SmartControl Triple Function Thermostatic Trim with Control Module $1…" at bounding box center [485, 119] width 754 height 54
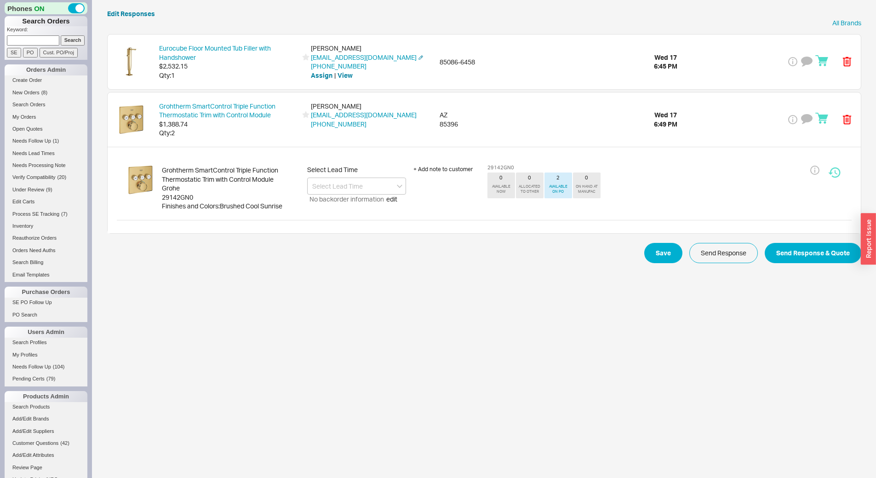
click at [257, 75] on div "Qty: 1" at bounding box center [228, 75] width 138 height 9
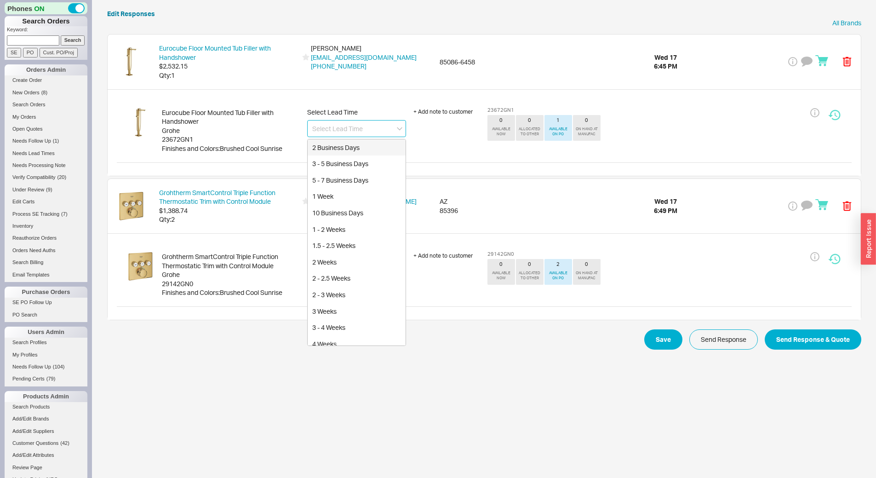
click at [335, 124] on input at bounding box center [356, 128] width 99 height 17
click at [342, 177] on div "10 - 12 Weeks" at bounding box center [357, 180] width 98 height 17
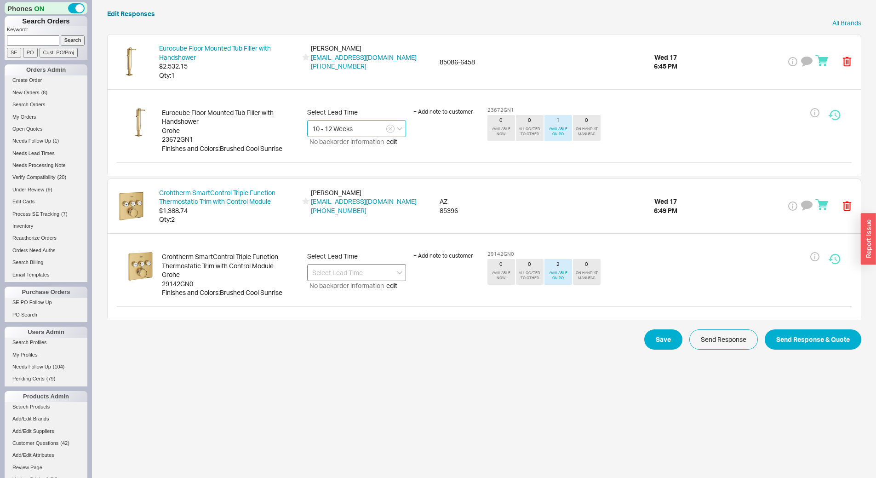
type input "10 - 12 Weeks"
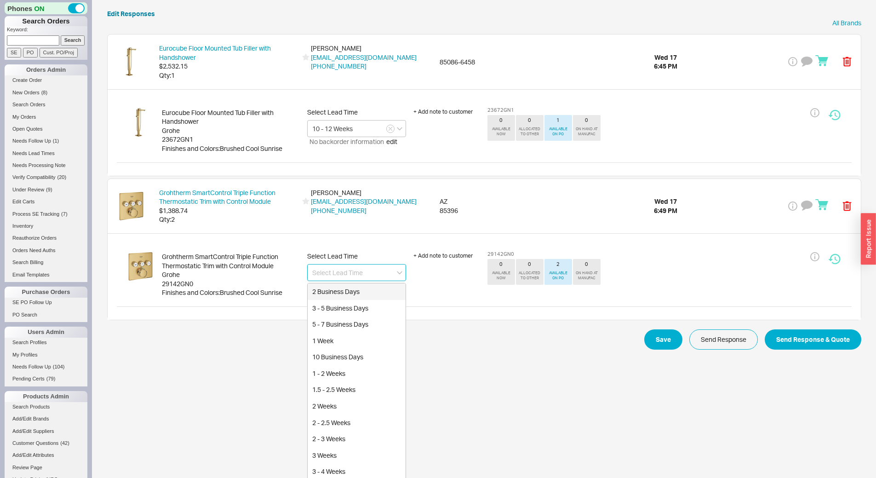
click at [366, 275] on input at bounding box center [356, 272] width 99 height 17
click at [349, 325] on div "10 - 12 Weeks" at bounding box center [357, 324] width 98 height 17
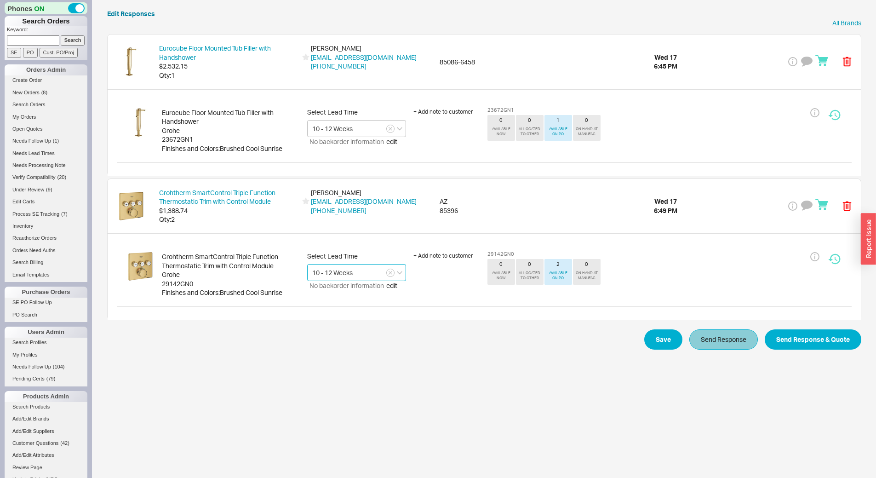
type input "10 - 12 Weeks"
click at [725, 339] on button "Send Response" at bounding box center [724, 339] width 69 height 20
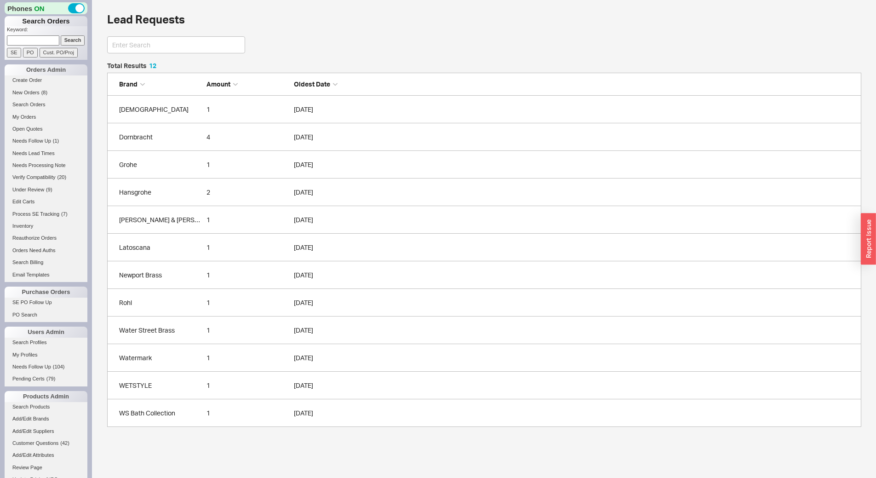
scroll to position [357, 748]
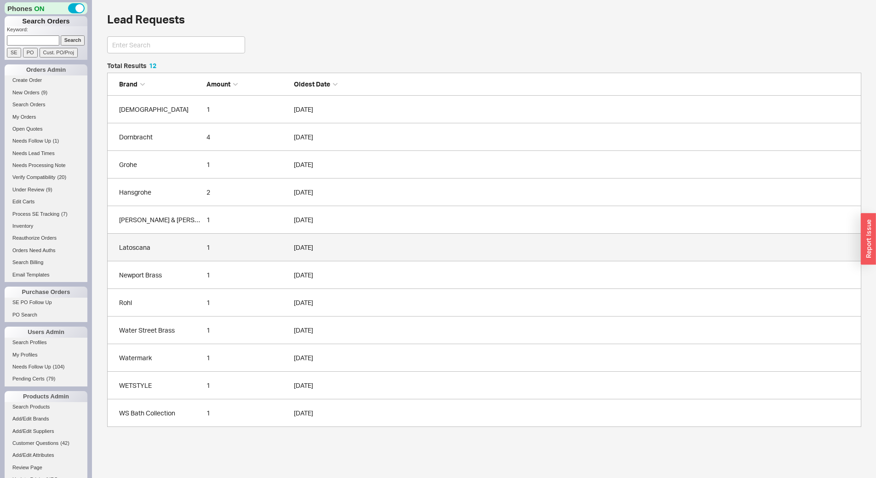
click at [173, 253] on link "Latoscana 1 09/17/2025" at bounding box center [484, 248] width 755 height 28
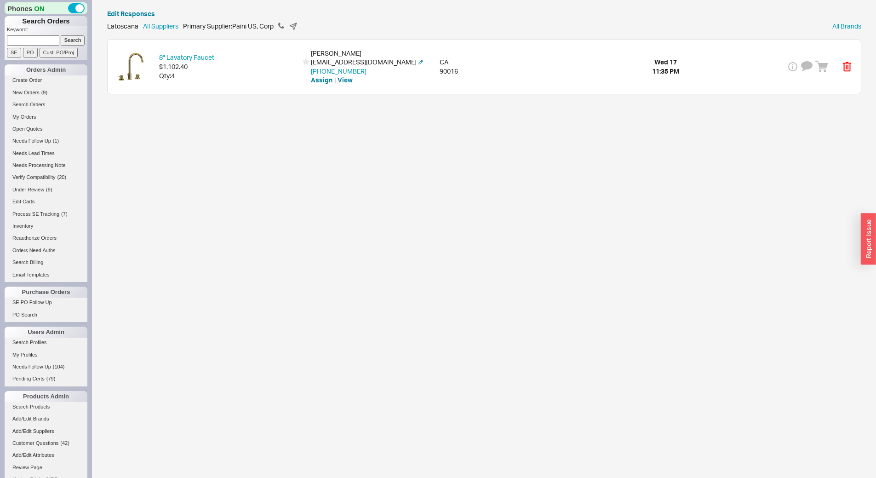
click at [262, 74] on div "Qty: 4" at bounding box center [228, 75] width 138 height 9
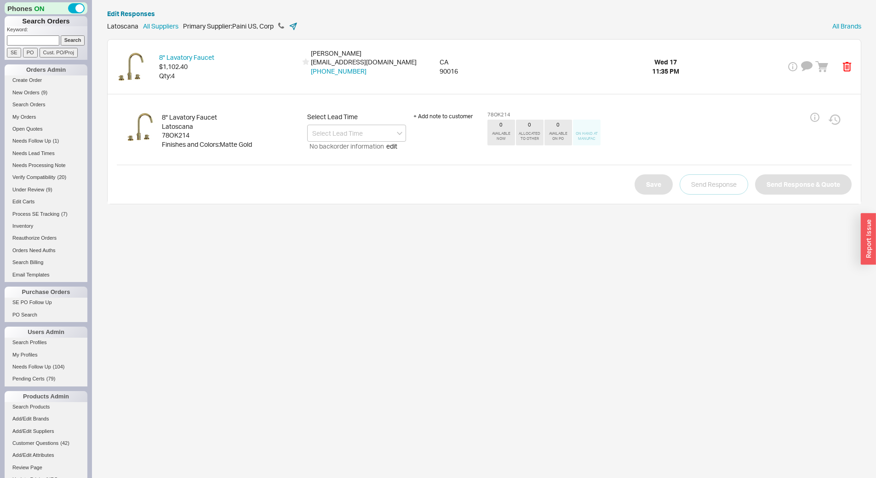
click at [292, 28] on icon at bounding box center [293, 26] width 9 height 9
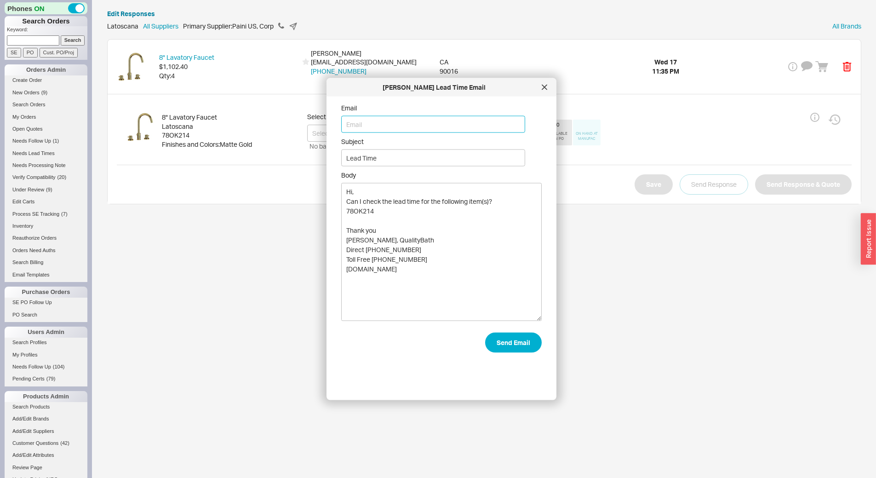
click at [357, 121] on input "Email" at bounding box center [433, 124] width 184 height 17
type input "info@paini-us.com"
click at [403, 208] on textarea "Hi, Can I check the lead time for the following item(s)? 78OK214 Thank you Akiv…" at bounding box center [441, 252] width 201 height 138
type textarea "Hi, Can I check the lead time for the following item(s)? 78OK214 qty 4 Thank yo…"
click at [505, 339] on button "Send Email" at bounding box center [513, 343] width 57 height 20
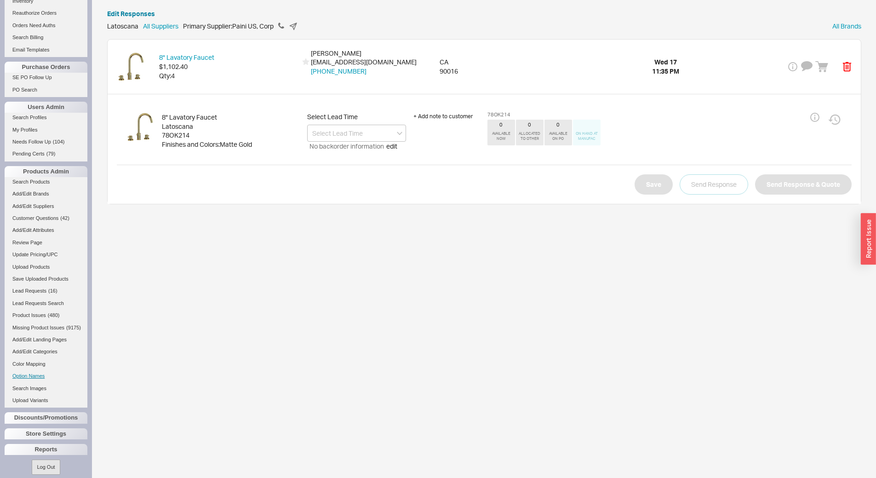
scroll to position [230, 0]
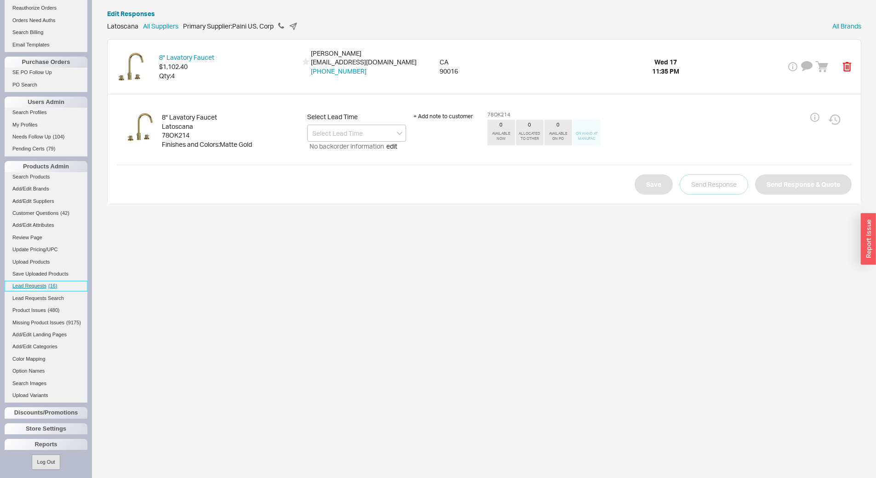
click at [34, 287] on span "Lead Requests" at bounding box center [29, 286] width 34 height 6
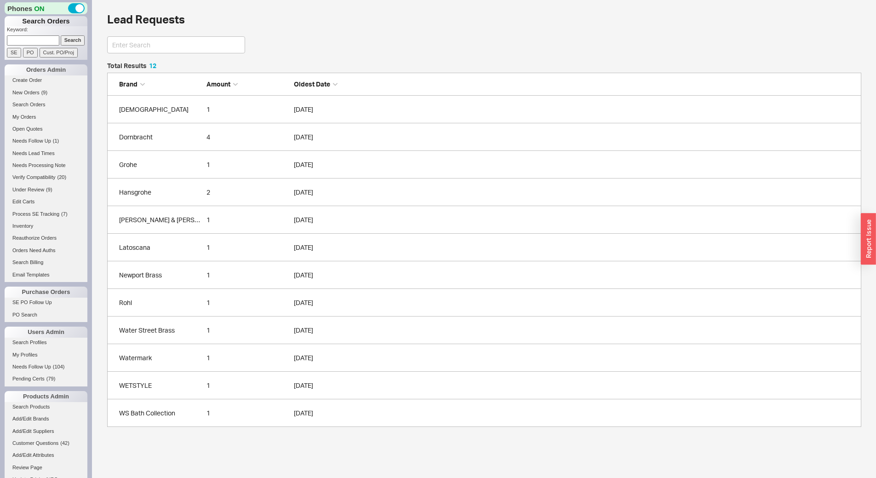
scroll to position [357, 748]
click at [167, 188] on div "Hansgrohe" at bounding box center [160, 192] width 83 height 9
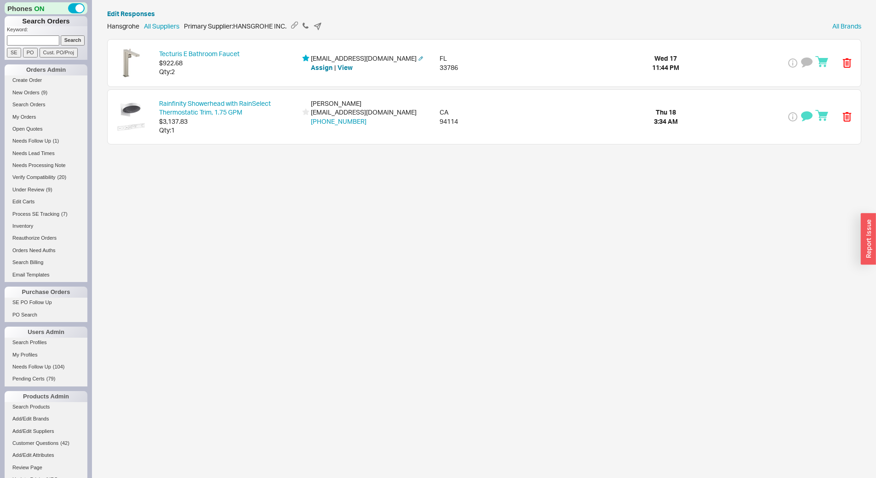
click at [242, 68] on div "Qty: 2" at bounding box center [228, 71] width 138 height 9
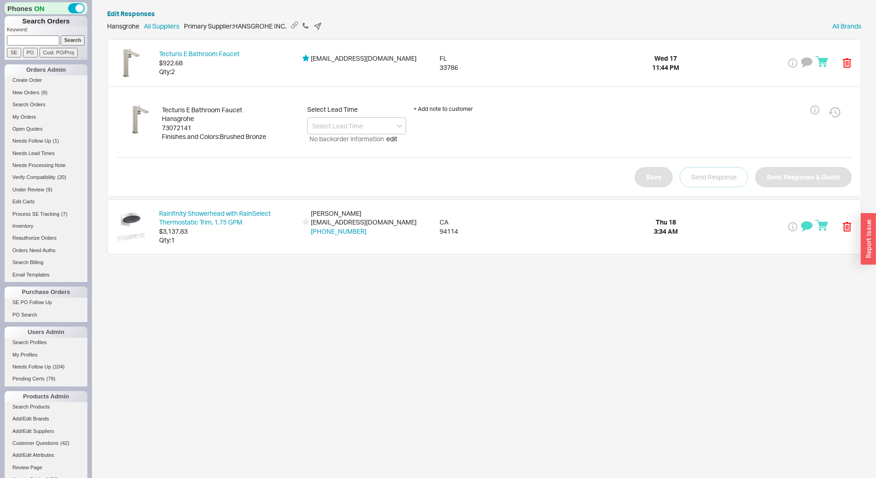
click at [182, 125] on div "73072141" at bounding box center [231, 127] width 138 height 9
copy div "73072141"
click at [511, 238] on div "Rainfinity Showerhead with RainSelect Thermostatic Trim, 1.75 GPM $3,137.83 Qty…" at bounding box center [485, 227] width 754 height 54
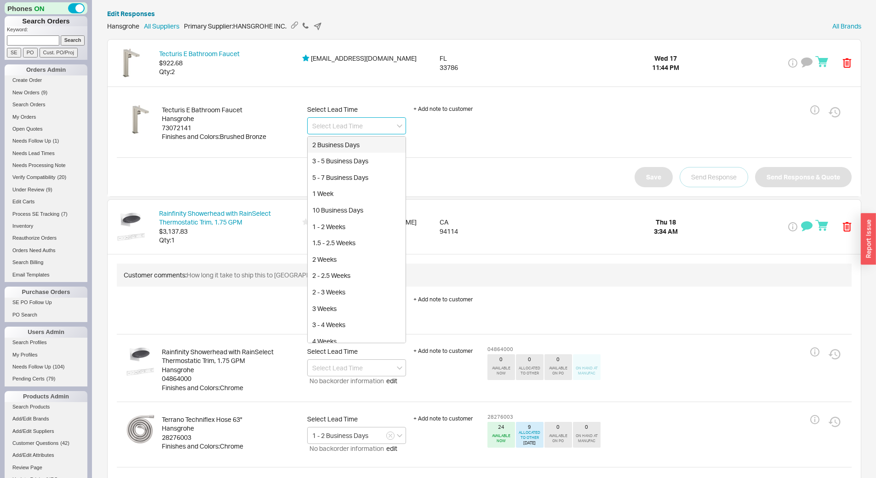
click at [341, 126] on input at bounding box center [356, 125] width 99 height 17
click at [348, 291] on div "2 - 3 Weeks" at bounding box center [357, 292] width 98 height 17
type input "2 - 3 Weeks"
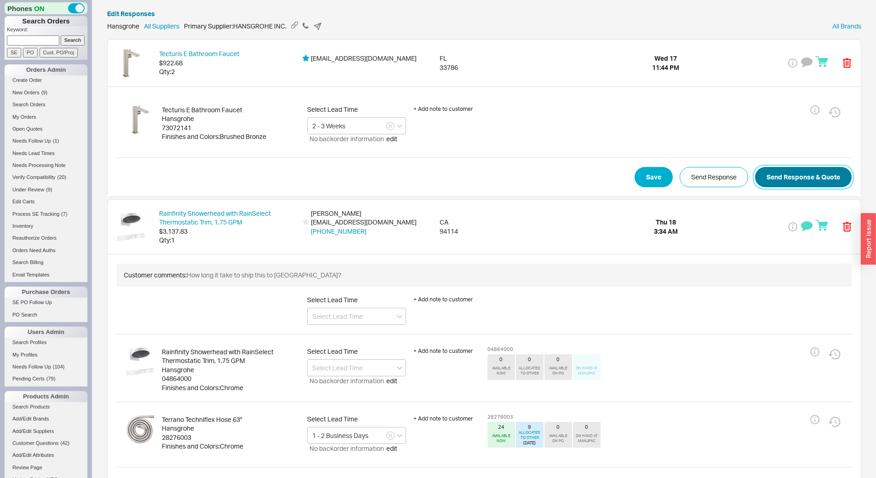
click at [787, 168] on button "Send Response & Quote" at bounding box center [803, 177] width 97 height 20
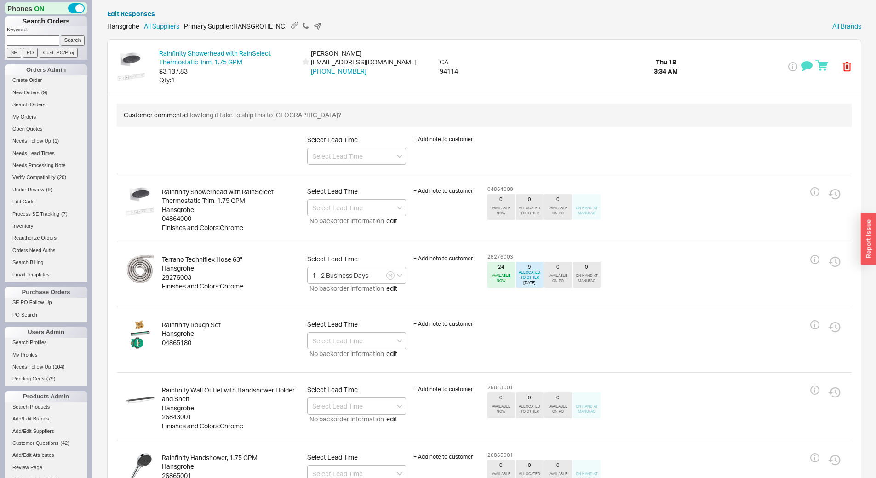
click at [181, 344] on div "04865180" at bounding box center [231, 342] width 138 height 9
copy div "04865180"
click at [392, 277] on icon "button" at bounding box center [391, 276] width 4 height 6
click at [382, 279] on input at bounding box center [356, 275] width 99 height 17
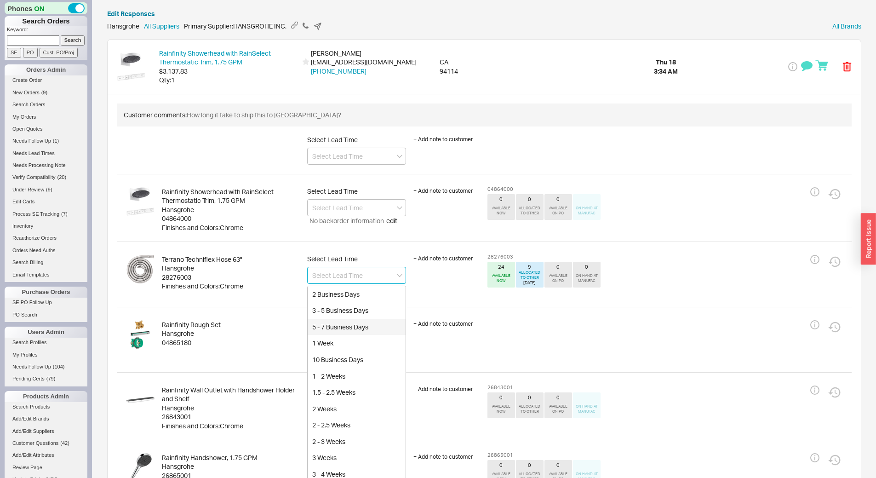
click at [361, 326] on div "5 - 7 Business Days" at bounding box center [357, 327] width 98 height 17
type input "5 - 7 Business Days"
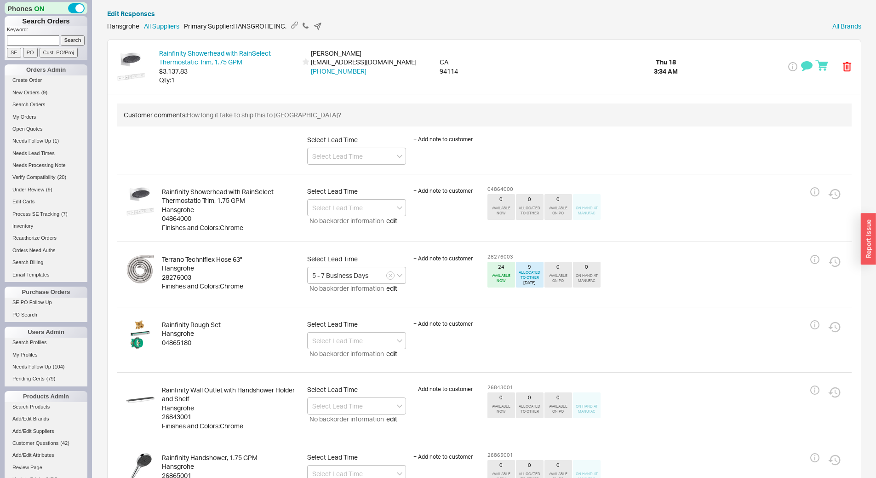
click at [365, 349] on span "No backorder information" at bounding box center [346, 353] width 79 height 9
click at [365, 344] on input at bounding box center [356, 340] width 99 height 17
click at [347, 370] on div "2 - 3 Weeks" at bounding box center [357, 369] width 98 height 17
type input "2 - 3 Weeks"
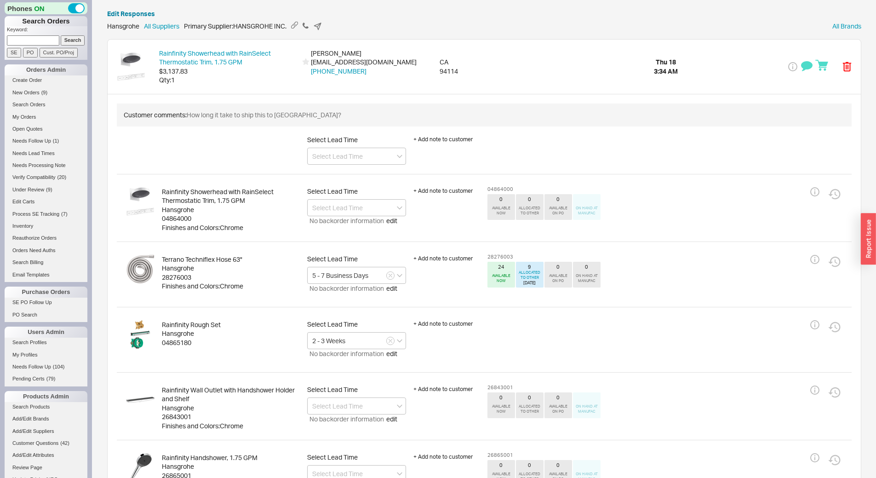
click at [180, 220] on div "04864000" at bounding box center [231, 218] width 138 height 9
copy div "04864000"
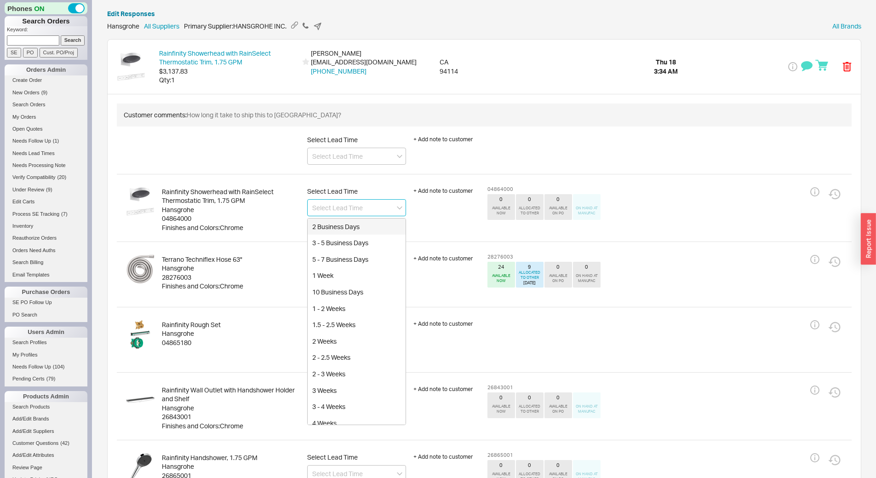
click at [351, 213] on input at bounding box center [356, 207] width 99 height 17
click at [346, 375] on div "2 - 3 Weeks" at bounding box center [357, 374] width 98 height 17
type input "2 - 3 Weeks"
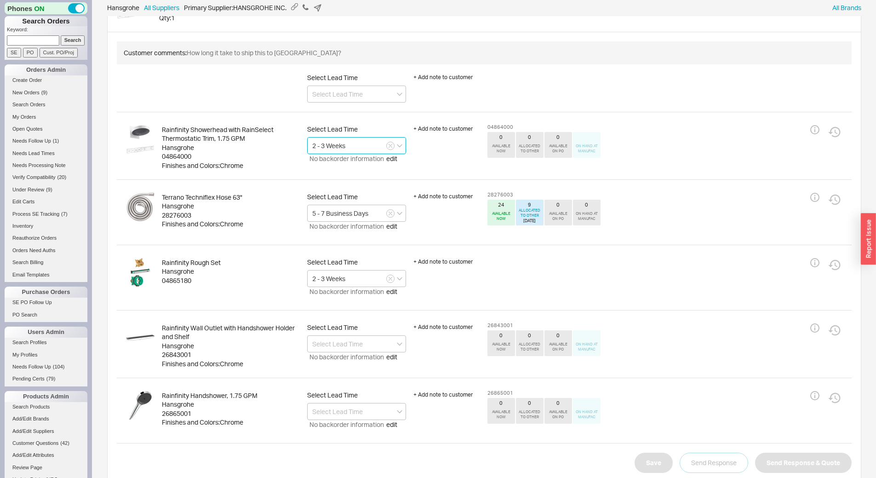
scroll to position [76, 0]
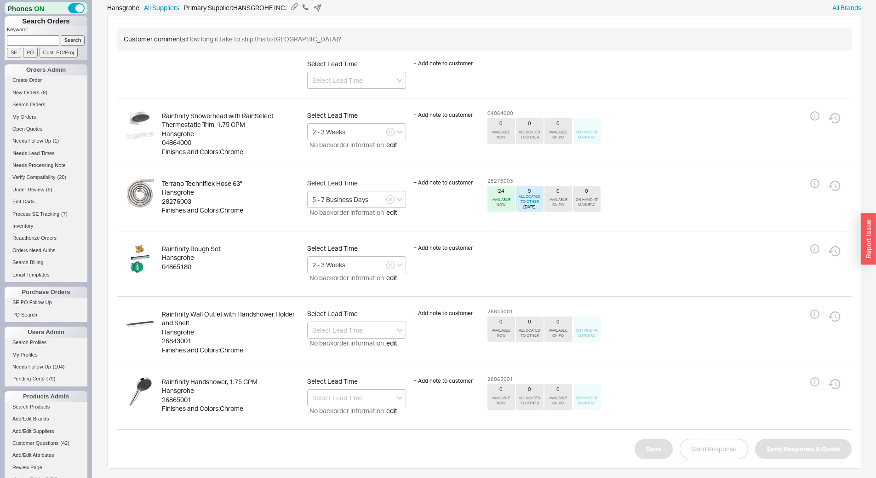
click at [190, 343] on div "26843001" at bounding box center [231, 340] width 138 height 9
copy div "26843001"
click at [359, 333] on input at bounding box center [356, 330] width 99 height 17
click at [372, 381] on icon "create option 4th quarter of 2025" at bounding box center [351, 386] width 79 height 17
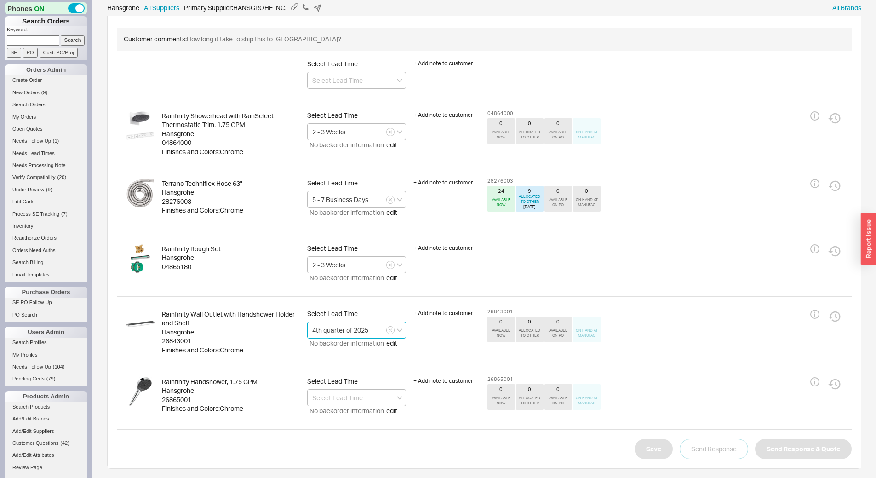
type input "4th quarter of 2025"
click at [174, 401] on div "26865001" at bounding box center [231, 399] width 138 height 9
click at [176, 401] on div "26865001" at bounding box center [231, 399] width 138 height 9
drag, startPoint x: 354, startPoint y: 398, endPoint x: 348, endPoint y: 420, distance: 22.8
click at [354, 398] on input at bounding box center [356, 397] width 99 height 17
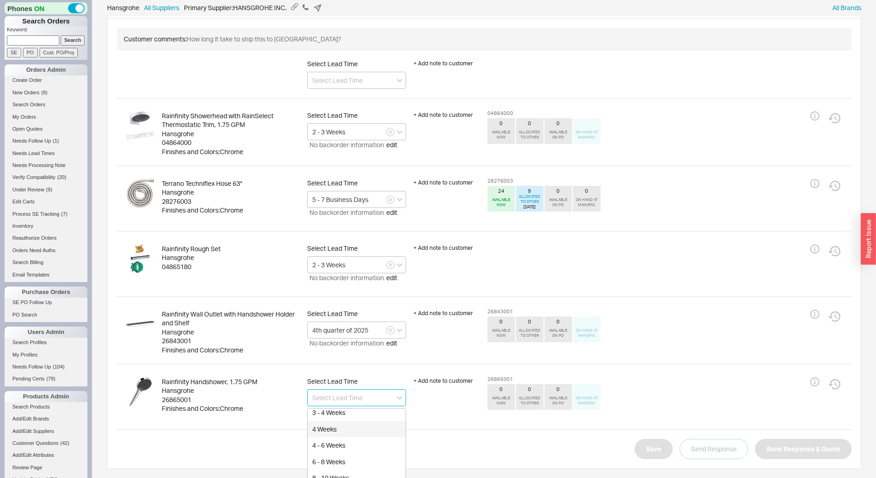
scroll to position [138, 0]
click at [358, 427] on div "2 - 3 Weeks" at bounding box center [357, 426] width 98 height 17
type input "2 - 3 Weeks"
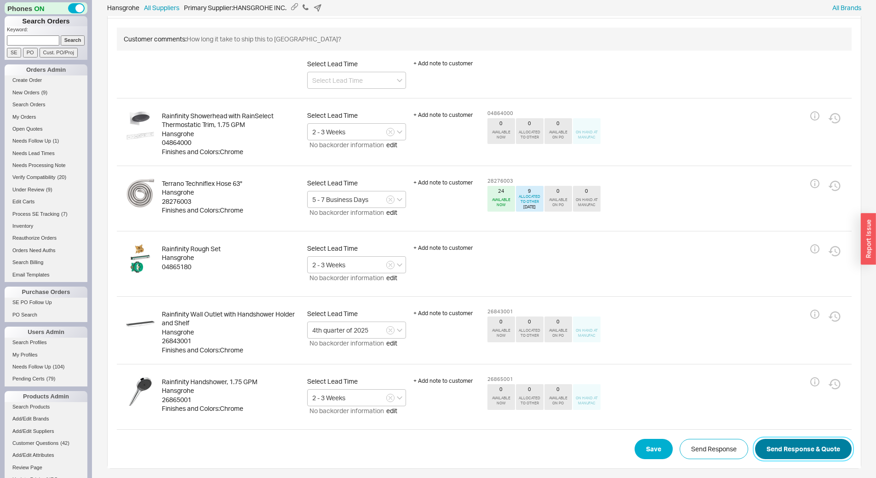
click at [808, 447] on button "Send Response & Quote" at bounding box center [803, 449] width 97 height 20
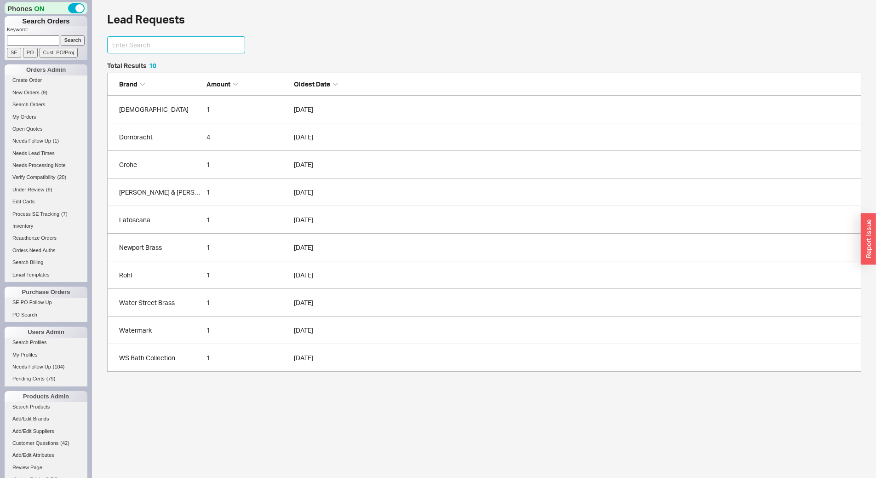
scroll to position [302, 748]
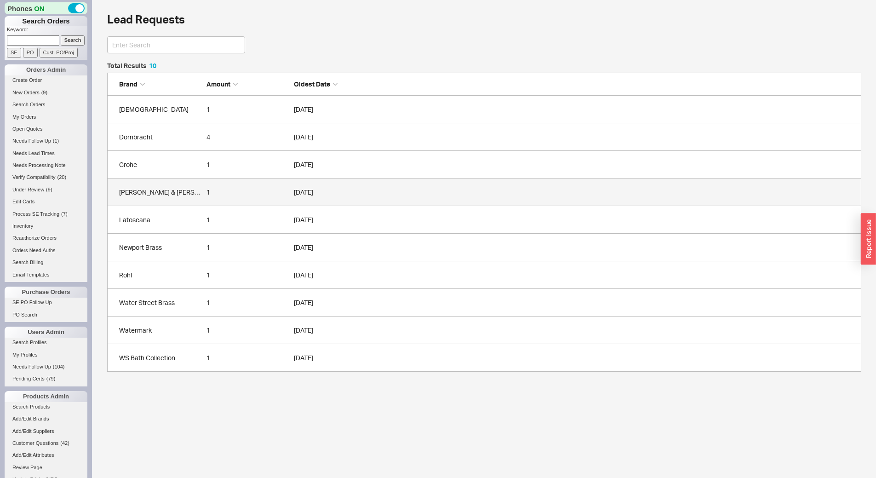
click at [181, 194] on div "Kimball & Young" at bounding box center [160, 192] width 83 height 9
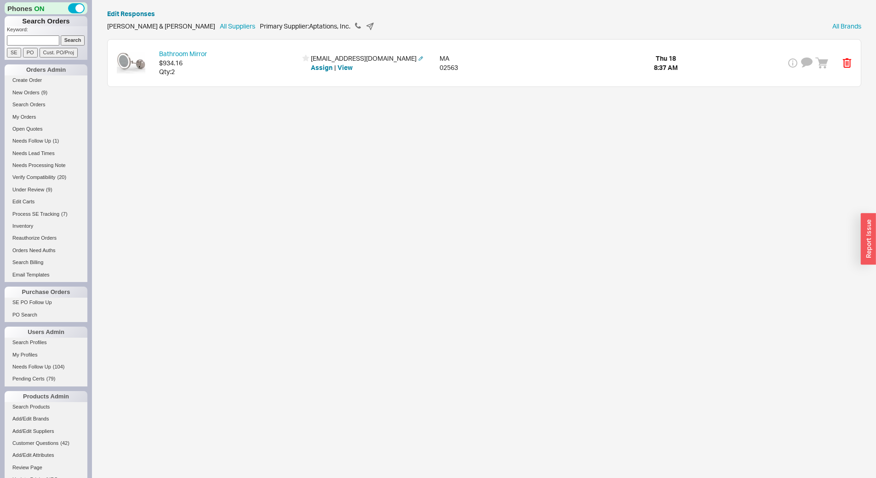
click at [243, 78] on div "Bathroom Mirror $934.16 Qty: 2 ssemrad@supplyne.com Assign | View MA 02563 Thu …" at bounding box center [485, 63] width 754 height 47
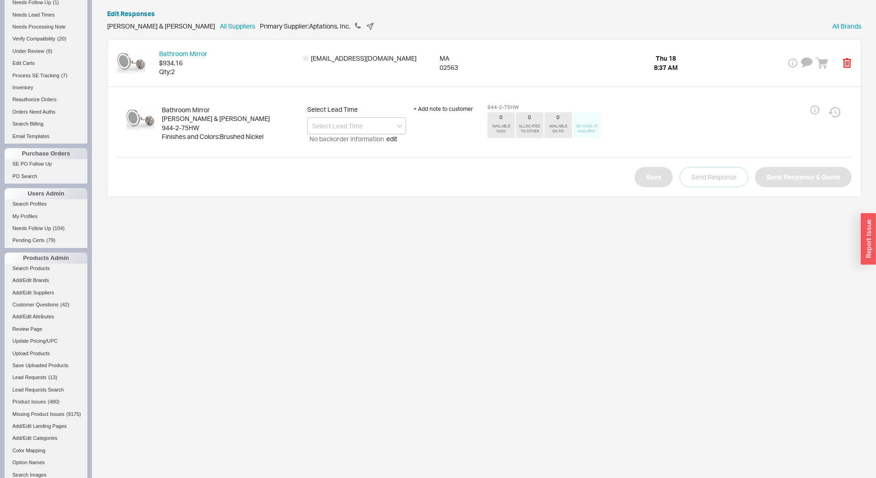
scroll to position [230, 0]
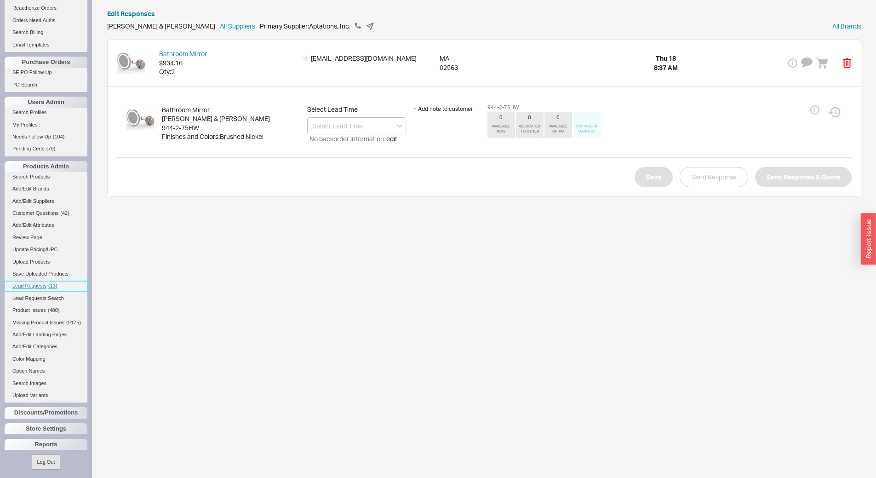
click at [44, 282] on link "Lead Requests ( 13 )" at bounding box center [46, 286] width 83 height 10
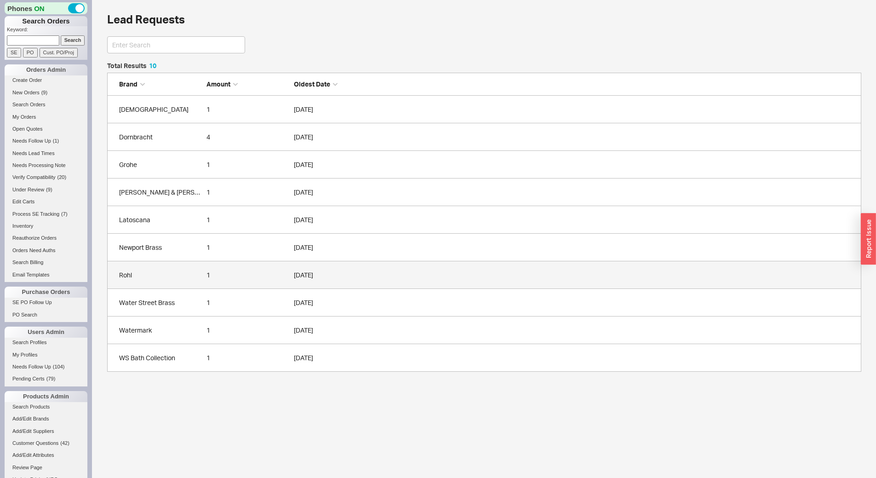
scroll to position [302, 748]
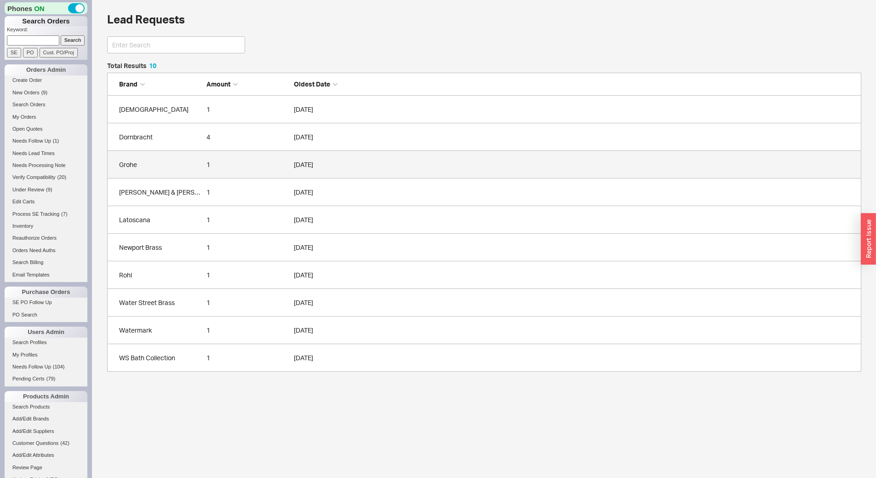
click at [176, 162] on div "Grohe" at bounding box center [160, 164] width 83 height 9
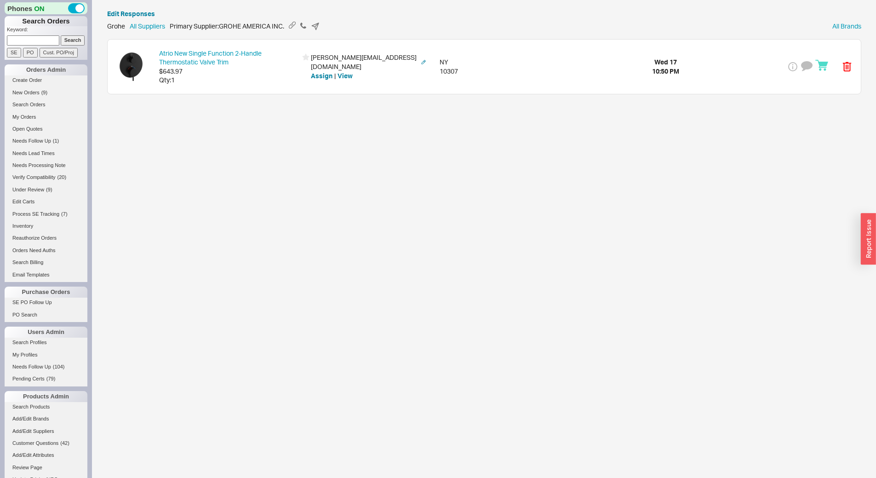
click at [236, 76] on div "Qty: 1" at bounding box center [228, 79] width 138 height 9
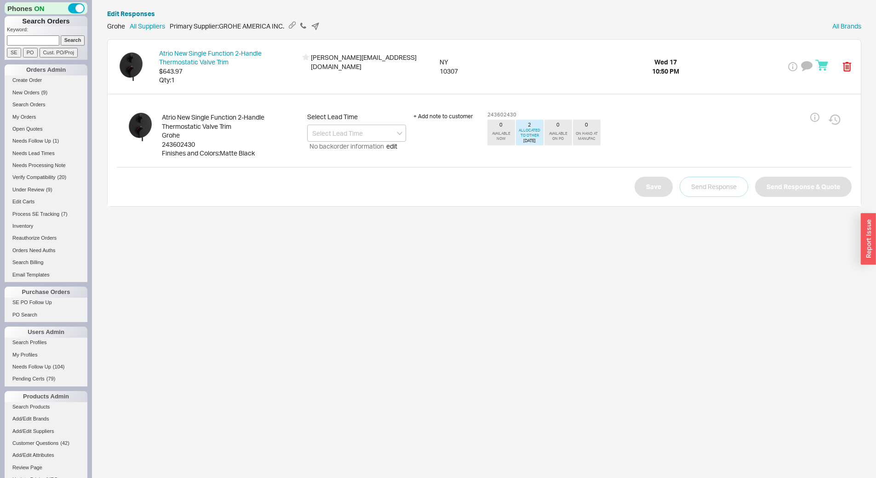
click at [179, 140] on div "243602430" at bounding box center [231, 144] width 138 height 9
click at [183, 142] on div "243602430" at bounding box center [231, 144] width 138 height 9
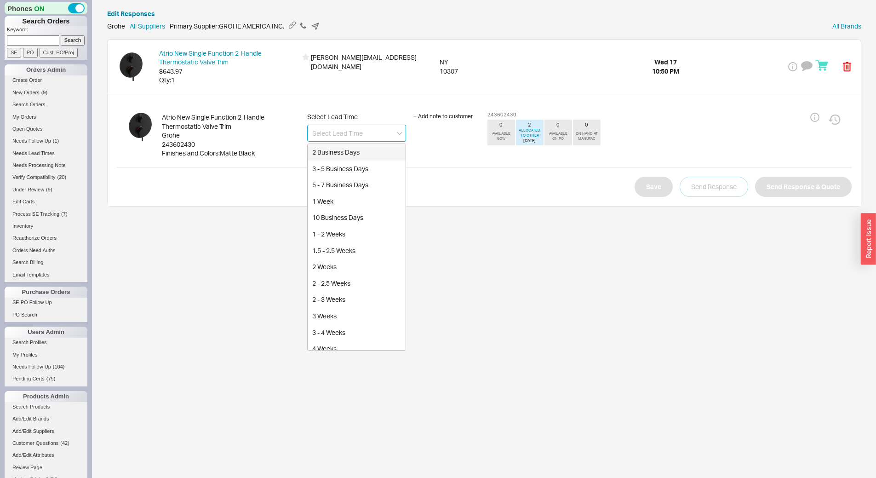
click at [346, 132] on input at bounding box center [356, 133] width 99 height 17
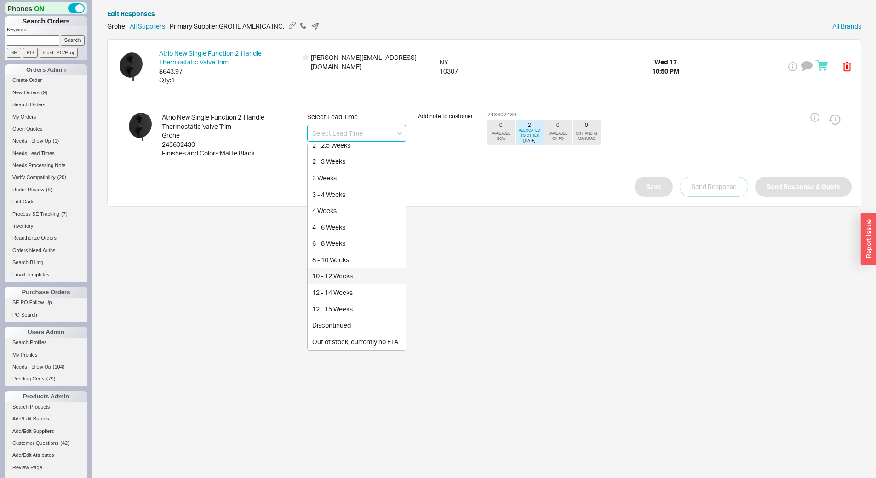
click at [352, 271] on div "10 - 12 Weeks" at bounding box center [357, 276] width 98 height 17
type input "10 - 12 Weeks"
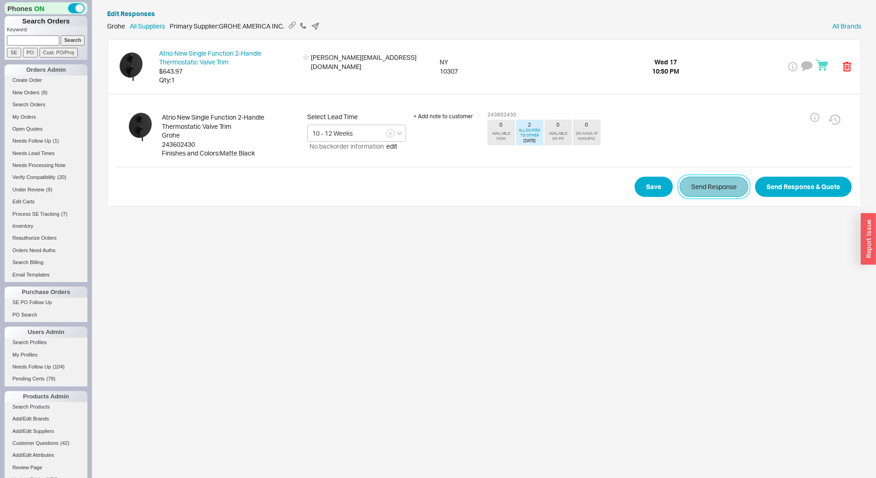
click at [693, 190] on button "Send Response" at bounding box center [714, 187] width 69 height 20
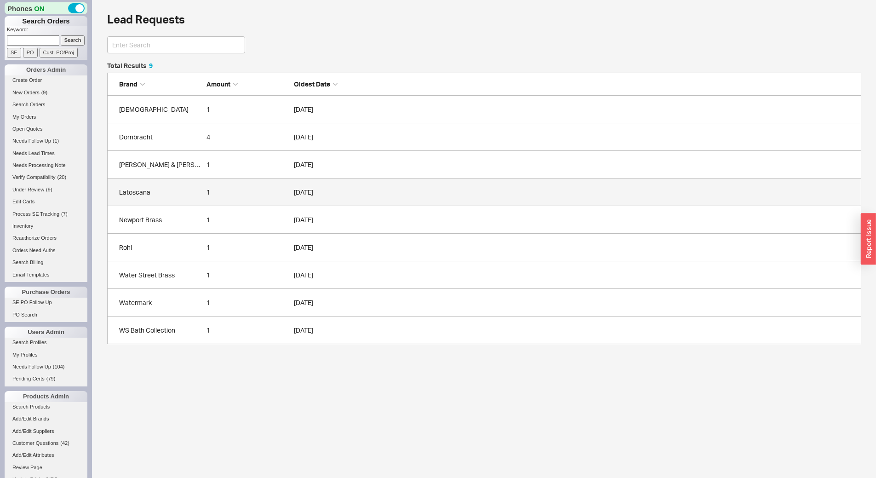
scroll to position [275, 748]
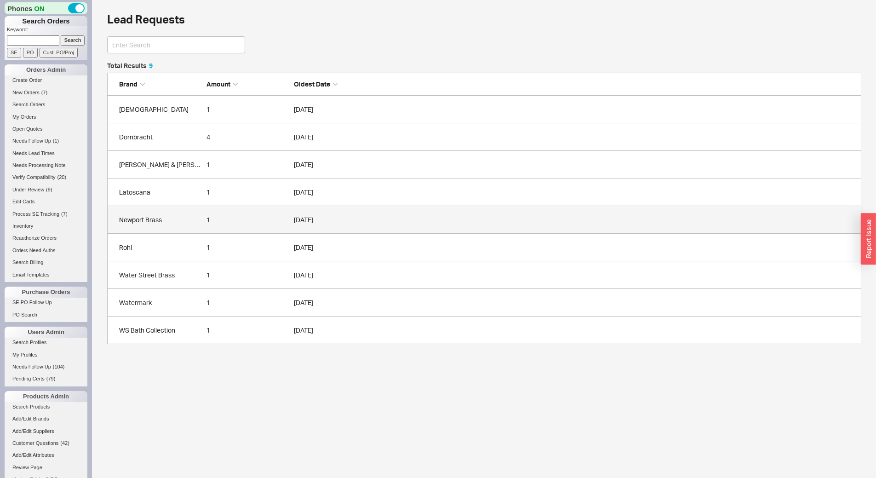
click at [172, 220] on div "Newport Brass" at bounding box center [160, 219] width 83 height 9
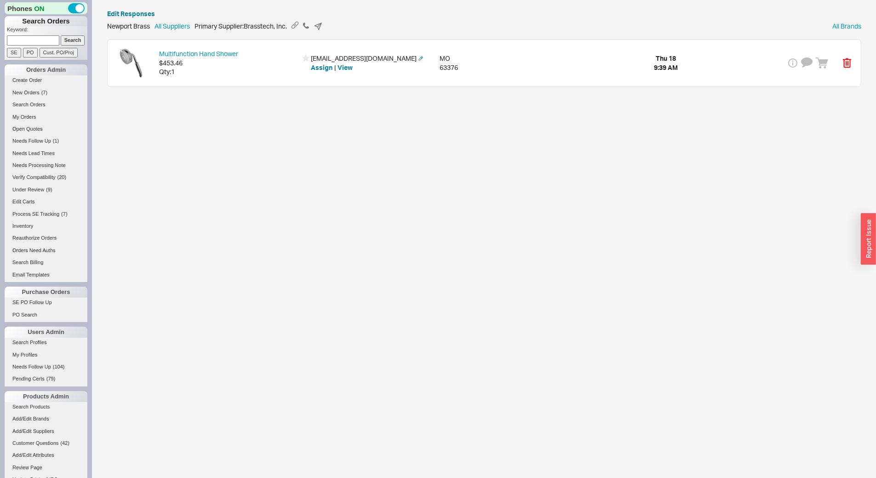
click at [235, 76] on div "Multifunction Hand Shower $453.46 Qty: 1 rpwils21@gmail.com Assign | View MO 63…" at bounding box center [485, 63] width 754 height 47
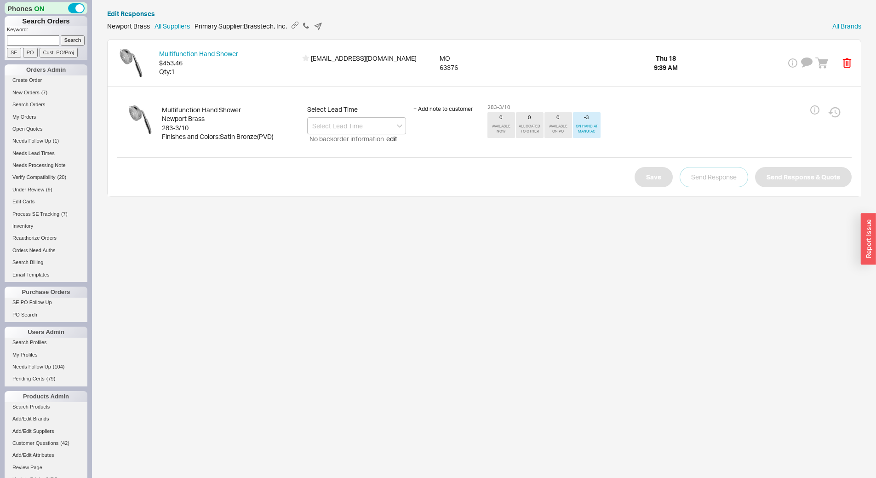
click at [189, 127] on div "283-3/10" at bounding box center [231, 127] width 138 height 9
click at [382, 126] on input at bounding box center [356, 125] width 99 height 17
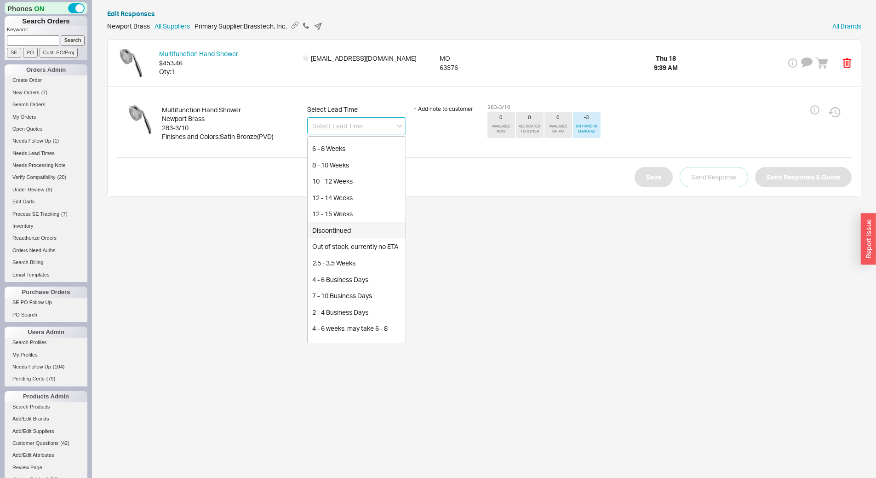
scroll to position [169, 0]
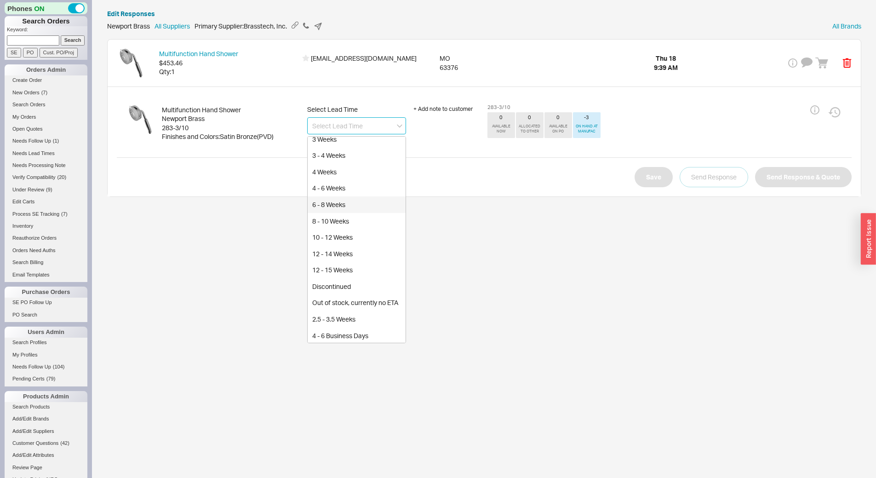
click at [352, 201] on div "6 - 8 Weeks" at bounding box center [357, 204] width 98 height 17
type input "6 - 8 Weeks"
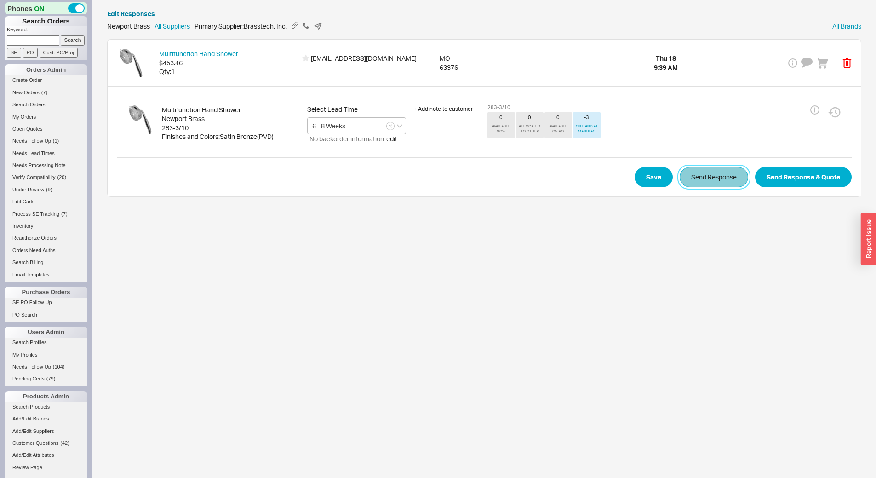
click at [699, 178] on button "Send Response" at bounding box center [714, 177] width 69 height 20
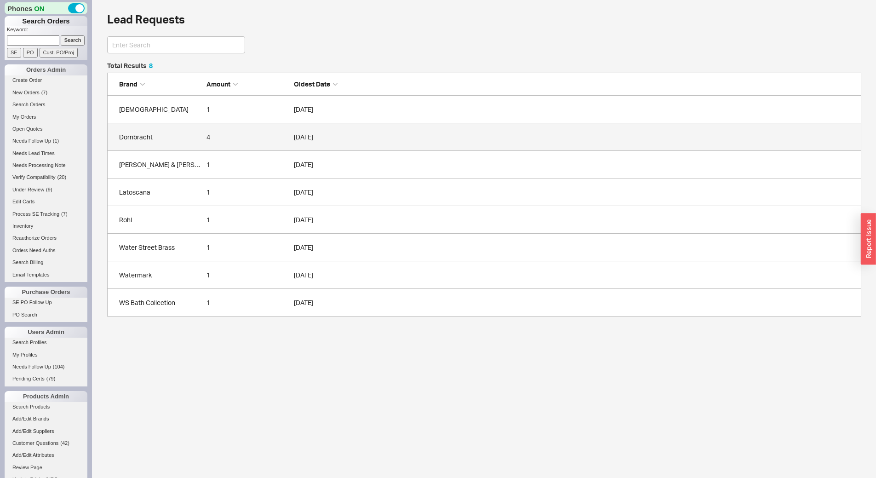
scroll to position [247, 748]
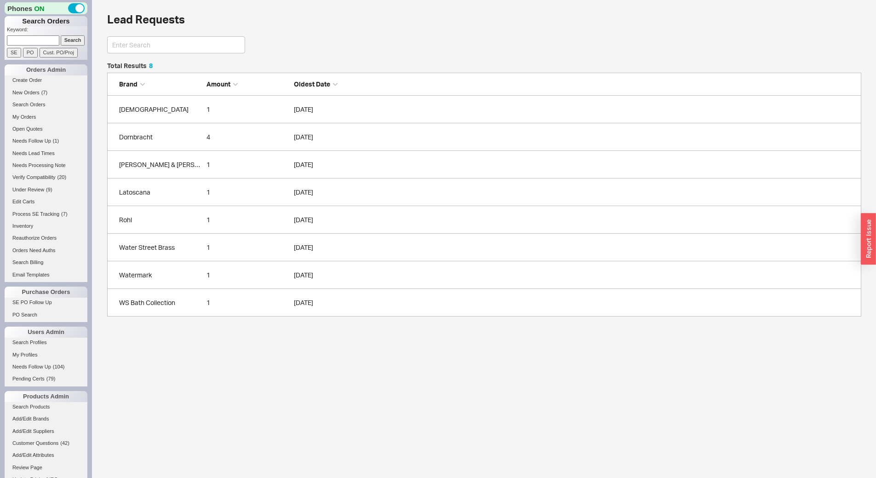
click at [188, 281] on link "Watermark 1 09/18/2025" at bounding box center [484, 275] width 755 height 28
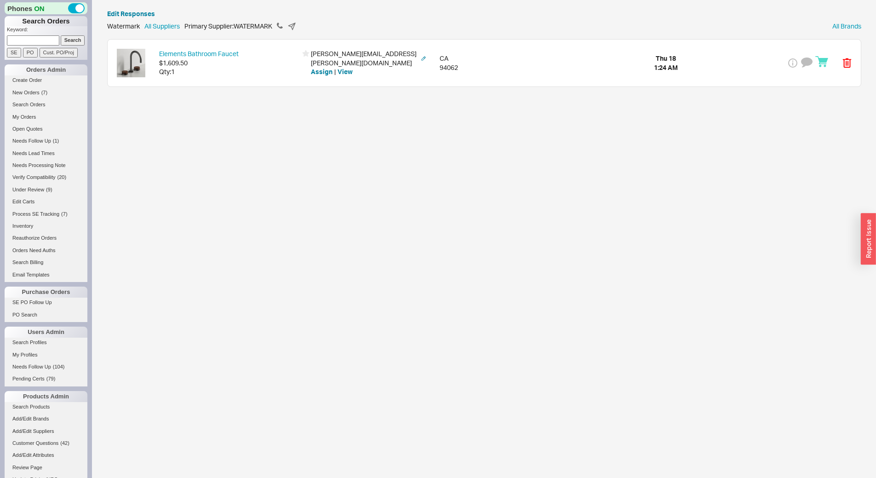
click at [217, 79] on div "Elements Bathroom Faucet $1,609.50 Qty: 1 newman.jennifer@gmail.com Assign | Vi…" at bounding box center [485, 63] width 754 height 47
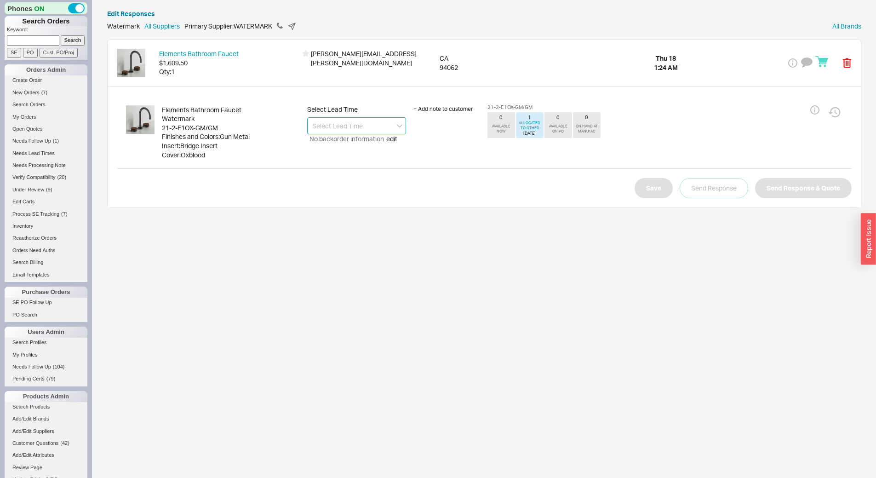
click at [364, 123] on input at bounding box center [356, 125] width 99 height 17
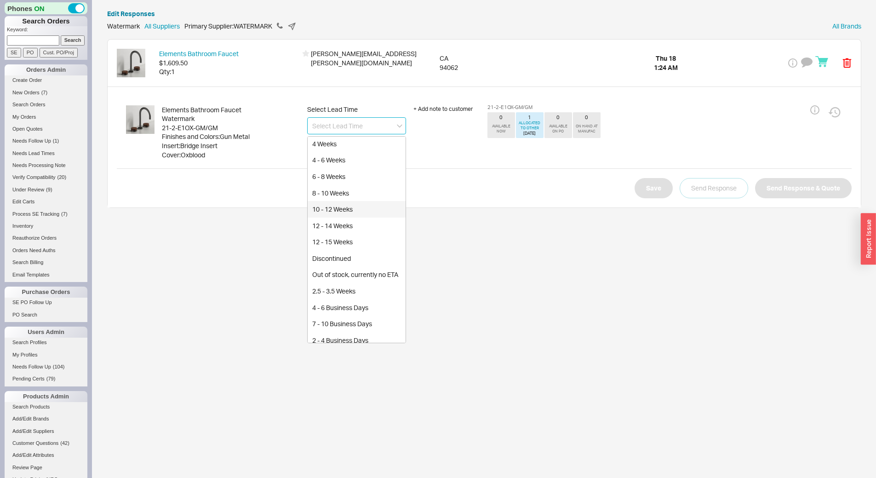
scroll to position [230, 0]
click at [348, 165] on div "8 - 10 Weeks" at bounding box center [357, 160] width 98 height 17
type input "8 - 10 Weeks"
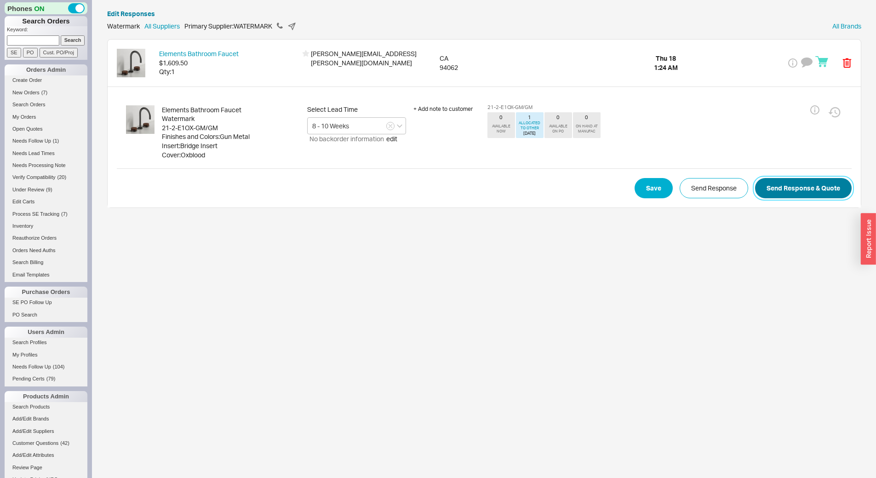
click at [767, 185] on button "Send Response & Quote" at bounding box center [803, 188] width 97 height 20
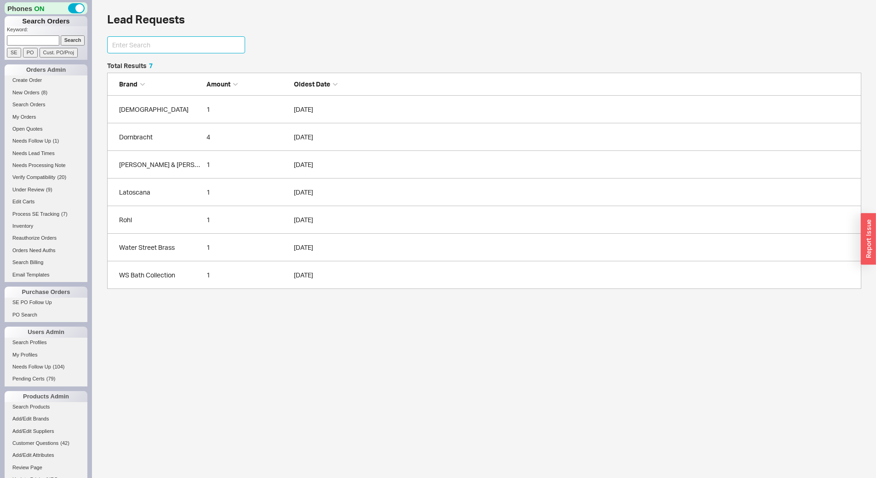
scroll to position [7, 7]
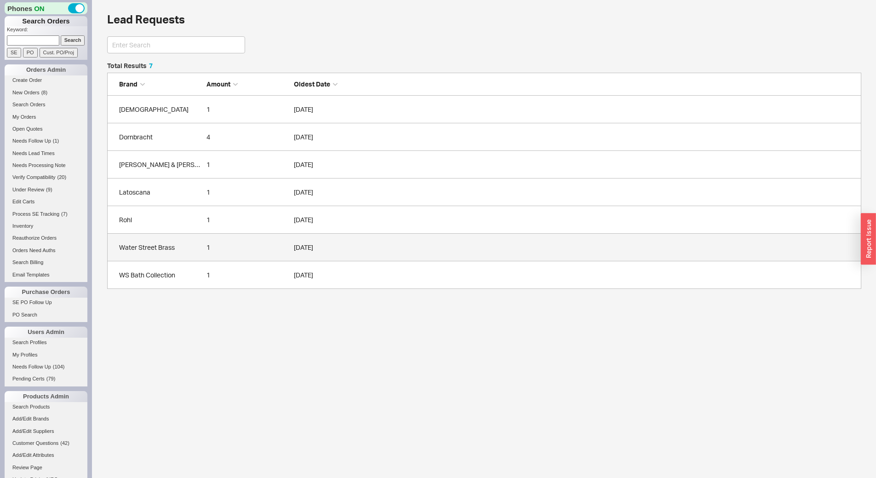
click at [178, 255] on link "Water Street Brass 1 09/17/2025" at bounding box center [484, 248] width 755 height 28
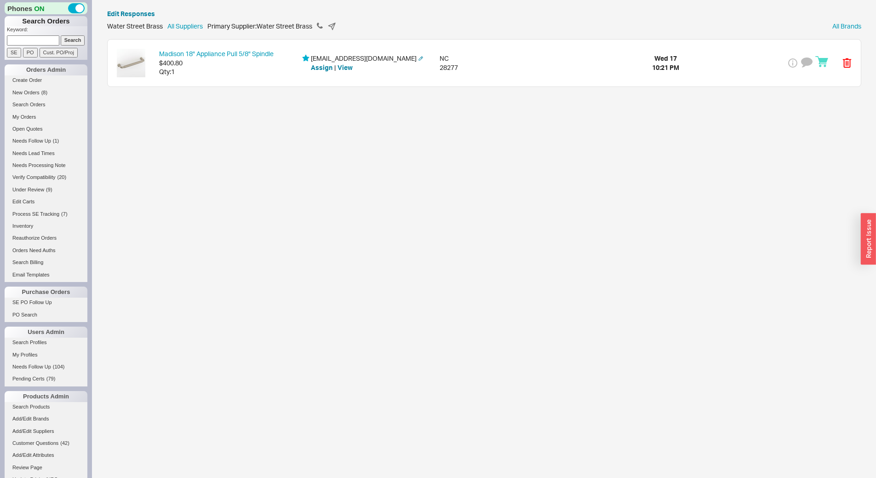
click at [236, 68] on div "Qty: 1" at bounding box center [228, 71] width 138 height 9
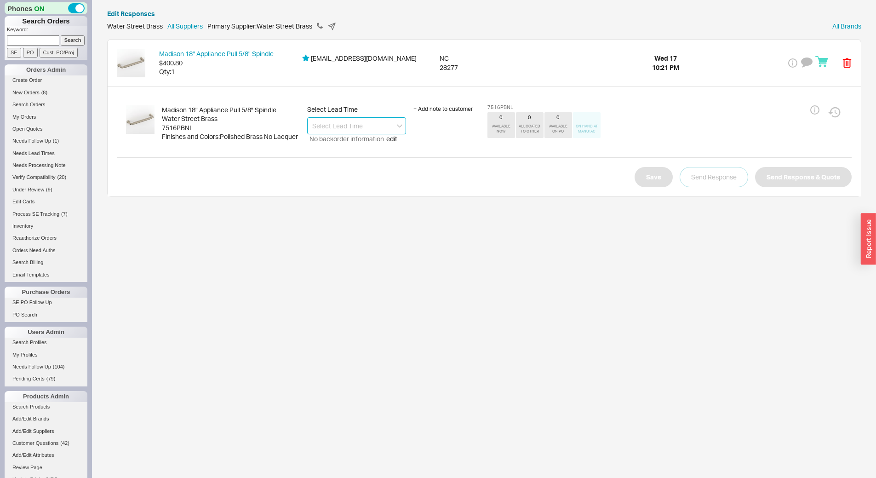
click at [344, 118] on input at bounding box center [356, 125] width 99 height 17
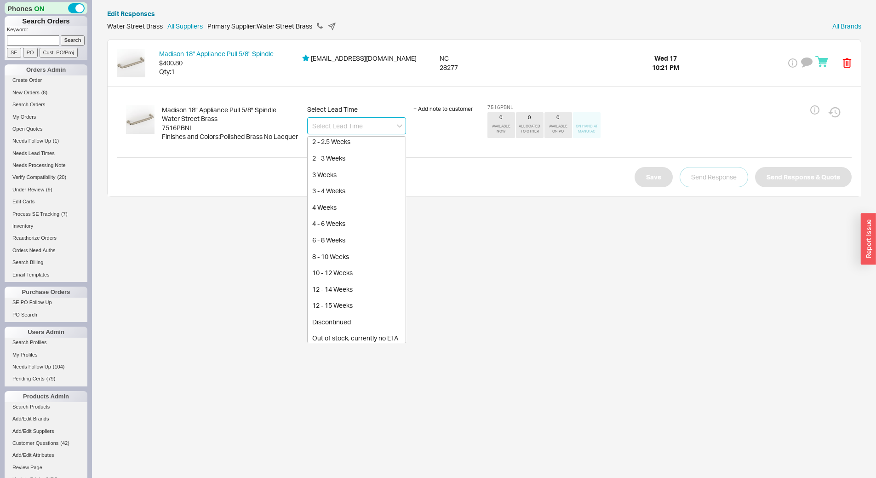
scroll to position [230, 0]
click at [348, 162] on div "8 - 10 Weeks" at bounding box center [357, 160] width 98 height 17
type input "8 - 10 Weeks"
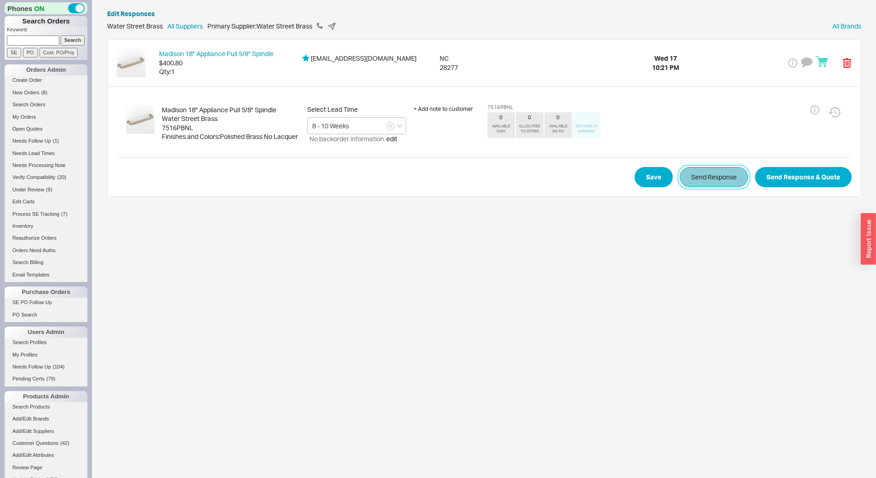
click at [729, 170] on button "Send Response" at bounding box center [714, 177] width 69 height 20
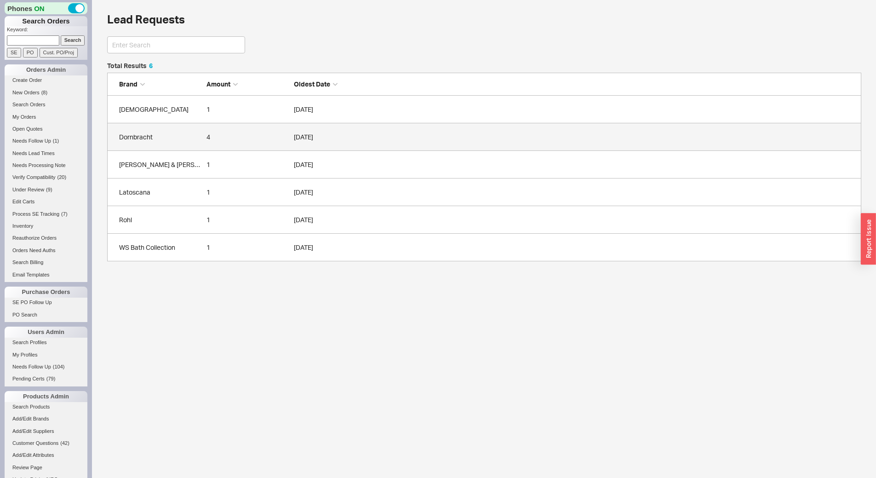
scroll to position [192, 748]
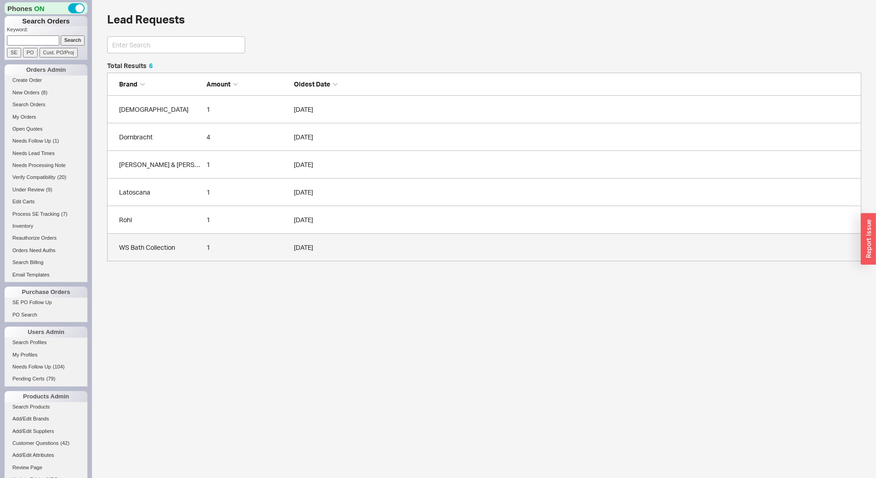
click at [182, 245] on div "WS Bath Collection" at bounding box center [160, 247] width 83 height 9
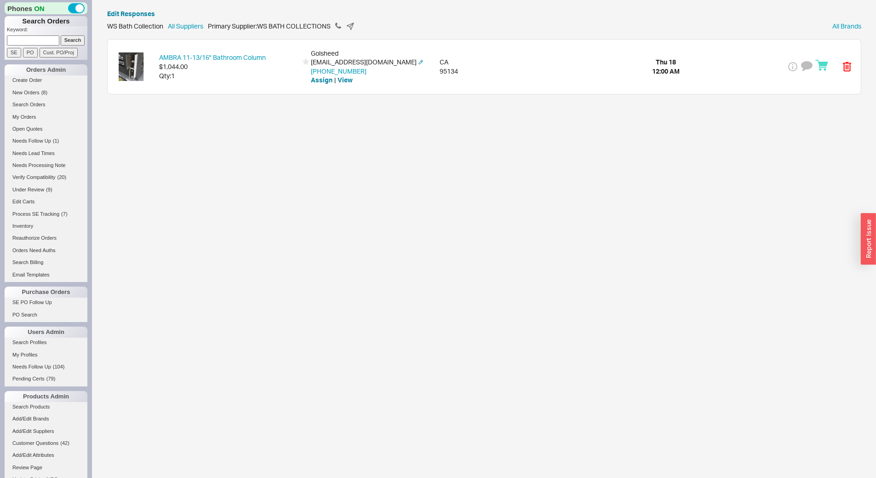
click at [225, 86] on div "AMBRA 11-13/16" Bathroom Column $1,044.00 Qty: 1 Golsheed golshidb@gmail.com 94…" at bounding box center [485, 67] width 754 height 54
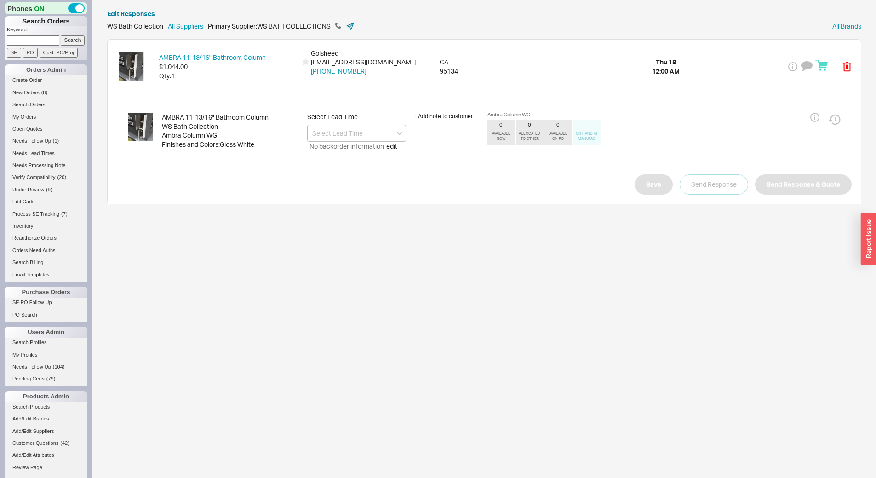
click at [354, 23] on icon at bounding box center [350, 26] width 9 height 9
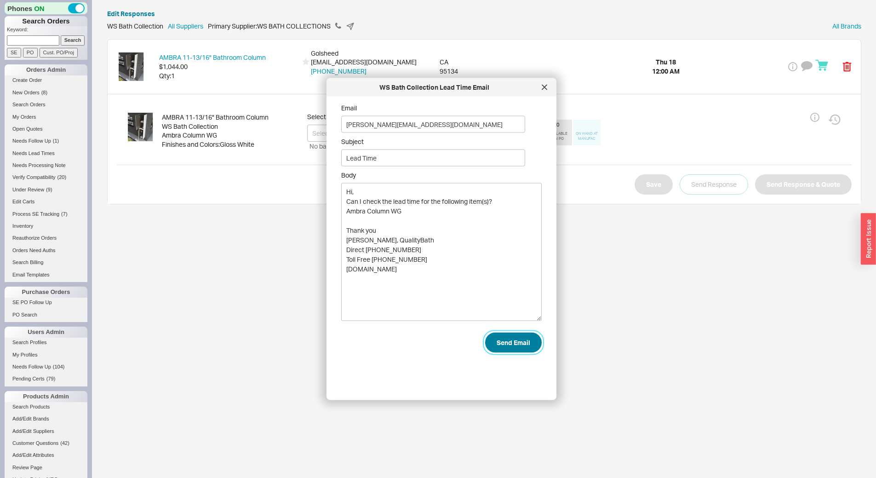
click at [517, 333] on button "Send Email" at bounding box center [513, 343] width 57 height 20
type input "omar@wsbathcollections.com"
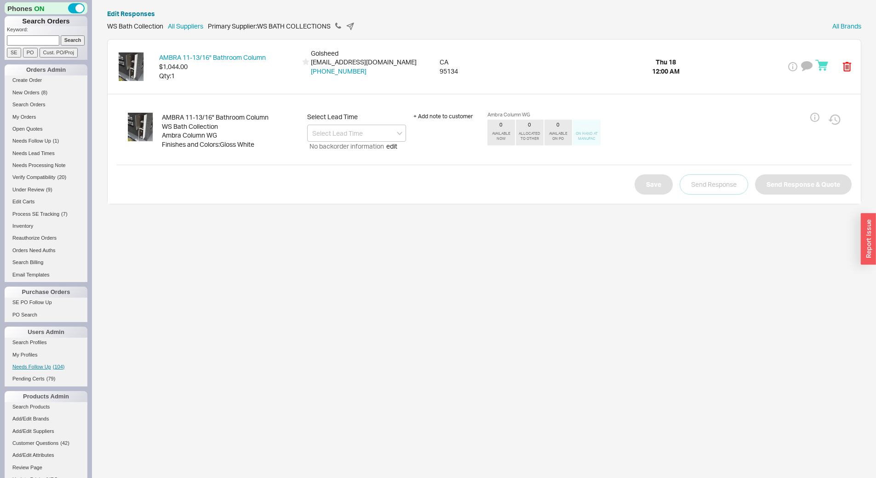
scroll to position [241, 0]
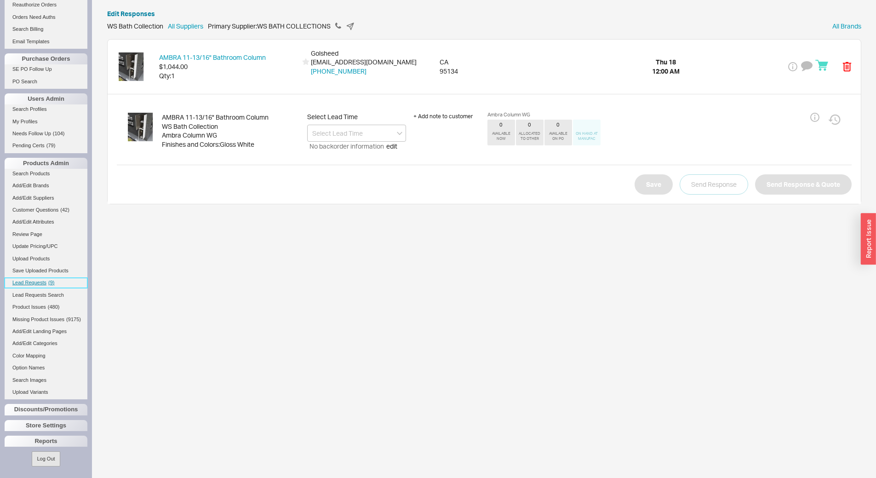
click at [49, 278] on link "Lead Requests ( 9 )" at bounding box center [46, 283] width 83 height 10
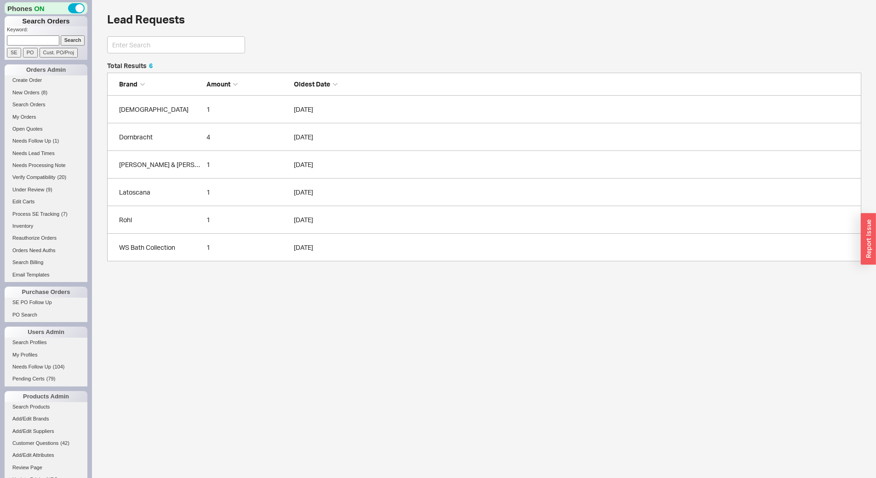
scroll to position [192, 748]
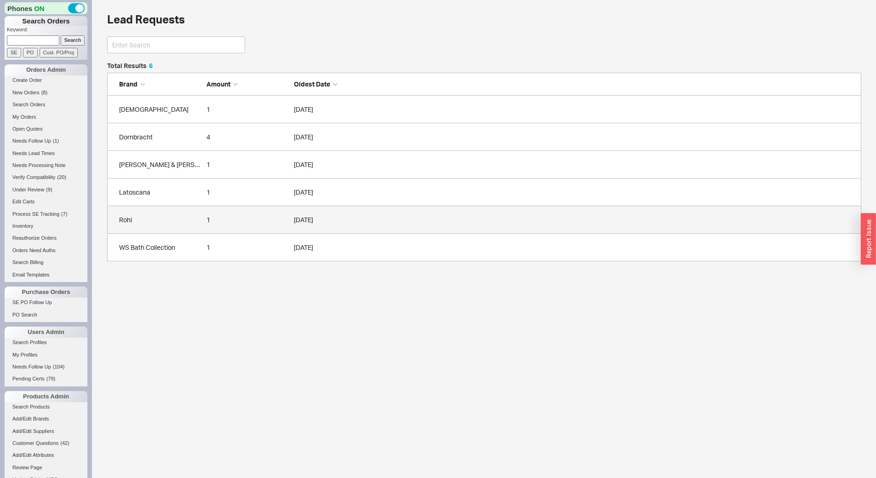
click at [158, 220] on div "Rohl" at bounding box center [160, 219] width 83 height 9
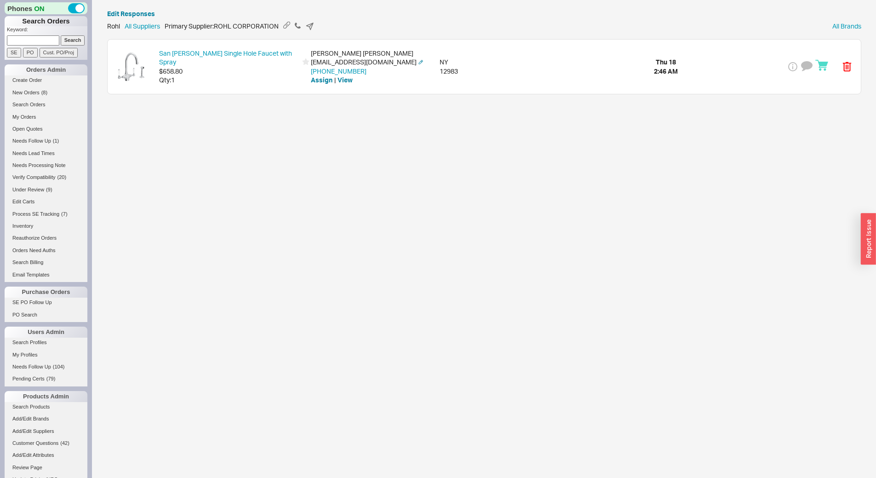
click at [265, 77] on div "Qty: 1" at bounding box center [228, 79] width 138 height 9
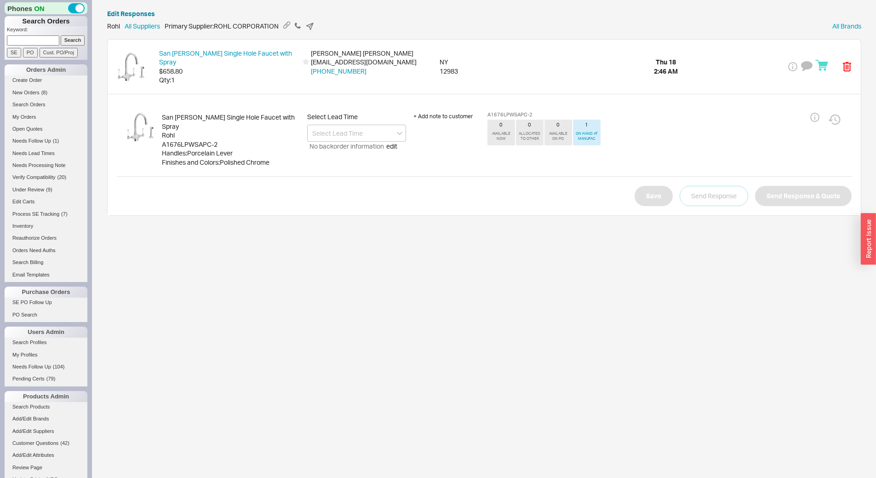
click at [213, 140] on div "A1676LPWSAPC-2" at bounding box center [231, 144] width 138 height 9
click at [354, 133] on input at bounding box center [356, 133] width 99 height 17
click at [361, 148] on div "2.5 - 3.5 Weeks" at bounding box center [357, 152] width 98 height 17
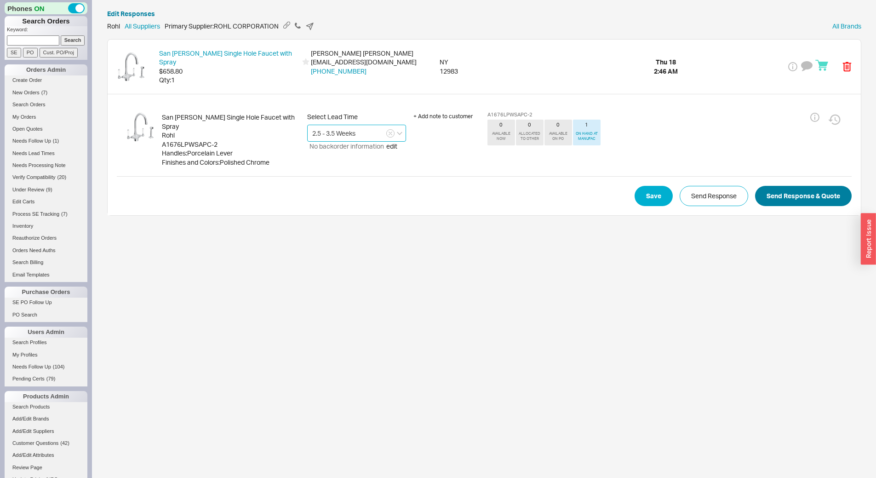
type input "2.5 - 3.5 Weeks"
click at [816, 190] on button "Send Response & Quote" at bounding box center [803, 196] width 97 height 20
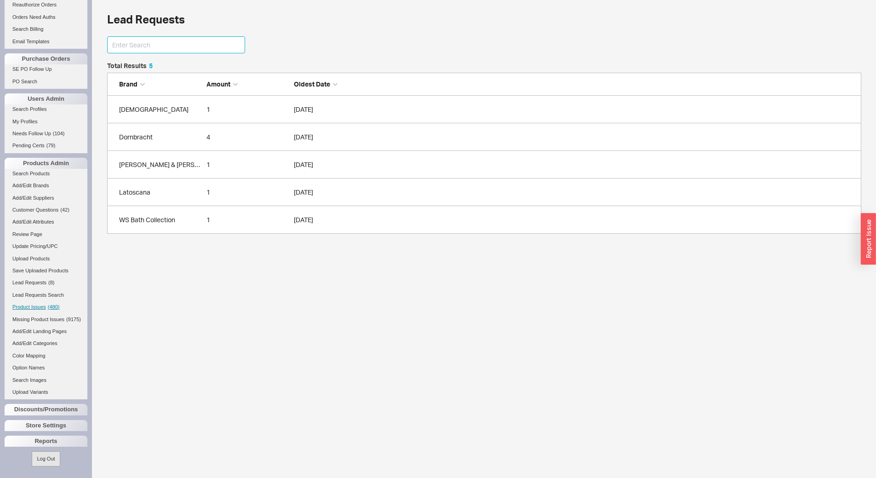
scroll to position [164, 748]
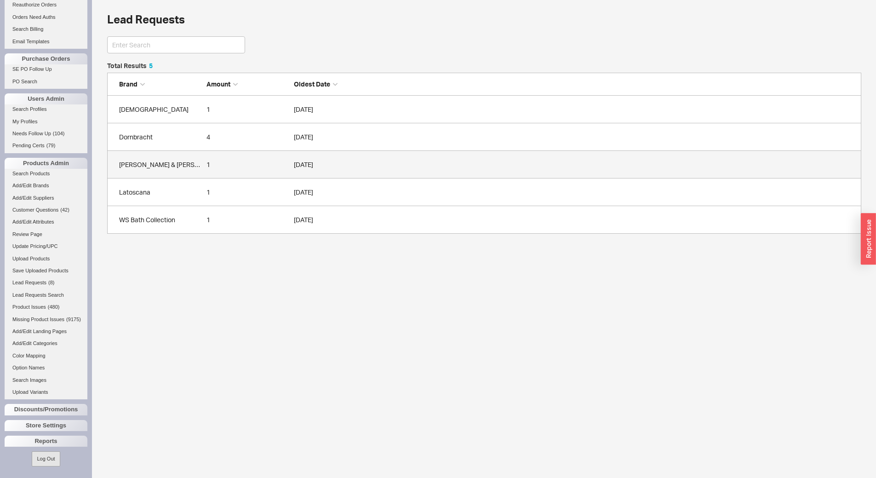
click at [187, 160] on div "Kimball & Young" at bounding box center [160, 164] width 83 height 9
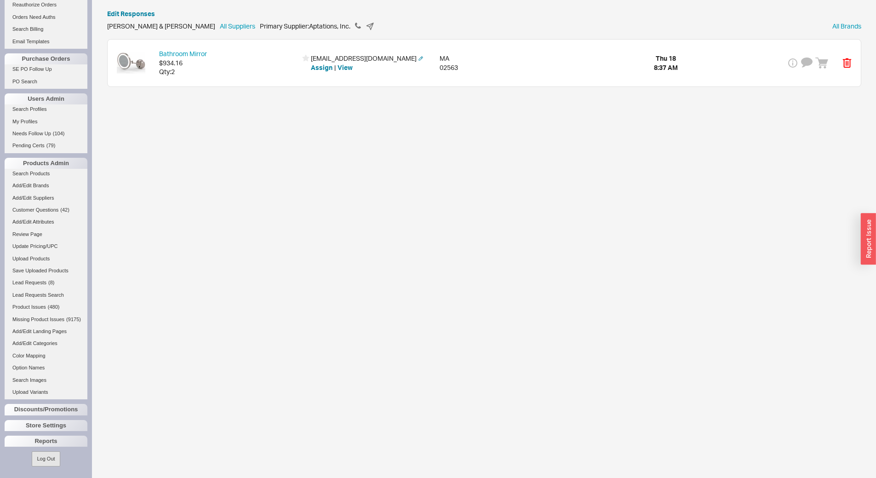
click at [227, 79] on div "Bathroom Mirror $934.16 Qty: 2 ssemrad@supplyne.com Assign | View MA 02563 Thu …" at bounding box center [485, 63] width 754 height 47
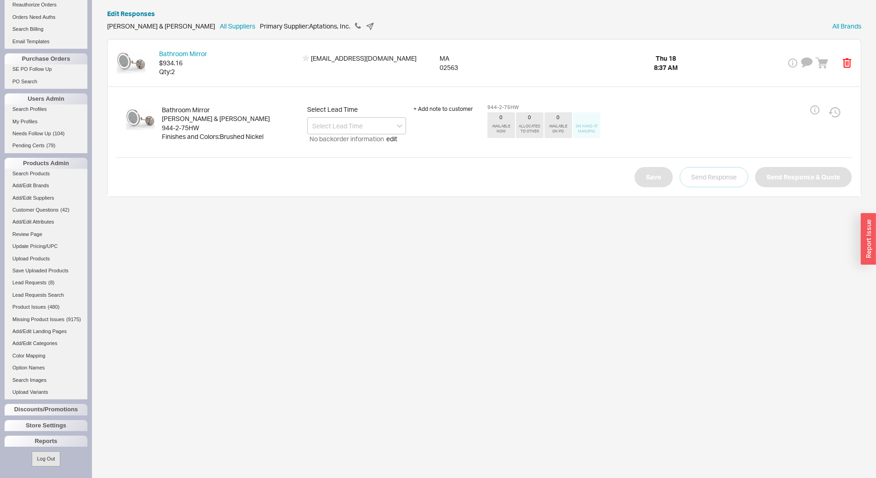
click at [190, 127] on div "944-2-75HW" at bounding box center [231, 127] width 138 height 9
click at [374, 126] on input at bounding box center [356, 125] width 99 height 17
type input "l"
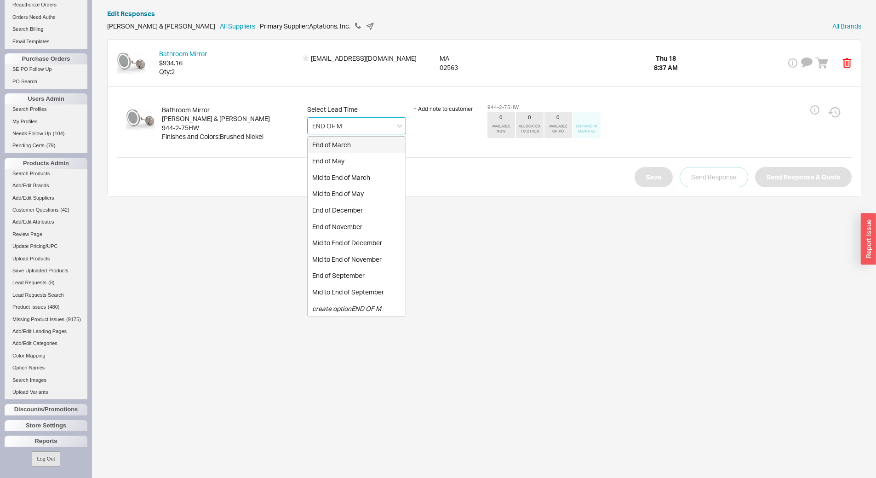
click at [377, 146] on div "End of March" at bounding box center [357, 145] width 98 height 17
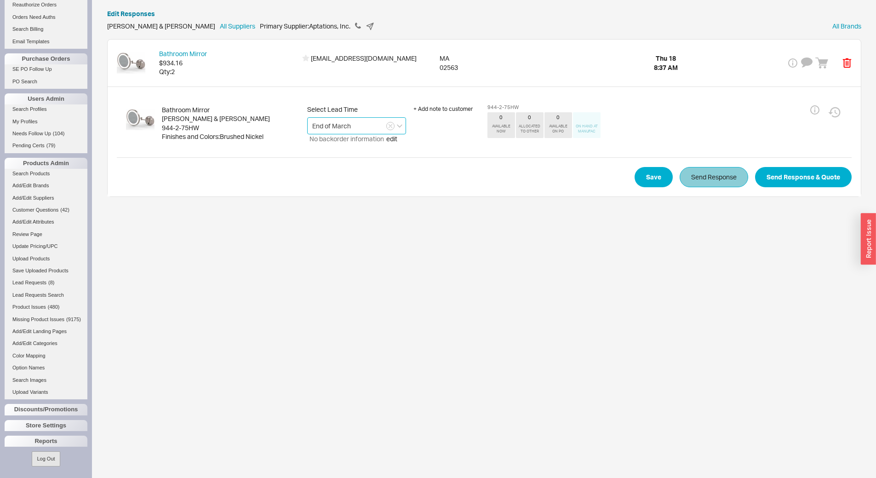
type input "End of March"
click at [720, 182] on button "Send Response" at bounding box center [714, 177] width 69 height 20
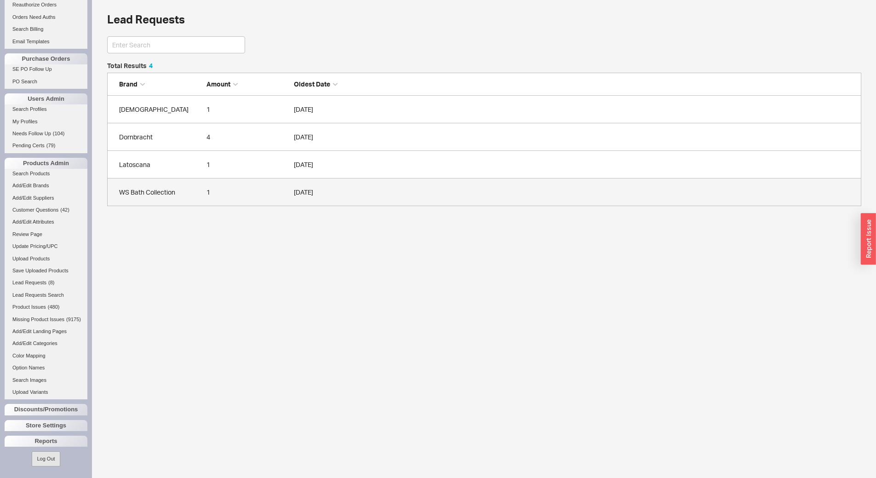
scroll to position [137, 748]
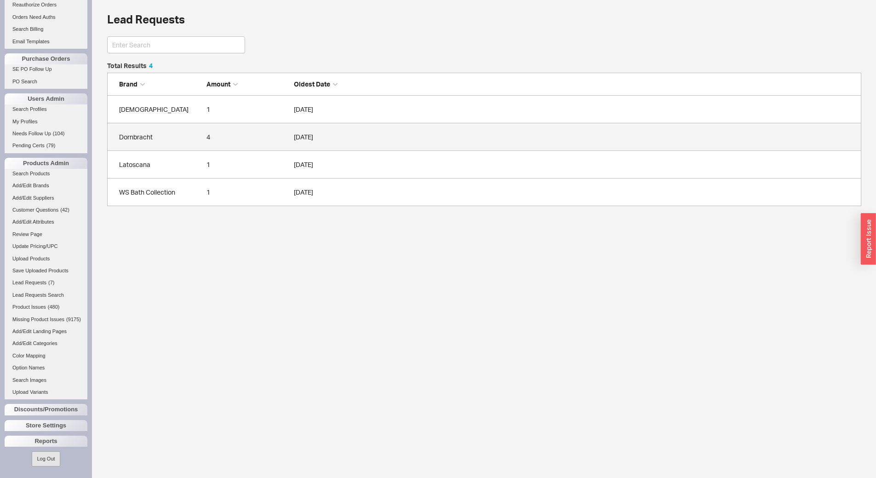
click at [173, 141] on div "Dornbracht" at bounding box center [160, 137] width 83 height 9
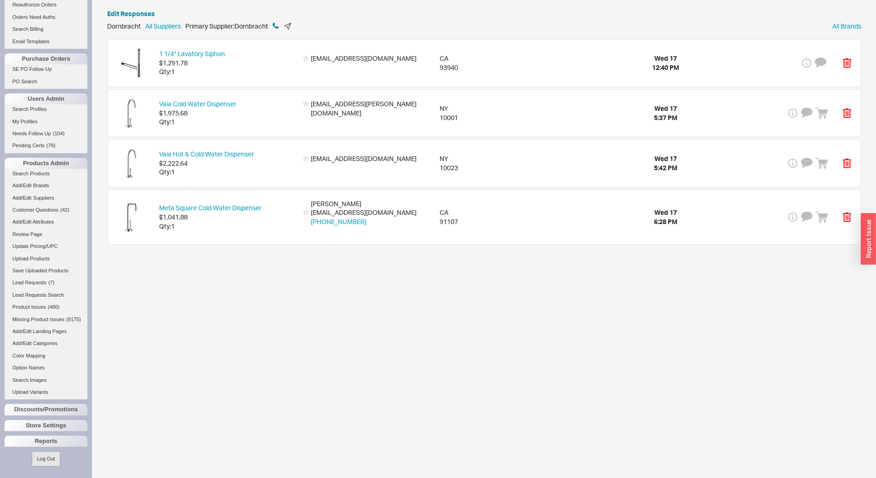
click at [279, 23] on icon at bounding box center [276, 26] width 6 height 6
click at [277, 83] on div "1 1/4" Lavatory Siphon $1,291.78 Qty: 1 khonda@stockerallaire.com Assign | View…" at bounding box center [485, 63] width 754 height 47
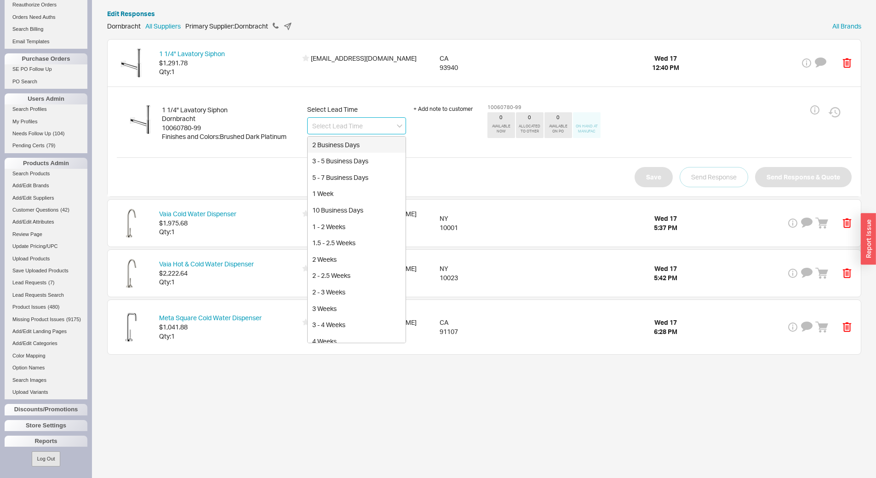
click at [375, 131] on input at bounding box center [356, 125] width 99 height 17
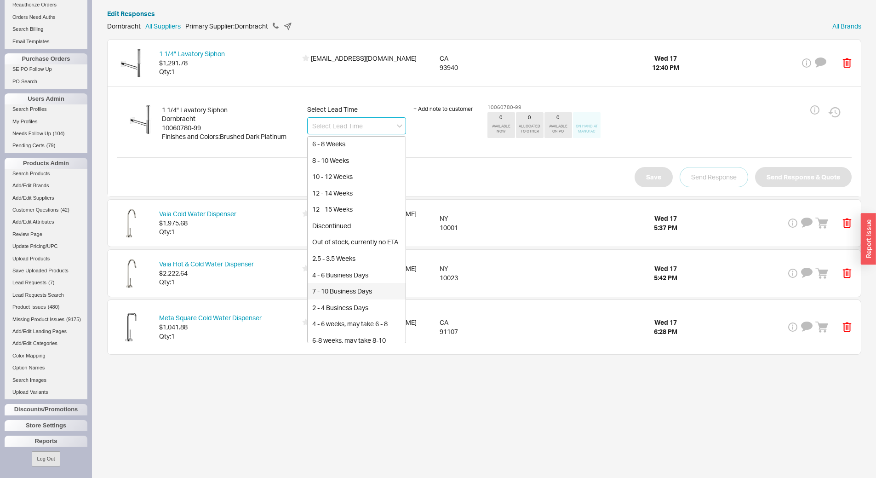
click at [365, 300] on div "7 - 10 Business Days" at bounding box center [357, 291] width 98 height 17
type input "7 - 10 Business Days"
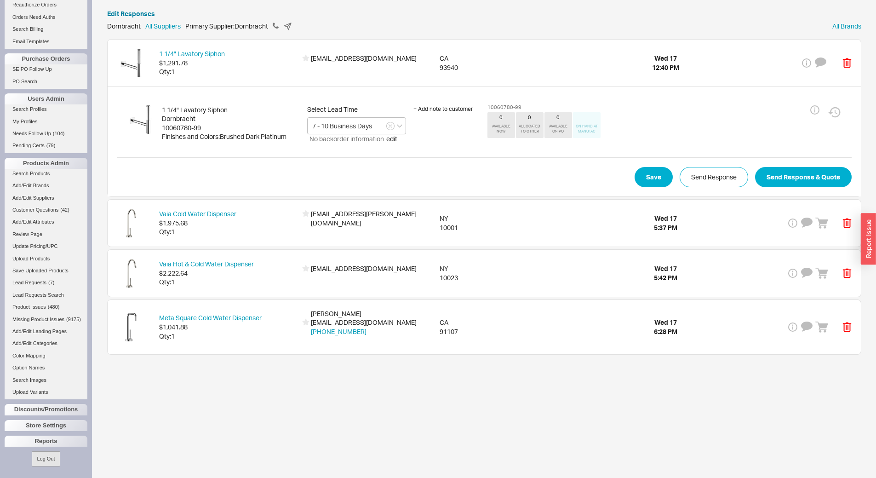
click at [462, 110] on div "+ Add note to customer" at bounding box center [447, 109] width 67 height 8
click at [462, 127] on textarea at bounding box center [447, 128] width 67 height 27
type textarea "L"
type textarea "limited stock"
click at [805, 170] on button "Send Response & Quote" at bounding box center [803, 177] width 97 height 20
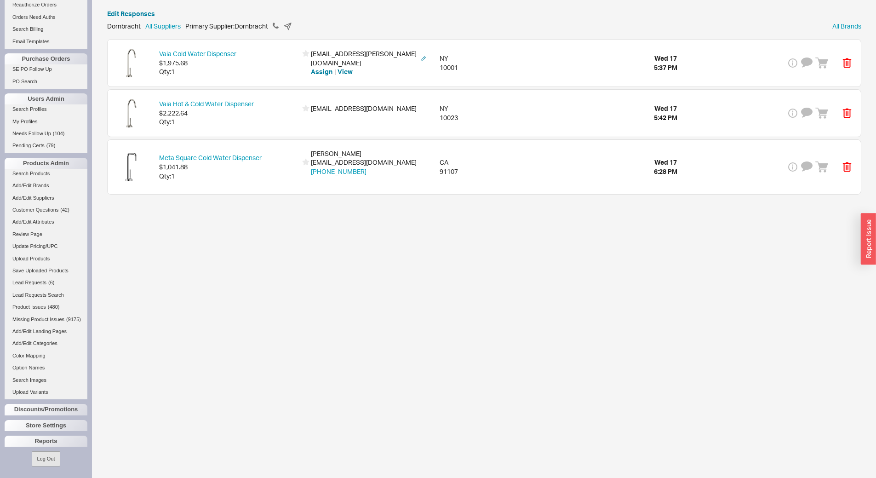
click at [259, 64] on span "$1,975.68" at bounding box center [228, 62] width 138 height 9
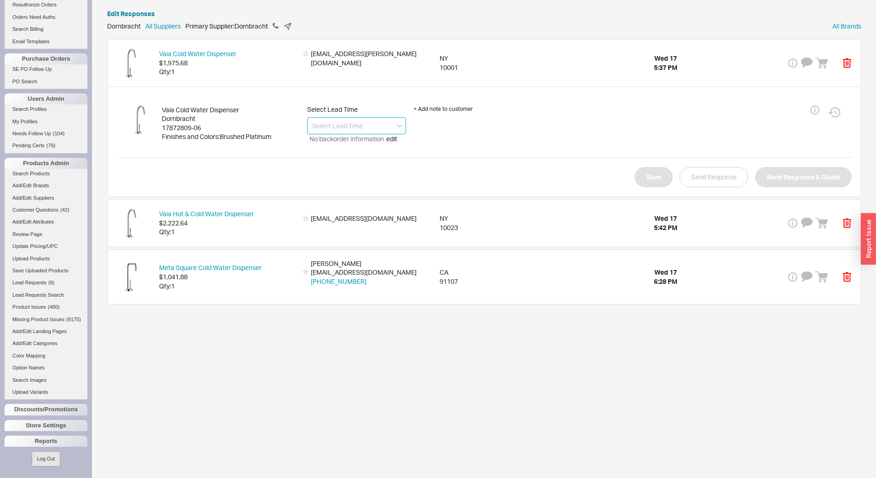
click at [346, 121] on input at bounding box center [356, 125] width 99 height 17
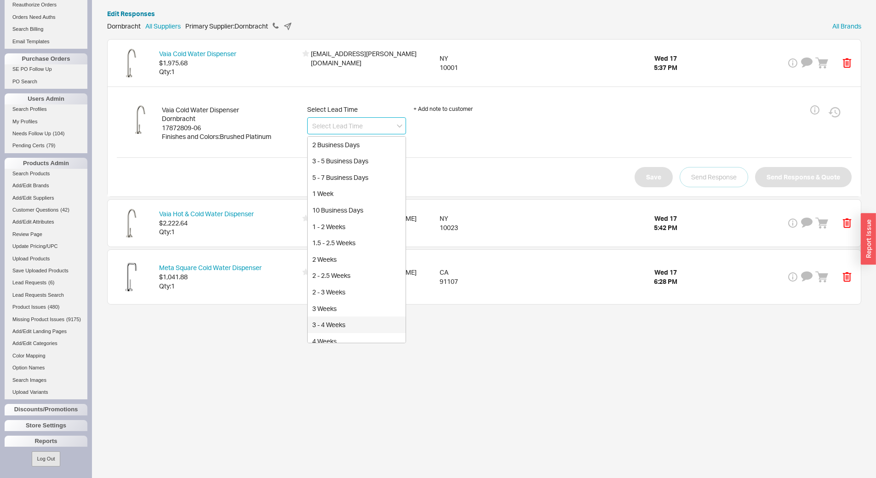
click at [352, 318] on div "3 - 4 Weeks" at bounding box center [357, 325] width 98 height 17
type input "3 - 4 Weeks"
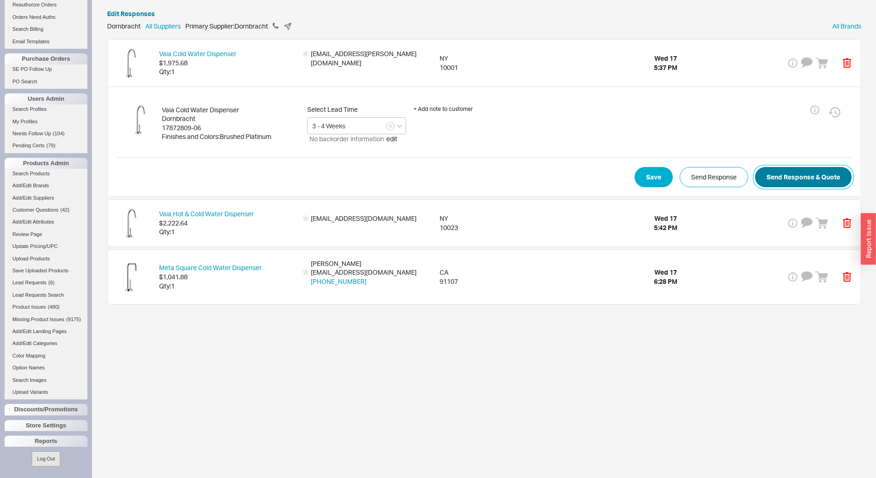
click at [782, 174] on button "Send Response & Quote" at bounding box center [803, 177] width 97 height 20
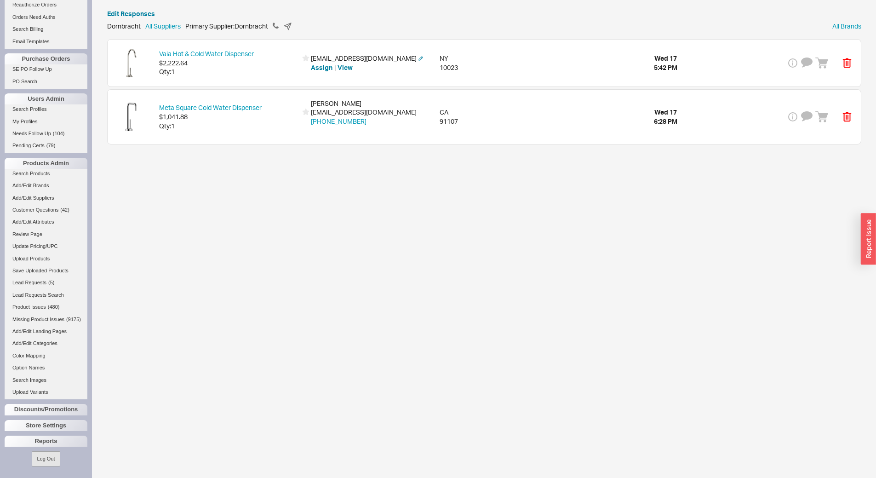
click at [251, 63] on span "$2,222.64" at bounding box center [228, 62] width 138 height 9
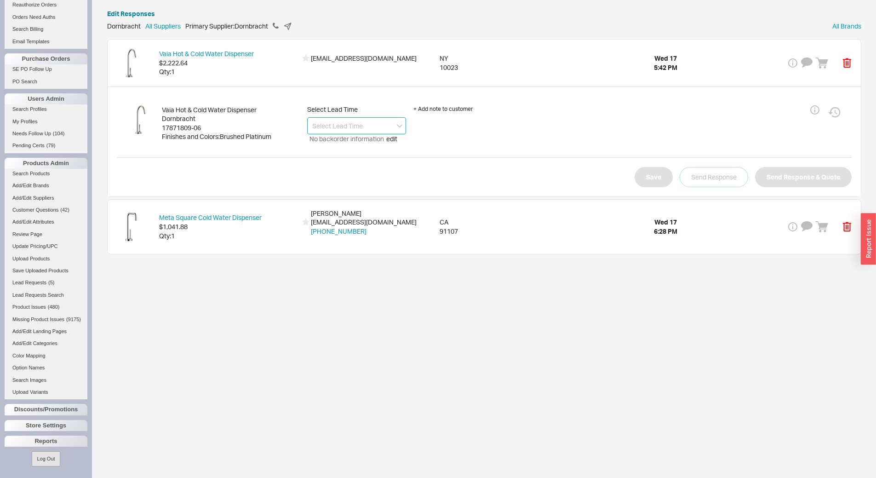
click at [363, 127] on input at bounding box center [356, 125] width 99 height 17
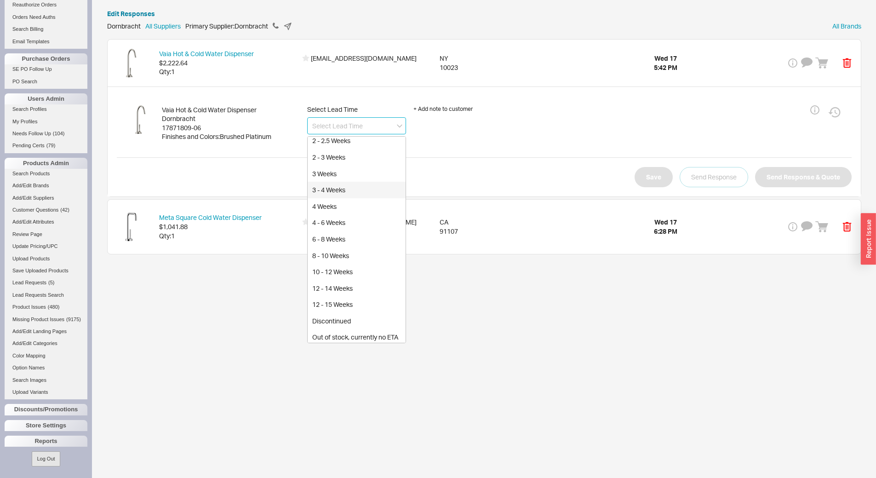
scroll to position [138, 0]
click at [370, 185] on div "3 - 4 Weeks" at bounding box center [357, 187] width 98 height 17
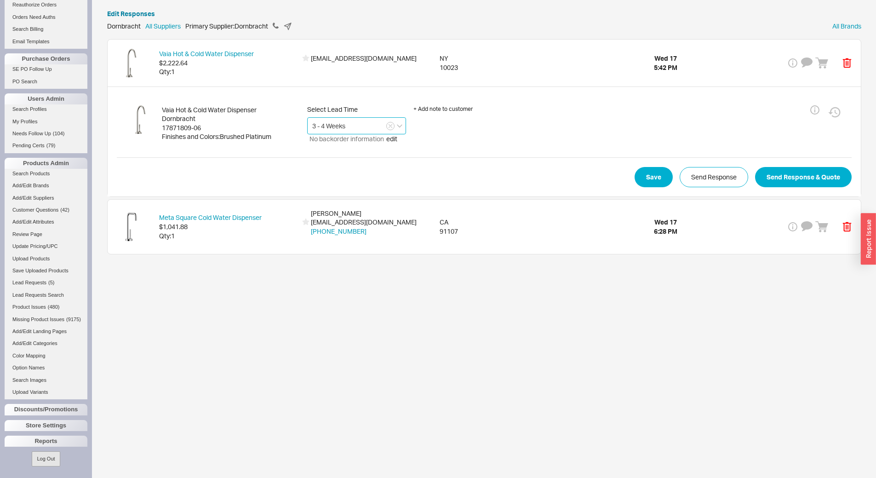
type input "3 - 4 Weeks"
click at [839, 173] on button "Send Response & Quote" at bounding box center [803, 177] width 97 height 20
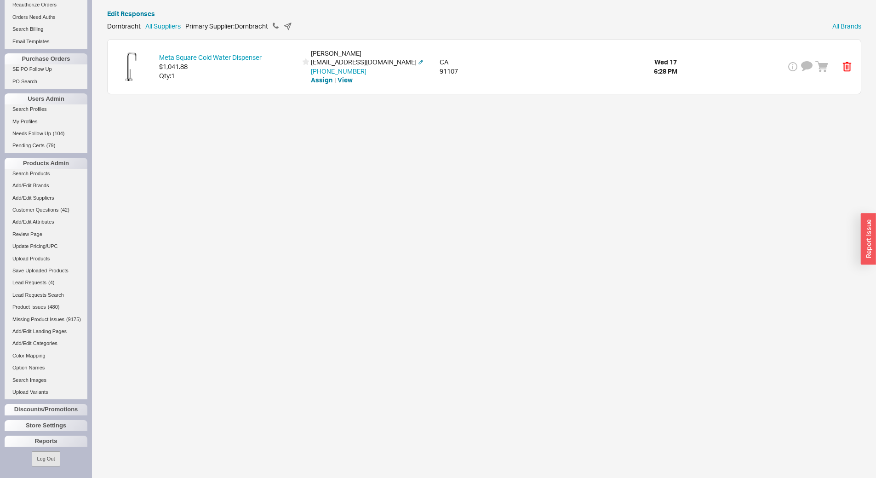
click at [246, 79] on div "Qty: 1" at bounding box center [228, 75] width 138 height 9
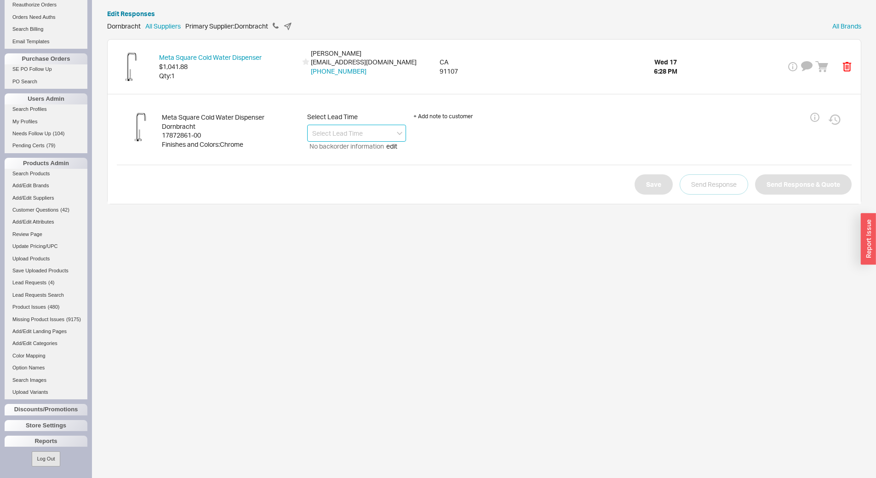
click at [342, 136] on input at bounding box center [356, 133] width 99 height 17
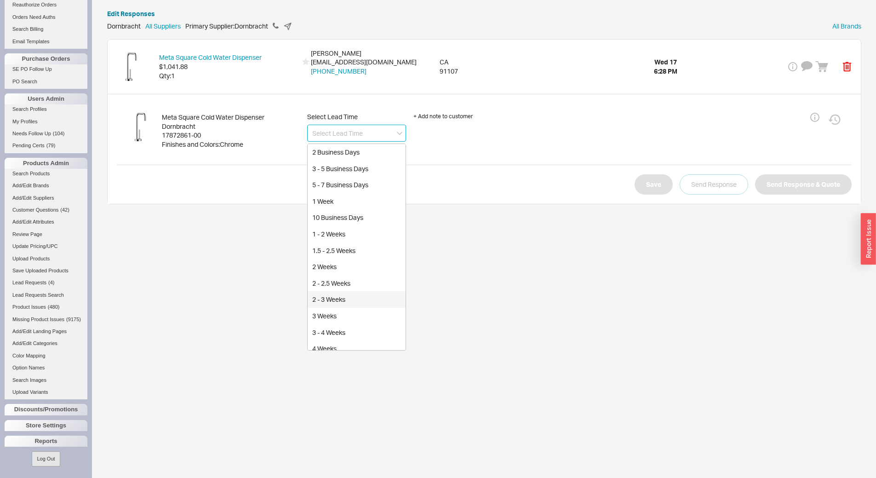
click at [355, 301] on div "2 - 3 Weeks" at bounding box center [357, 299] width 98 height 17
type input "2 - 3 Weeks"
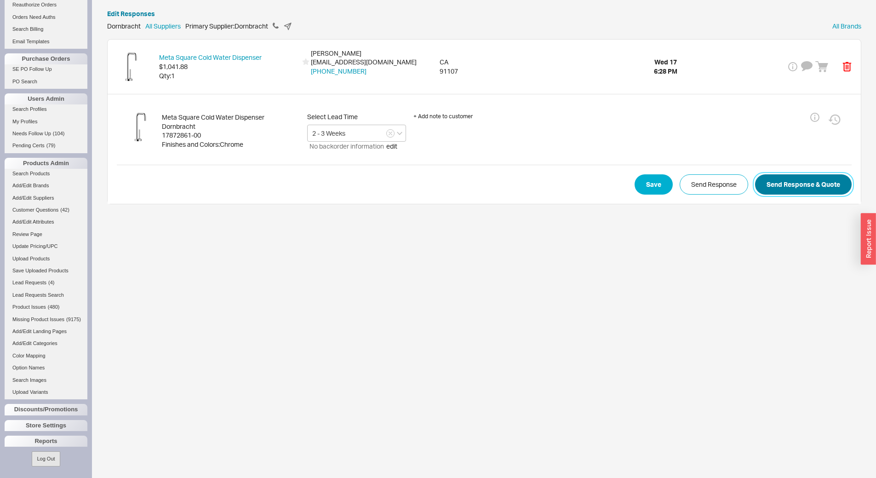
click at [820, 177] on button "Send Response & Quote" at bounding box center [803, 184] width 97 height 20
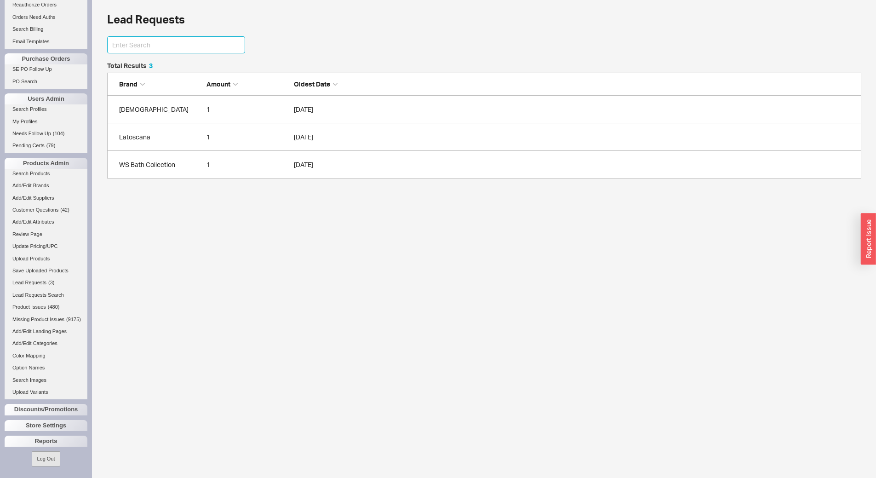
scroll to position [7, 7]
click at [46, 278] on link "Lead Requests ( 3 )" at bounding box center [46, 283] width 83 height 10
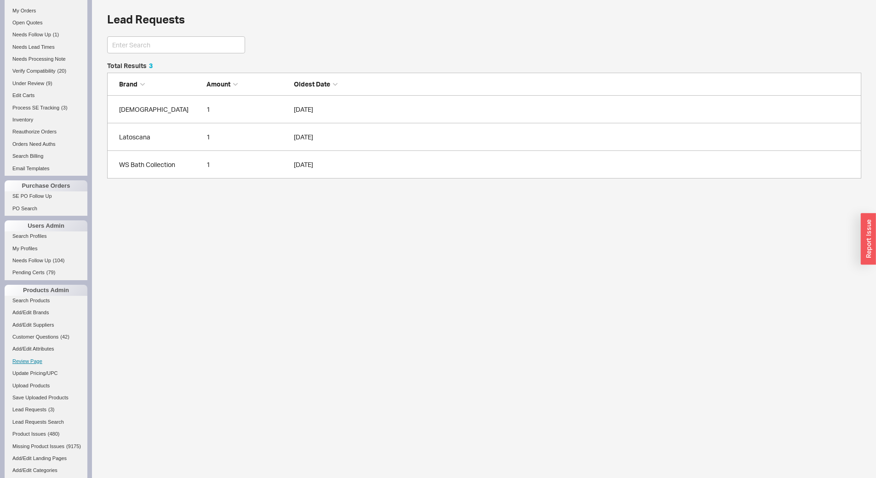
scroll to position [241, 0]
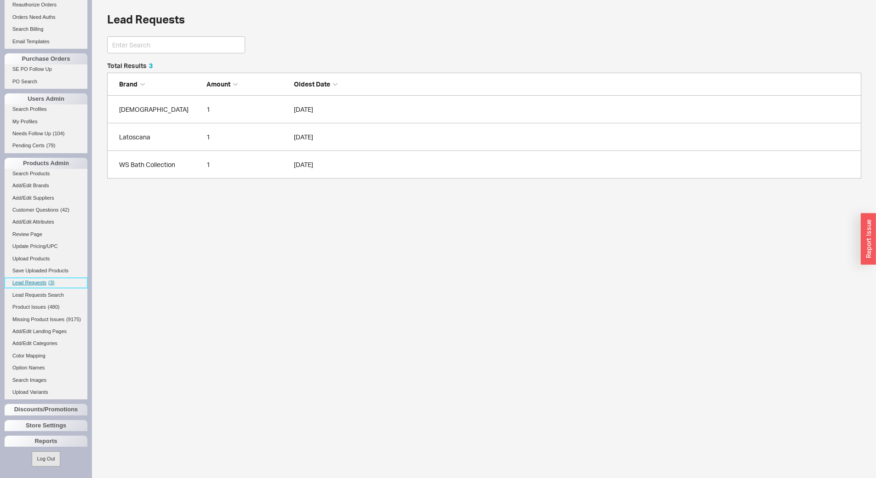
click at [58, 278] on link "Lead Requests ( 3 )" at bounding box center [46, 283] width 83 height 10
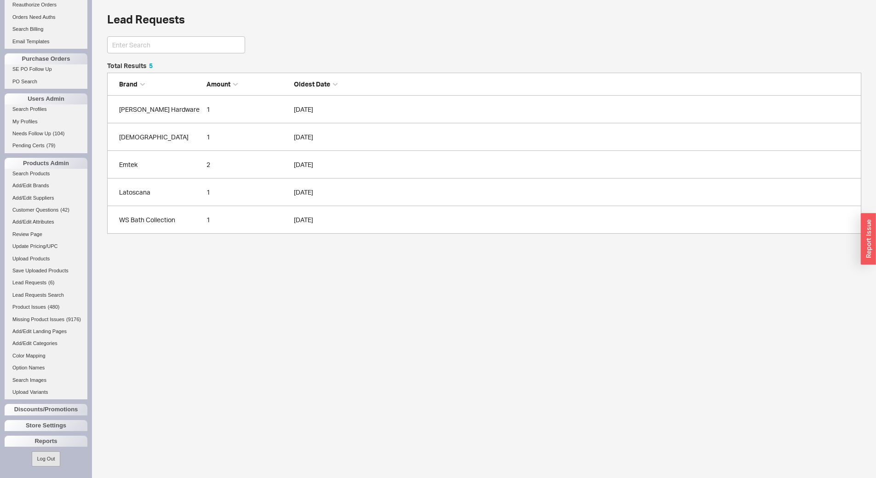
scroll to position [164, 748]
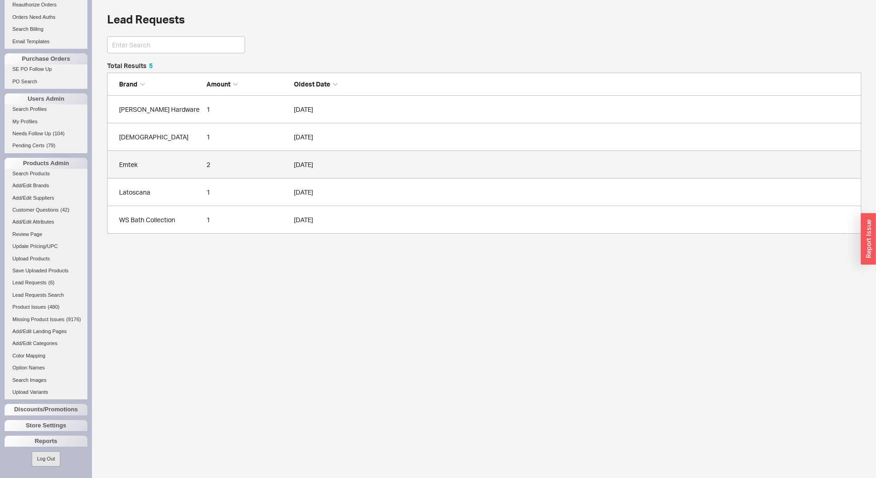
click at [185, 164] on div "Emtek" at bounding box center [160, 164] width 83 height 9
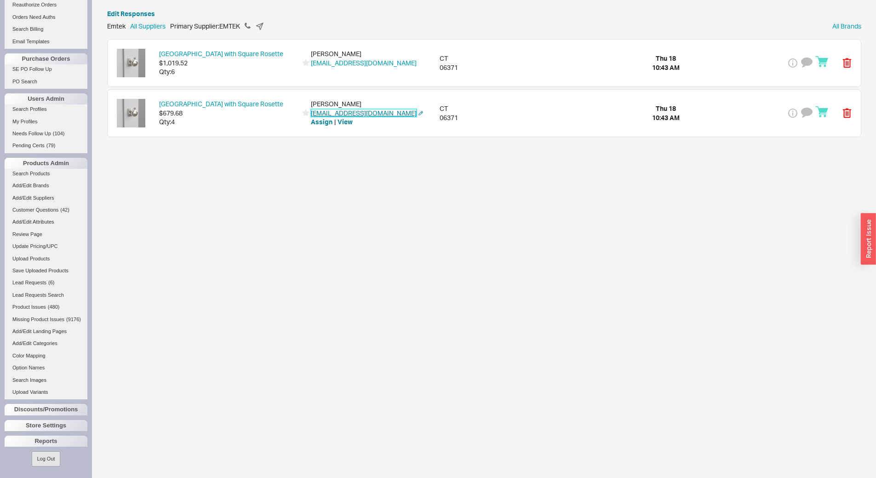
click at [344, 113] on link "ericatannen@gmail.com" at bounding box center [364, 113] width 106 height 8
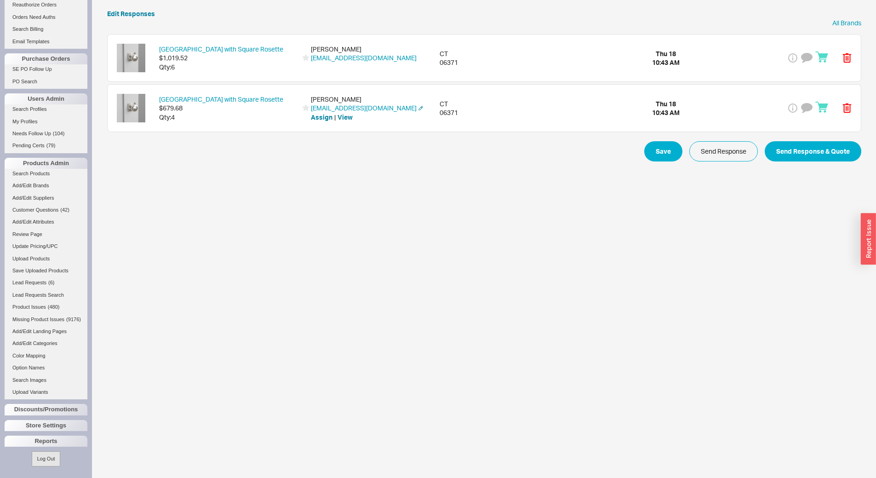
click at [245, 130] on div "Providence Knob with Square Rosette $679.68 Qty: 4 erica ericatannen@gmail.com …" at bounding box center [485, 108] width 754 height 47
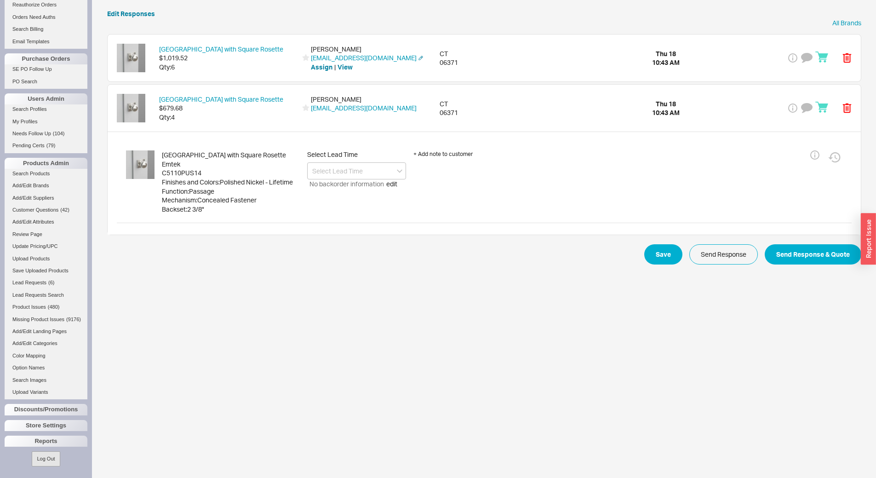
click at [251, 73] on div "Providence Knob with Square Rosette $1,019.52 Qty: 6 erica ericatannen@gmail.co…" at bounding box center [485, 58] width 754 height 47
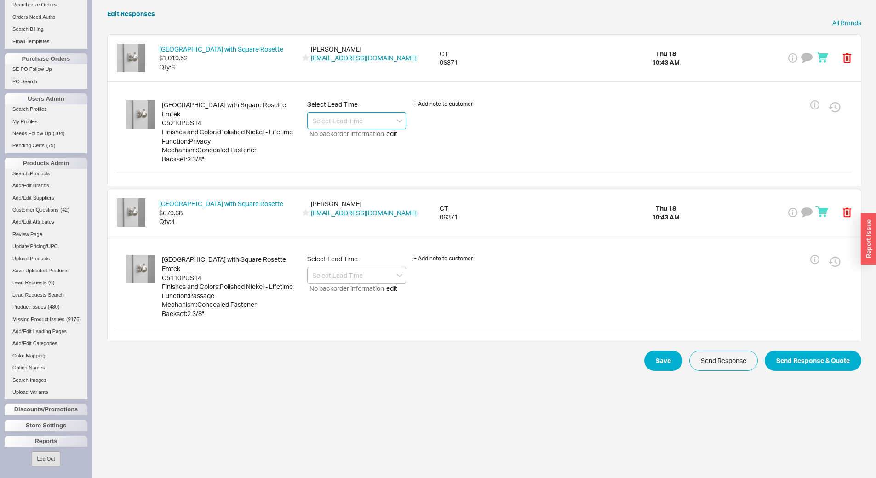
click at [337, 118] on input at bounding box center [356, 120] width 99 height 17
click at [364, 161] on div "4 - 8 Business Days" at bounding box center [357, 156] width 98 height 17
type input "4 - 8 Business Days"
click at [363, 271] on input at bounding box center [356, 275] width 99 height 17
click at [366, 309] on div "4 - 8 Business Days" at bounding box center [357, 311] width 98 height 17
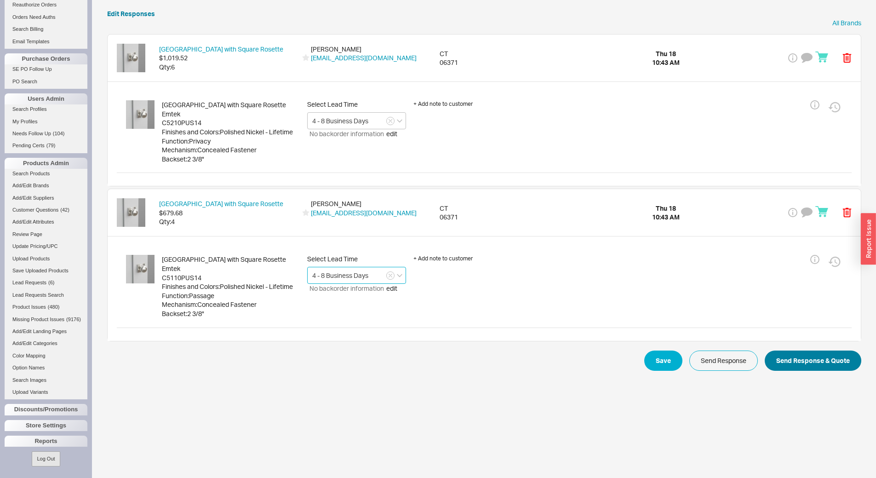
type input "4 - 8 Business Days"
click at [790, 361] on button "Send Response & Quote" at bounding box center [813, 361] width 97 height 20
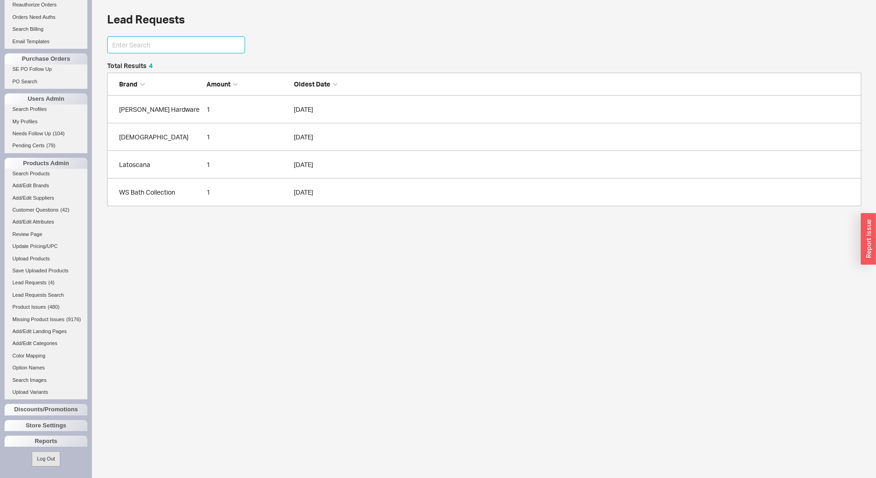
scroll to position [7, 7]
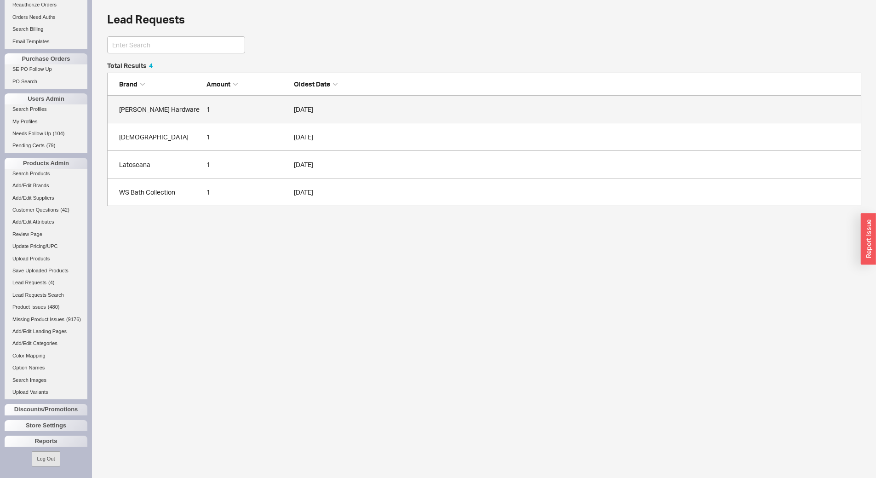
click at [164, 119] on link "Baldwin Hardware 1 09/18/2025" at bounding box center [484, 110] width 755 height 28
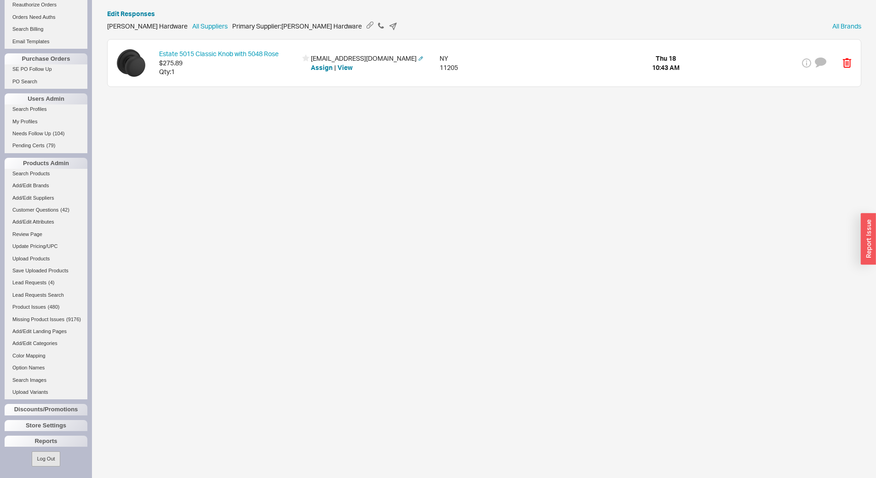
click at [208, 82] on div "Estate 5015 Classic Knob with 5048 Rose $275.89 Qty: 1 again.scenes-6n@icloud.c…" at bounding box center [485, 63] width 754 height 47
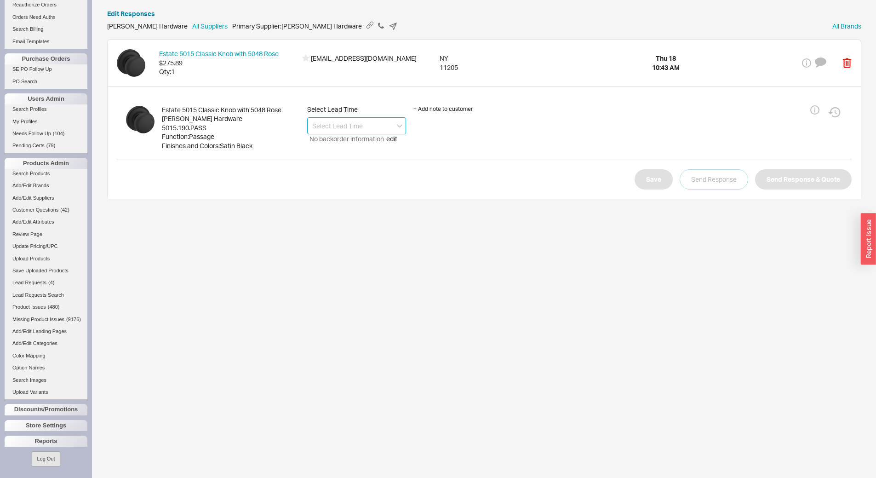
drag, startPoint x: 339, startPoint y: 118, endPoint x: 342, endPoint y: 125, distance: 7.2
click at [340, 118] on input at bounding box center [356, 125] width 99 height 17
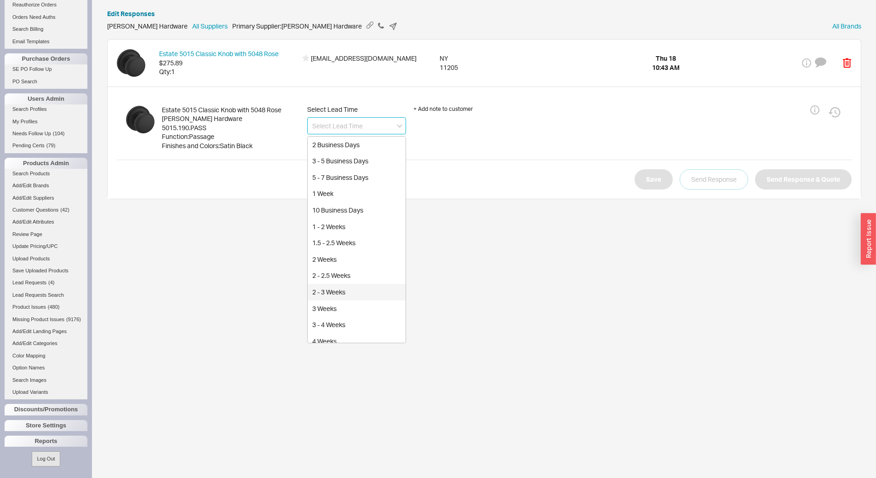
click at [352, 298] on div "2 - 3 Weeks" at bounding box center [357, 292] width 98 height 17
type input "2 - 3 Weeks"
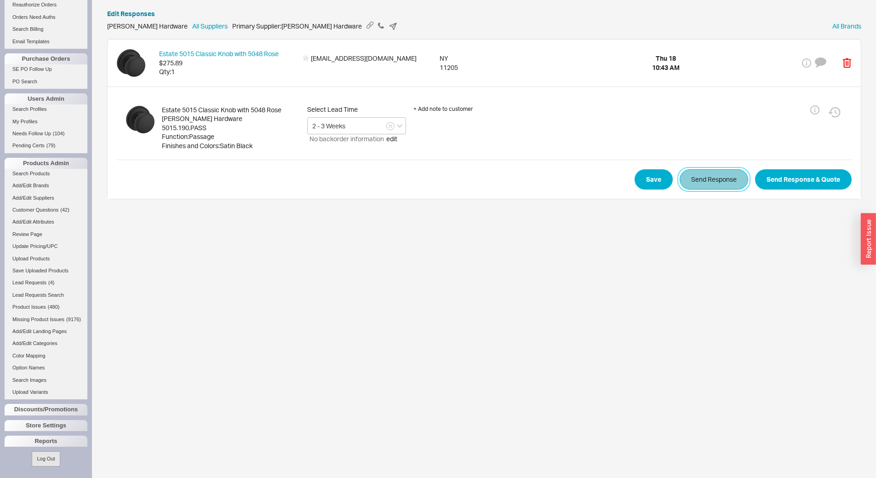
click at [719, 176] on button "Send Response" at bounding box center [714, 179] width 69 height 20
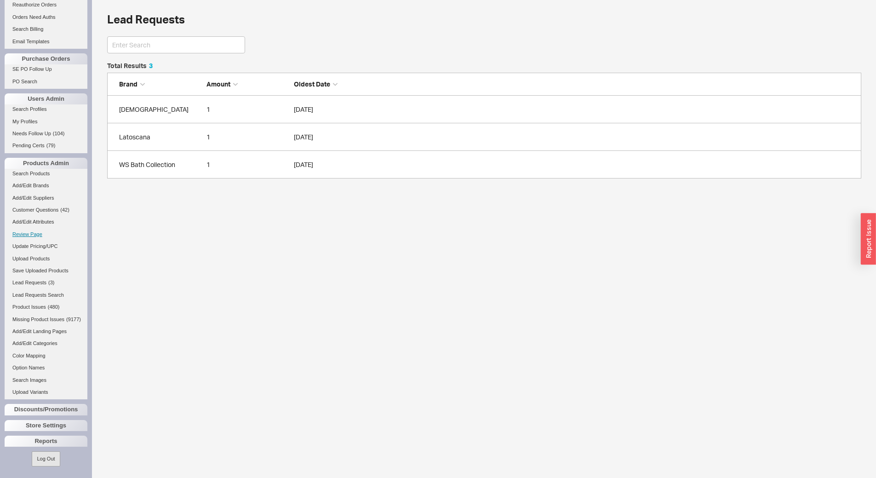
scroll to position [109, 748]
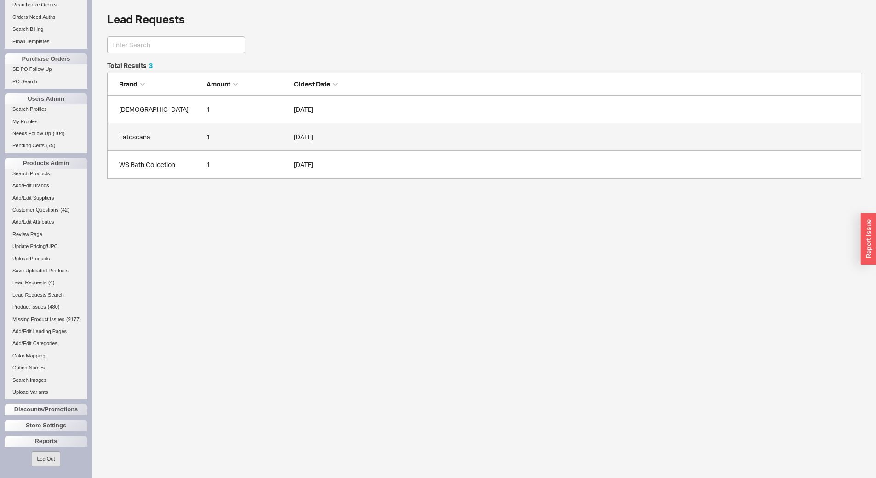
click at [161, 138] on div "Latoscana" at bounding box center [160, 137] width 83 height 9
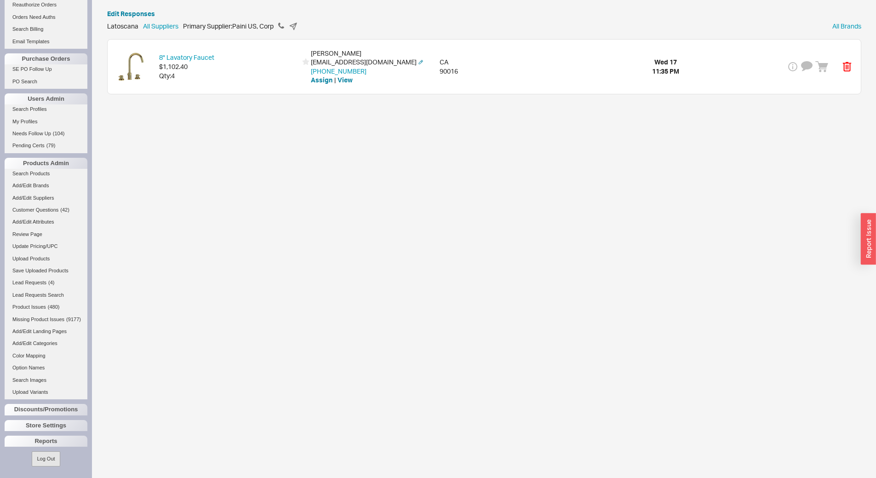
click at [204, 86] on div "8" Lavatory Faucet $1,102.40 Qty: 4 Justin Winston justinswinston@gmail.com 202…" at bounding box center [485, 67] width 754 height 54
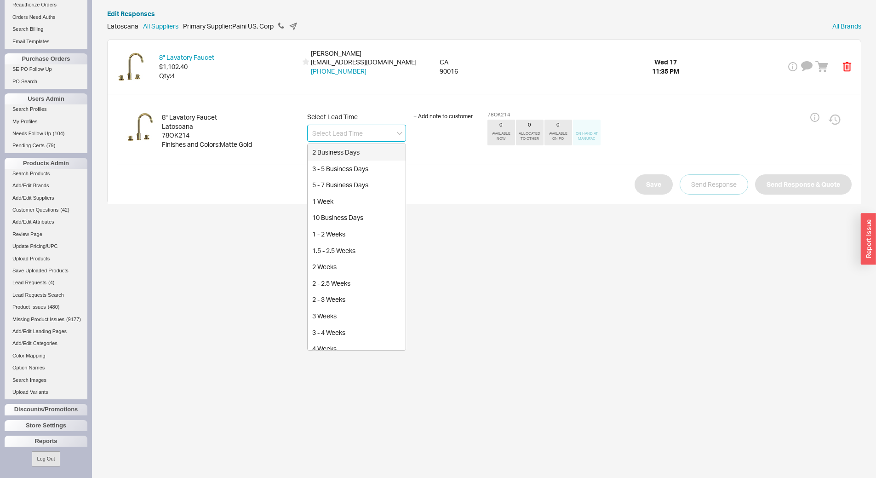
click at [314, 131] on input at bounding box center [356, 133] width 99 height 17
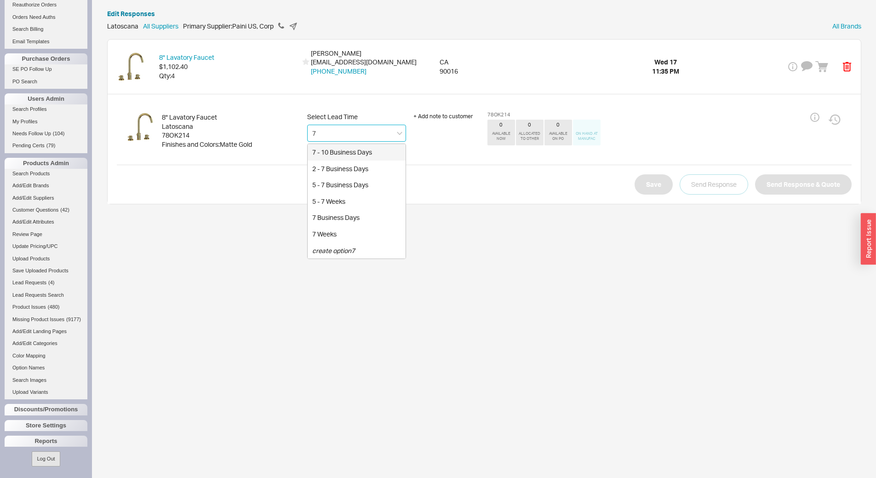
click at [343, 151] on div "7 - 10 Business Days" at bounding box center [357, 152] width 98 height 17
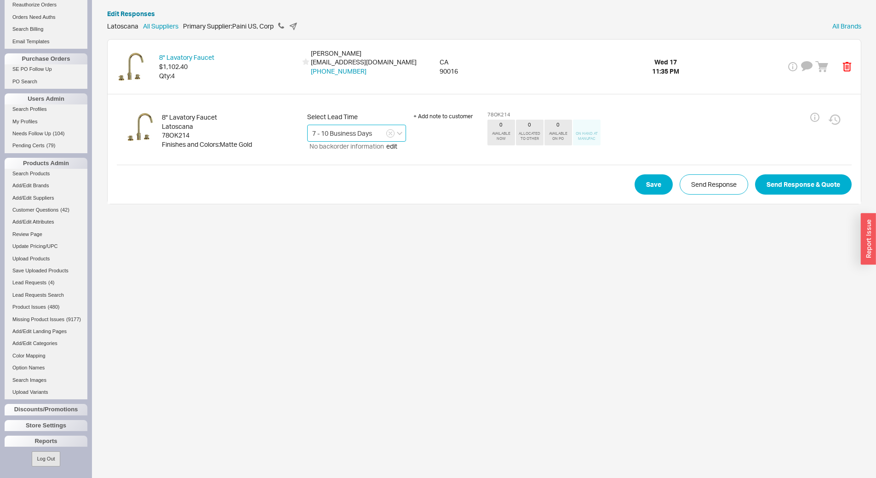
type input "7 - 10 Business Days"
click at [460, 118] on div "+ Add note to customer" at bounding box center [447, 117] width 67 height 8
click at [463, 135] on textarea at bounding box center [447, 135] width 67 height 27
type textarea "only 4 left with the manufacturer"
click at [774, 187] on button "Send Response & Quote" at bounding box center [803, 184] width 97 height 20
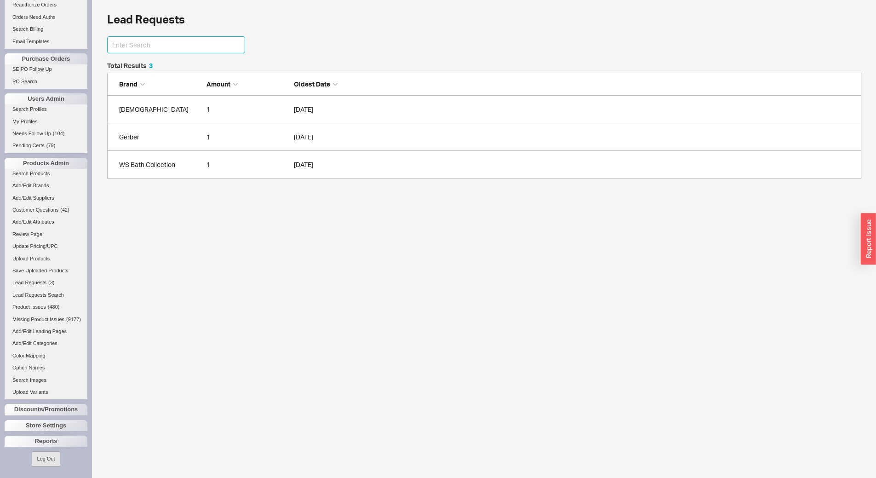
scroll to position [7, 7]
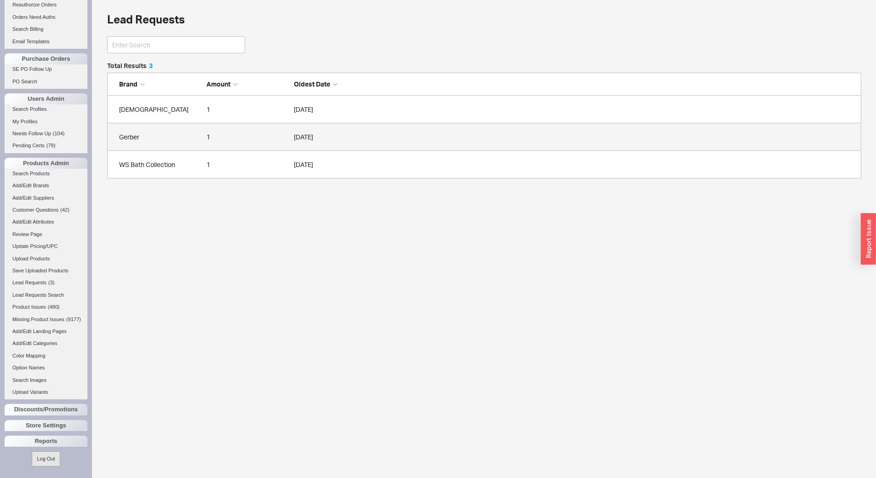
click at [191, 139] on div "Gerber" at bounding box center [160, 137] width 83 height 9
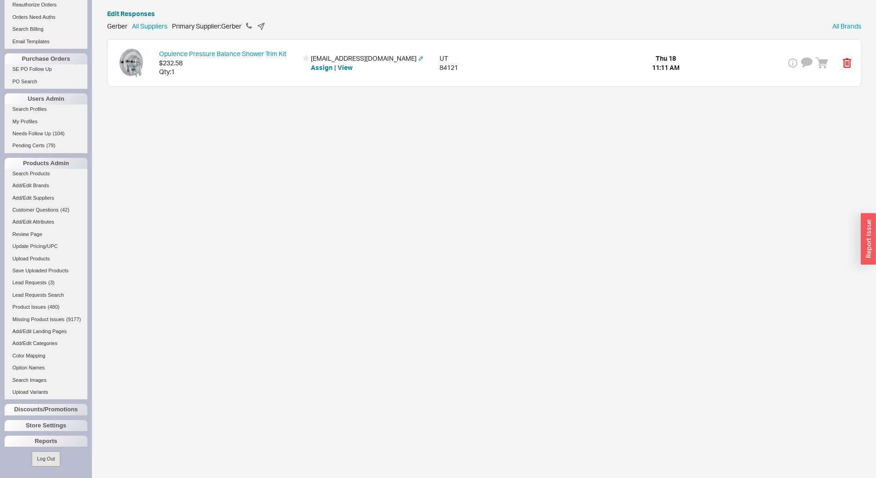
click at [205, 80] on div "Opulence Pressure Balance Shower Trim Kit $232.58 Qty: 1 jennypohl@yahoo.com As…" at bounding box center [485, 63] width 754 height 47
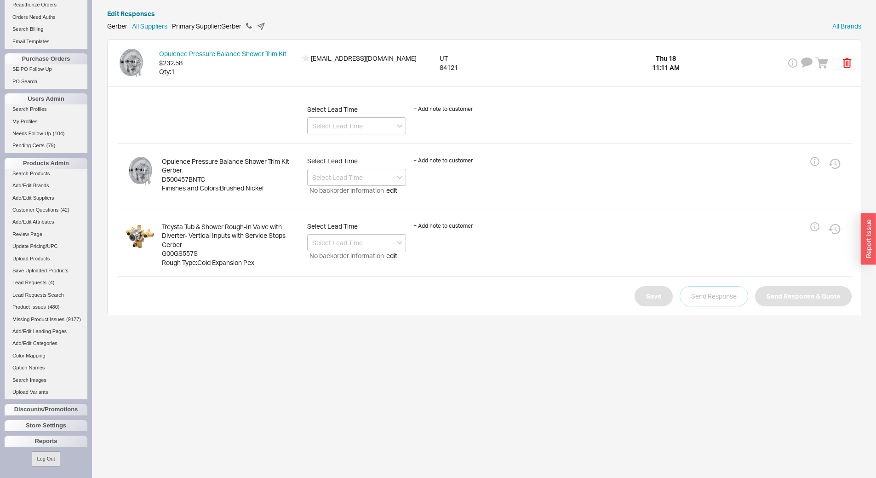
click at [192, 257] on div "G00GS557S" at bounding box center [231, 253] width 138 height 9
click at [340, 124] on input at bounding box center [356, 125] width 99 height 17
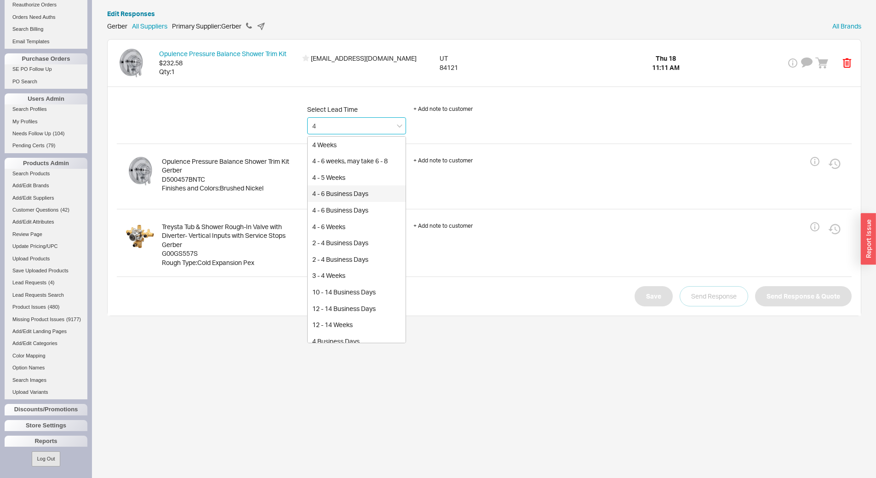
click at [371, 192] on div "4 - 6 Business Days" at bounding box center [357, 193] width 98 height 17
type input "4 - 6 Business Days"
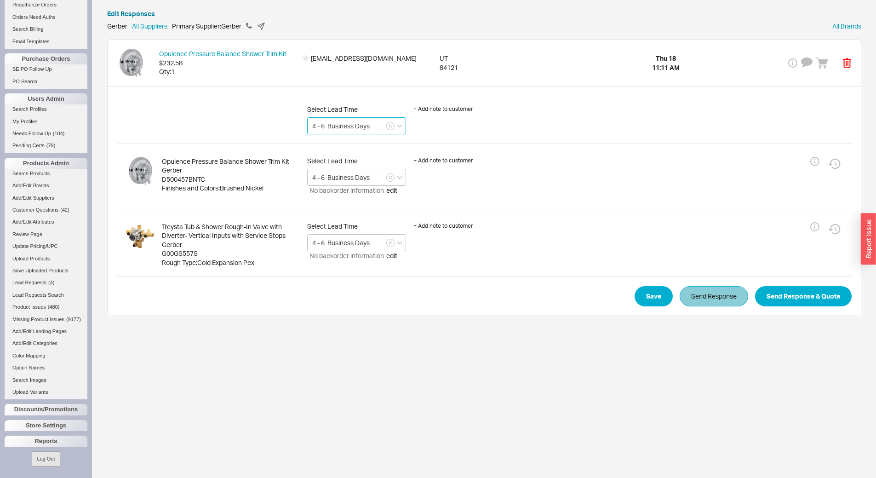
type input "4 - 6 Business Days"
click at [700, 302] on button "Send Response" at bounding box center [714, 296] width 69 height 20
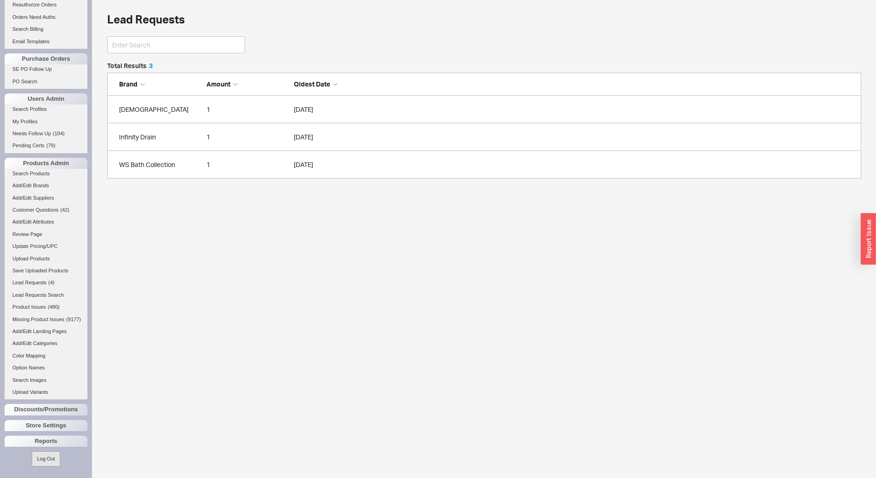
scroll to position [109, 748]
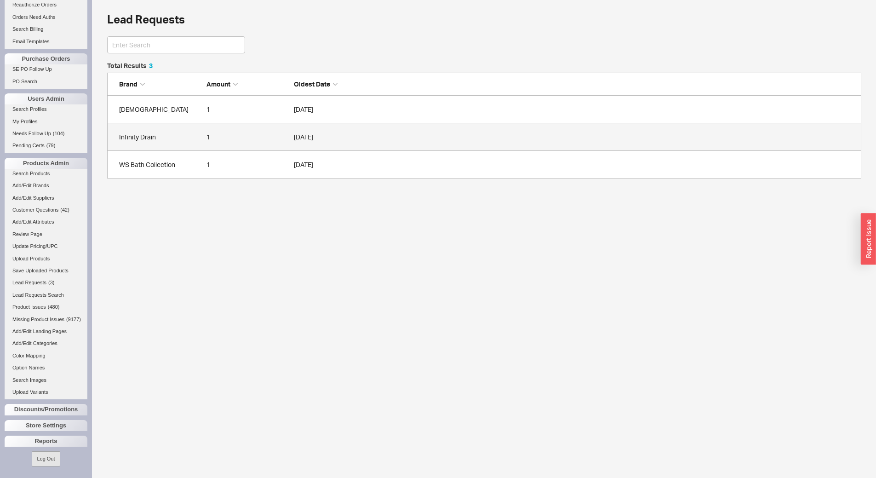
click at [176, 143] on link "Infinity Drain 1 09/18/2025" at bounding box center [484, 137] width 755 height 28
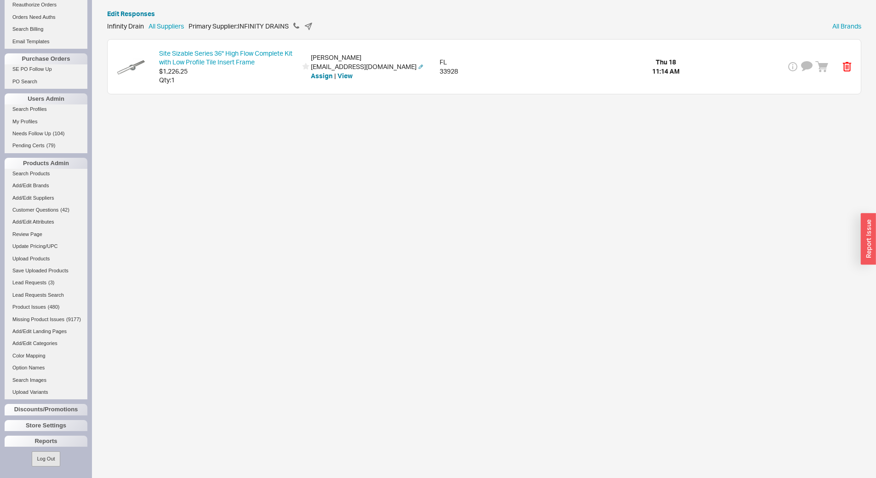
click at [193, 91] on div "Site Sizable Series 36" High Flow Complete Kit with Low Profile Tile Insert Fra…" at bounding box center [485, 67] width 754 height 54
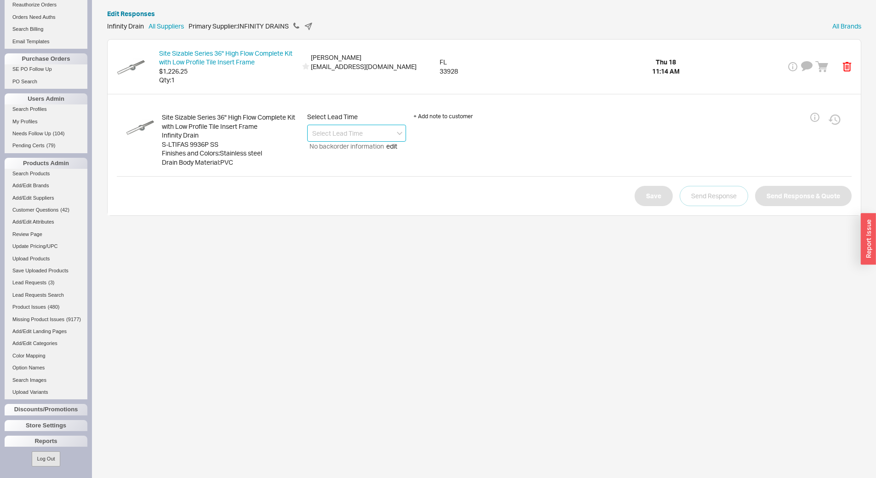
click at [350, 133] on input at bounding box center [356, 133] width 99 height 17
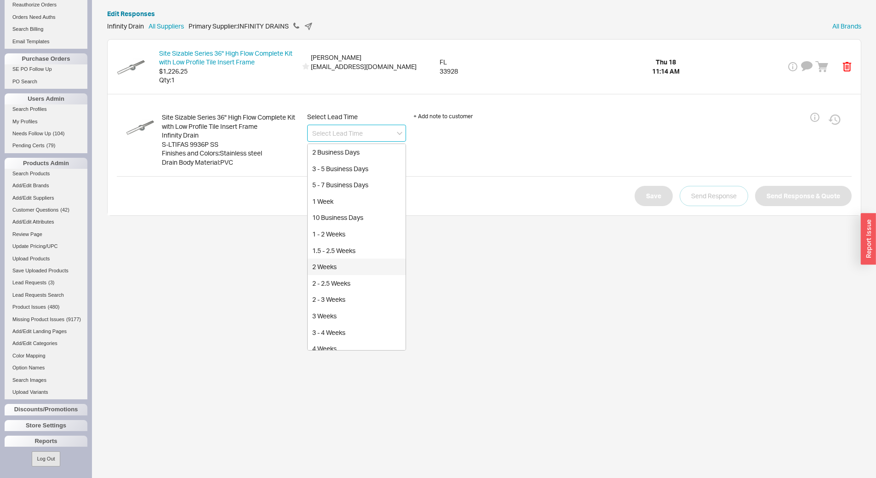
click at [368, 260] on div "2 Weeks" at bounding box center [357, 267] width 98 height 17
type input "2 Weeks"
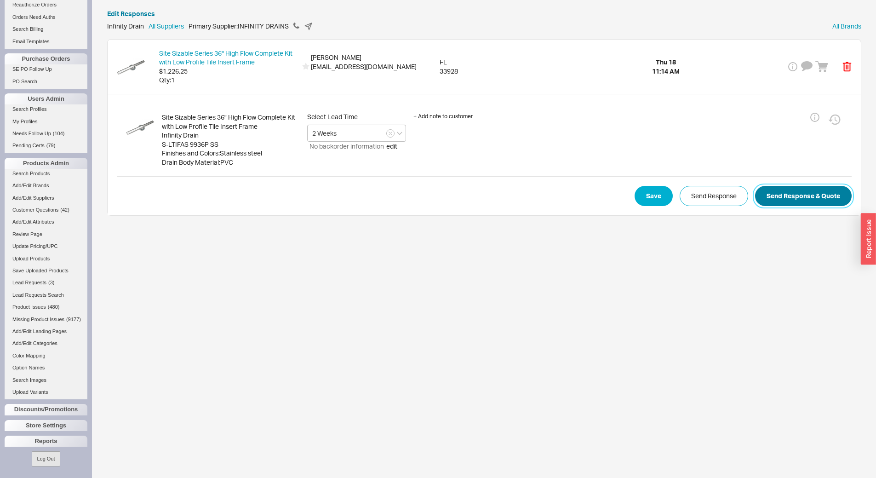
click at [806, 200] on button "Send Response & Quote" at bounding box center [803, 196] width 97 height 20
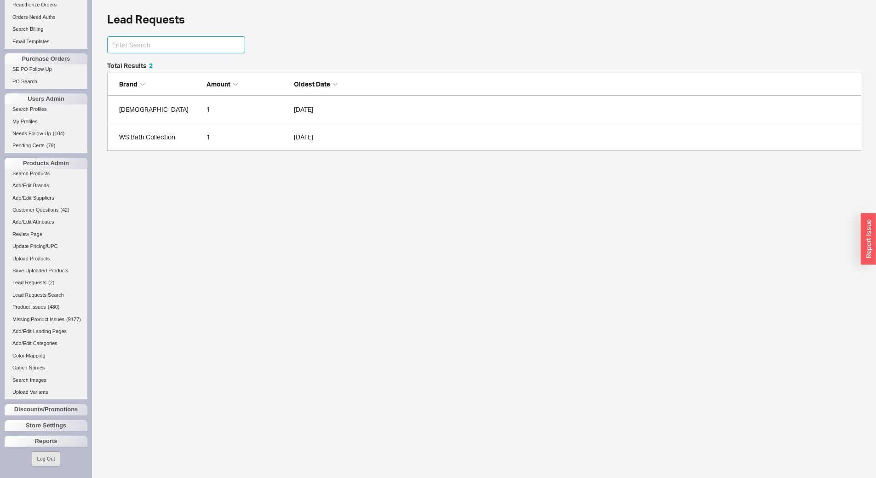
scroll to position [7, 7]
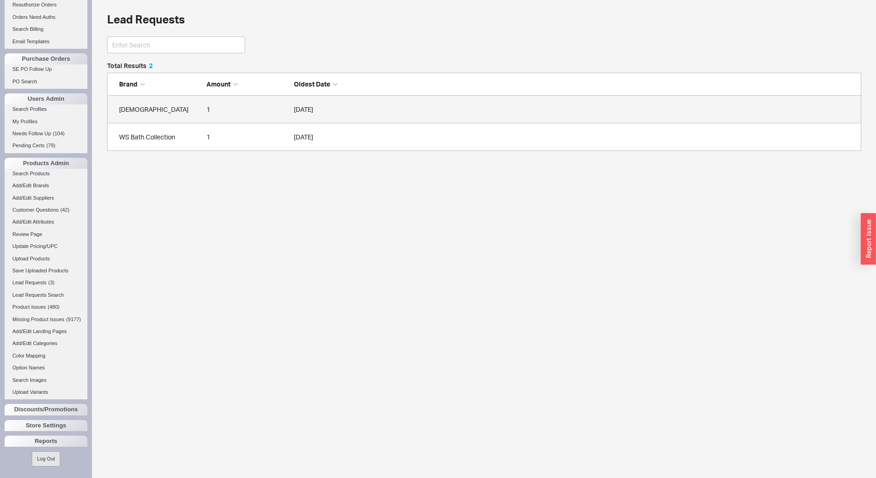
click at [162, 116] on link "Dainolite 1 09/17/2025" at bounding box center [484, 110] width 755 height 28
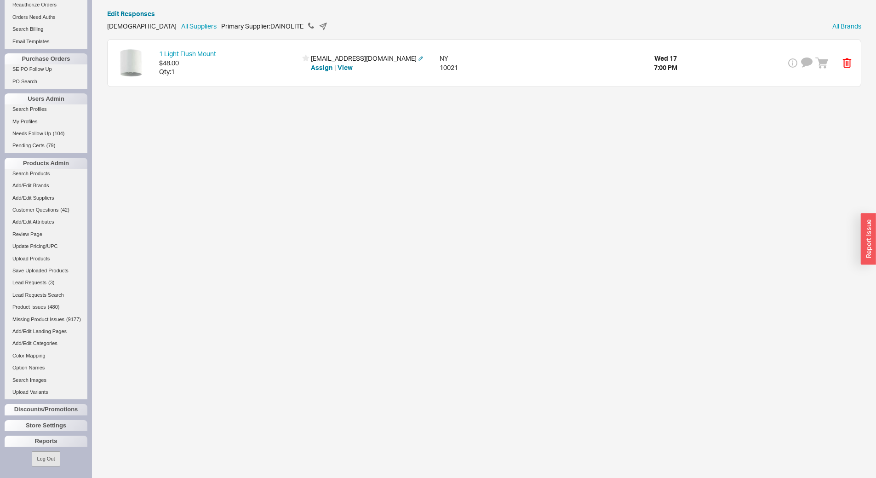
click at [198, 74] on div "Qty: 1" at bounding box center [228, 71] width 138 height 9
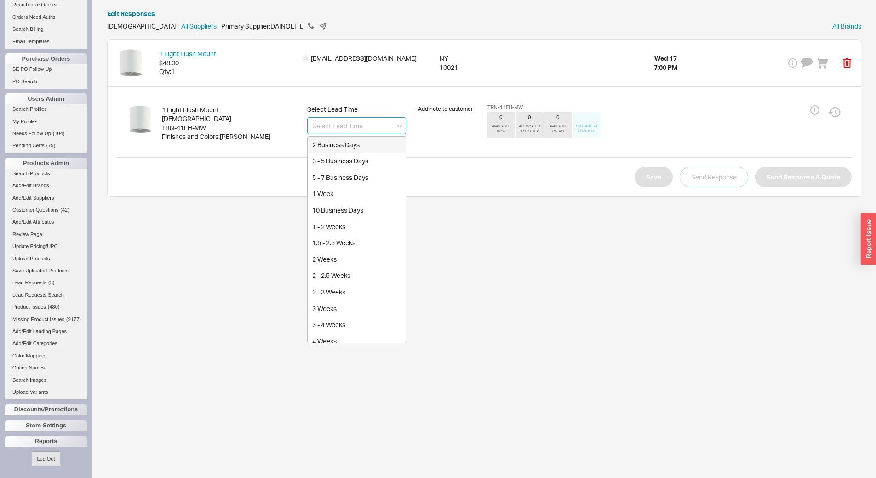
click at [366, 129] on input at bounding box center [356, 125] width 99 height 17
click at [363, 338] on div "4 Weeks" at bounding box center [357, 341] width 98 height 17
type input "4 Weeks"
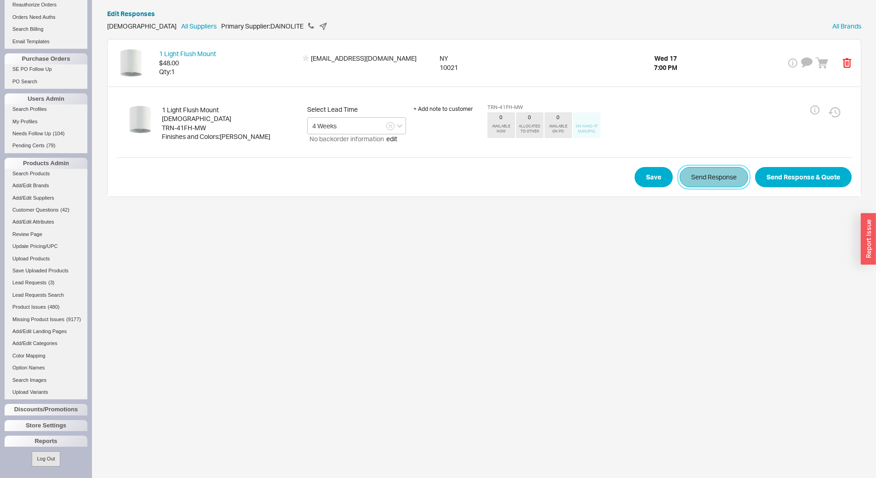
click at [692, 187] on button "Send Response" at bounding box center [714, 177] width 69 height 20
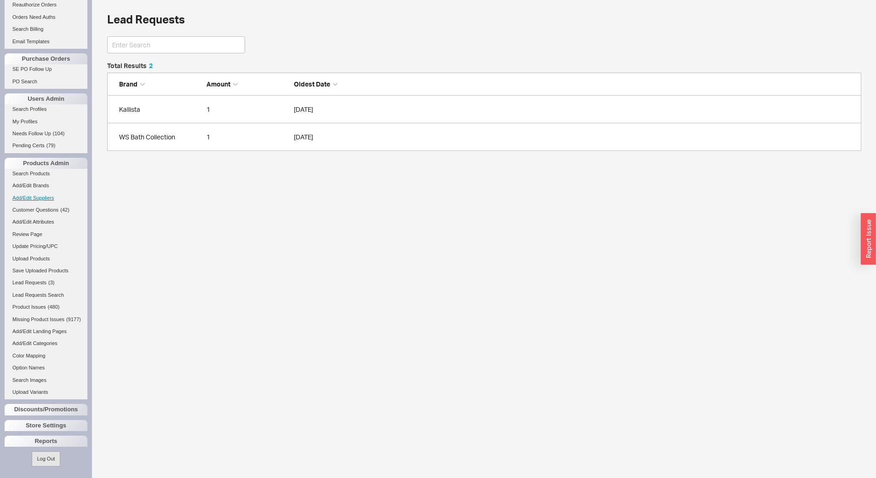
scroll to position [81, 748]
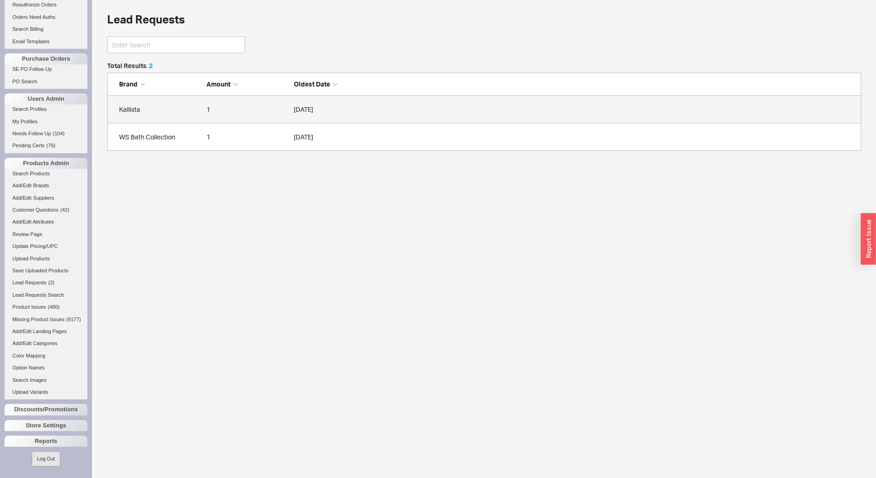
click at [175, 106] on div "Kallista" at bounding box center [160, 109] width 83 height 9
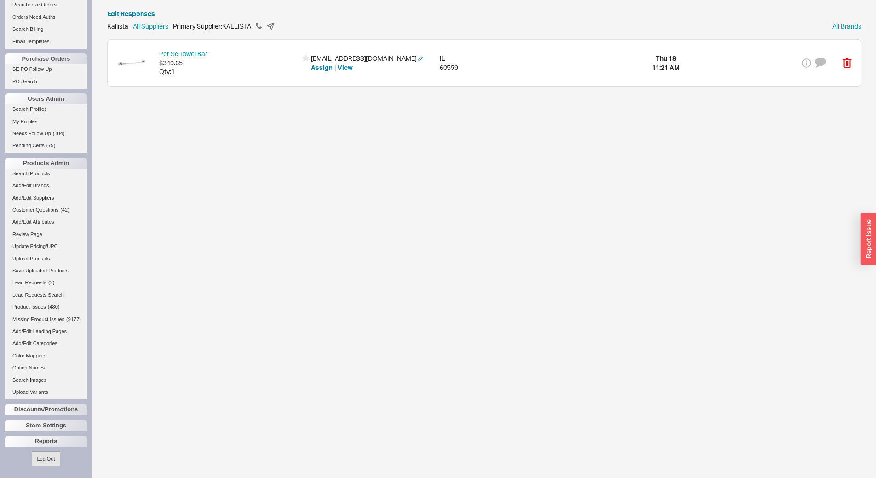
click at [248, 73] on div "Qty: 1" at bounding box center [228, 71] width 138 height 9
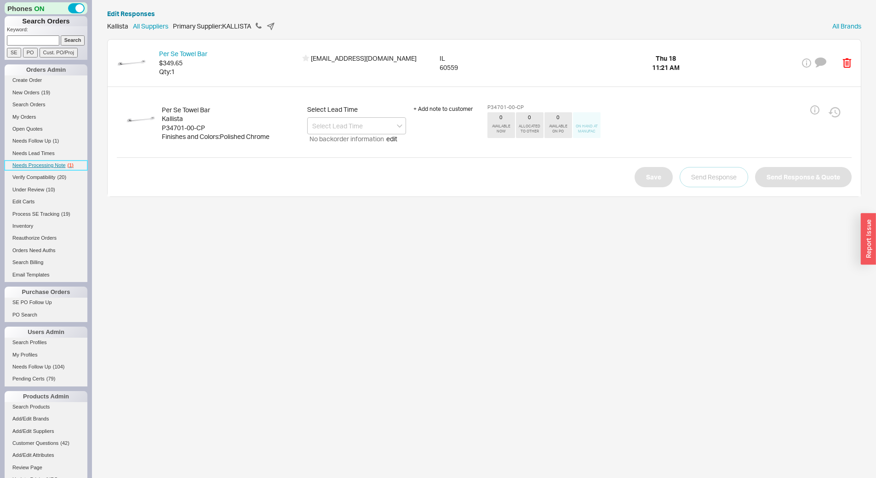
click at [50, 165] on span "Needs Processing Note" at bounding box center [38, 165] width 53 height 6
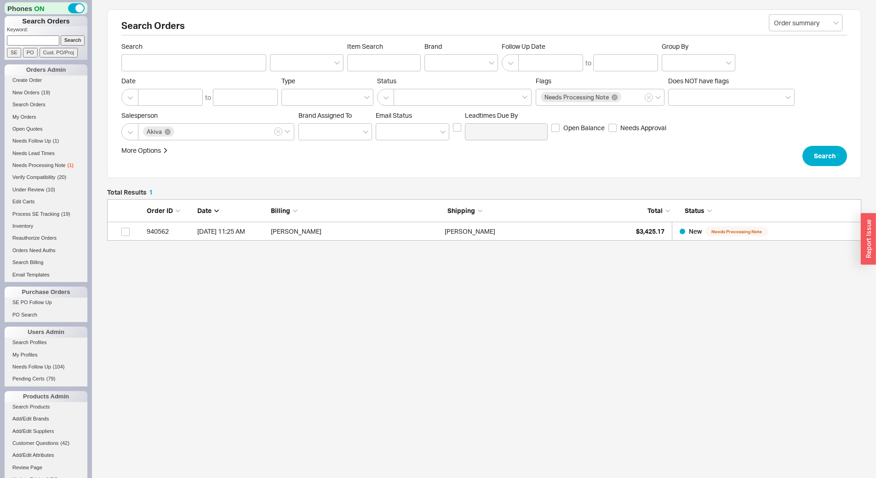
scroll to position [35, 748]
click at [537, 236] on div "Marie Corr" at bounding box center [529, 231] width 169 height 18
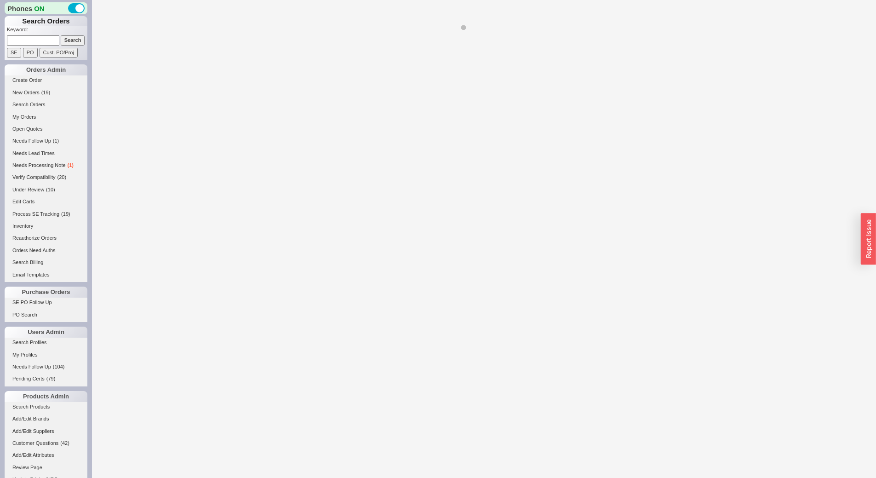
select select "*"
select select "LOW"
select select "3"
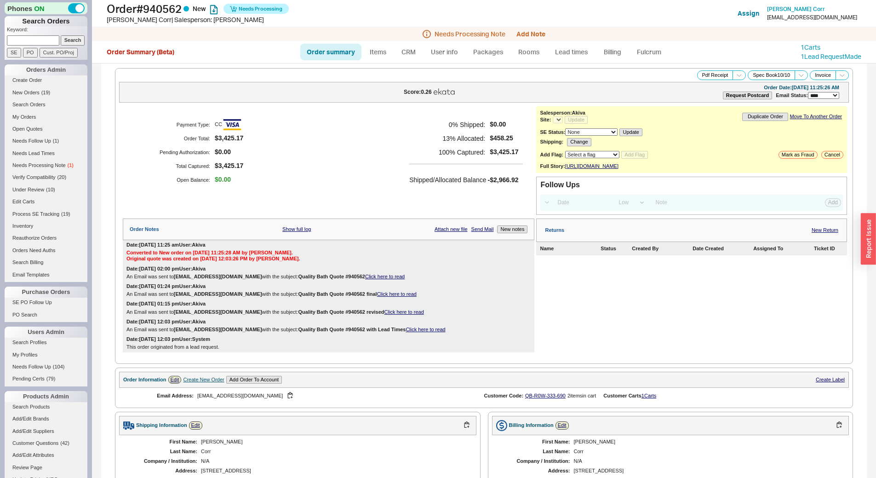
select select "*"
click at [533, 34] on button "Add Note" at bounding box center [531, 33] width 29 height 7
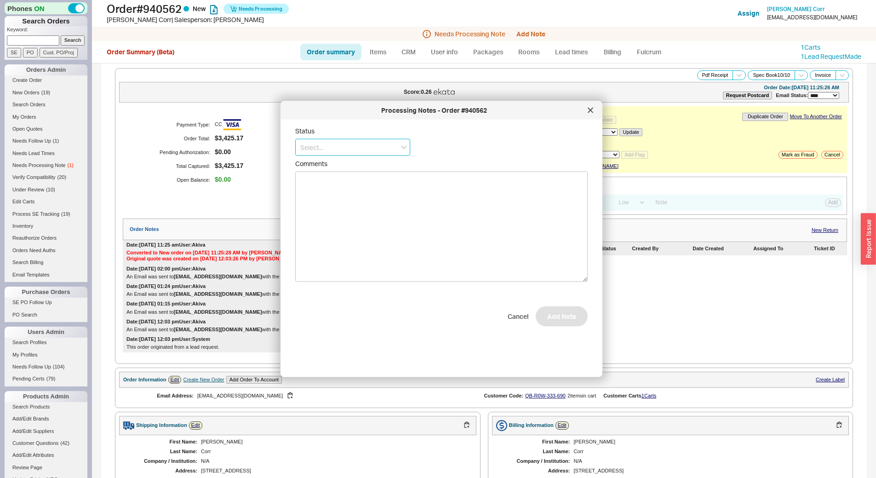
click at [318, 151] on input at bounding box center [352, 147] width 115 height 17
click at [340, 218] on div "No Status" at bounding box center [353, 215] width 114 height 17
type input "No Status"
click at [561, 323] on button "Add Note" at bounding box center [562, 321] width 52 height 20
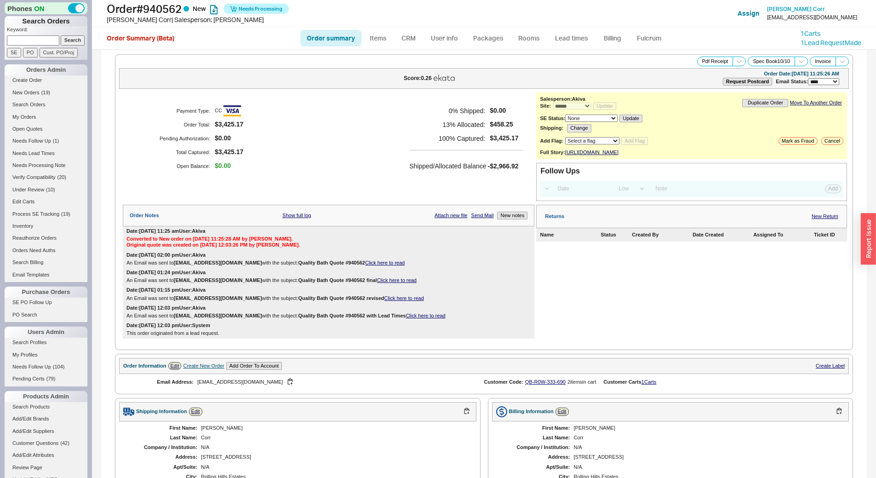
scroll to position [184, 0]
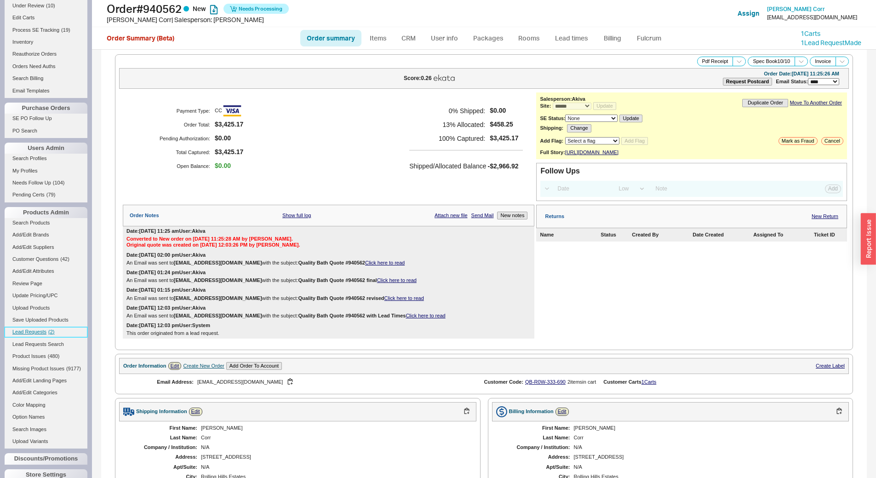
click at [41, 330] on span "Lead Requests" at bounding box center [29, 332] width 34 height 6
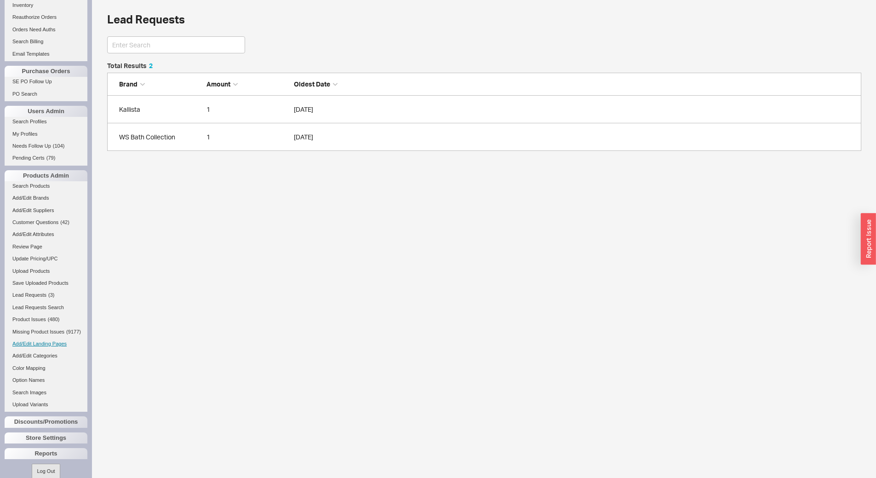
scroll to position [230, 0]
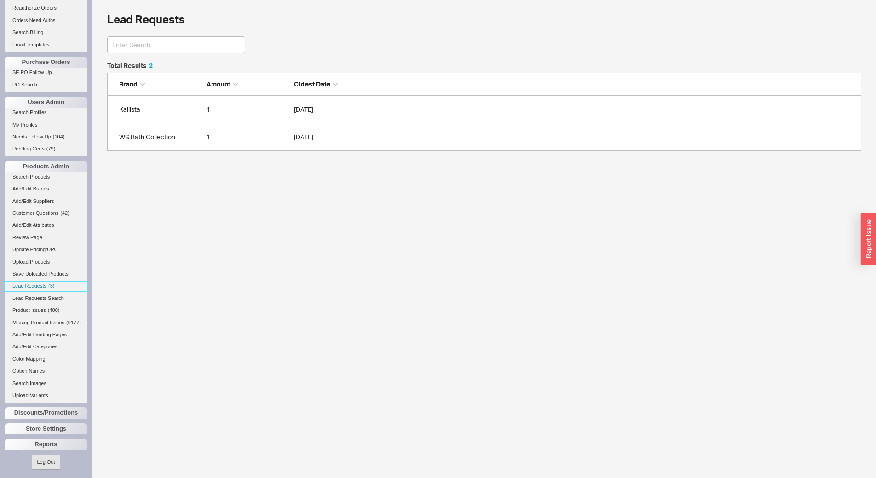
click at [39, 288] on span "Lead Requests" at bounding box center [29, 286] width 34 height 6
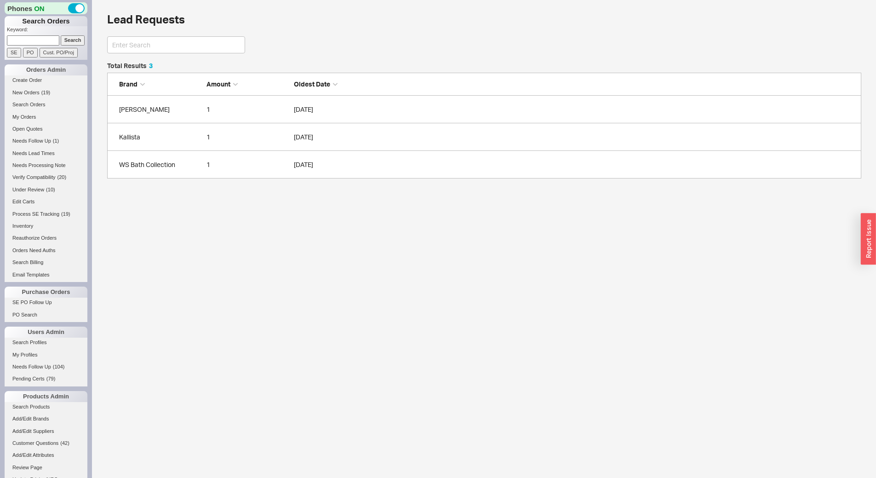
scroll to position [109, 748]
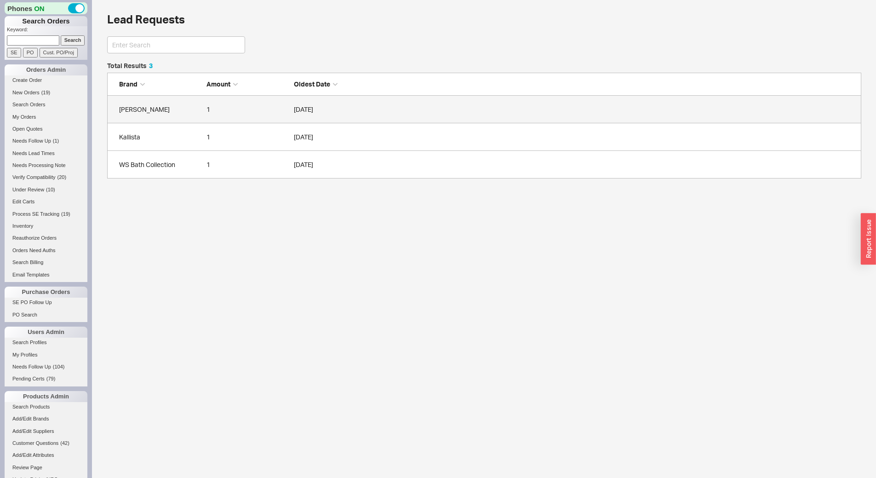
click at [150, 111] on div "Franke" at bounding box center [160, 109] width 83 height 9
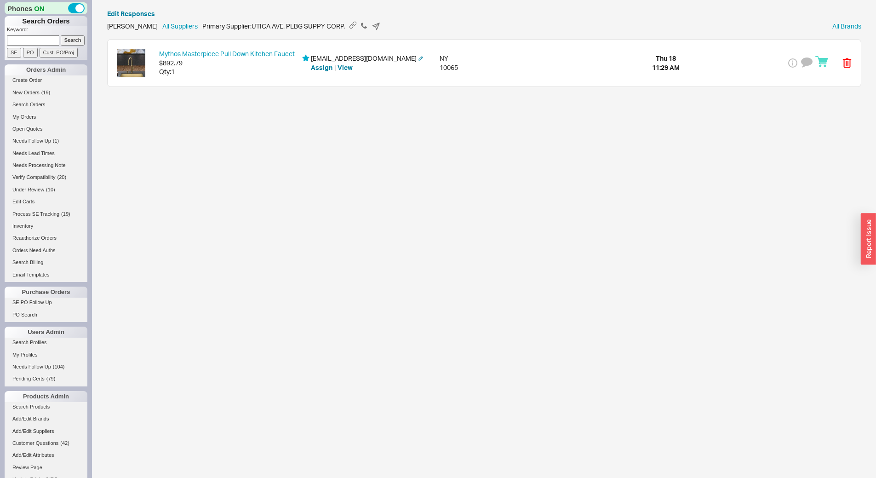
click at [212, 82] on div "Mythos Masterpiece Pull Down Kitchen Faucet $892.79 Qty: 1 arad359@yahoo.com As…" at bounding box center [485, 63] width 754 height 47
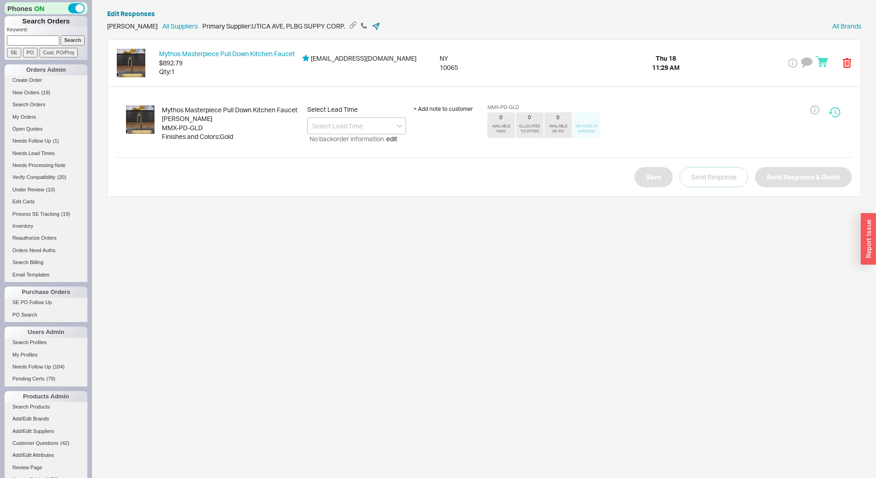
click at [372, 25] on icon at bounding box center [376, 26] width 9 height 9
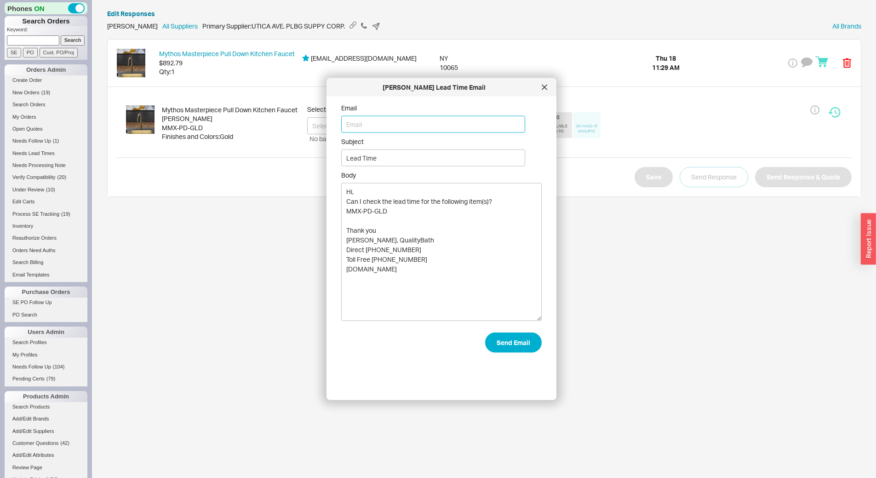
click at [401, 122] on input "Email" at bounding box center [433, 124] width 184 height 17
type input "orders@uticaps.com"
click at [496, 336] on button "Send Email" at bounding box center [513, 343] width 57 height 20
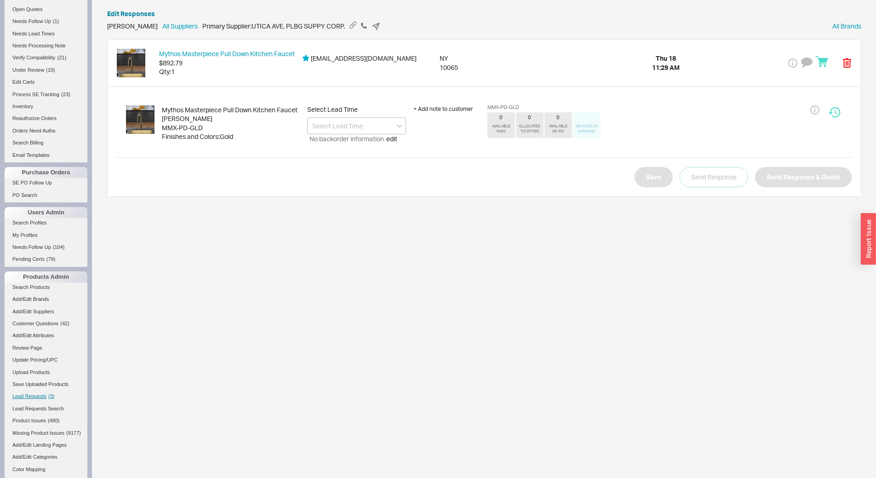
scroll to position [241, 0]
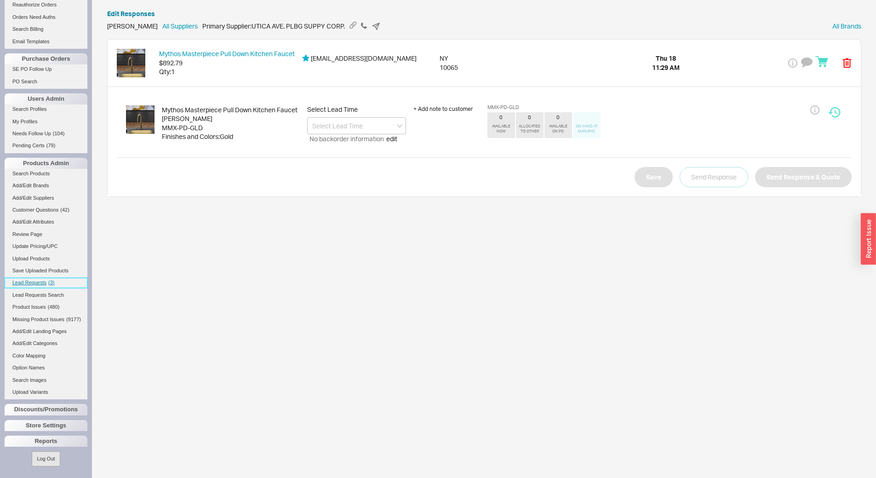
click at [32, 280] on span "Lead Requests" at bounding box center [29, 283] width 34 height 6
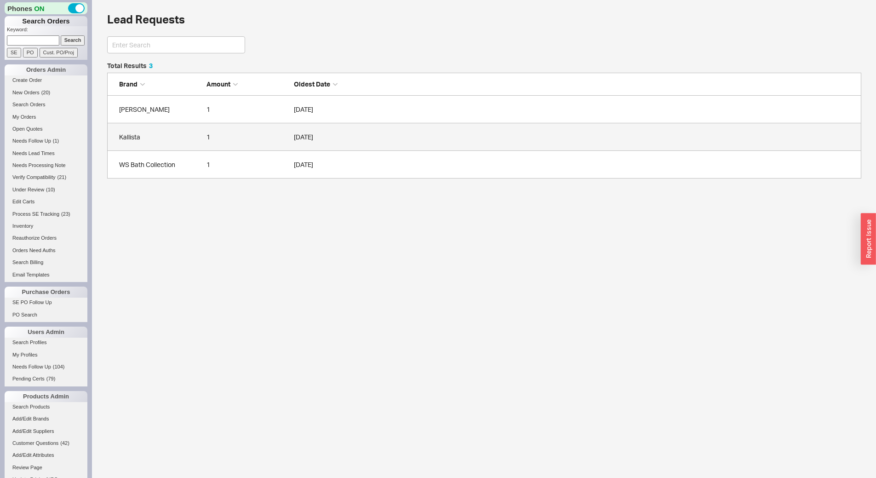
scroll to position [109, 748]
click at [151, 146] on link "Kallista 1 09/18/2025" at bounding box center [484, 137] width 755 height 28
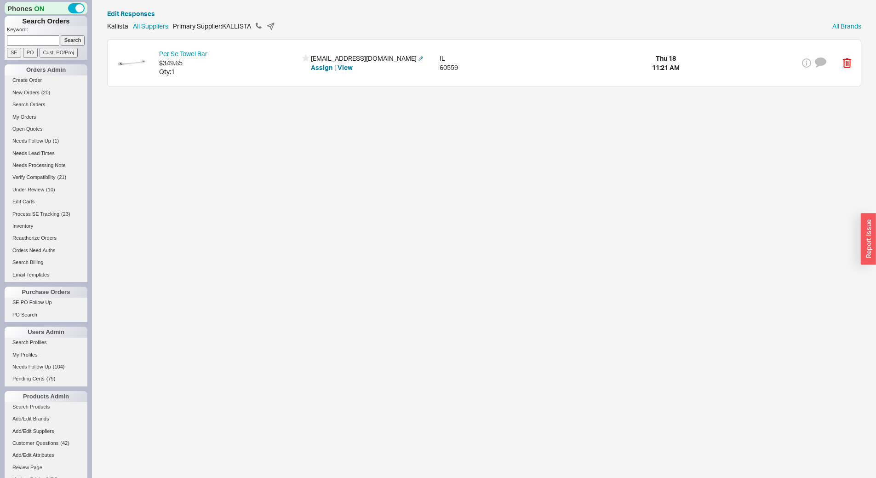
drag, startPoint x: 222, startPoint y: 71, endPoint x: 228, endPoint y: 76, distance: 7.5
click at [222, 71] on div "Qty: 1" at bounding box center [228, 71] width 138 height 9
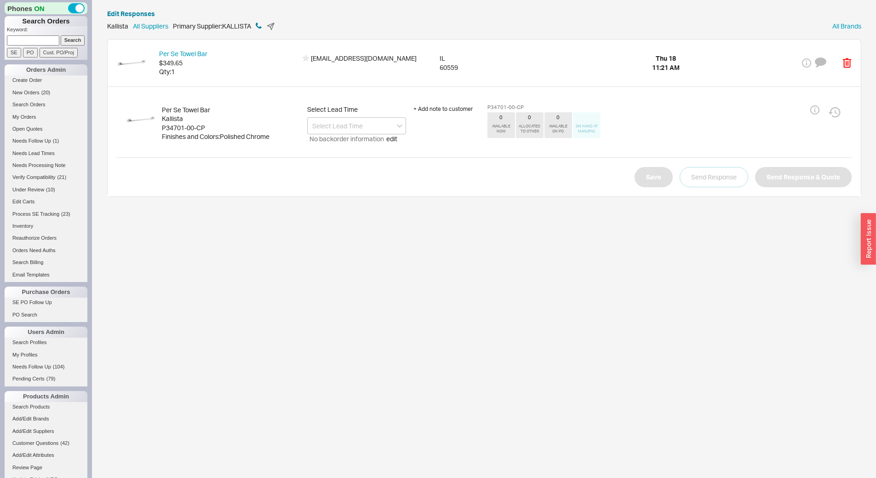
click at [260, 23] on icon at bounding box center [258, 26] width 6 height 6
click at [337, 129] on input at bounding box center [356, 125] width 99 height 17
click at [348, 146] on div "7 - 10 Business Days" at bounding box center [357, 145] width 98 height 17
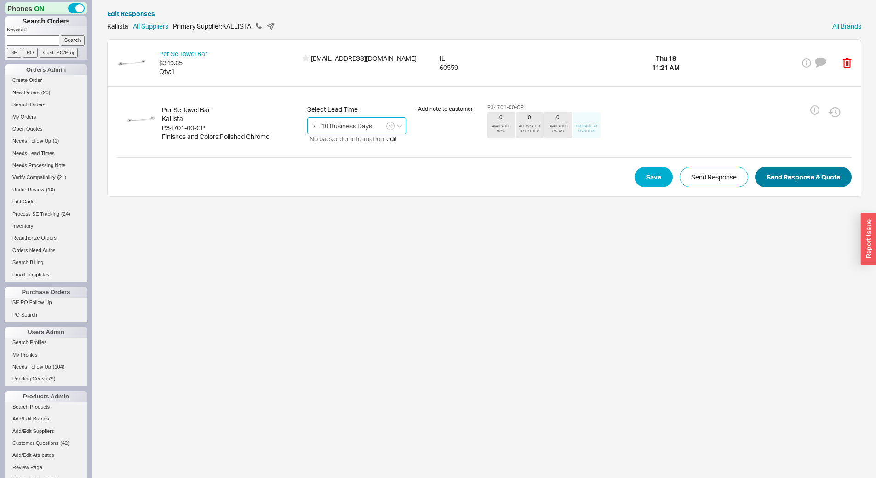
type input "7 - 10 Business Days"
click at [787, 184] on button "Send Response & Quote" at bounding box center [803, 177] width 97 height 20
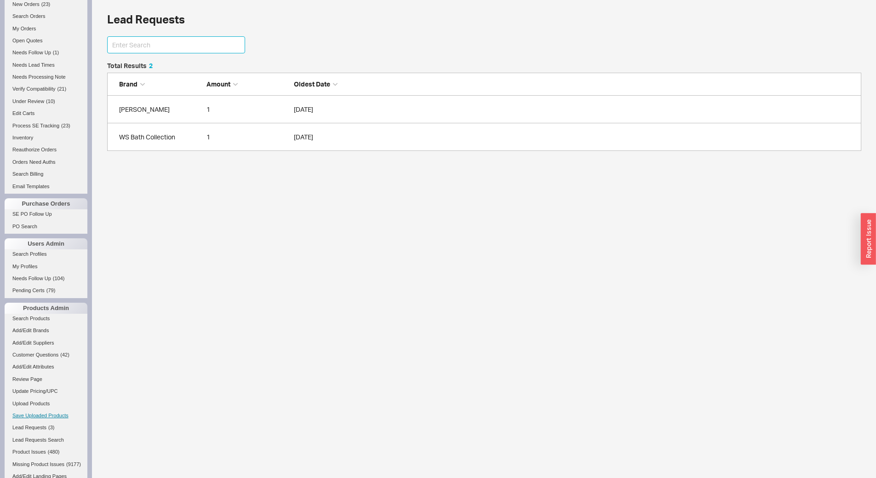
scroll to position [184, 0]
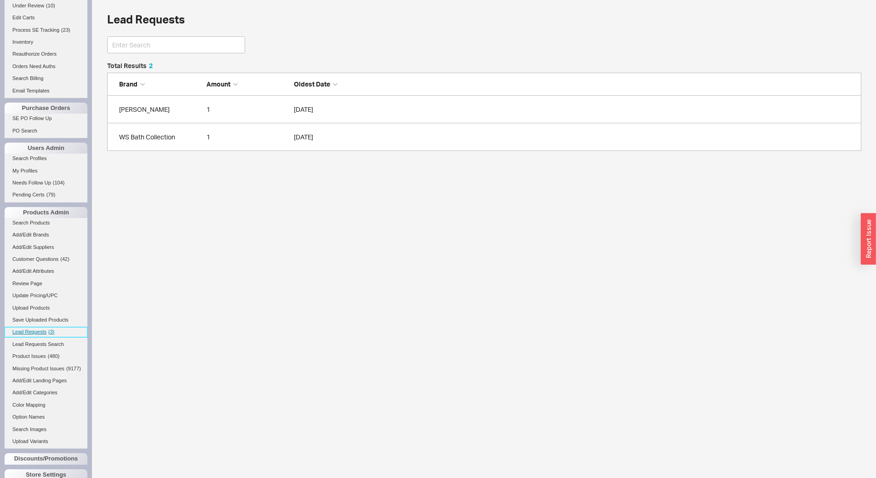
click at [43, 328] on link "Lead Requests ( 3 )" at bounding box center [46, 332] width 83 height 10
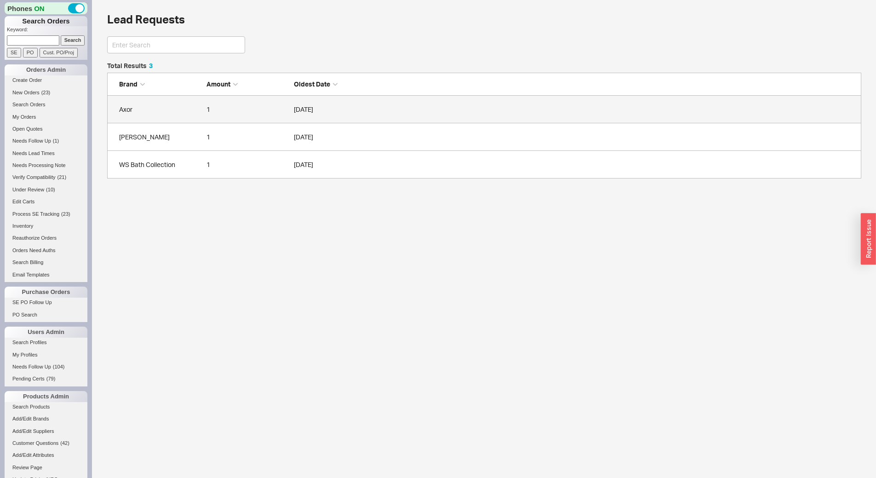
scroll to position [109, 748]
click at [159, 102] on link "Axor 1 09/18/2025" at bounding box center [484, 110] width 755 height 28
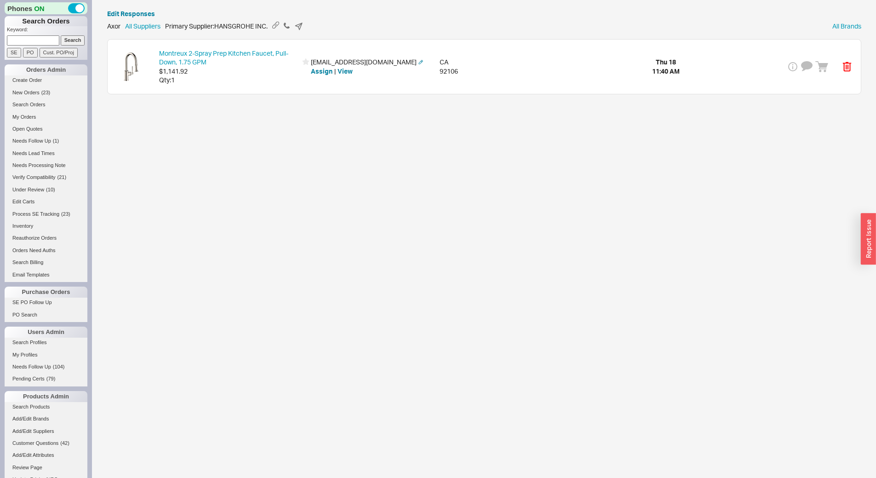
click at [212, 80] on div "Qty: 1" at bounding box center [228, 79] width 138 height 9
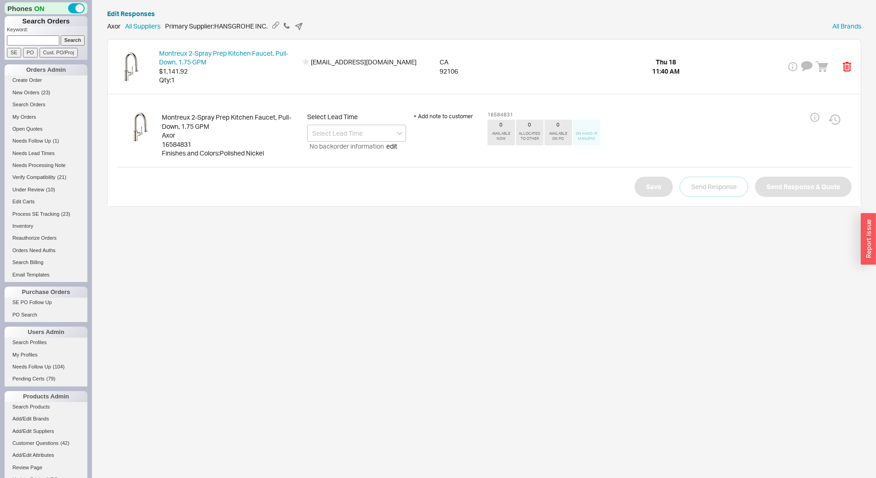
click at [185, 145] on div "16584831" at bounding box center [231, 144] width 138 height 9
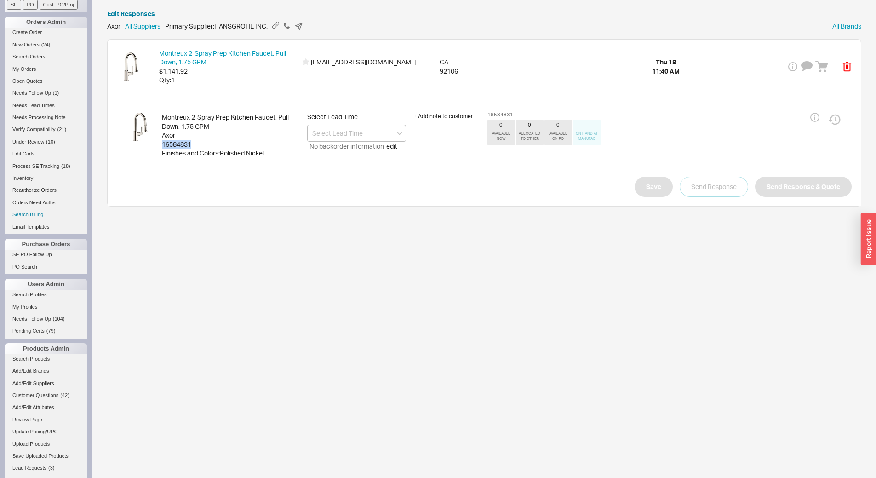
scroll to position [184, 0]
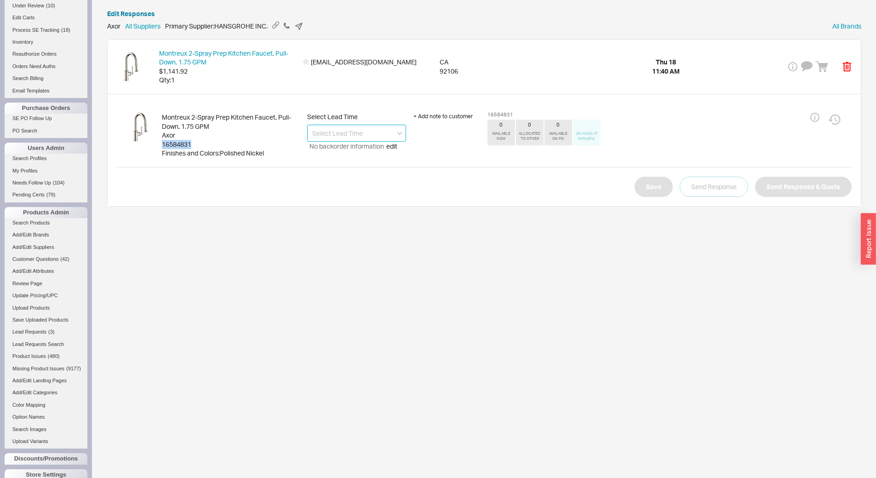
click at [323, 135] on input at bounding box center [356, 133] width 99 height 17
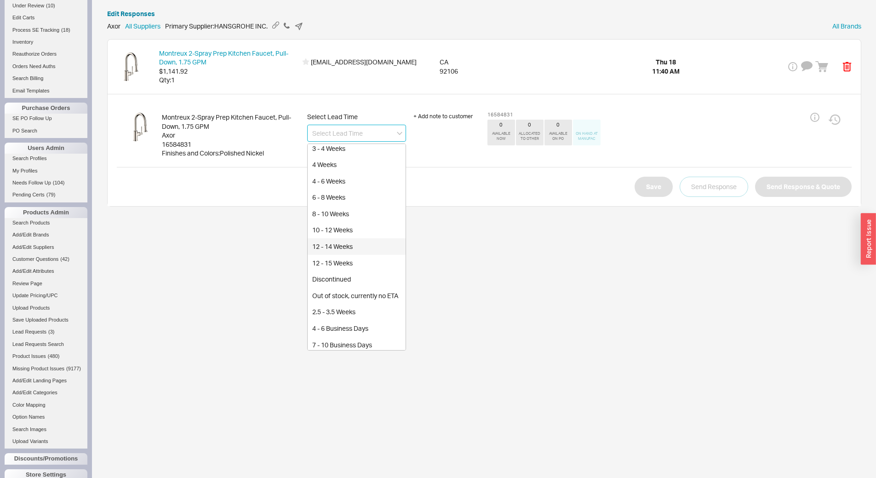
click at [365, 240] on div "12 - 14 Weeks" at bounding box center [357, 246] width 98 height 17
type input "12 - 14 Weeks"
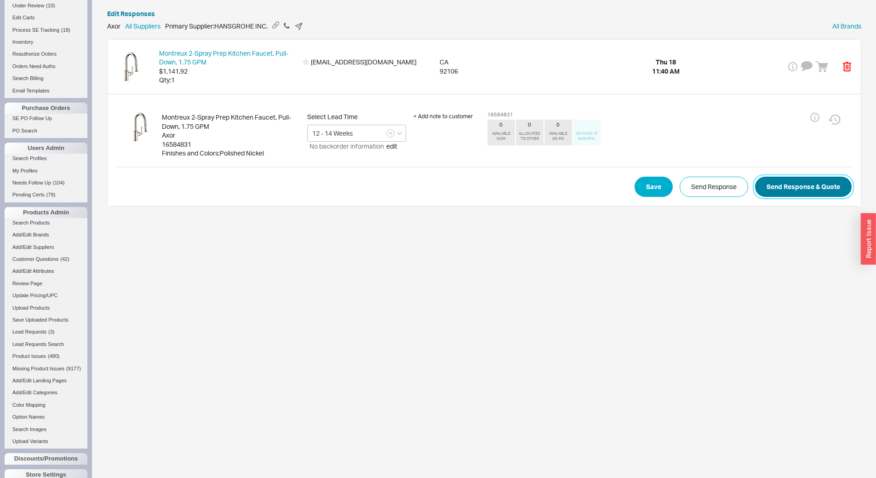
click at [792, 191] on button "Send Response & Quote" at bounding box center [803, 187] width 97 height 20
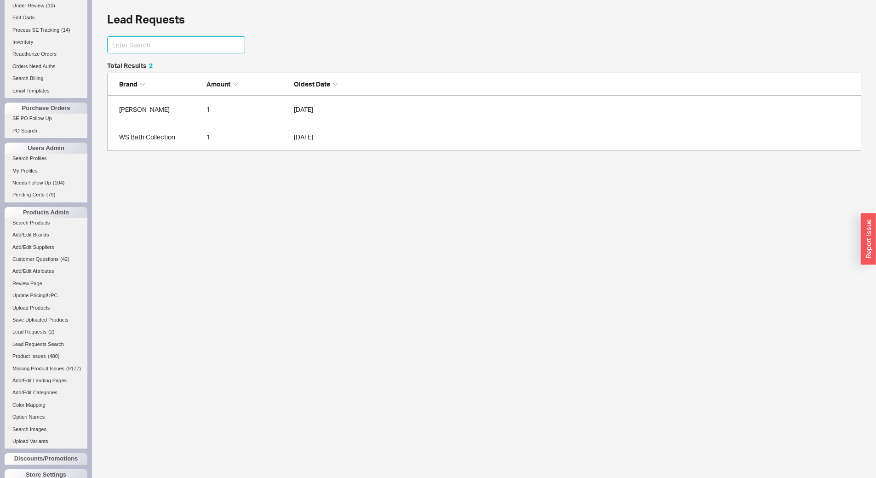
scroll to position [7, 7]
click at [45, 330] on span "Lead Requests" at bounding box center [29, 332] width 34 height 6
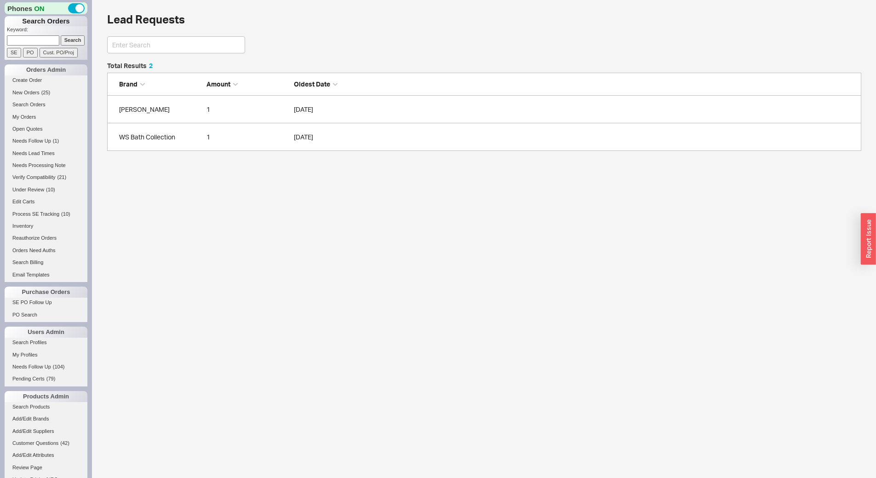
scroll to position [81, 748]
click at [42, 94] on span "( 25 )" at bounding box center [45, 93] width 9 height 6
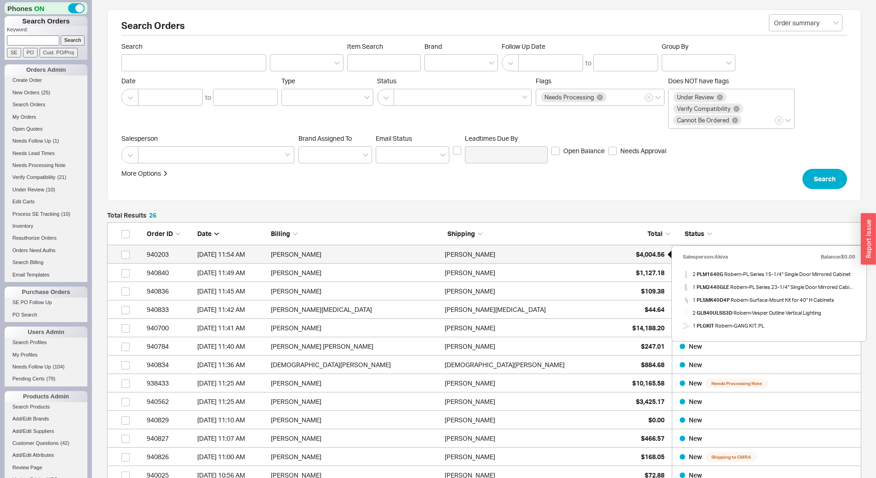
click at [620, 248] on div "$4,004.56" at bounding box center [642, 254] width 46 height 18
select select "*"
select select "LOW"
select select "3"
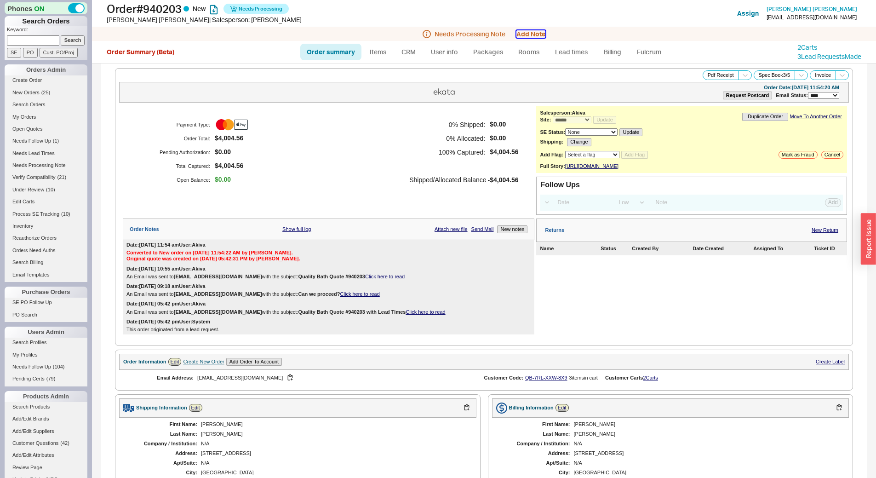
click at [534, 32] on button "Add Note" at bounding box center [531, 33] width 29 height 7
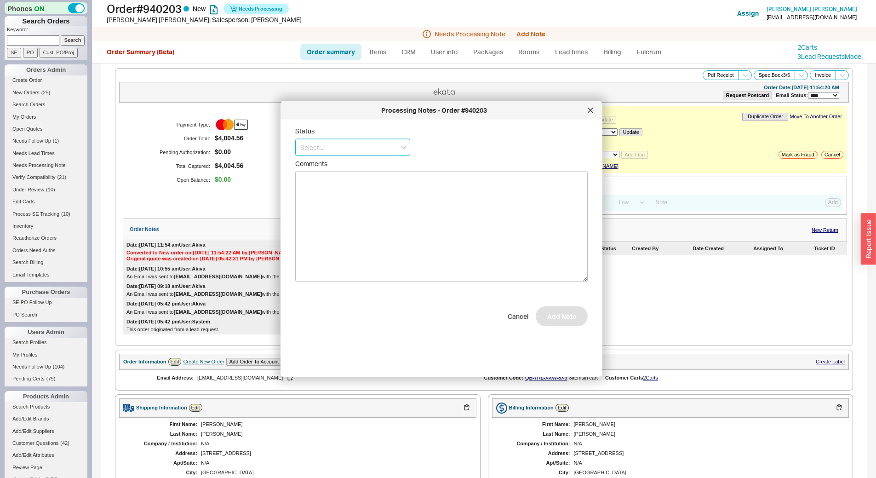
click at [378, 144] on input at bounding box center [352, 147] width 115 height 17
click at [389, 212] on div "No Status" at bounding box center [353, 215] width 114 height 17
type input "No Status"
click at [556, 317] on button "Add Note" at bounding box center [562, 321] width 52 height 20
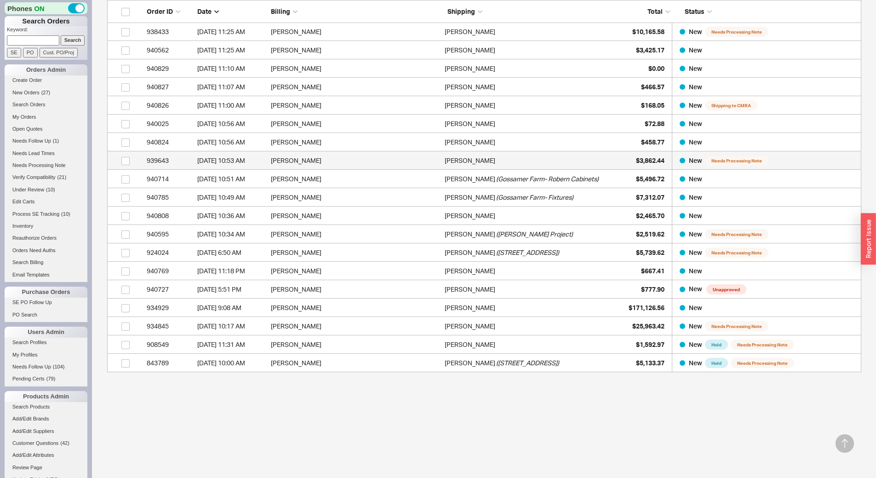
scroll to position [370, 0]
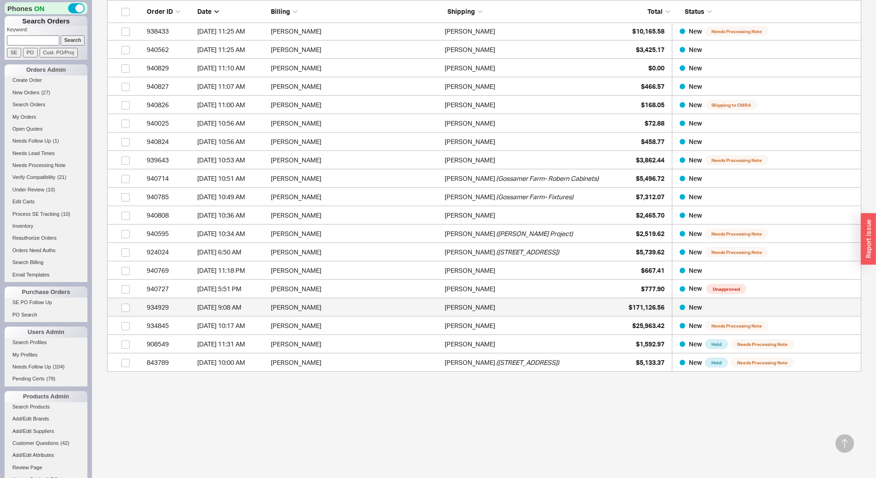
click at [601, 308] on div "James Colt" at bounding box center [529, 307] width 169 height 18
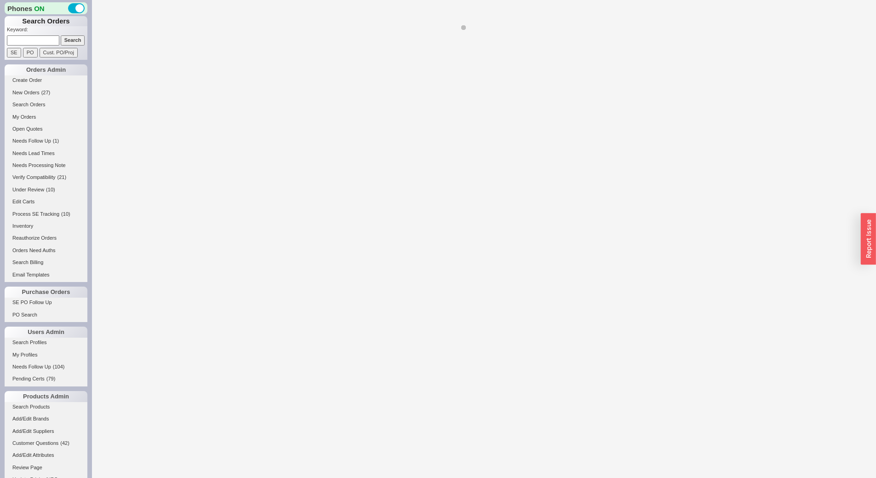
select select "*"
select select "LOW"
select select "3"
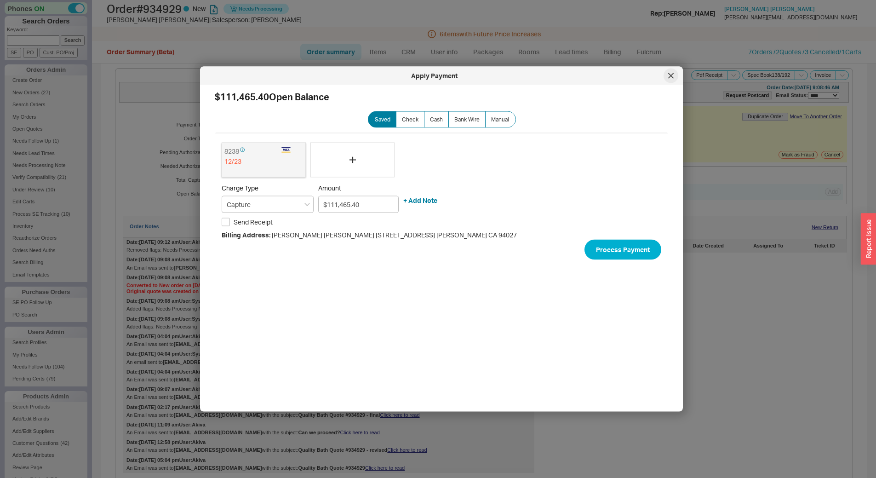
click at [674, 74] on icon at bounding box center [671, 75] width 5 height 5
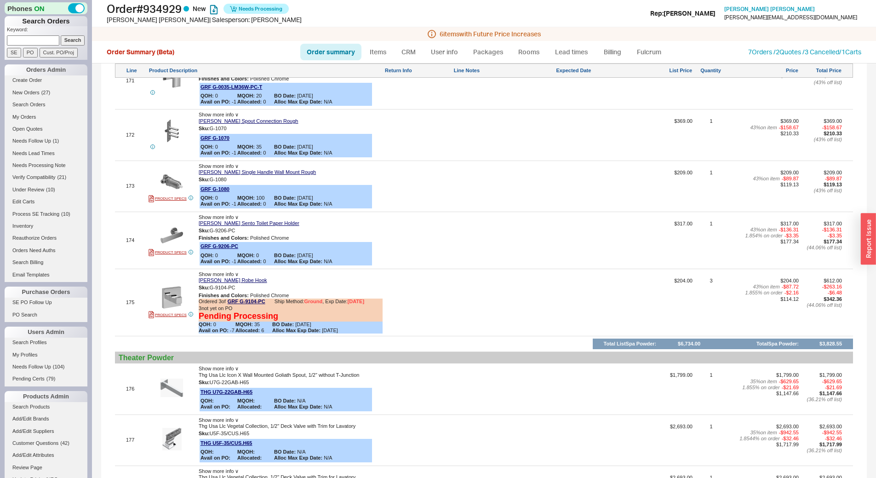
scroll to position [11272, 0]
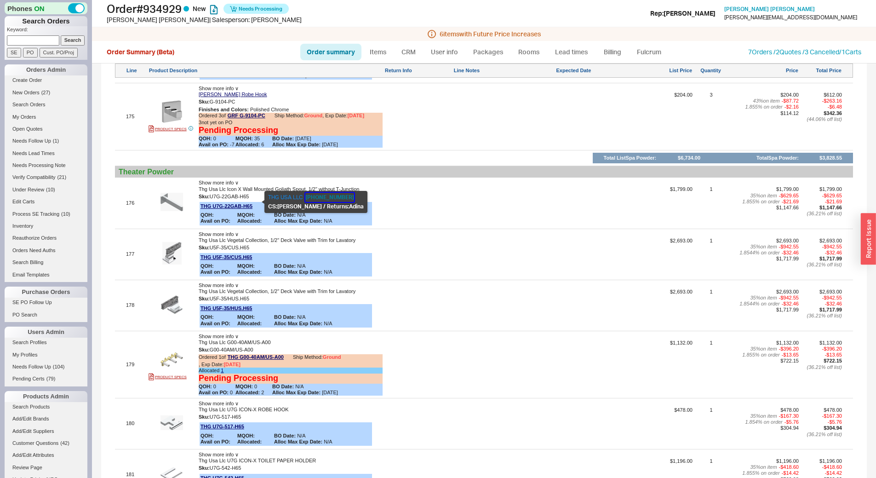
click at [322, 195] on button "954-425-8225" at bounding box center [329, 197] width 49 height 9
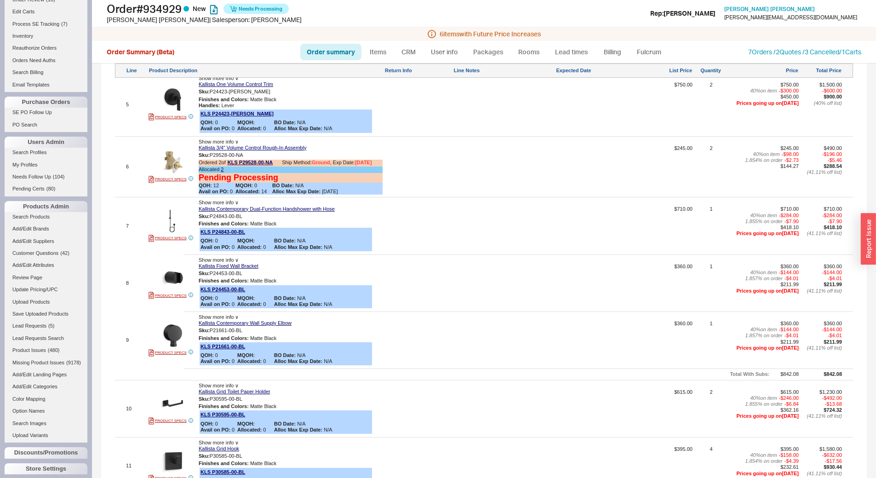
scroll to position [241, 0]
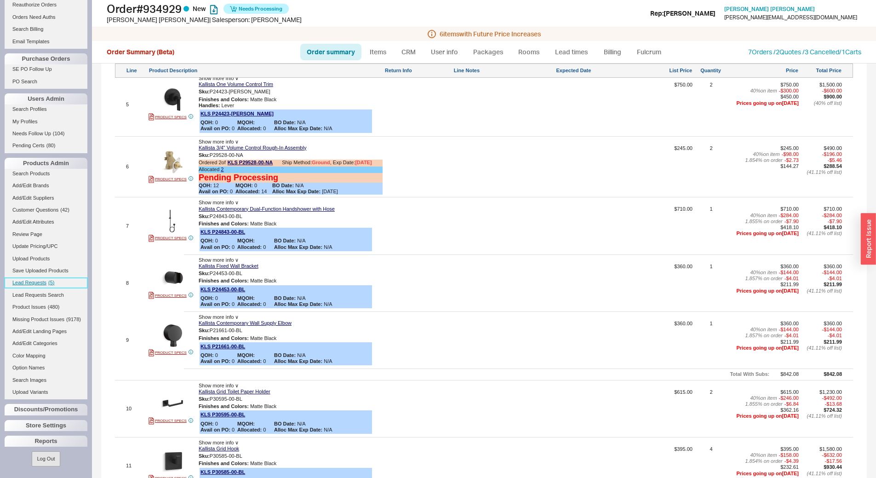
click at [52, 279] on link "Lead Requests ( 5 )" at bounding box center [46, 283] width 83 height 10
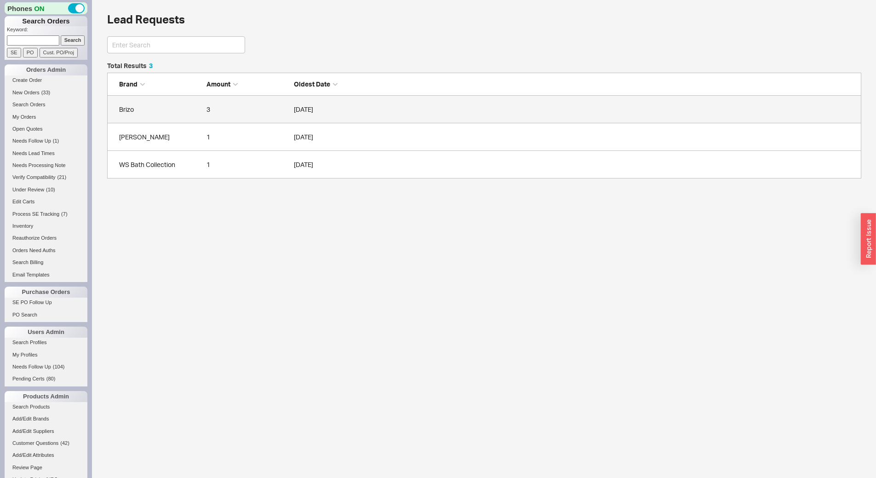
scroll to position [109, 748]
click at [176, 103] on link "Brizo 3 09/18/2025" at bounding box center [484, 110] width 755 height 28
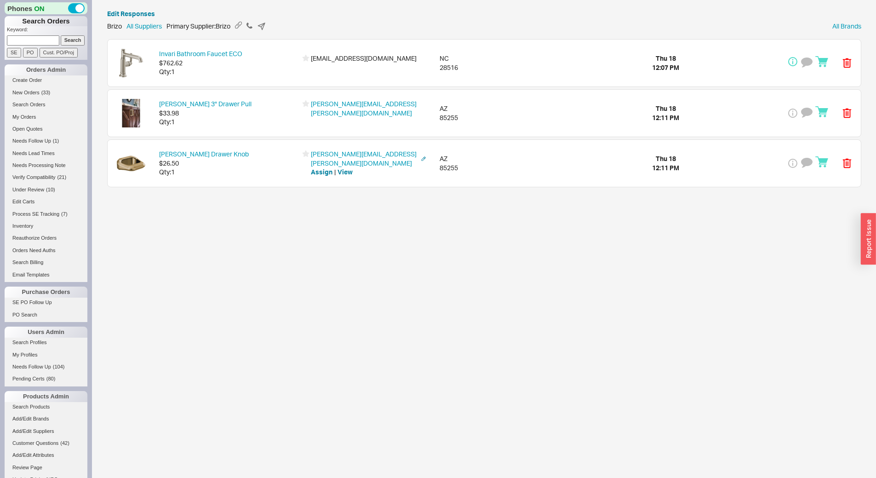
click at [283, 164] on span "$26.50" at bounding box center [228, 163] width 138 height 9
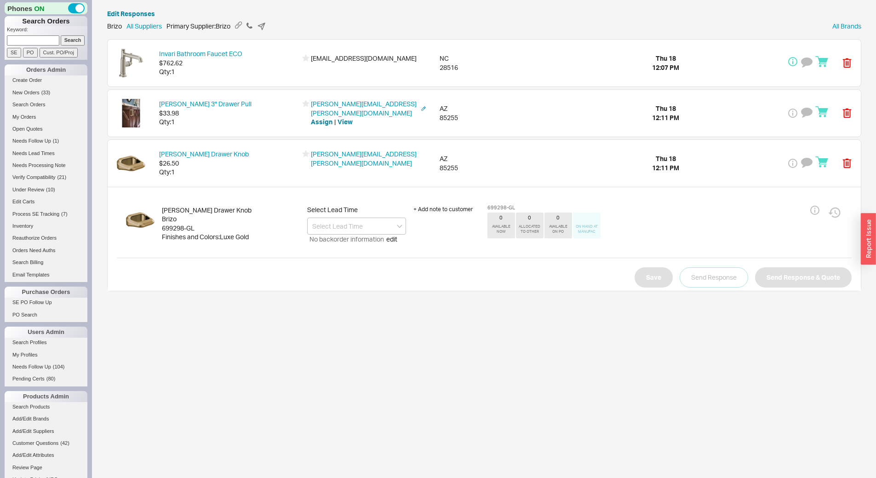
click at [266, 109] on span "$33.98" at bounding box center [228, 113] width 138 height 9
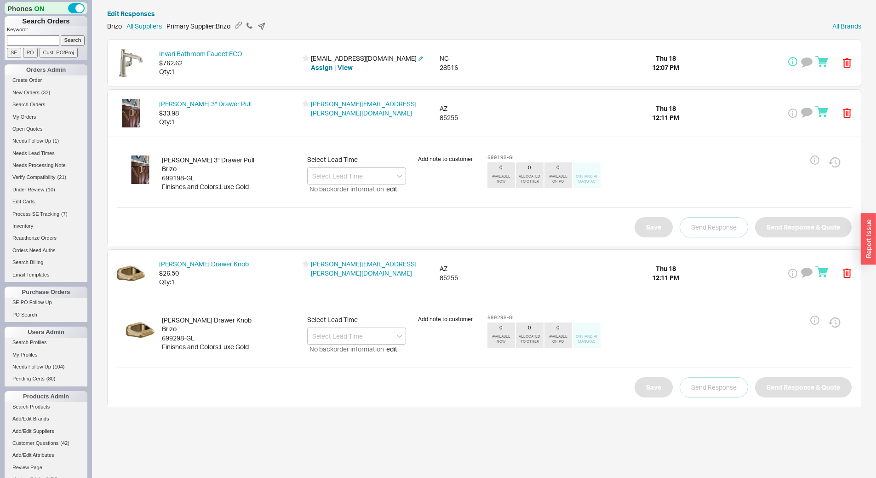
click at [255, 77] on div "Invari Bathroom Faucet ECO $762.62 Qty: 1 jgclear1010@gmail.com Assign | View N…" at bounding box center [485, 63] width 754 height 47
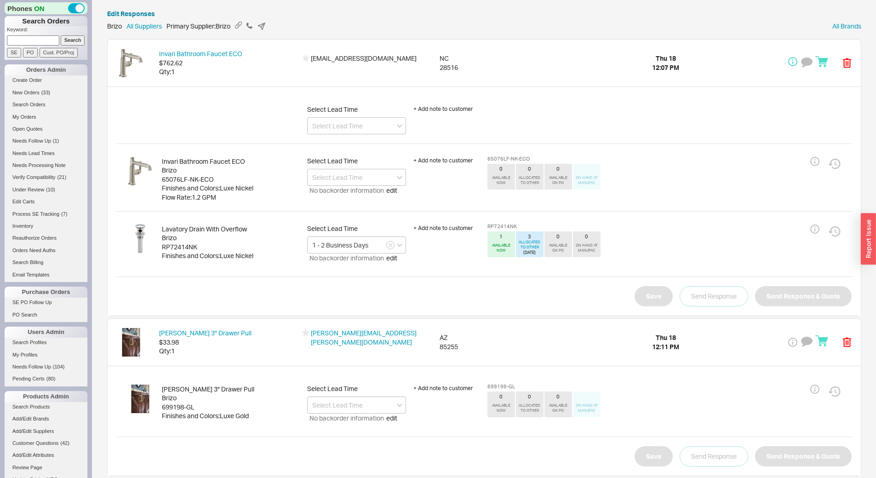
click at [207, 181] on div "65076LF-NK-ECO" at bounding box center [231, 179] width 138 height 9
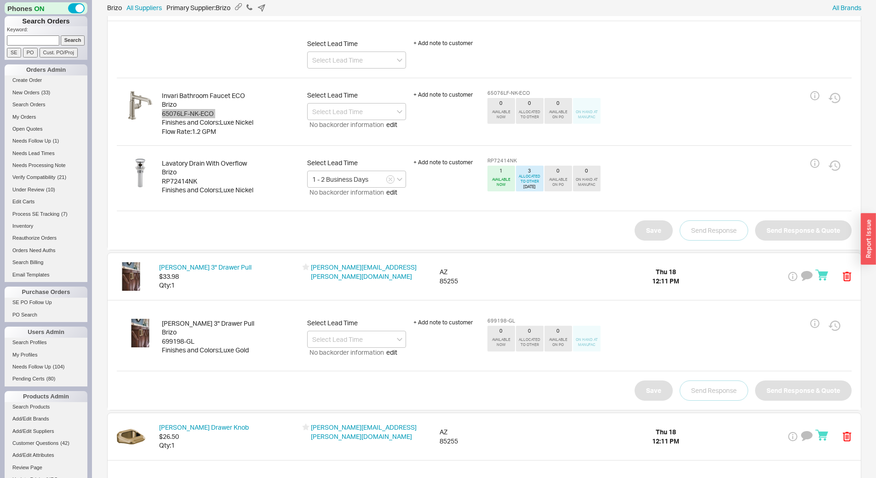
scroll to position [167, 0]
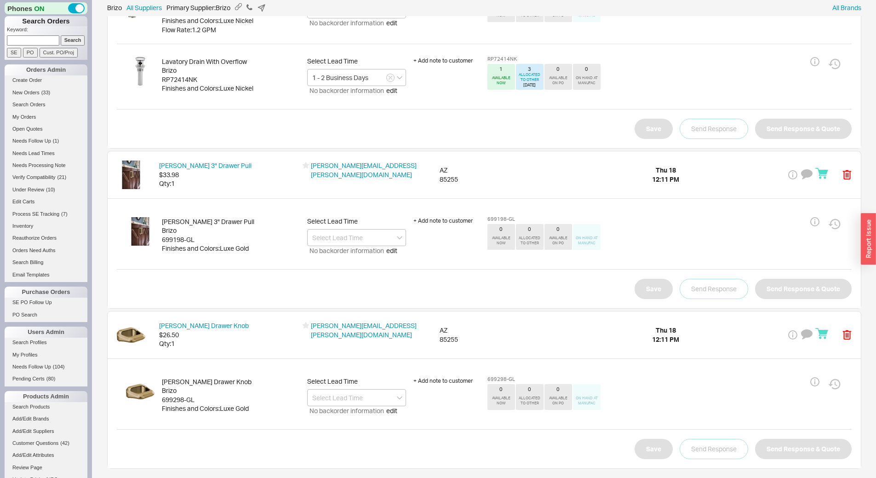
click at [191, 239] on div "699198-GL" at bounding box center [231, 239] width 138 height 9
click at [185, 400] on div "699298-GL" at bounding box center [231, 399] width 138 height 9
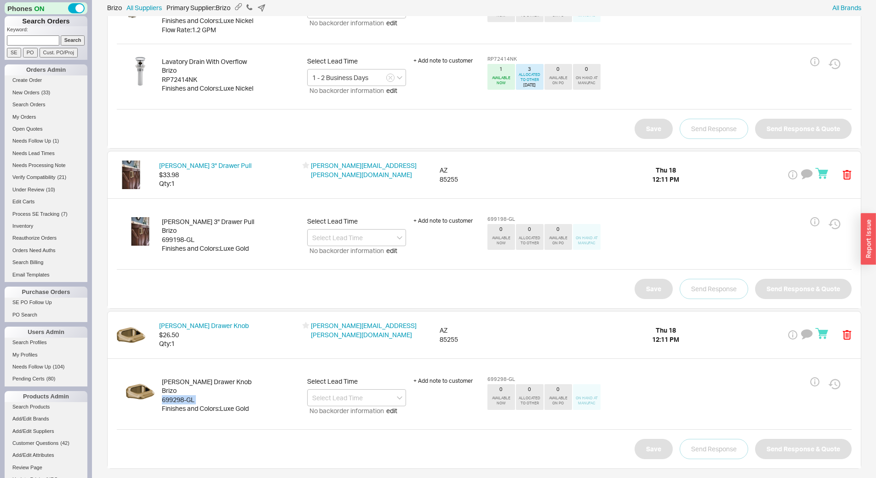
click at [185, 400] on div "699298-GL" at bounding box center [231, 399] width 138 height 9
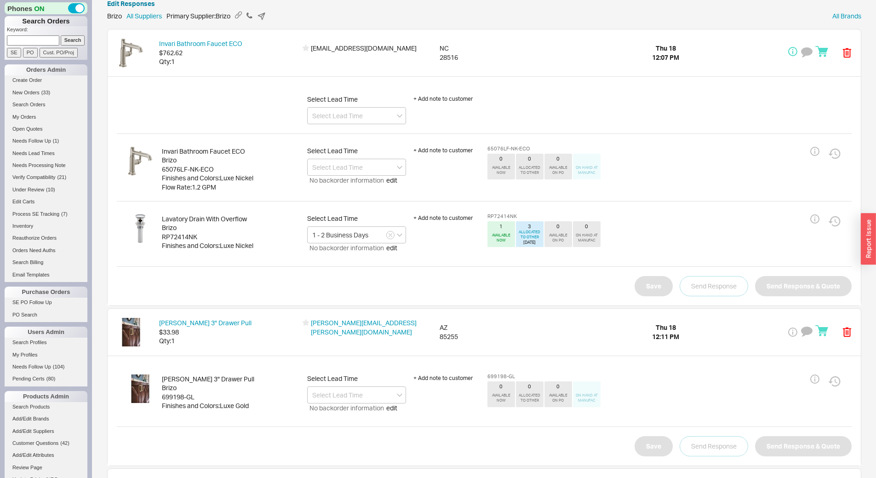
scroll to position [0, 0]
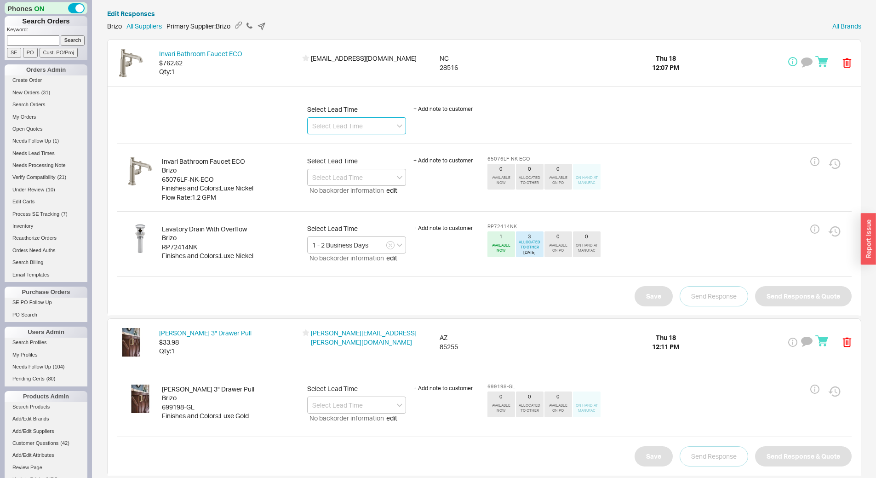
click at [358, 126] on input at bounding box center [356, 125] width 99 height 17
click at [358, 141] on div "2.5 - 3.5 Weeks" at bounding box center [357, 145] width 98 height 17
type input "2.5 - 3.5 Weeks"
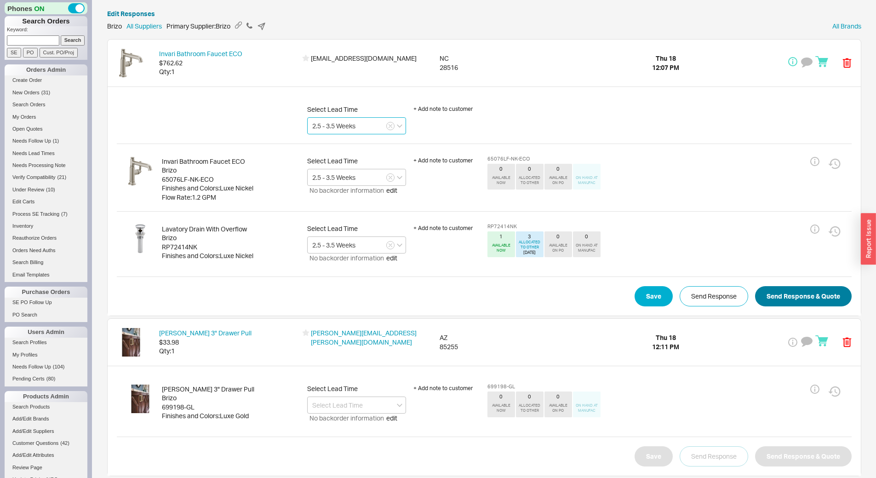
type input "2.5 - 3.5 Weeks"
click at [833, 295] on button "Send Response & Quote" at bounding box center [803, 296] width 97 height 20
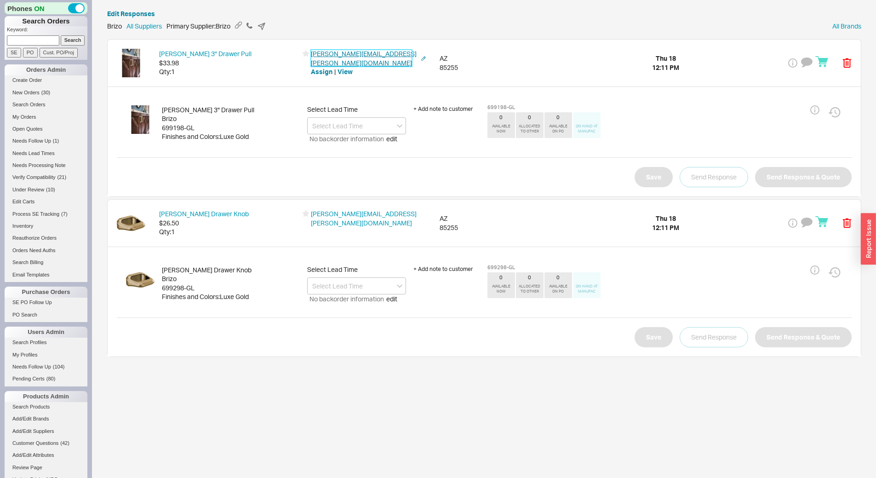
click at [370, 58] on link "teresa.kellett@yahoo.com" at bounding box center [364, 58] width 106 height 17
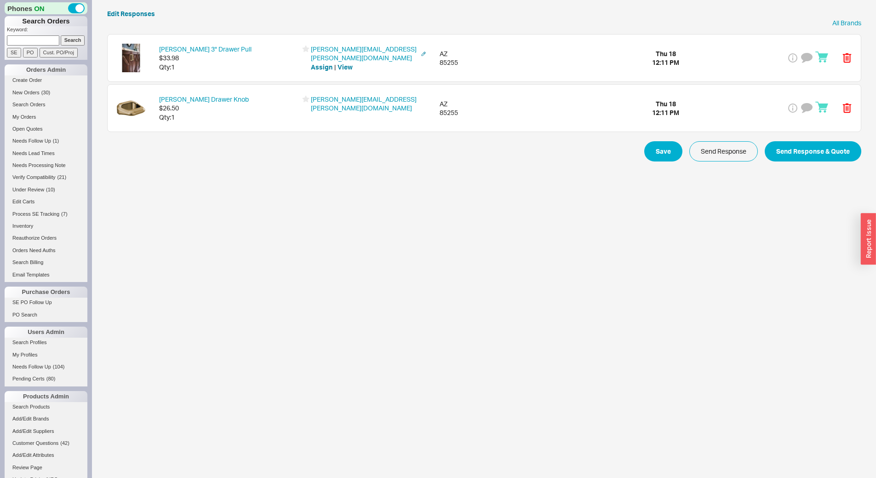
click at [249, 51] on div "Levoir 3" Drawer Pull $33.98 Qty: 1" at bounding box center [228, 58] width 138 height 27
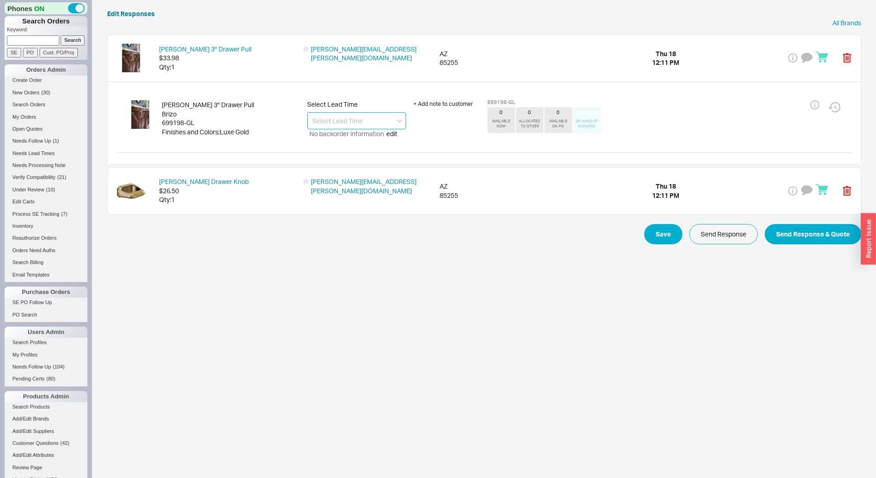
click at [348, 119] on input at bounding box center [356, 120] width 99 height 17
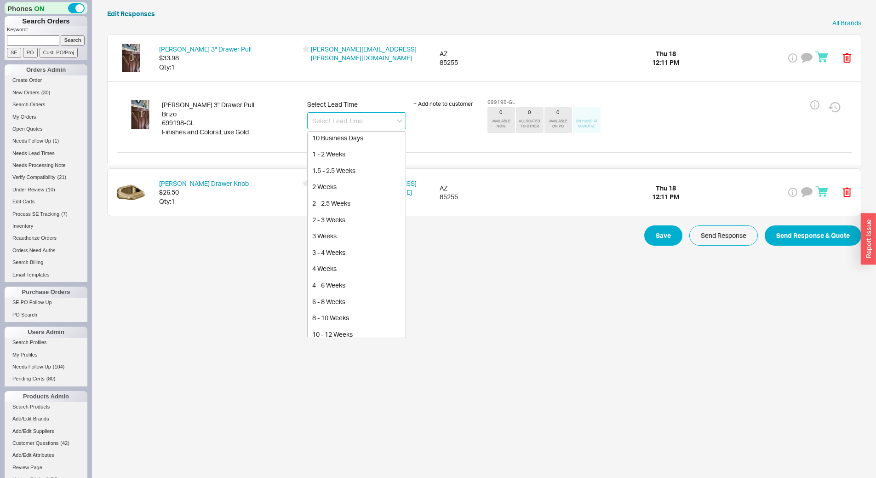
scroll to position [184, 0]
click at [353, 141] on div "3 - 4 Weeks" at bounding box center [357, 136] width 98 height 17
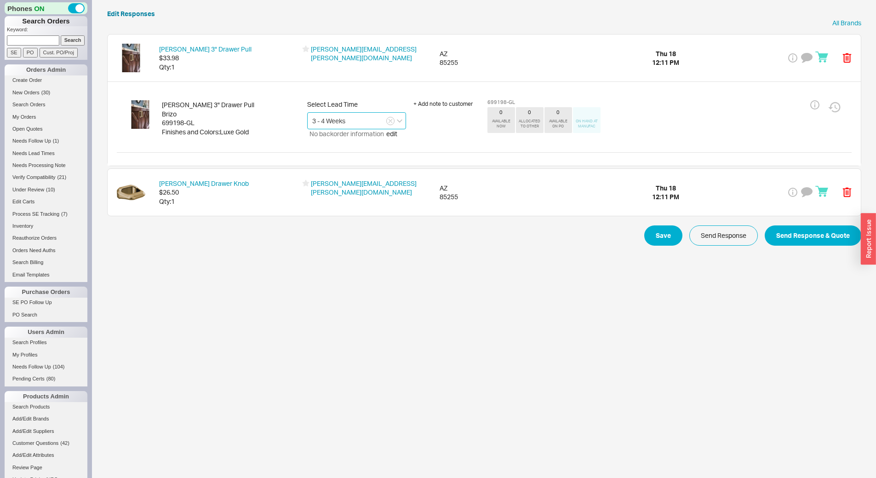
type input "3 - 4 Weeks"
click at [275, 196] on span "$26.50" at bounding box center [228, 192] width 138 height 9
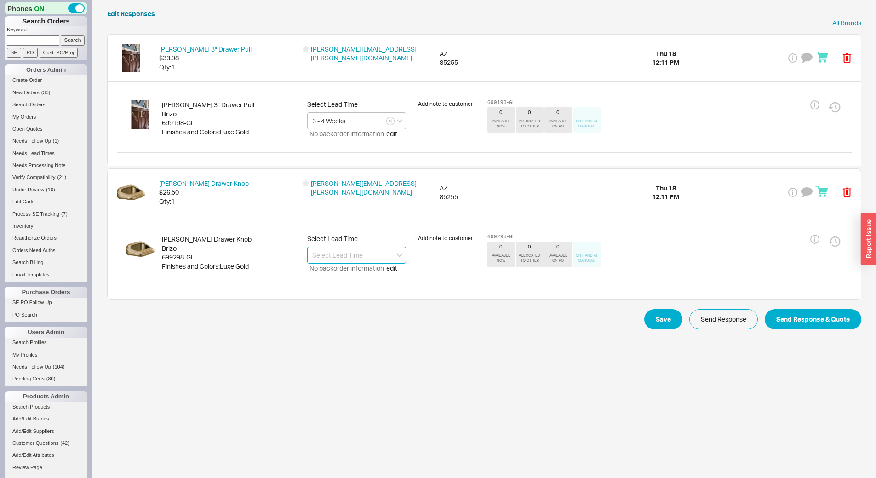
click at [343, 247] on input at bounding box center [356, 255] width 99 height 17
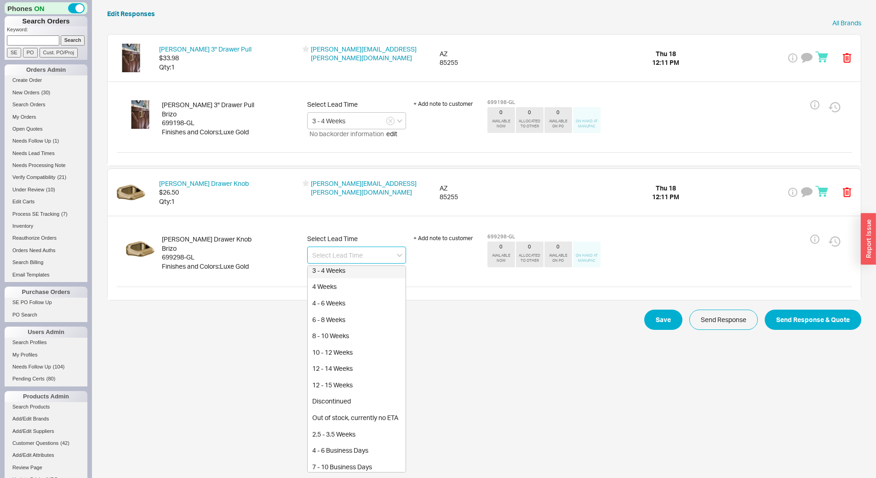
click at [362, 278] on div "3 - 4 Weeks" at bounding box center [357, 270] width 98 height 17
type input "3 - 4 Weeks"
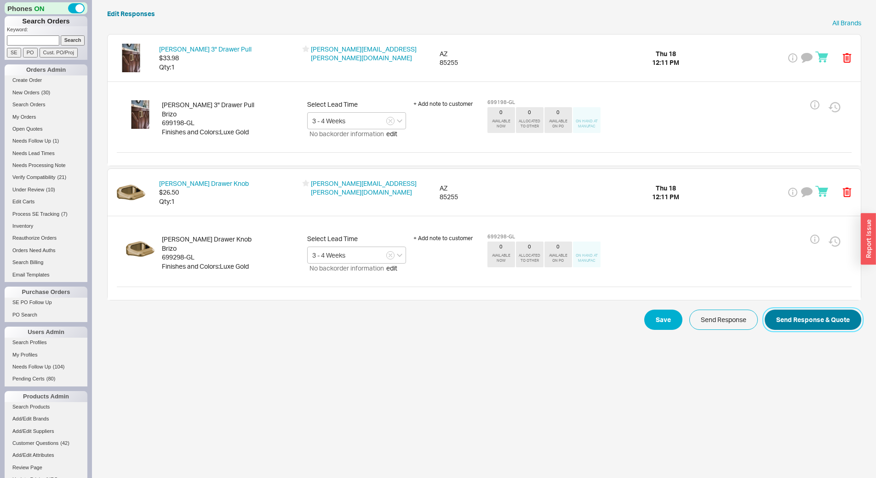
click at [824, 318] on button "Send Response & Quote" at bounding box center [813, 320] width 97 height 20
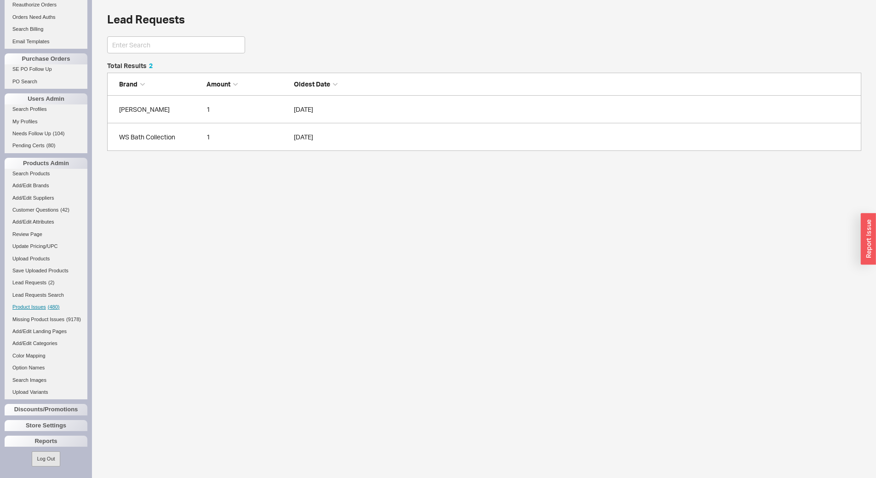
scroll to position [81, 748]
click at [44, 278] on link "Lead Requests ( 2 )" at bounding box center [46, 283] width 83 height 10
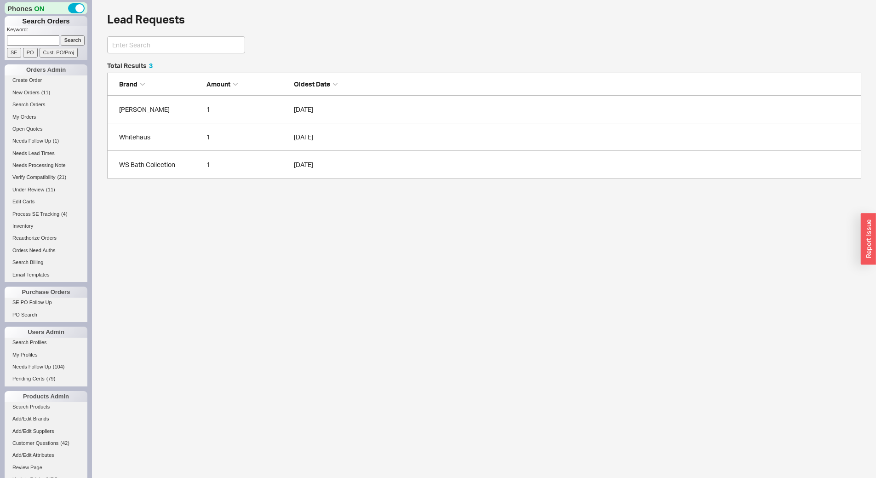
scroll to position [109, 748]
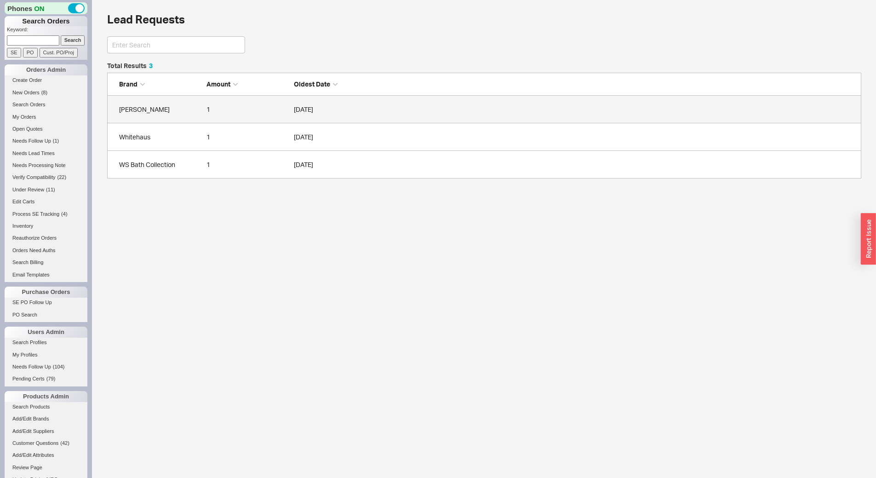
click at [178, 114] on link "Franke 1 09/18/2025" at bounding box center [484, 110] width 755 height 28
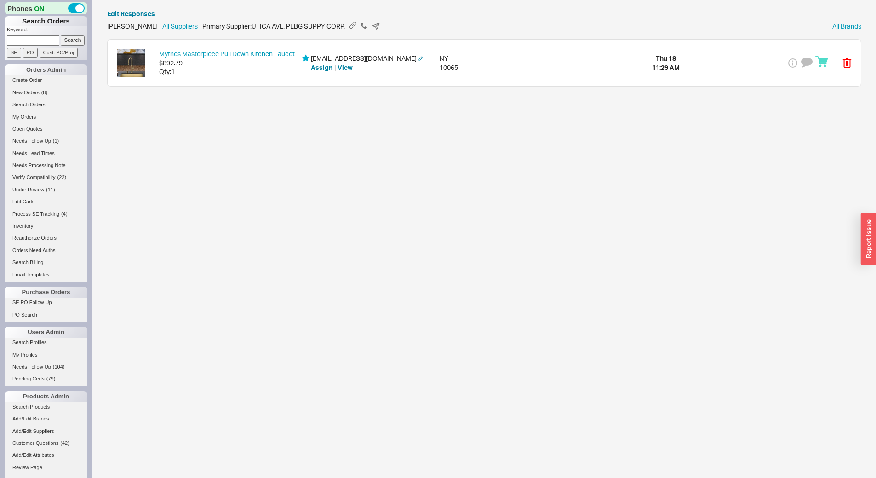
click at [226, 74] on div "Qty: 1" at bounding box center [228, 71] width 138 height 9
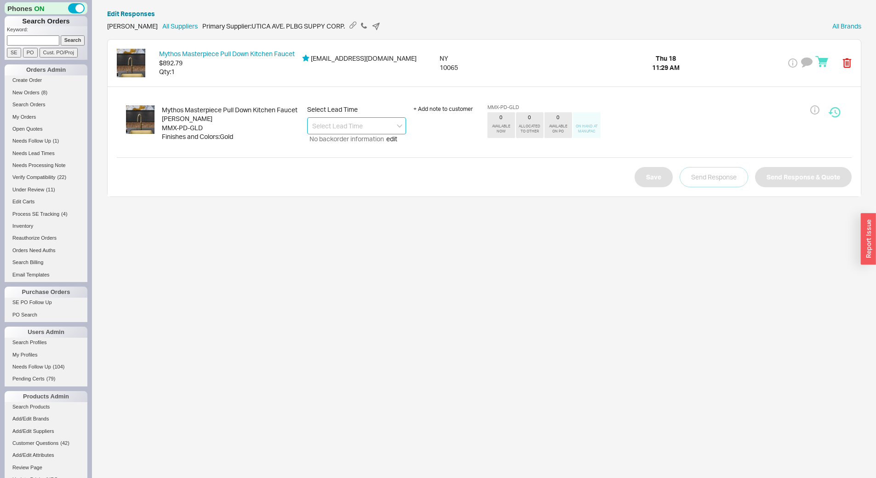
click at [340, 125] on input at bounding box center [356, 125] width 99 height 17
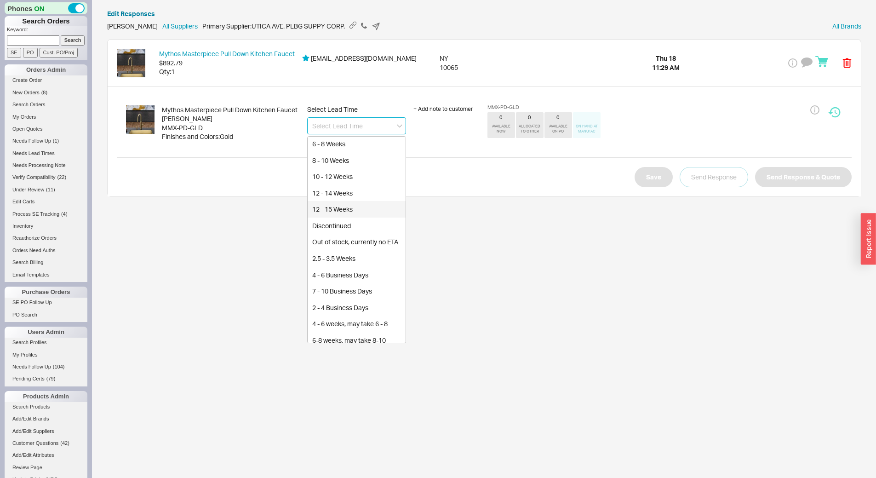
scroll to position [261, 0]
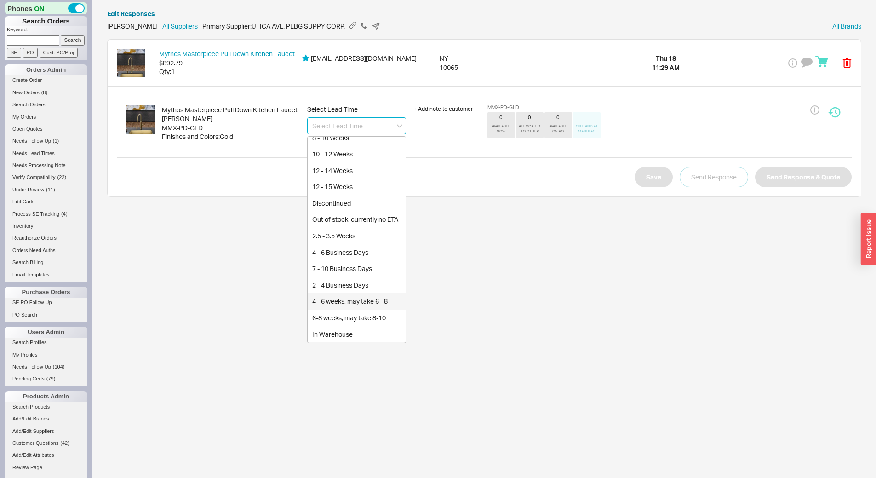
click at [388, 306] on div "4 - 6 weeks, may take 6 - 8" at bounding box center [357, 301] width 98 height 17
type input "4 - 6 weeks, may take 6 - 8"
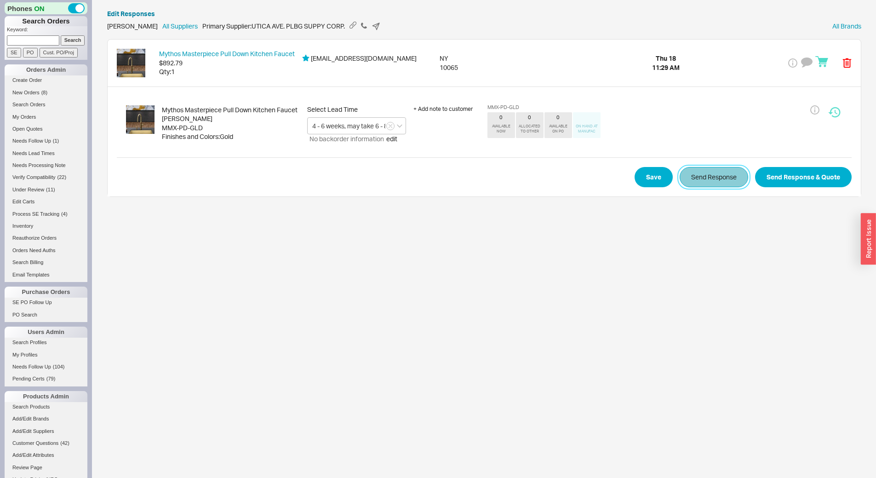
click at [694, 184] on button "Send Response" at bounding box center [714, 177] width 69 height 20
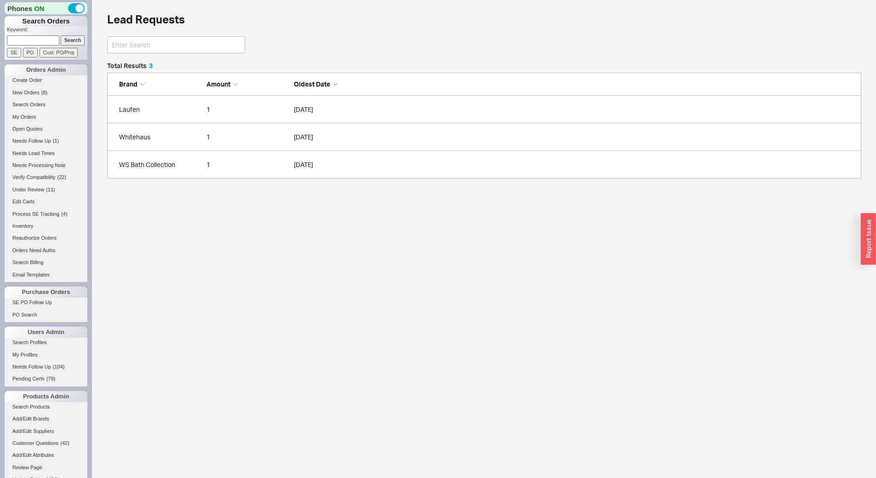
scroll to position [109, 748]
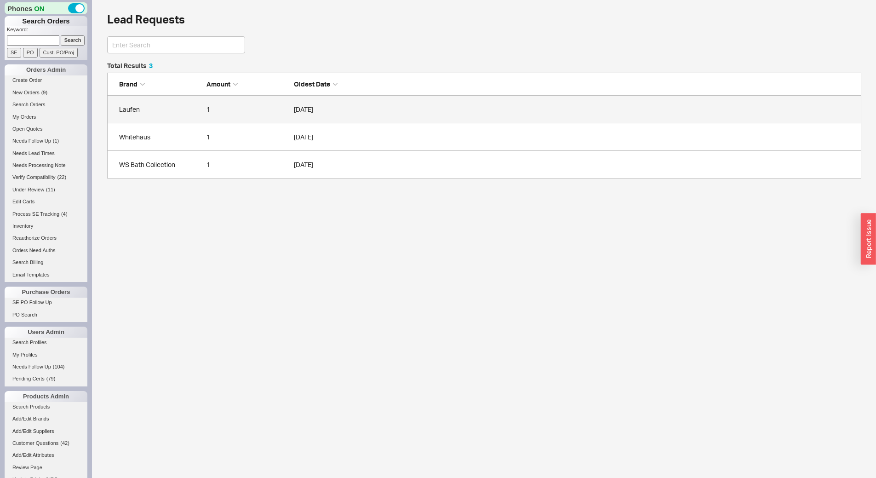
click at [179, 115] on link "Laufen 1 09/18/2025" at bounding box center [484, 110] width 755 height 28
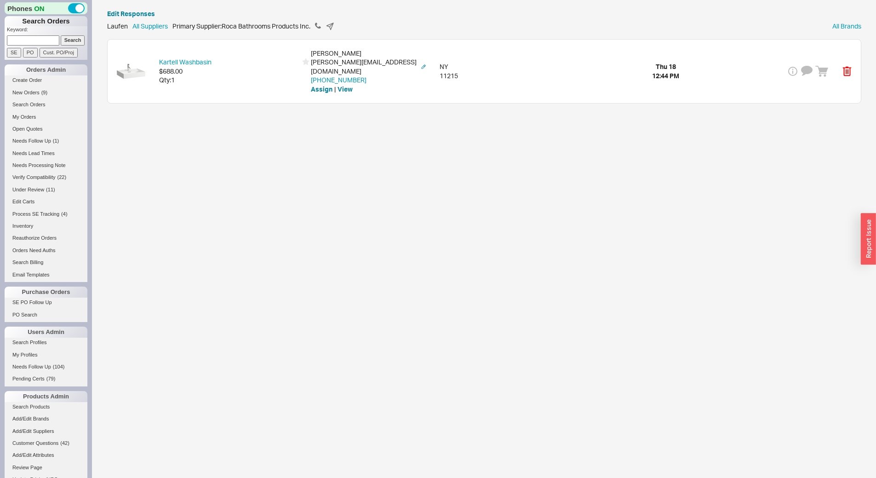
click at [225, 91] on div "Kartell Washbasin $688.00 Qty: 1 Maria Huerta Rodriguez maria@360-prestige.com …" at bounding box center [485, 71] width 754 height 63
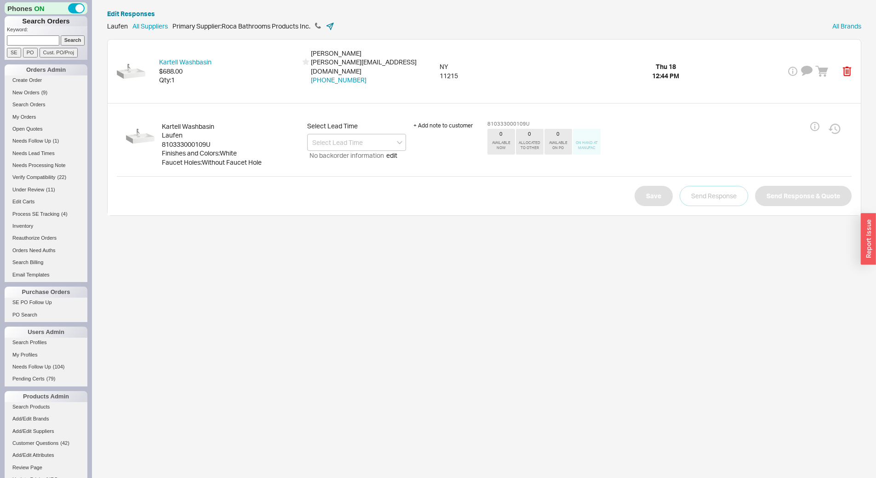
click at [329, 27] on icon at bounding box center [330, 26] width 9 height 9
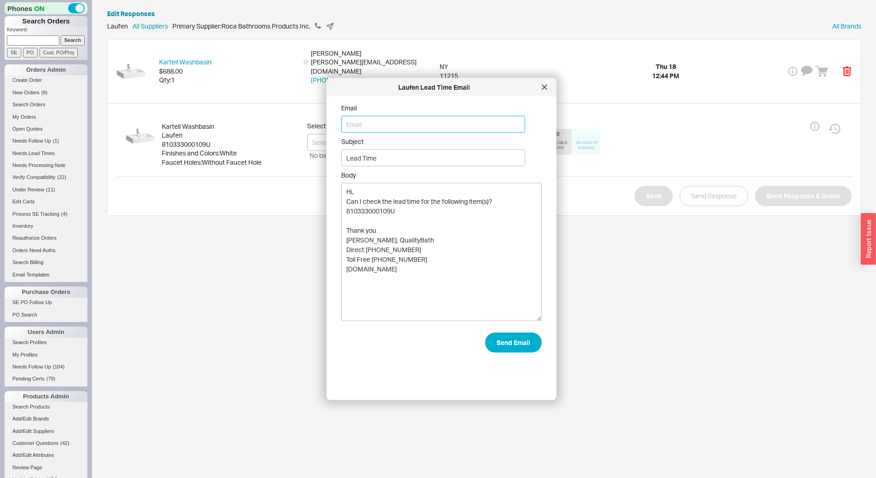
click at [389, 119] on input "Email" at bounding box center [433, 124] width 184 height 17
type input "wilson.caicedo@us.laufen.com"
click at [523, 344] on button "Send Email" at bounding box center [513, 343] width 57 height 20
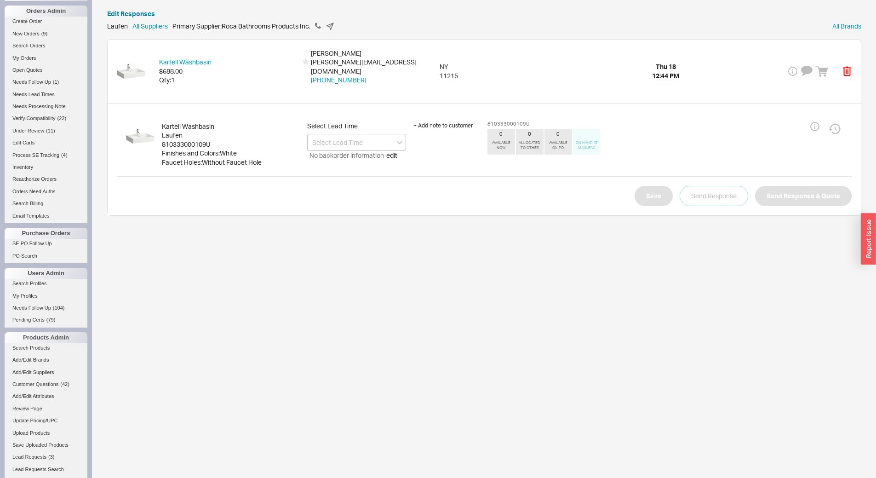
scroll to position [138, 0]
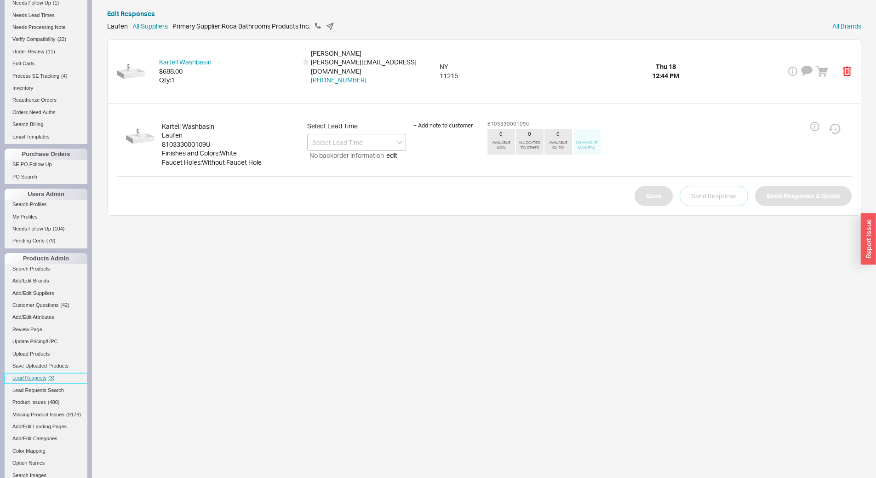
click at [43, 376] on span "Lead Requests" at bounding box center [29, 378] width 34 height 6
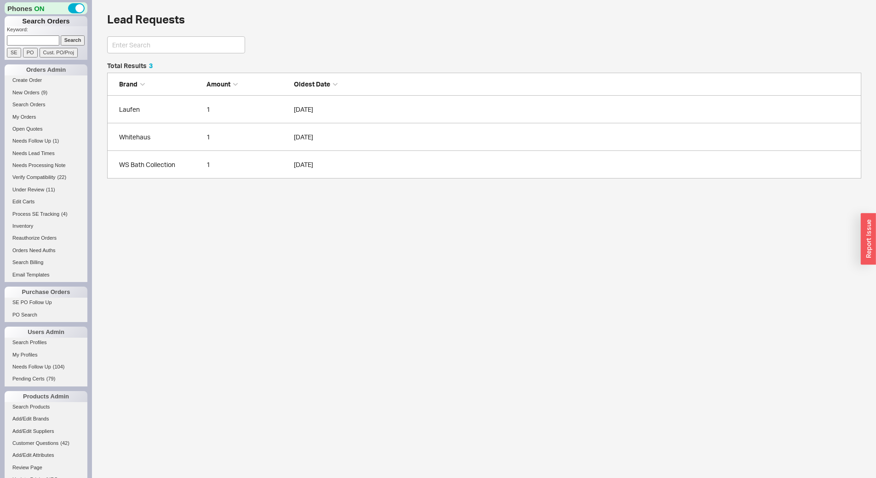
scroll to position [109, 748]
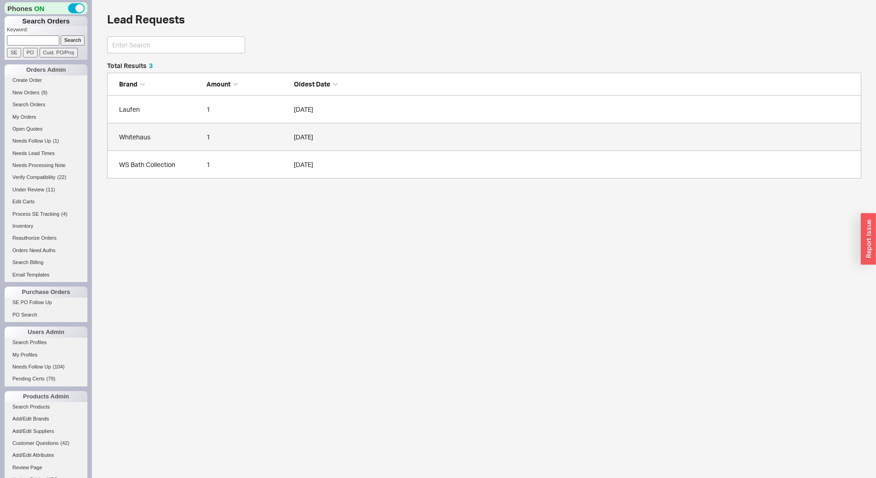
click at [153, 141] on div "Whitehaus" at bounding box center [160, 137] width 83 height 9
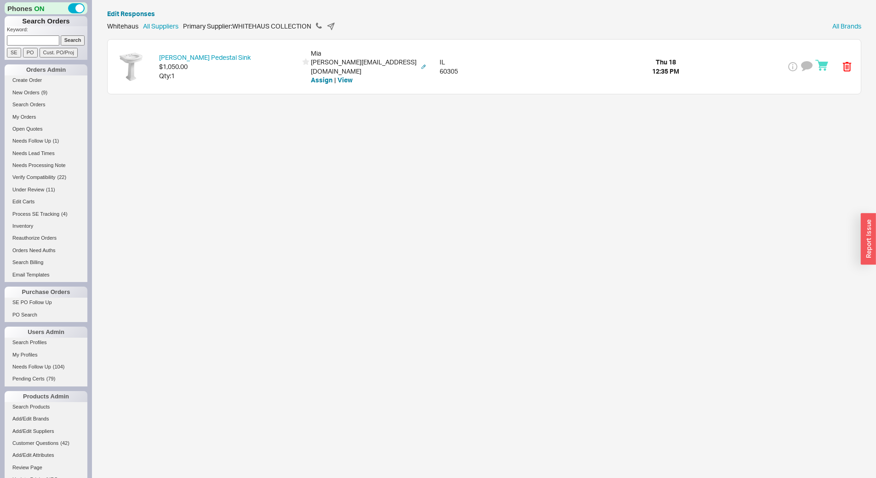
click at [208, 79] on div "Isabella Pedestal Sink $1,050.00 Qty: 1 Mia lansford.mia@gmail.com Assign | Vie…" at bounding box center [485, 67] width 754 height 54
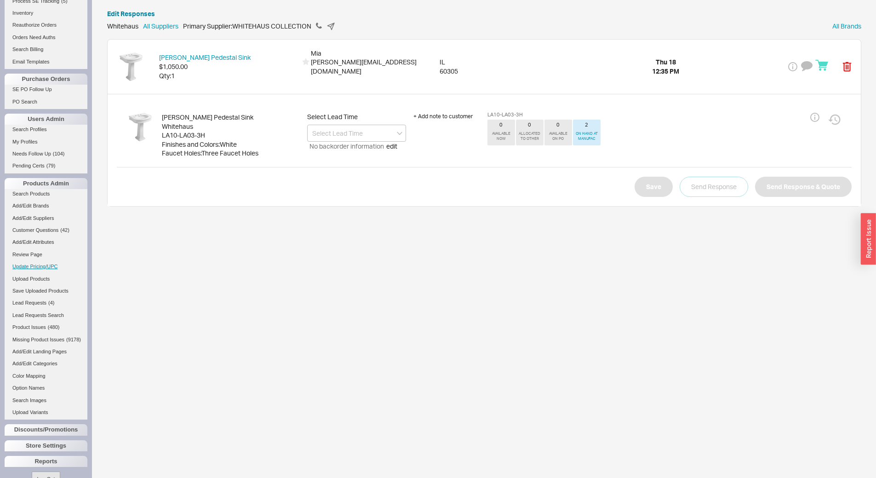
scroll to position [241, 0]
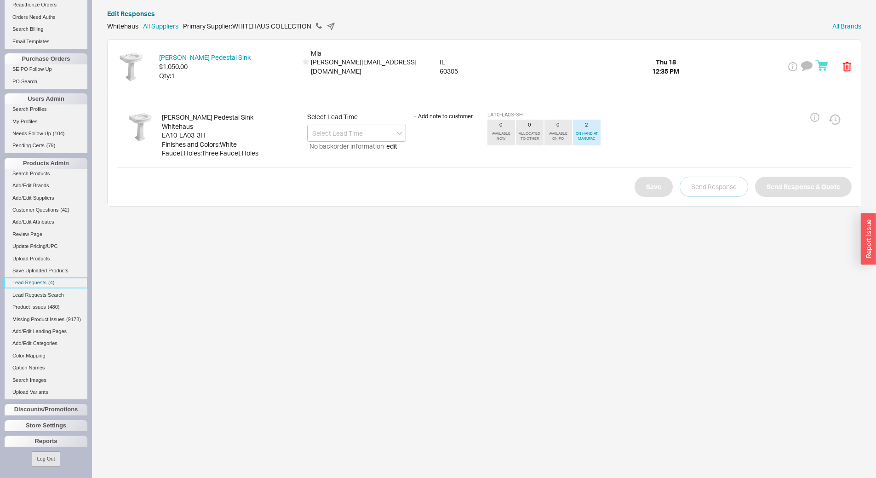
click at [26, 280] on span "Lead Requests" at bounding box center [29, 283] width 34 height 6
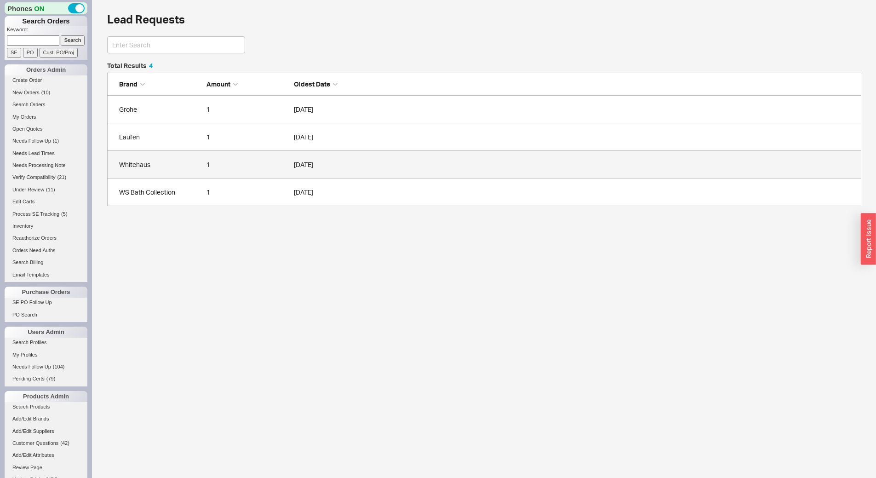
scroll to position [137, 748]
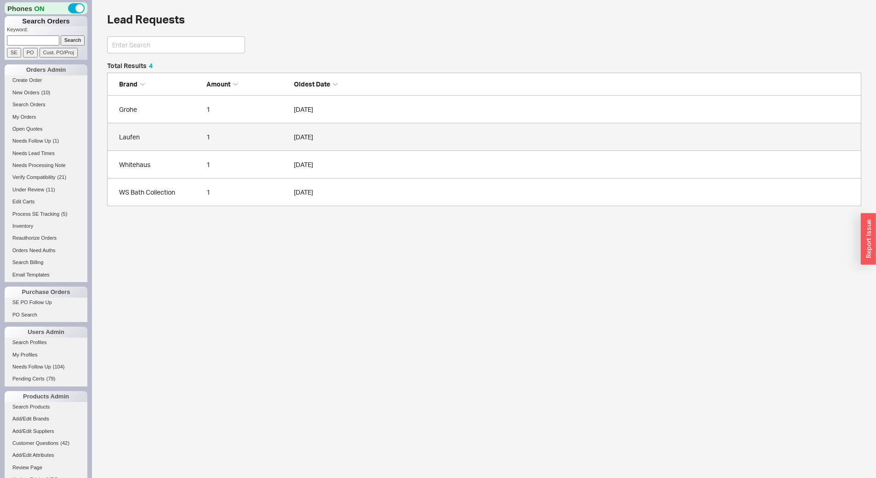
click at [160, 130] on link "Laufen 1 09/18/2025" at bounding box center [484, 137] width 755 height 28
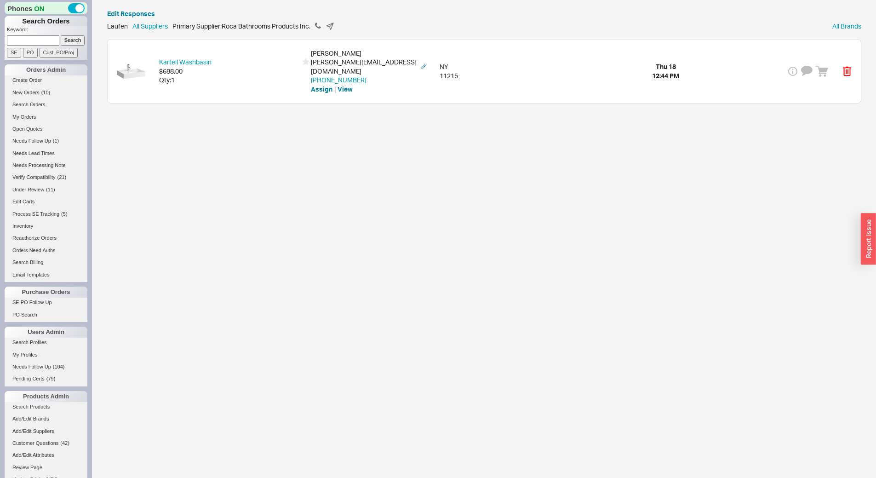
click at [244, 79] on div "Qty: 1" at bounding box center [228, 79] width 138 height 9
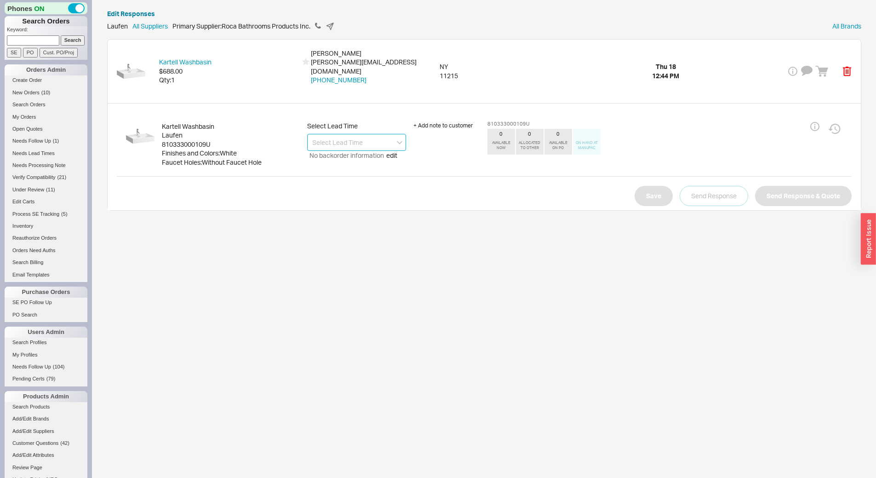
click at [339, 134] on input at bounding box center [356, 142] width 99 height 17
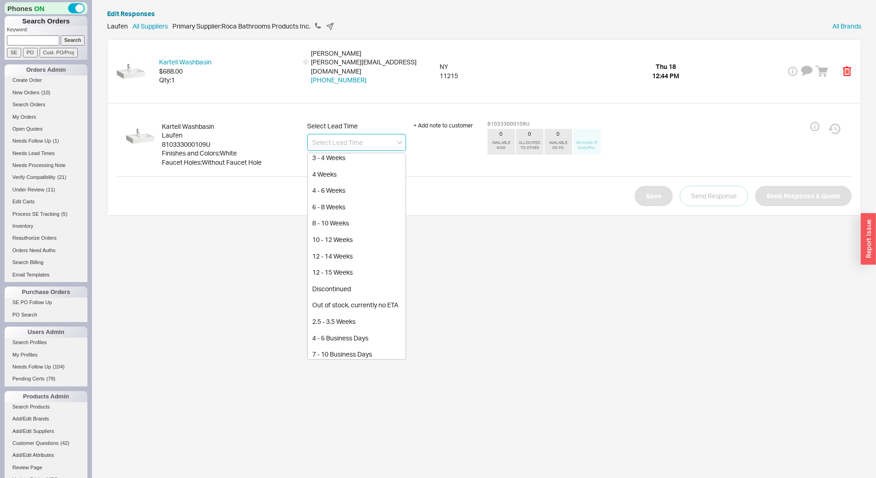
click at [351, 165] on div "2 Business Days 3 - 5 Business Days 5 - 7 Business Days 1 Week 10 Business Days…" at bounding box center [356, 256] width 99 height 207
click at [358, 210] on div "2 - 3 Weeks" at bounding box center [357, 216] width 98 height 17
type input "2 - 3 Weeks"
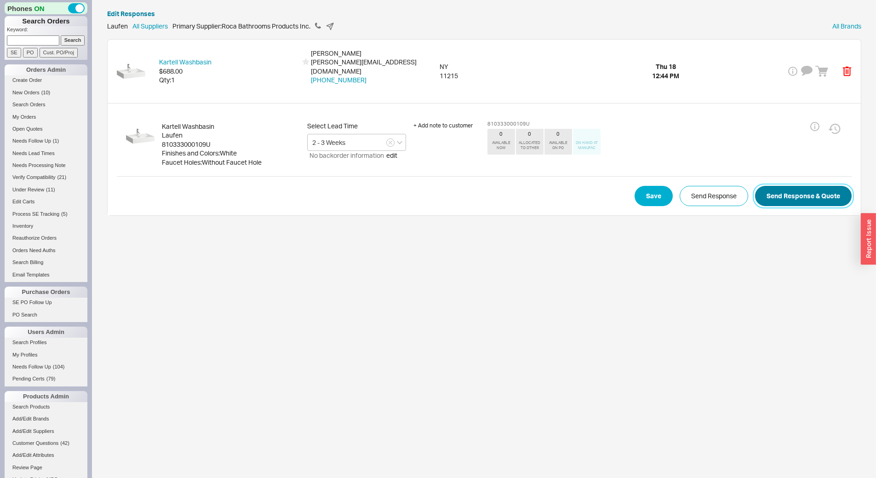
click at [774, 188] on button "Send Response & Quote" at bounding box center [803, 196] width 97 height 20
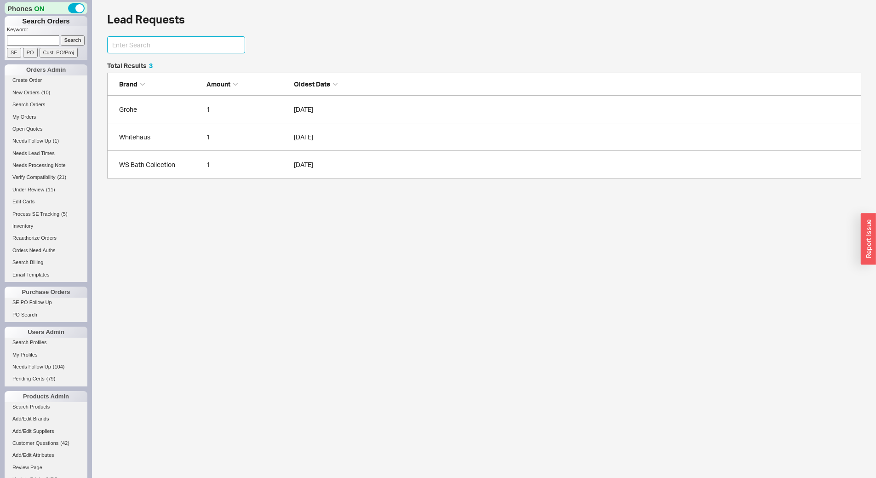
scroll to position [7, 7]
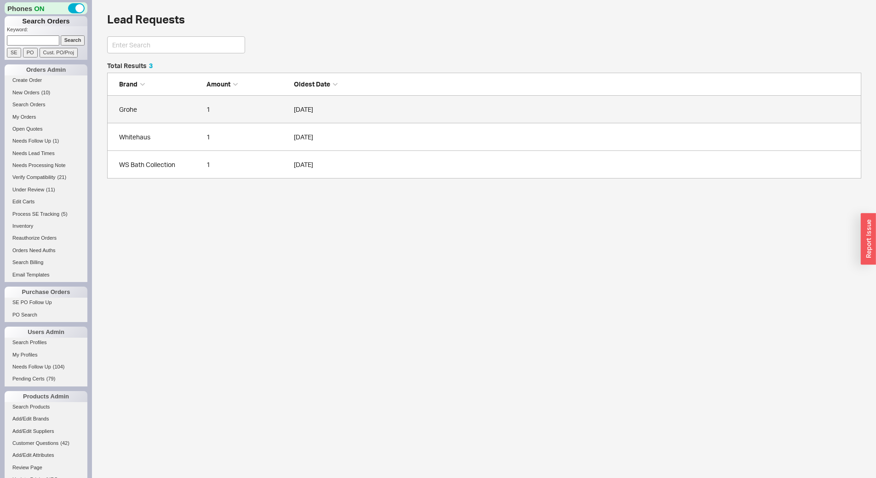
click at [179, 113] on div "Grohe" at bounding box center [160, 109] width 83 height 9
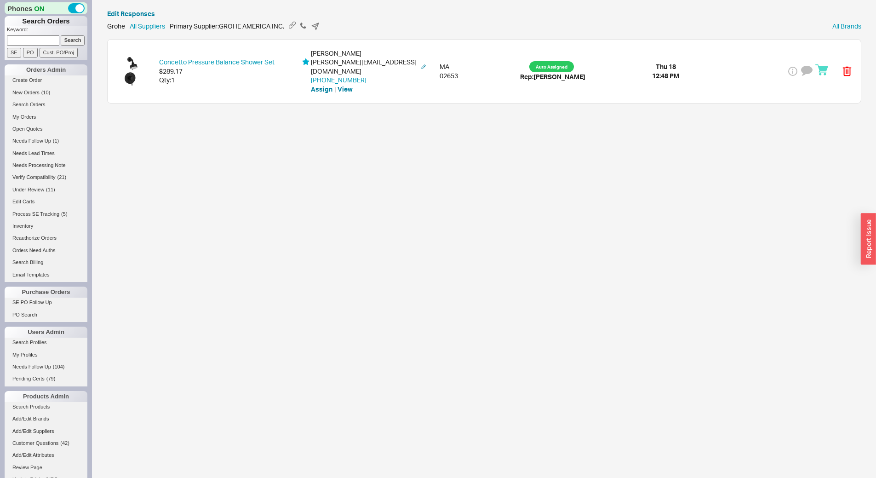
click at [228, 83] on div "Concetto Pressure Balance Shower Set $289.17 Qty: 1 Tammy Taylor tammy@jcdonald…" at bounding box center [485, 71] width 754 height 63
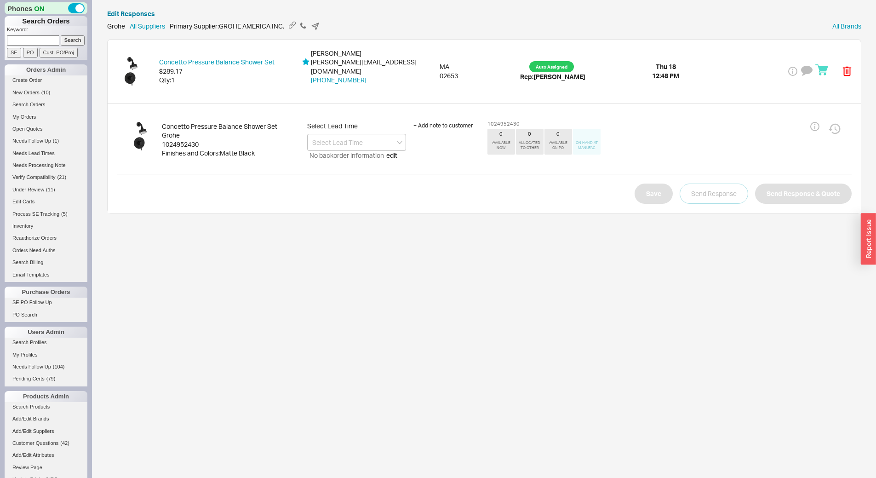
click at [189, 131] on div "Grohe" at bounding box center [231, 135] width 138 height 9
click at [187, 140] on div "1024952430" at bounding box center [231, 144] width 138 height 9
click at [355, 134] on input at bounding box center [356, 142] width 99 height 17
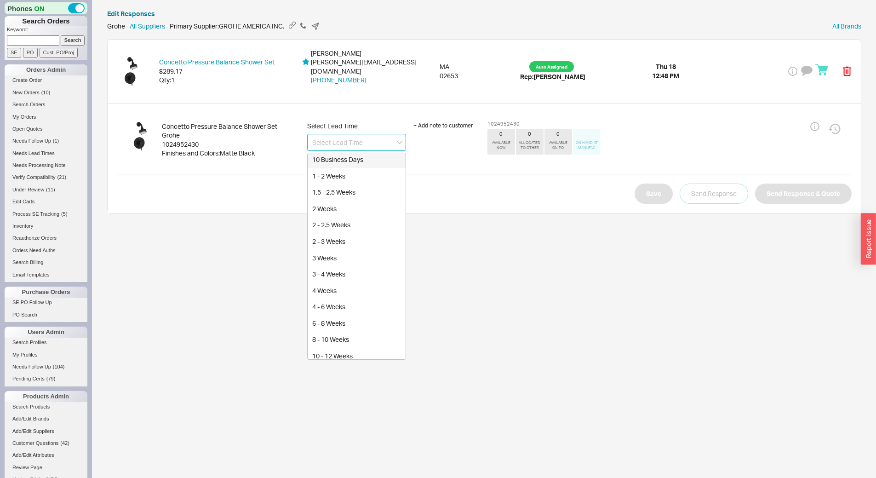
scroll to position [138, 0]
click at [356, 162] on div "2 - 3 Weeks" at bounding box center [357, 170] width 98 height 17
type input "2 - 3 Weeks"
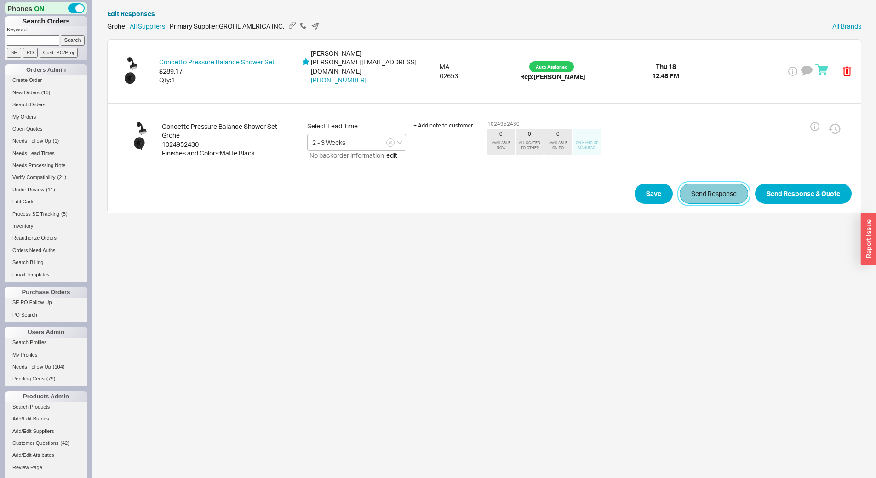
click at [689, 189] on button "Send Response" at bounding box center [714, 194] width 69 height 20
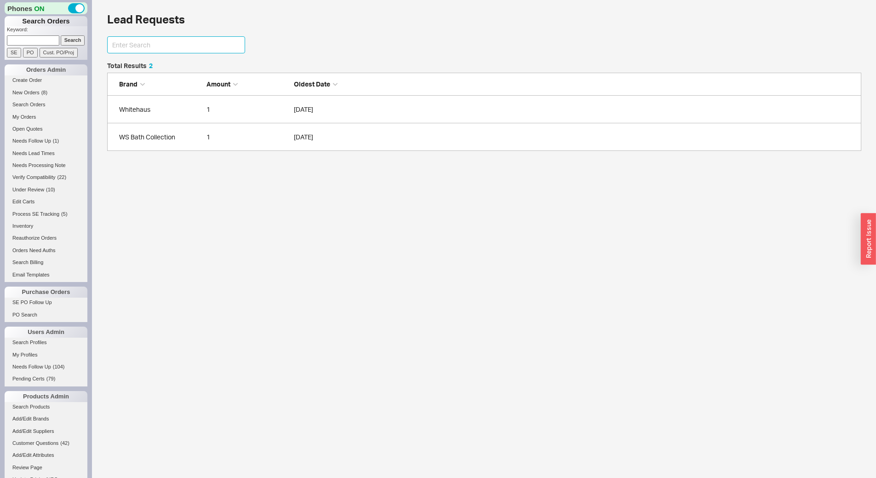
scroll to position [138, 0]
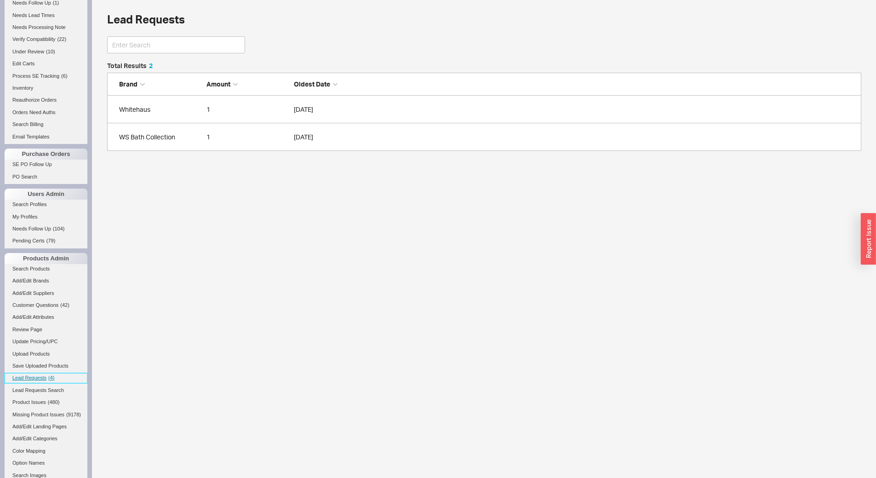
click at [46, 377] on link "Lead Requests ( 4 )" at bounding box center [46, 378] width 83 height 10
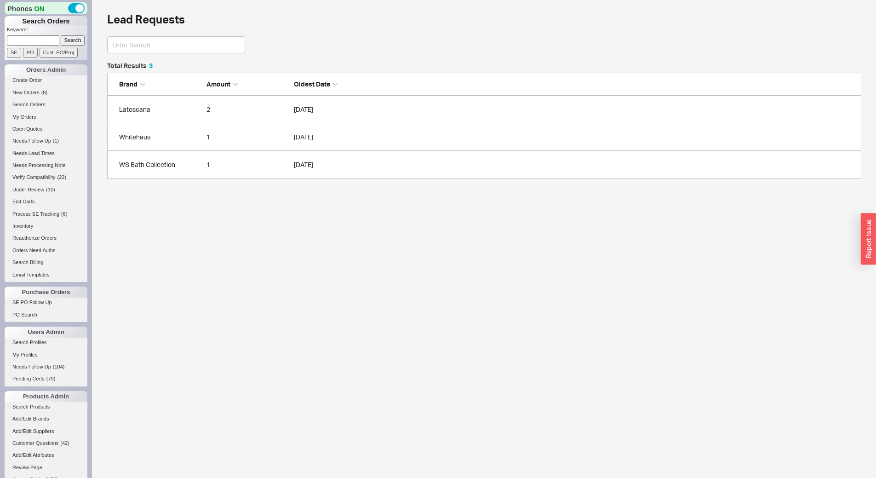
scroll to position [109, 748]
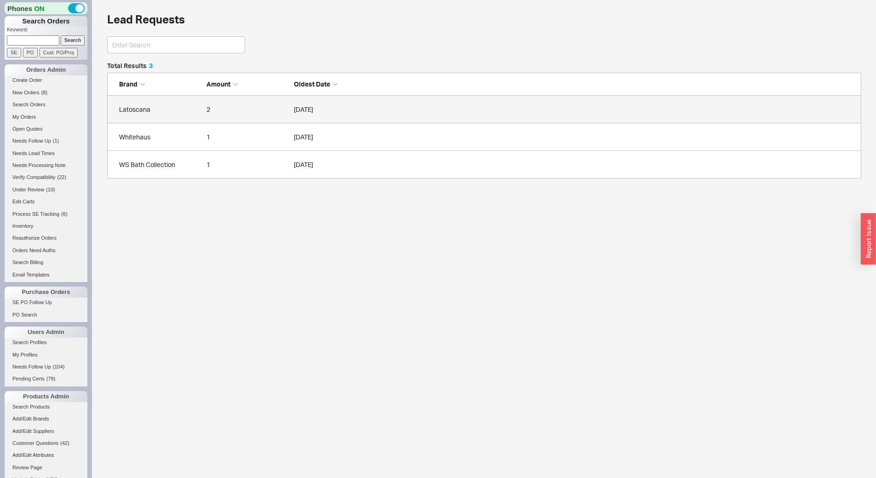
click at [173, 113] on div "Latoscana" at bounding box center [160, 109] width 83 height 9
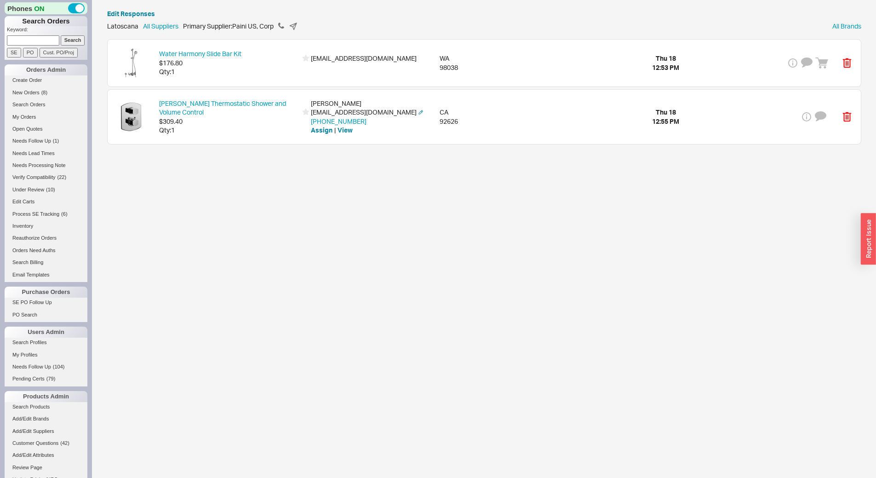
click at [235, 127] on div "Qty: 1" at bounding box center [228, 130] width 138 height 9
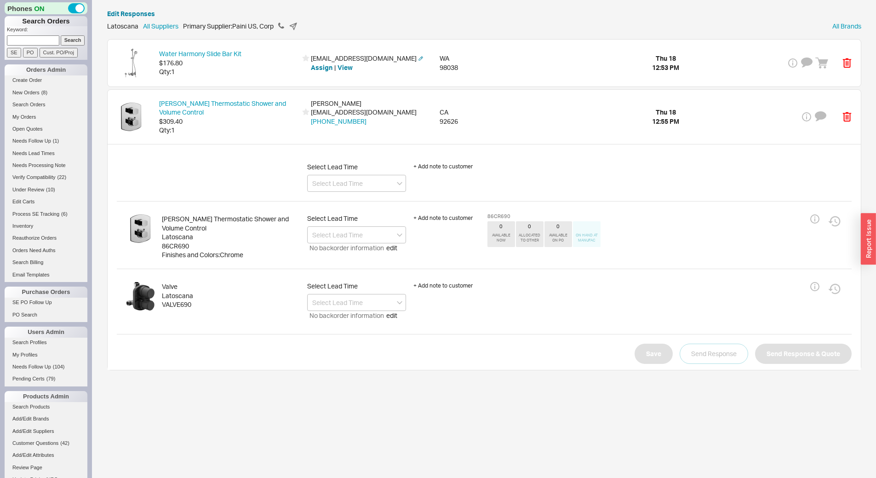
click at [247, 81] on div "Water Harmony Slide Bar Kit $176.80 Qty: 1 bclark723@outlook.com Assign | View …" at bounding box center [485, 63] width 754 height 47
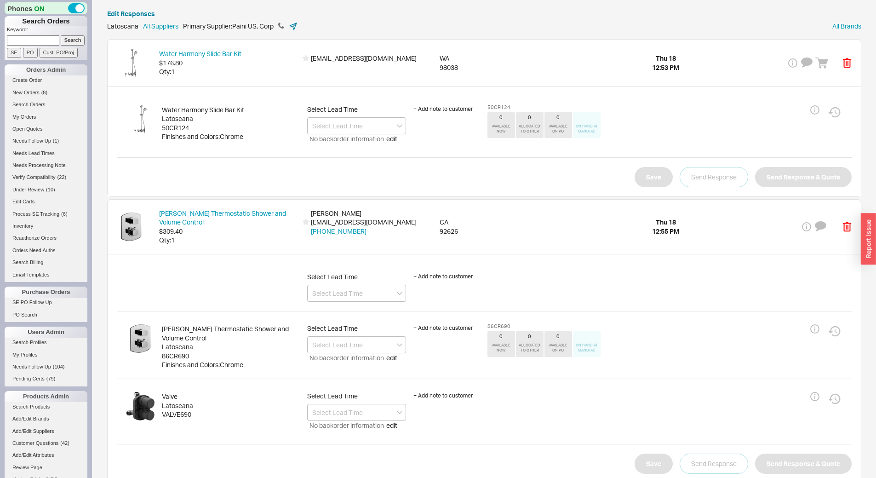
click at [298, 27] on icon at bounding box center [293, 26] width 9 height 9
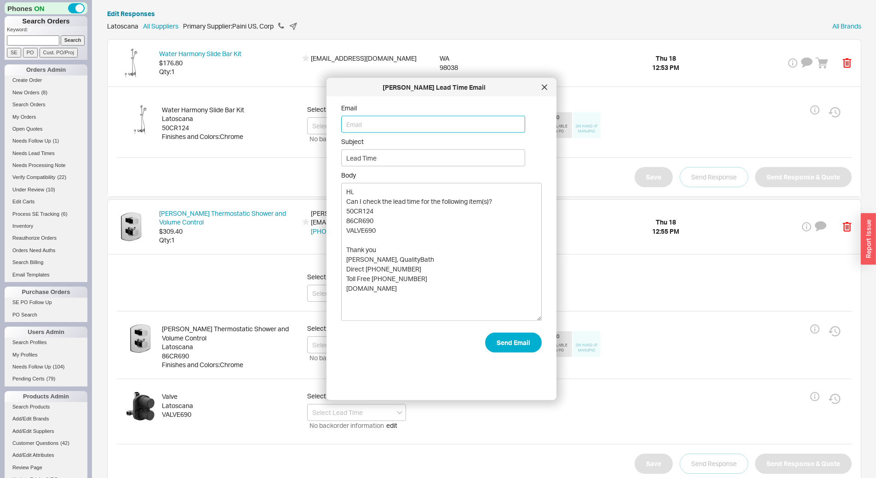
click at [364, 128] on input "Email" at bounding box center [433, 124] width 184 height 17
type input "info@paini-us.com"
click at [516, 338] on button "Send Email" at bounding box center [513, 343] width 57 height 20
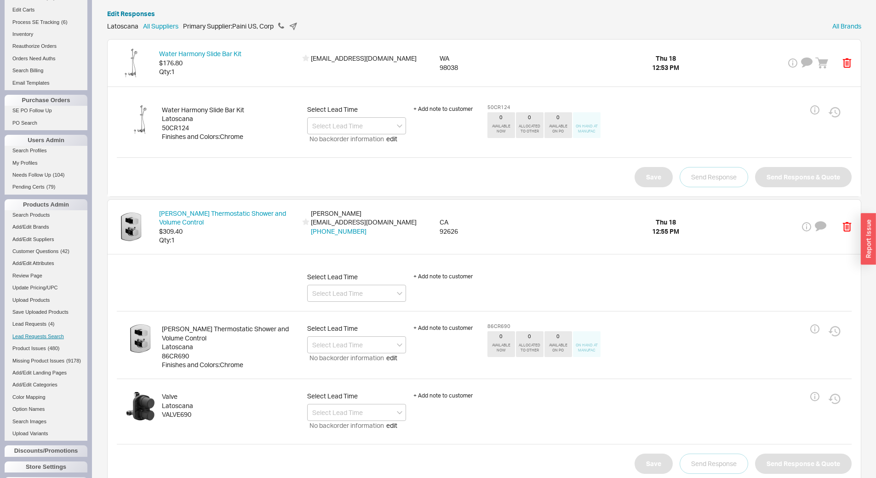
scroll to position [241, 0]
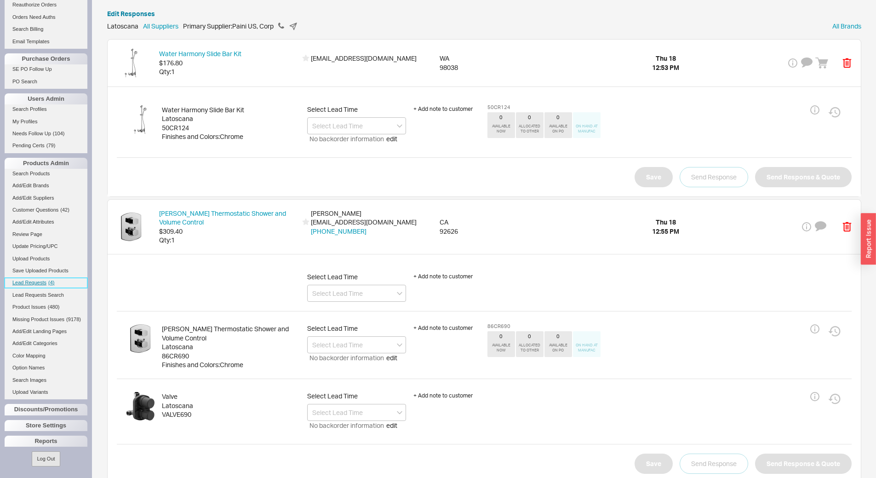
click at [53, 280] on link "Lead Requests ( 4 )" at bounding box center [46, 283] width 83 height 10
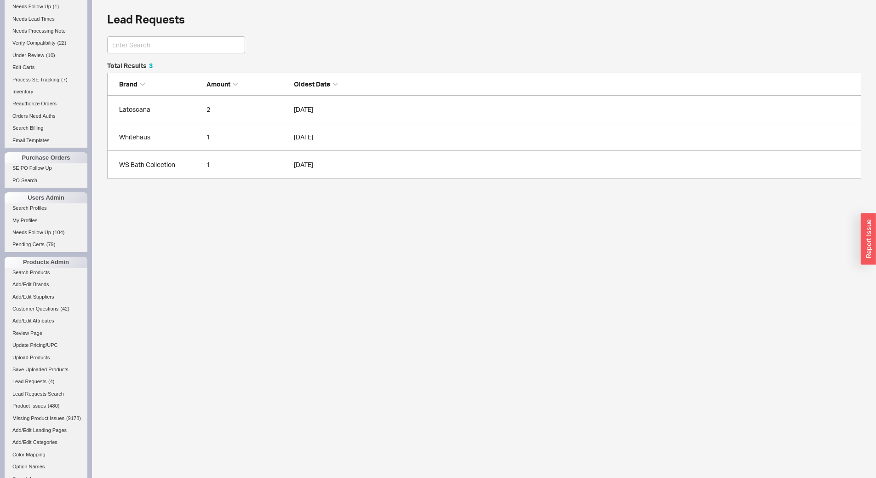
scroll to position [230, 0]
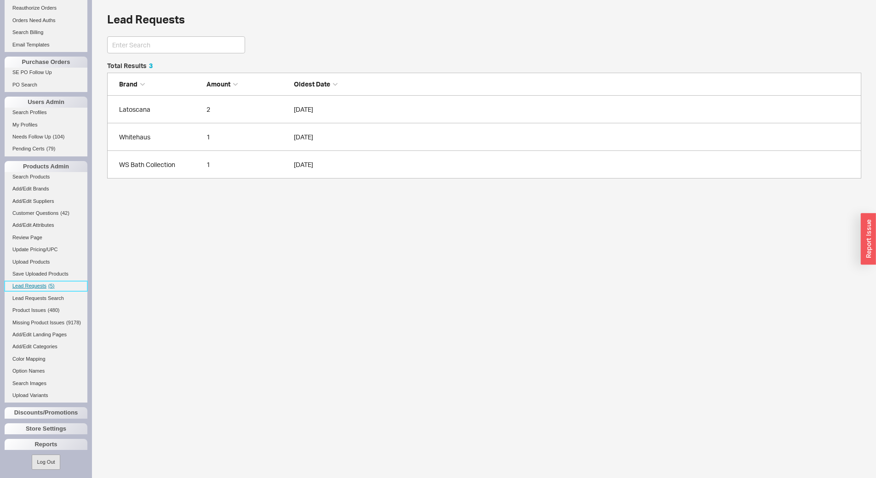
click at [58, 285] on link "Lead Requests ( 5 )" at bounding box center [46, 286] width 83 height 10
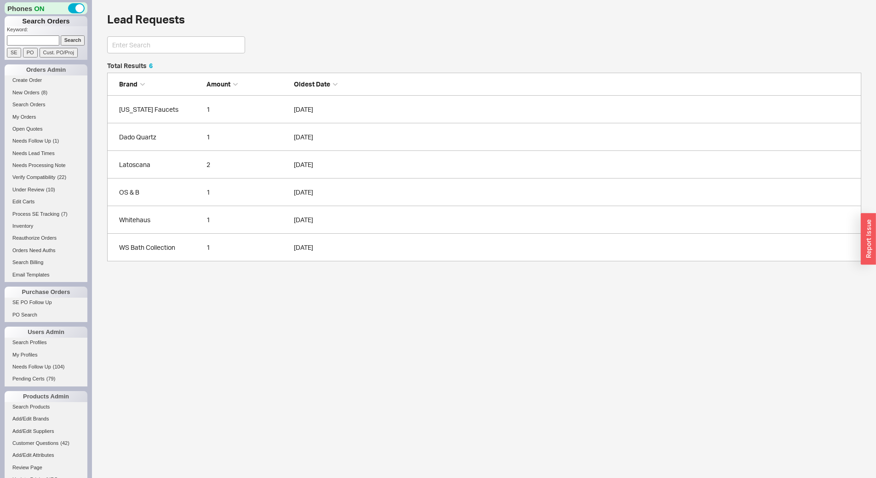
scroll to position [192, 748]
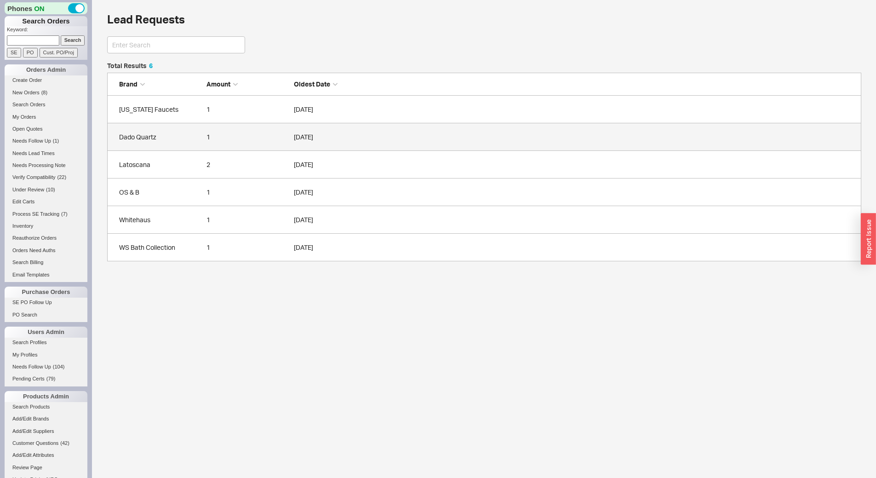
click at [173, 136] on div "Dado Quartz" at bounding box center [160, 137] width 83 height 9
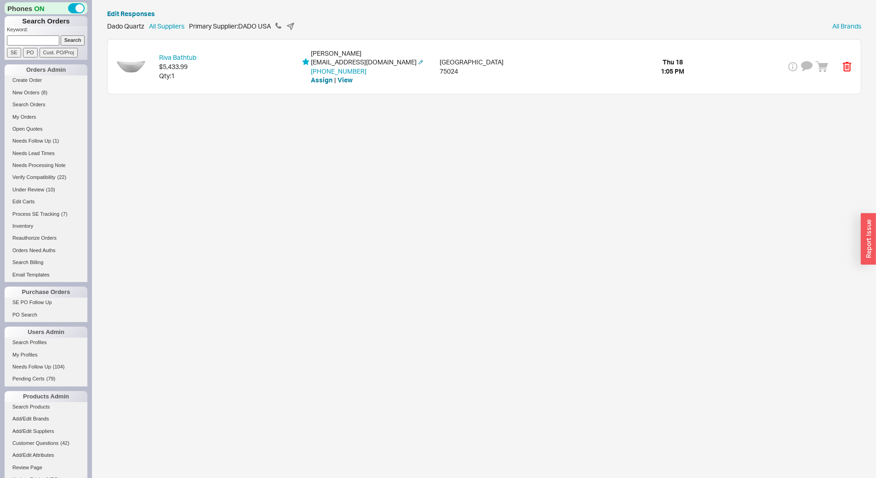
click at [230, 85] on div "Riva Bathtub $5,433.99 Qty: 1 Rida Sharif ridasharif01@gmail.com 469-651-9647 A…" at bounding box center [485, 67] width 754 height 54
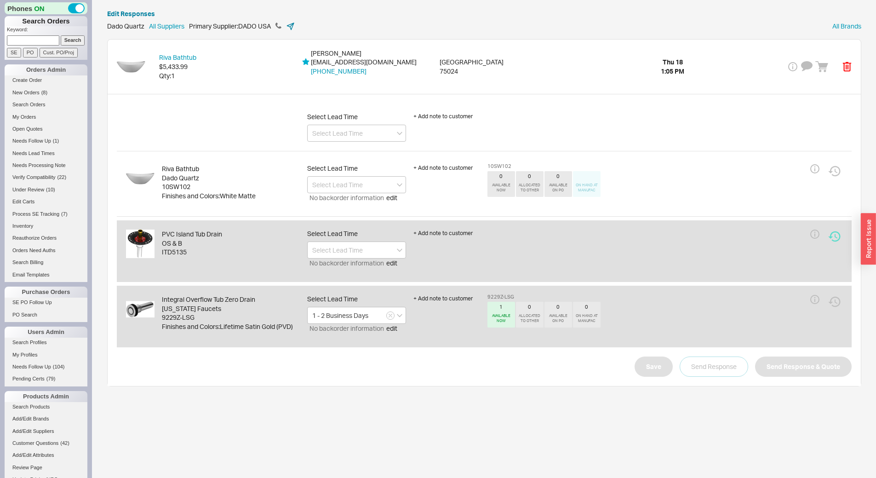
click at [290, 23] on icon at bounding box center [290, 26] width 9 height 9
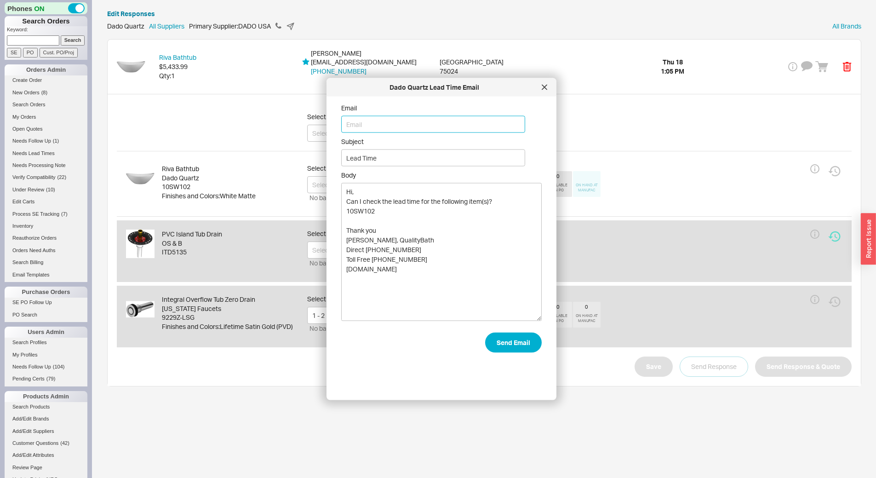
click at [371, 130] on input "Email" at bounding box center [433, 124] width 184 height 17
type input "info@dado-usa.com"
click at [515, 339] on button "Send Email" at bounding box center [513, 343] width 57 height 20
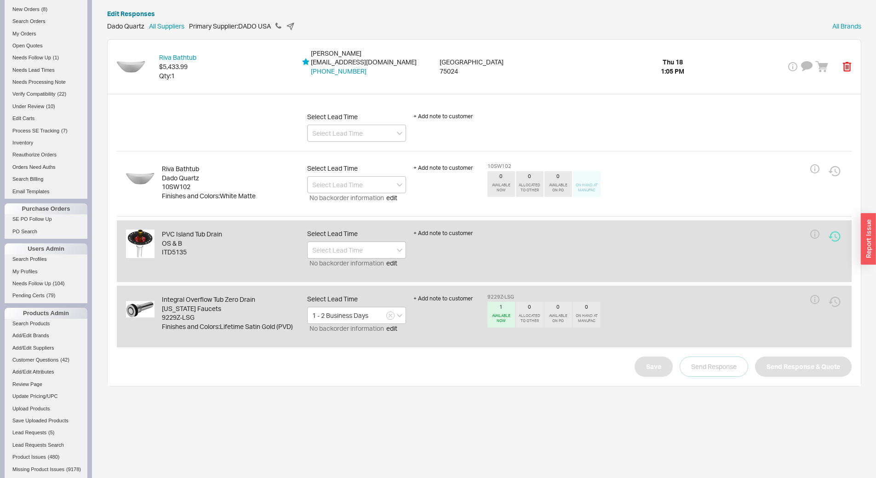
scroll to position [138, 0]
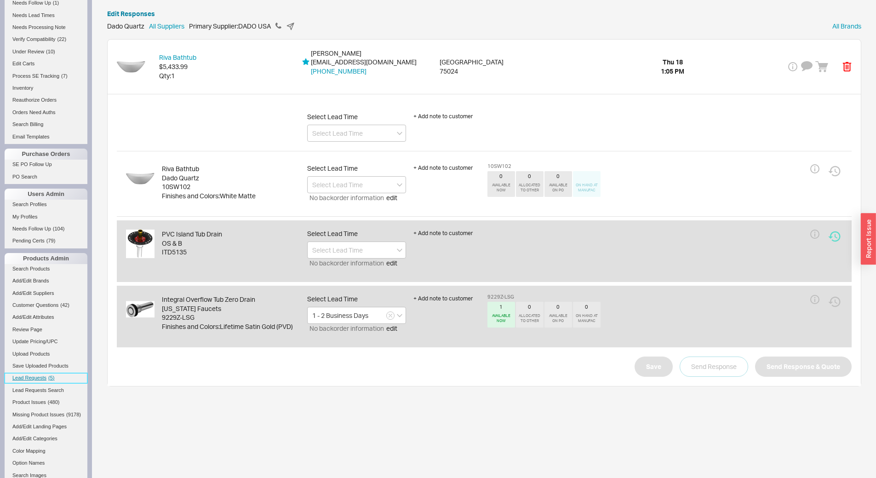
click at [52, 379] on span "( 5 )" at bounding box center [51, 378] width 6 height 6
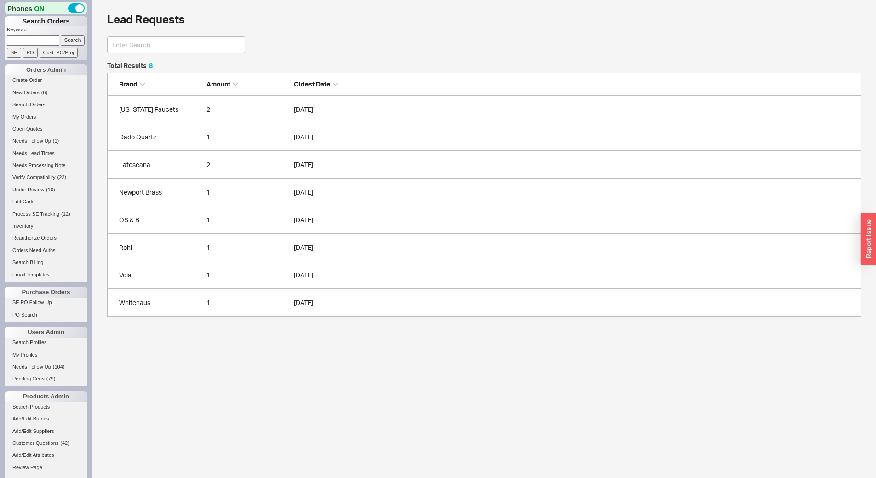
scroll to position [247, 748]
click at [167, 277] on div "Vola" at bounding box center [160, 275] width 83 height 9
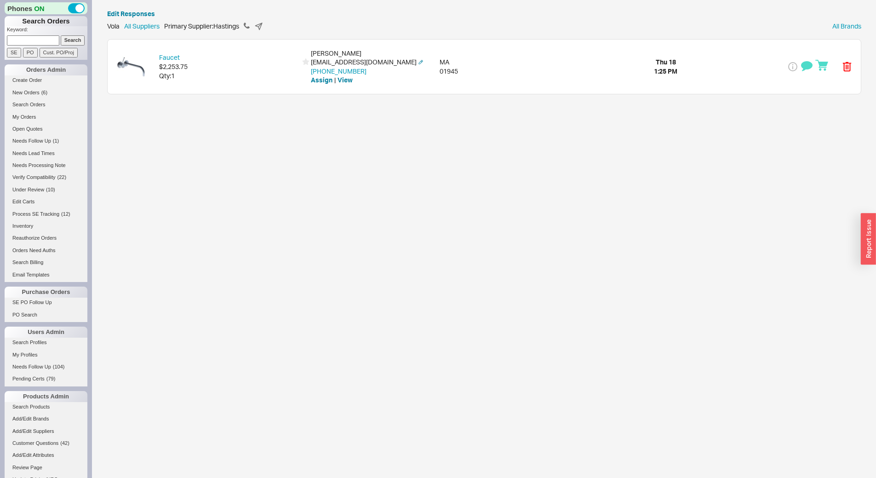
click at [232, 86] on div "Faucet $2,253.75 Qty: 1 Chelsea Miro ChelseaMiro@gmail.com 248-535-1001 Assign …" at bounding box center [485, 67] width 754 height 54
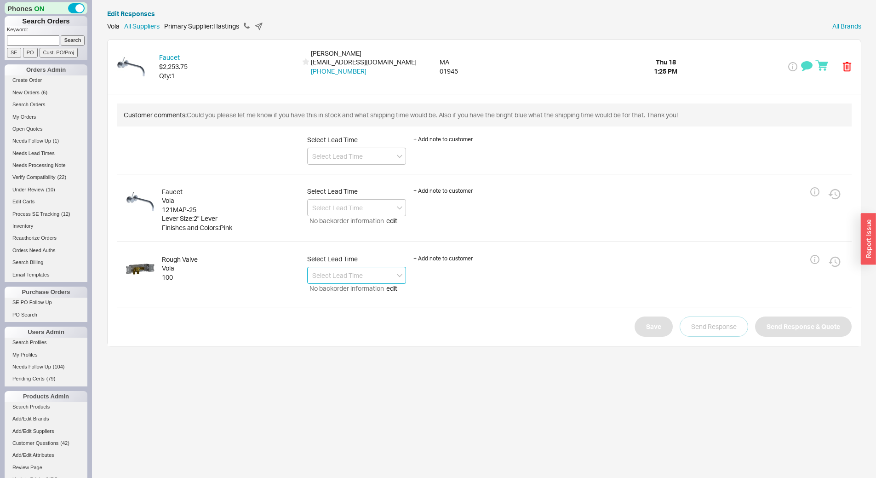
click at [346, 271] on input at bounding box center [356, 275] width 99 height 17
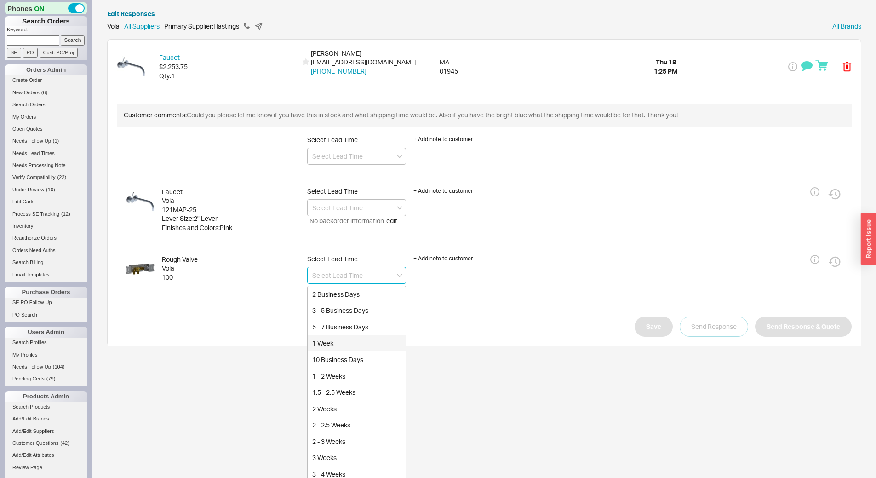
click at [361, 343] on div "1 Week" at bounding box center [357, 343] width 98 height 17
type input "1 Week"
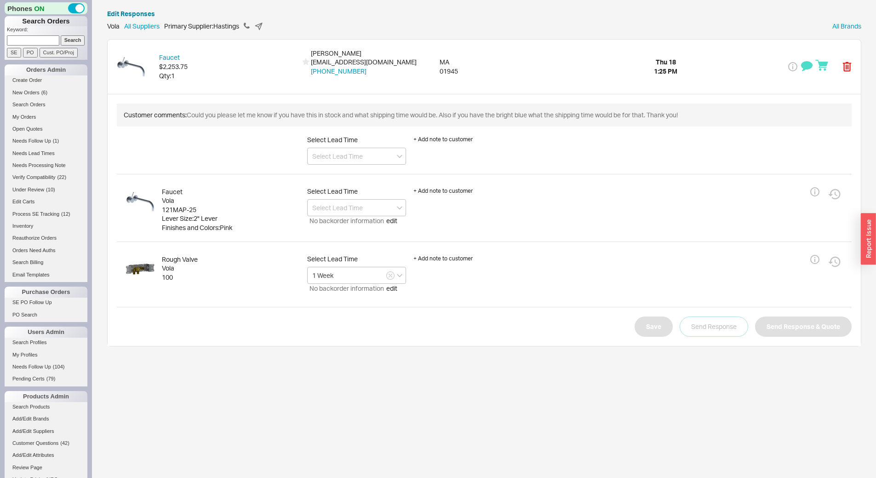
click at [361, 284] on span "No backorder information" at bounding box center [346, 288] width 79 height 9
click at [391, 275] on icon "button" at bounding box center [391, 276] width 4 height 6
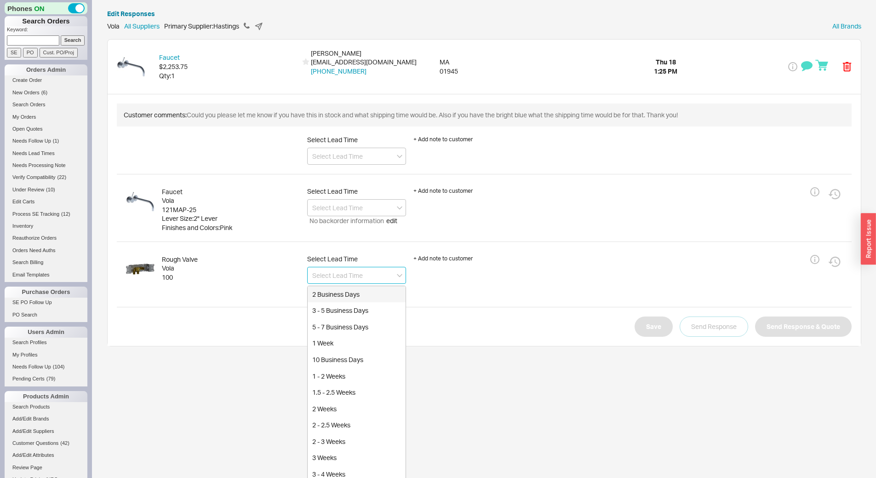
click at [362, 275] on input at bounding box center [356, 275] width 99 height 17
click at [358, 371] on div "1 - 2 Weeks" at bounding box center [357, 376] width 98 height 17
type input "1 - 2 Weeks"
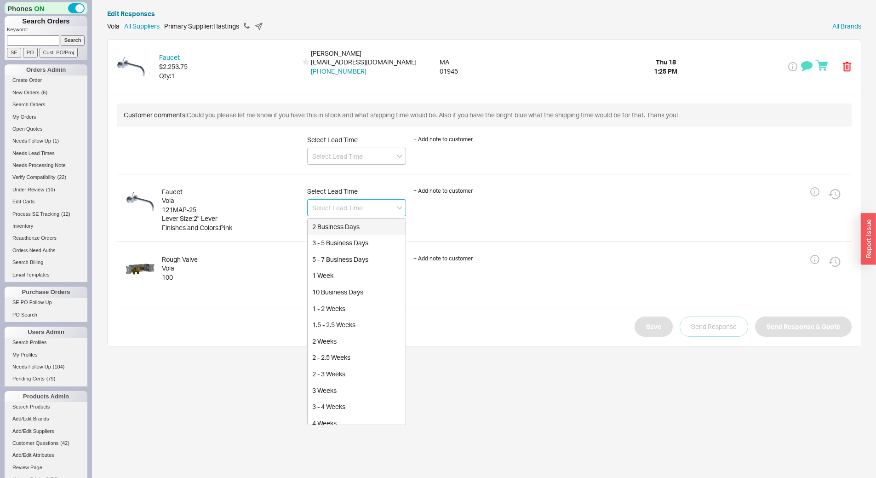
drag, startPoint x: 341, startPoint y: 205, endPoint x: 342, endPoint y: 212, distance: 7.4
click at [341, 204] on input at bounding box center [356, 207] width 99 height 17
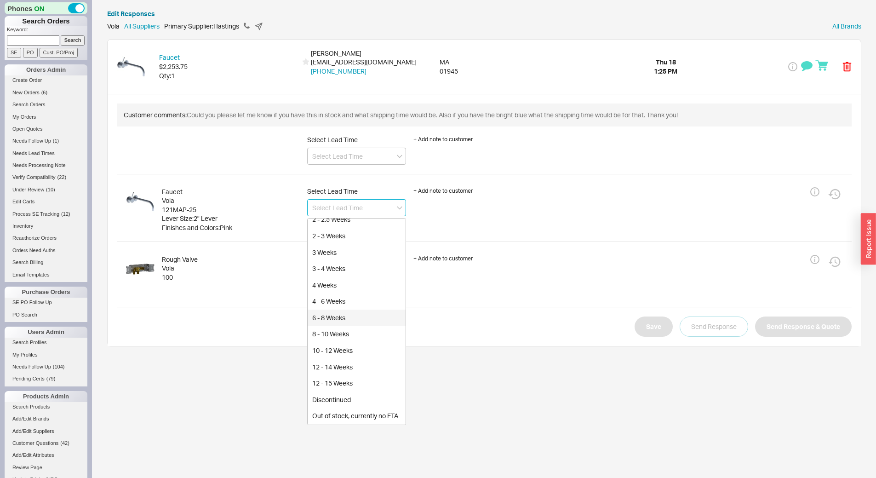
click at [349, 318] on div "6 - 8 Weeks" at bounding box center [357, 318] width 98 height 17
type input "6 - 8 Weeks"
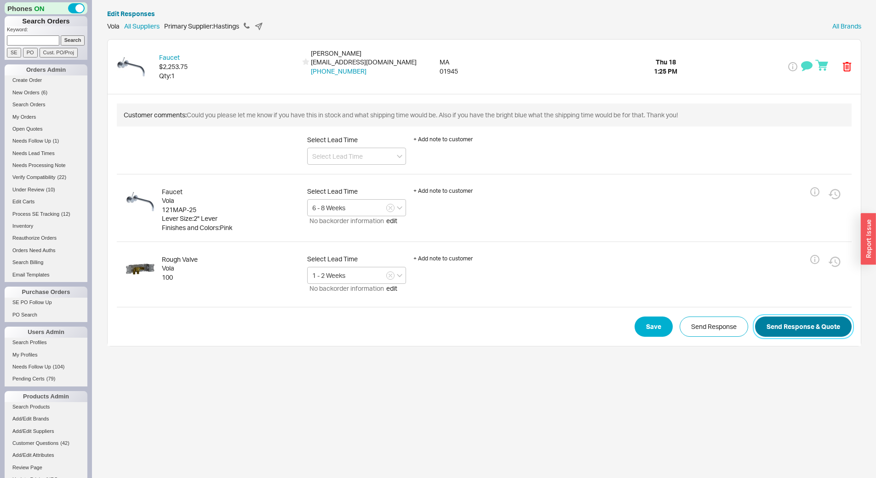
click at [836, 328] on button "Send Response & Quote" at bounding box center [803, 327] width 97 height 20
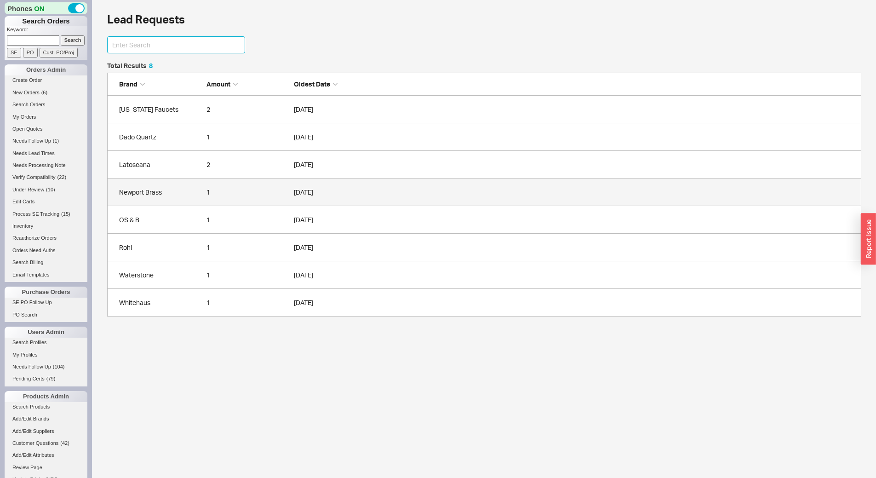
scroll to position [247, 748]
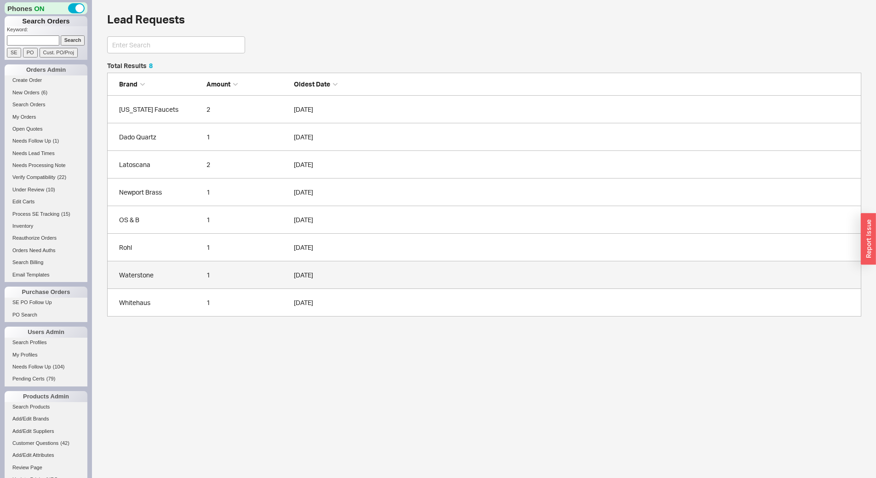
click at [176, 282] on link "Waterstone 1 09/18/2025" at bounding box center [484, 275] width 755 height 28
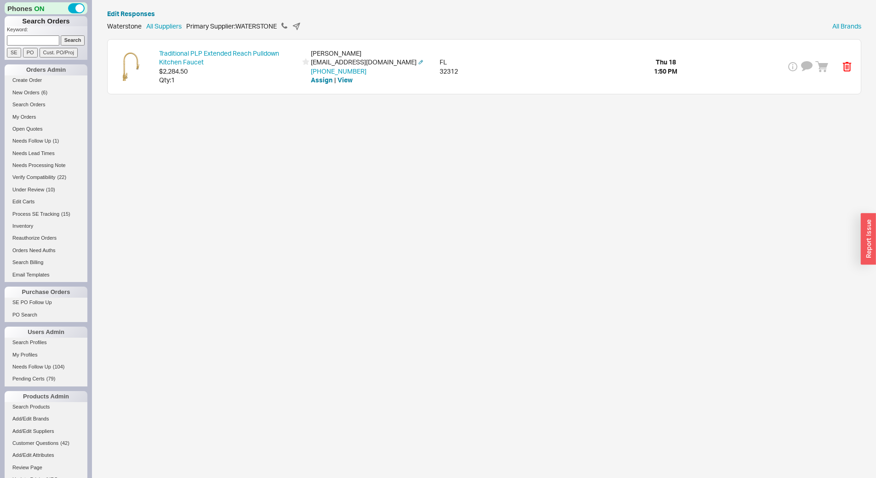
click at [231, 82] on div "Qty: 1" at bounding box center [228, 79] width 138 height 9
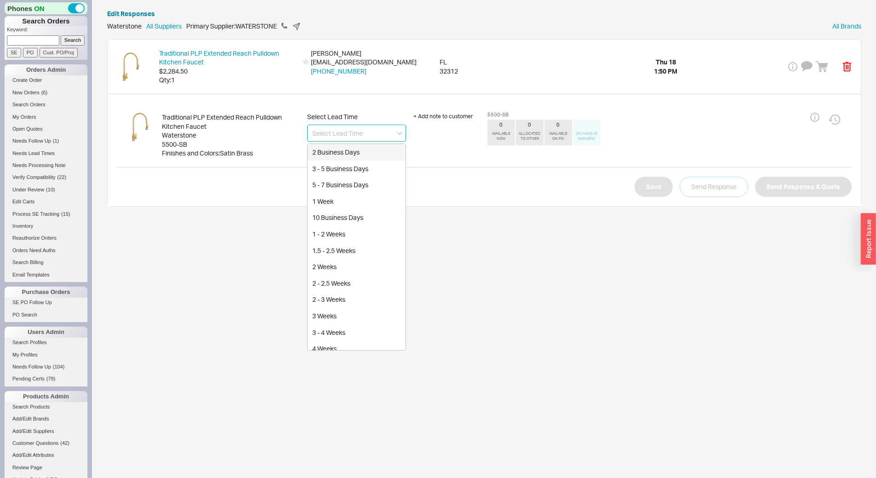
click at [339, 138] on input at bounding box center [356, 133] width 99 height 17
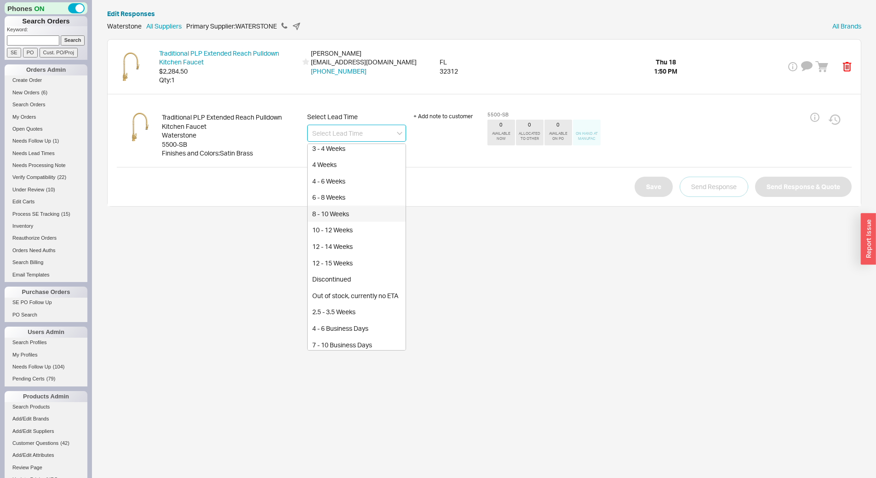
click at [361, 213] on div "8 - 10 Weeks" at bounding box center [357, 214] width 98 height 17
type input "8 - 10 Weeks"
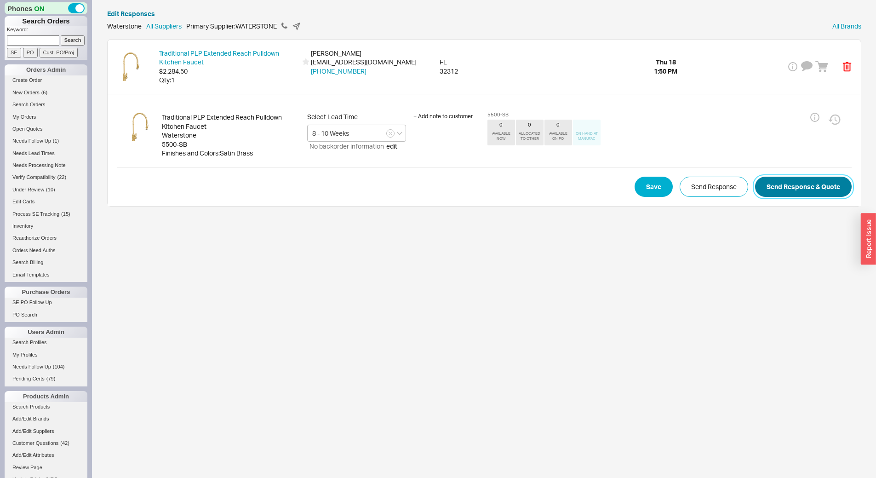
click at [801, 191] on button "Send Response & Quote" at bounding box center [803, 187] width 97 height 20
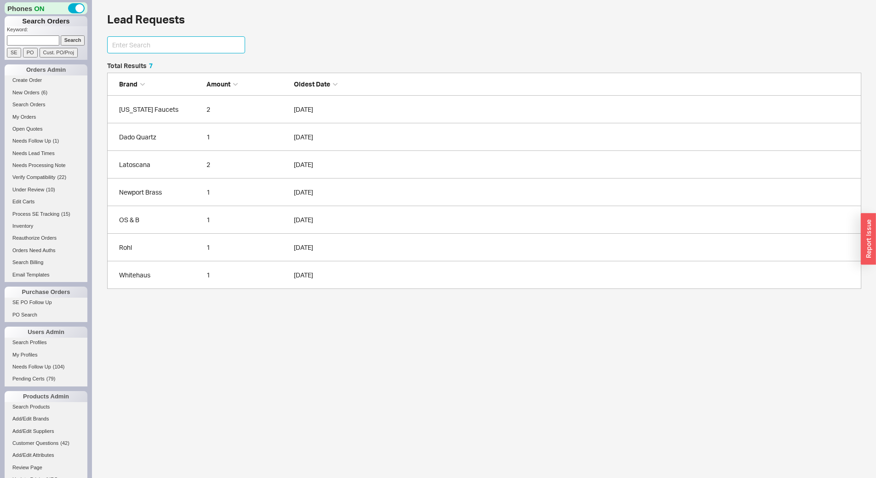
scroll to position [7, 7]
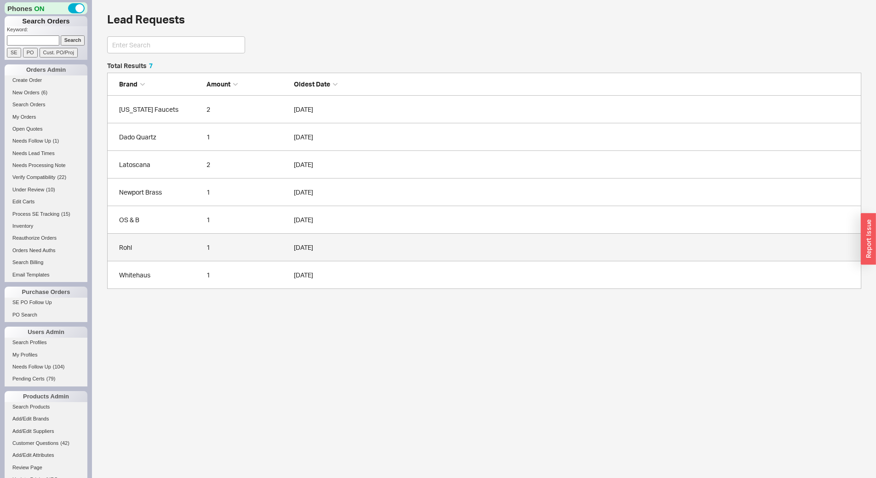
click at [184, 252] on div "Rohl" at bounding box center [160, 247] width 83 height 9
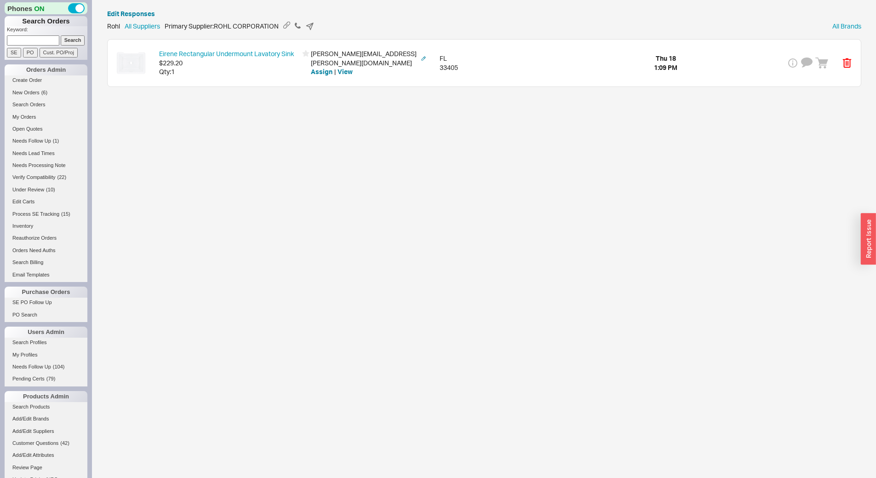
click at [235, 79] on div "Eirene Rectangular Undermount Lavatory Sink $229.20 Qty: 1 tiffany.caron@live.c…" at bounding box center [485, 63] width 754 height 47
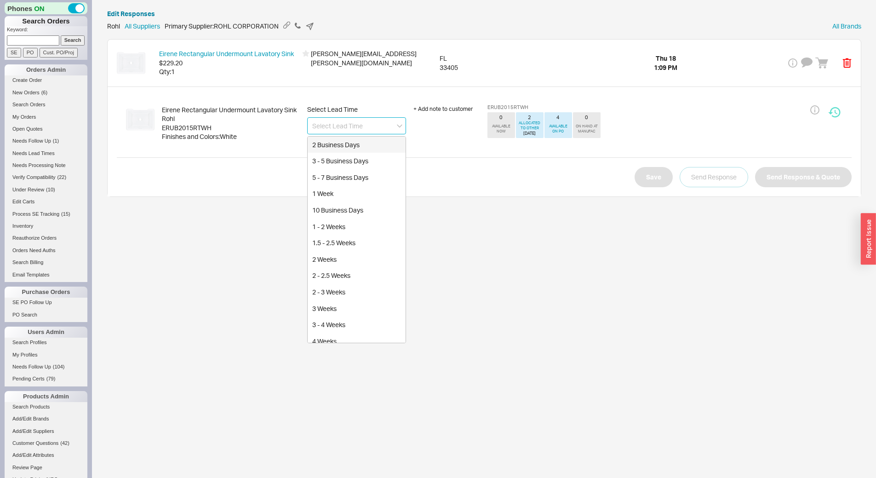
click at [350, 127] on input at bounding box center [356, 125] width 99 height 17
click at [351, 146] on div "3 - 4 Weeks" at bounding box center [357, 141] width 98 height 17
type input "3 - 4 Weeks"
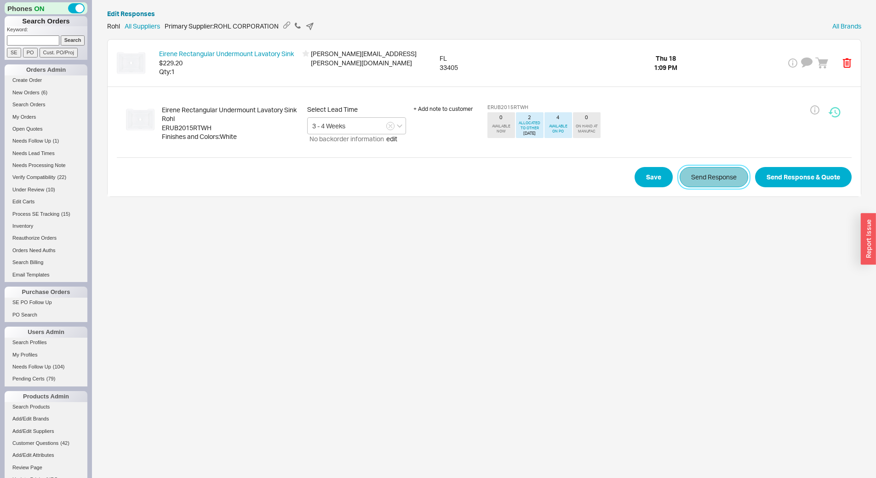
click at [716, 178] on button "Send Response" at bounding box center [714, 177] width 69 height 20
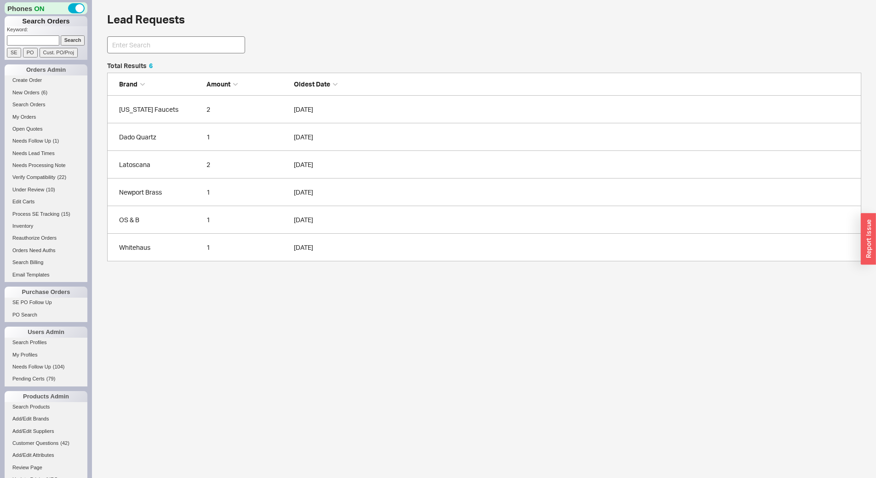
scroll to position [192, 748]
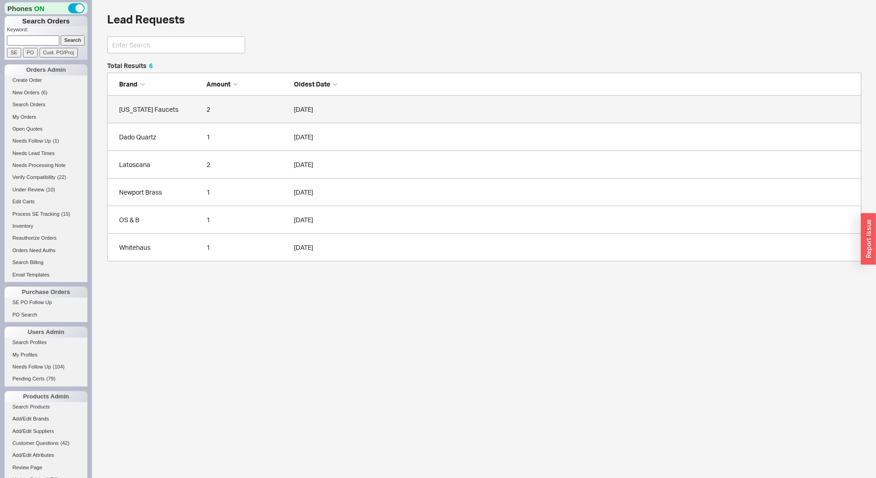
click at [179, 117] on link "California Faucets 2 09/18/2025" at bounding box center [484, 110] width 755 height 28
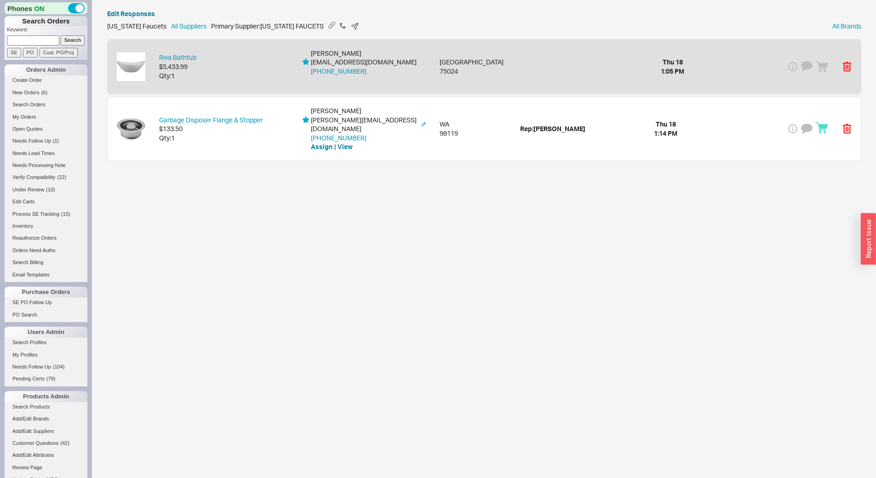
click at [233, 140] on div "Garbage Disposer Flange & Stopper $133.50 Qty: 1 Jennifer Gowans jennifer@rhino…" at bounding box center [485, 128] width 754 height 63
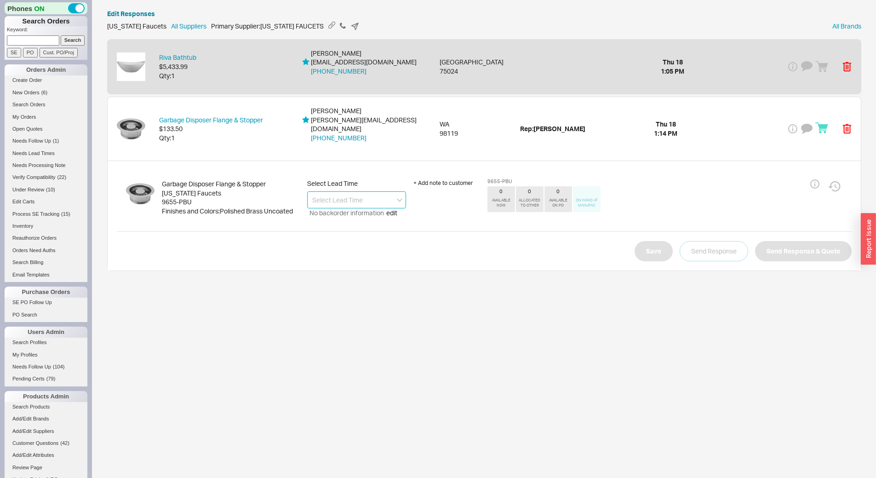
click at [335, 192] on input at bounding box center [356, 199] width 99 height 17
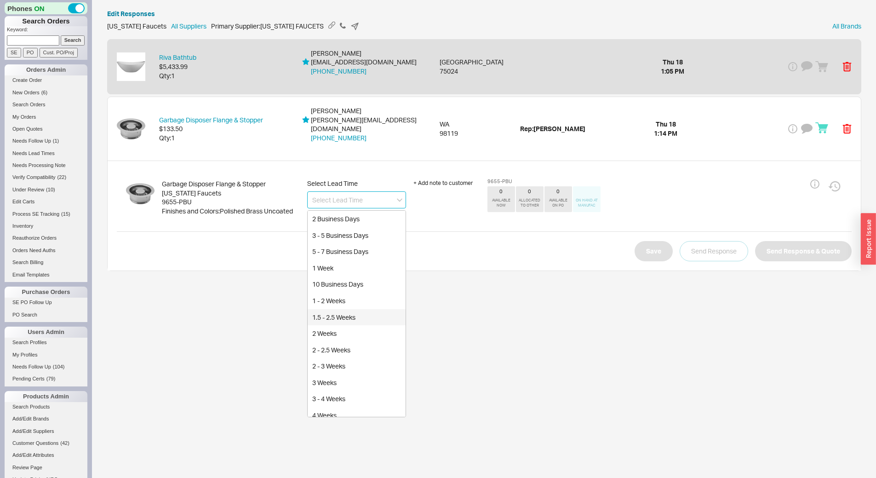
click at [367, 309] on div "1.5 - 2.5 Weeks" at bounding box center [357, 317] width 98 height 17
type input "1.5 - 2.5 Weeks"
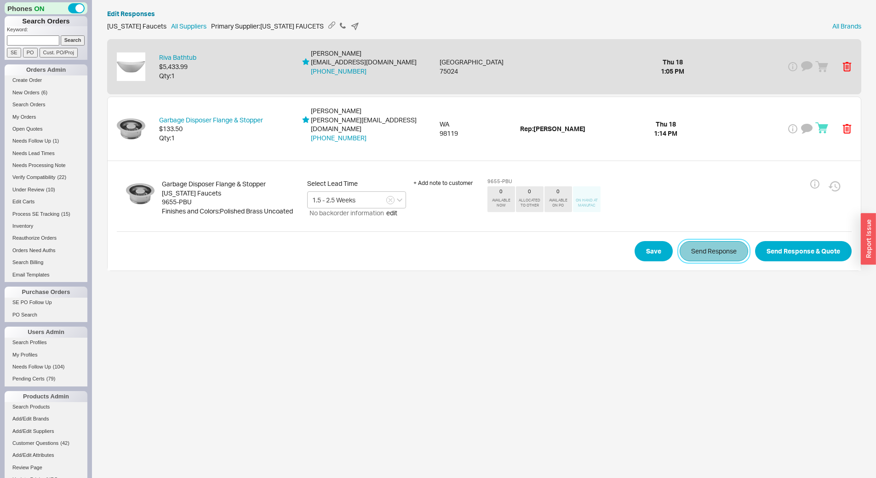
click at [705, 249] on button "Send Response" at bounding box center [714, 251] width 69 height 20
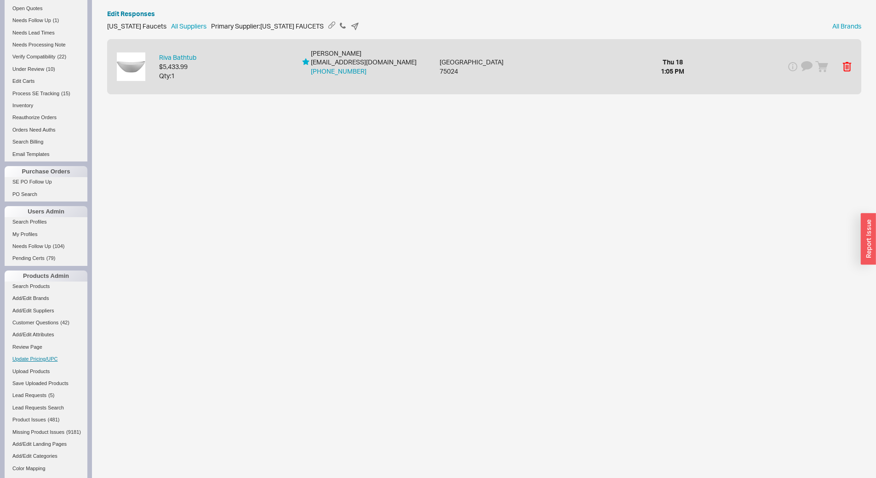
scroll to position [138, 0]
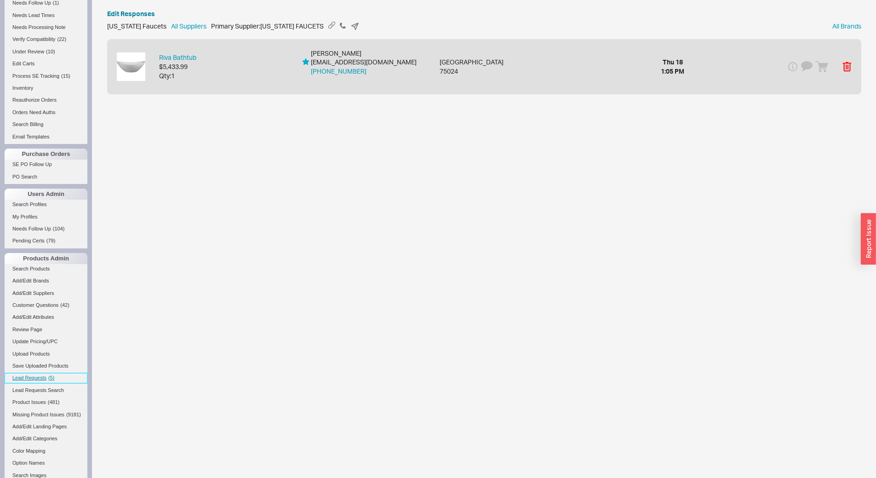
click at [46, 376] on link "Lead Requests ( 5 )" at bounding box center [46, 378] width 83 height 10
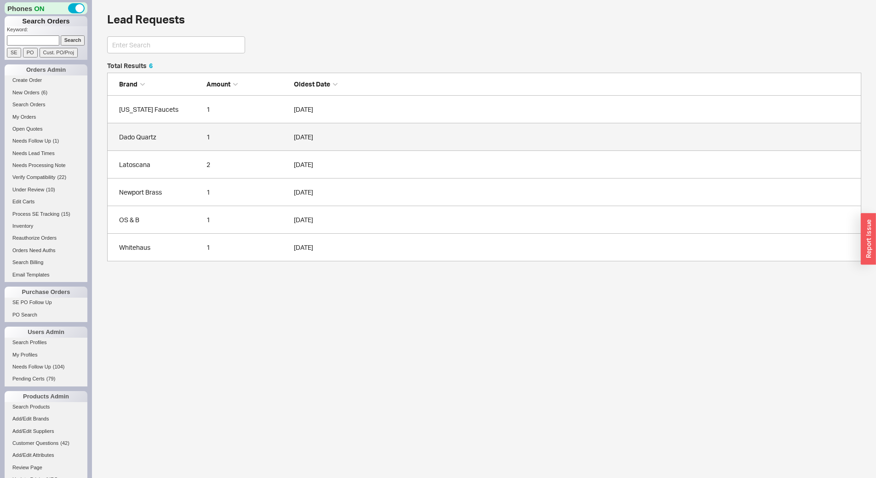
scroll to position [192, 748]
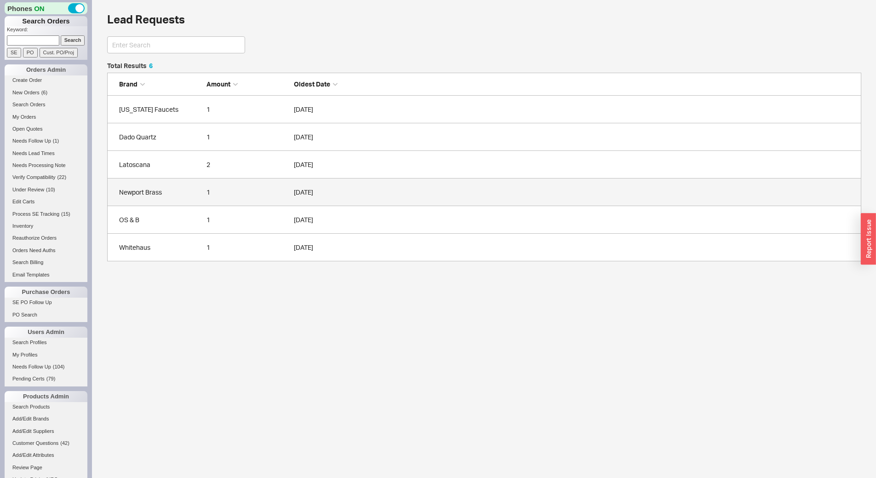
click at [175, 203] on link "Newport Brass 1 09/18/2025" at bounding box center [484, 193] width 755 height 28
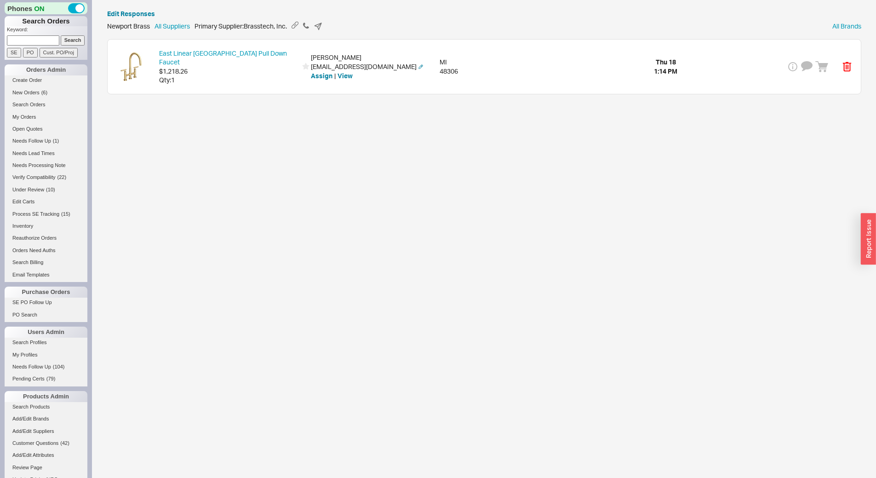
click at [225, 78] on div "East Linear Kitchen Bridge Pull Down Faucet $1,218.26 Qty: 1 Cassidy Kassab cas…" at bounding box center [485, 67] width 754 height 54
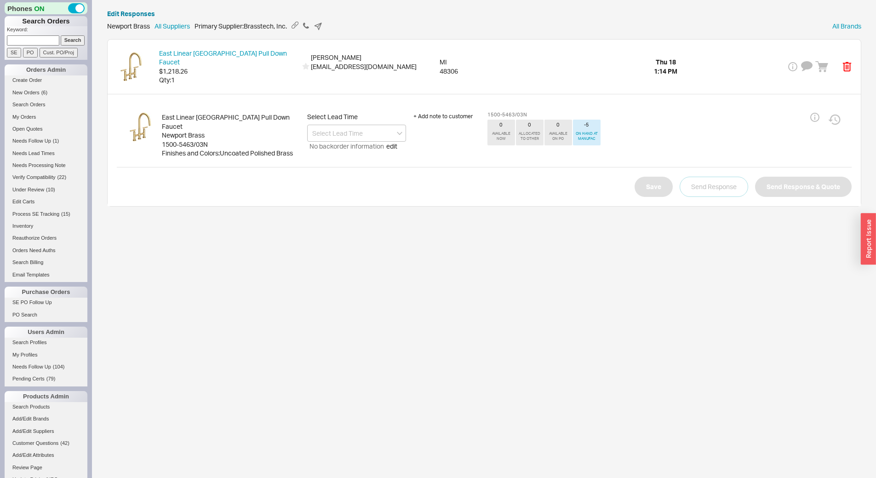
click at [188, 140] on div "1500-5463/03N" at bounding box center [231, 144] width 138 height 9
click at [329, 125] on input at bounding box center [356, 133] width 99 height 17
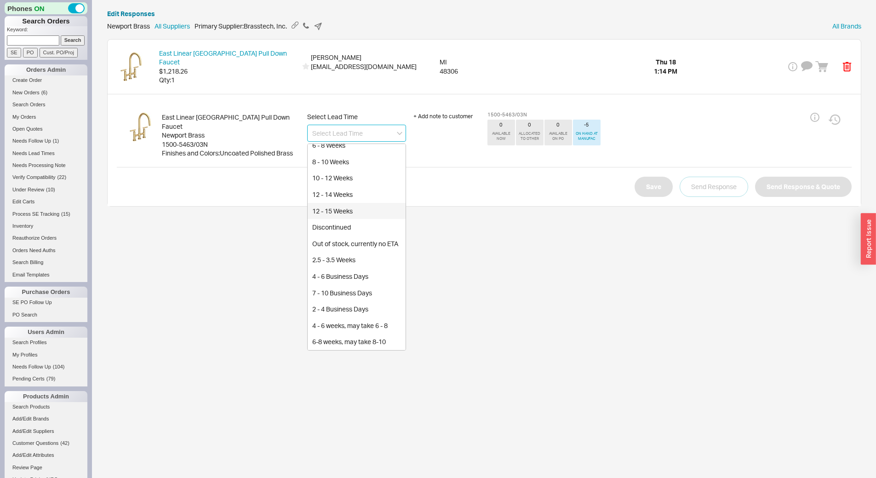
scroll to position [215, 0]
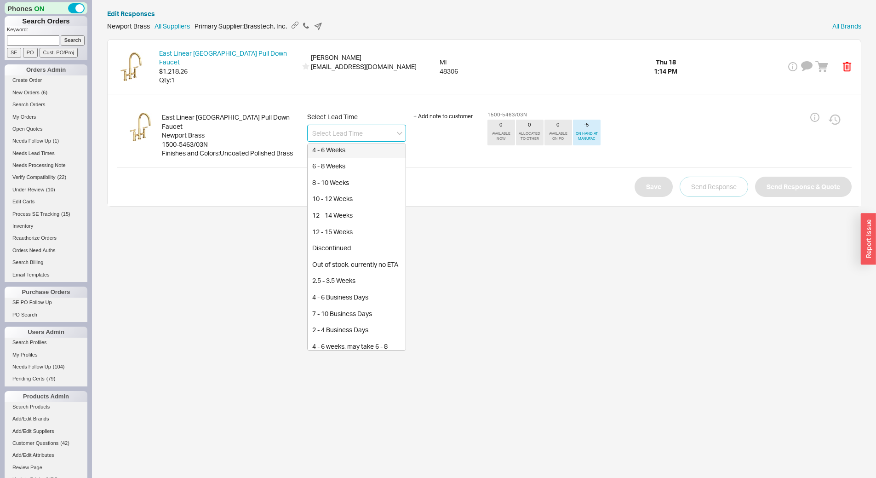
click at [355, 150] on div "4 - 6 Weeks" at bounding box center [357, 150] width 98 height 17
type input "4 - 6 Weeks"
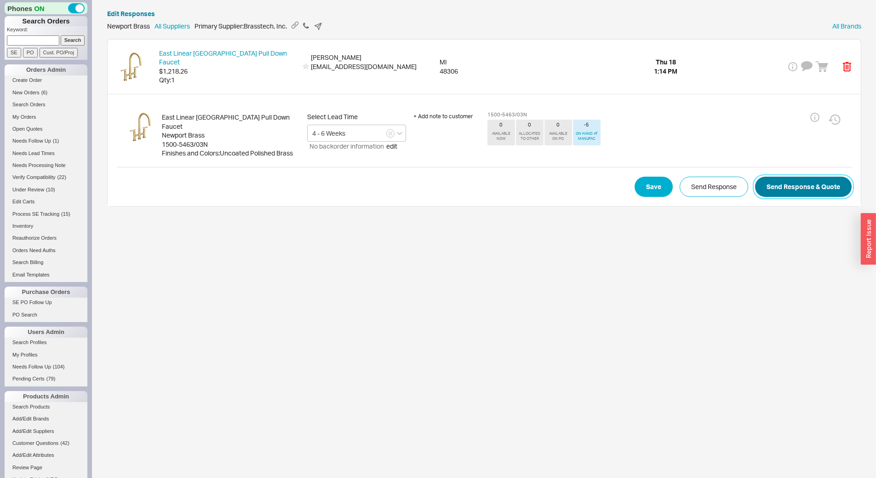
click at [809, 179] on button "Send Response & Quote" at bounding box center [803, 187] width 97 height 20
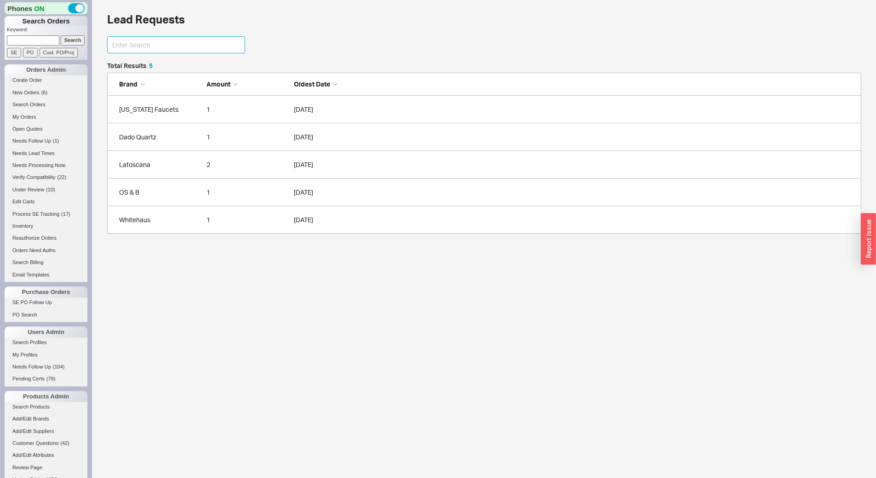
scroll to position [7, 7]
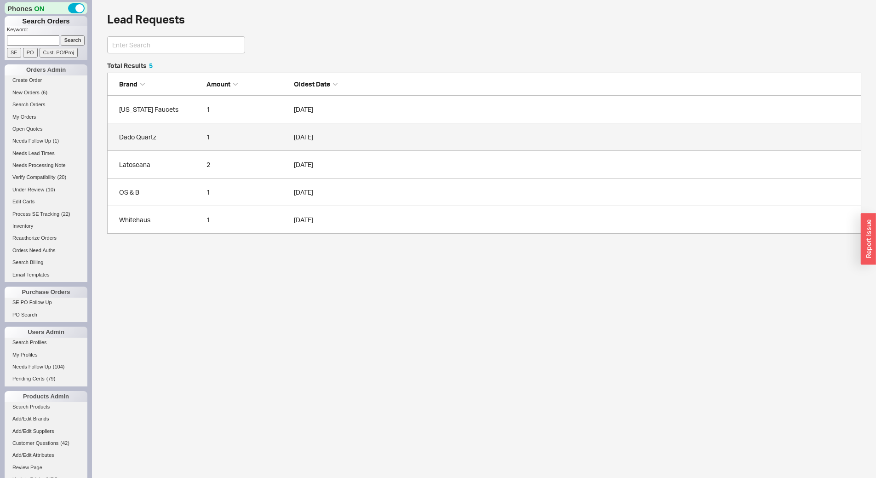
click at [175, 139] on div "Dado Quartz" at bounding box center [160, 137] width 83 height 9
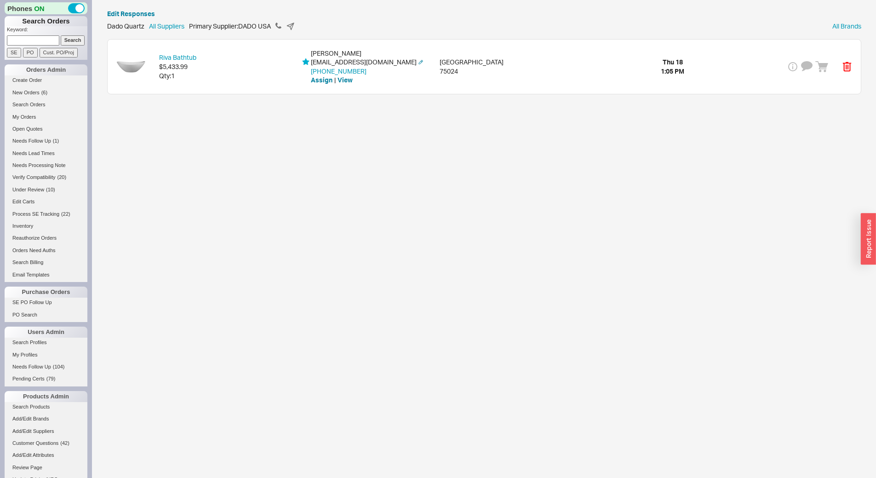
click at [234, 79] on div "Qty: 1" at bounding box center [228, 75] width 138 height 9
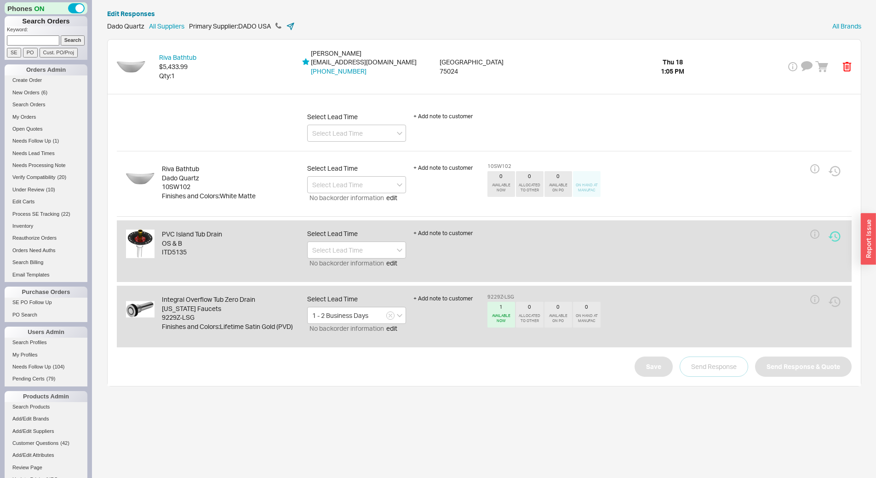
click at [294, 25] on icon at bounding box center [290, 26] width 7 height 7
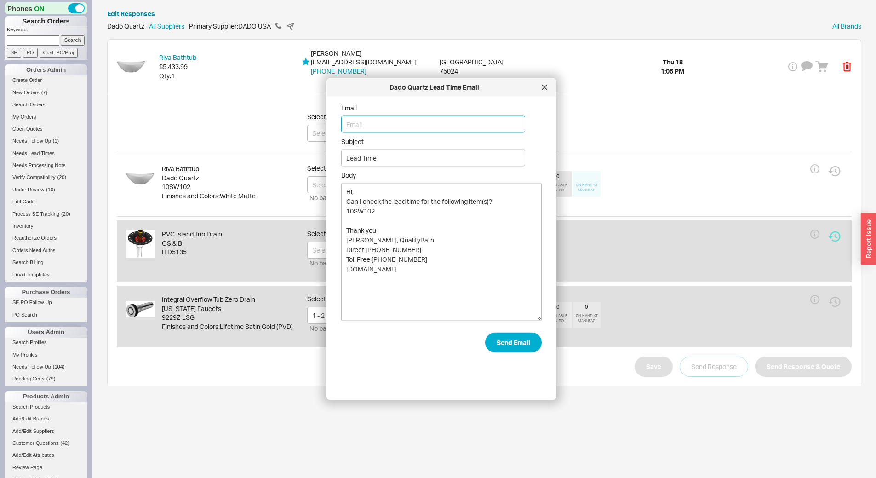
paste input "info@dado-usa.com"
type input "info@dado-usa.com"
click at [507, 347] on button "Send Email" at bounding box center [513, 343] width 57 height 20
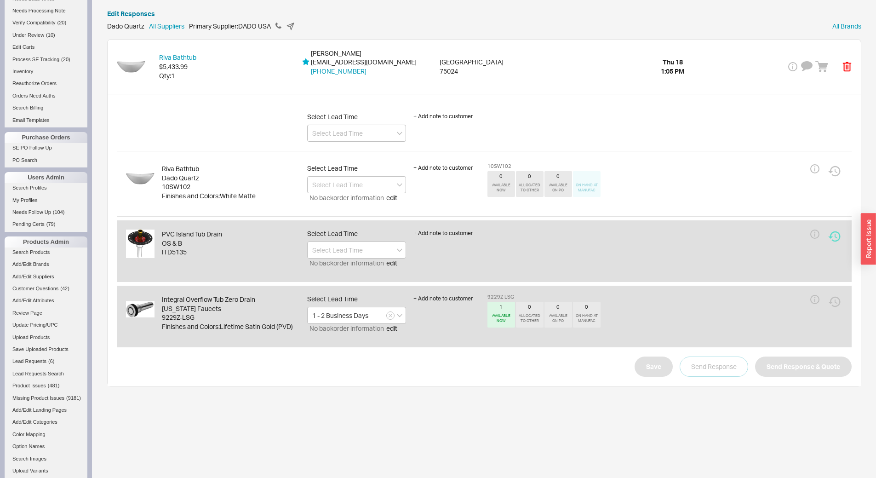
scroll to position [241, 0]
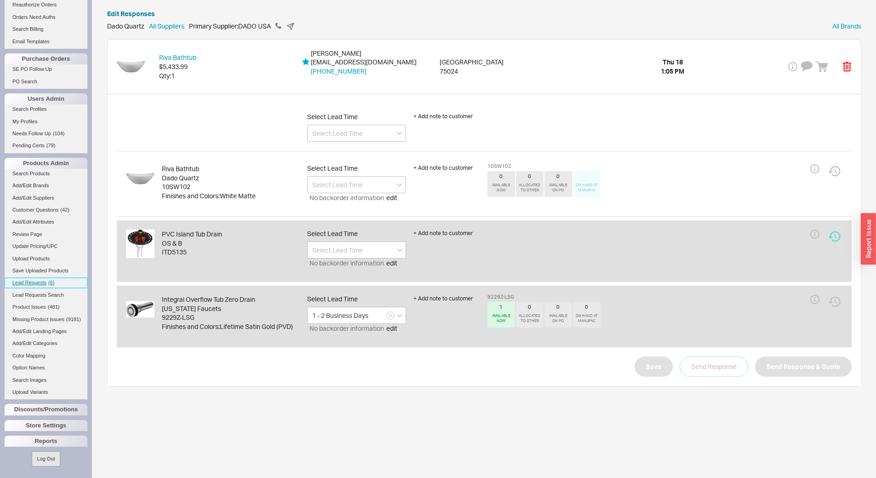
click at [47, 278] on link "Lead Requests ( 6 )" at bounding box center [46, 283] width 83 height 10
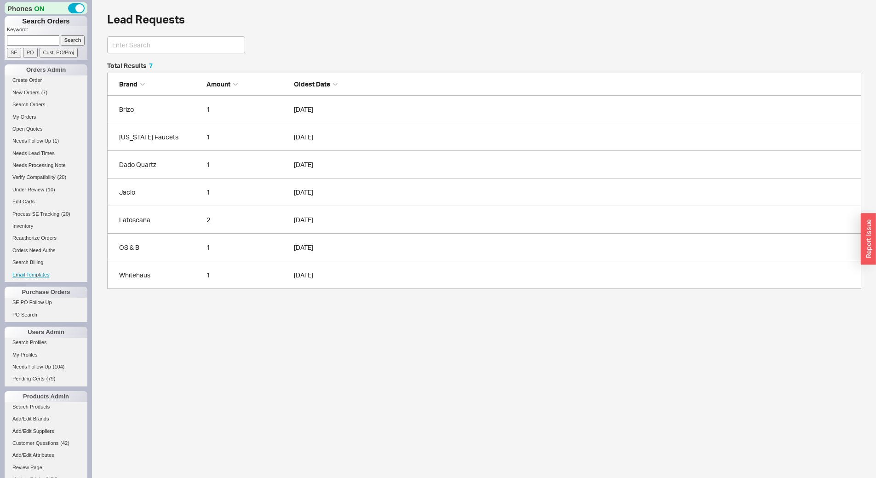
scroll to position [219, 748]
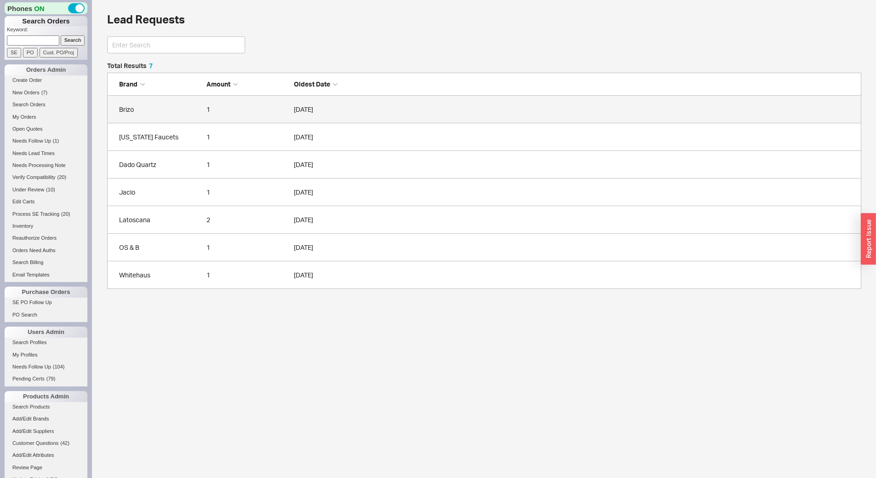
click at [175, 106] on div "Brizo" at bounding box center [160, 109] width 83 height 9
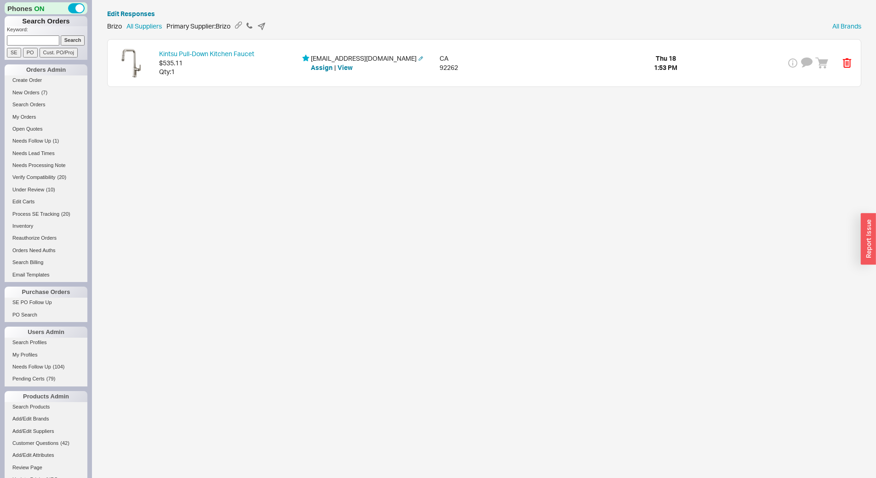
click at [241, 81] on div "Kintsu Pull-Down Kitchen Faucet $535.11 Qty: 1 bmbronson@gmail.com Assign | Vie…" at bounding box center [485, 63] width 754 height 47
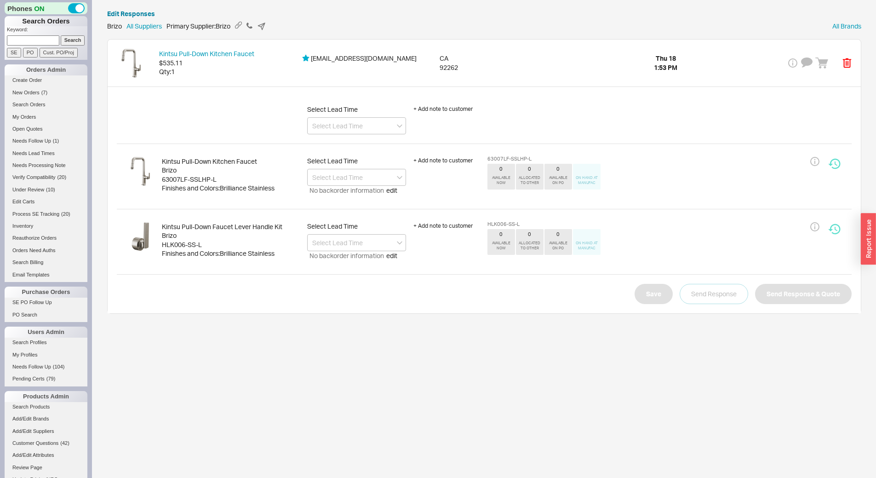
click at [188, 175] on div "63007LF-SSLHP-L" at bounding box center [231, 179] width 138 height 9
click at [189, 245] on div "HLK006-SS-L" at bounding box center [231, 244] width 138 height 9
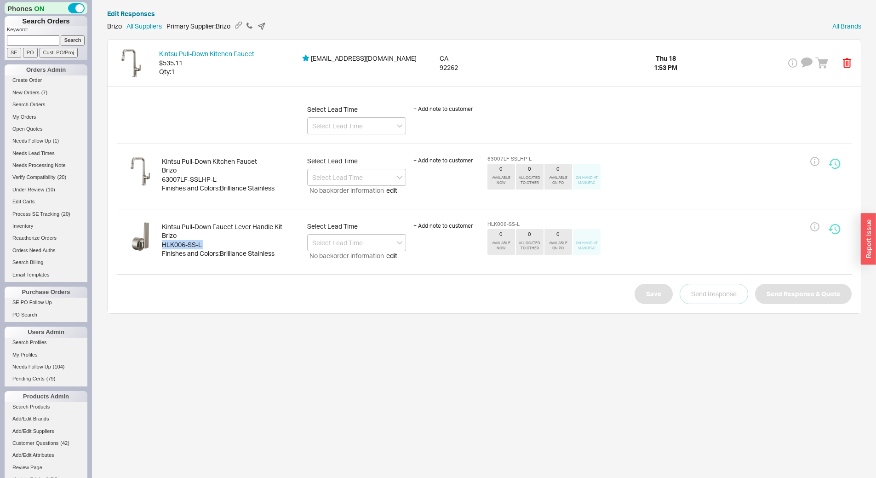
click at [189, 245] on div "HLK006-SS-L" at bounding box center [231, 244] width 138 height 9
drag, startPoint x: 376, startPoint y: 127, endPoint x: 371, endPoint y: 133, distance: 8.6
click at [375, 127] on input at bounding box center [356, 125] width 99 height 17
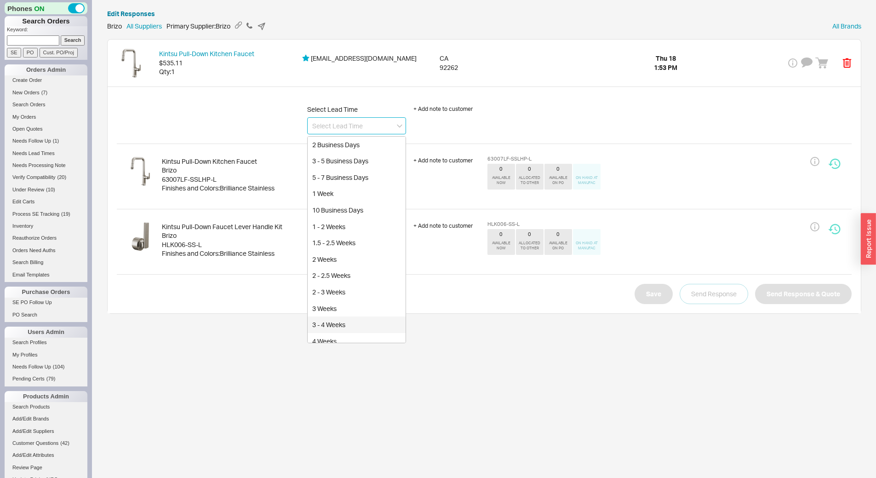
click at [362, 326] on div "3 - 4 Weeks" at bounding box center [357, 325] width 98 height 17
type input "3 - 4 Weeks"
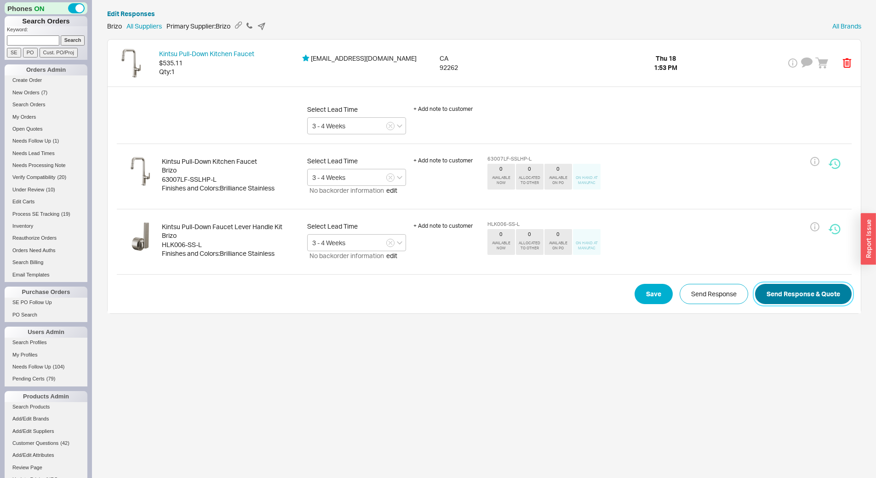
click at [804, 286] on button "Send Response & Quote" at bounding box center [803, 294] width 97 height 20
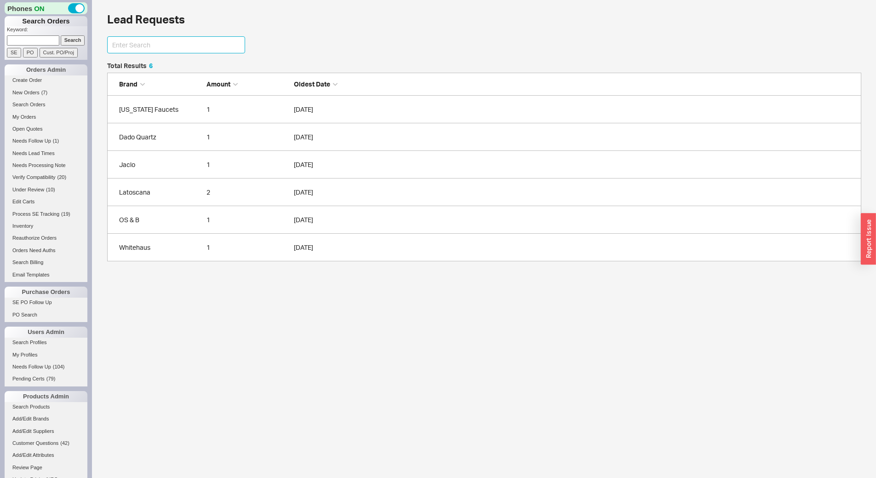
scroll to position [7, 7]
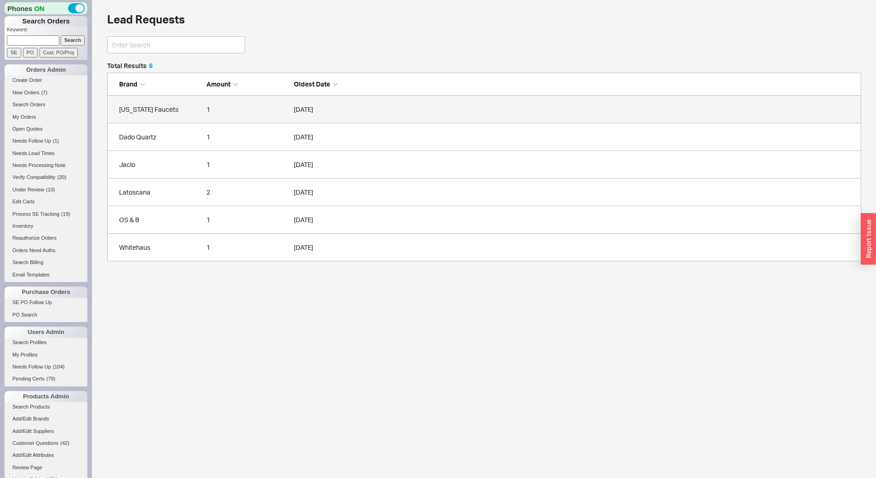
click at [180, 114] on div "California Faucets" at bounding box center [160, 109] width 83 height 9
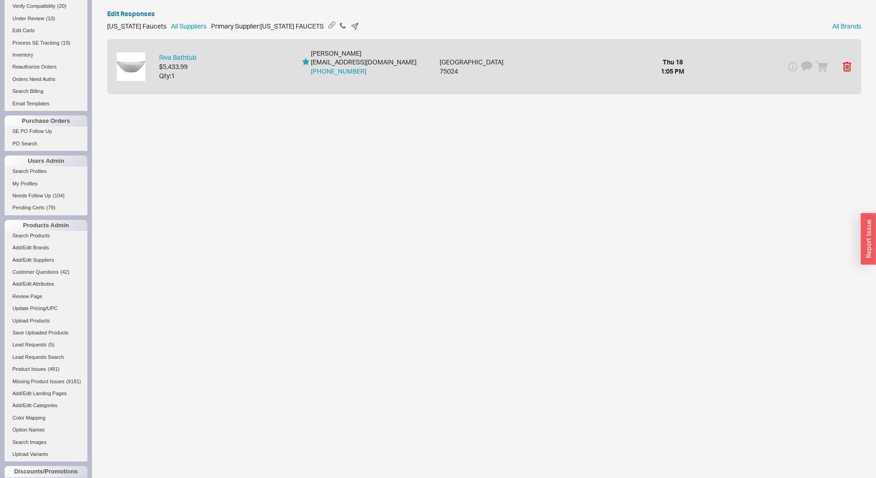
scroll to position [184, 0]
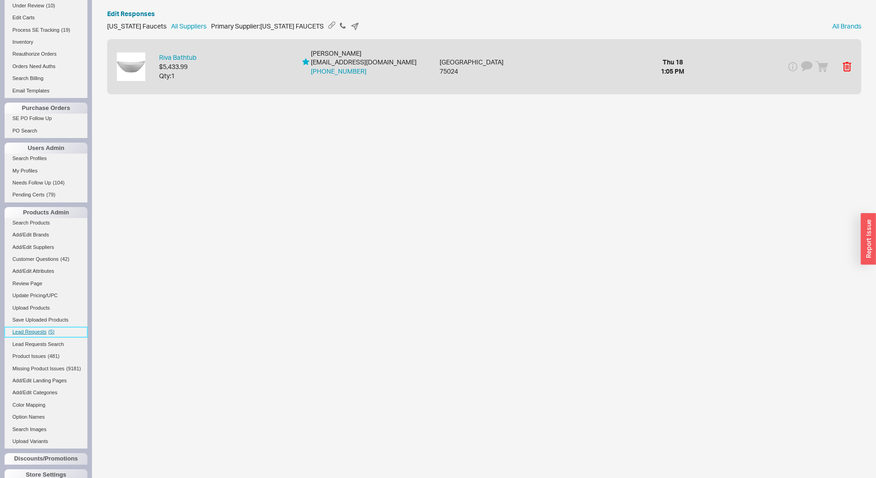
click at [34, 330] on span "Lead Requests" at bounding box center [29, 332] width 34 height 6
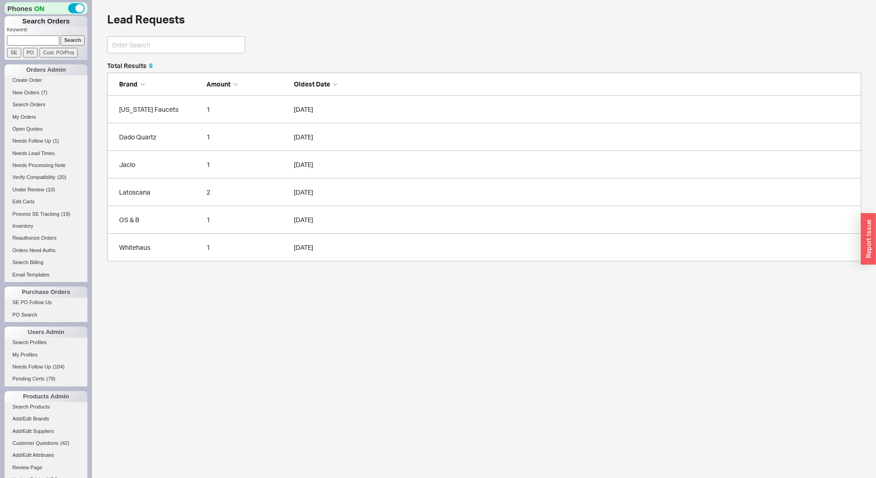
scroll to position [192, 748]
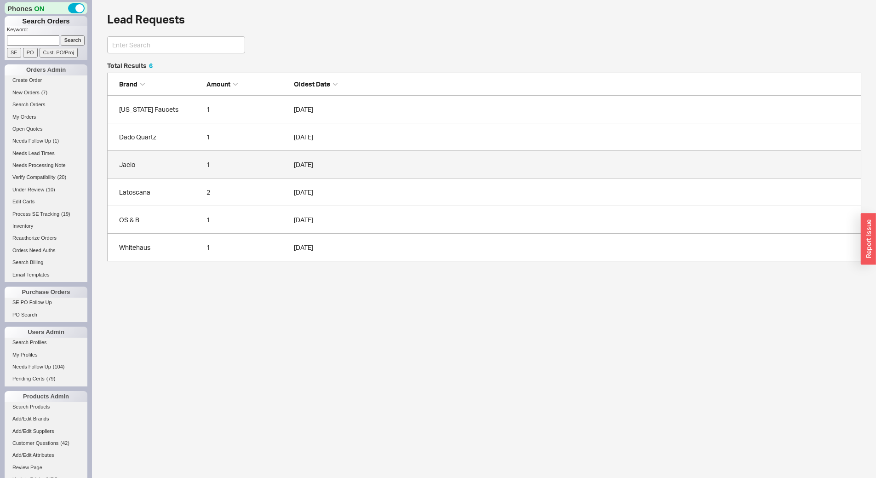
click at [179, 163] on div "Jaclo" at bounding box center [160, 164] width 83 height 9
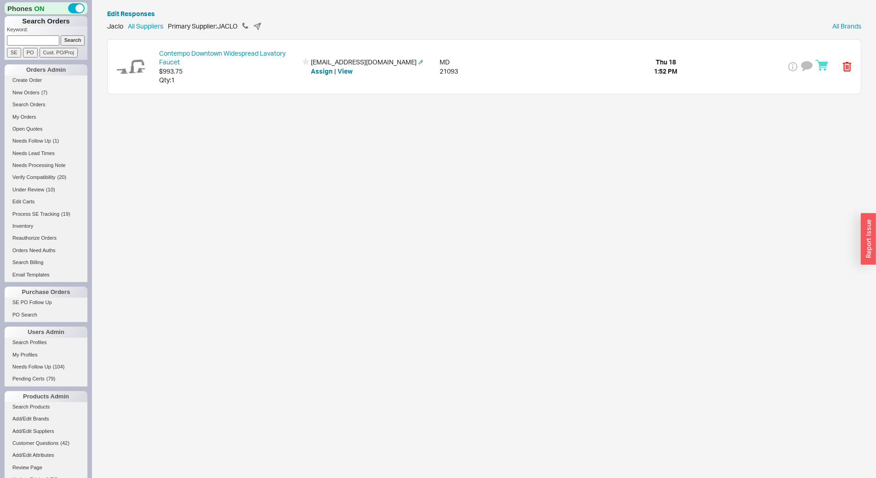
click at [218, 87] on div "Contempo Downtown Widespread Lavatory Faucet $993.75 Qty: 1 cynthiakeppert1@gms…" at bounding box center [485, 67] width 754 height 54
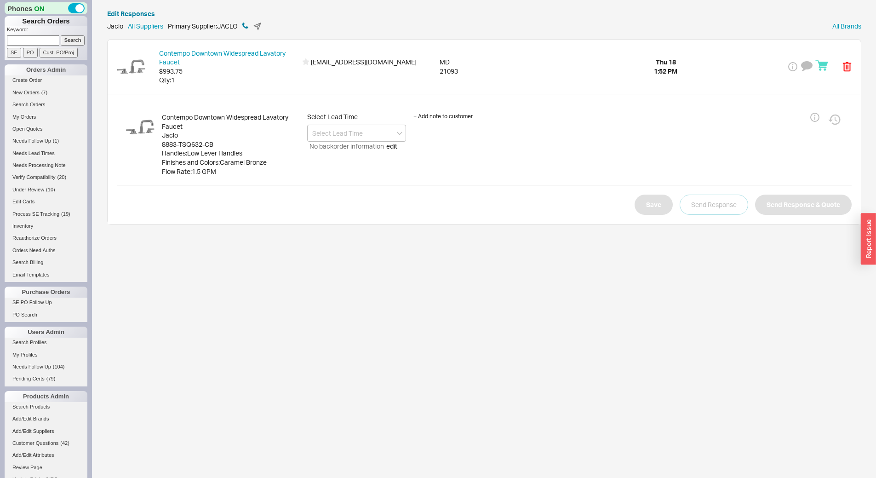
click at [248, 26] on icon at bounding box center [245, 26] width 6 height 6
click at [380, 134] on input at bounding box center [356, 133] width 99 height 17
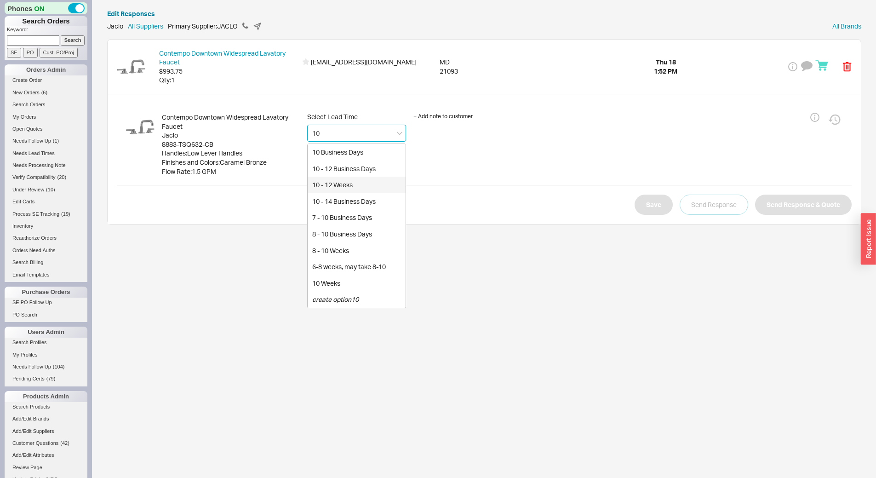
click at [379, 178] on div "10 - 12 Weeks" at bounding box center [357, 185] width 98 height 17
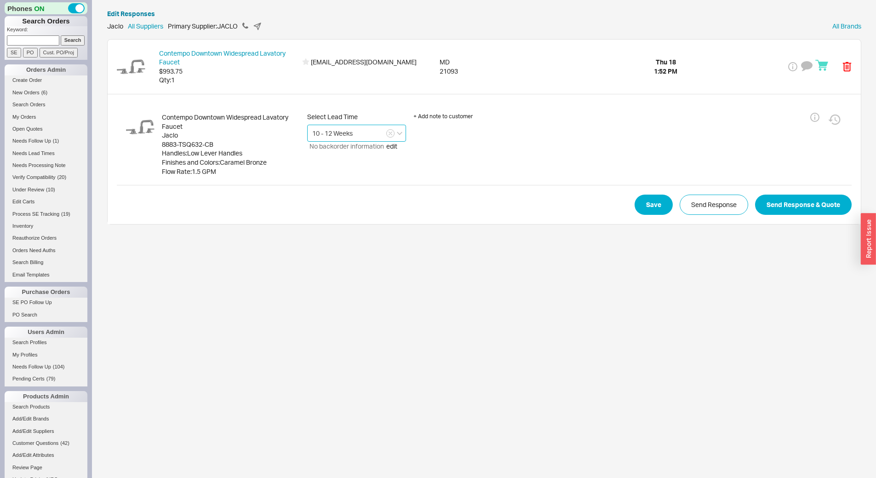
type input "10 - 12 Weeks"
click at [716, 215] on div "Contempo Downtown Widespread Lavatory Faucet Jaclo 8883-TSQ632-CB Handles : Low…" at bounding box center [485, 159] width 754 height 130
click at [718, 213] on button "Send Response" at bounding box center [714, 205] width 69 height 20
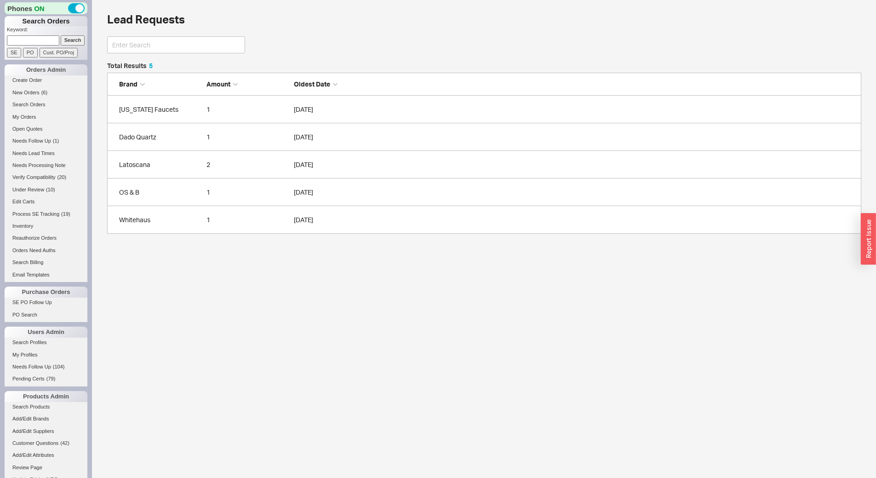
scroll to position [164, 748]
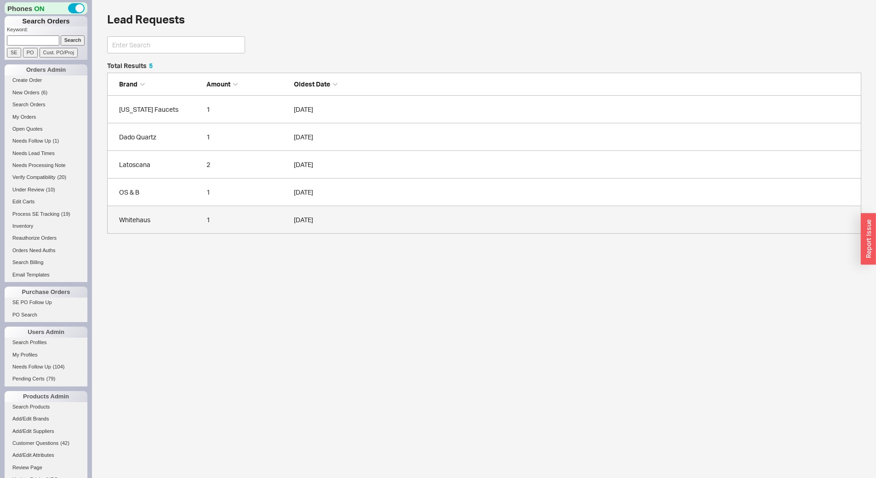
click at [190, 215] on div "Whitehaus" at bounding box center [160, 219] width 83 height 9
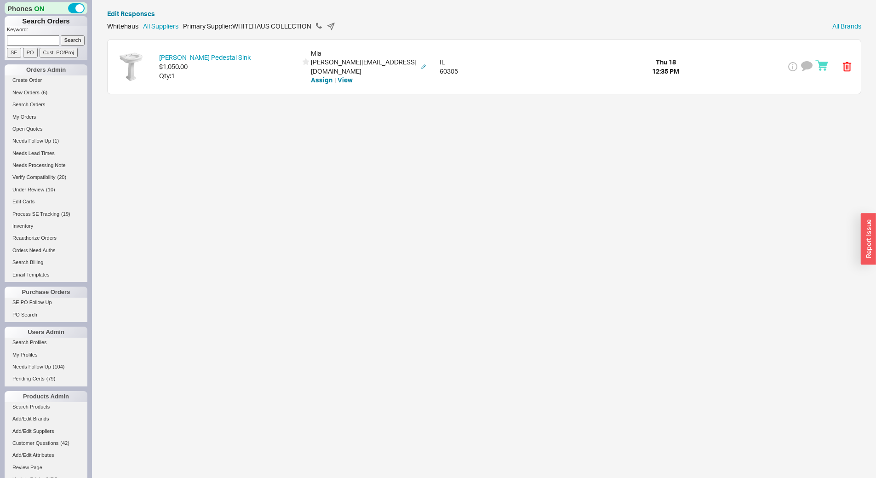
click at [230, 78] on div "Isabella Pedestal Sink $1,050.00 Qty: 1 Mia lansford.mia@gmail.com Assign | Vie…" at bounding box center [485, 67] width 754 height 54
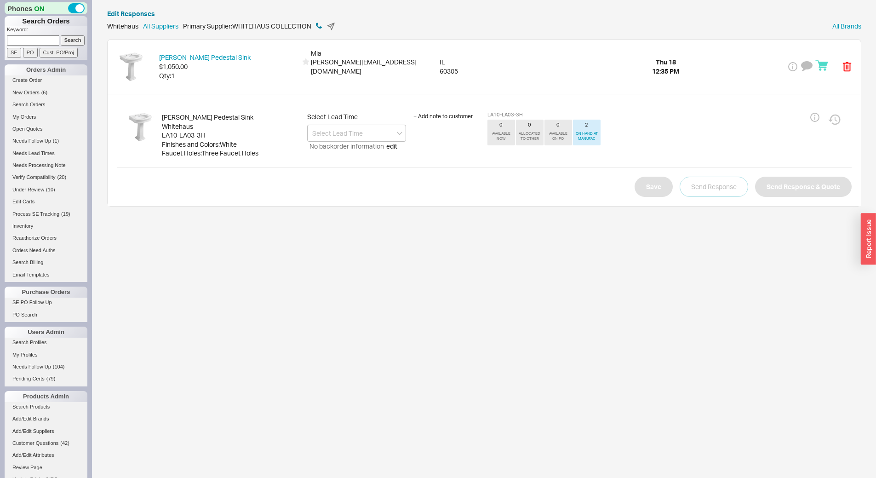
click at [322, 27] on icon at bounding box center [319, 26] width 6 height 6
click at [362, 127] on input at bounding box center [356, 133] width 99 height 17
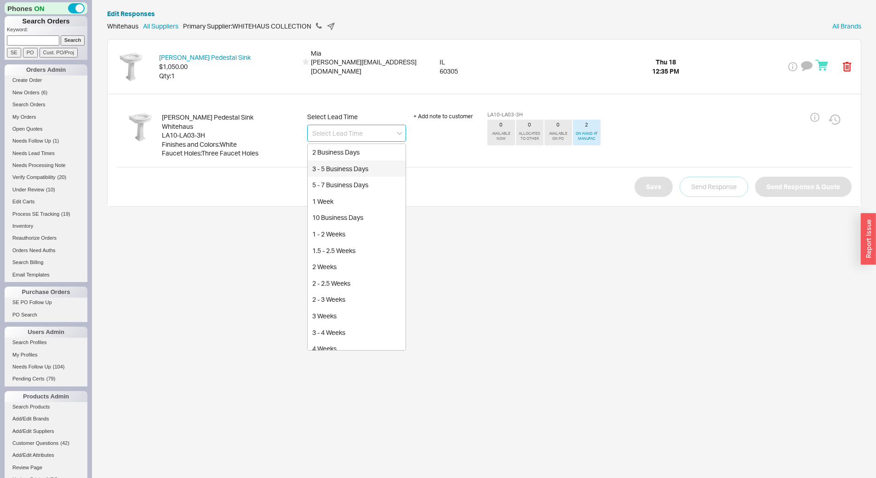
click at [363, 163] on div "3 - 5 Business Days" at bounding box center [357, 169] width 98 height 17
type input "3 - 5 Business Days"
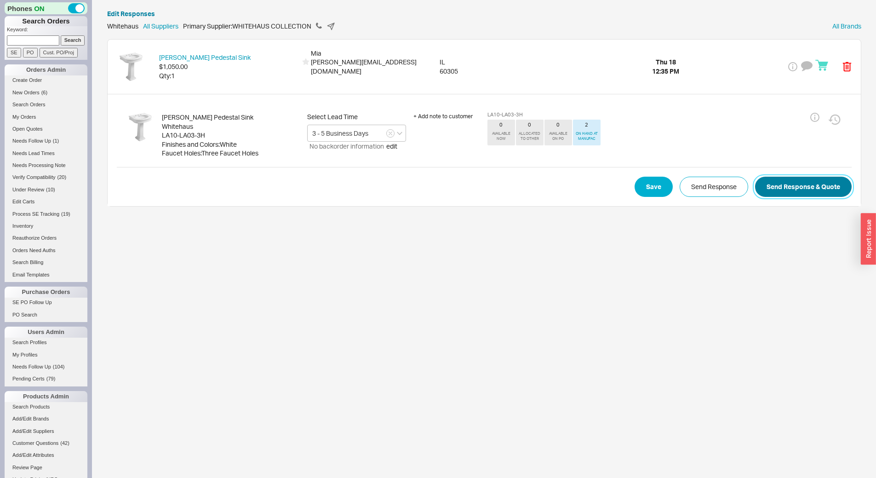
click at [785, 184] on button "Send Response & Quote" at bounding box center [803, 187] width 97 height 20
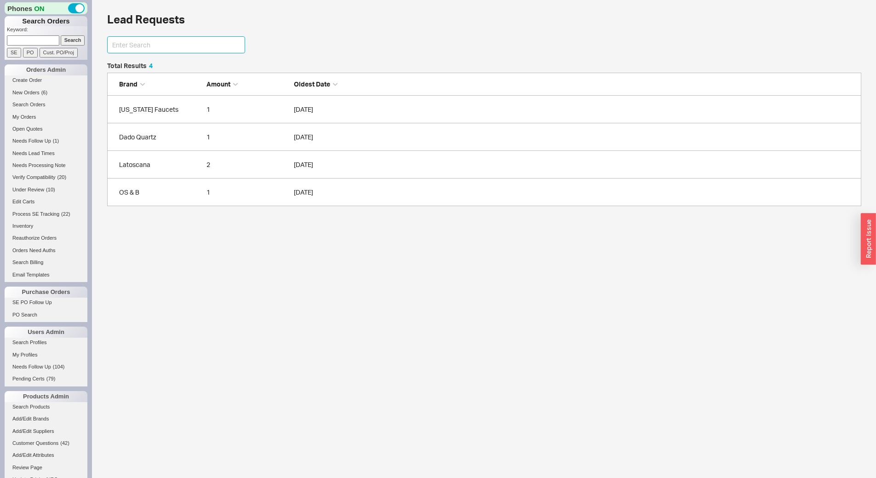
scroll to position [137, 748]
click at [31, 96] on link "New Orders ( 7 )" at bounding box center [46, 93] width 83 height 10
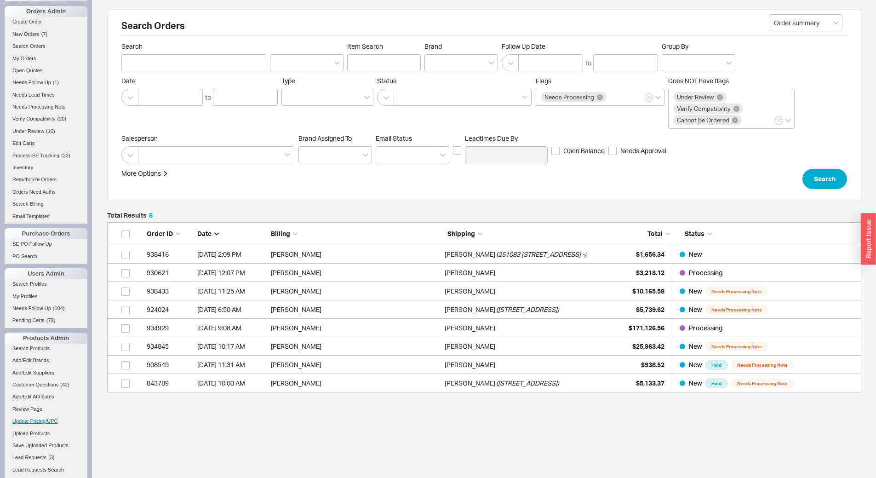
scroll to position [138, 0]
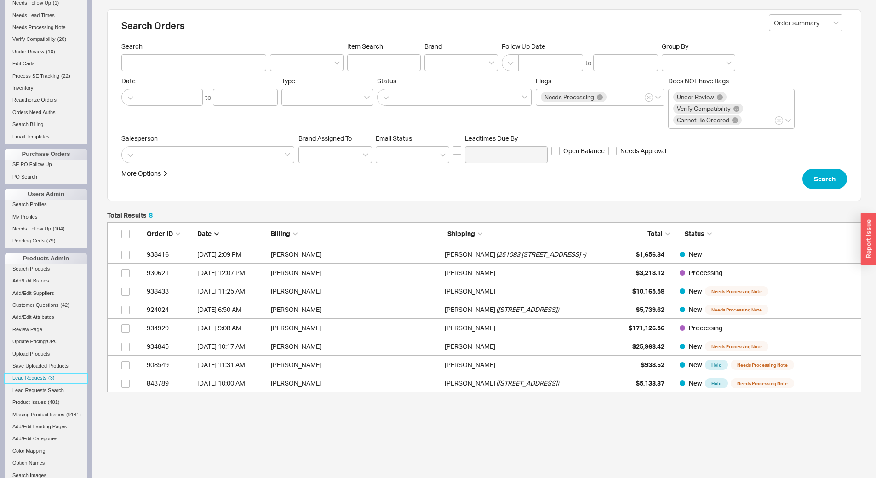
click at [40, 373] on link "Lead Requests ( 3 )" at bounding box center [46, 378] width 83 height 10
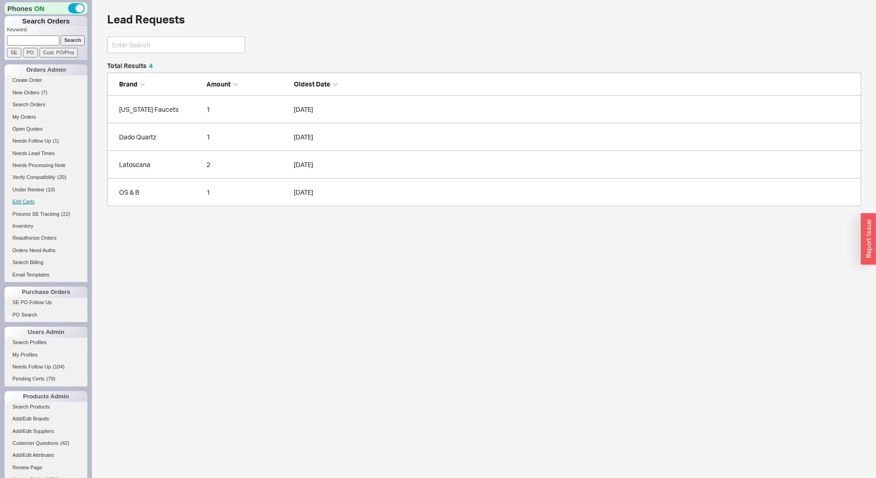
scroll to position [137, 748]
click at [190, 160] on div "Latoscana" at bounding box center [160, 164] width 83 height 9
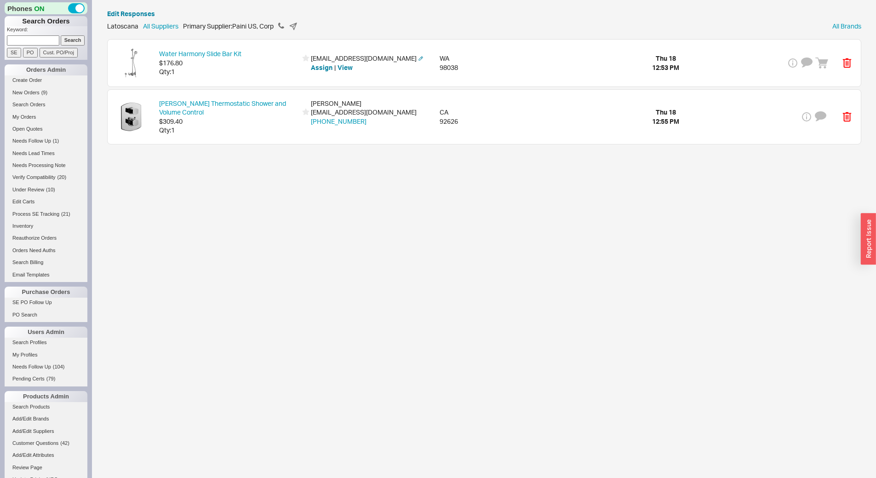
click at [251, 67] on span "$176.80" at bounding box center [228, 62] width 138 height 9
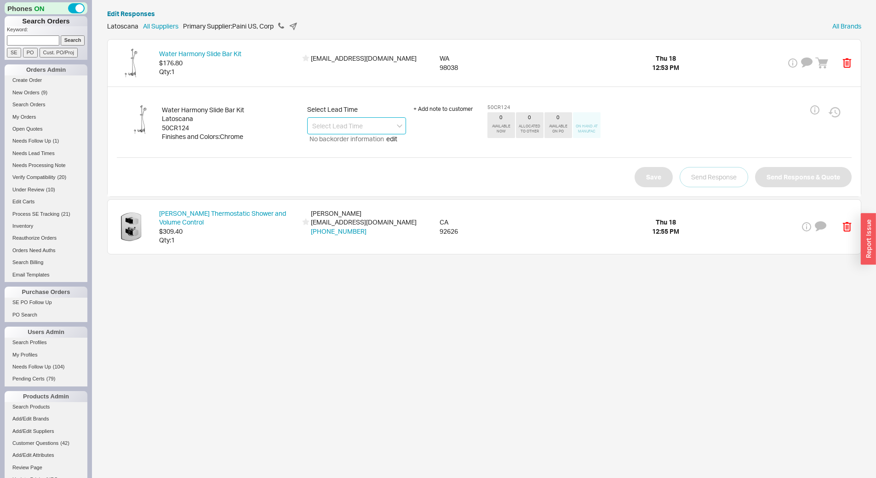
click at [384, 127] on input at bounding box center [356, 125] width 99 height 17
drag, startPoint x: 366, startPoint y: 140, endPoint x: 449, endPoint y: 149, distance: 83.2
click at [366, 141] on div "7 - 10 Business Days" at bounding box center [357, 145] width 98 height 17
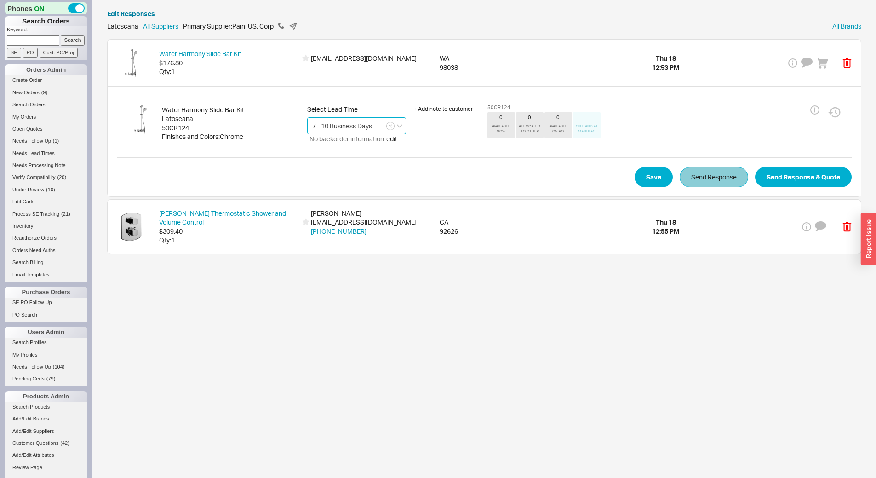
type input "7 - 10 Business Days"
click at [742, 182] on button "Send Response" at bounding box center [714, 177] width 69 height 20
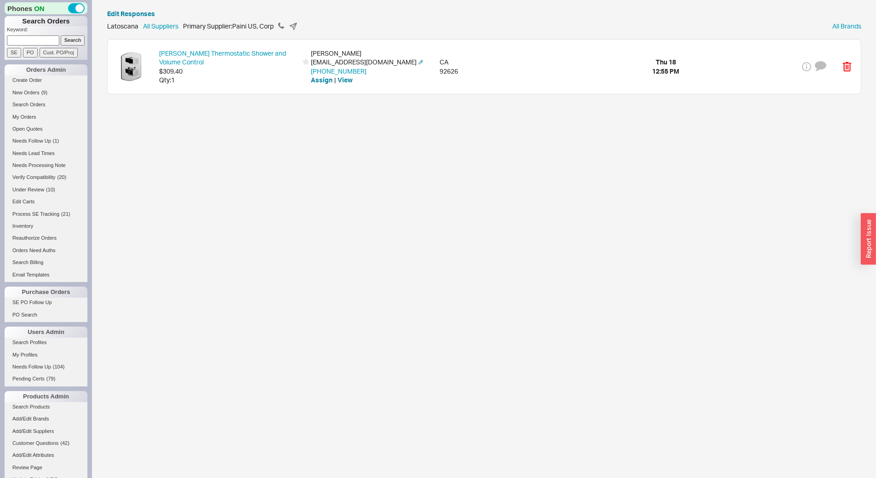
click at [589, 82] on div "Novello Thermostatic Shower and Volume Control $309.40 Qty: 1 Robert C Hopkins …" at bounding box center [485, 67] width 754 height 54
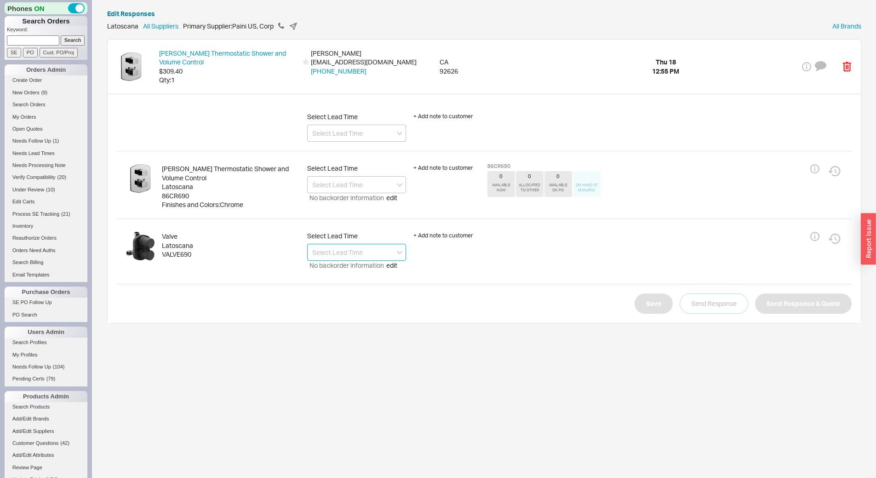
click at [364, 258] on input at bounding box center [356, 252] width 99 height 17
click at [369, 267] on div "7 - 10 Business Days" at bounding box center [357, 271] width 98 height 17
type input "7 - 10 Business Days"
click at [348, 185] on input at bounding box center [356, 184] width 99 height 17
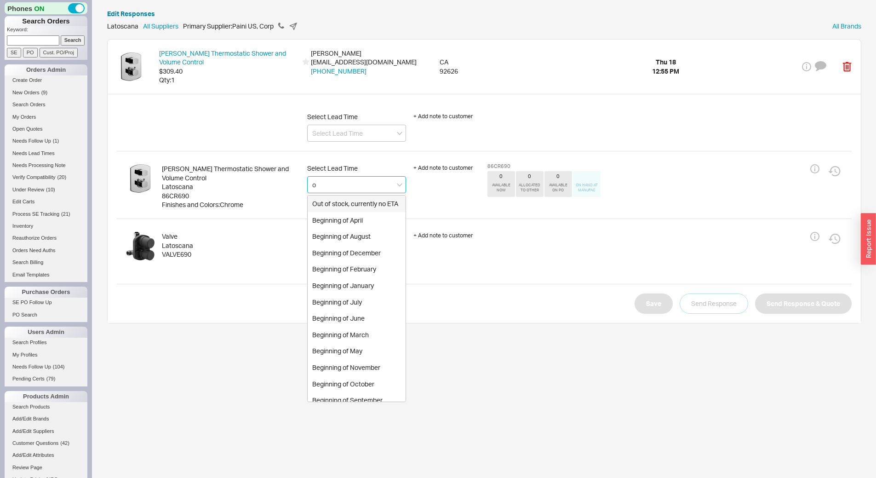
click at [352, 204] on div "Out of stock, currently no ETA" at bounding box center [357, 204] width 98 height 17
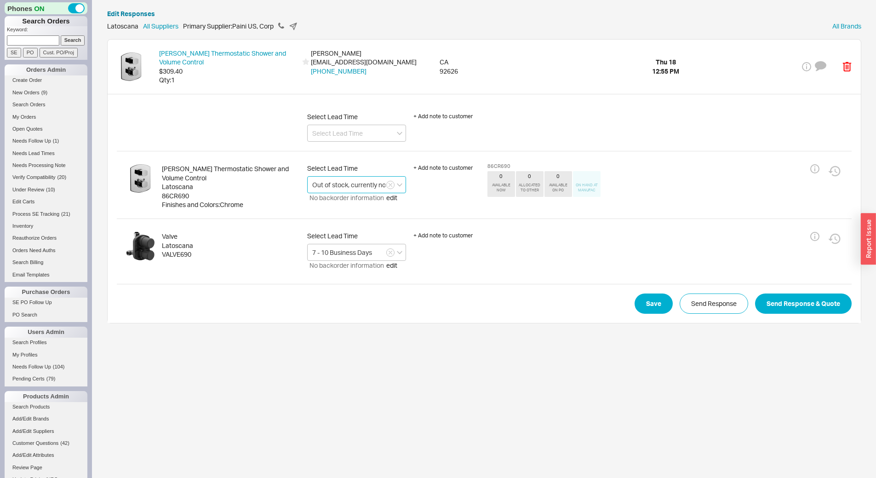
type input "Out of stock, currently no ETA"
click at [442, 172] on div "+ Add note to customer" at bounding box center [447, 186] width 67 height 45
click at [438, 171] on div "+ Add note to customer" at bounding box center [447, 168] width 67 height 8
click at [442, 186] on textarea at bounding box center [447, 187] width 67 height 27
paste textarea "9469100PC"
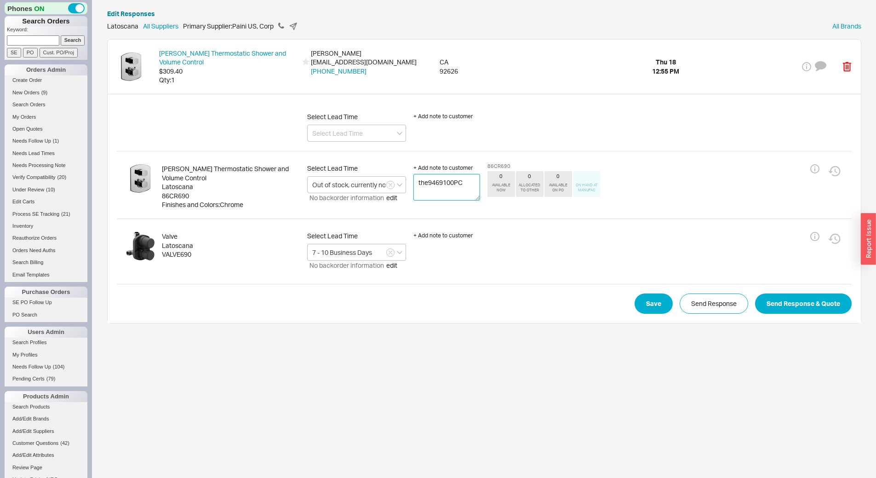
click at [431, 183] on textarea "the9469100PC" at bounding box center [447, 187] width 67 height 27
click at [428, 183] on textarea "the9469100PC" at bounding box center [447, 187] width 67 height 27
click at [468, 191] on textarea "the 9469100PC" at bounding box center [447, 187] width 67 height 27
type textarea "the 9469100PC is available if you want"
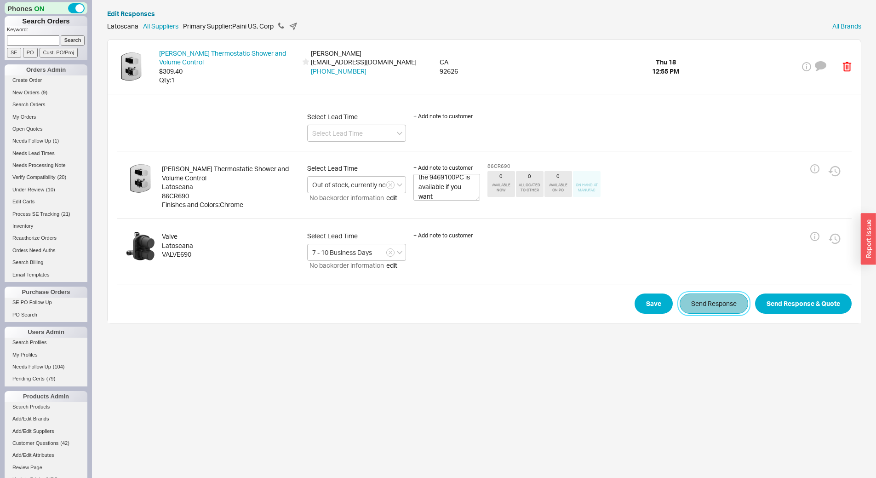
click at [727, 301] on button "Send Response" at bounding box center [714, 304] width 69 height 20
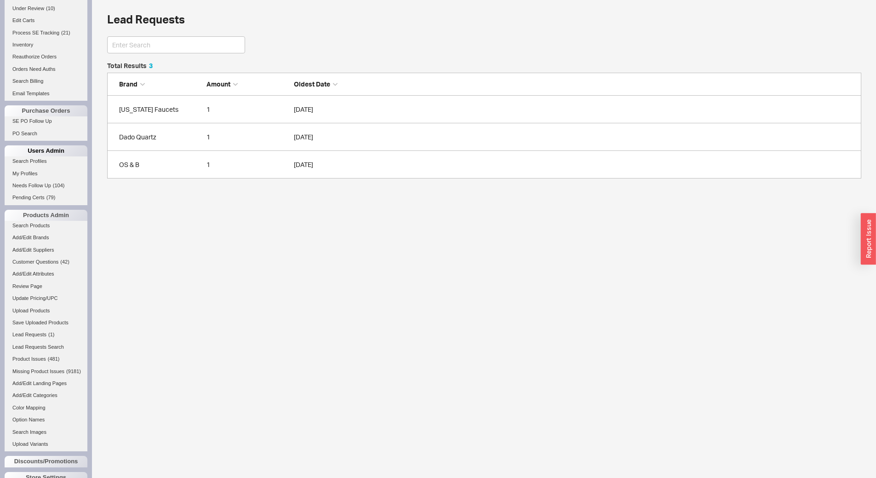
scroll to position [184, 0]
click at [43, 334] on span "Lead Requests" at bounding box center [29, 332] width 34 height 6
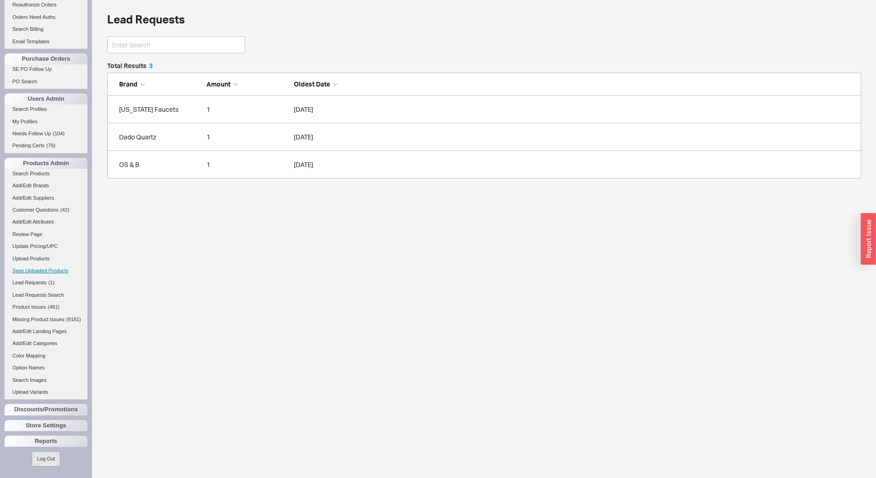
scroll to position [241, 0]
click at [36, 280] on span "Lead Requests" at bounding box center [29, 283] width 34 height 6
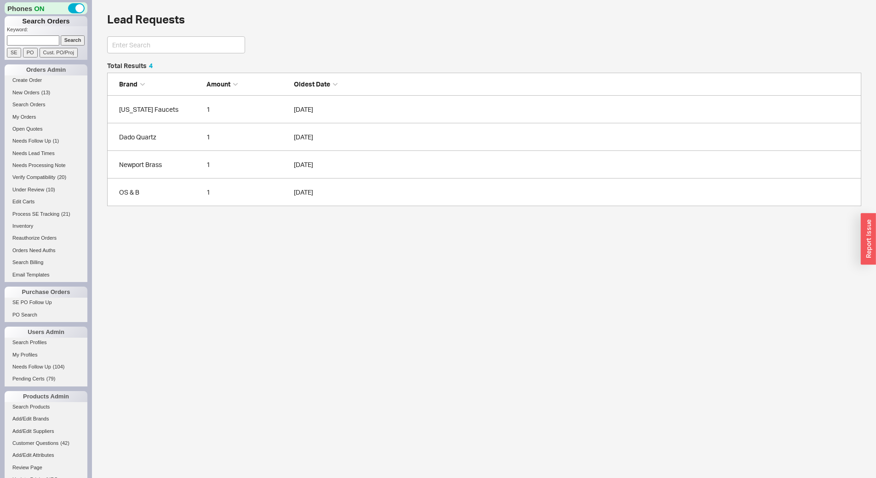
scroll to position [137, 748]
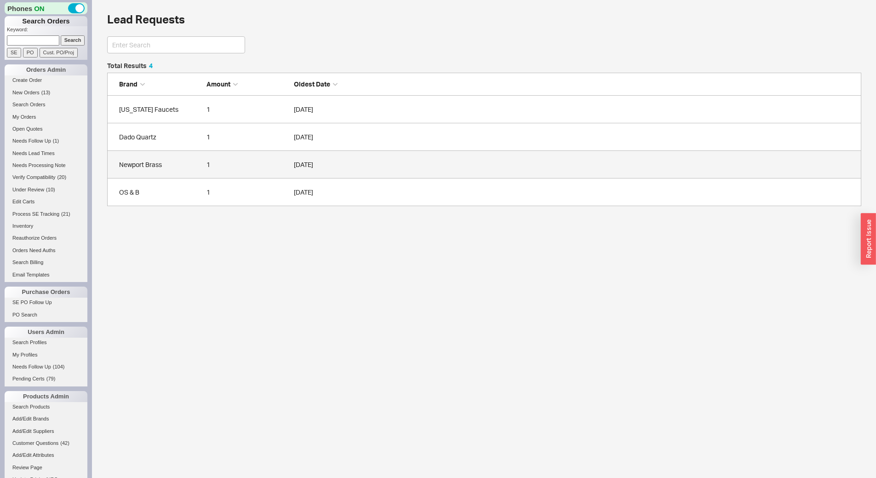
click at [164, 172] on link "Newport Brass 1 09/18/2025" at bounding box center [484, 165] width 755 height 28
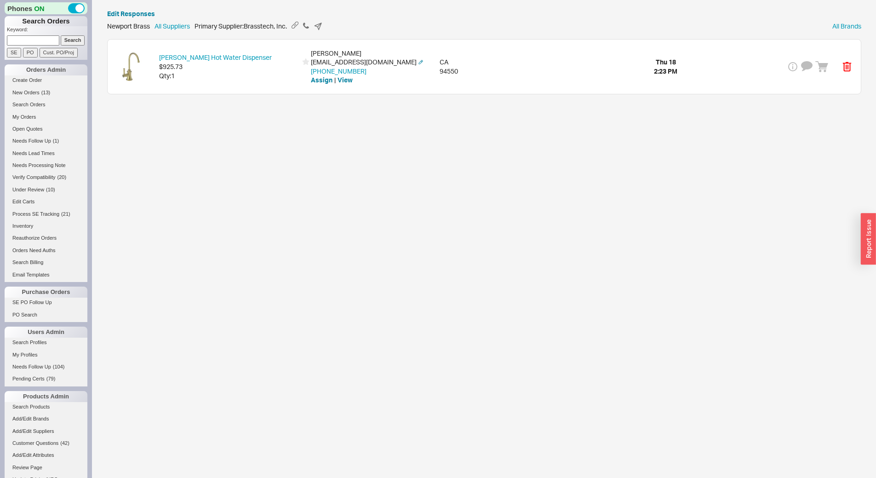
click at [227, 86] on div "Stripling Hot Water Dispenser $925.73 Qty: 1 Monica Volta mivolt@yahoo.com 650-…" at bounding box center [485, 67] width 754 height 54
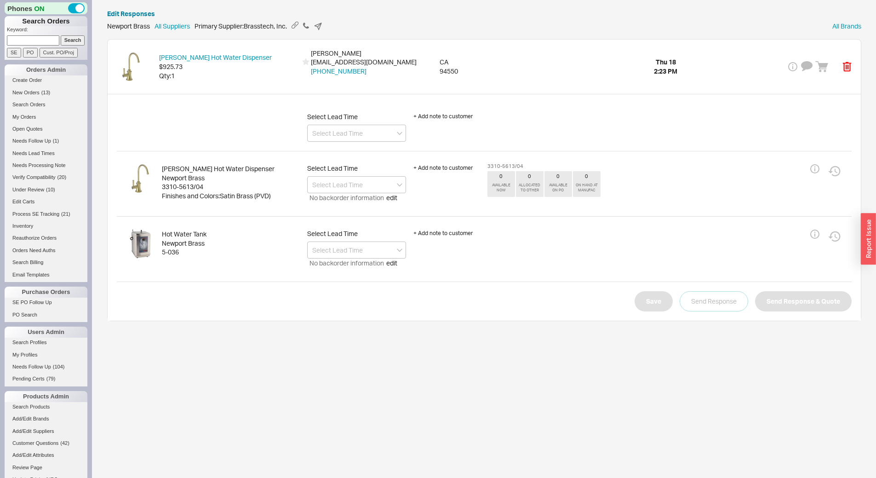
click at [188, 187] on div "3310-5613/04" at bounding box center [231, 186] width 138 height 9
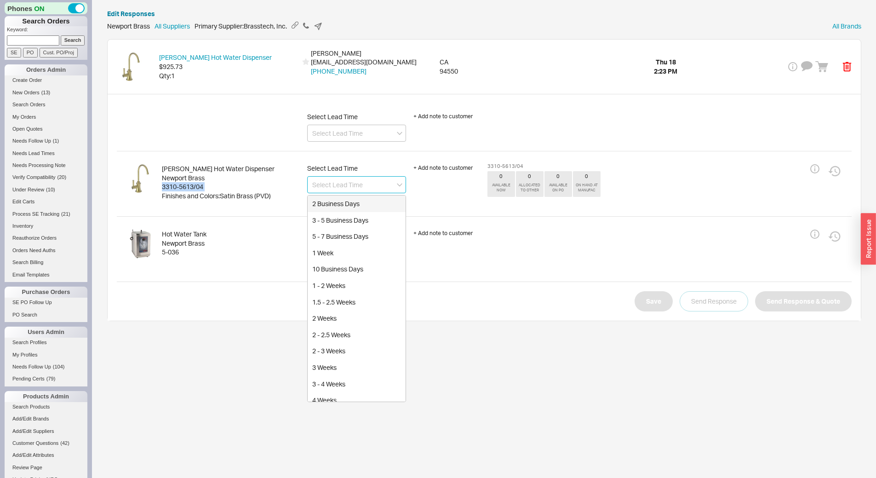
click at [367, 186] on input at bounding box center [356, 184] width 99 height 17
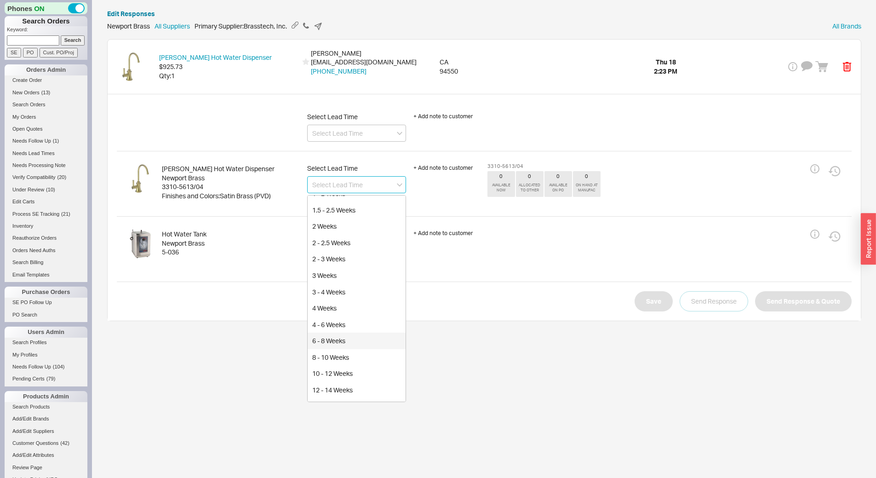
click at [364, 340] on div "6 - 8 Weeks" at bounding box center [357, 341] width 98 height 17
type input "6 - 8 Weeks"
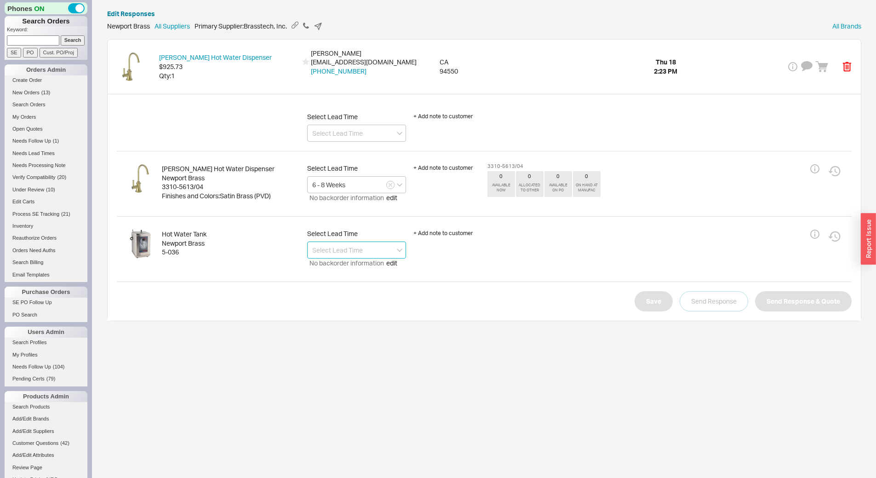
click at [349, 248] on input at bounding box center [356, 250] width 99 height 17
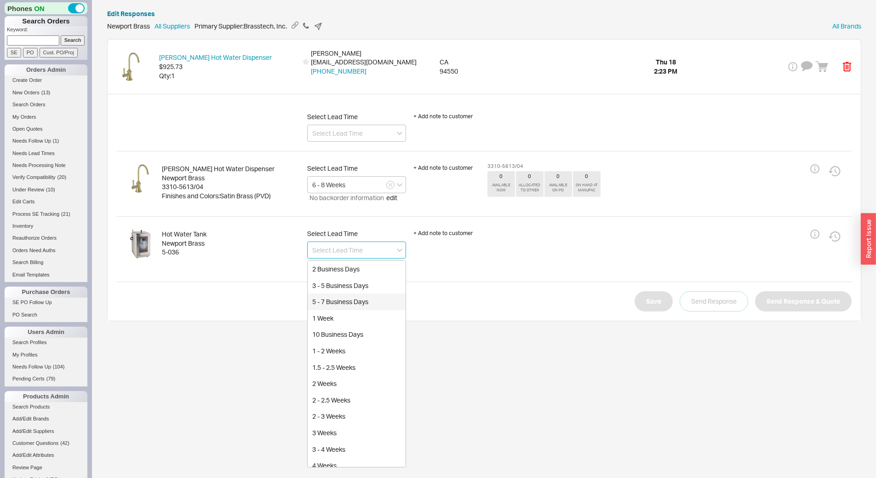
click at [354, 298] on div "5 - 7 Business Days" at bounding box center [357, 302] width 98 height 17
type input "5 - 7 Business Days"
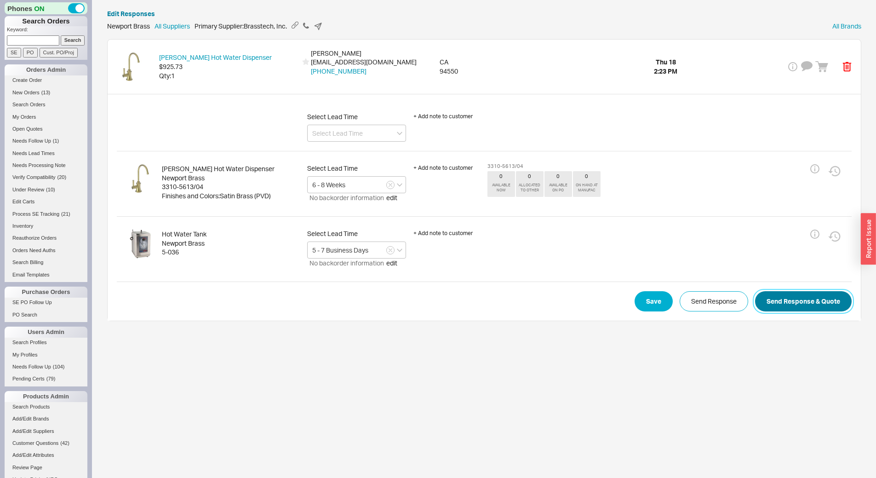
click at [831, 300] on button "Send Response & Quote" at bounding box center [803, 301] width 97 height 20
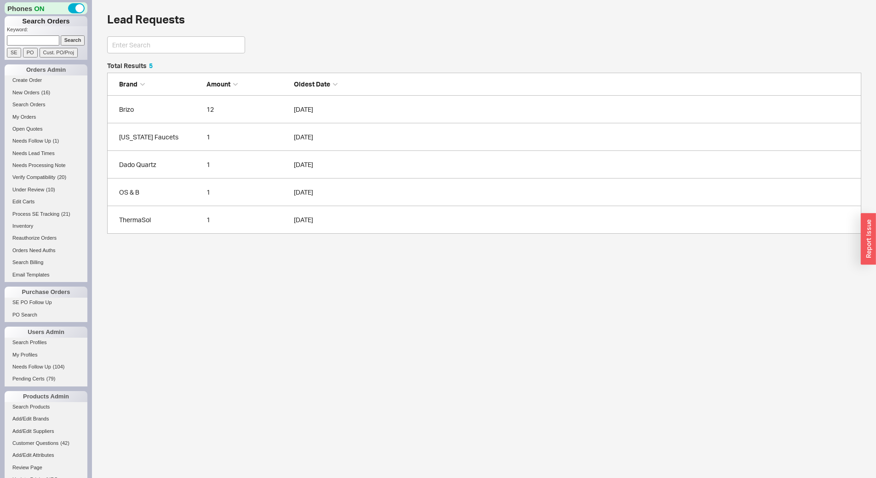
scroll to position [164, 748]
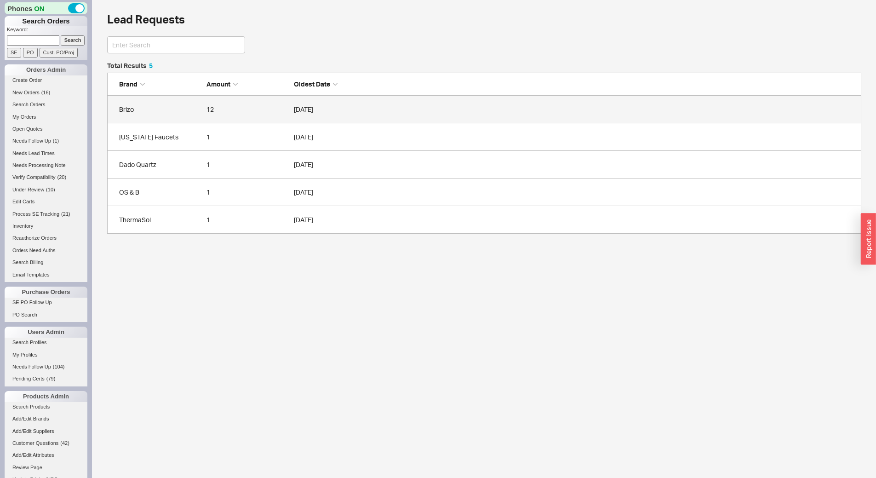
click at [277, 108] on div "12" at bounding box center [248, 109] width 83 height 9
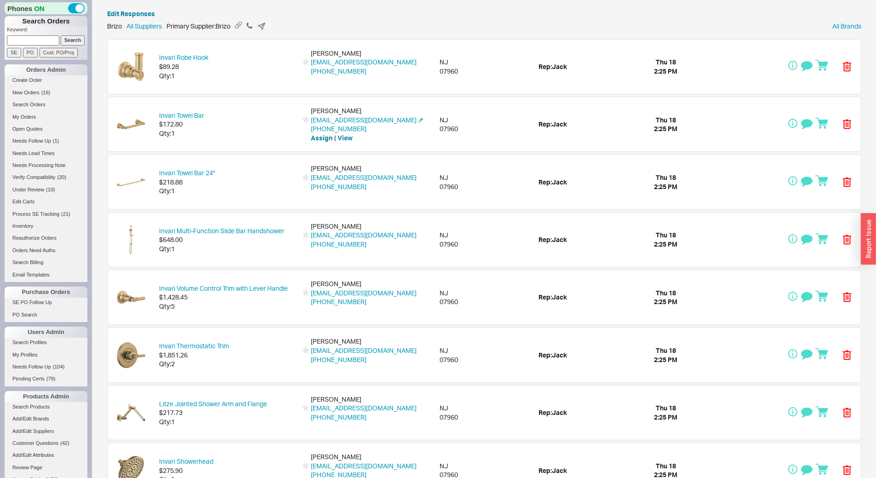
click at [771, 132] on div "Invari Towel Bar $172.80 Qty: 1 Inga Pakhomova v385@yahoo.com 973-452-1743 Assi…" at bounding box center [485, 124] width 754 height 54
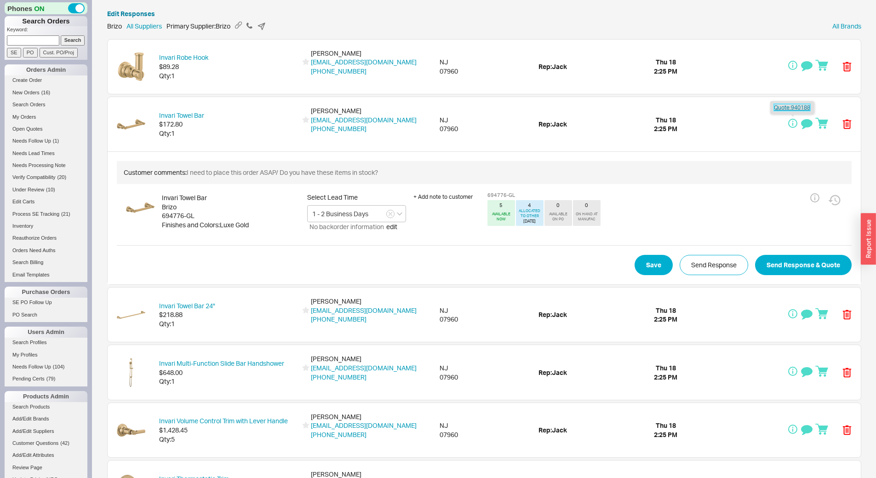
click at [799, 109] on link "Quote: 940188" at bounding box center [792, 107] width 36 height 7
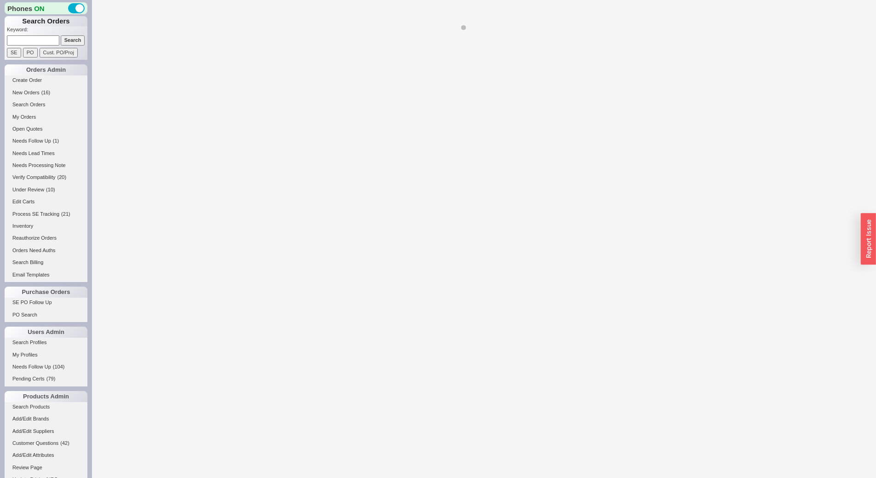
select select "*"
select select "LOW"
select select "3"
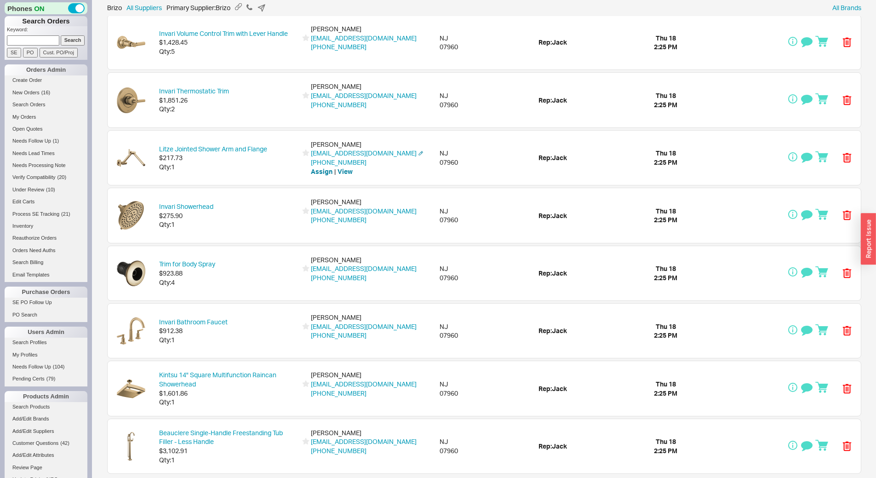
scroll to position [260, 0]
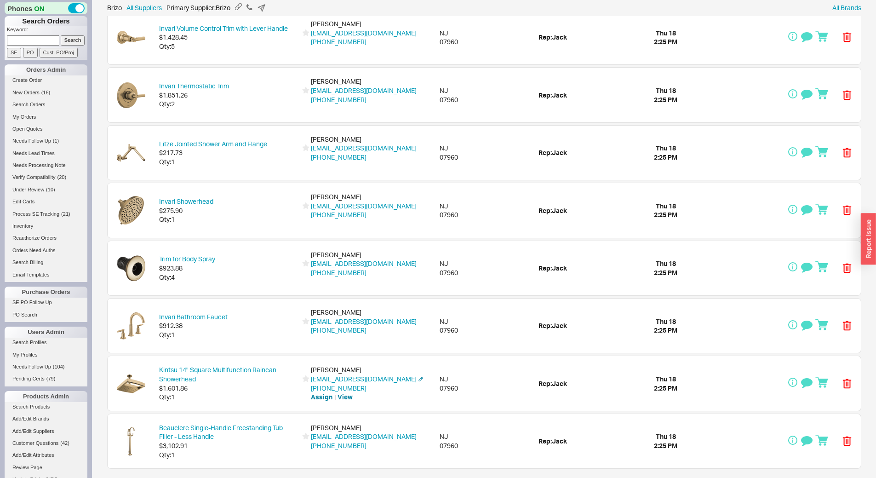
click at [243, 401] on div "Qty: 1" at bounding box center [228, 396] width 138 height 9
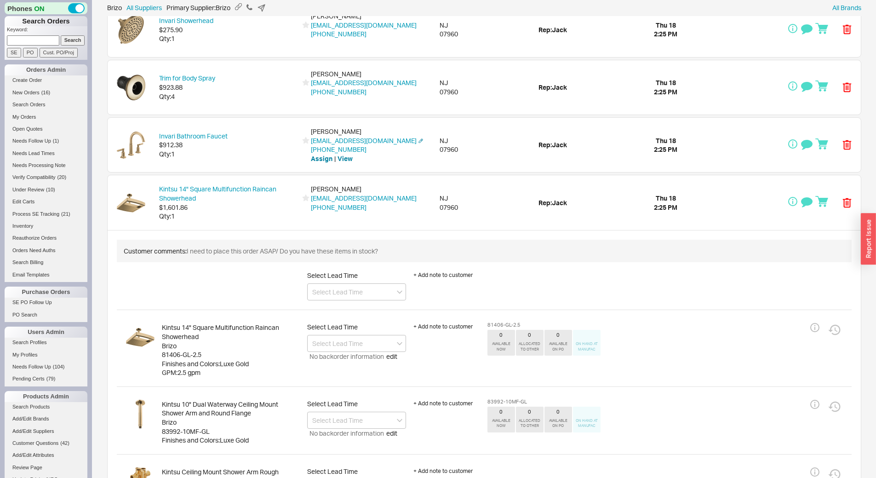
scroll to position [306, 0]
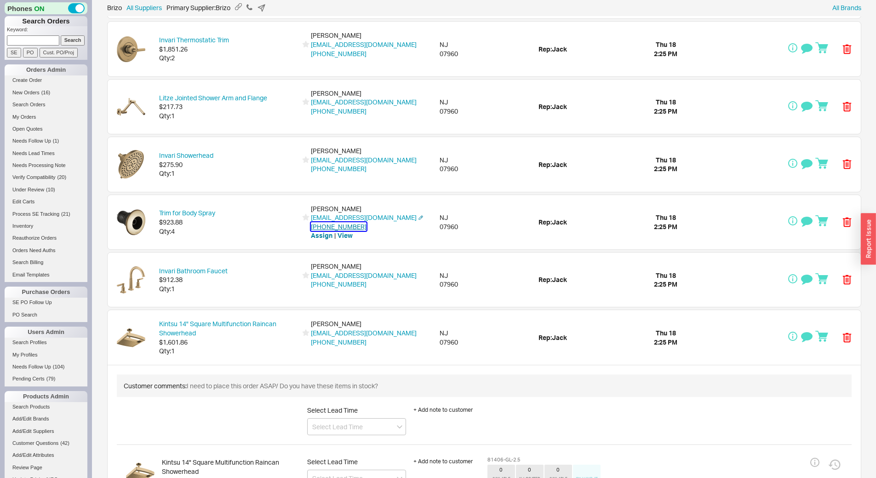
click at [314, 225] on button "973-452-1743" at bounding box center [339, 226] width 56 height 9
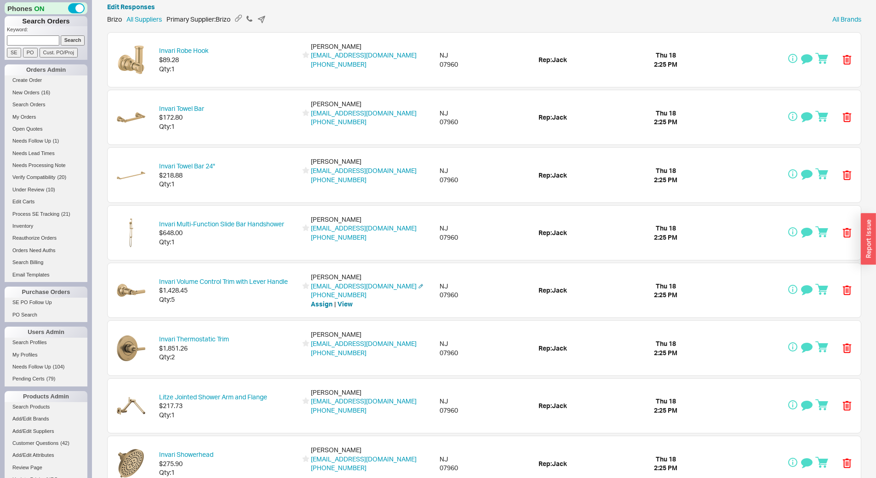
scroll to position [0, 0]
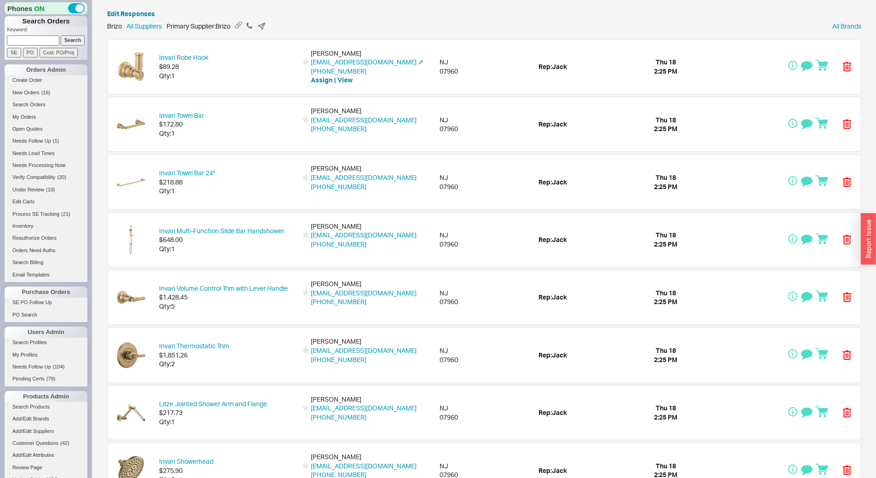
click at [265, 84] on div "Invari Robe Hook $89.28 Qty: 1 Inga Pakhomova v385@yahoo.com 973-452-1743 Assig…" at bounding box center [485, 67] width 754 height 54
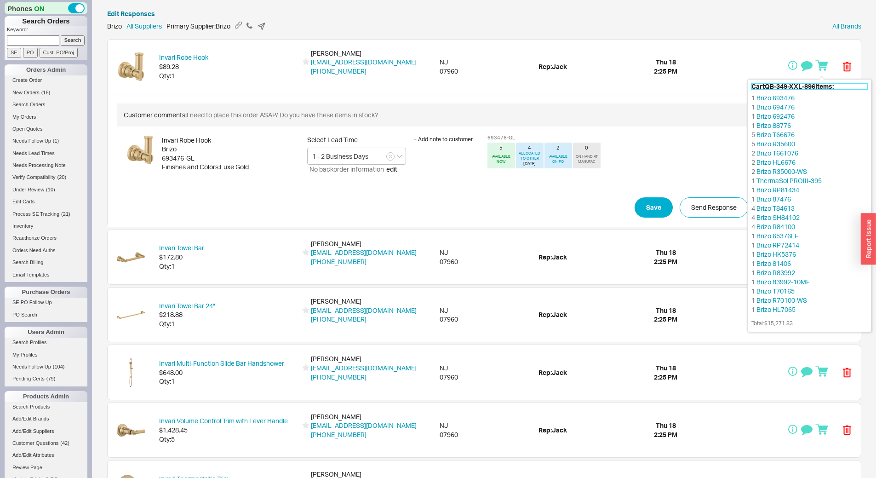
click at [814, 83] on h5 "Cart QB-349-XXL-896 Items:" at bounding box center [810, 86] width 116 height 6
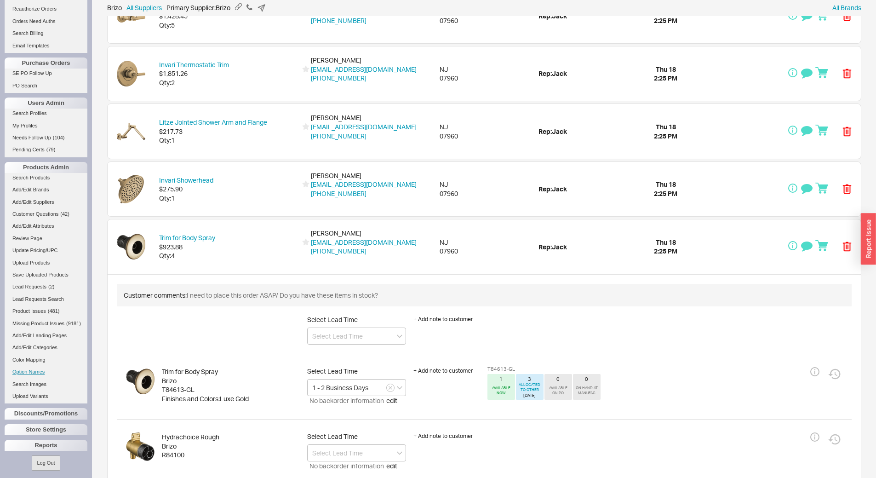
scroll to position [230, 0]
click at [32, 284] on span "Lead Requests" at bounding box center [29, 286] width 34 height 6
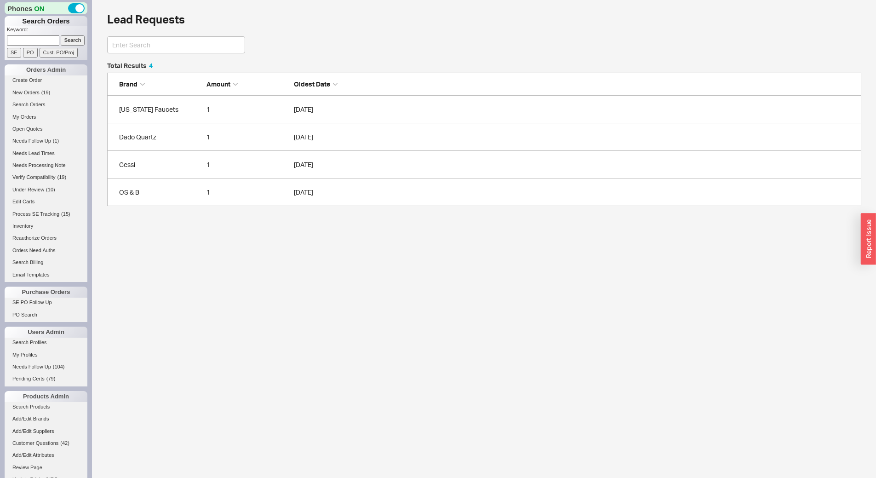
scroll to position [137, 748]
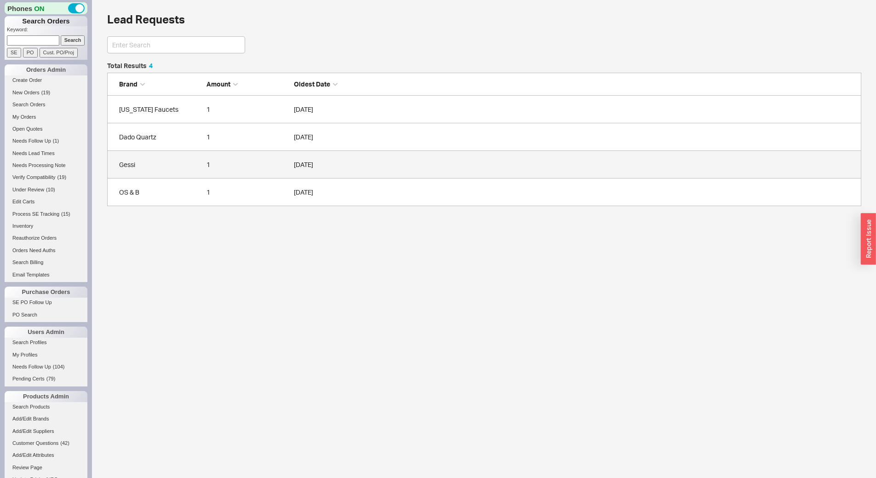
click at [176, 161] on div "Gessi" at bounding box center [160, 164] width 83 height 9
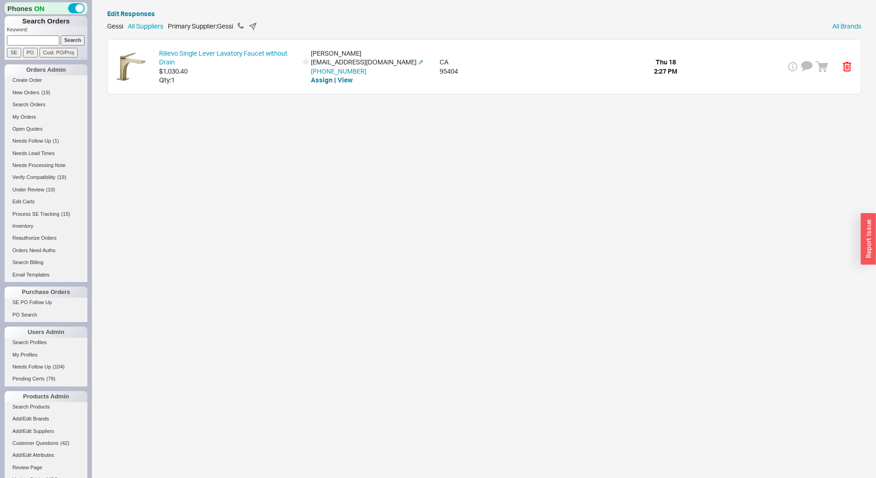
click at [231, 86] on div "Rilievo Single Lever Lavatory Faucet without Drain $1,030.40 Qty: 1 Malisa Evet…" at bounding box center [485, 67] width 754 height 54
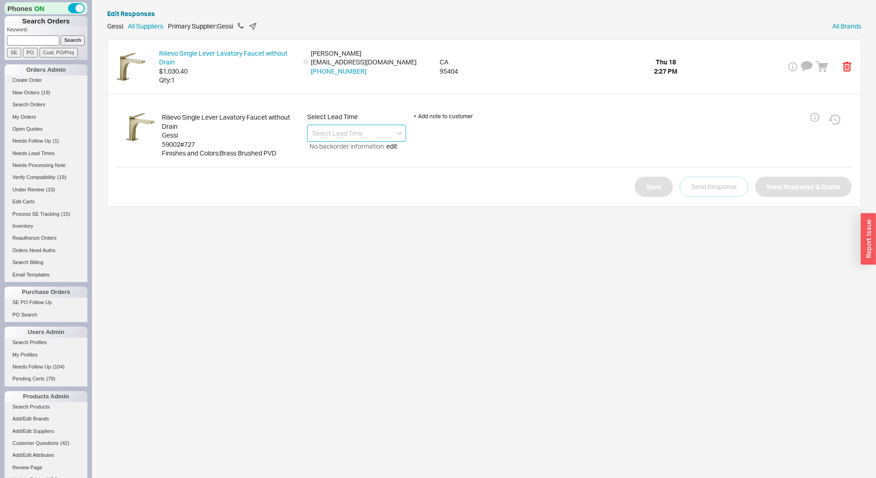
click at [332, 137] on input at bounding box center [356, 133] width 99 height 17
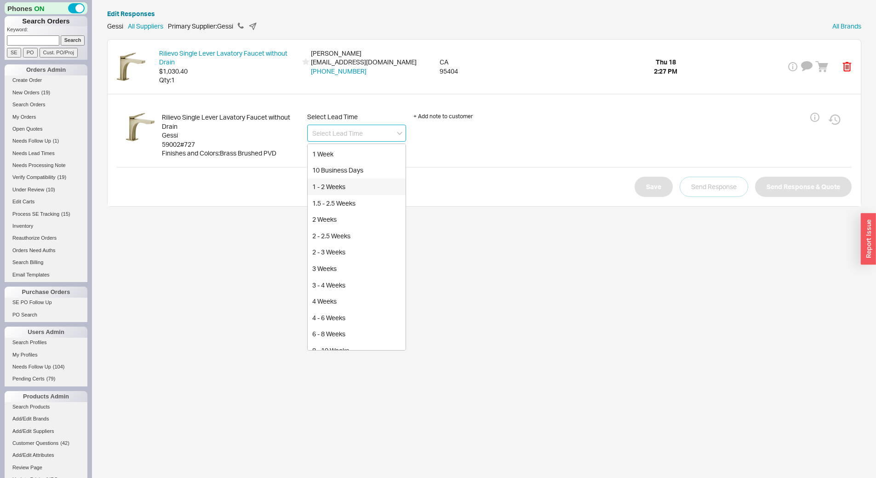
scroll to position [92, 0]
click at [370, 337] on div "12 - 14 Weeks" at bounding box center [357, 338] width 98 height 17
type input "12 - 14 Weeks"
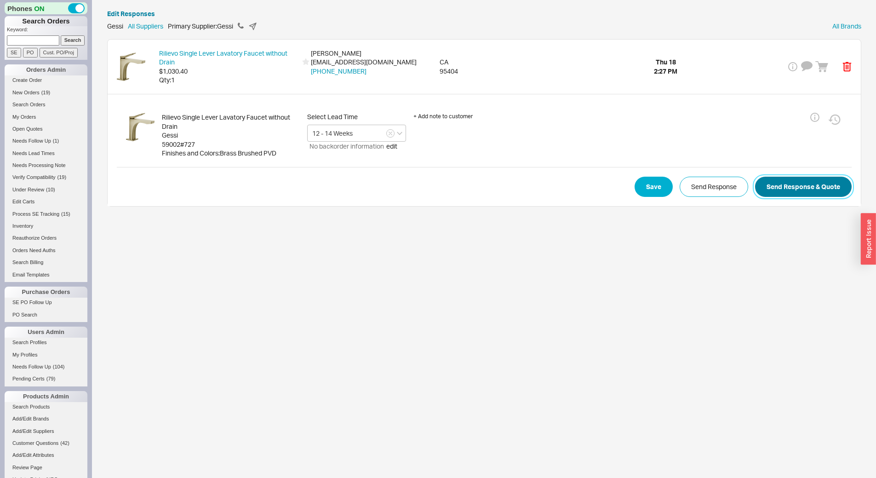
click at [781, 189] on button "Send Response & Quote" at bounding box center [803, 187] width 97 height 20
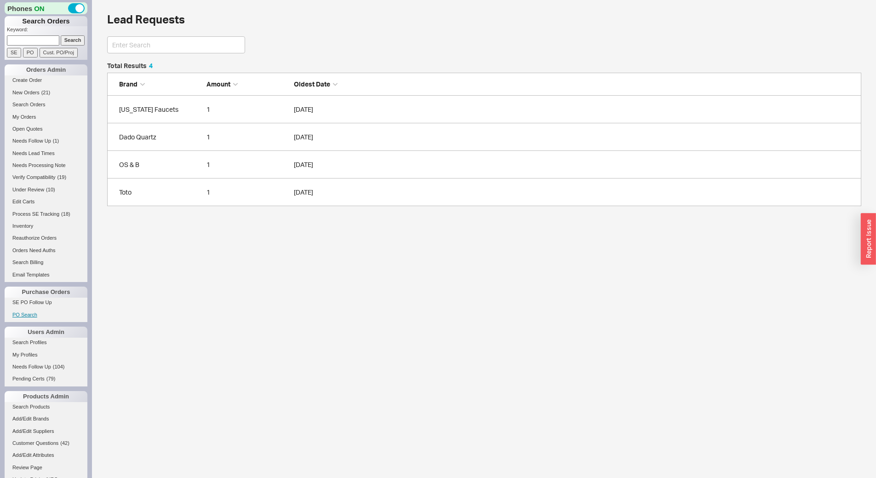
scroll to position [137, 748]
click at [172, 185] on link "Toto 1 09/18/2025" at bounding box center [484, 193] width 755 height 28
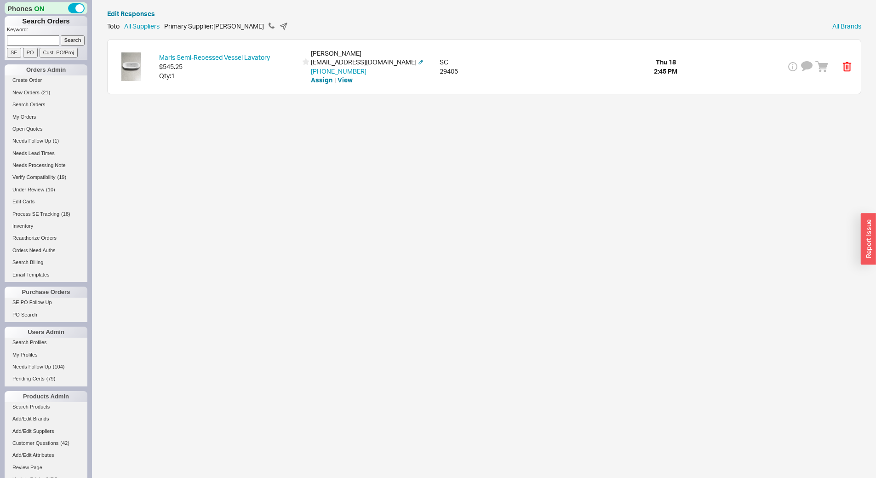
click at [225, 83] on div "Maris Semi-Recessed Vessel Lavatory $545.25 Qty: 1 Carter Cowsert cacowsert@win…" at bounding box center [485, 67] width 754 height 54
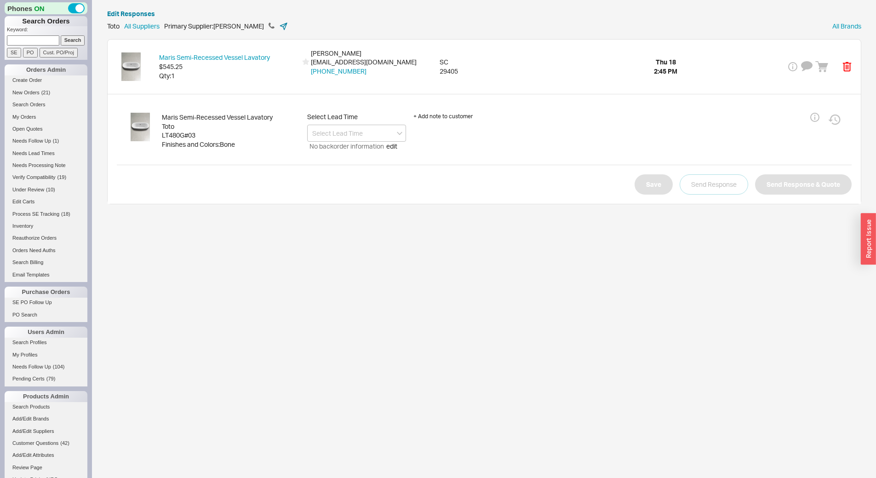
click at [280, 24] on icon at bounding box center [283, 26] width 7 height 7
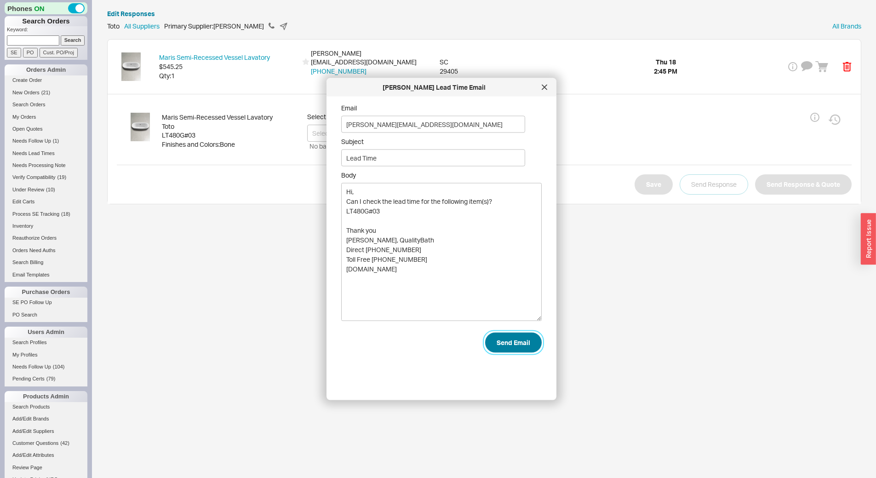
click at [515, 344] on button "Send Email" at bounding box center [513, 343] width 57 height 20
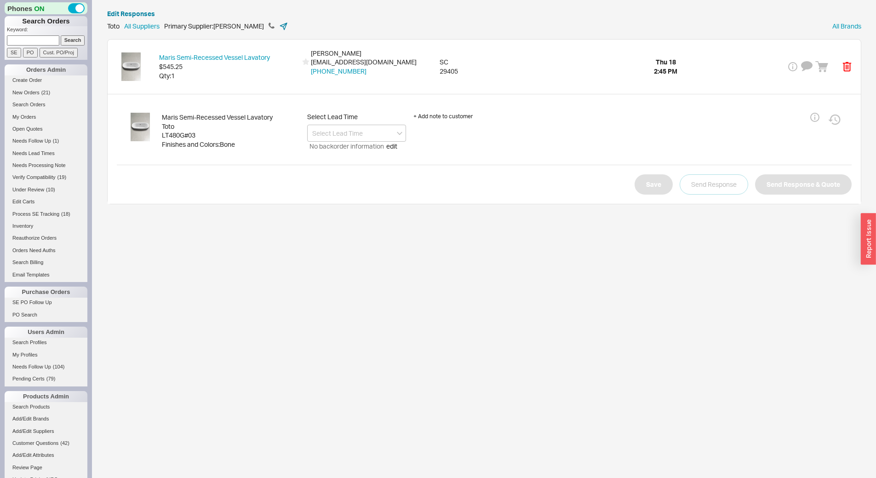
click at [279, 29] on icon at bounding box center [283, 26] width 9 height 9
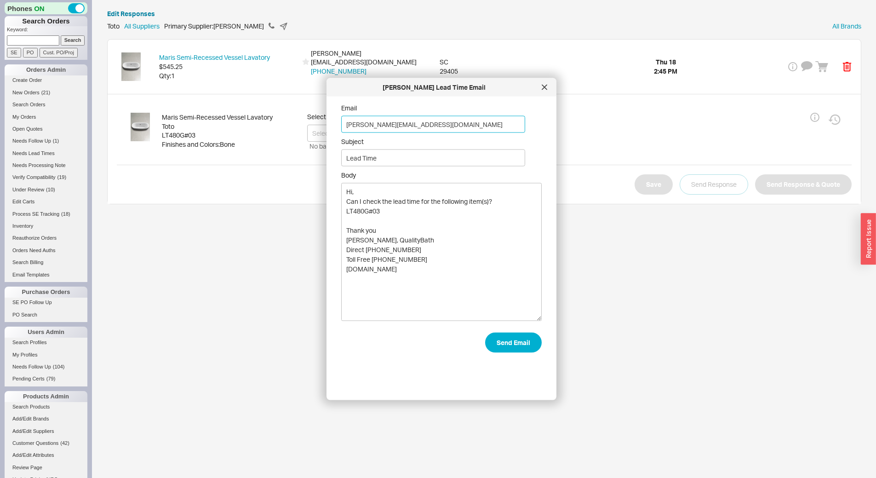
click at [362, 124] on input "brenner.orders@yahoo.com" at bounding box center [433, 124] width 184 height 17
type input "IanH@afsupply.com"
click at [516, 341] on button "Send Email" at bounding box center [513, 343] width 57 height 20
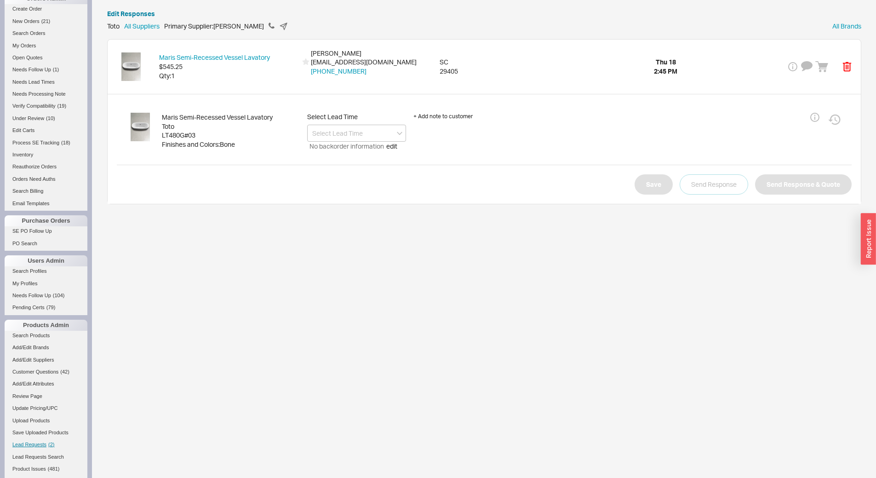
scroll to position [138, 0]
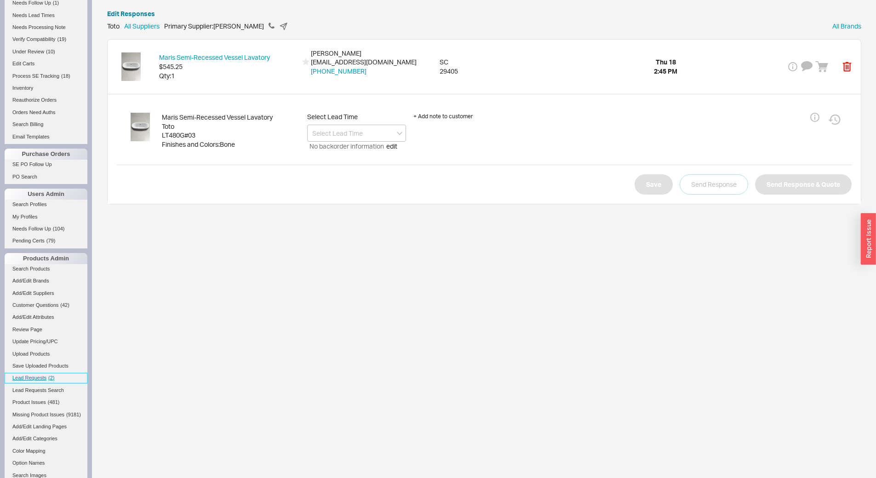
click at [42, 378] on span "Lead Requests" at bounding box center [29, 378] width 34 height 6
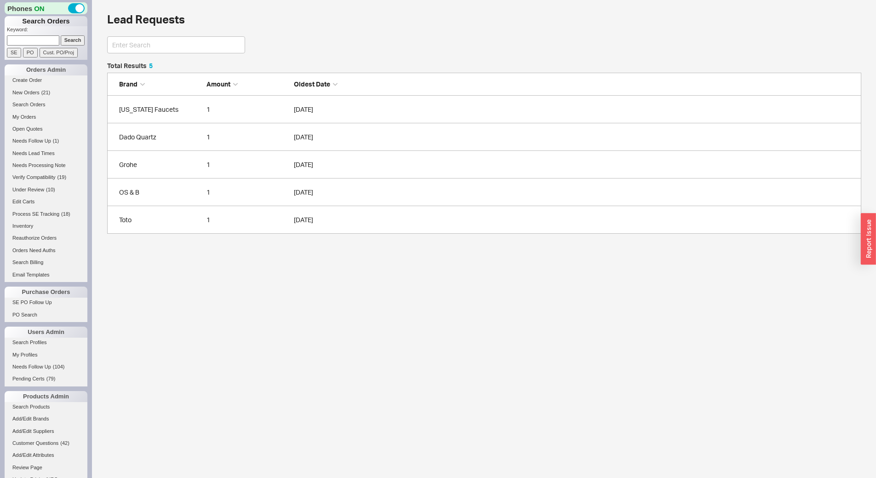
scroll to position [164, 748]
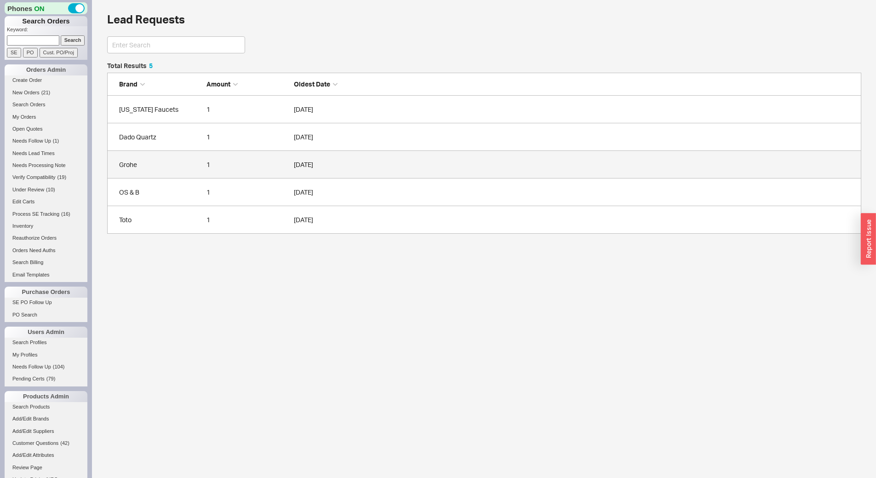
click at [180, 161] on div "Grohe" at bounding box center [160, 164] width 83 height 9
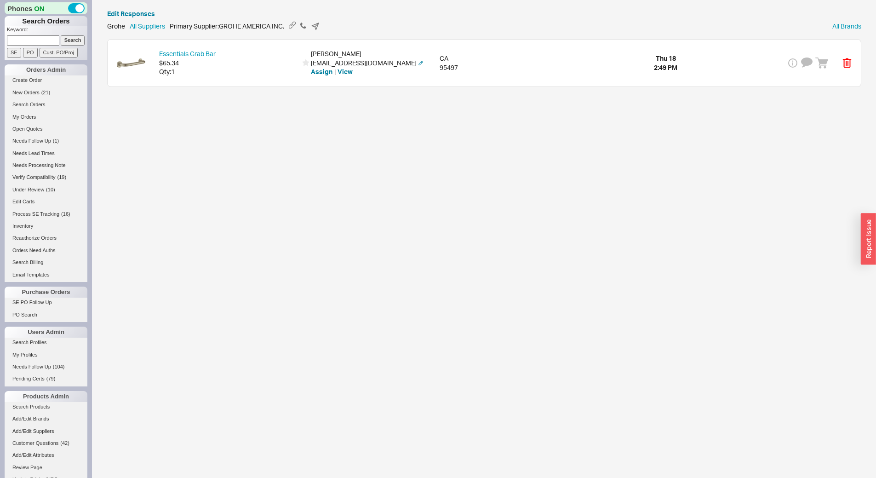
click at [246, 71] on div "Qty: 1" at bounding box center [228, 71] width 138 height 9
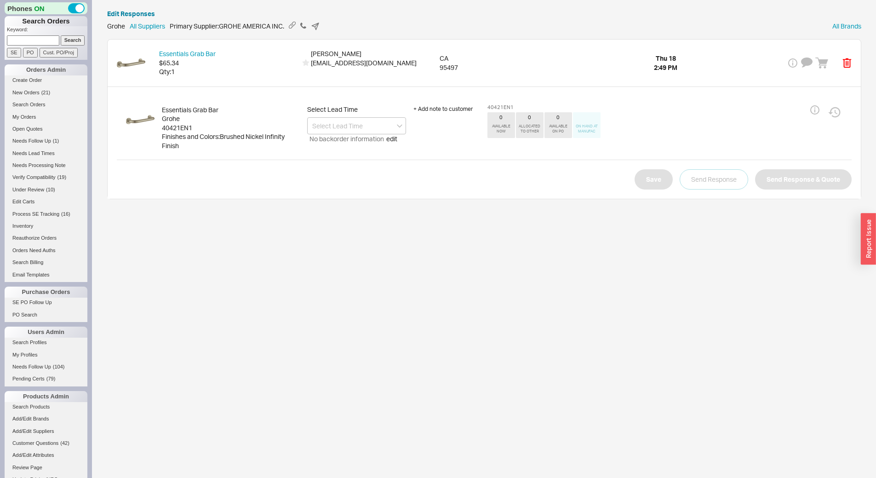
click at [179, 129] on div "40421EN1" at bounding box center [231, 127] width 138 height 9
click at [340, 127] on input at bounding box center [356, 125] width 99 height 17
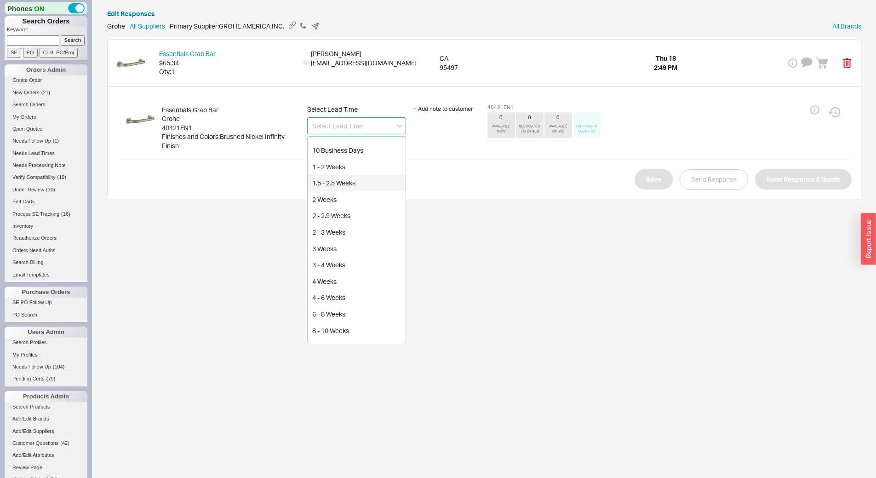
scroll to position [138, 0]
click at [355, 190] on div "3 - 4 Weeks" at bounding box center [357, 187] width 98 height 17
type input "3 - 4 Weeks"
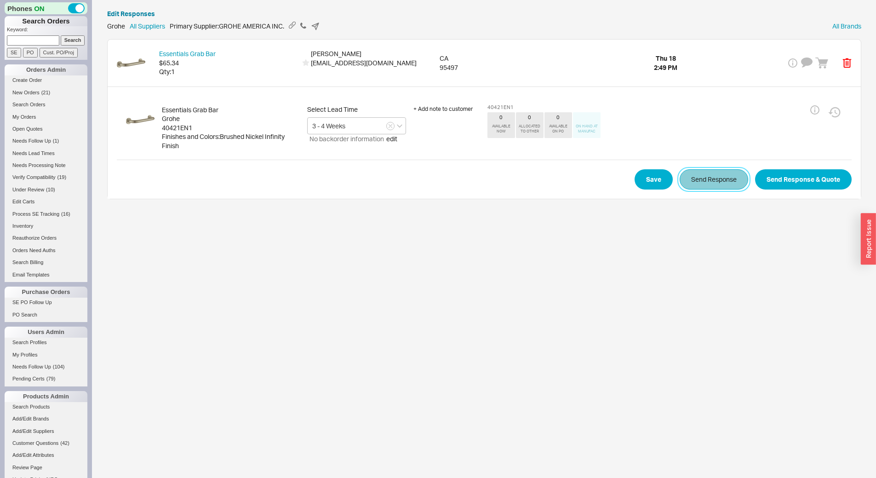
click at [690, 179] on button "Send Response" at bounding box center [714, 179] width 69 height 20
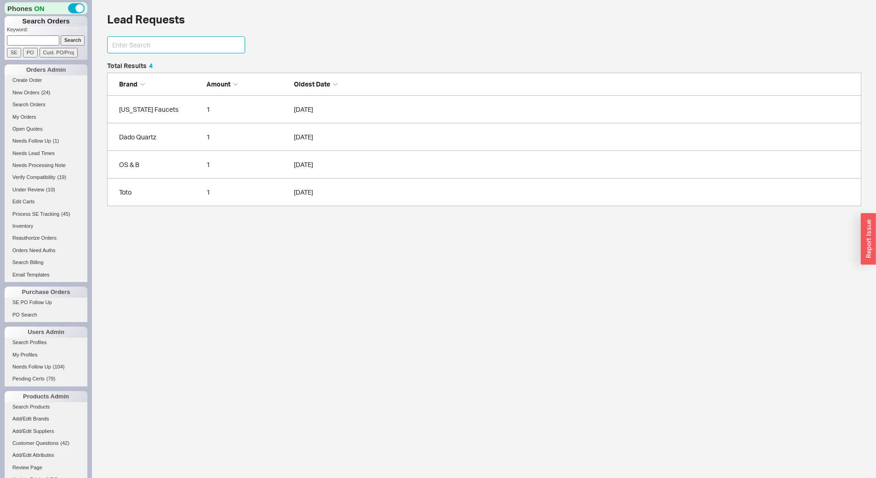
scroll to position [230, 0]
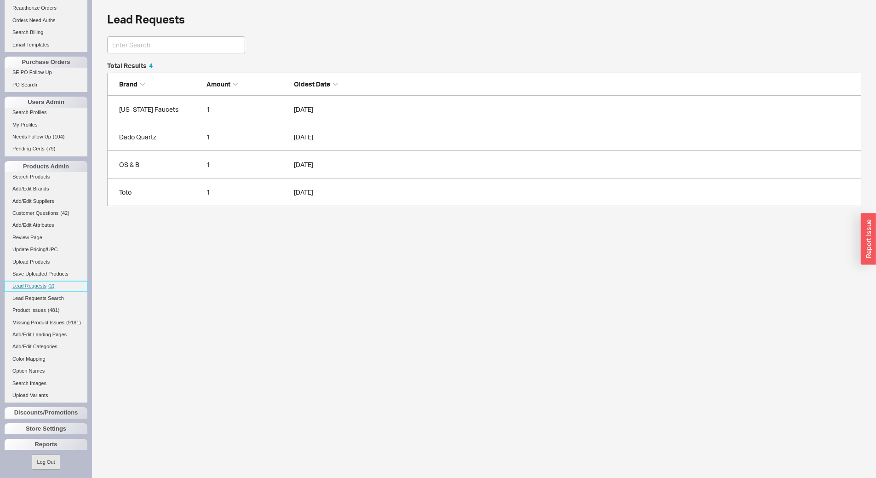
click at [35, 285] on span "Lead Requests" at bounding box center [29, 286] width 34 height 6
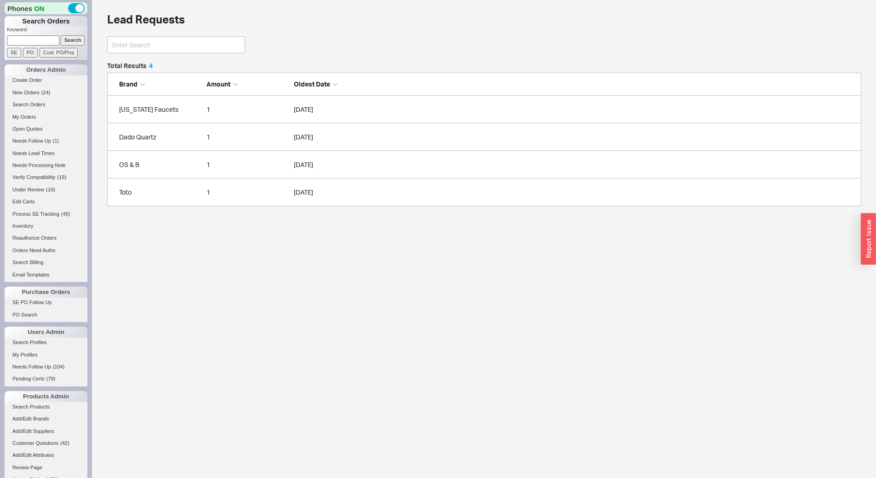
scroll to position [137, 748]
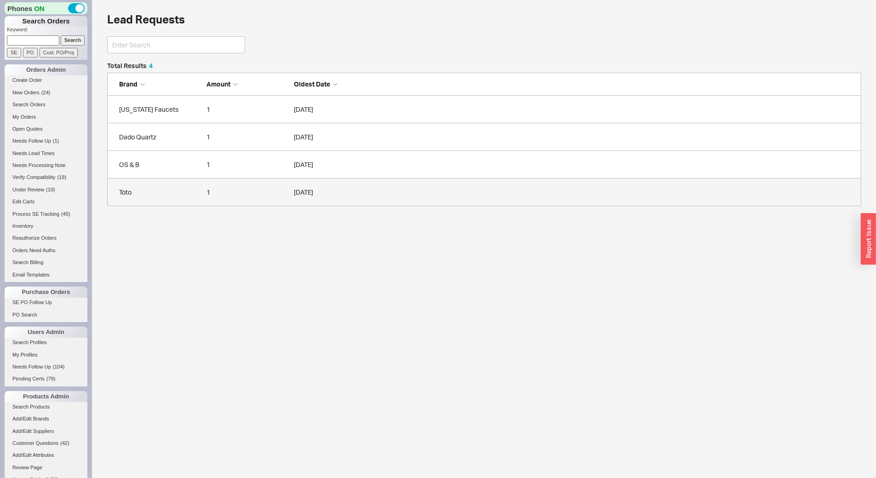
click at [174, 189] on div "Toto" at bounding box center [160, 192] width 83 height 9
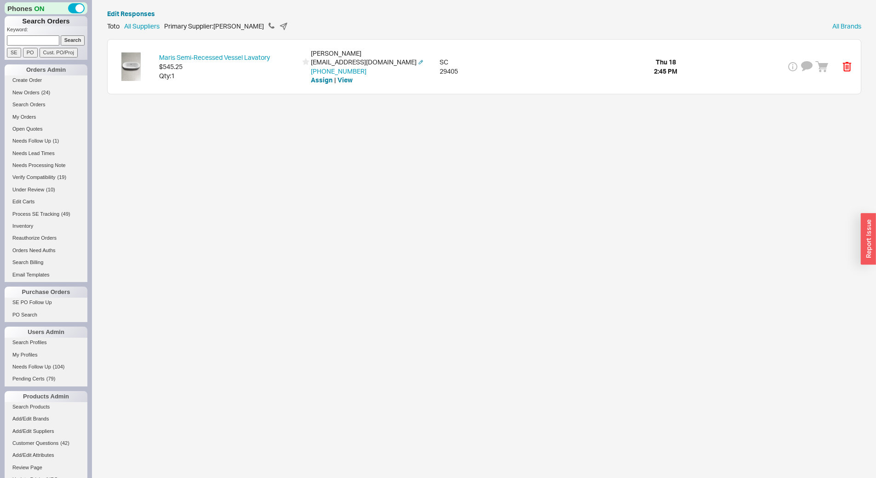
click at [236, 91] on div "Maris Semi-Recessed Vessel Lavatory $545.25 Qty: 1 Carter Cowsert cacowsert@win…" at bounding box center [485, 67] width 754 height 54
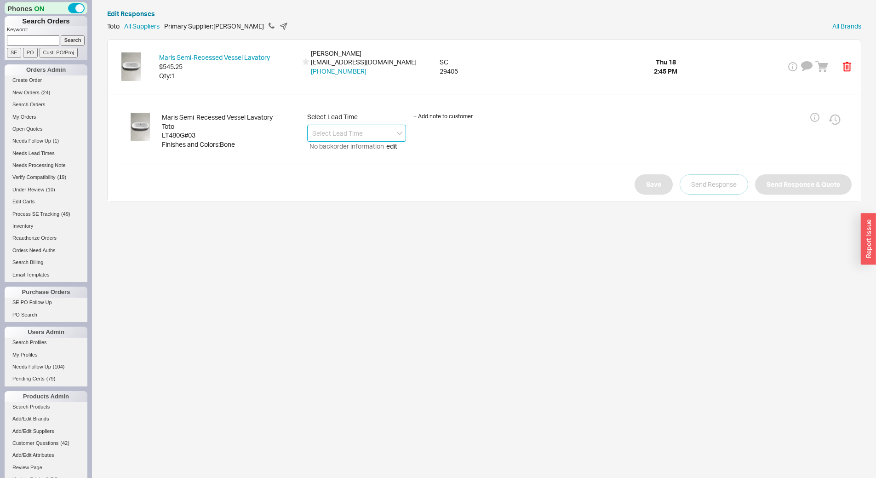
click at [339, 132] on input at bounding box center [356, 133] width 99 height 17
click at [341, 148] on div "4 - 5 Weeks" at bounding box center [357, 152] width 98 height 17
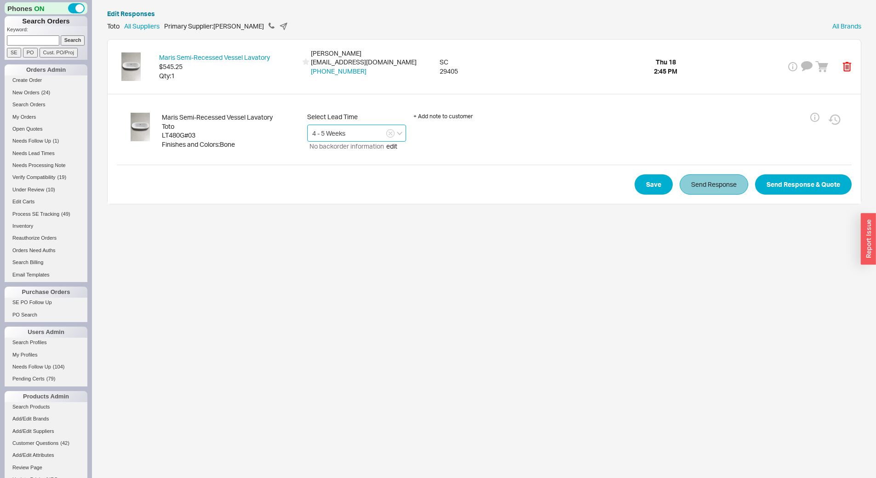
type input "4 - 5 Weeks"
click at [723, 189] on button "Send Response" at bounding box center [714, 184] width 69 height 20
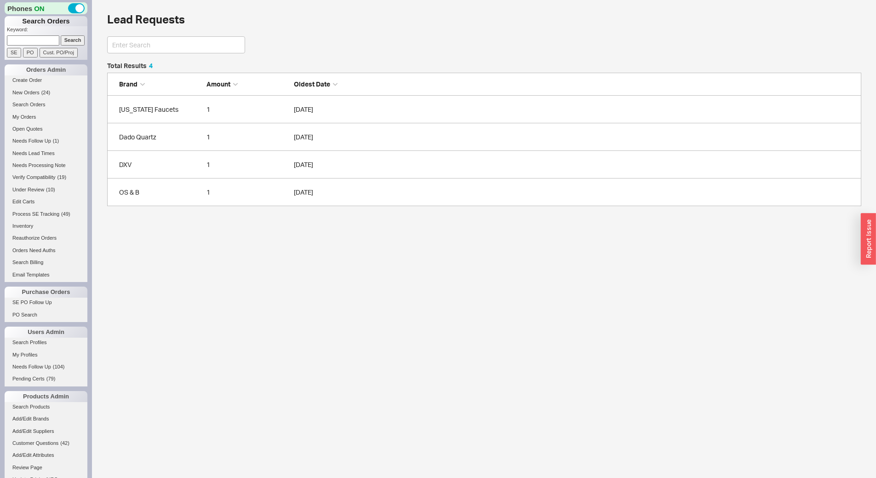
scroll to position [137, 748]
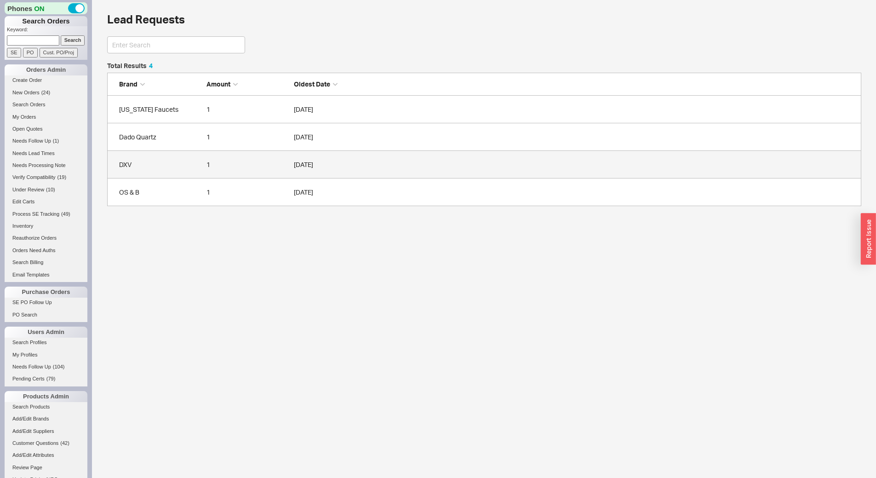
click at [167, 171] on link "DXV 1 09/18/2025" at bounding box center [484, 165] width 755 height 28
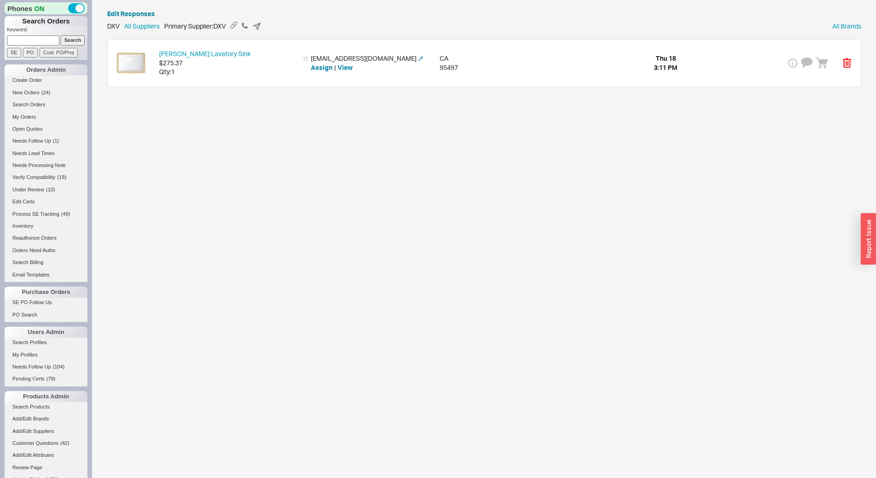
click at [237, 75] on div "Qty: 1" at bounding box center [228, 71] width 138 height 9
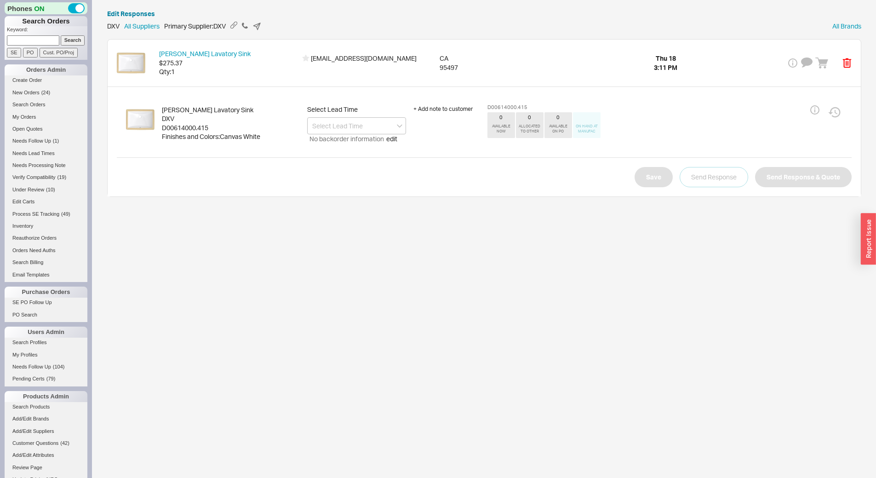
click at [186, 127] on div "D00614000.415" at bounding box center [231, 127] width 138 height 9
click at [323, 129] on input at bounding box center [356, 125] width 99 height 17
click at [339, 143] on div "2.5 - 3.5 Weeks" at bounding box center [357, 145] width 98 height 17
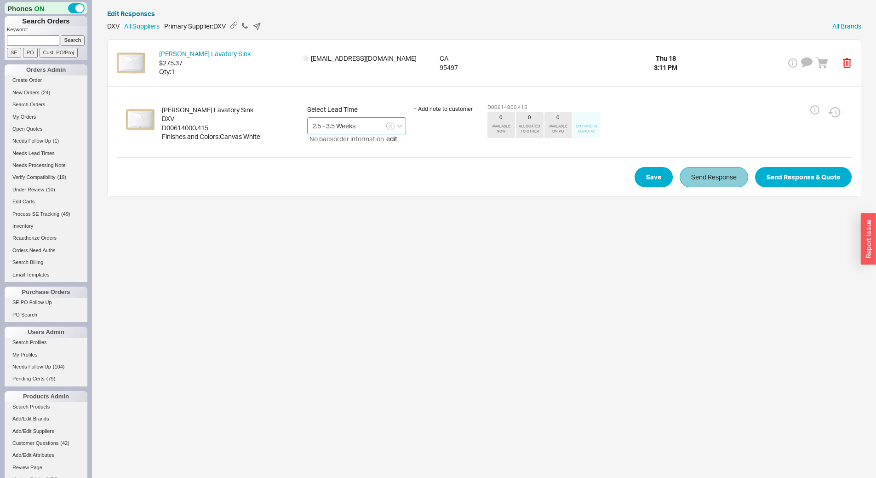
type input "2.5 - 3.5 Weeks"
click at [731, 178] on button "Send Response" at bounding box center [714, 177] width 69 height 20
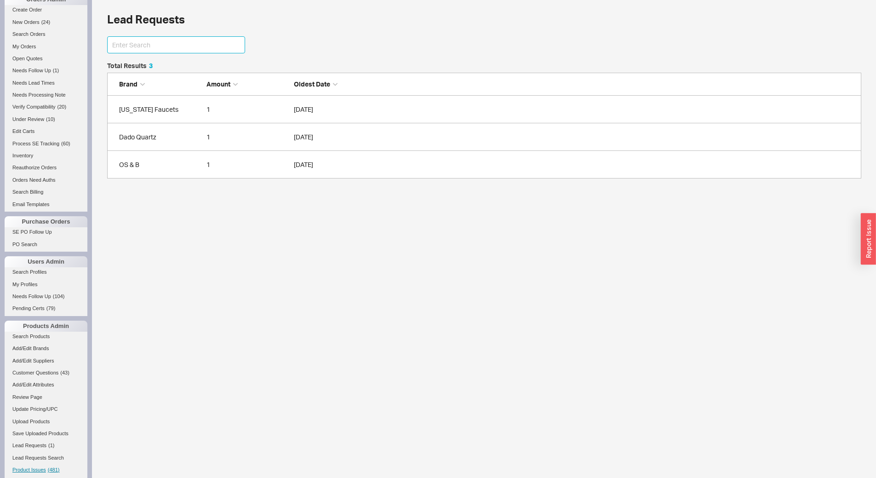
scroll to position [184, 0]
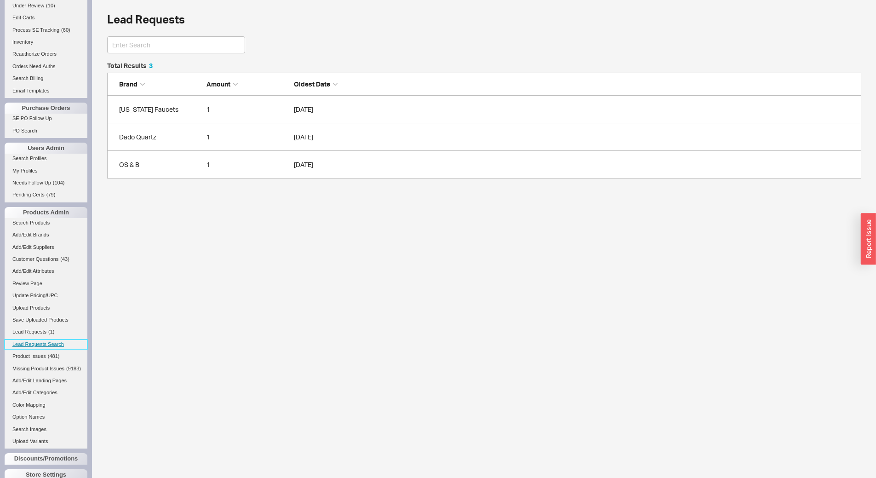
click at [39, 345] on link "Lead Requests Search" at bounding box center [46, 345] width 83 height 10
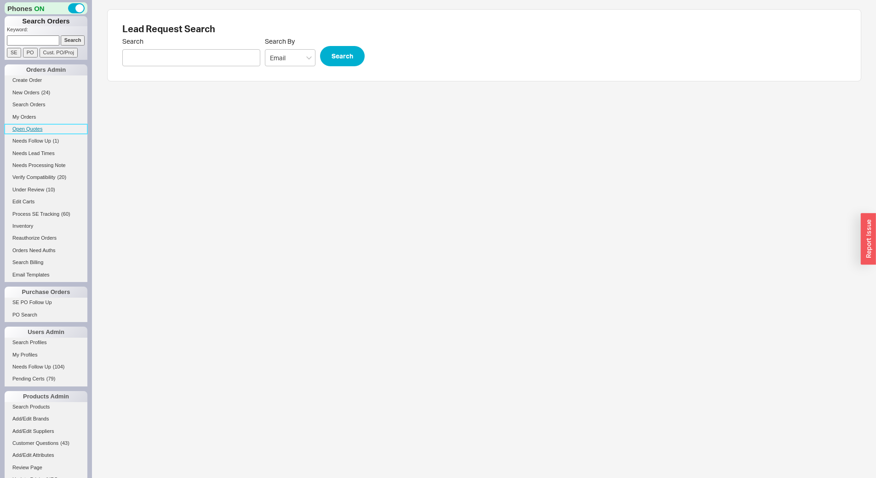
click at [45, 127] on link "Open Quotes" at bounding box center [46, 129] width 83 height 10
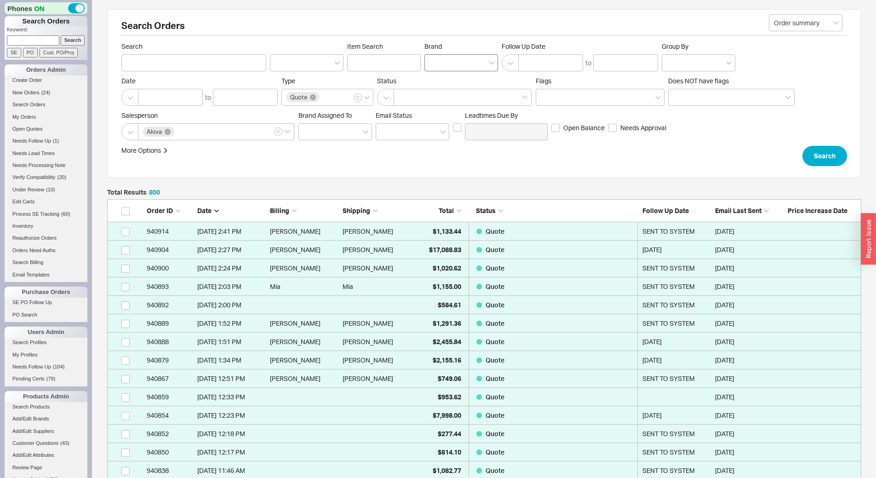
scroll to position [14739, 748]
click at [444, 68] on div at bounding box center [462, 62] width 74 height 17
click at [436, 68] on input "Brand" at bounding box center [433, 63] width 6 height 11
type input "tur"
click at [450, 78] on div "Turnstyle Designs" at bounding box center [461, 82] width 73 height 17
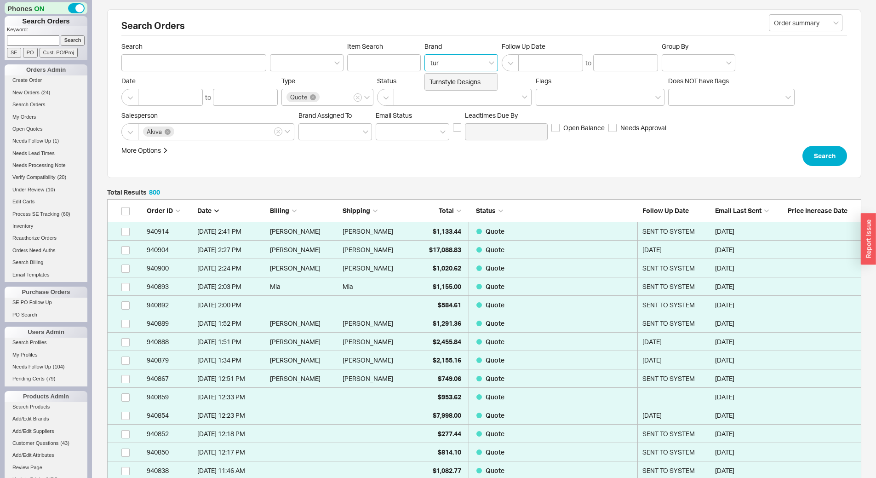
type input "Brand"
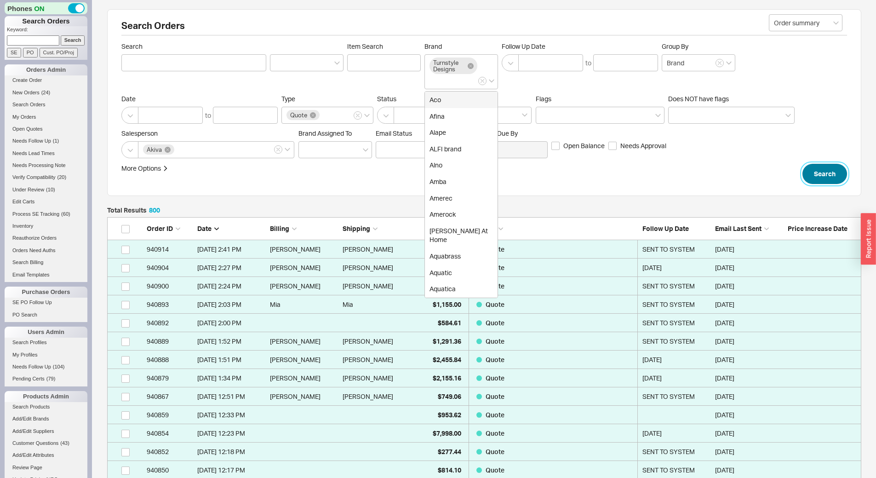
click at [817, 176] on button "Search" at bounding box center [825, 174] width 45 height 20
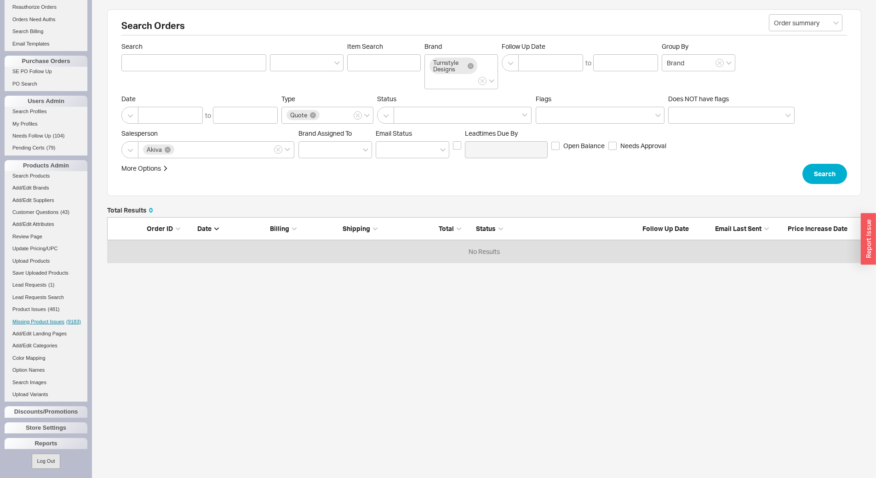
scroll to position [241, 0]
click at [39, 290] on link "Lead Requests Search" at bounding box center [46, 295] width 83 height 10
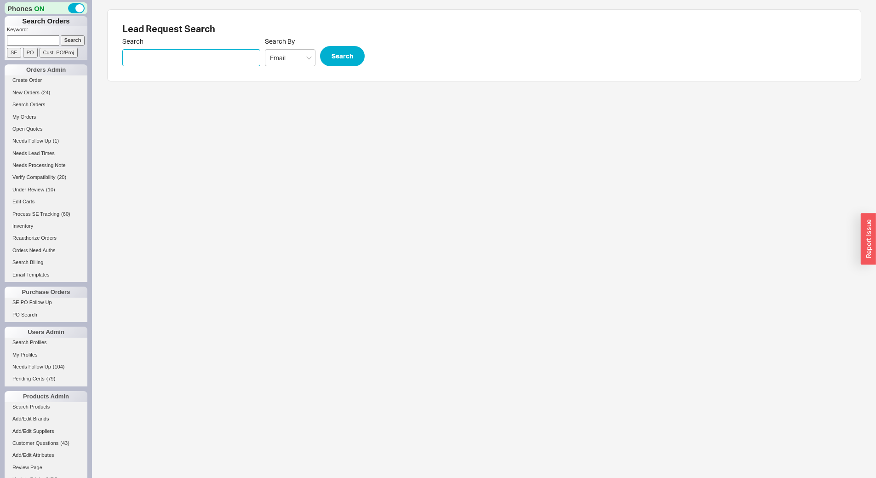
click at [181, 62] on input "Search" at bounding box center [191, 57] width 138 height 17
type input "pgumbert@jbi-interiors.com"
click at [360, 54] on button "Search" at bounding box center [342, 56] width 45 height 20
click at [337, 56] on button "Search" at bounding box center [342, 56] width 45 height 20
click at [166, 60] on input "pgumbert@jbi-interiors.com" at bounding box center [191, 57] width 138 height 17
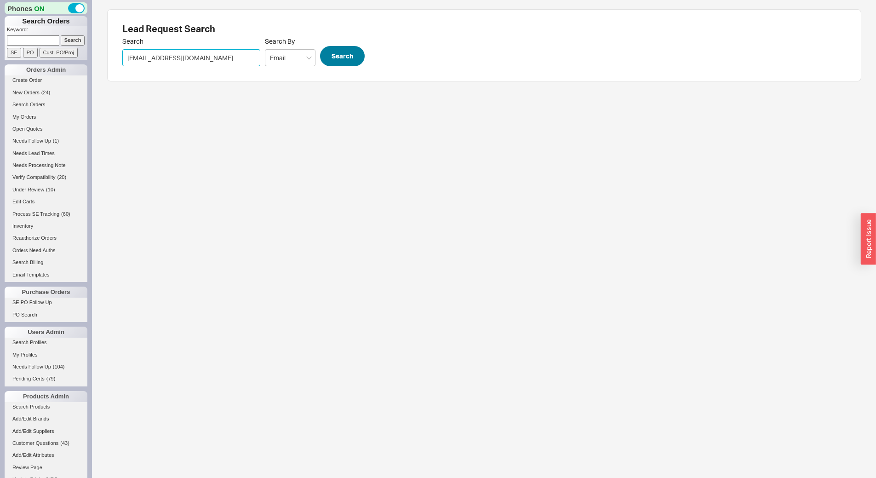
type input "pgumbert@gbi-interiors.com"
click at [346, 55] on button "Search" at bounding box center [342, 56] width 45 height 20
click at [173, 56] on input "pgumbert@gbi-interiors.com" at bounding box center [191, 57] width 138 height 17
click at [174, 55] on input "pgumbert@gbi-interiors.com" at bounding box center [191, 57] width 138 height 17
click at [175, 55] on input "pgumbert@gbi-interiors.com" at bounding box center [191, 57] width 138 height 17
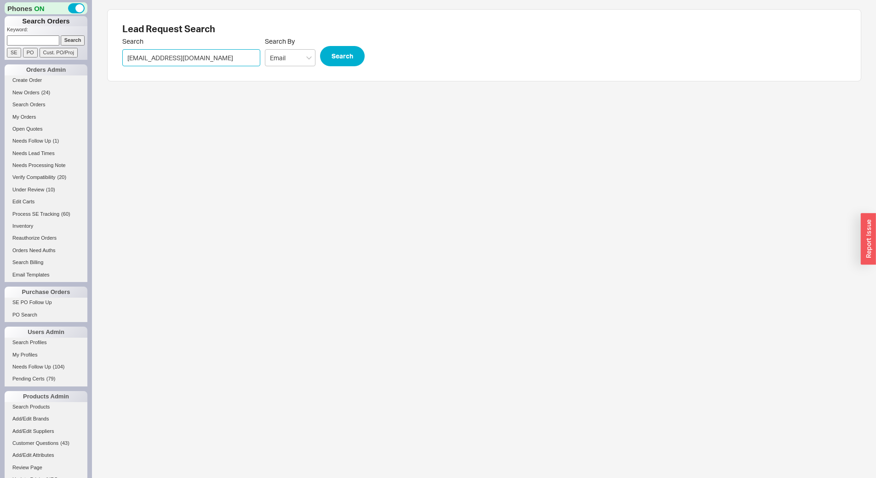
click at [175, 55] on input "pgumbert@gbi-interiors.com" at bounding box center [191, 57] width 138 height 17
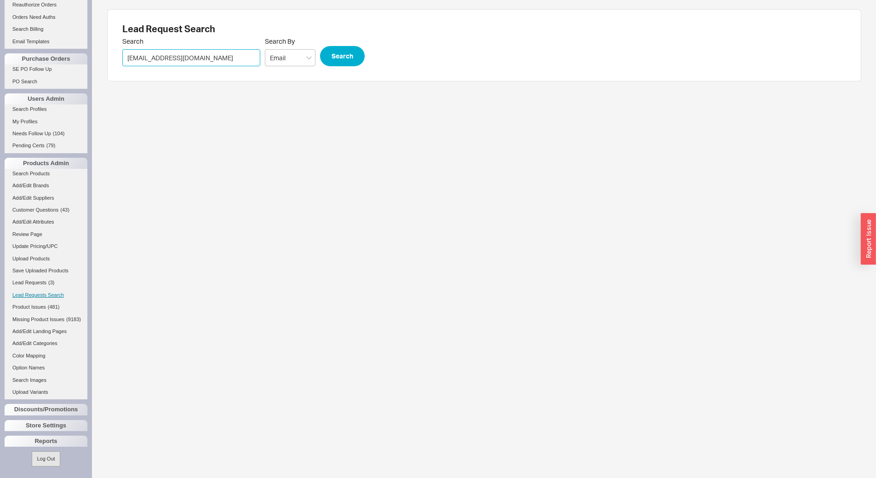
scroll to position [241, 0]
click at [40, 280] on link "Lead Requests ( 3 )" at bounding box center [46, 283] width 83 height 10
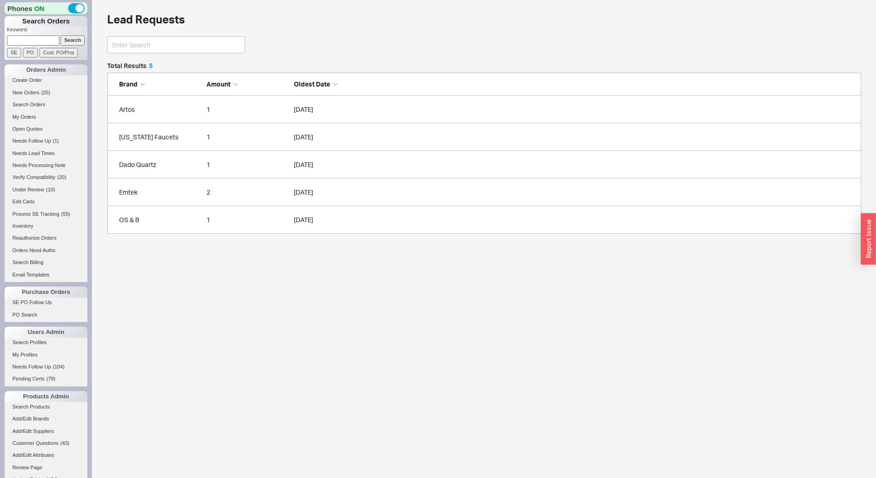
scroll to position [164, 748]
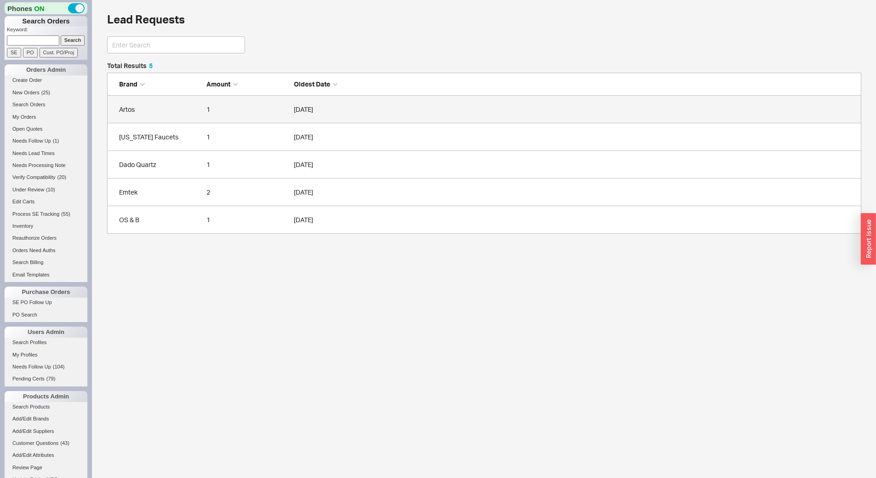
click at [151, 111] on div "Artos" at bounding box center [160, 109] width 83 height 9
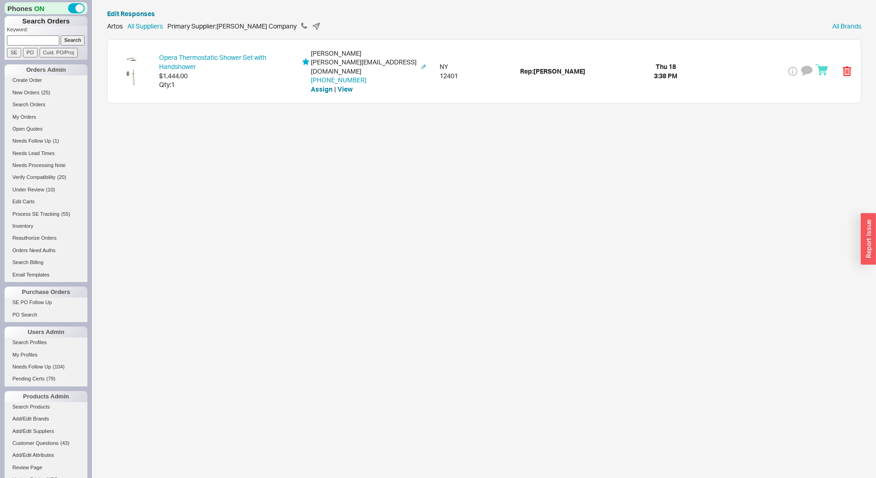
click at [231, 87] on div "Opera Thermostatic Shower Set with Handshower $1,444.00 Qty: 1 Jessica Dixon je…" at bounding box center [485, 71] width 754 height 63
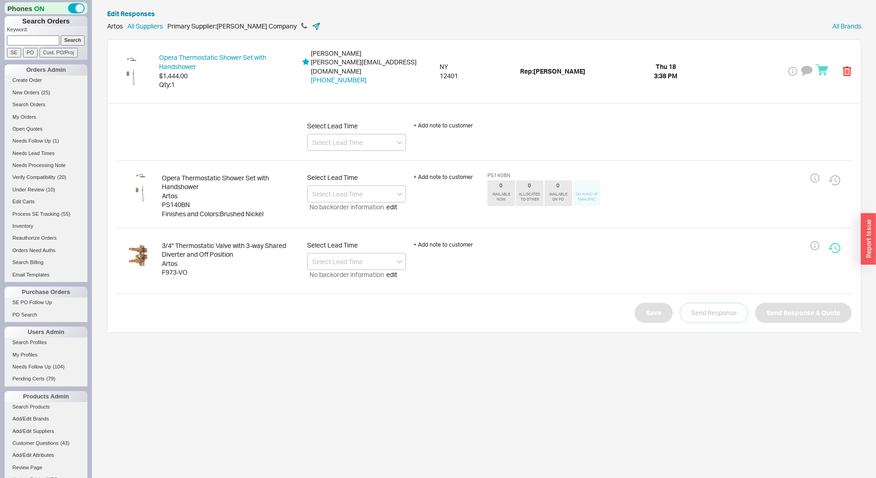
click at [315, 23] on icon at bounding box center [316, 26] width 9 height 9
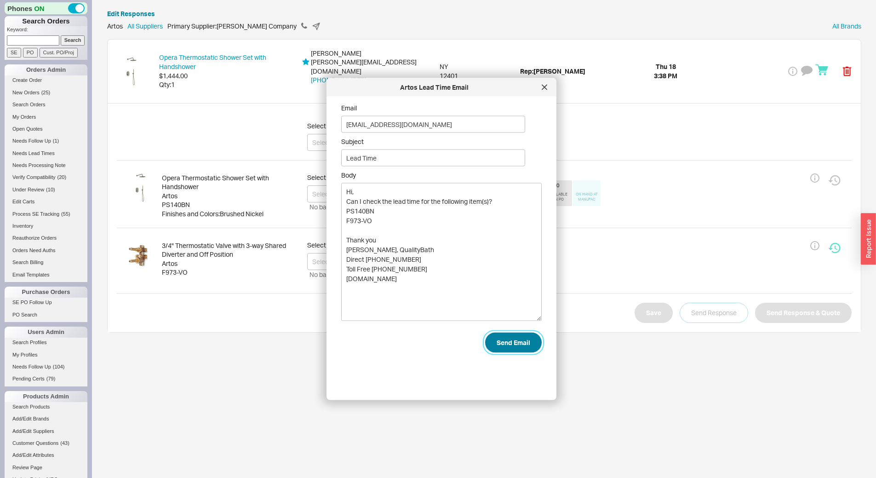
click at [503, 341] on button "Send Email" at bounding box center [513, 343] width 57 height 20
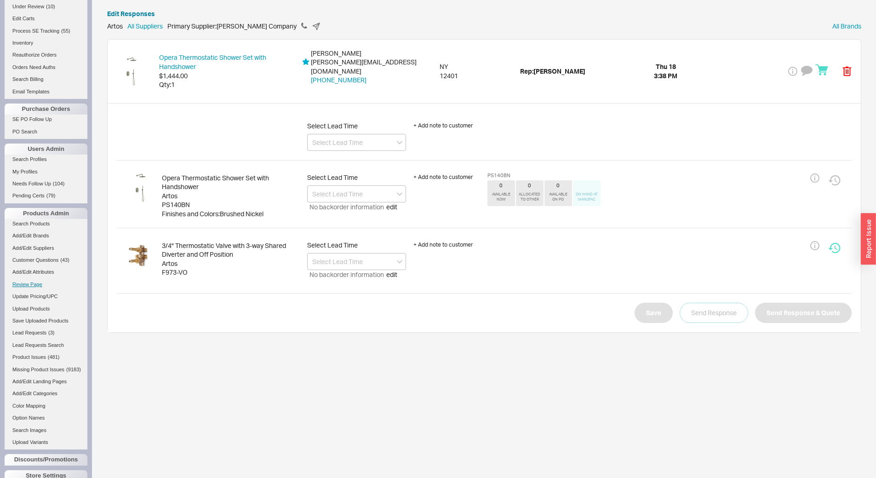
scroll to position [184, 0]
click at [43, 334] on span "Lead Requests" at bounding box center [29, 332] width 34 height 6
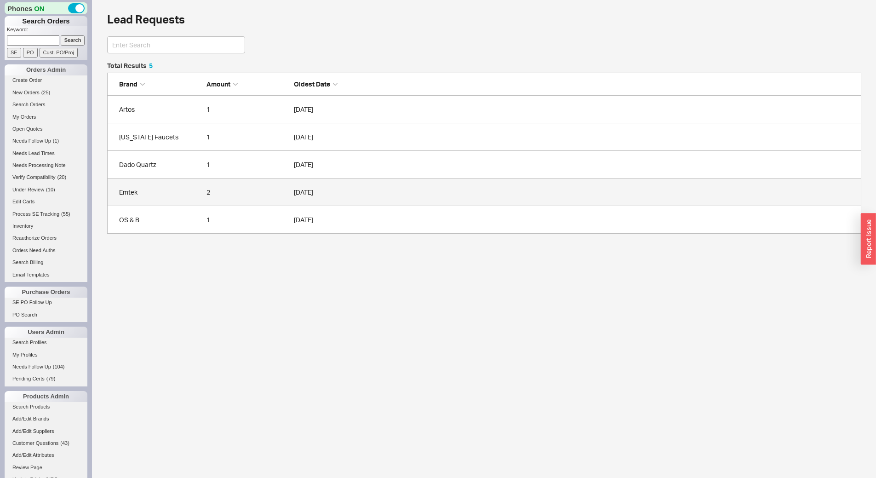
scroll to position [164, 748]
click at [171, 196] on div "Emtek" at bounding box center [160, 192] width 83 height 9
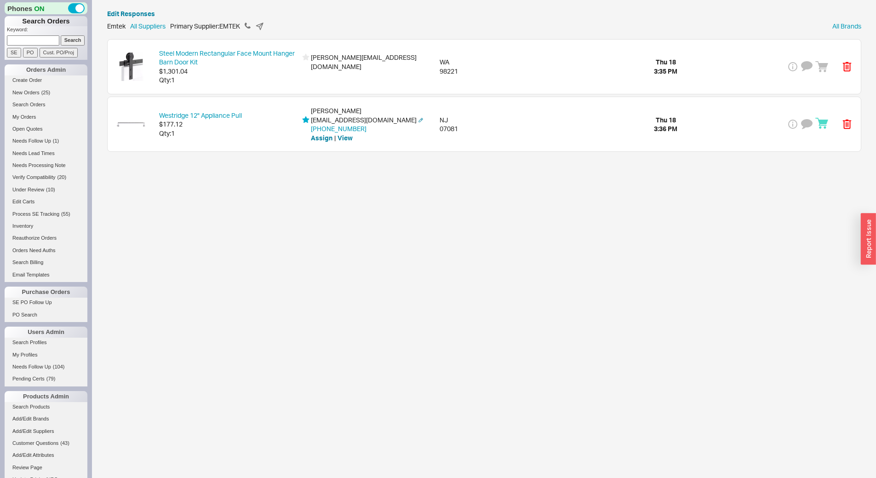
click at [250, 137] on div "Qty: 1" at bounding box center [228, 133] width 138 height 9
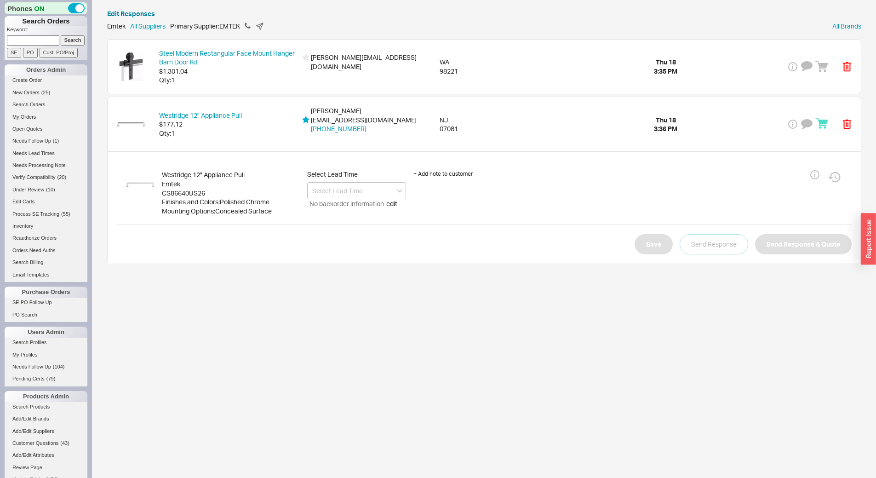
click at [248, 97] on div "Westridge 12" Appliance Pull $177.12 Qty: 1 Angie Kim akim@mwoodwork.com 201-93…" at bounding box center [484, 180] width 755 height 167
click at [244, 85] on div "Steel Modern Rectangular Face Mount Hanger Barn Door Kit $1,301.04 Qty: 1 chris…" at bounding box center [485, 67] width 754 height 54
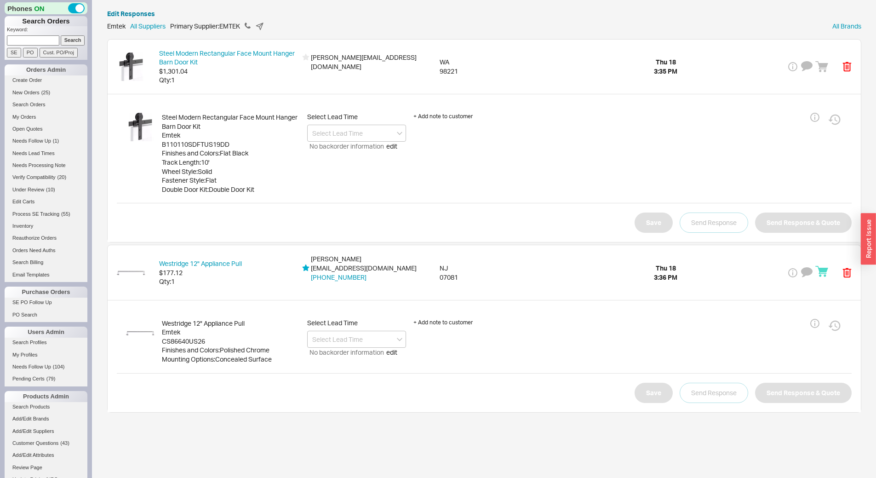
click at [336, 123] on div "Select Lead Time" at bounding box center [356, 127] width 99 height 29
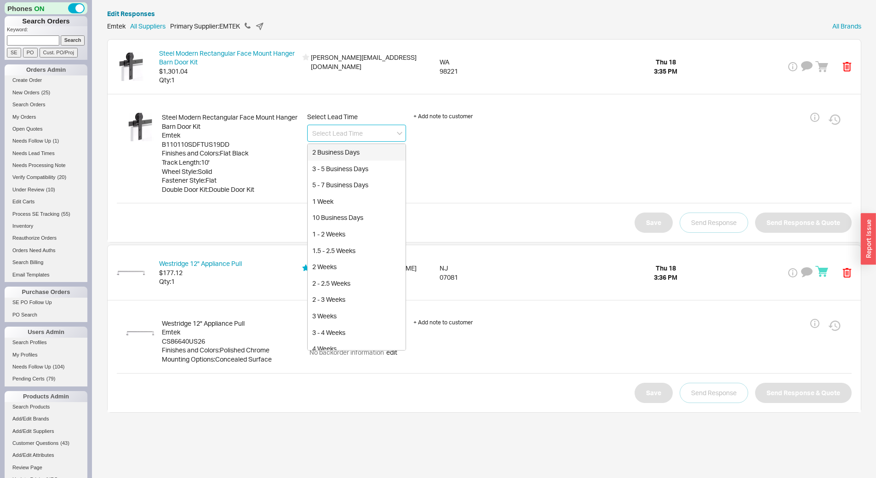
click at [340, 127] on input at bounding box center [356, 133] width 99 height 17
click at [328, 422] on html "Phones ON Search Orders Keyword: Search SE PO Cust. PO/Proj Orders Admin Create…" at bounding box center [438, 211] width 876 height 422
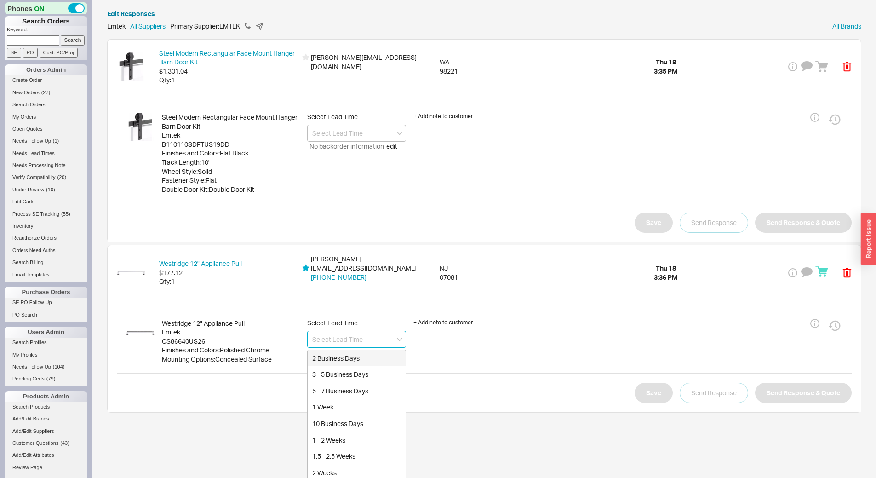
click at [352, 338] on input at bounding box center [356, 339] width 99 height 17
click at [372, 377] on div "4 - 8 Business Days" at bounding box center [357, 374] width 98 height 17
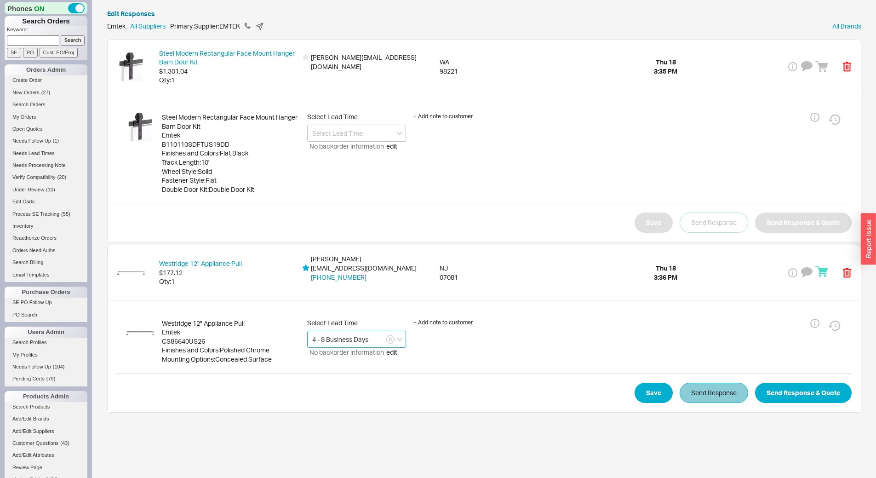
type input "4 - 8 Business Days"
click at [715, 402] on button "Send Response" at bounding box center [714, 393] width 69 height 20
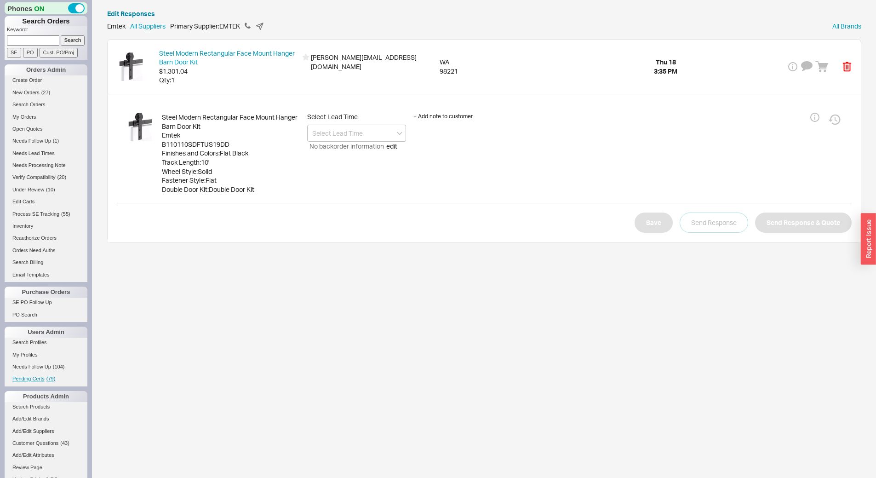
scroll to position [184, 0]
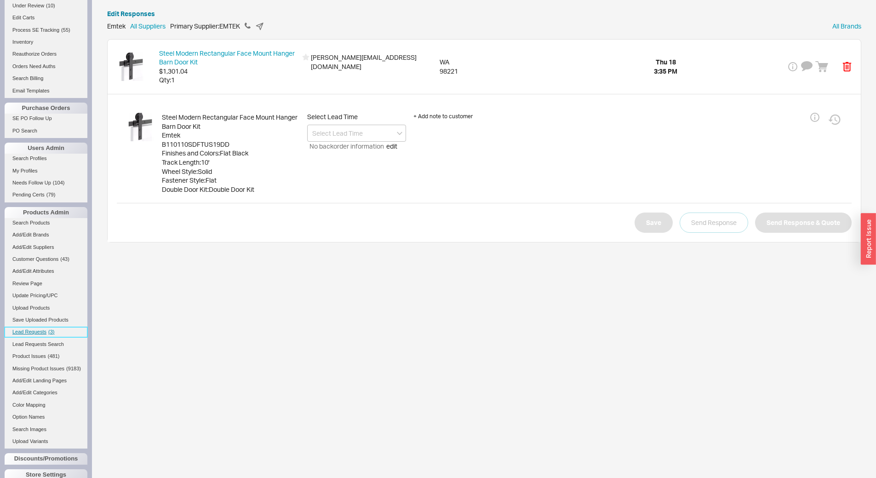
click at [42, 333] on span "Lead Requests" at bounding box center [29, 332] width 34 height 6
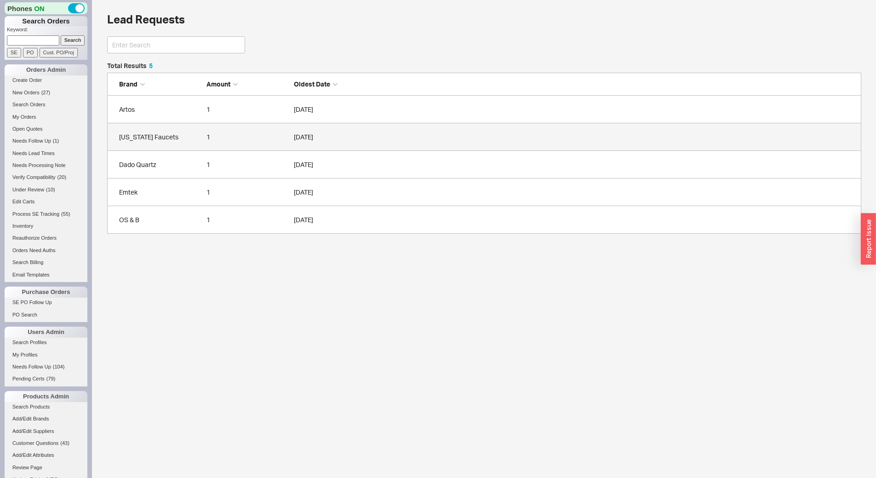
scroll to position [164, 748]
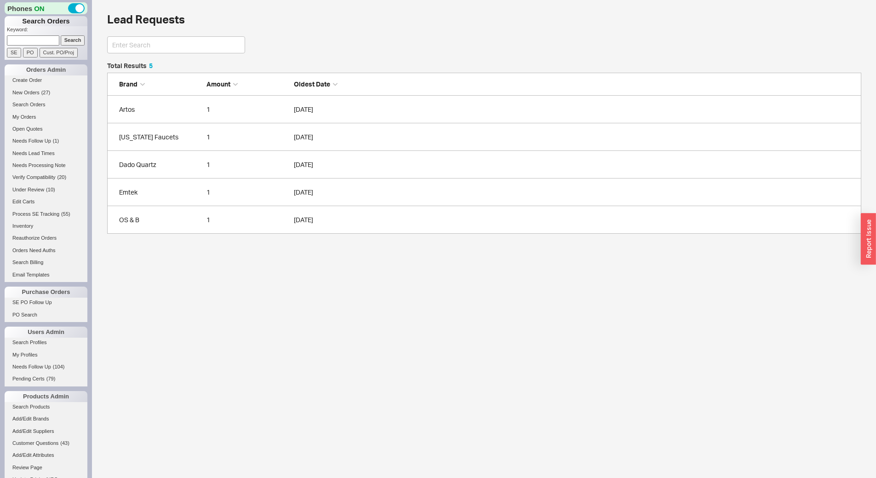
click at [226, 111] on div "1" at bounding box center [248, 109] width 83 height 9
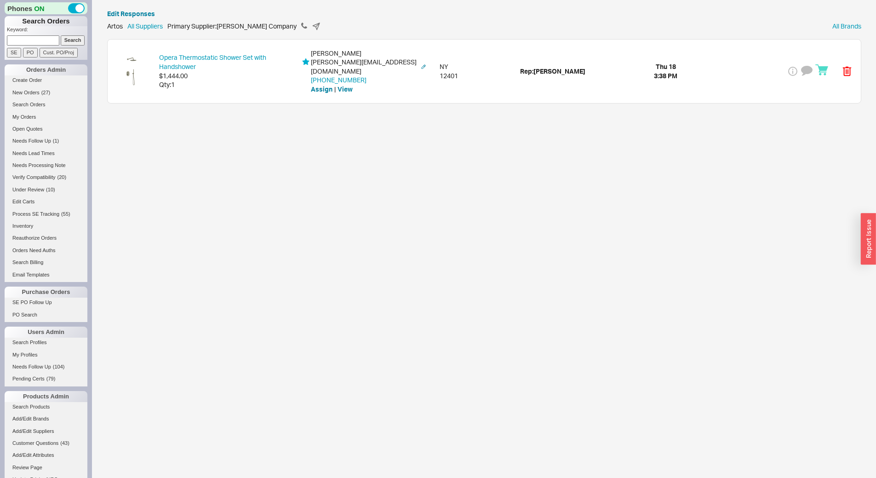
click at [247, 81] on div "Qty: 1" at bounding box center [228, 84] width 138 height 9
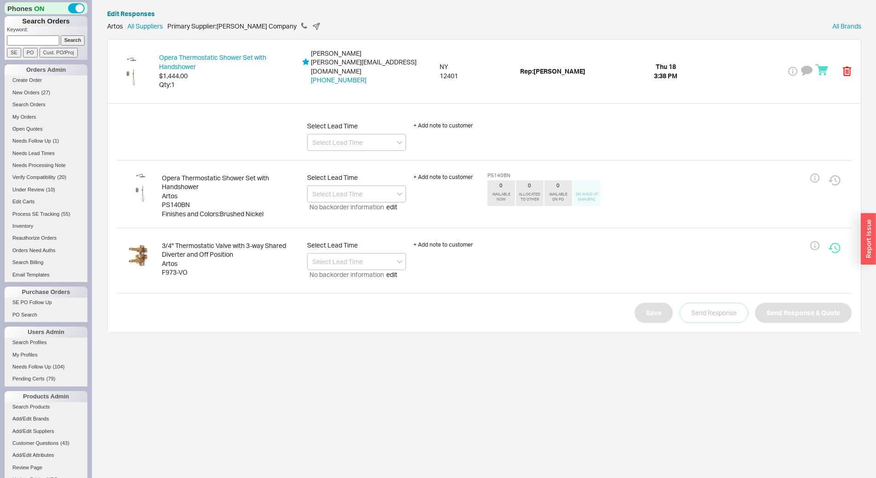
click at [302, 23] on div "Artos All Suppliers Primary Supplier: Artos - Westover Company All Brands" at bounding box center [484, 26] width 755 height 16
click at [305, 26] on icon at bounding box center [304, 26] width 6 height 6
click at [338, 134] on input at bounding box center [356, 142] width 99 height 17
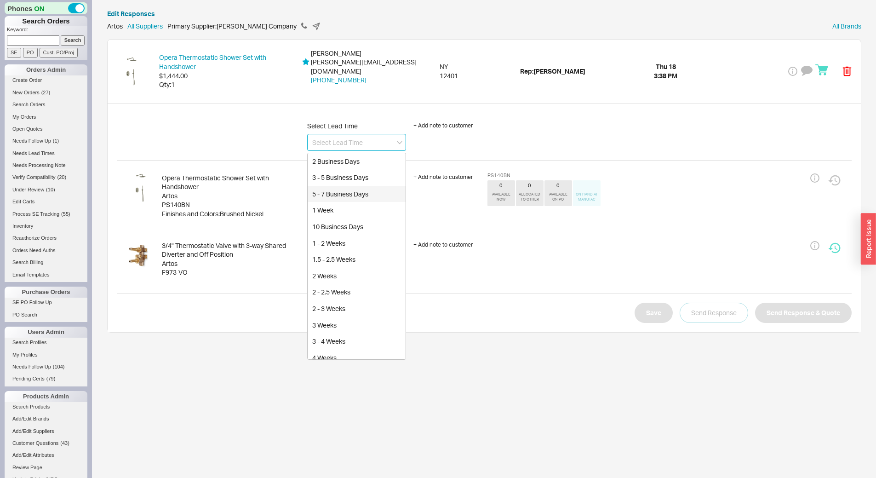
click at [361, 186] on div "5 - 7 Business Days" at bounding box center [357, 194] width 98 height 17
type input "5 - 7 Business Days"
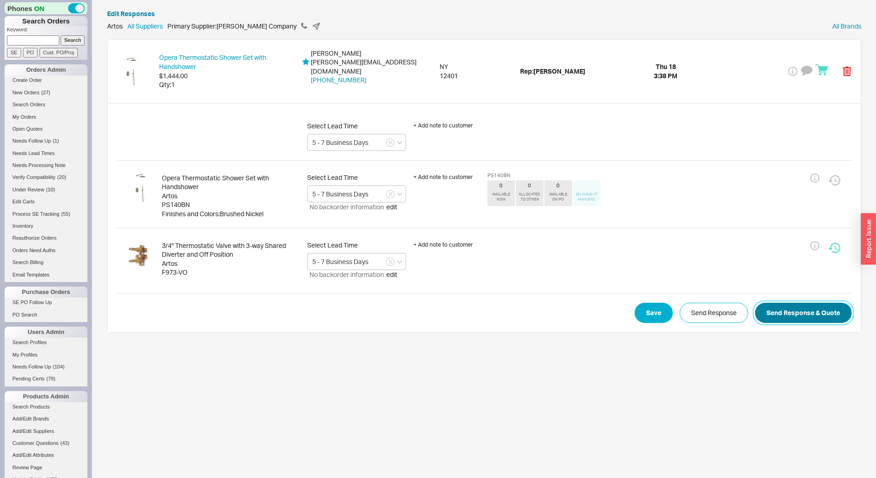
click at [793, 306] on button "Send Response & Quote" at bounding box center [803, 313] width 97 height 20
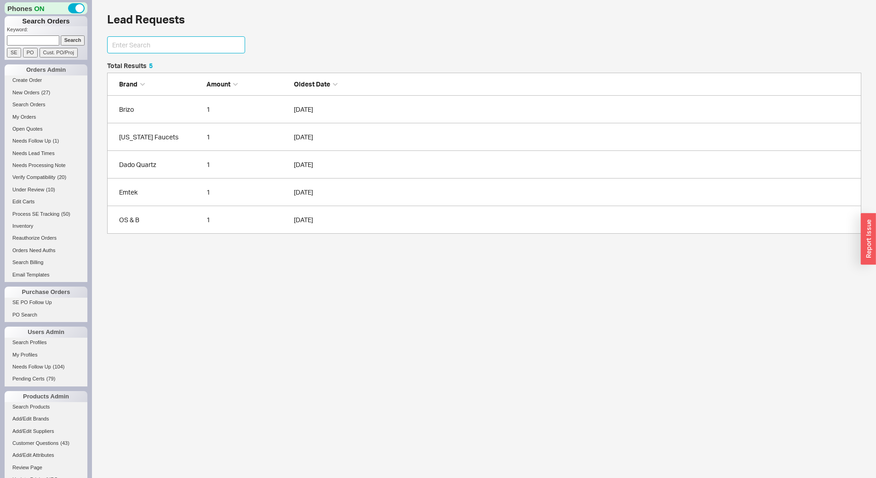
scroll to position [7, 7]
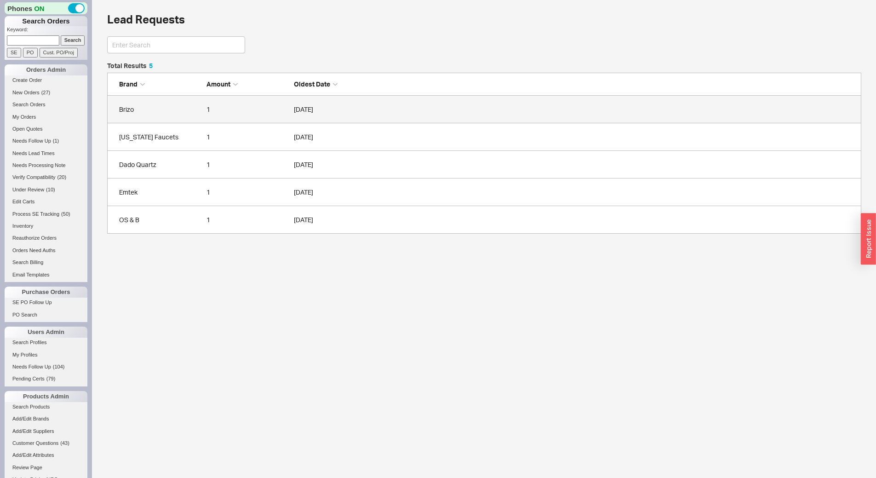
click at [179, 109] on div "Brizo" at bounding box center [160, 109] width 83 height 9
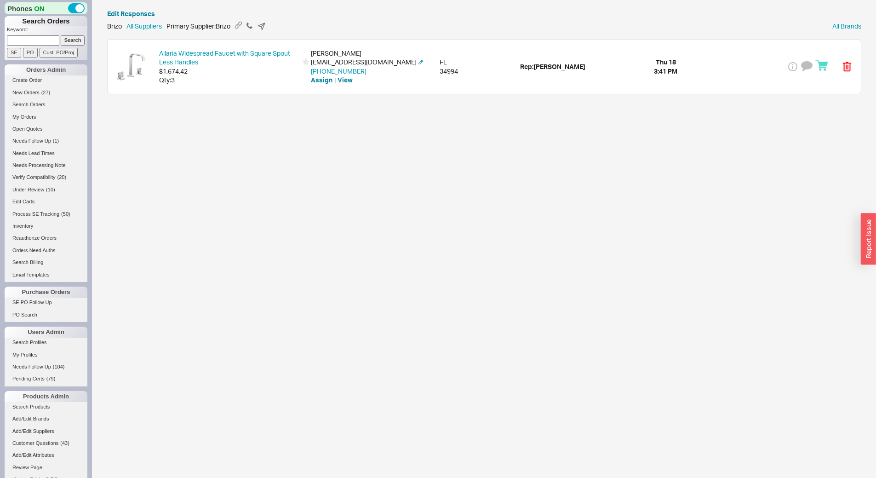
click at [215, 77] on div "Qty: 3" at bounding box center [228, 79] width 138 height 9
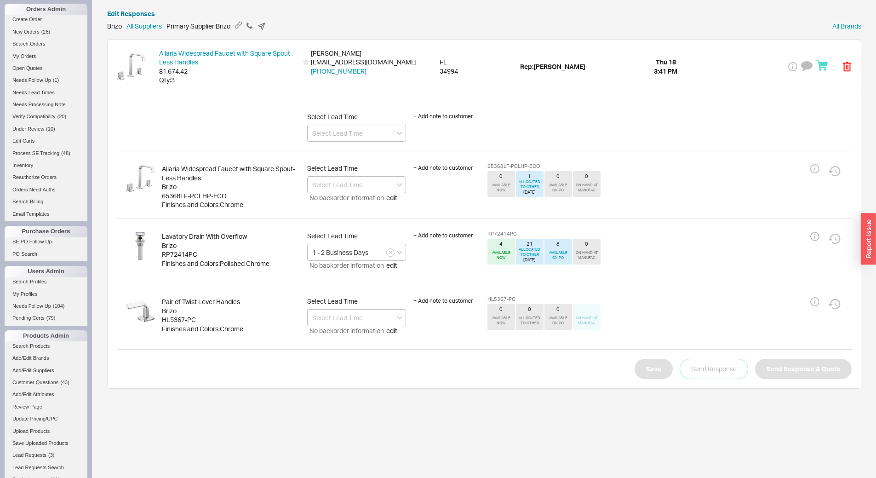
scroll to position [230, 0]
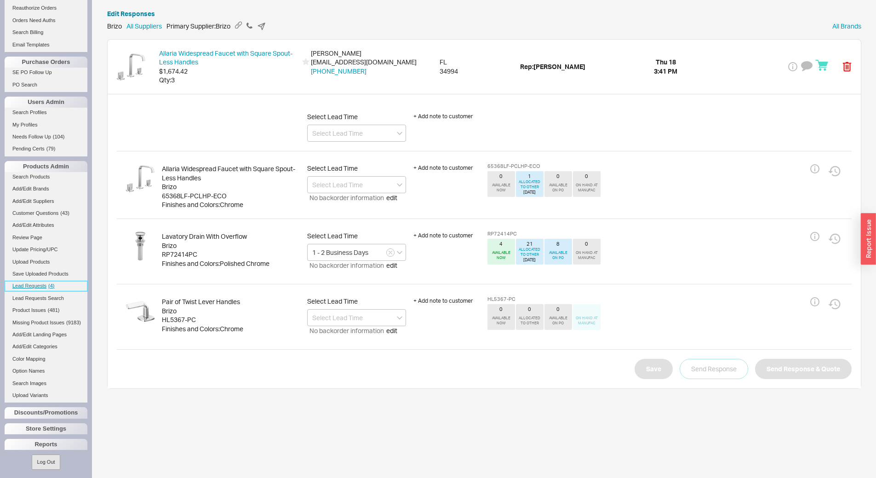
click at [33, 285] on span "Lead Requests" at bounding box center [29, 286] width 34 height 6
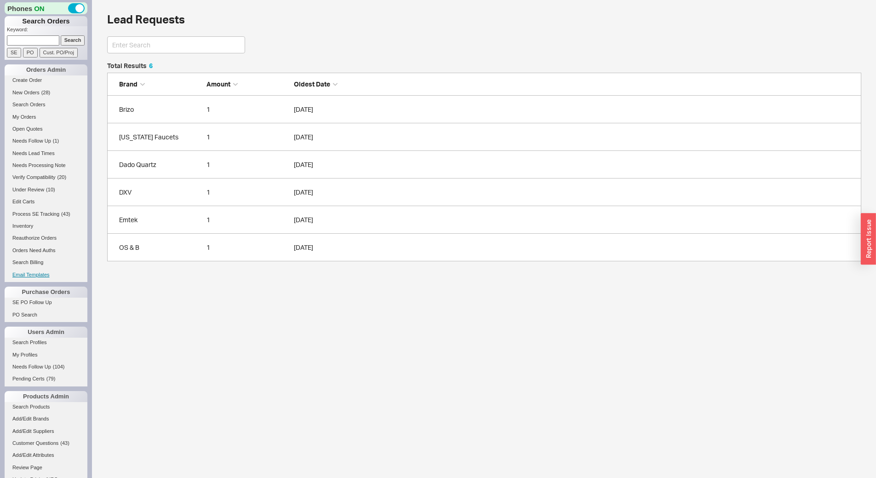
scroll to position [192, 748]
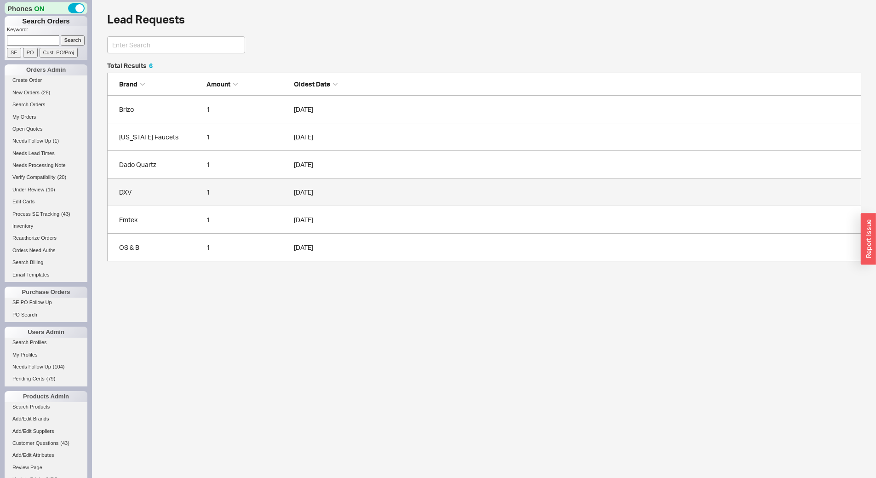
click at [168, 188] on div "DXV" at bounding box center [160, 192] width 83 height 9
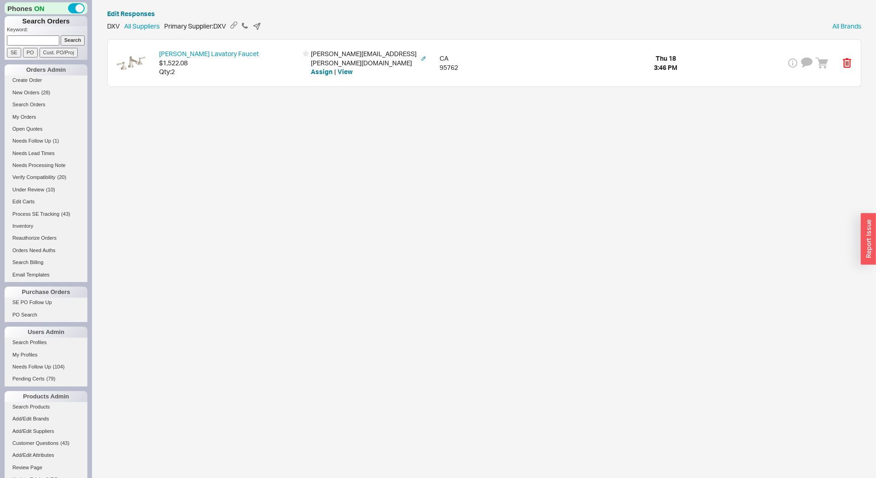
click at [241, 77] on div "Fitzgerald Lavatory Faucet $1,522.08 Qty: 2 shane.dulin@genpl.com Assign | View…" at bounding box center [485, 63] width 754 height 47
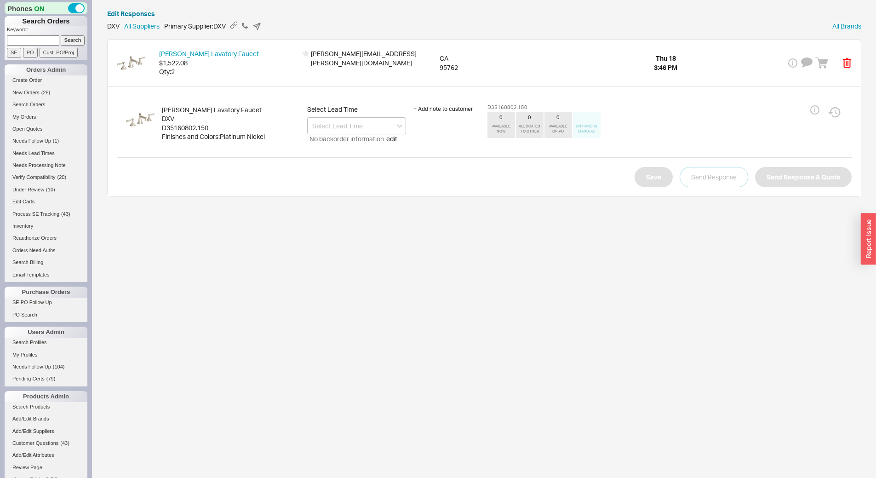
click at [185, 125] on div "D35160802.150" at bounding box center [231, 127] width 138 height 9
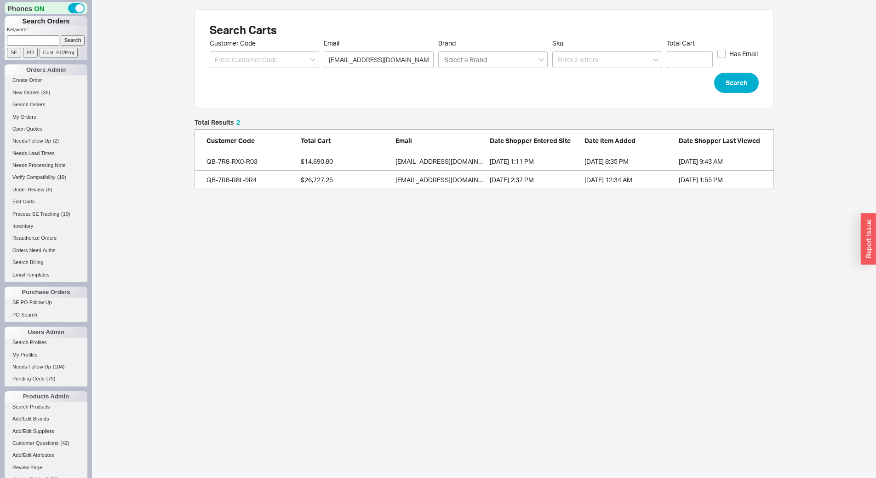
scroll to position [63, 573]
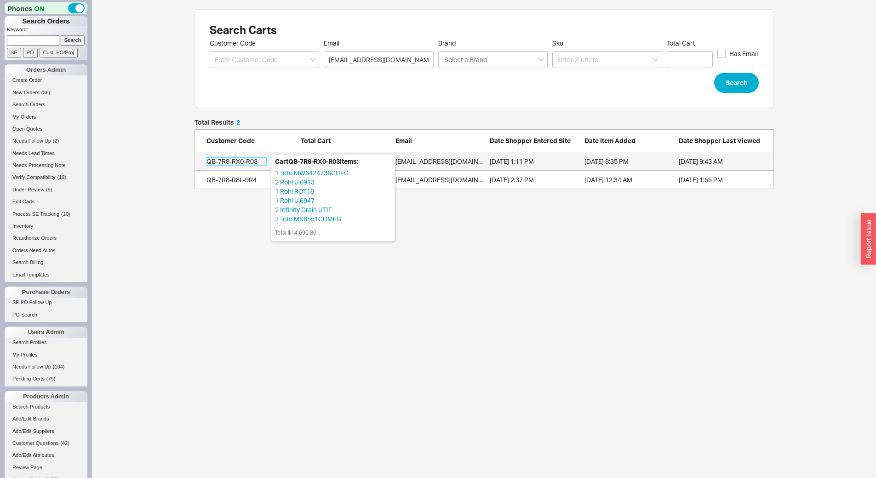
click at [235, 160] on div "QB-7R8-RX0-R03" at bounding box center [237, 161] width 60 height 9
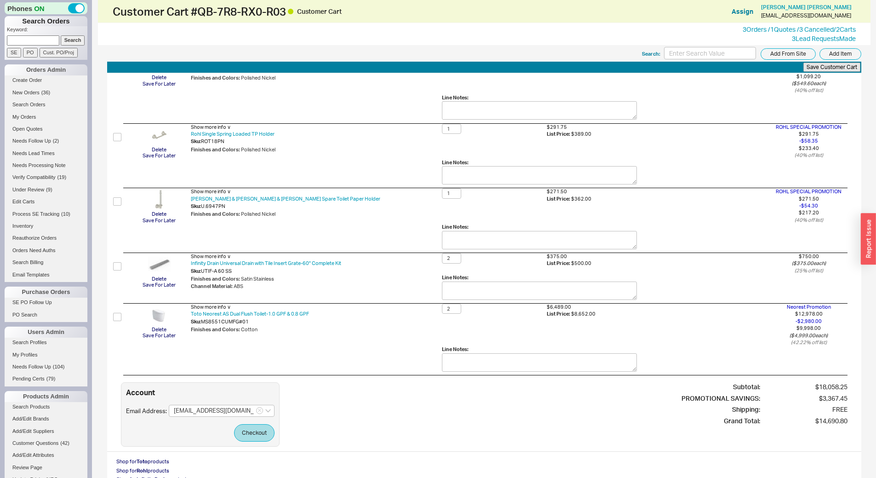
scroll to position [150, 0]
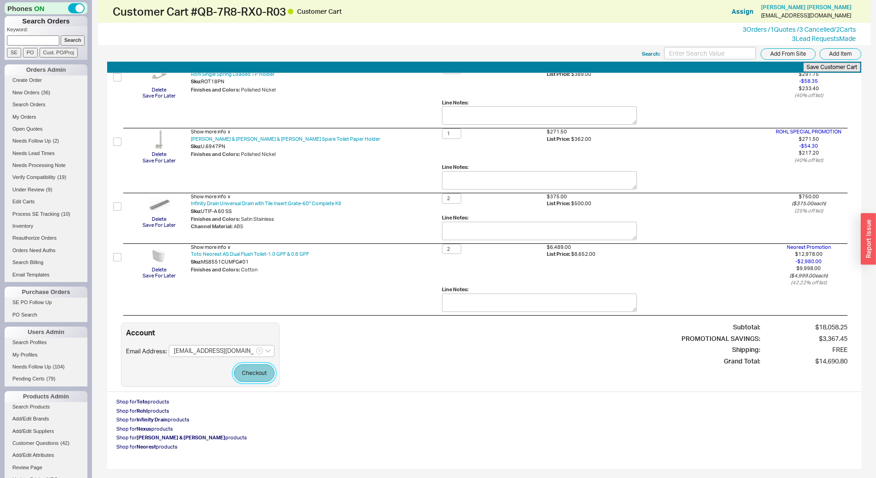
click at [253, 377] on button "Checkout" at bounding box center [254, 372] width 40 height 17
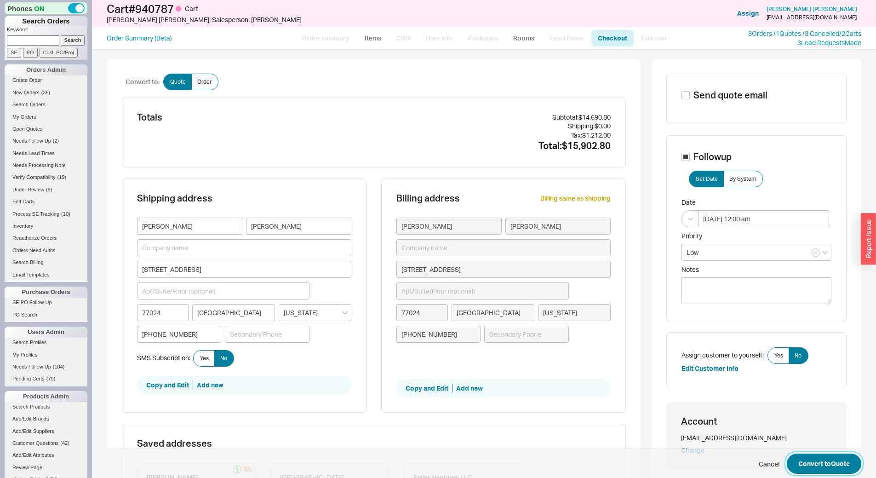
click at [849, 460] on button "Convert to Quote" at bounding box center [824, 464] width 75 height 20
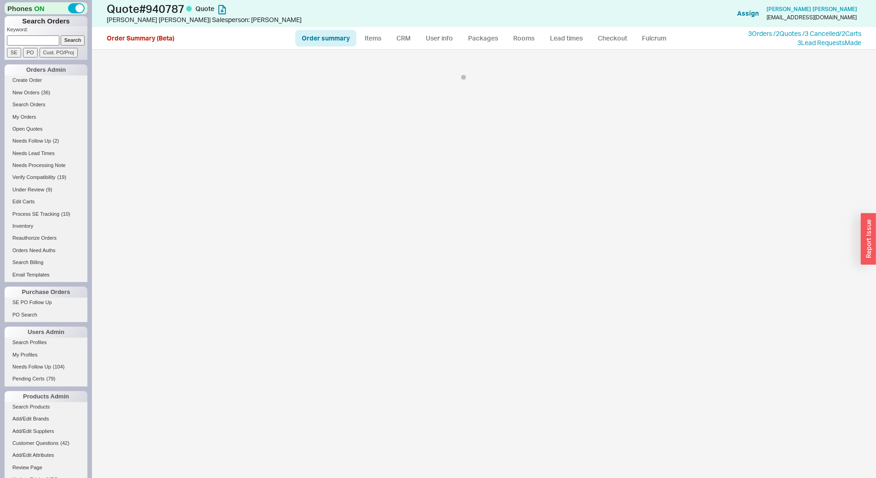
select select "*"
select select "LOW"
select select "3"
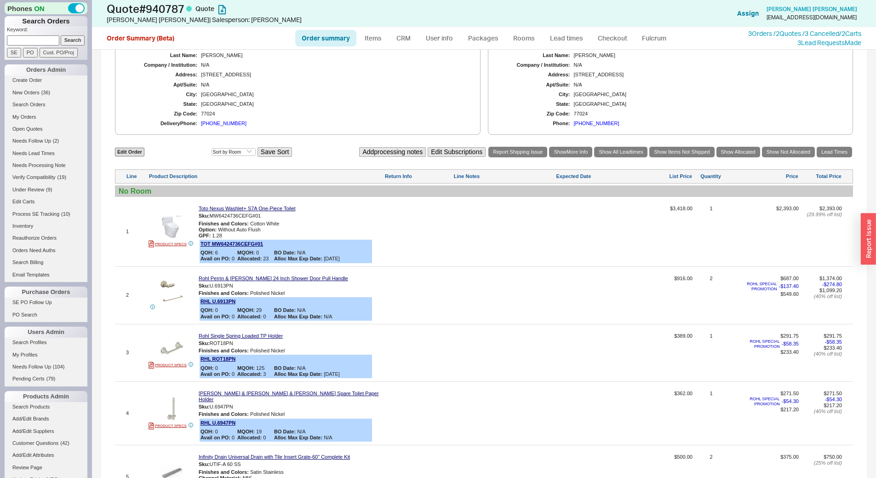
scroll to position [322, 0]
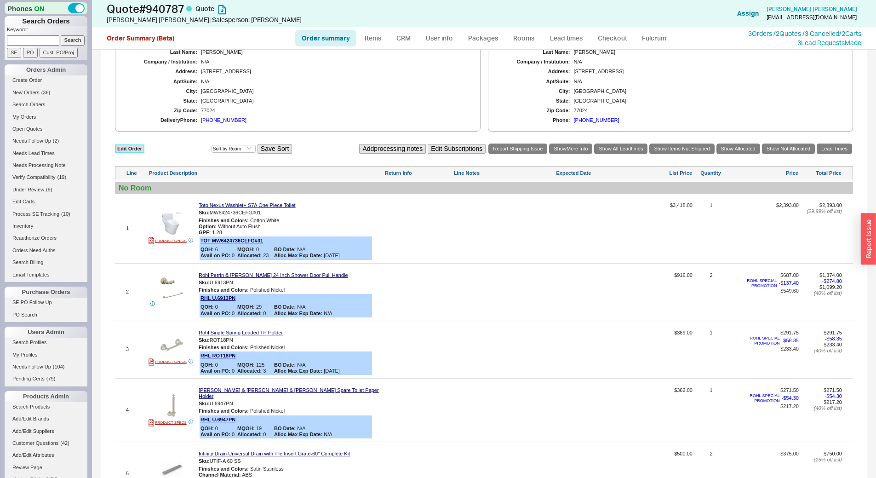
click at [136, 150] on link "Edit Order" at bounding box center [129, 148] width 29 height 9
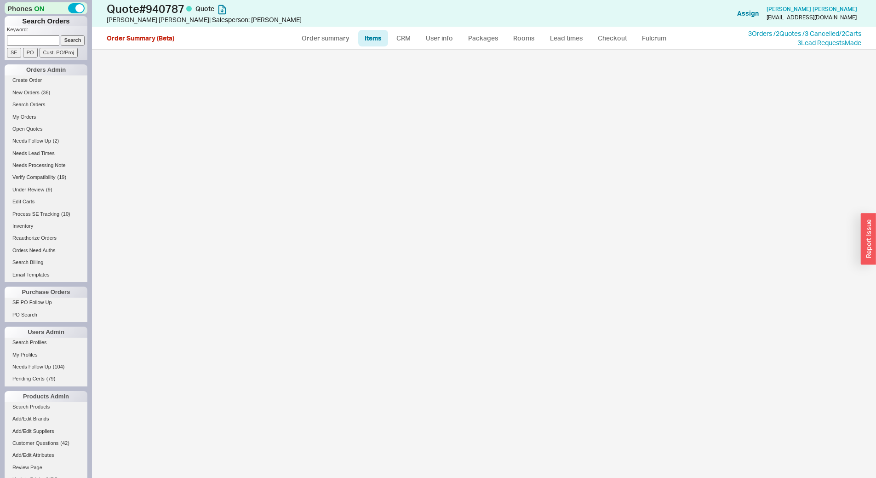
select select "3"
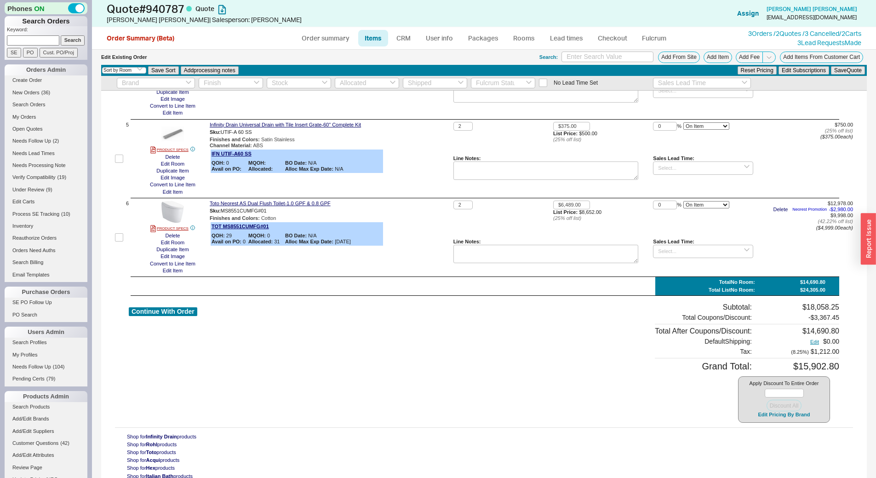
scroll to position [365, 0]
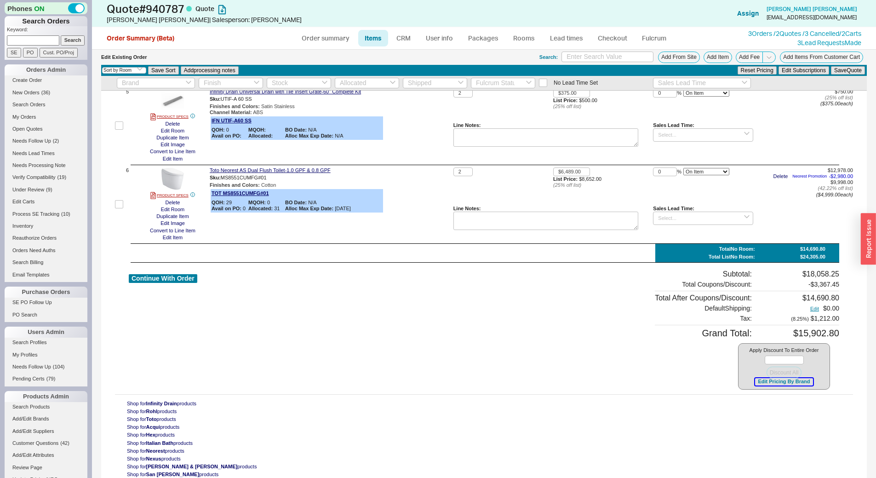
click at [761, 380] on button "Edit Pricing By Brand" at bounding box center [784, 381] width 58 height 7
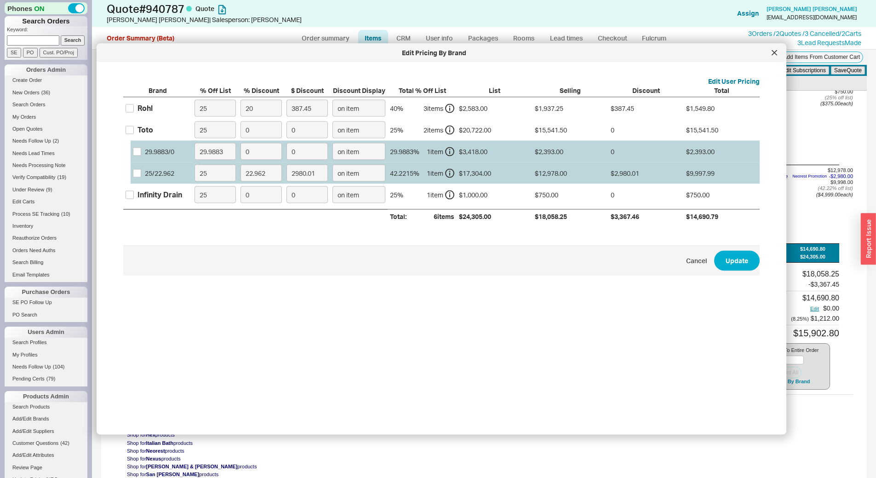
click at [138, 104] on div "Rohl" at bounding box center [145, 108] width 15 height 10
click at [134, 104] on input "Rohl" at bounding box center [130, 108] width 8 height 8
checkbox input "true"
click at [204, 105] on input "25" at bounding box center [215, 108] width 41 height 17
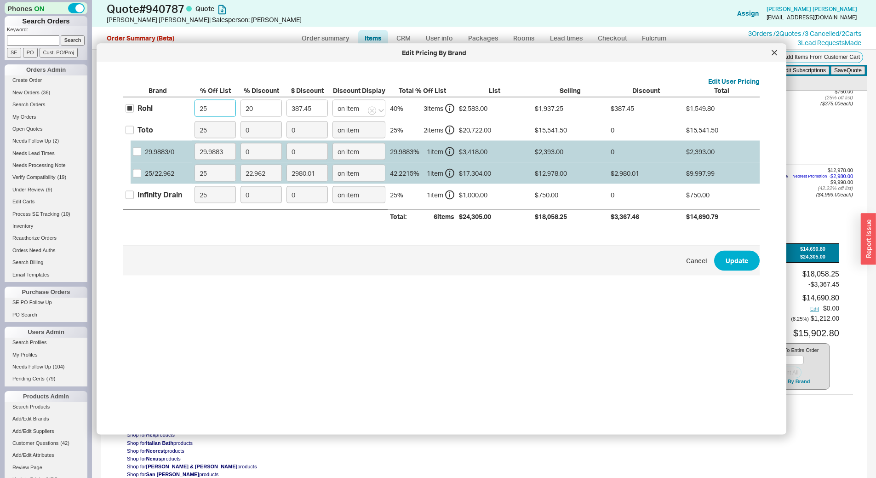
type input "0"
type input "516.6"
type input "0"
click at [254, 104] on input "20" at bounding box center [261, 108] width 41 height 17
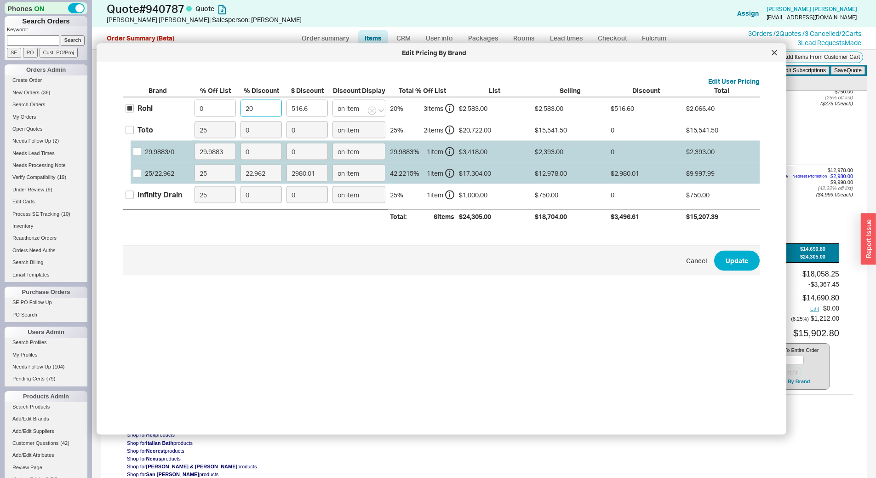
type input "4"
type input "103.32"
type input "45"
type input "1162.35"
type input "45"
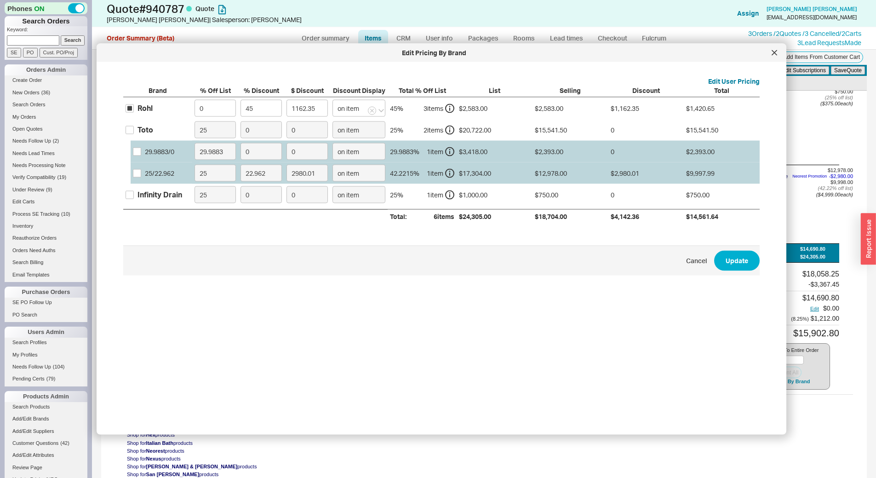
click at [161, 195] on div "Infinity Drain" at bounding box center [160, 195] width 45 height 10
click at [134, 195] on input "Infinity Drain" at bounding box center [130, 194] width 8 height 8
checkbox input "true"
click at [245, 199] on input "0" at bounding box center [261, 194] width 41 height 17
type input "20"
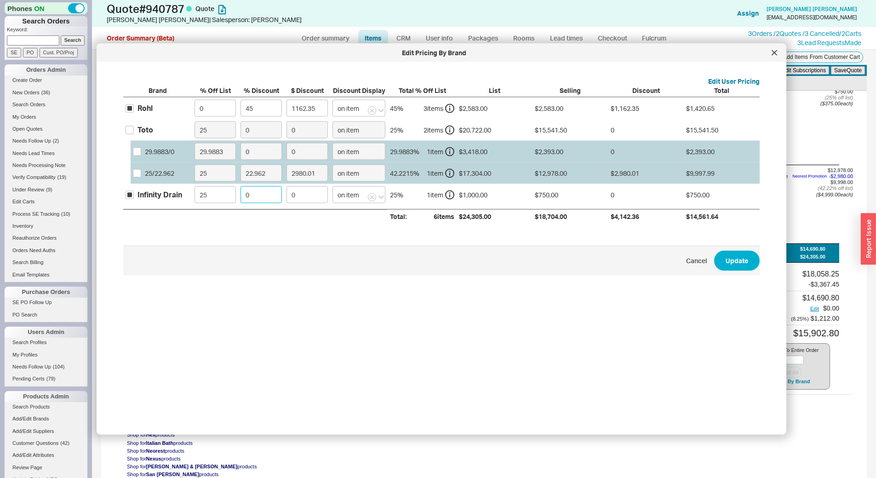
type input "150"
type input "20"
click at [736, 261] on button "Update" at bounding box center [738, 260] width 46 height 20
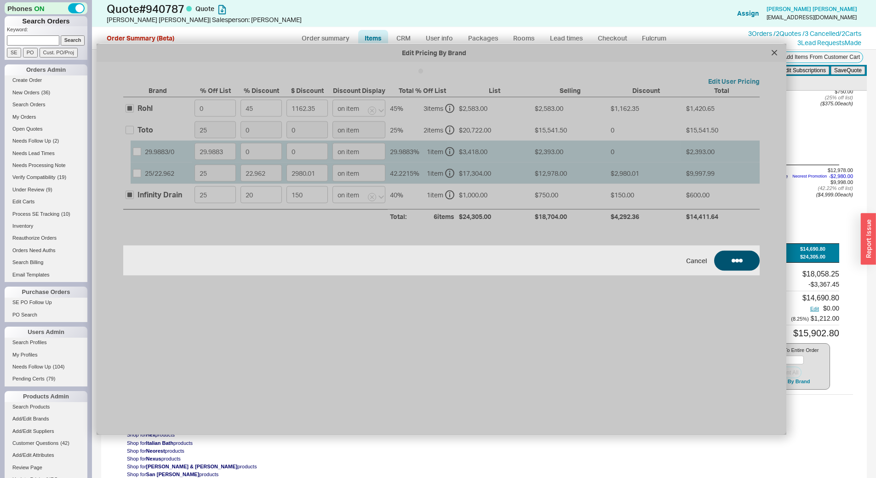
type input "$916.00"
type input "45"
type input "$389.00"
type input "45"
type input "$362.00"
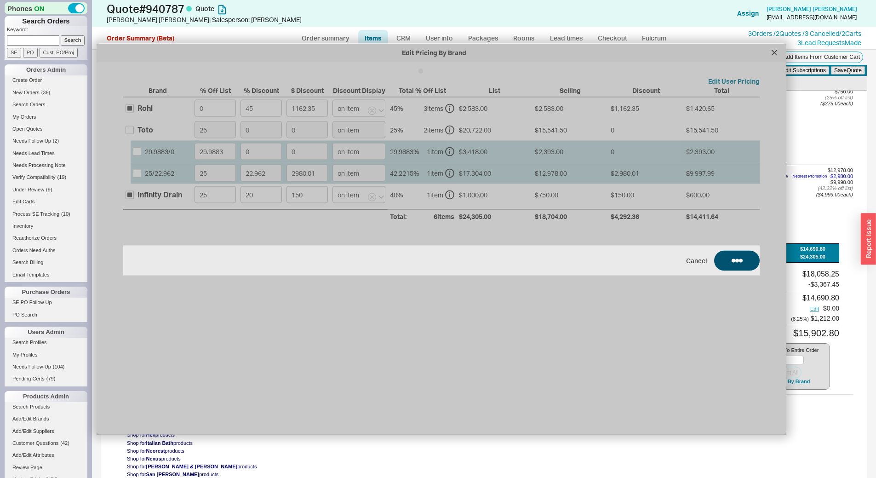
type input "45"
type input "20"
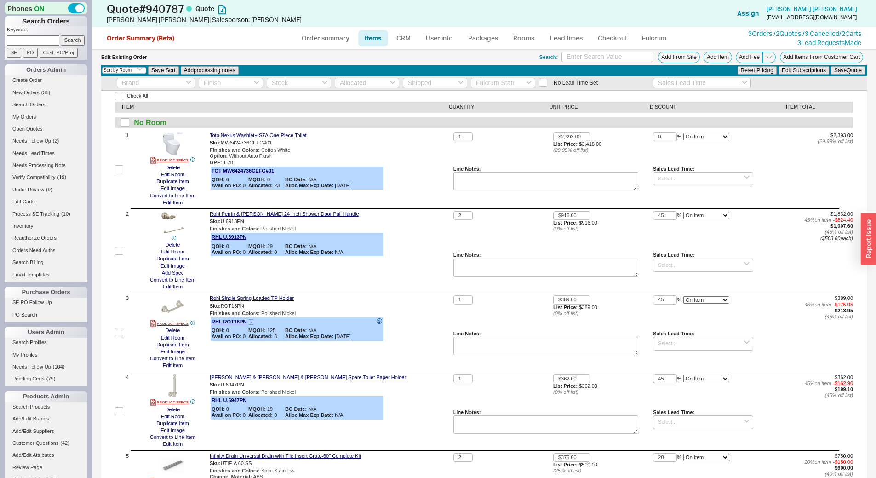
scroll to position [0, 0]
click at [180, 161] on link "PRODUCT SPECS" at bounding box center [169, 161] width 38 height 7
click at [718, 52] on button "Add Item" at bounding box center [718, 58] width 29 height 12
click at [706, 52] on button "Add Item" at bounding box center [718, 58] width 29 height 12
click at [721, 52] on button "Add Item" at bounding box center [718, 58] width 29 height 12
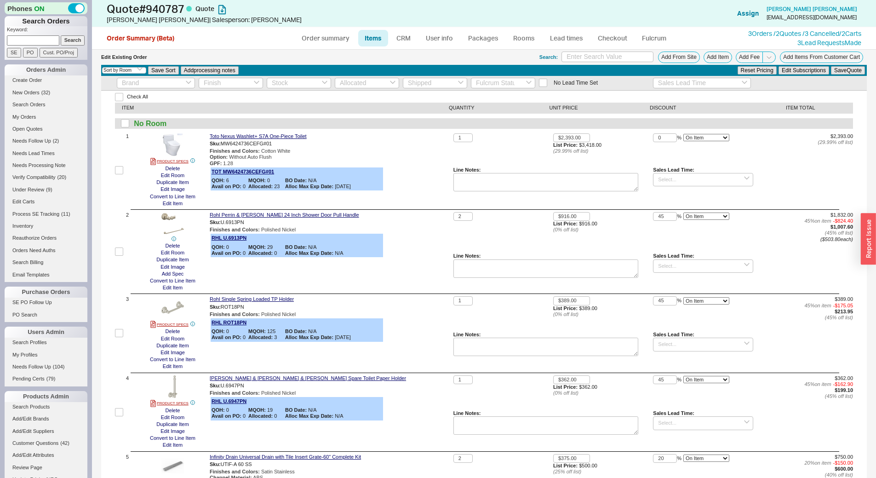
click at [428, 410] on div "Rohl Perrin & Rowe Perrin & Rowe Spare Toilet Paper Holder Sku: U.6947PN Finish…" at bounding box center [330, 412] width 240 height 74
click at [575, 134] on input "$2,393.00" at bounding box center [571, 137] width 37 height 9
type input "$2,156.80"
click at [835, 73] on button "Save Quote" at bounding box center [848, 70] width 34 height 8
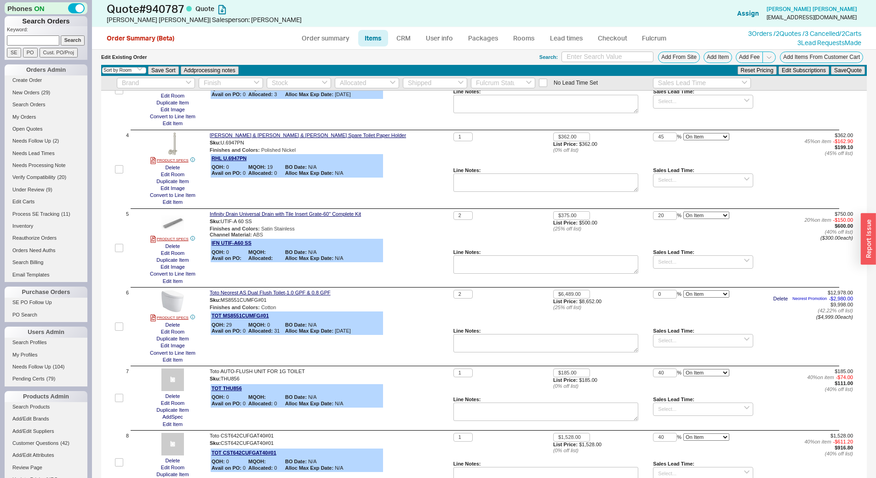
scroll to position [573, 0]
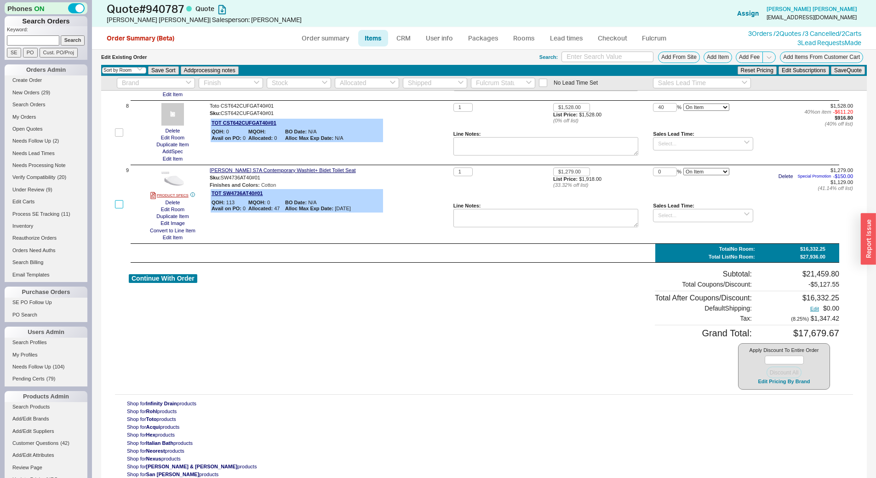
click at [118, 205] on input "checkbox" at bounding box center [119, 204] width 8 height 8
checkbox input "true"
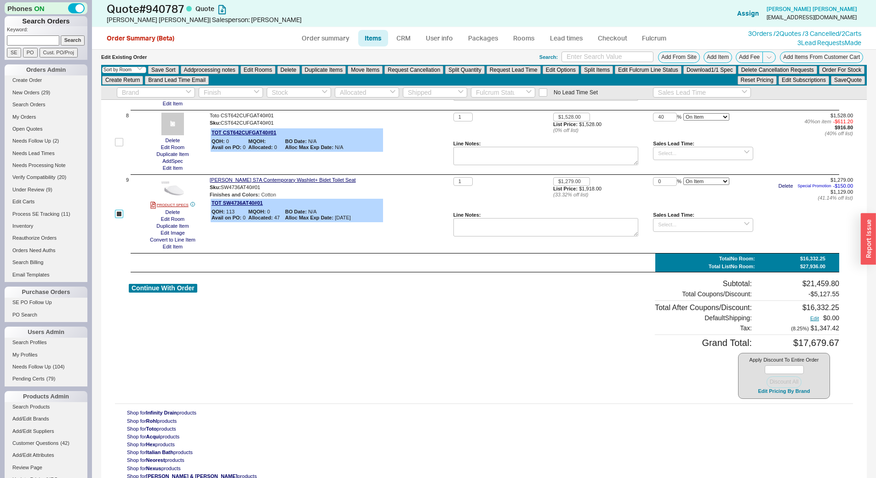
scroll to position [582, 0]
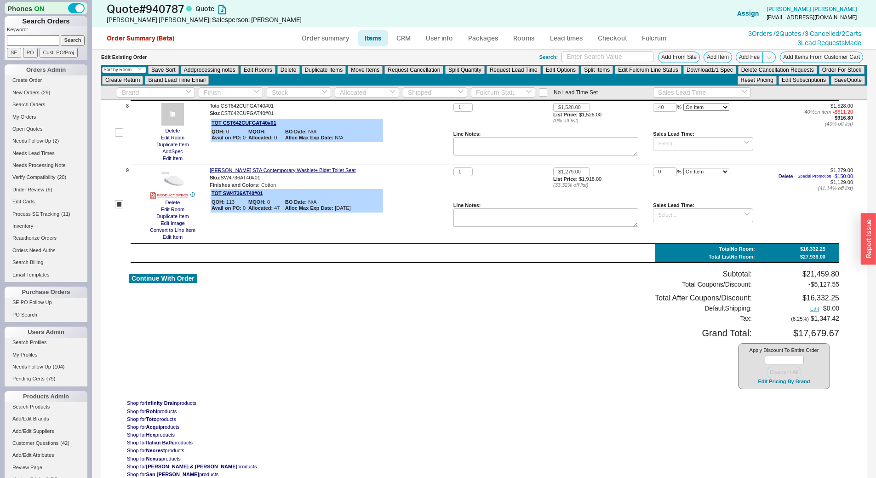
click at [121, 139] on label at bounding box center [119, 132] width 8 height 59
click at [121, 137] on input "checkbox" at bounding box center [119, 132] width 8 height 8
checkbox input "true"
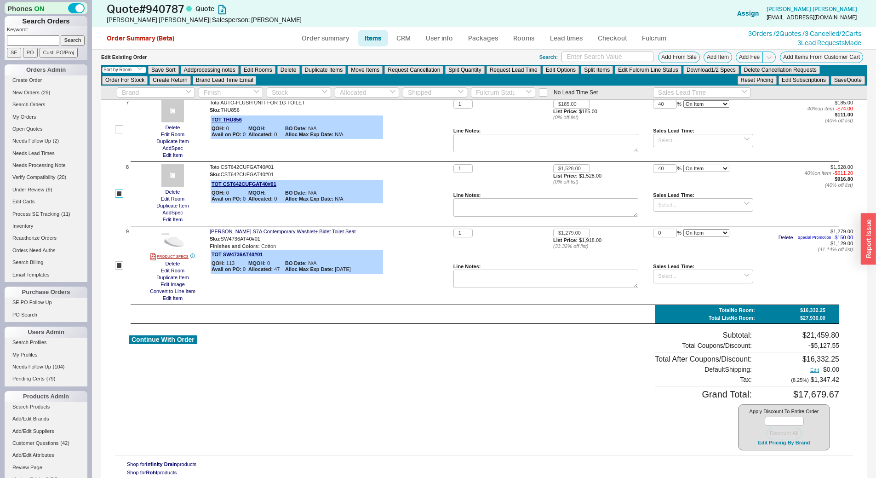
scroll to position [398, 0]
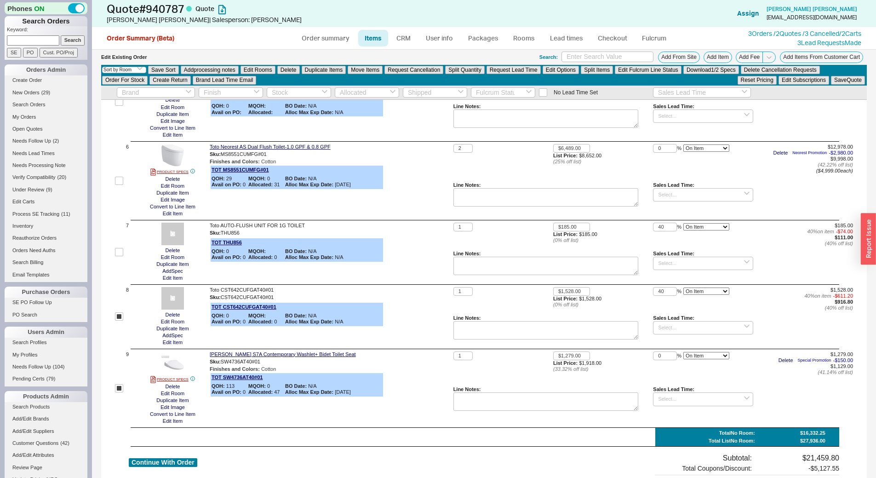
click at [119, 258] on label at bounding box center [119, 252] width 8 height 59
click at [119, 256] on input "checkbox" at bounding box center [119, 252] width 8 height 8
checkbox input "true"
click at [295, 74] on button "Delete" at bounding box center [288, 70] width 23 height 8
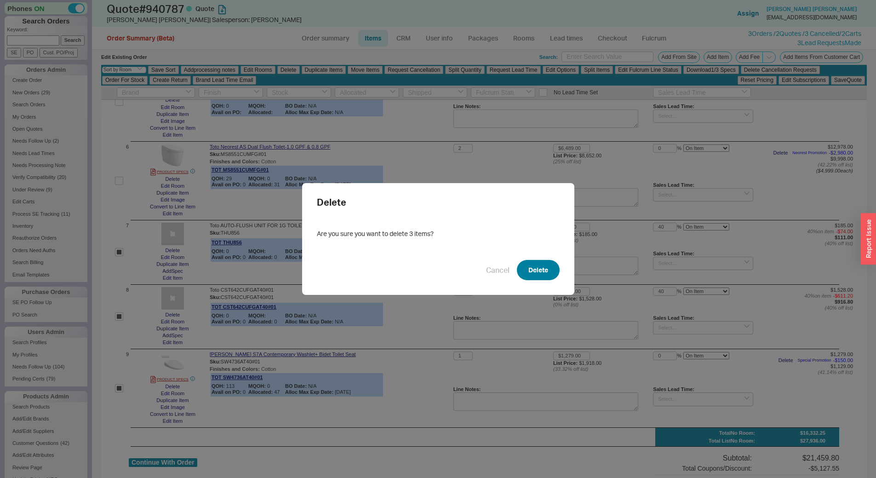
click at [548, 270] on button "Delete" at bounding box center [538, 270] width 43 height 20
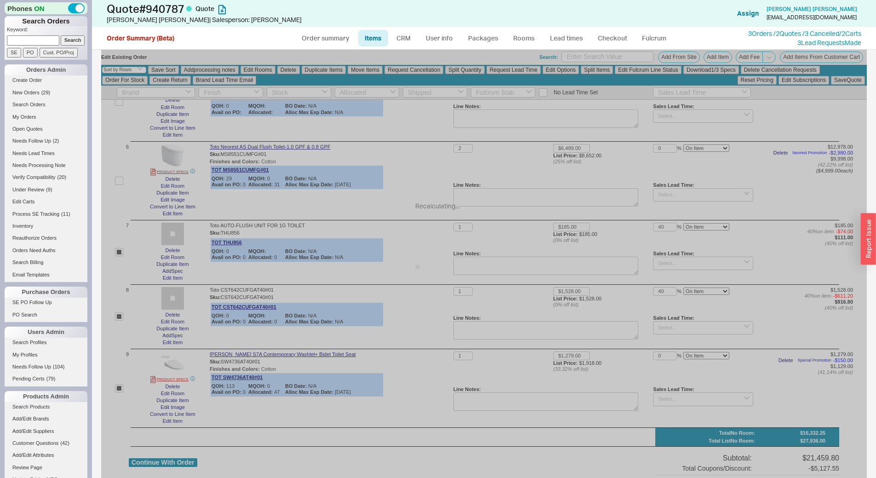
checkbox input "false"
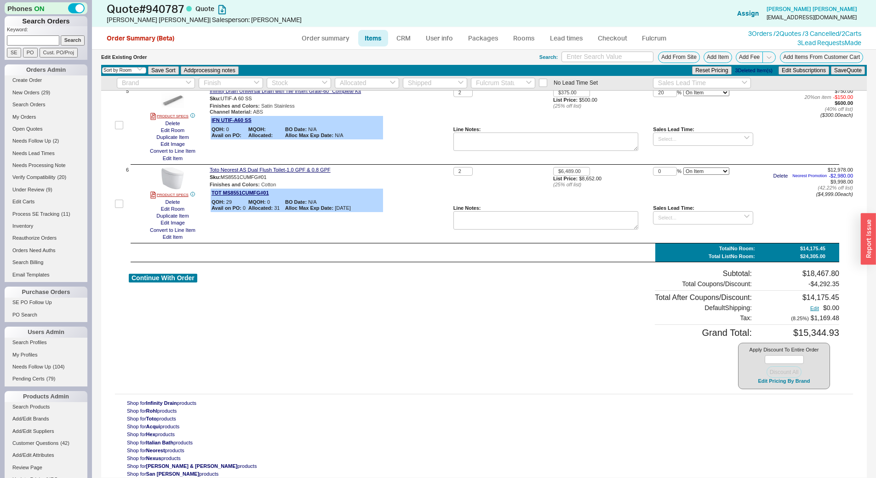
scroll to position [0, 0]
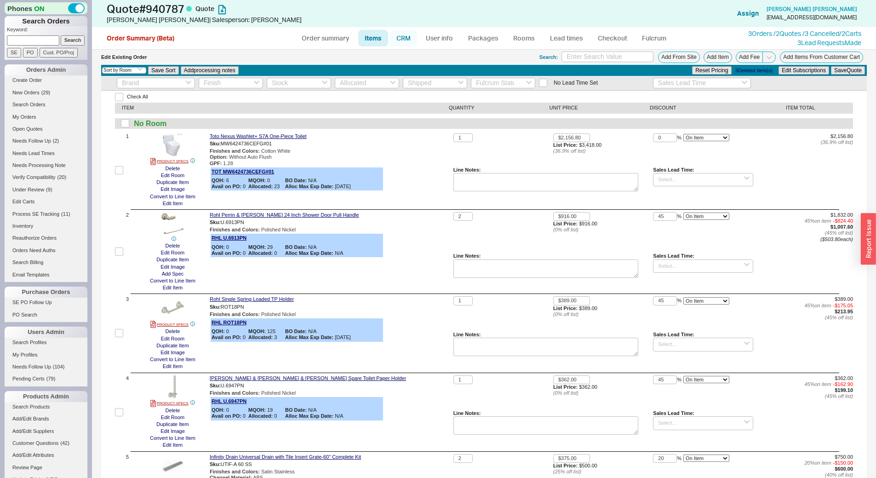
click at [407, 35] on link "CRM" at bounding box center [403, 38] width 27 height 17
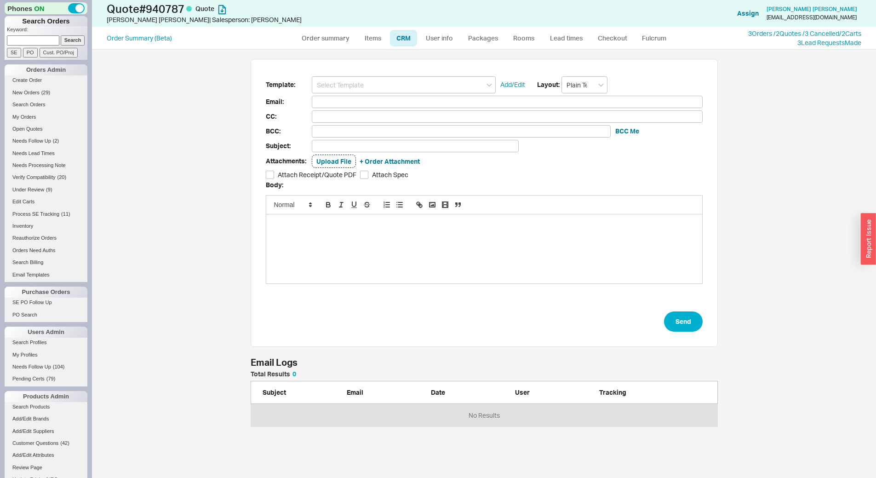
scroll to position [49, 461]
click at [403, 76] on input at bounding box center [404, 84] width 184 height 17
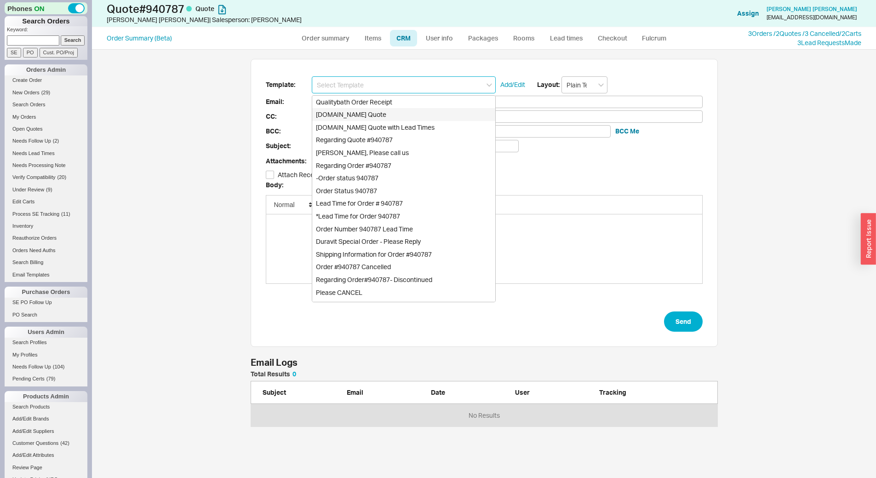
click at [417, 113] on div "Qualitybath.com Quote" at bounding box center [403, 114] width 183 height 13
type input "Receipt"
type input "kwokk9@gmail.com"
type input "Quality Bath Quote #940787"
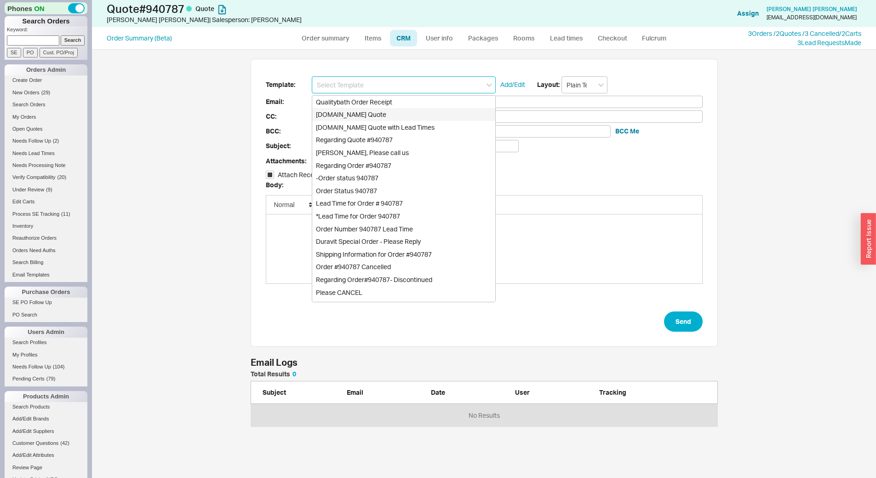
checkbox input "true"
type input "Qualitybath.com Quote"
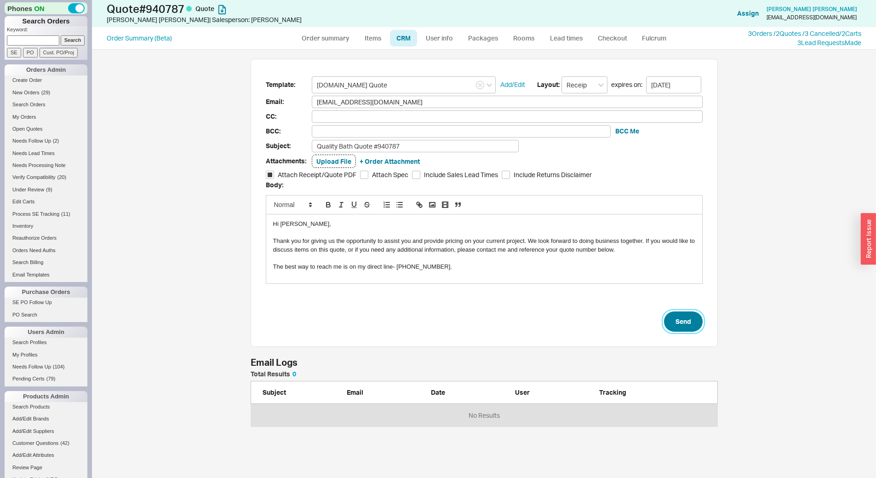
click at [678, 315] on button "Send" at bounding box center [683, 321] width 39 height 20
select select "*"
select select "LOW"
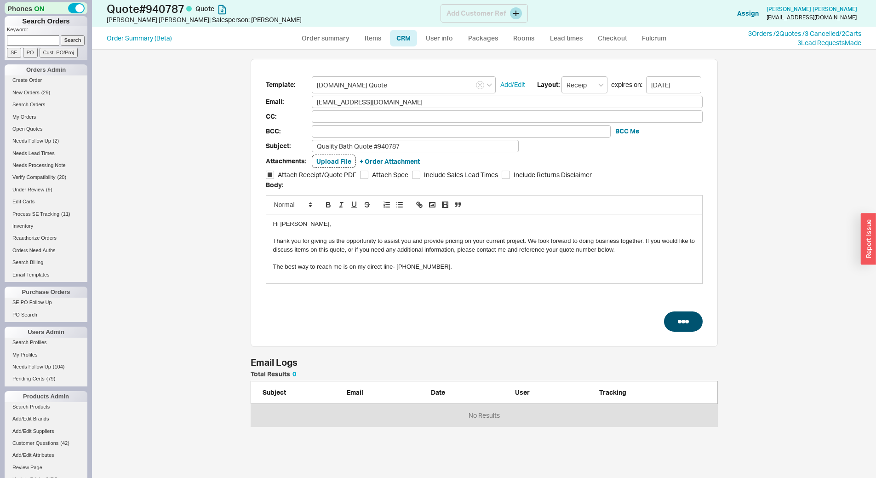
select select "3"
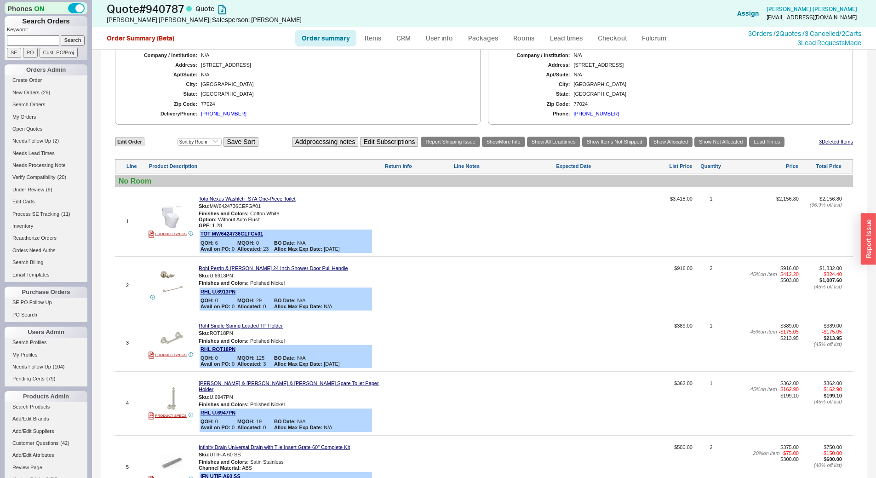
scroll to position [131, 0]
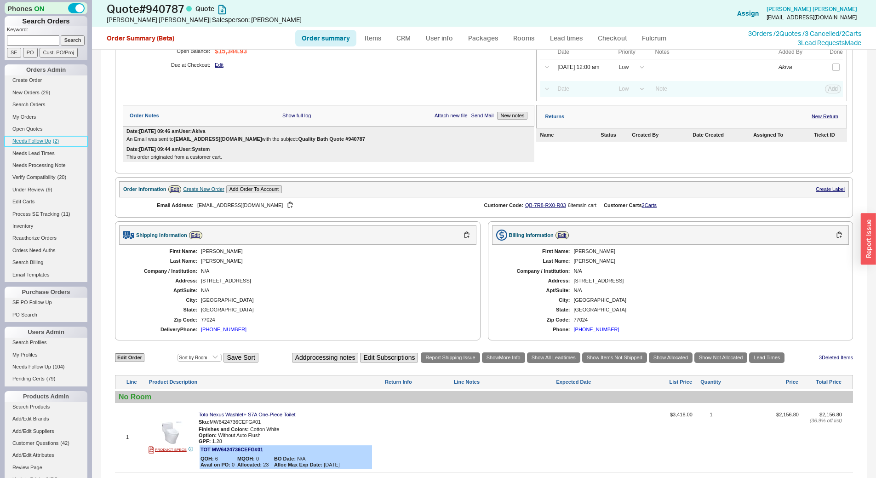
click at [50, 143] on span "Needs Follow Up" at bounding box center [31, 141] width 39 height 6
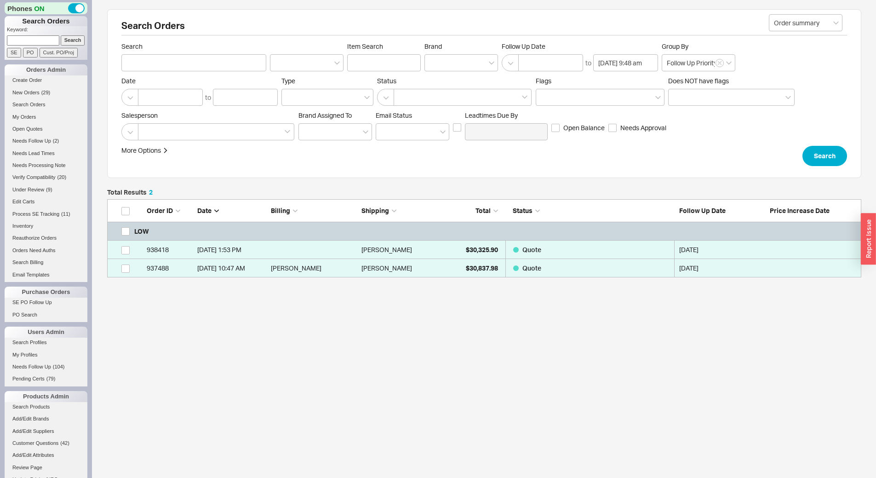
scroll to position [71, 748]
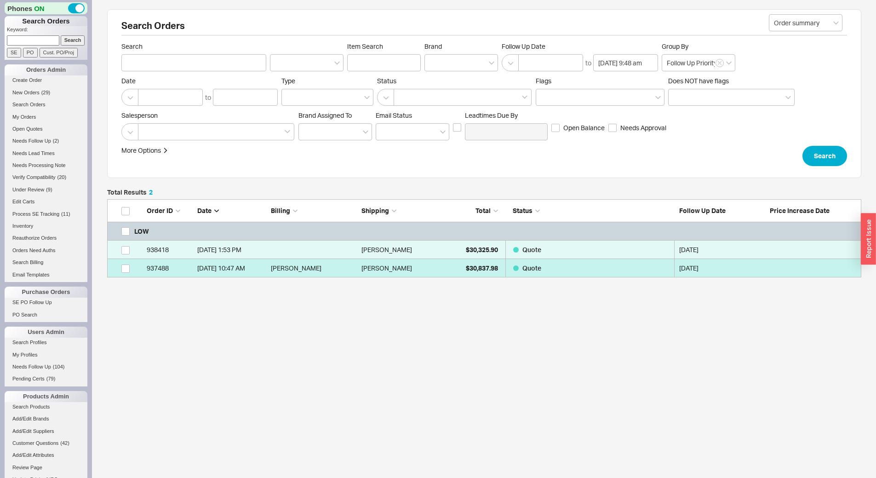
click at [446, 275] on div "Karen Kwok" at bounding box center [405, 268] width 86 height 18
select select "*"
select select "LOW"
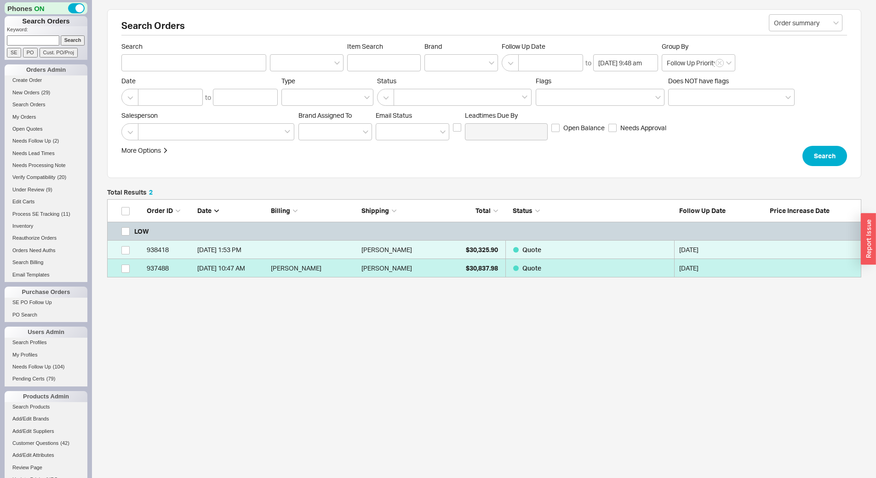
select select "3"
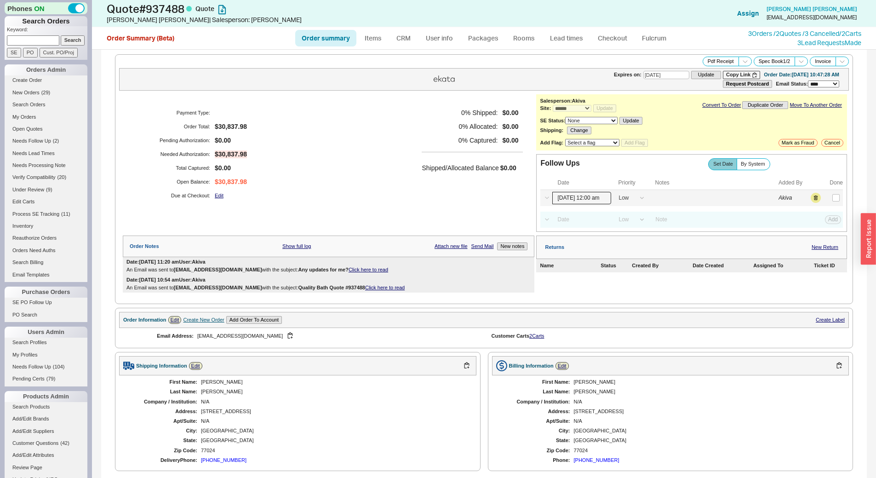
click at [578, 201] on input "09/18/25 12:00 am" at bounding box center [582, 198] width 59 height 12
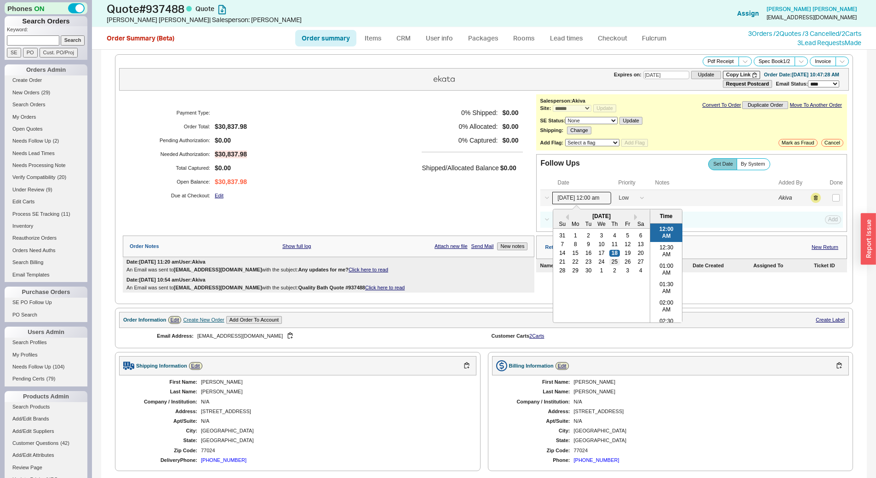
click at [610, 262] on div "25" at bounding box center [615, 262] width 11 height 6
type input "09/25/25 12:00 am"
click at [832, 196] on button "Save" at bounding box center [832, 198] width 19 height 8
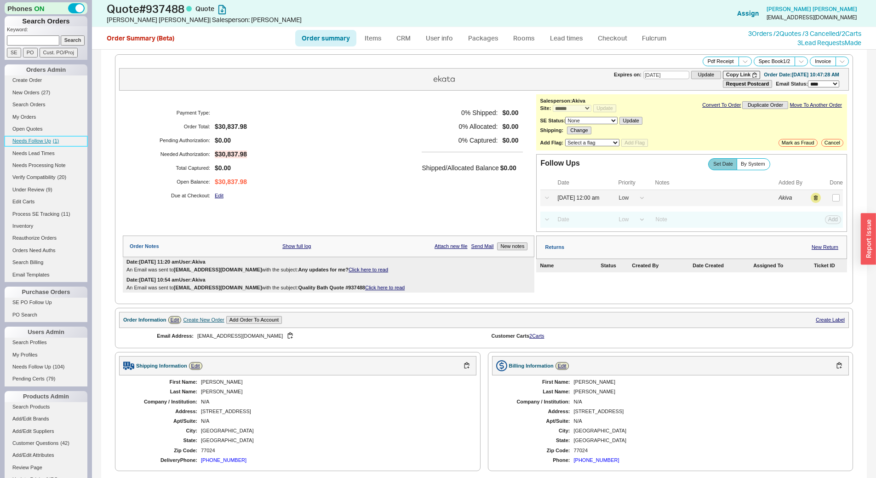
click at [40, 140] on span "Needs Follow Up" at bounding box center [31, 141] width 39 height 6
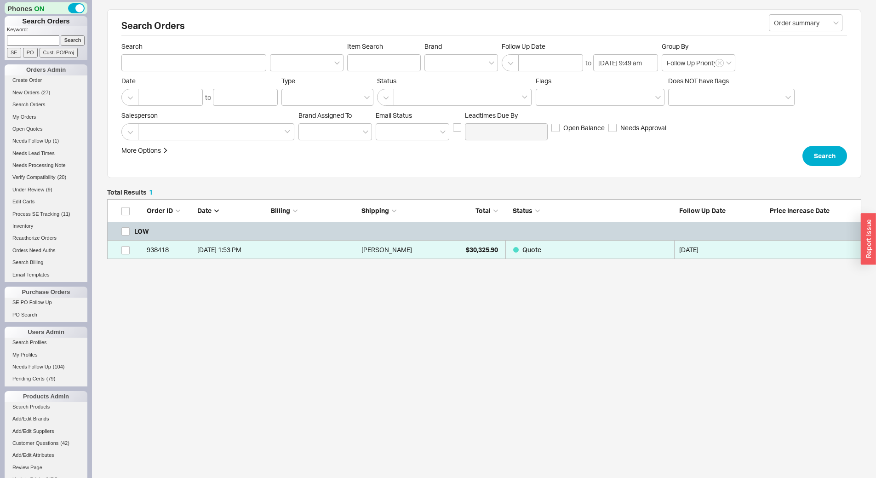
scroll to position [53, 748]
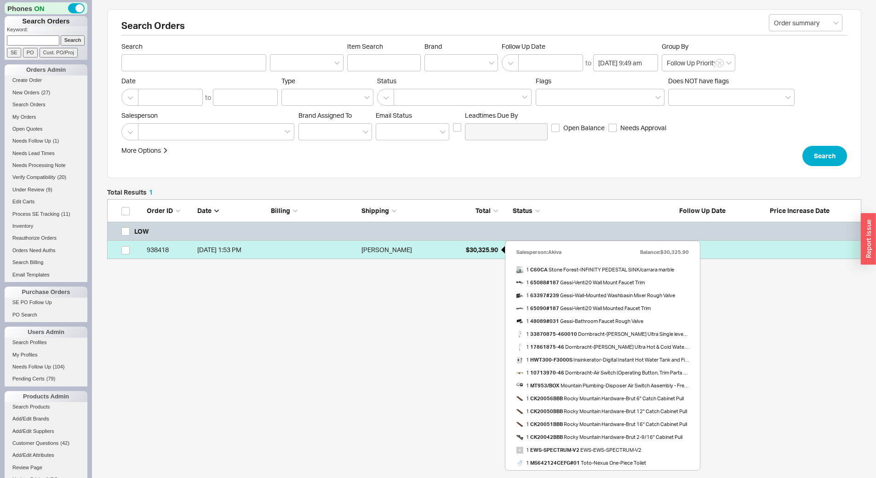
click at [466, 252] on span "$30,325.90" at bounding box center [482, 250] width 32 height 8
select select "*"
select select "LOW"
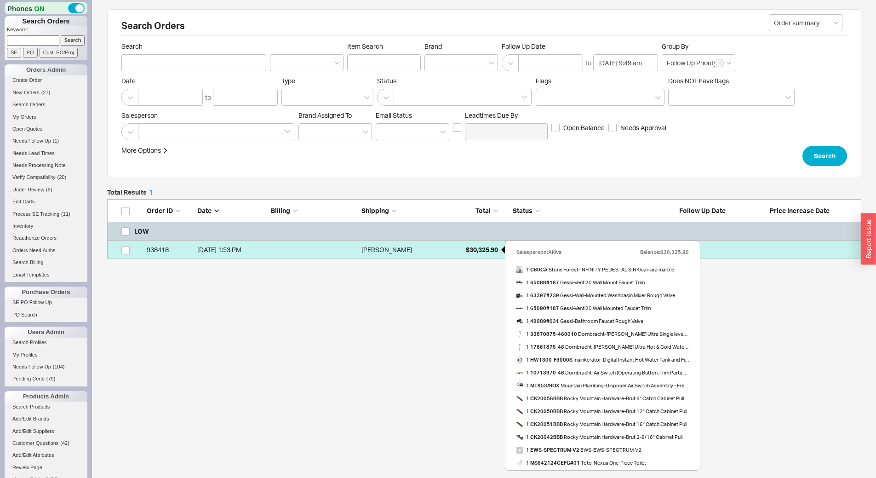
select select "3"
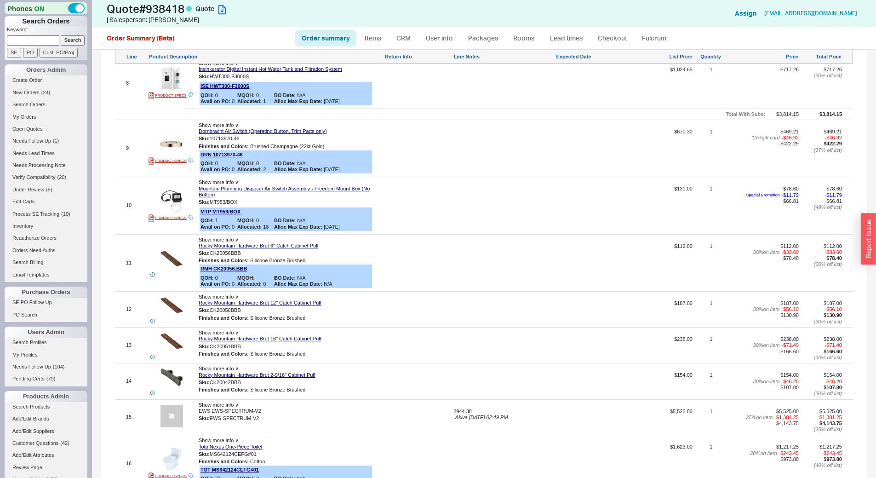
scroll to position [307, 0]
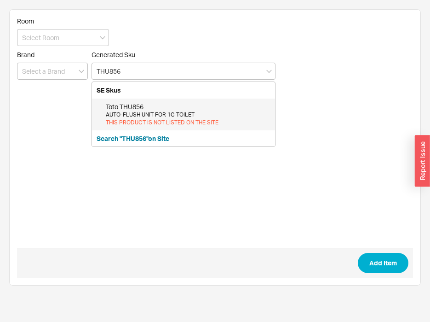
click at [206, 104] on div "Toto THU856" at bounding box center [188, 106] width 165 height 9
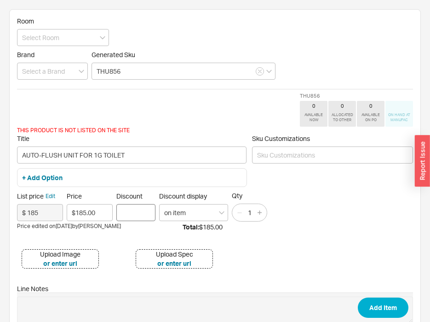
type input "THU856"
click at [144, 209] on input "Discount" at bounding box center [135, 212] width 39 height 17
type input "40"
click at [369, 309] on button "Add Item" at bounding box center [383, 307] width 51 height 20
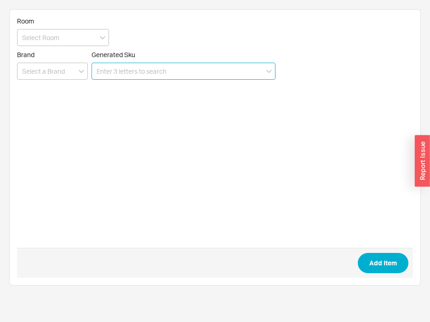
paste input "CST642CUFGAT40"
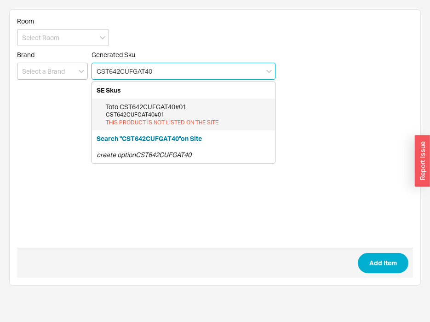
click at [206, 119] on div "THIS PRODUCT IS NOT LISTED ON THE SITE" at bounding box center [188, 123] width 165 height 8
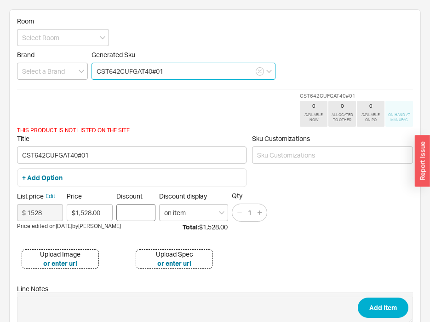
type input "CST642CUFGAT40#01"
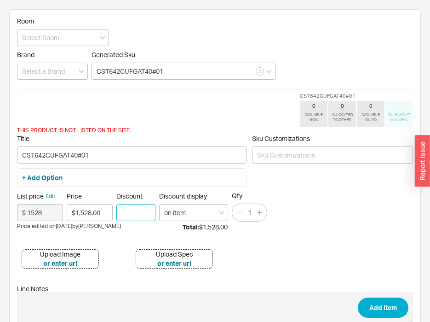
click at [139, 213] on input "Discount" at bounding box center [135, 212] width 39 height 17
type input "40"
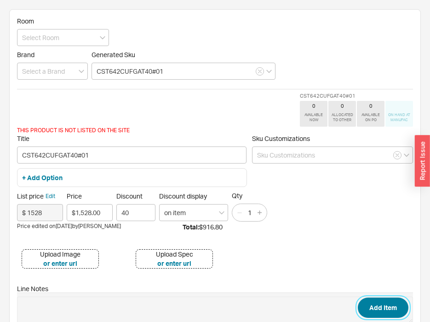
click at [376, 300] on button "Add Item" at bounding box center [383, 307] width 51 height 20
type input "CST642CUFGAT40#01"
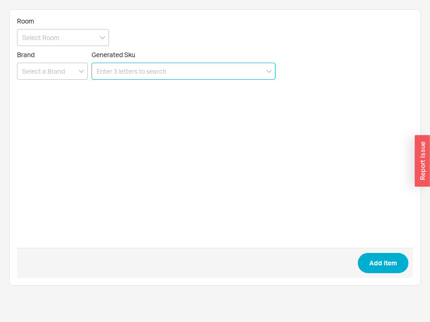
paste input "SW4736AT40"
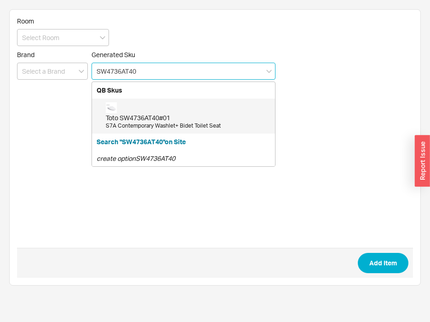
click at [203, 124] on div "S7A Contemporary Washlet+ Bidet Toilet Seat" at bounding box center [188, 126] width 165 height 8
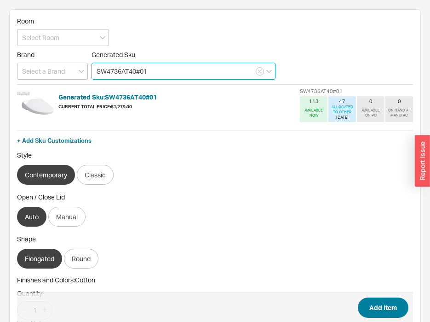
type input "SW4736AT40#01"
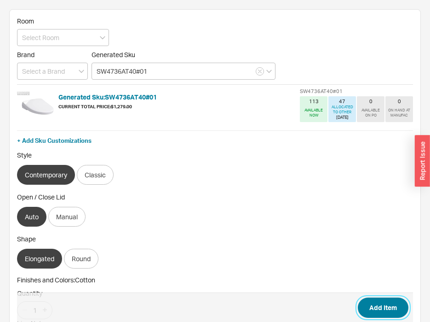
click at [374, 302] on button "Add Item" at bounding box center [383, 307] width 51 height 20
